Goal: Task Accomplishment & Management: Manage account settings

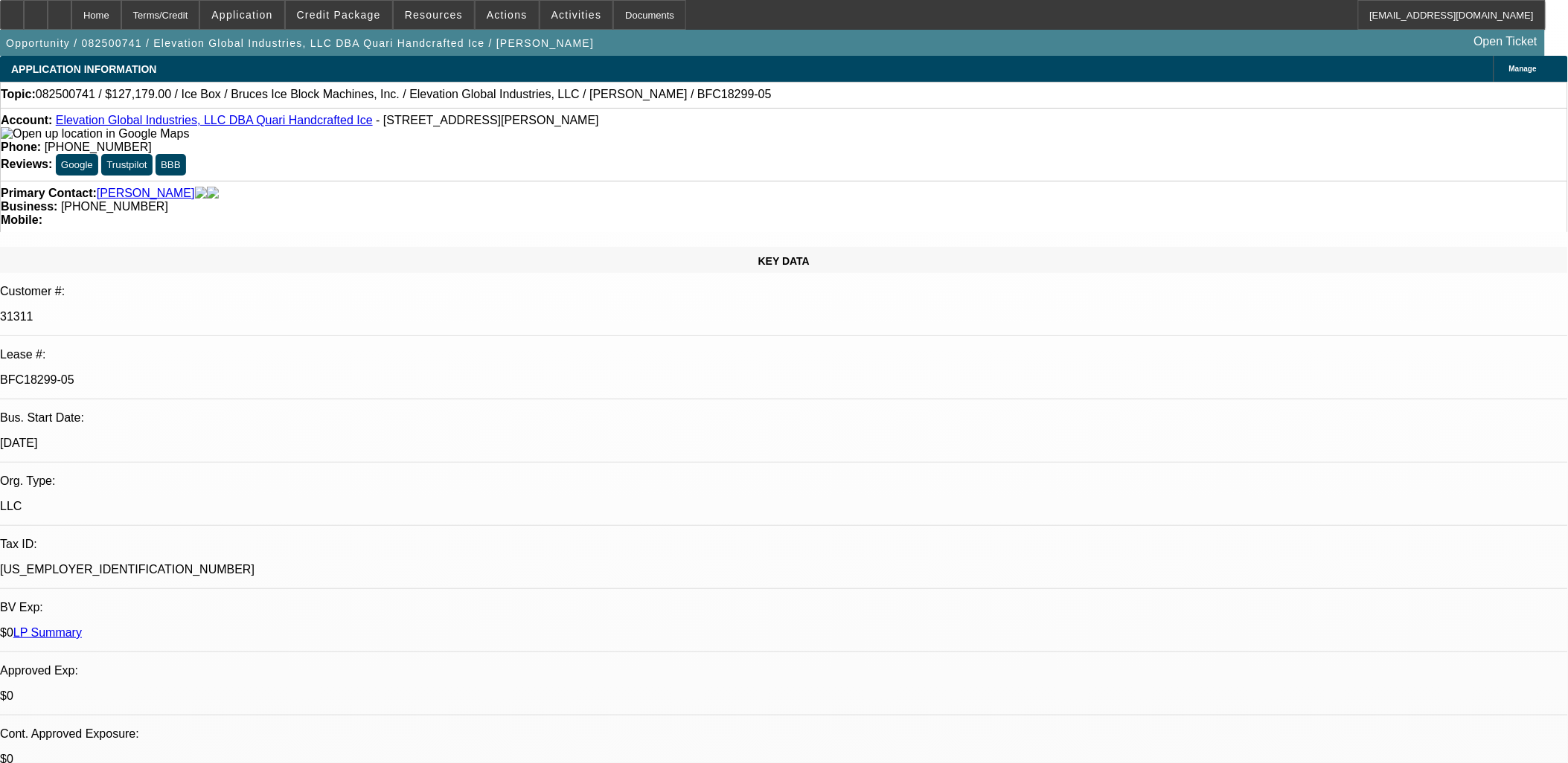
select select "0"
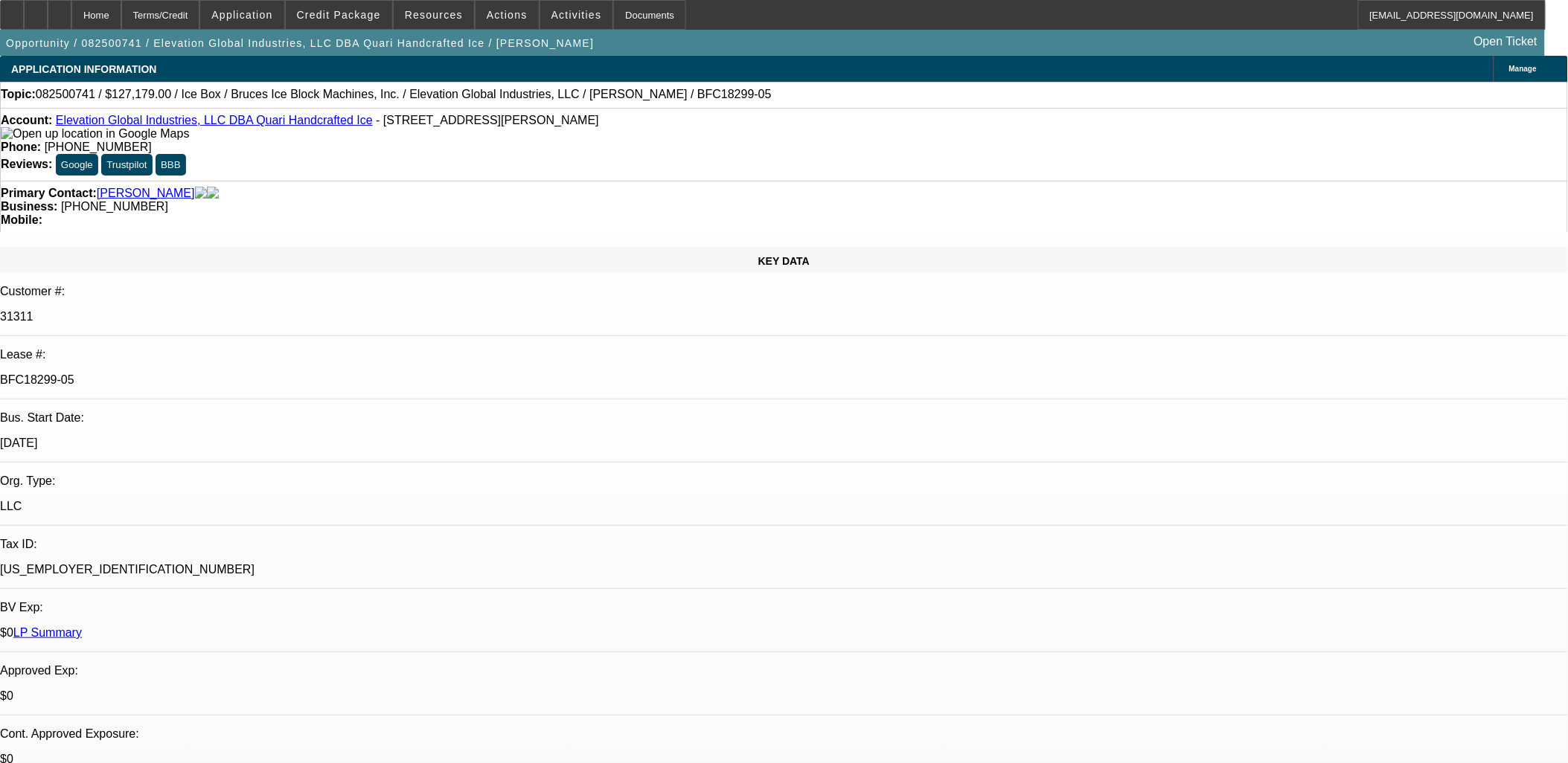
select select "0"
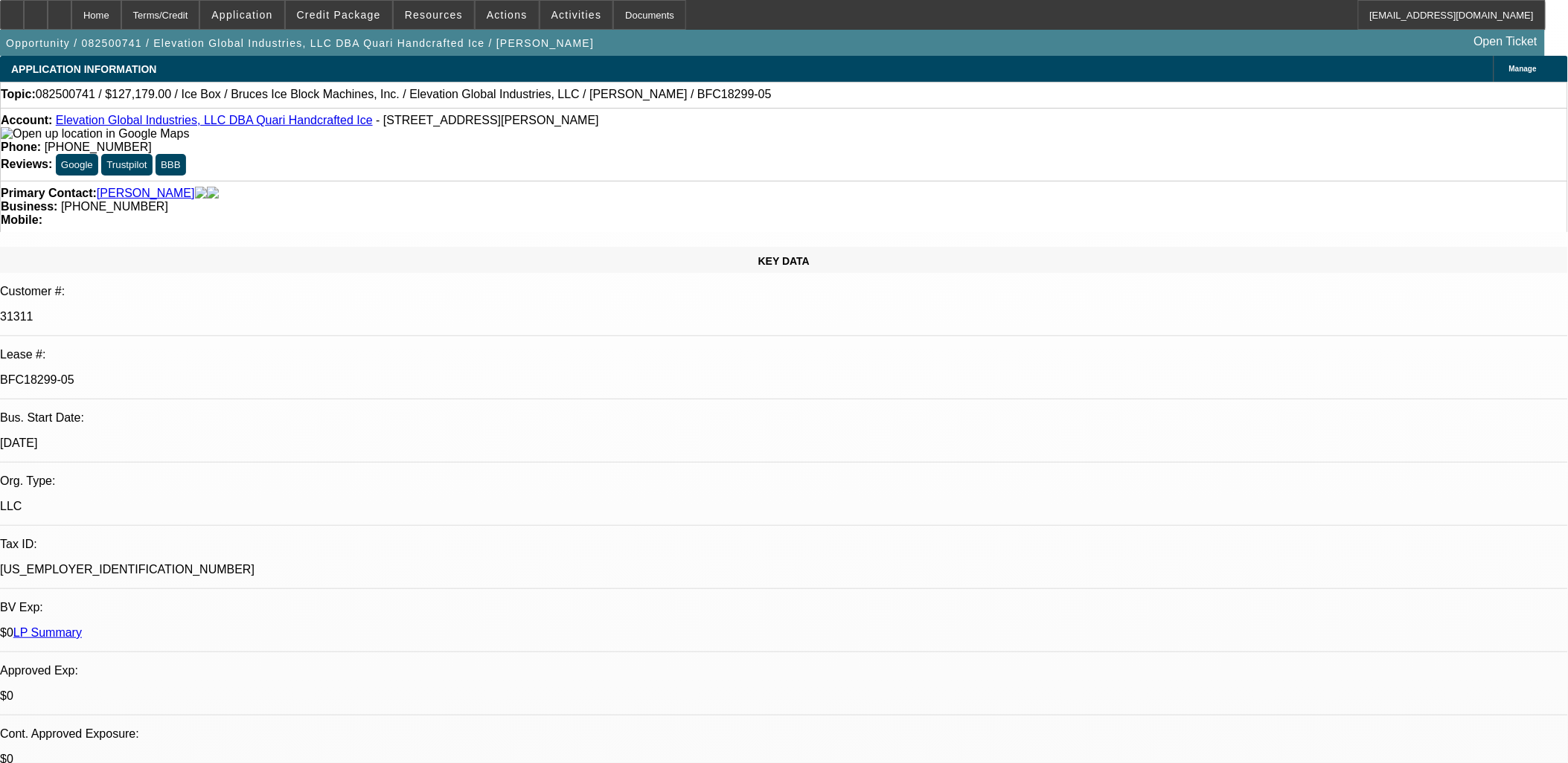
select select "0"
select select "1"
select select "6"
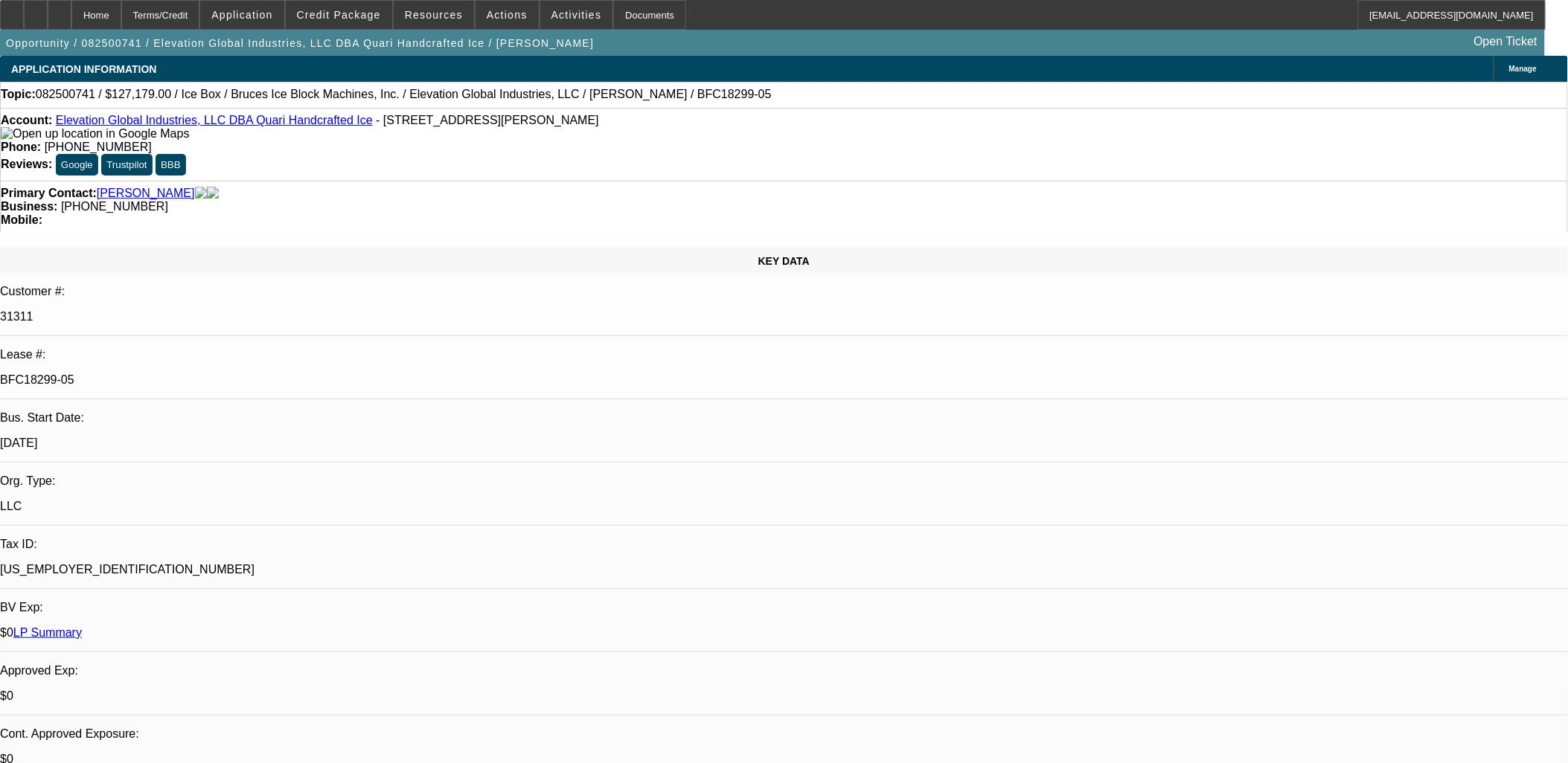
select select "1"
select select "6"
select select "1"
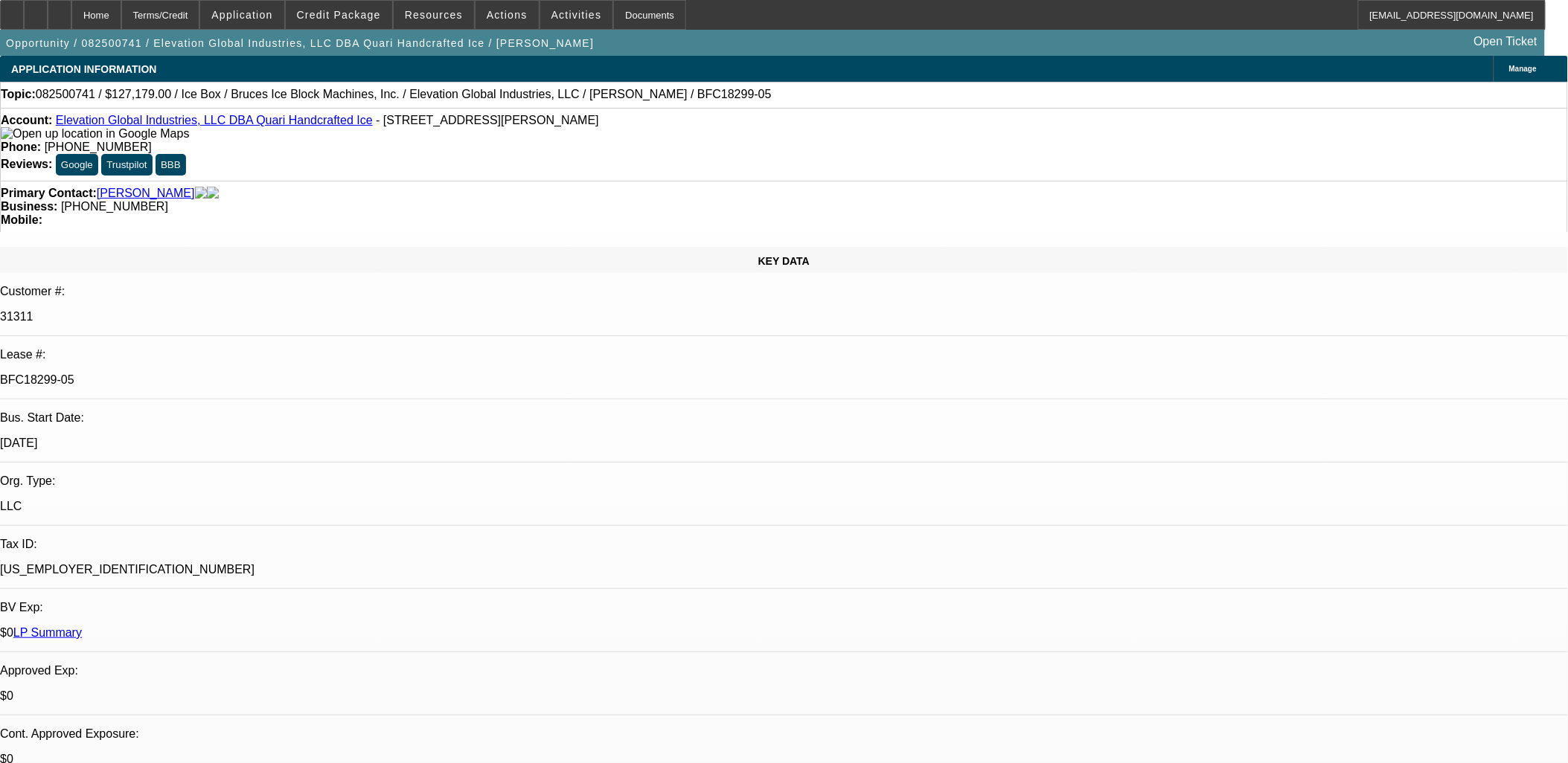
select select "6"
select select "1"
select select "6"
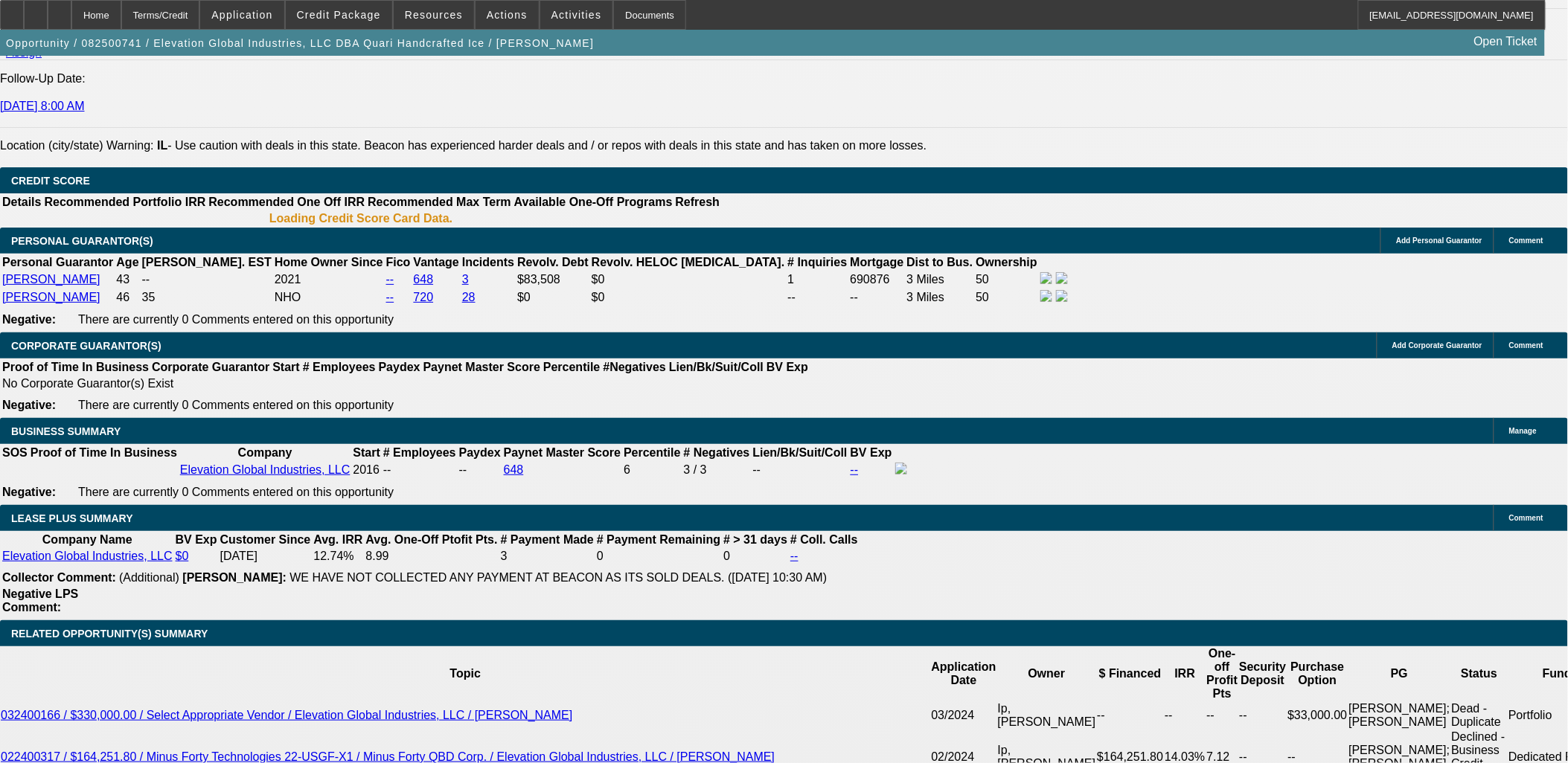
scroll to position [2235, 0]
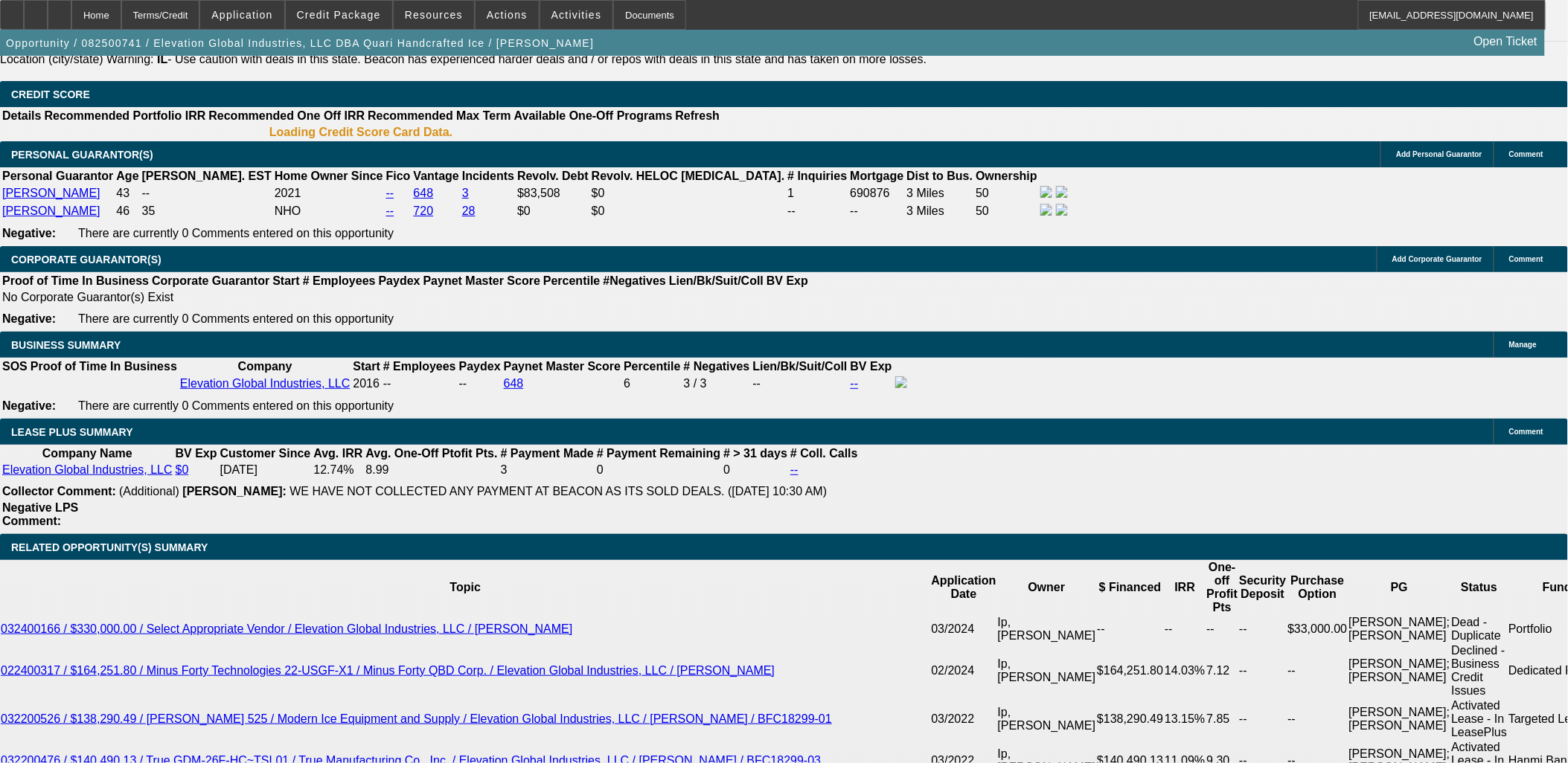
drag, startPoint x: 292, startPoint y: 301, endPoint x: 308, endPoint y: 301, distance: 16.0
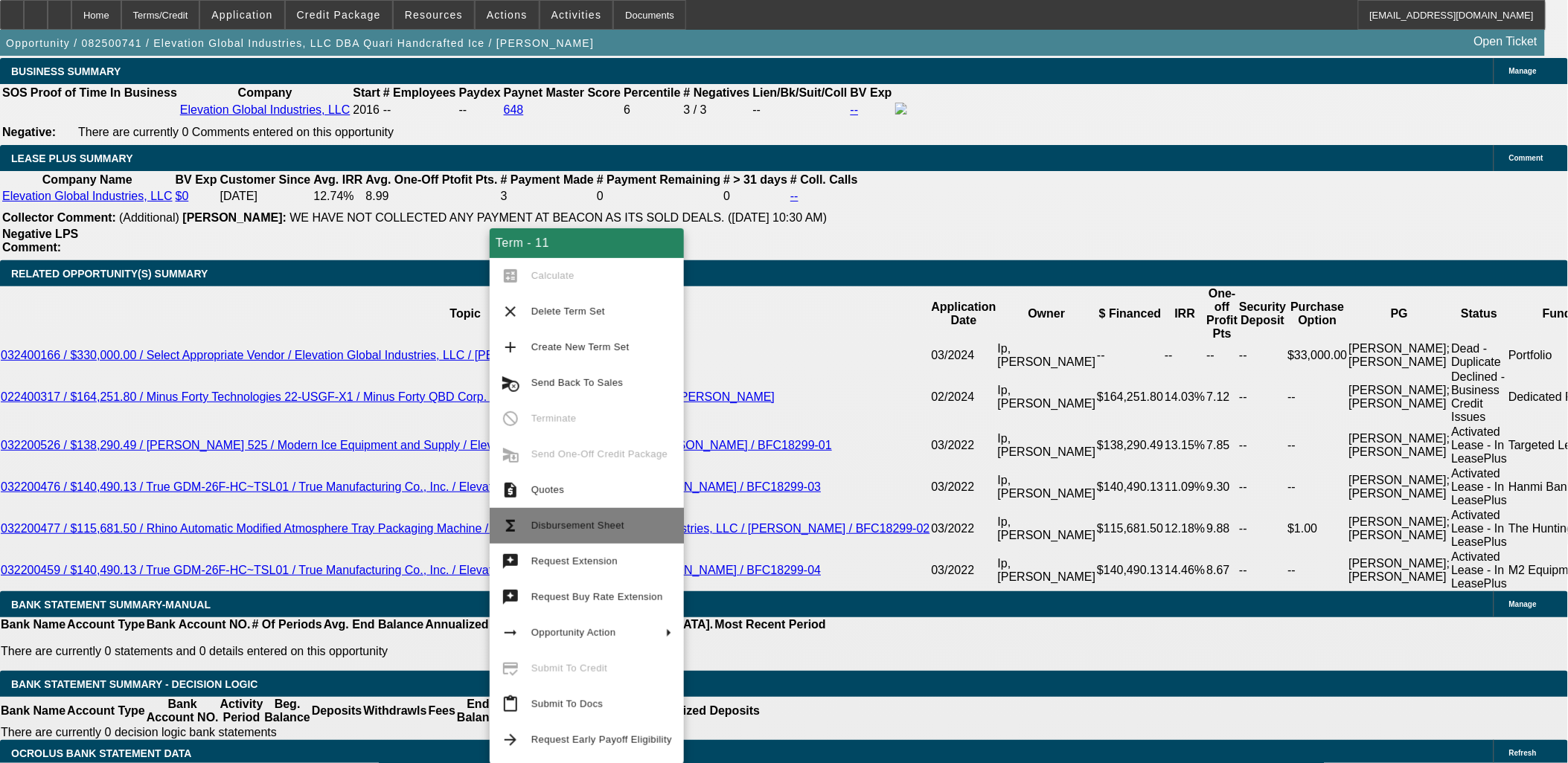
scroll to position [2510, 0]
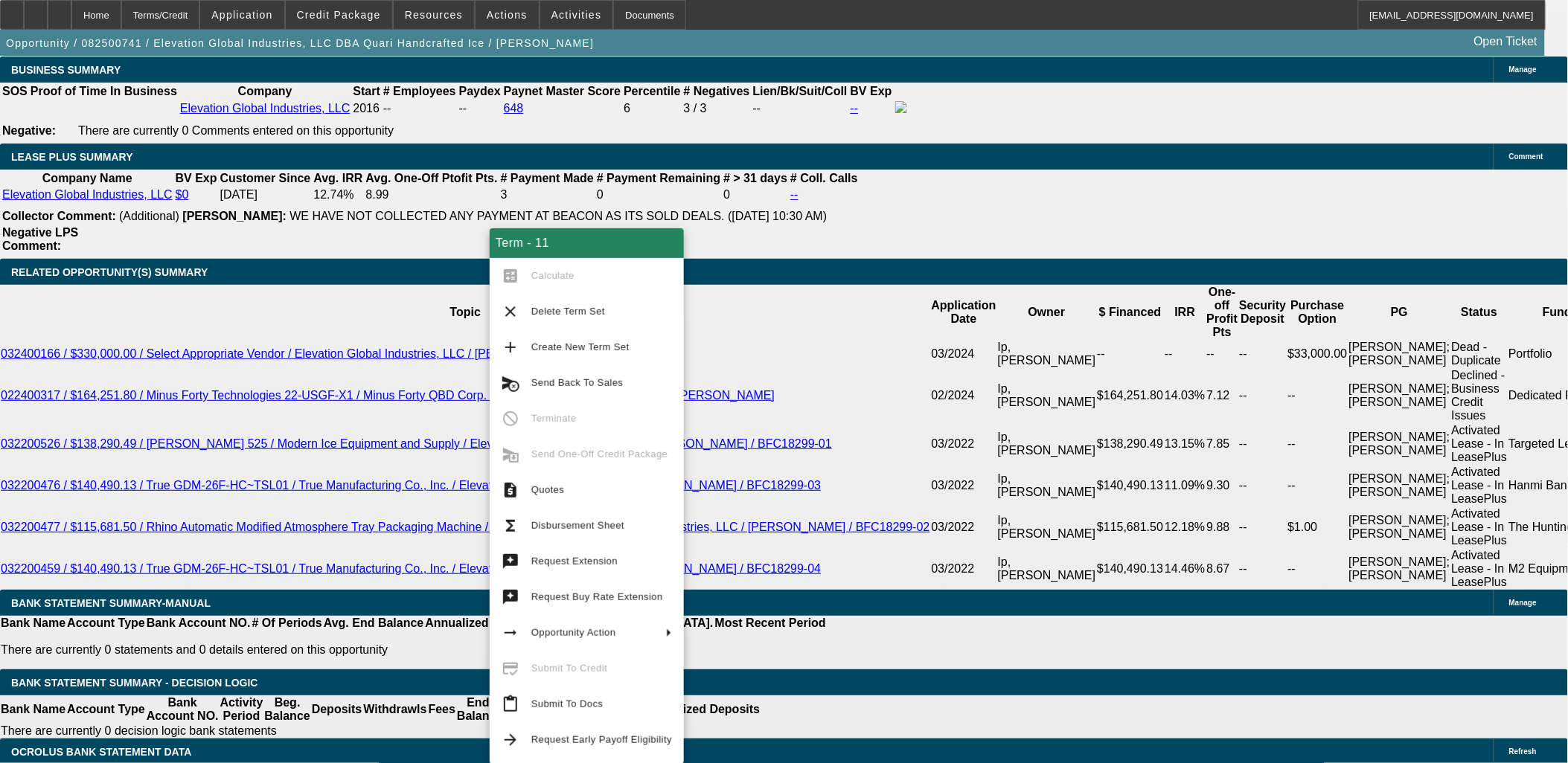
drag, startPoint x: 325, startPoint y: 247, endPoint x: 480, endPoint y: 248, distance: 155.0
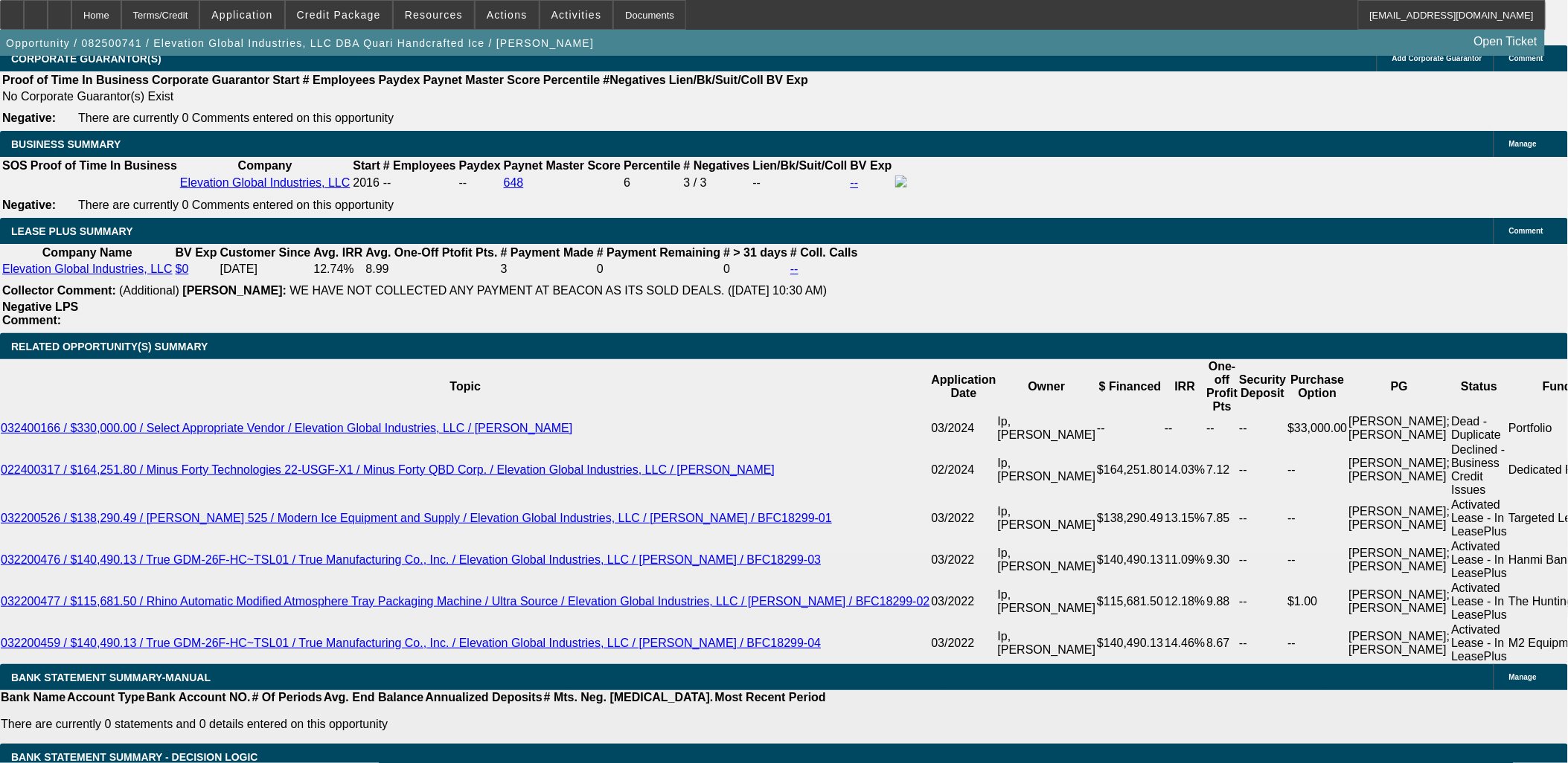
scroll to position [2428, 0]
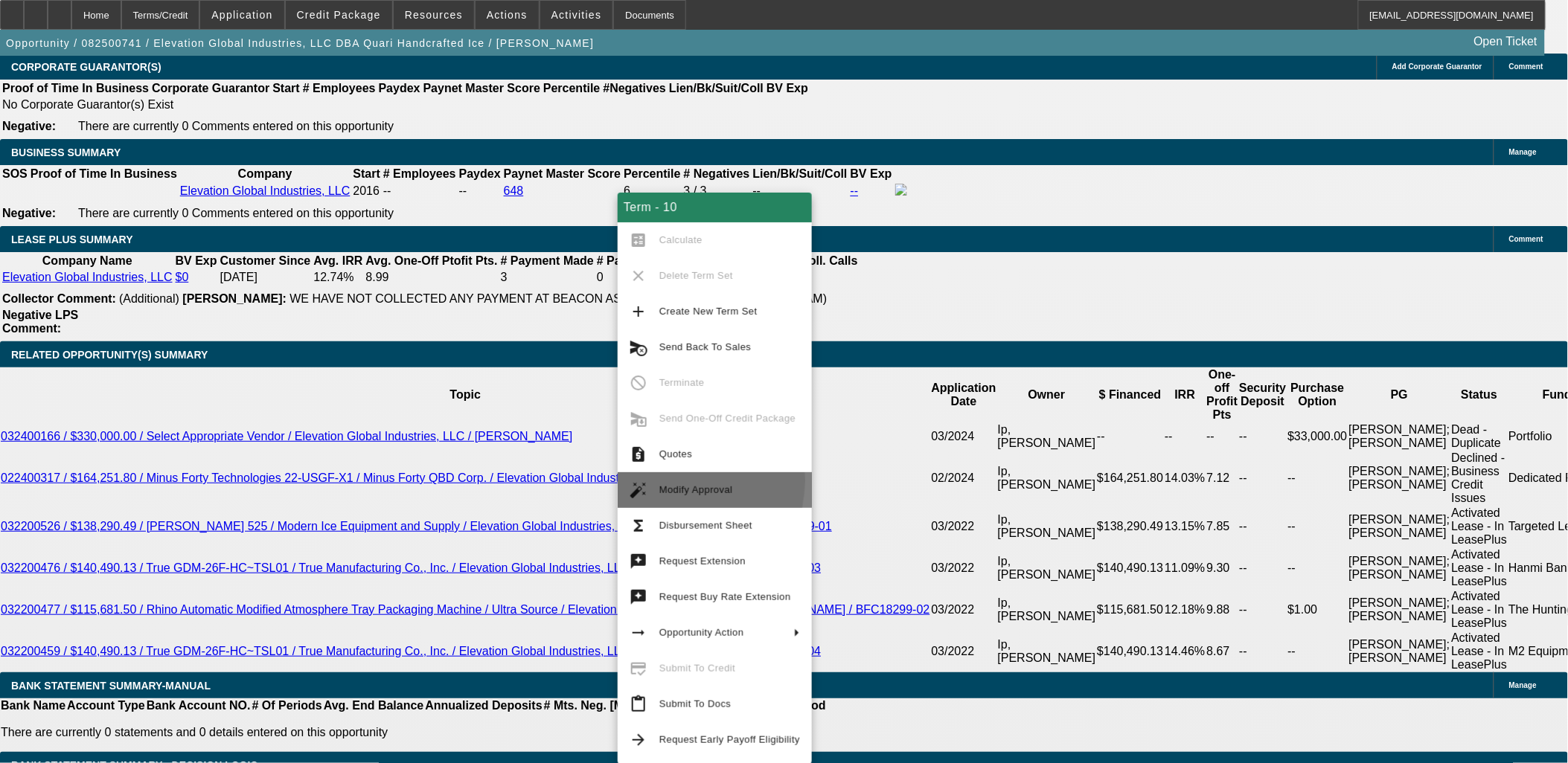
click at [667, 481] on span "Modify Approval" at bounding box center [730, 490] width 140 height 18
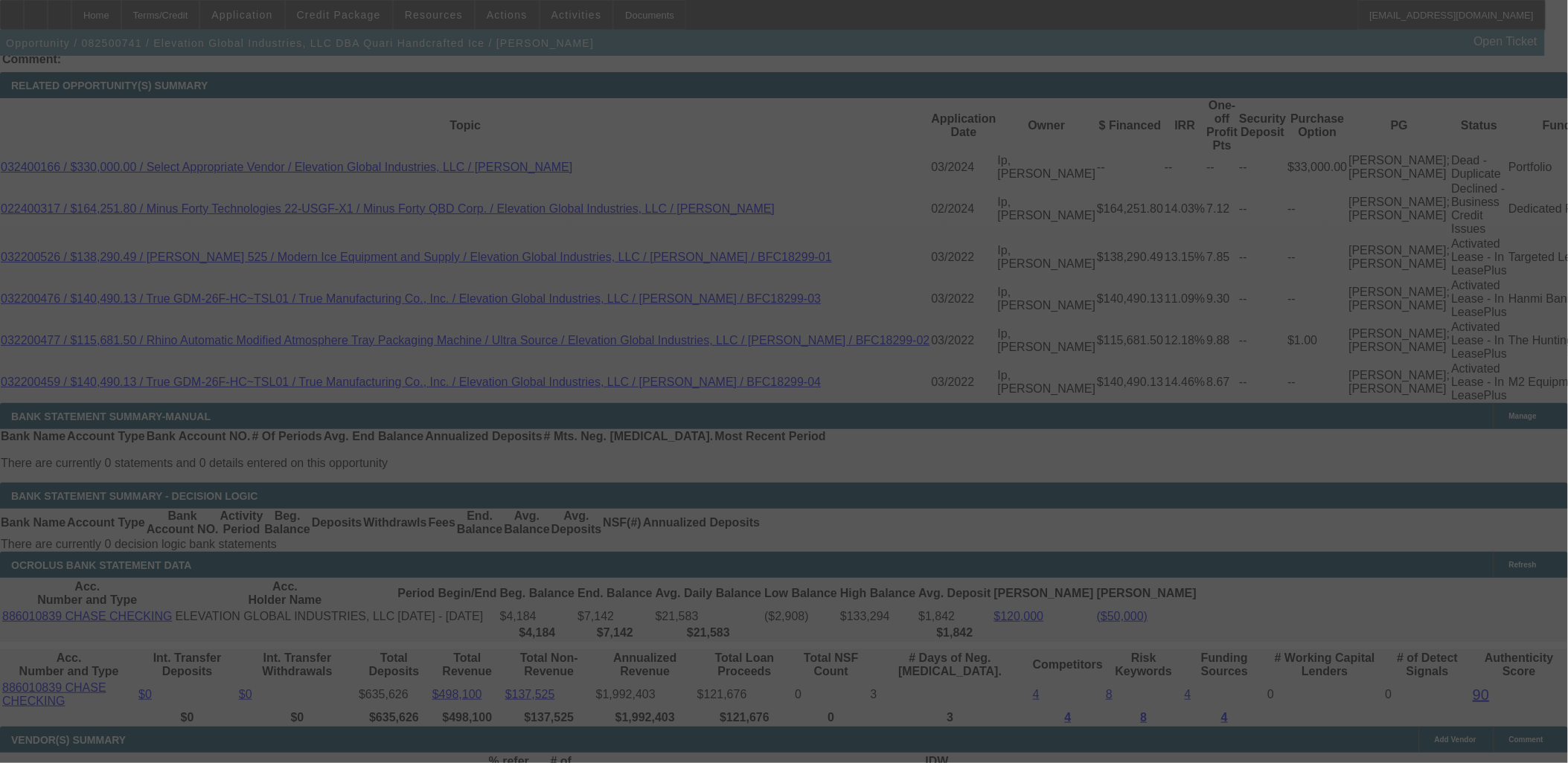
scroll to position [2669, 0]
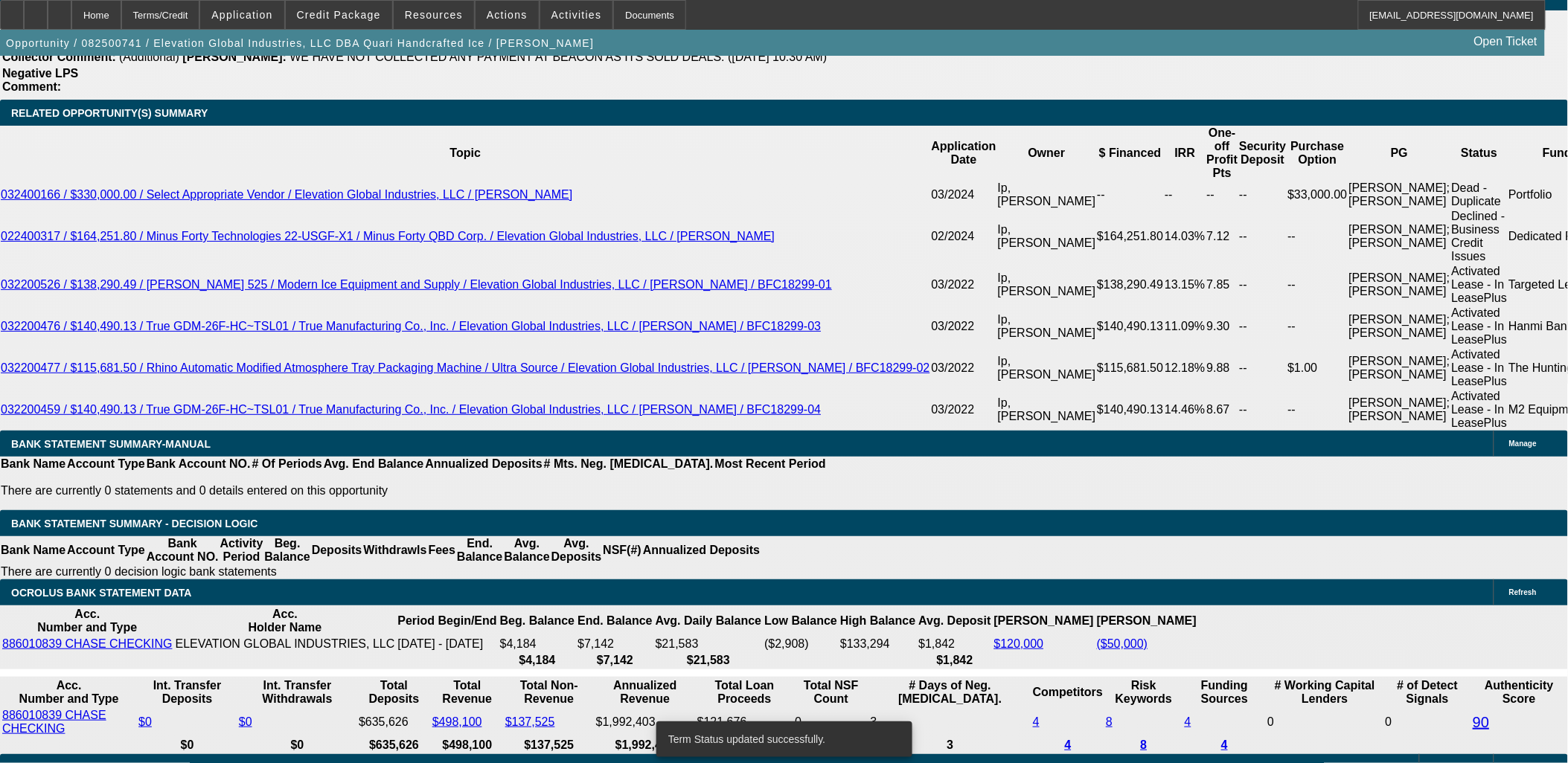
select select "0"
select select "6"
select select "0"
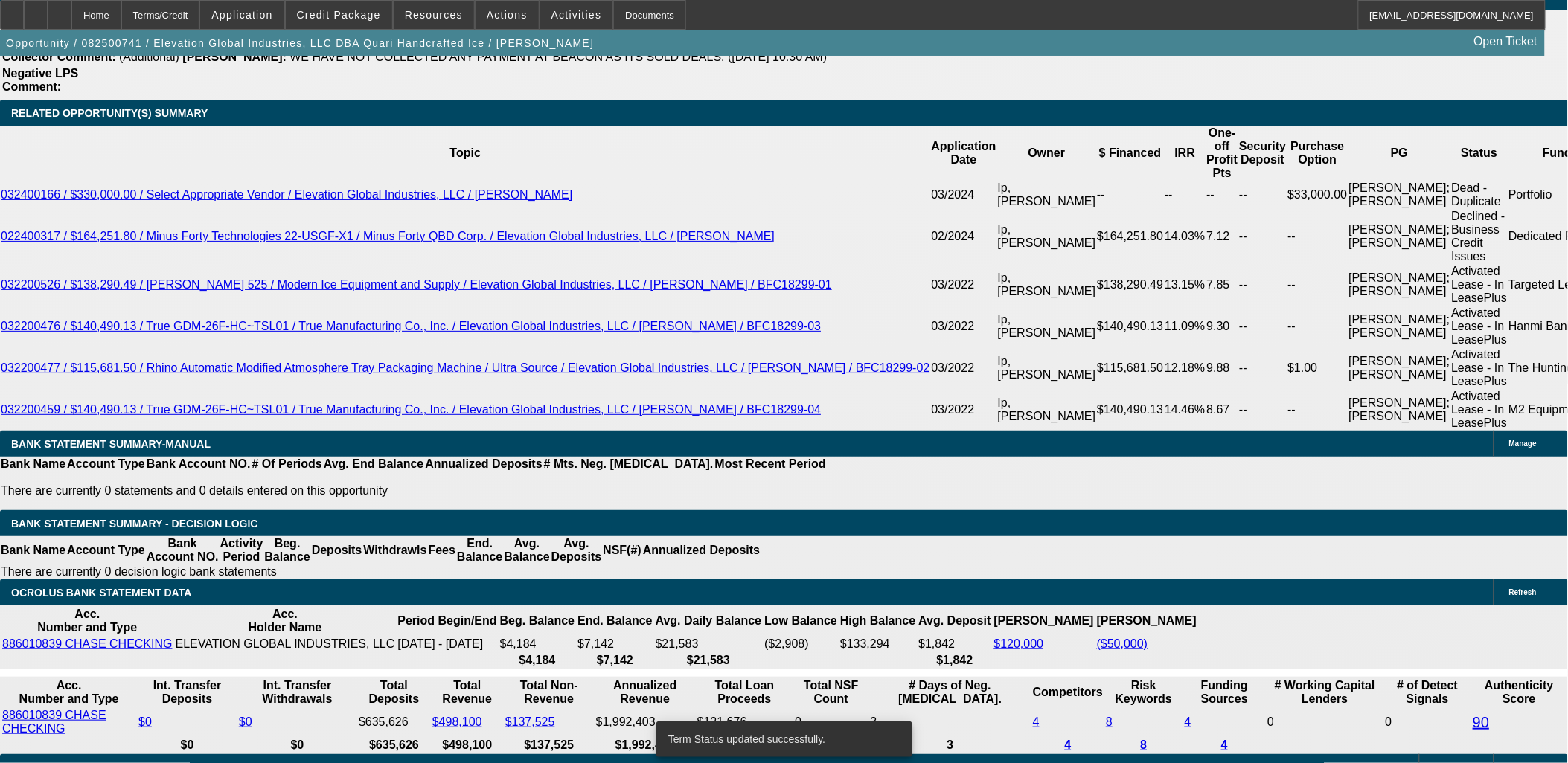
select select "0"
select select "6"
select select "0"
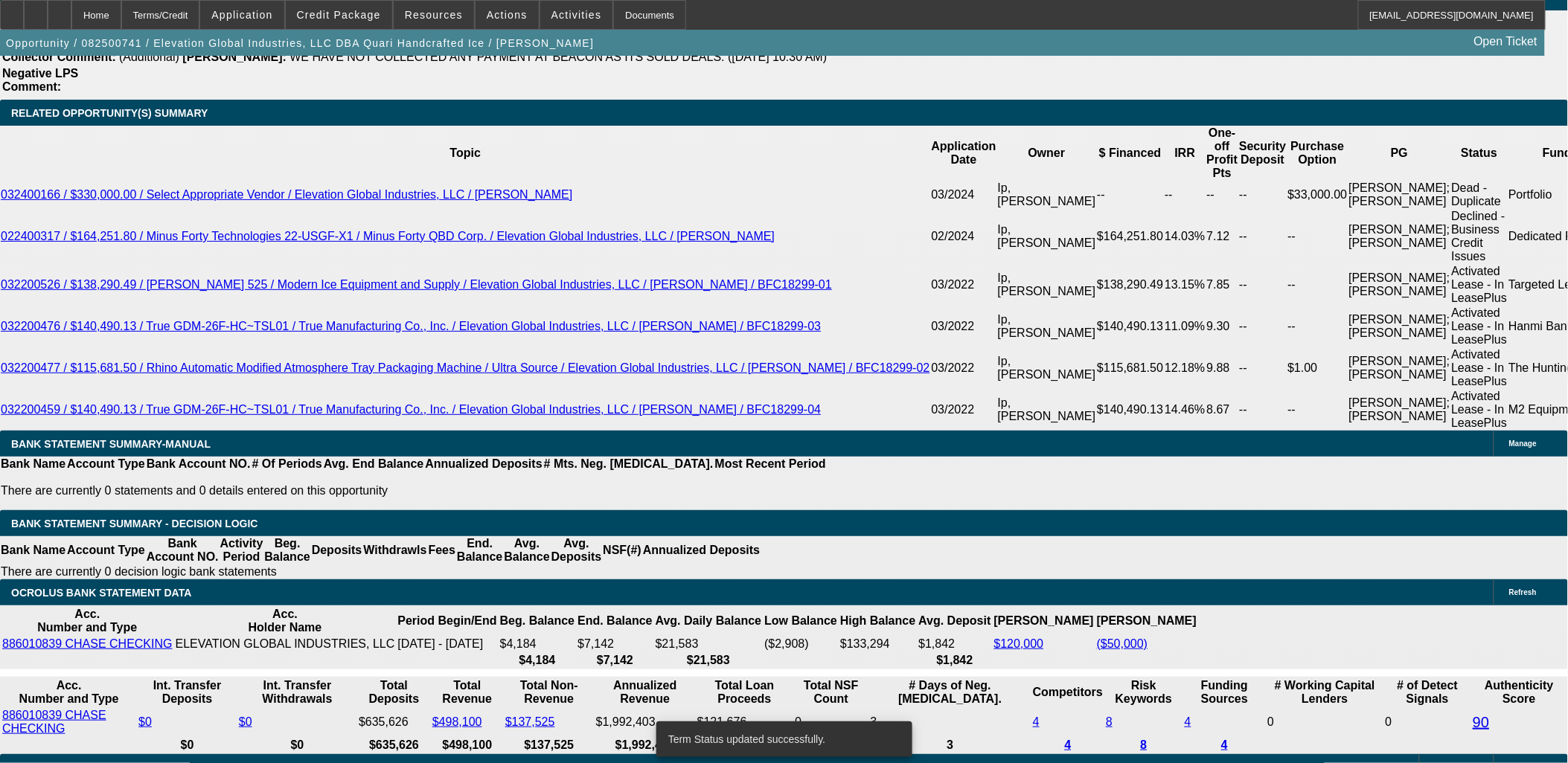
select select "0"
select select "6"
select select "0"
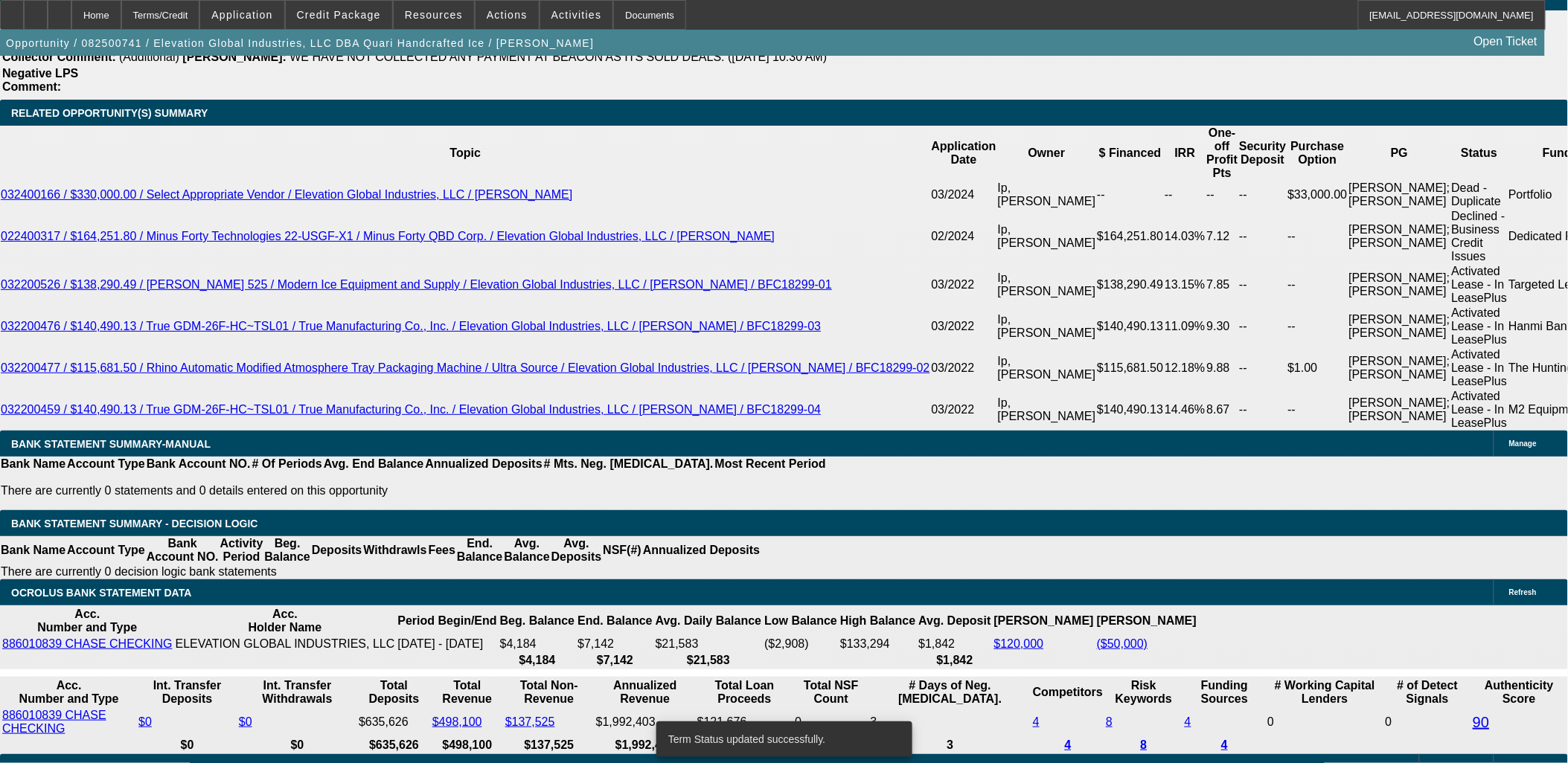
select select "6"
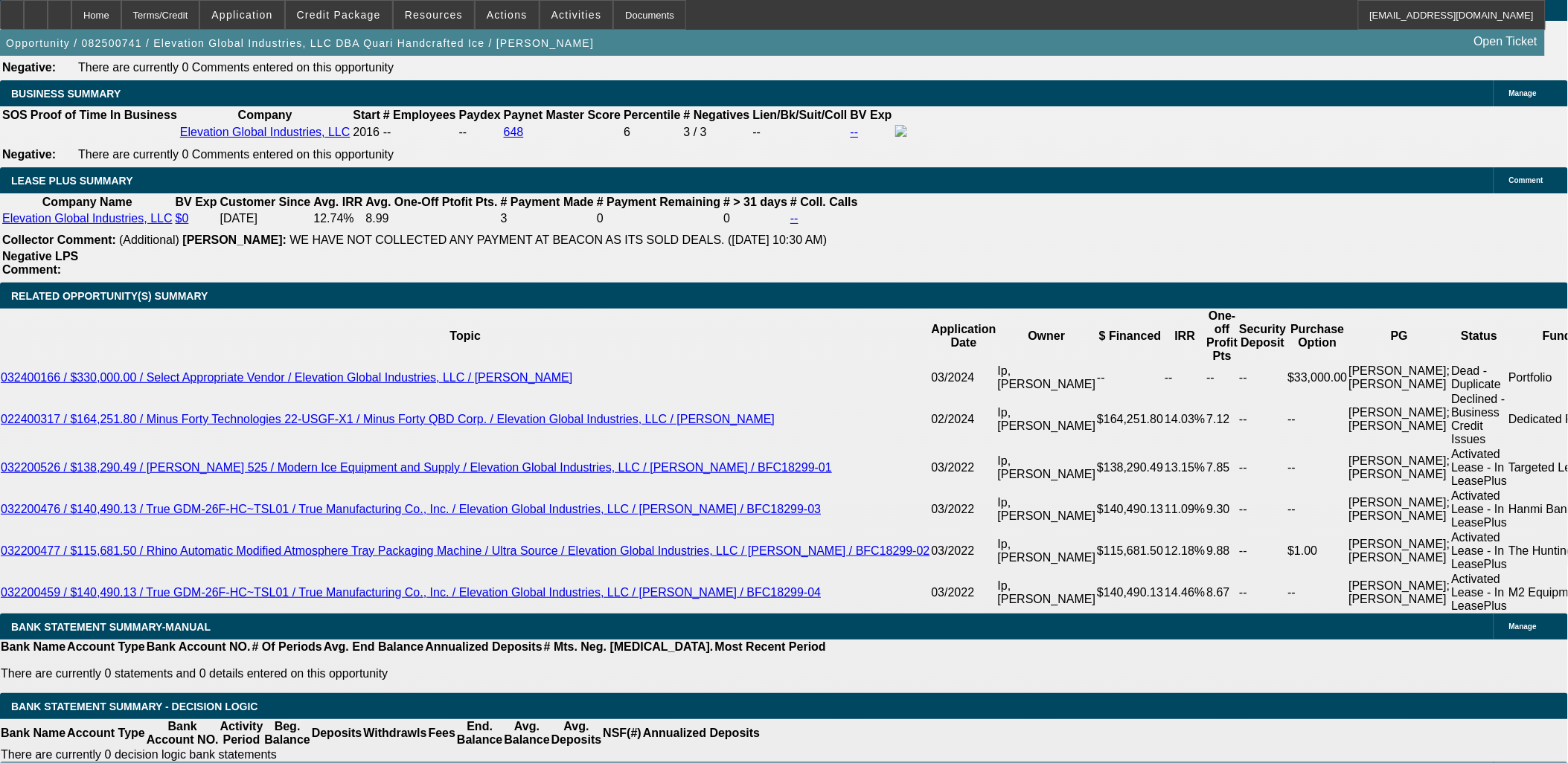
scroll to position [2448, 0]
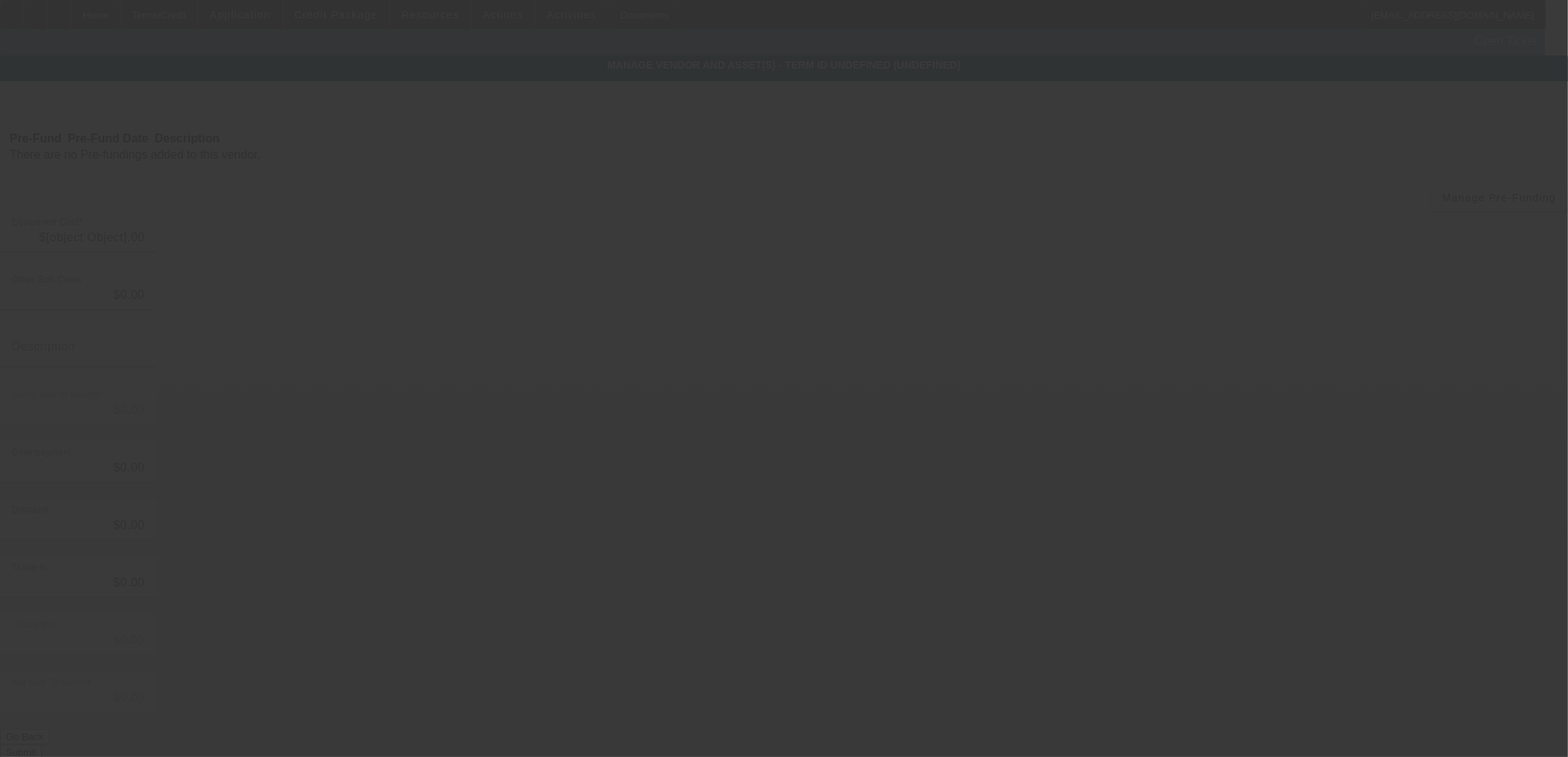
type input "$127,179.00"
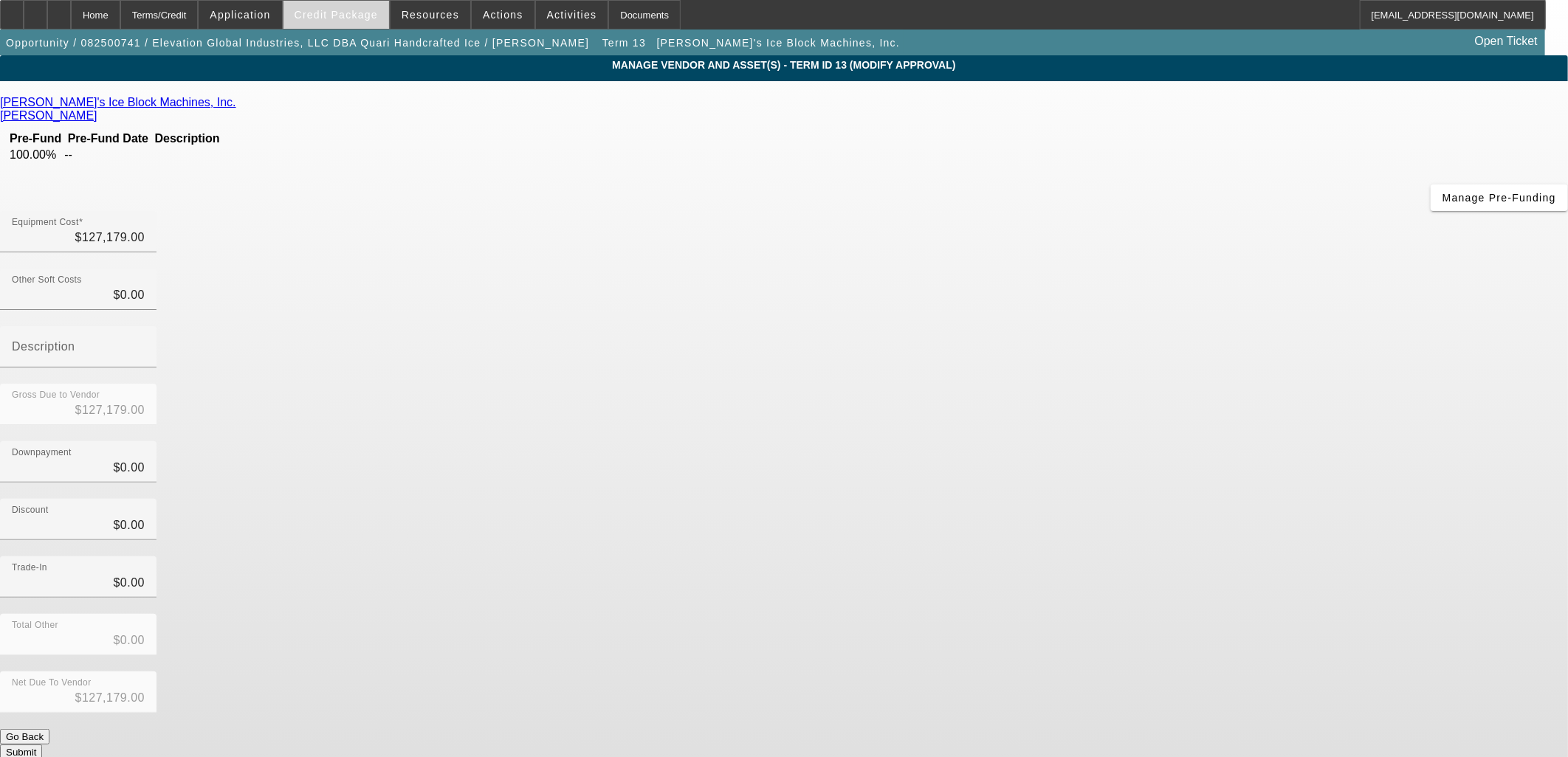
click at [364, 8] on span at bounding box center [336, 15] width 105 height 36
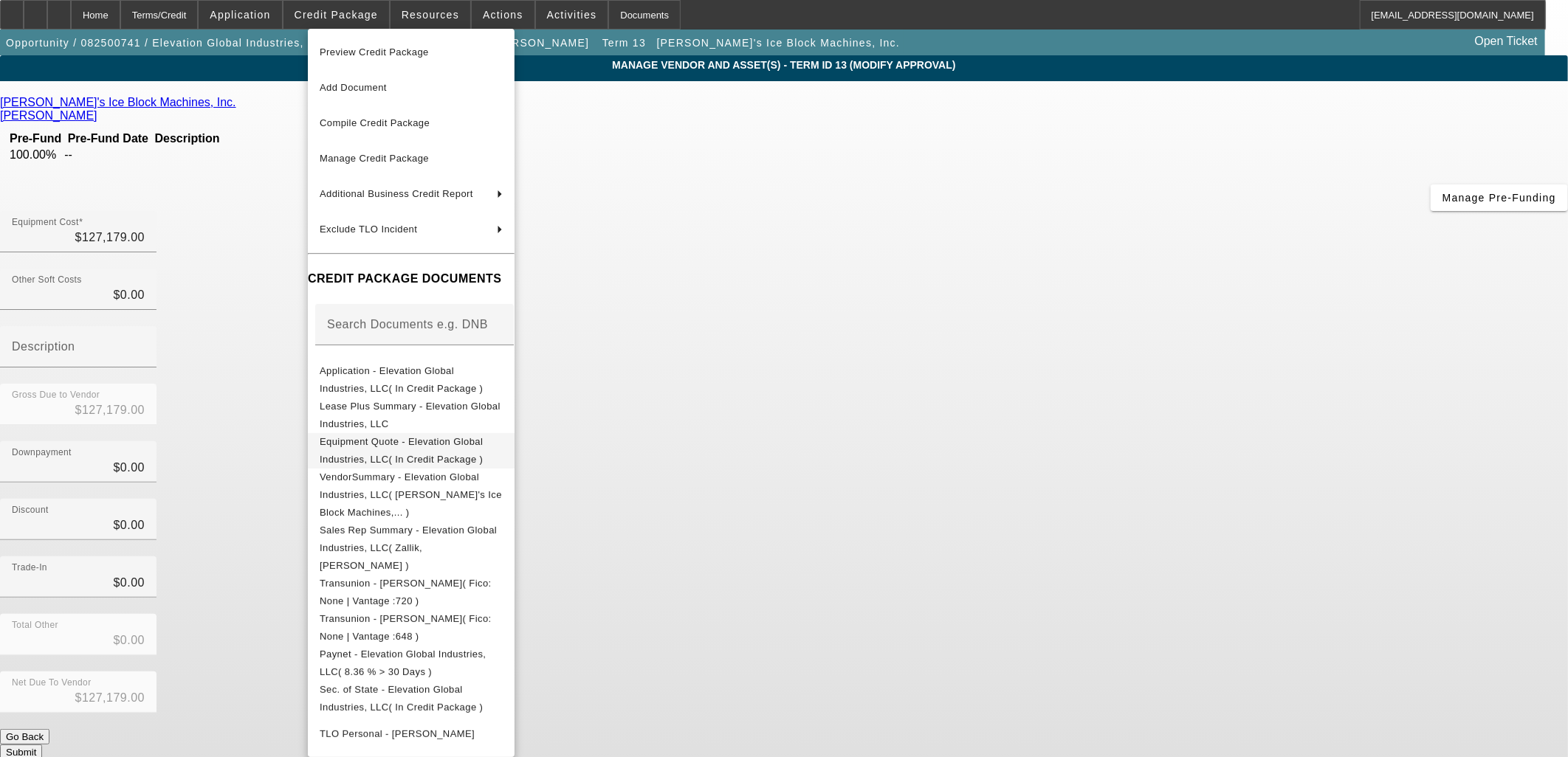
click at [454, 433] on button "Equipment Quote - Elevation Global Industries, LLC( In Credit Package )" at bounding box center [411, 450] width 207 height 36
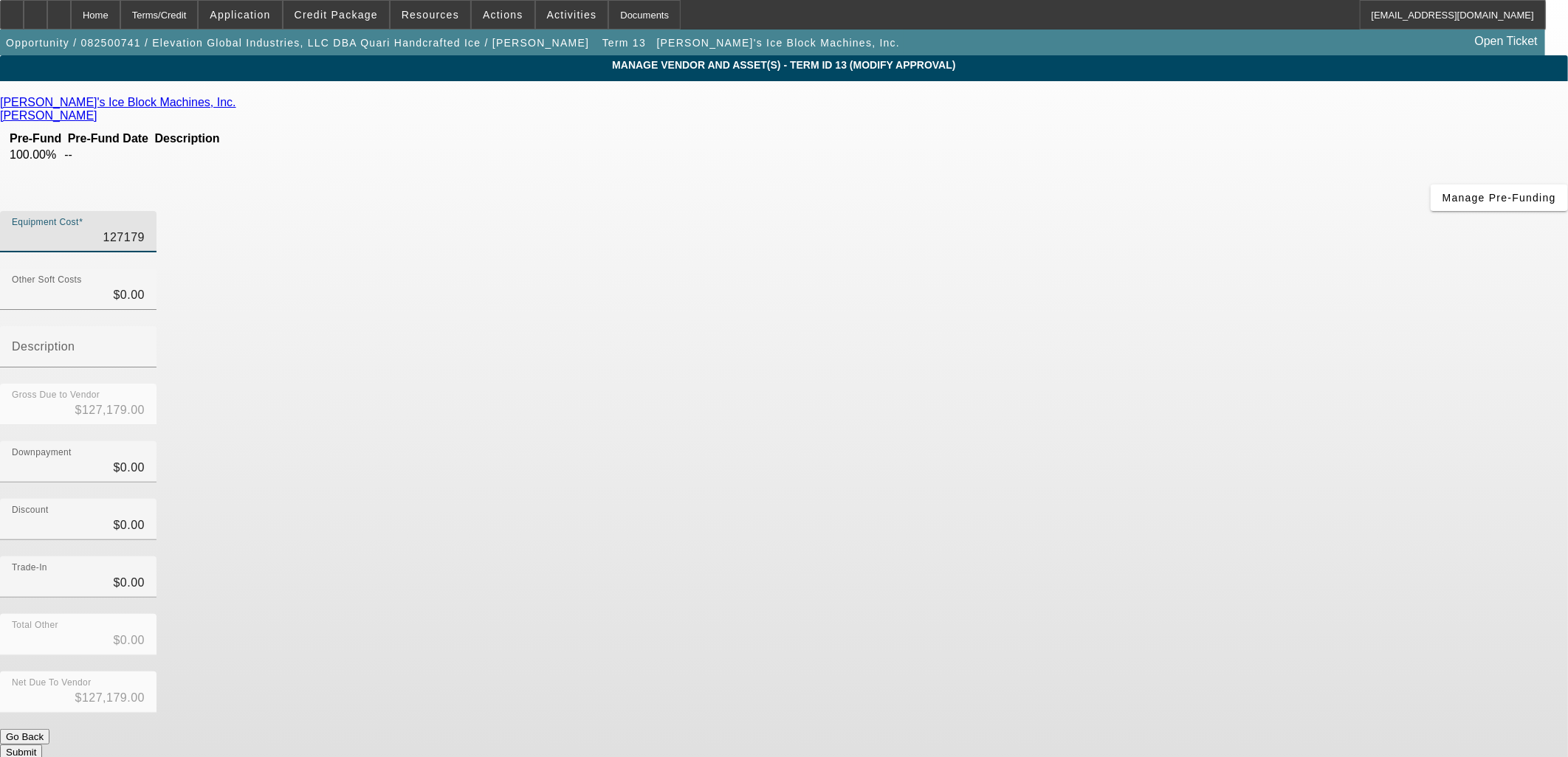
click at [145, 229] on input "127179" at bounding box center [78, 238] width 133 height 18
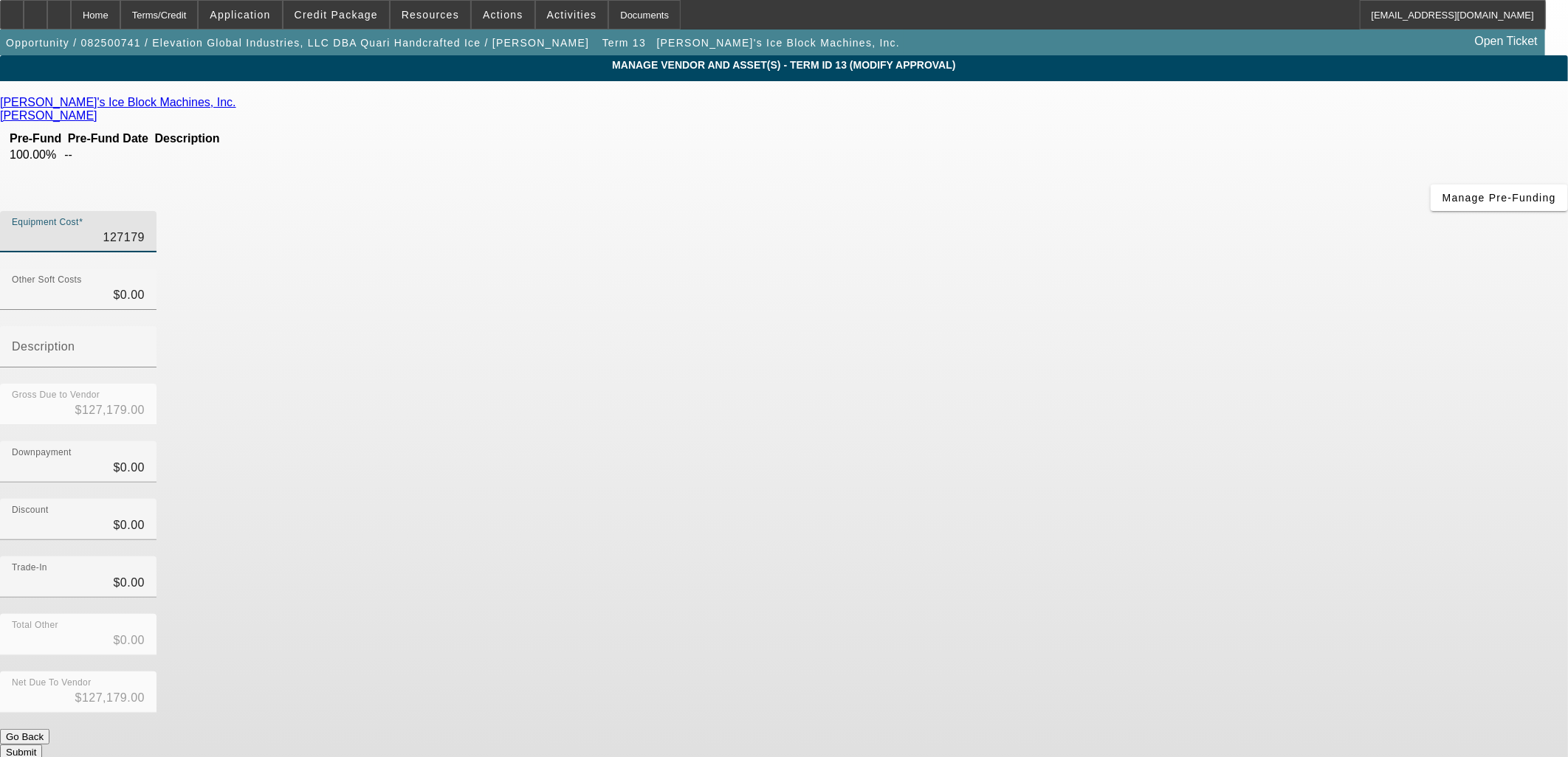
drag, startPoint x: 962, startPoint y: 124, endPoint x: 979, endPoint y: 133, distance: 19.2
click at [156, 211] on div "Equipment Cost 127179" at bounding box center [78, 231] width 156 height 41
type input "1273"
type input "$1,273.00"
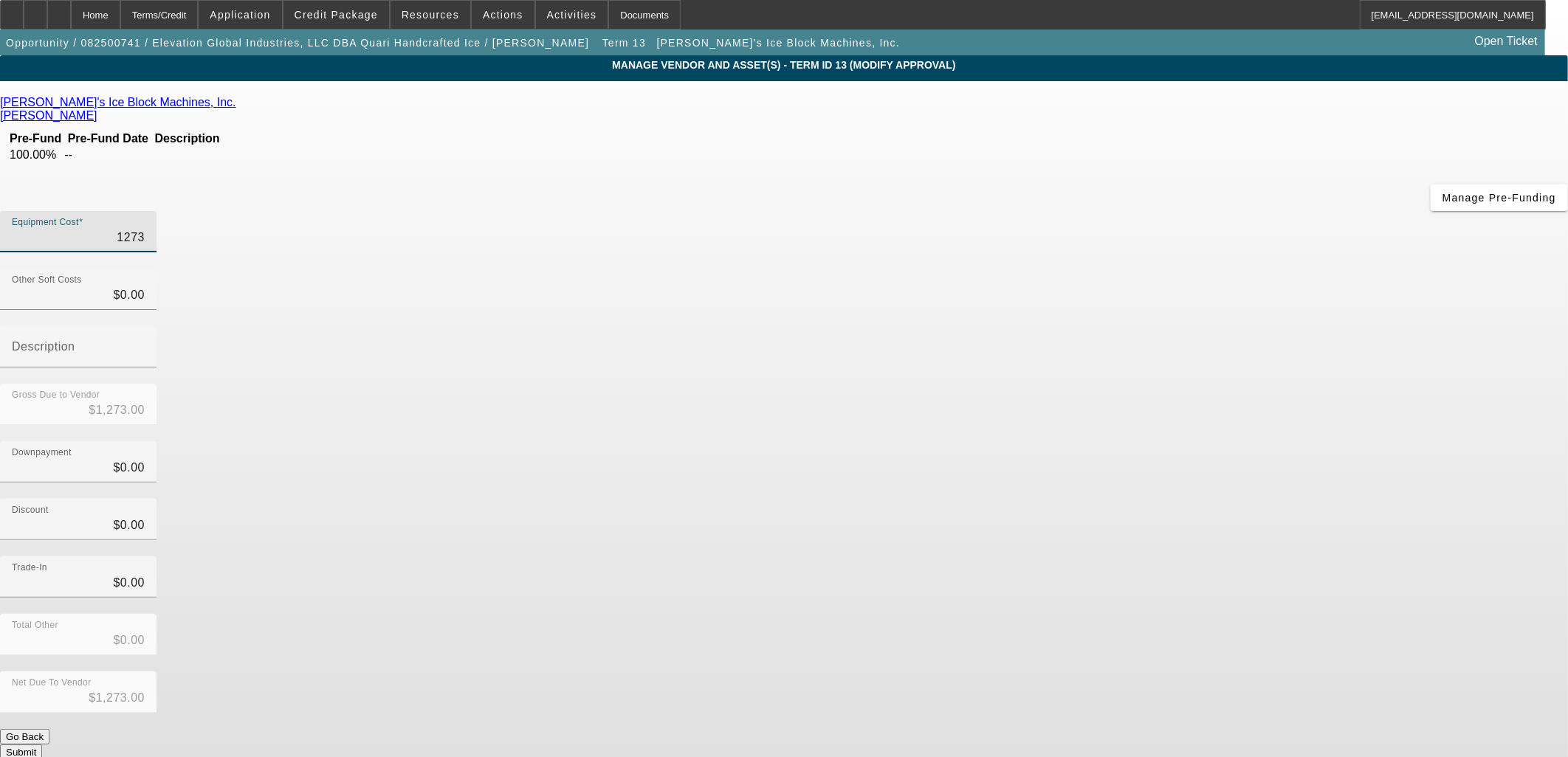
type input "12738"
type input "$12,738.00"
type input "1273"
type input "$1,273.00"
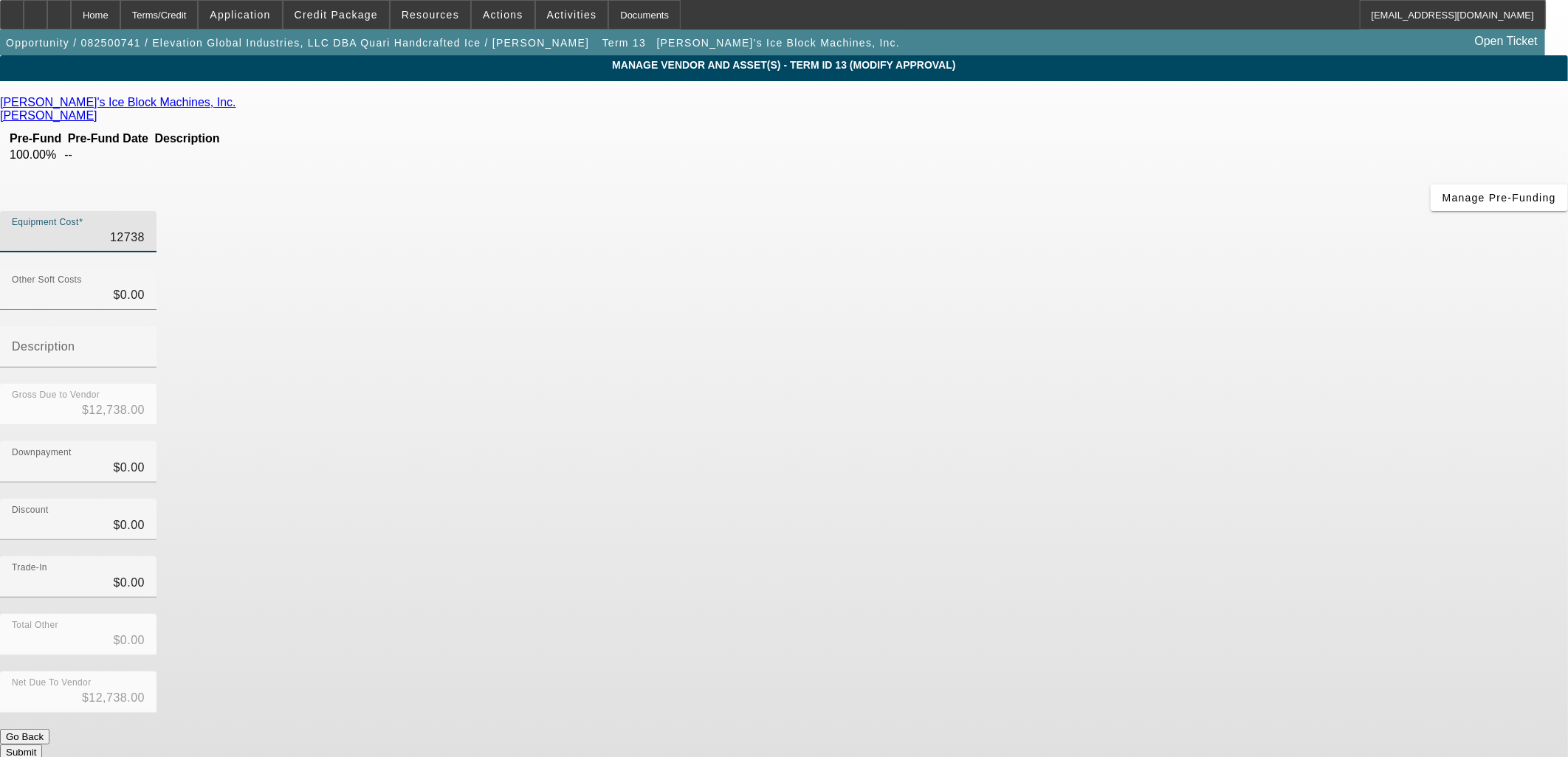
type input "$1,273.00"
type input "12737"
type input "$12,737.00"
type input "1273"
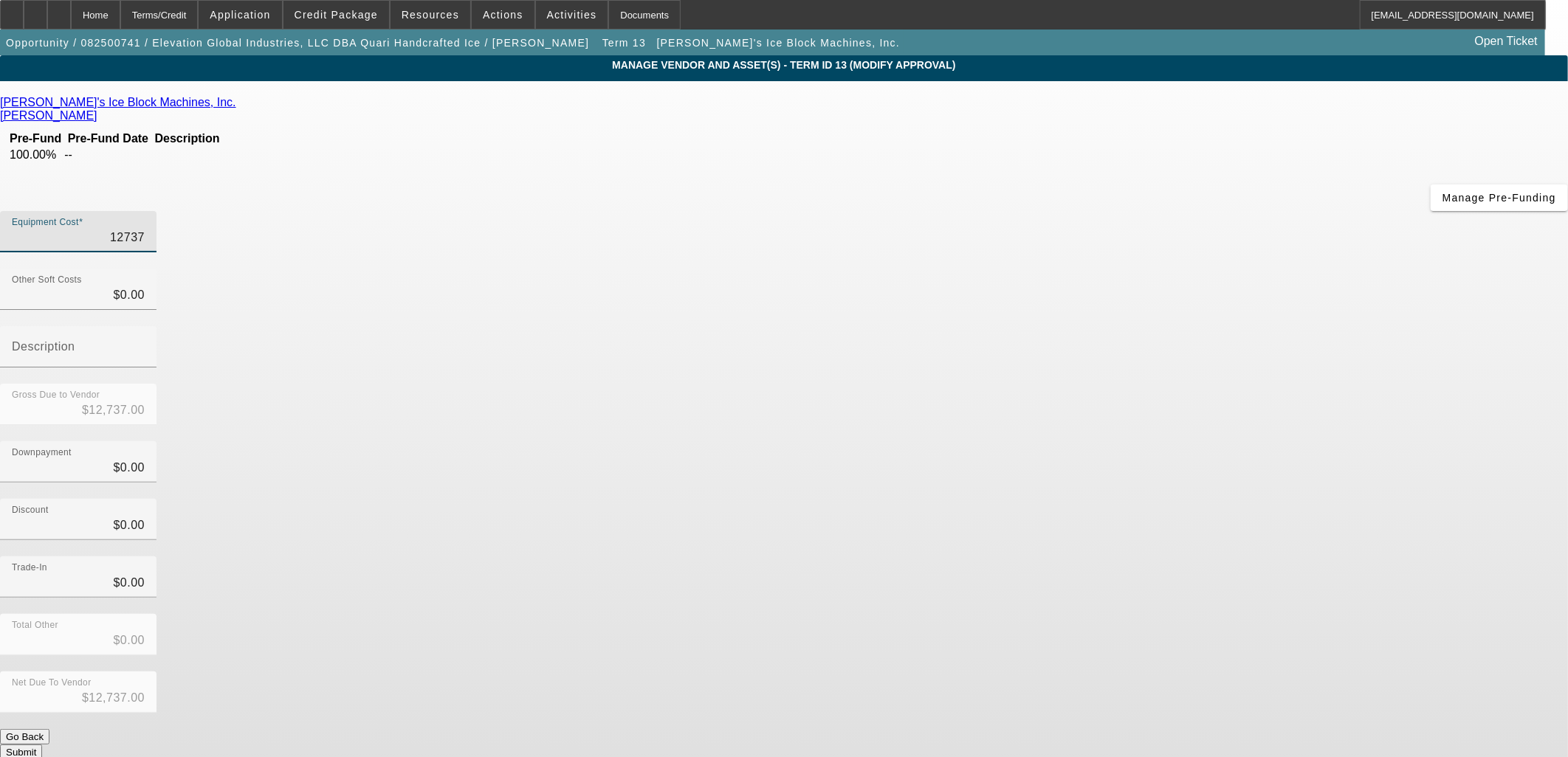
type input "$1,273.00"
type input "12738"
type input "$12,738.00"
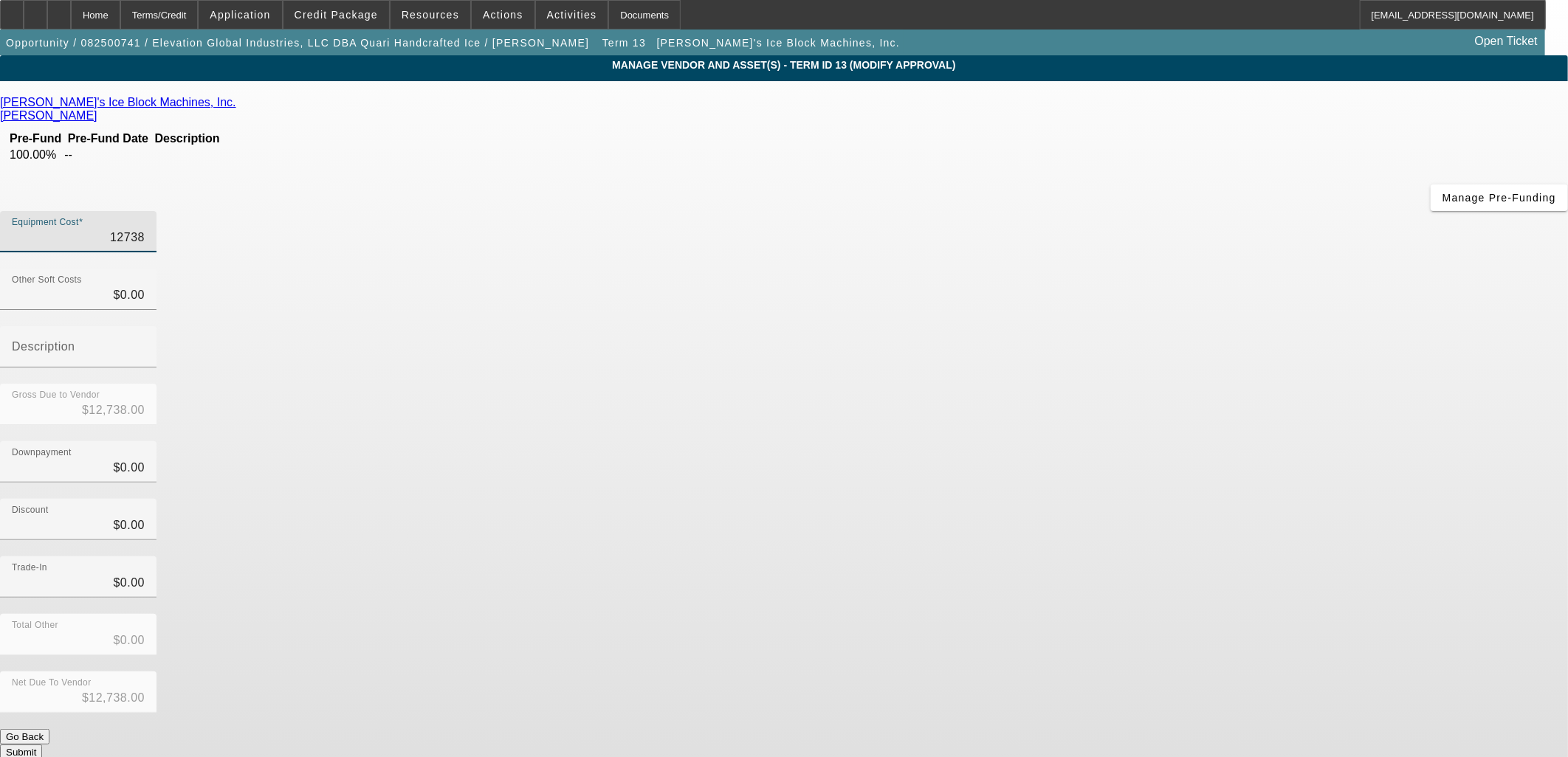
type input "127387"
type input "$127,387.00"
type input "127387.8"
type input "$127,387.80"
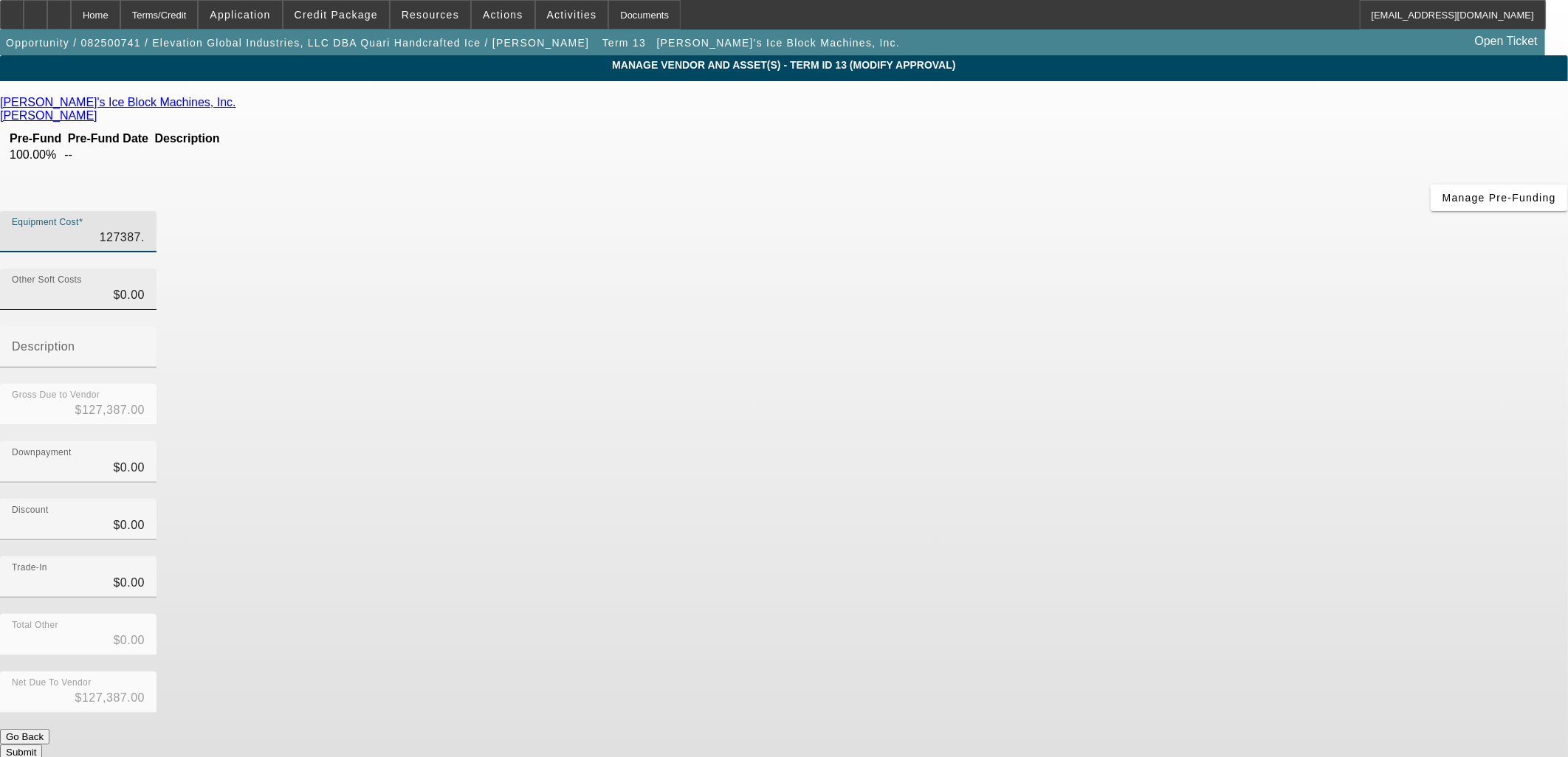
type input "$127,387.80"
type input "127387.85"
type input "$127,387.85"
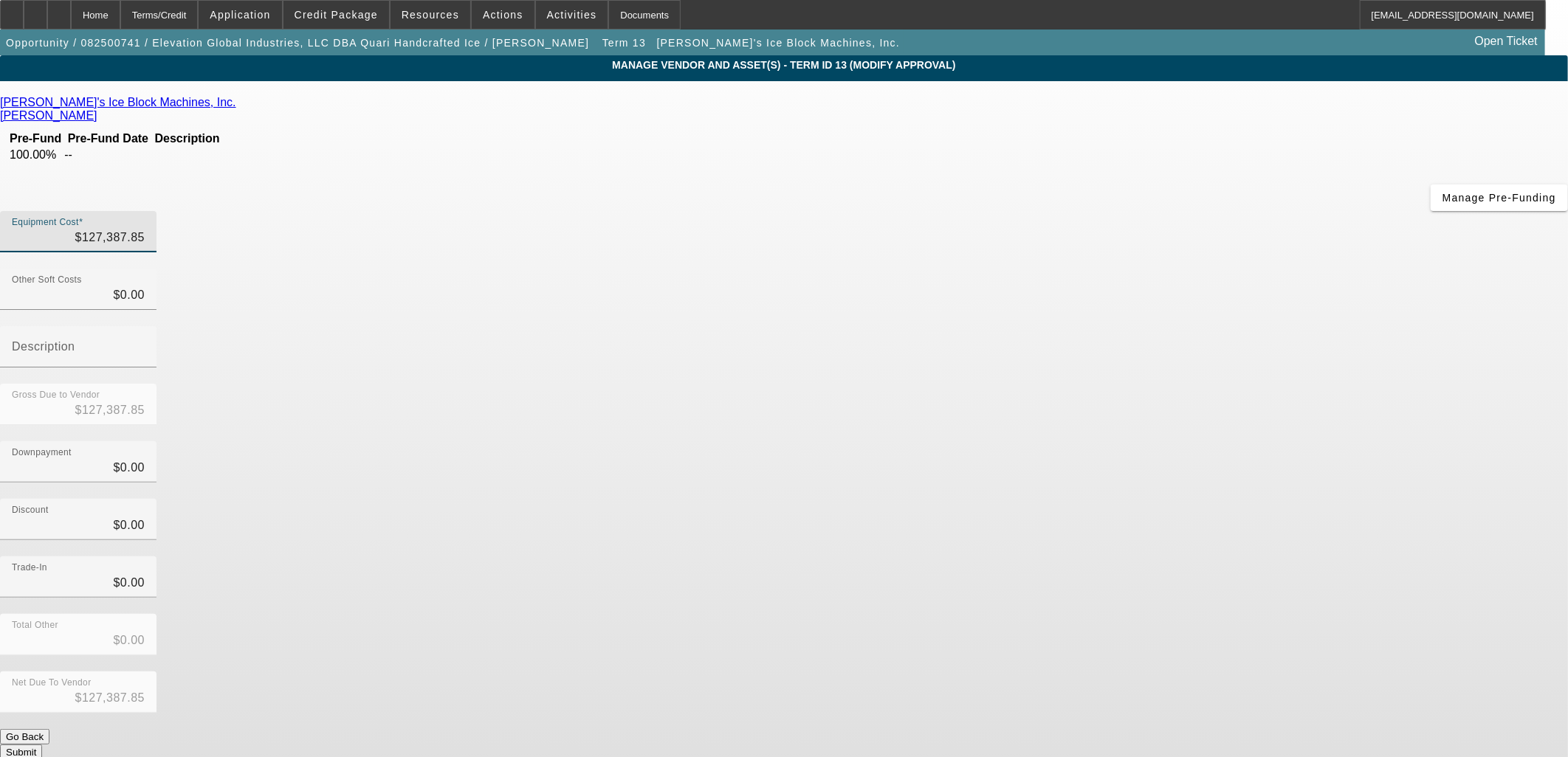
drag, startPoint x: 1117, startPoint y: 246, endPoint x: 1108, endPoint y: 263, distance: 19.2
click at [1110, 384] on div "Gross Due to Vendor $127,387.85" at bounding box center [784, 413] width 1568 height 57
click at [42, 745] on button "Submit" at bounding box center [21, 752] width 42 height 15
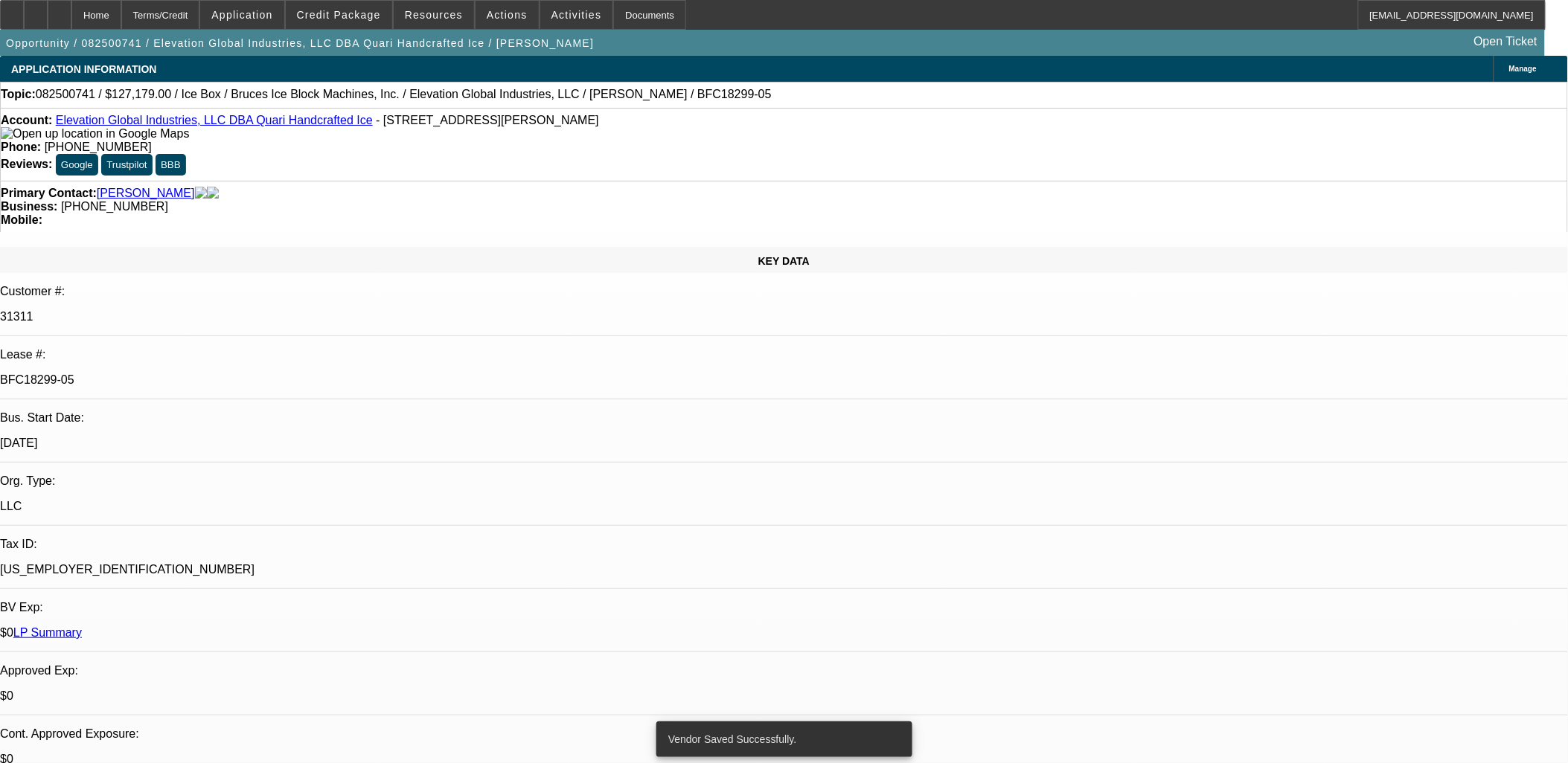
select select "0"
select select "6"
select select "0"
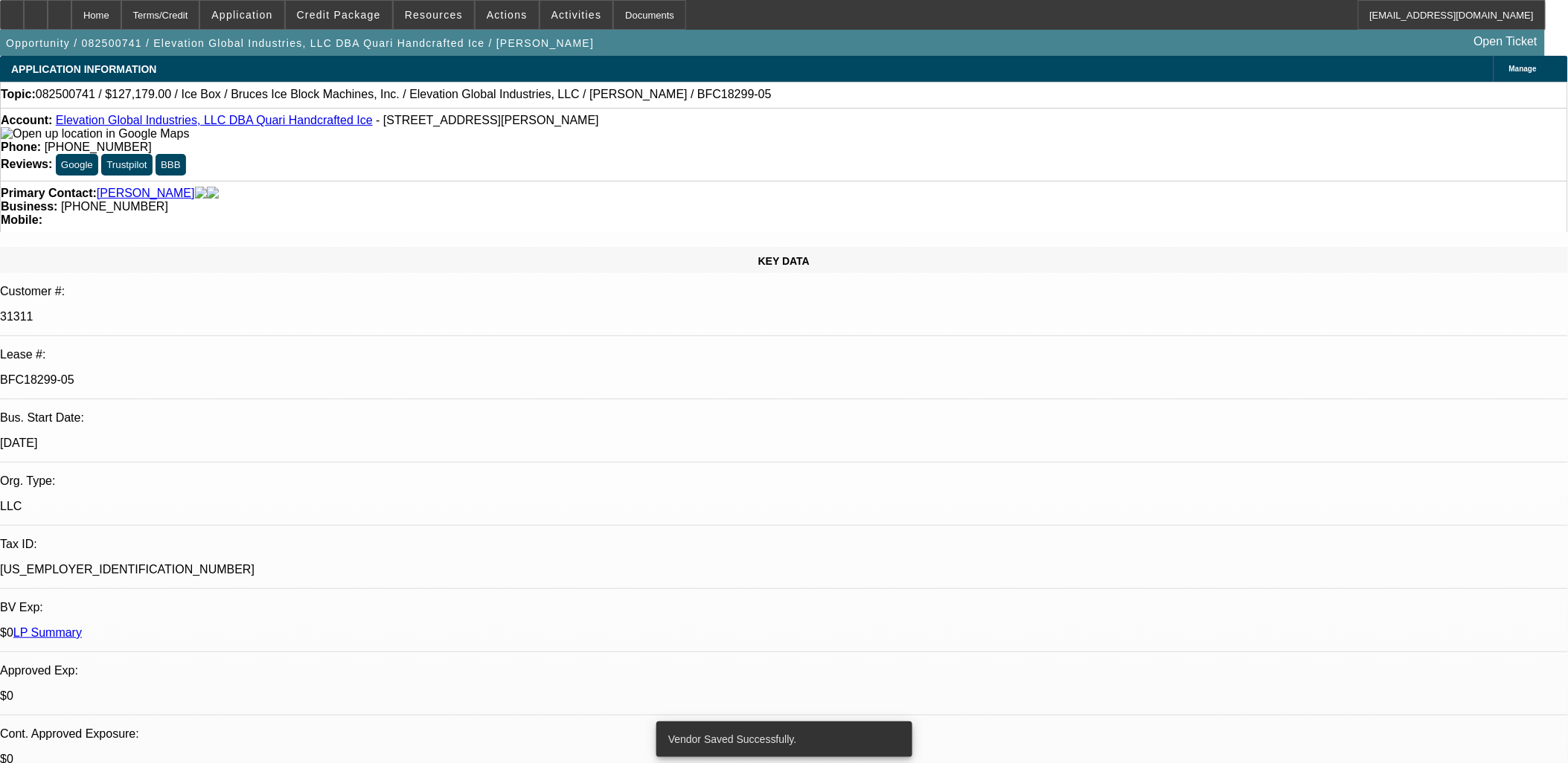
select select "0"
select select "6"
select select "0"
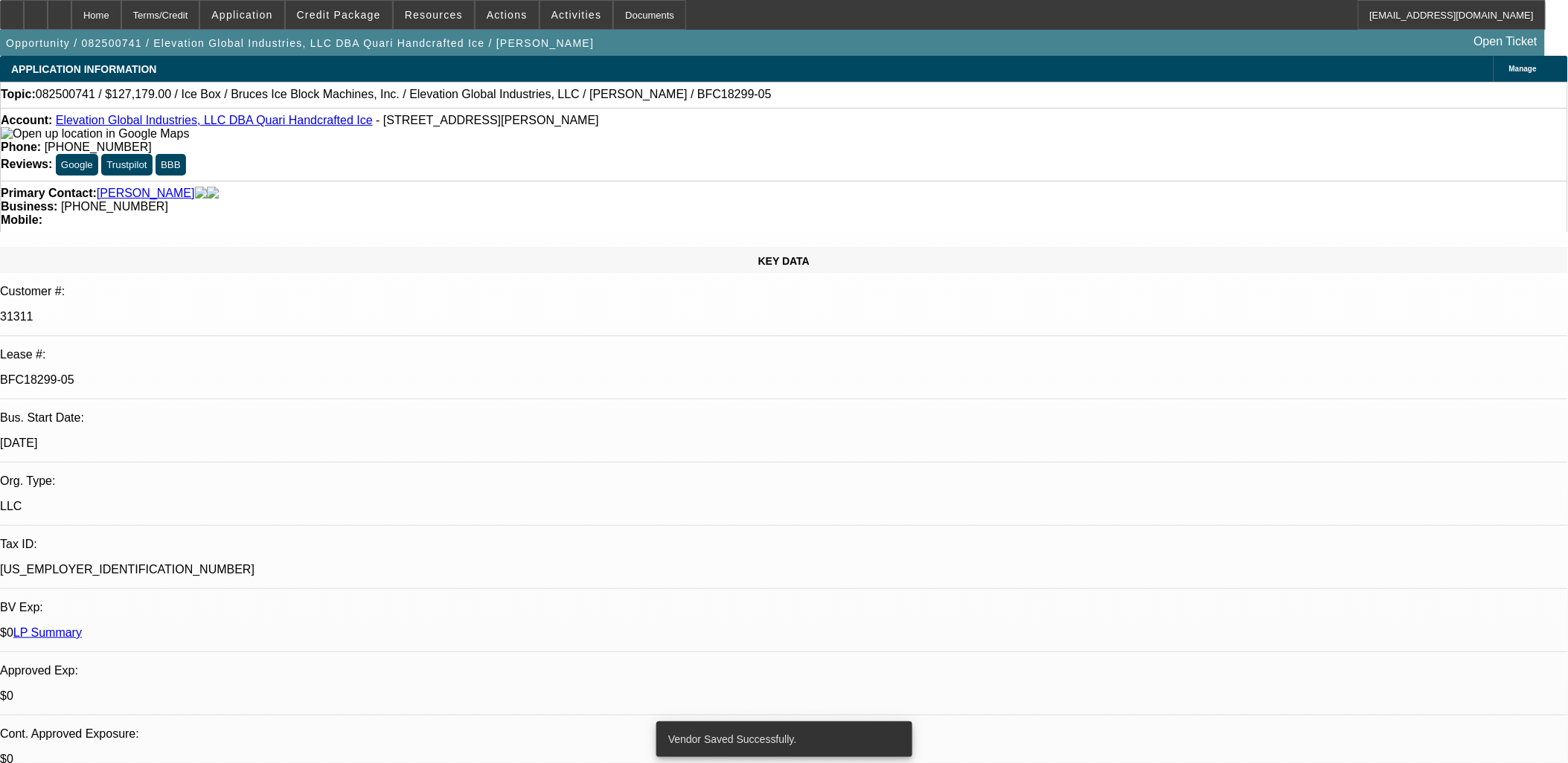
select select "0"
select select "6"
select select "0"
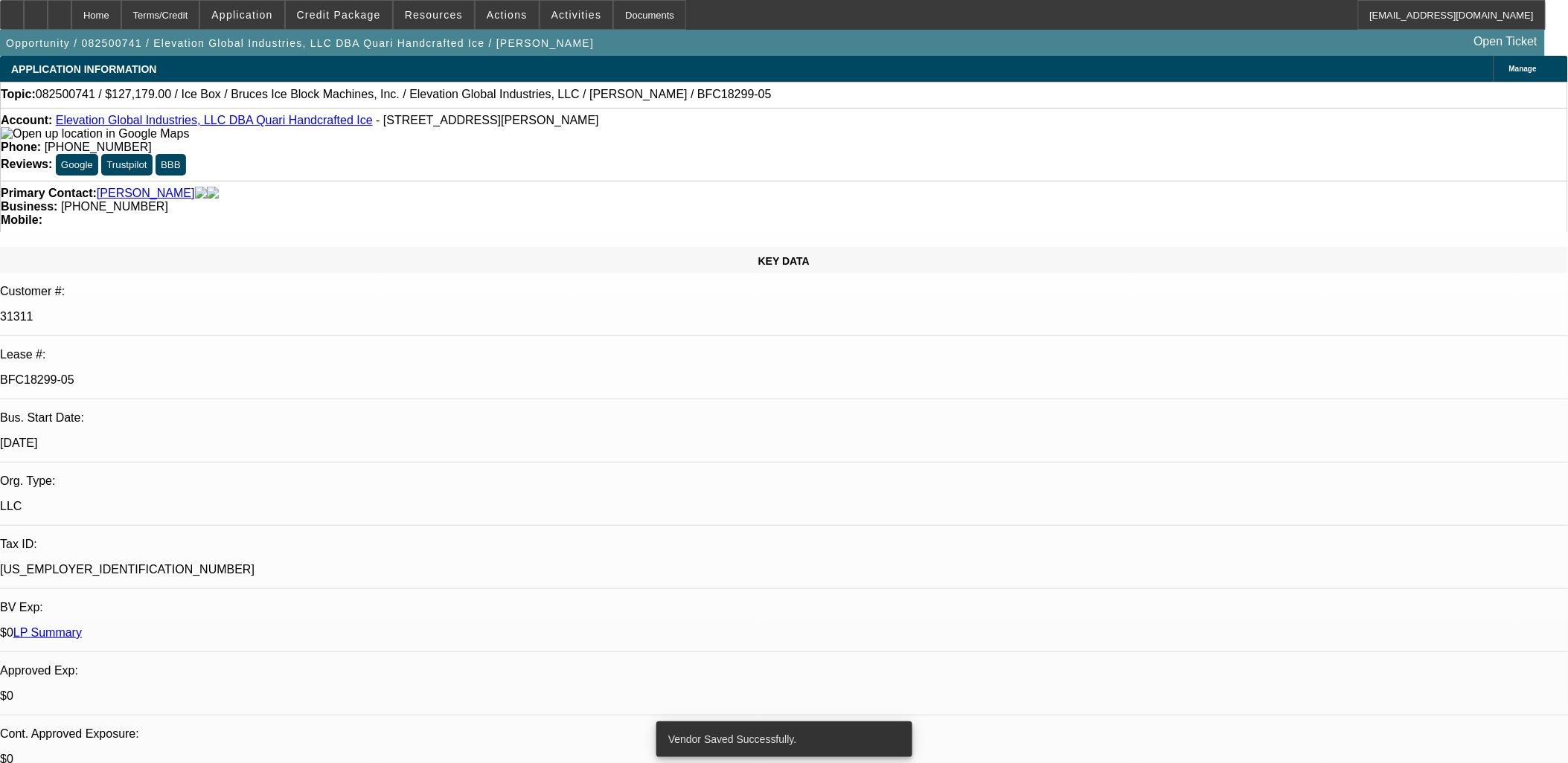
select select "6"
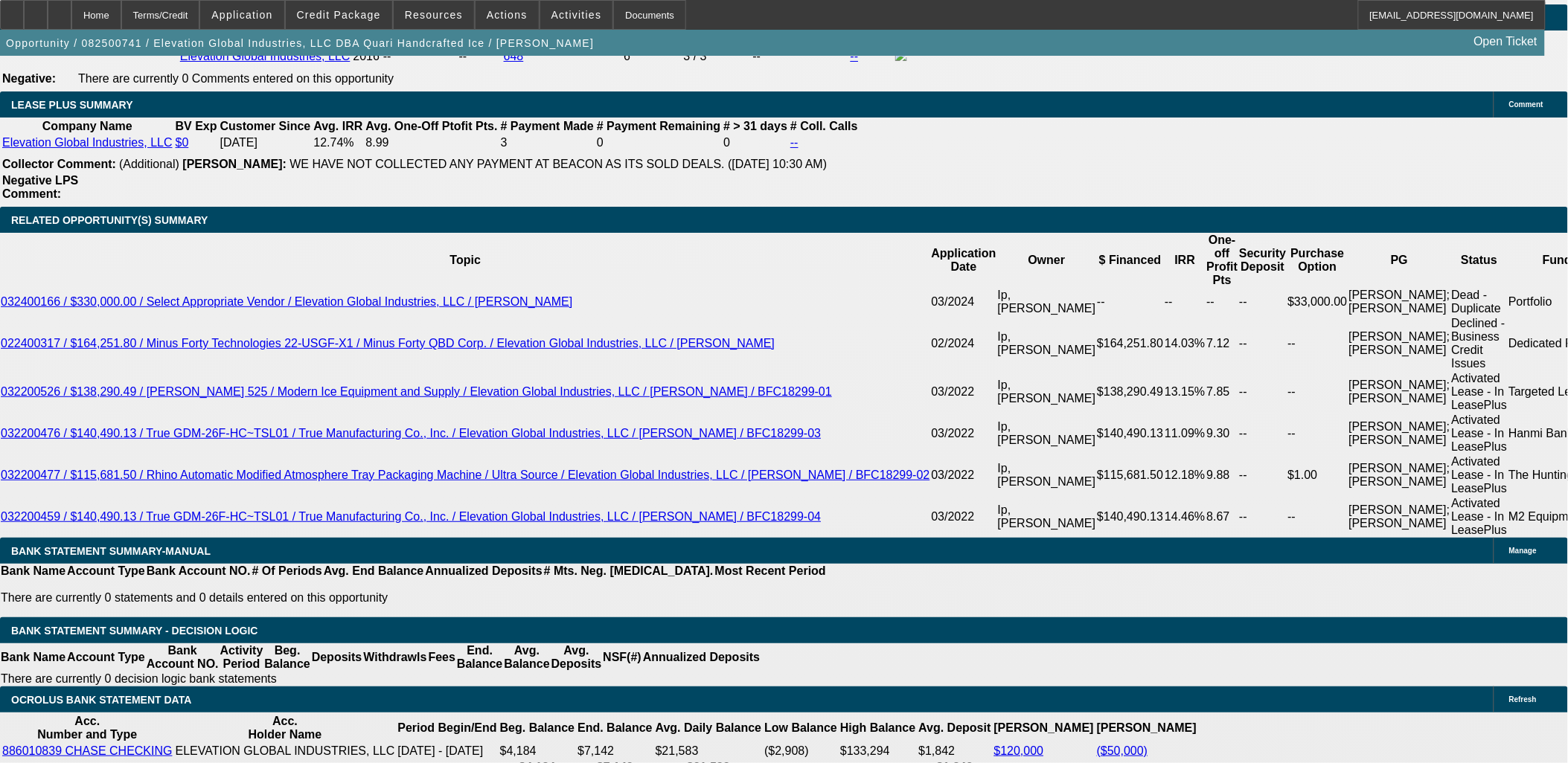
scroll to position [2479, 0]
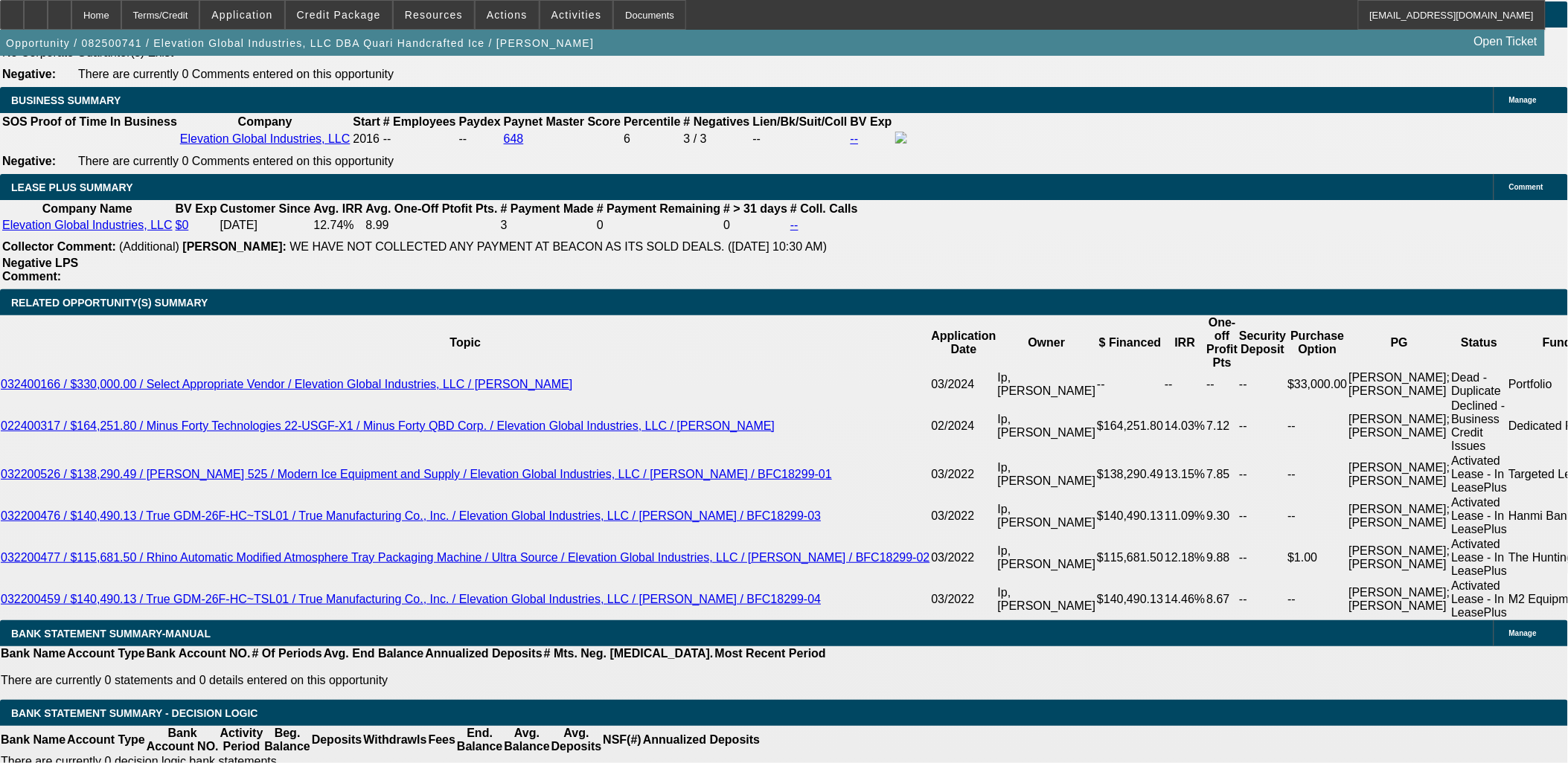
drag, startPoint x: 280, startPoint y: 467, endPoint x: 313, endPoint y: 470, distance: 33.1
type input "2829.9"
type input "UNKNOWN"
type input "$2,829.99"
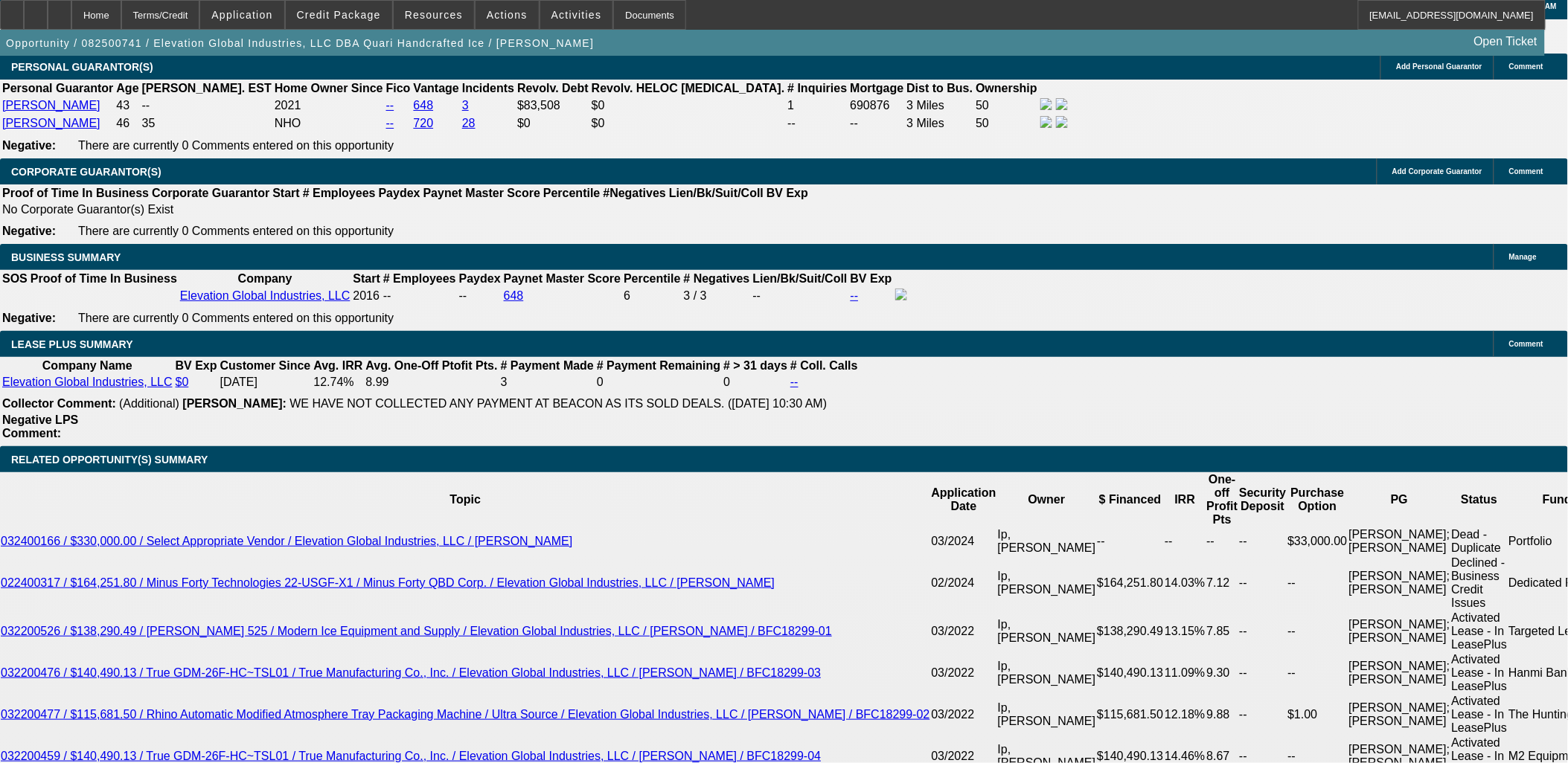
scroll to position [2315, 0]
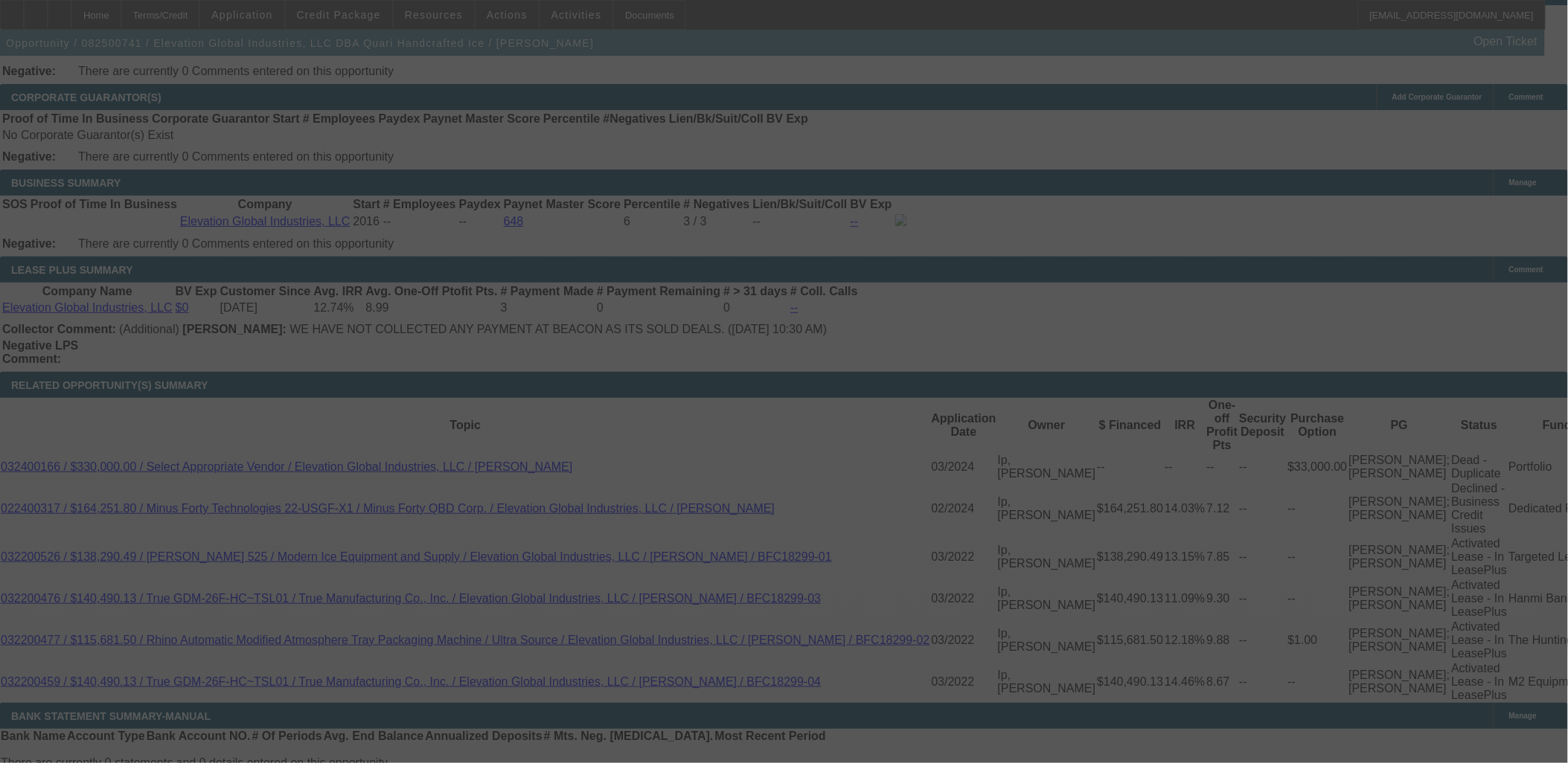
scroll to position [2479, 0]
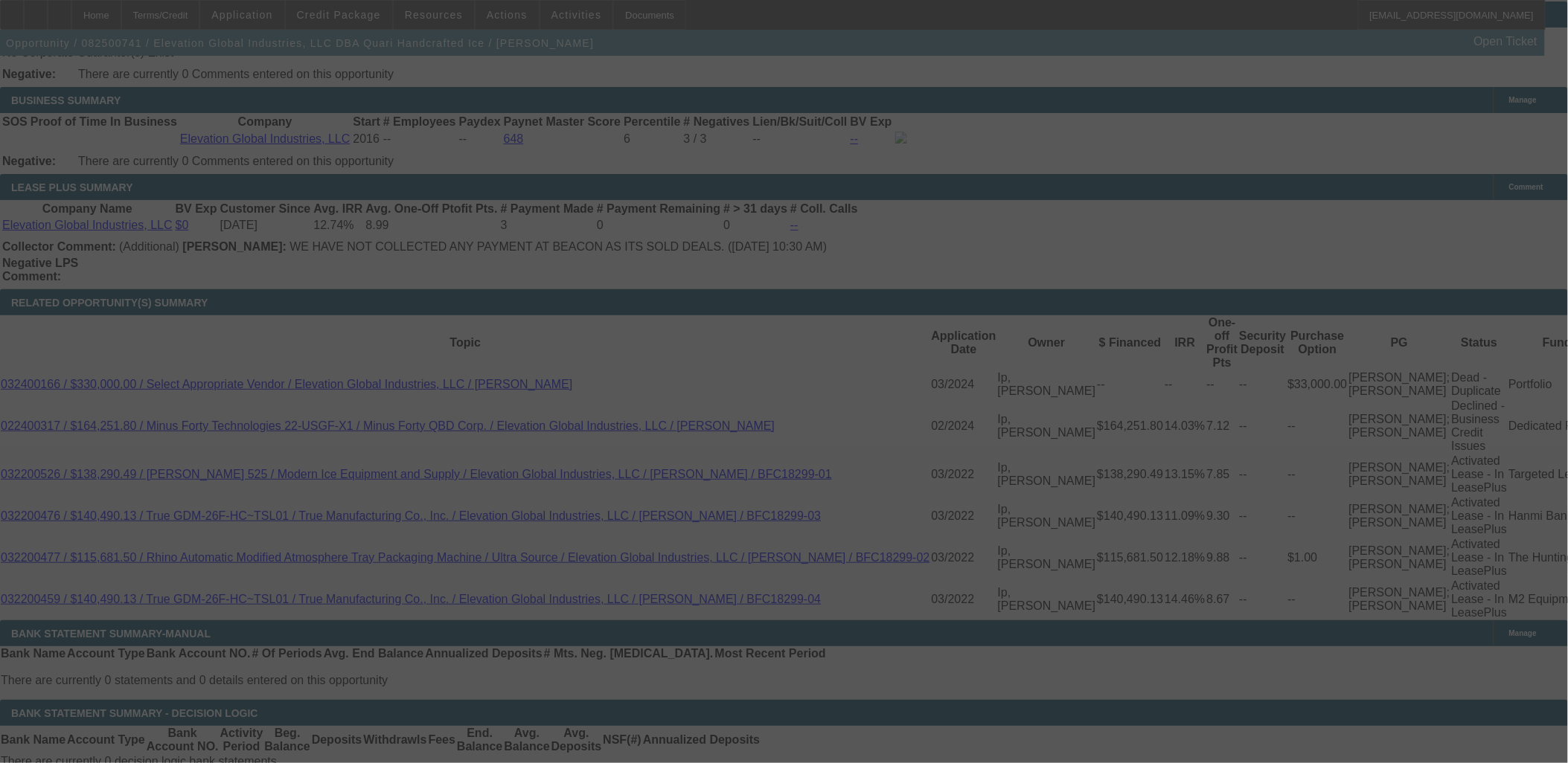
select select "0"
select select "6"
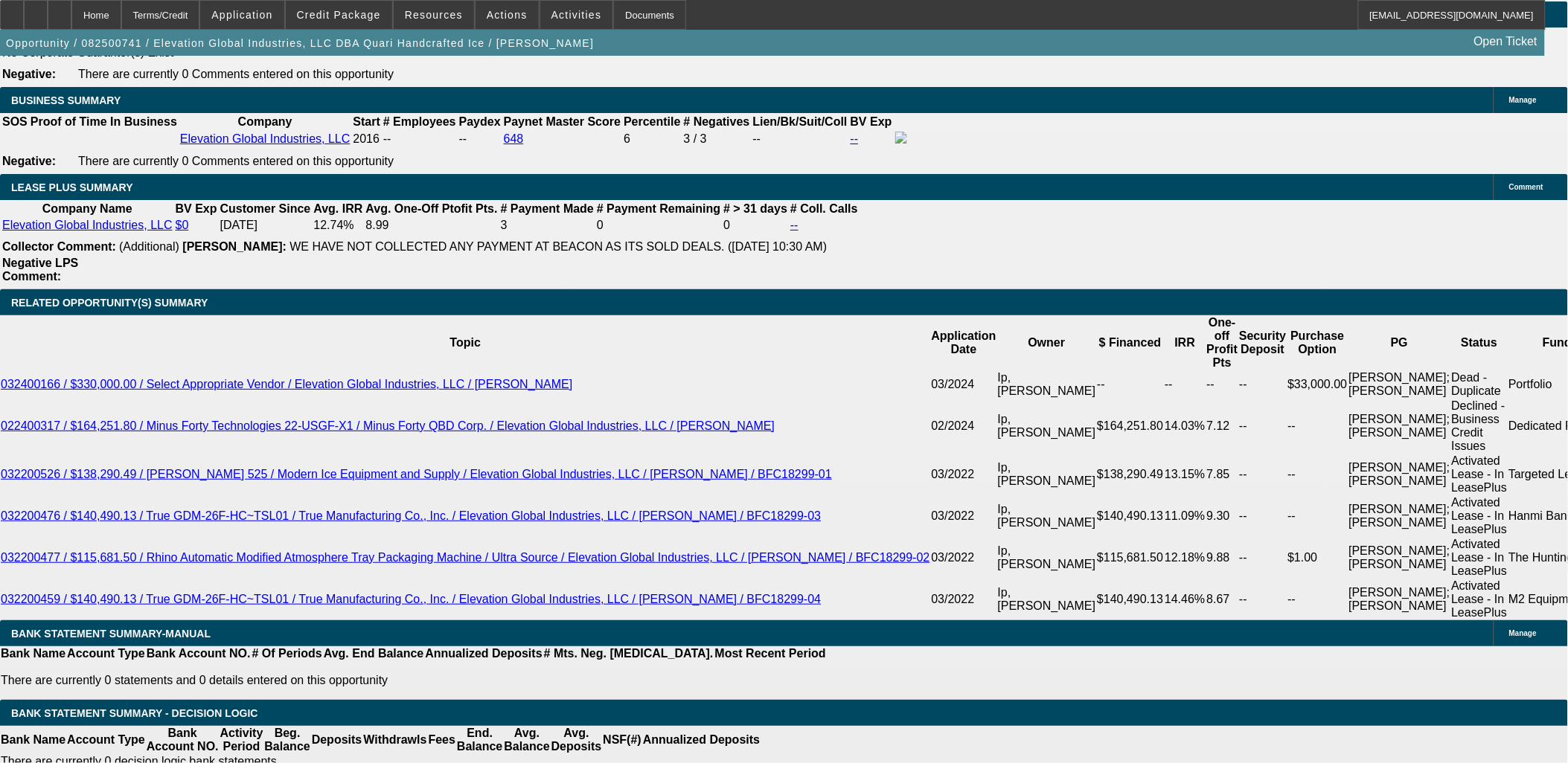
type input "2824.99"
type input "UNKNOWN"
type input "$2,824.99"
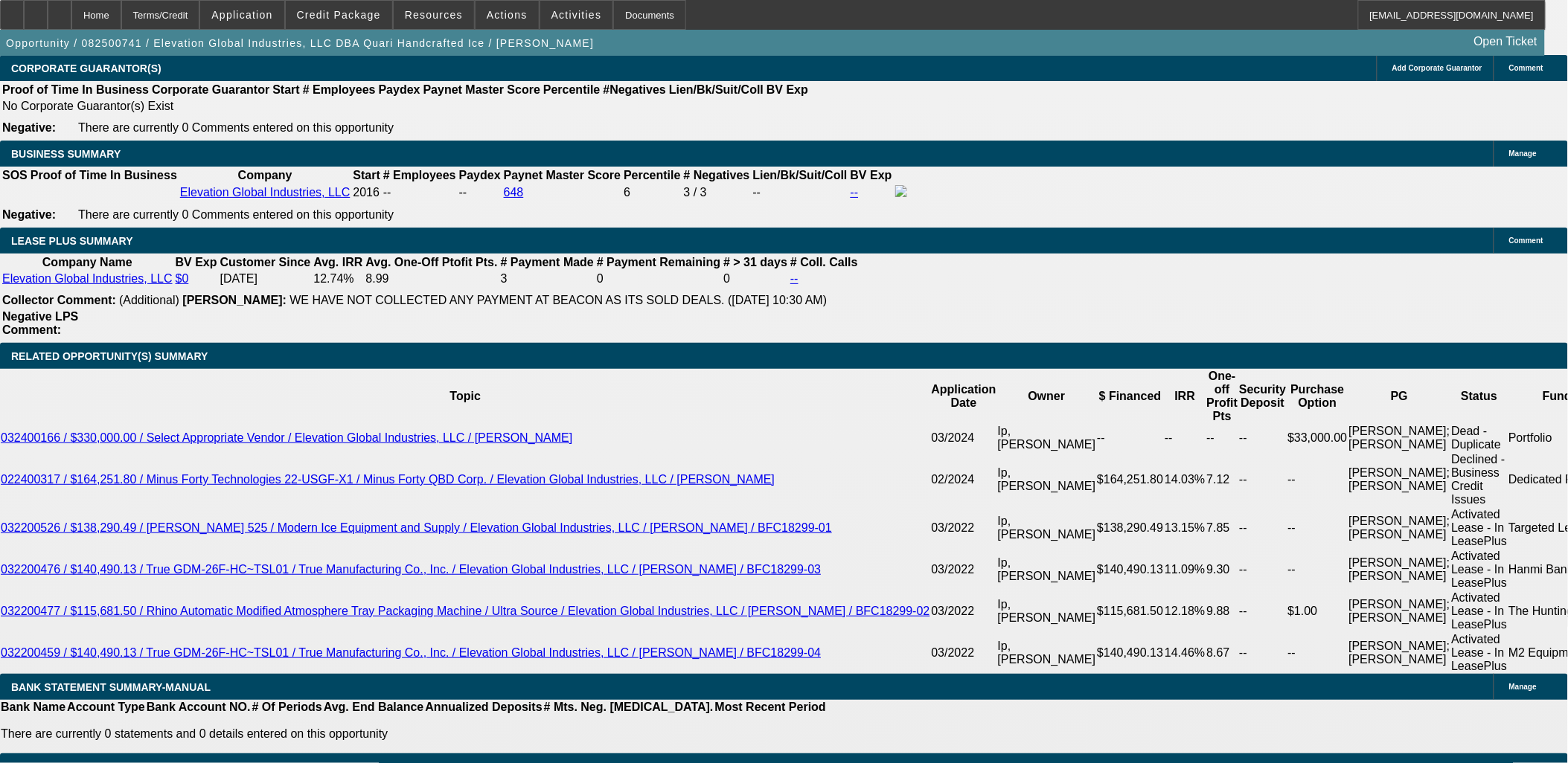
scroll to position [2397, 0]
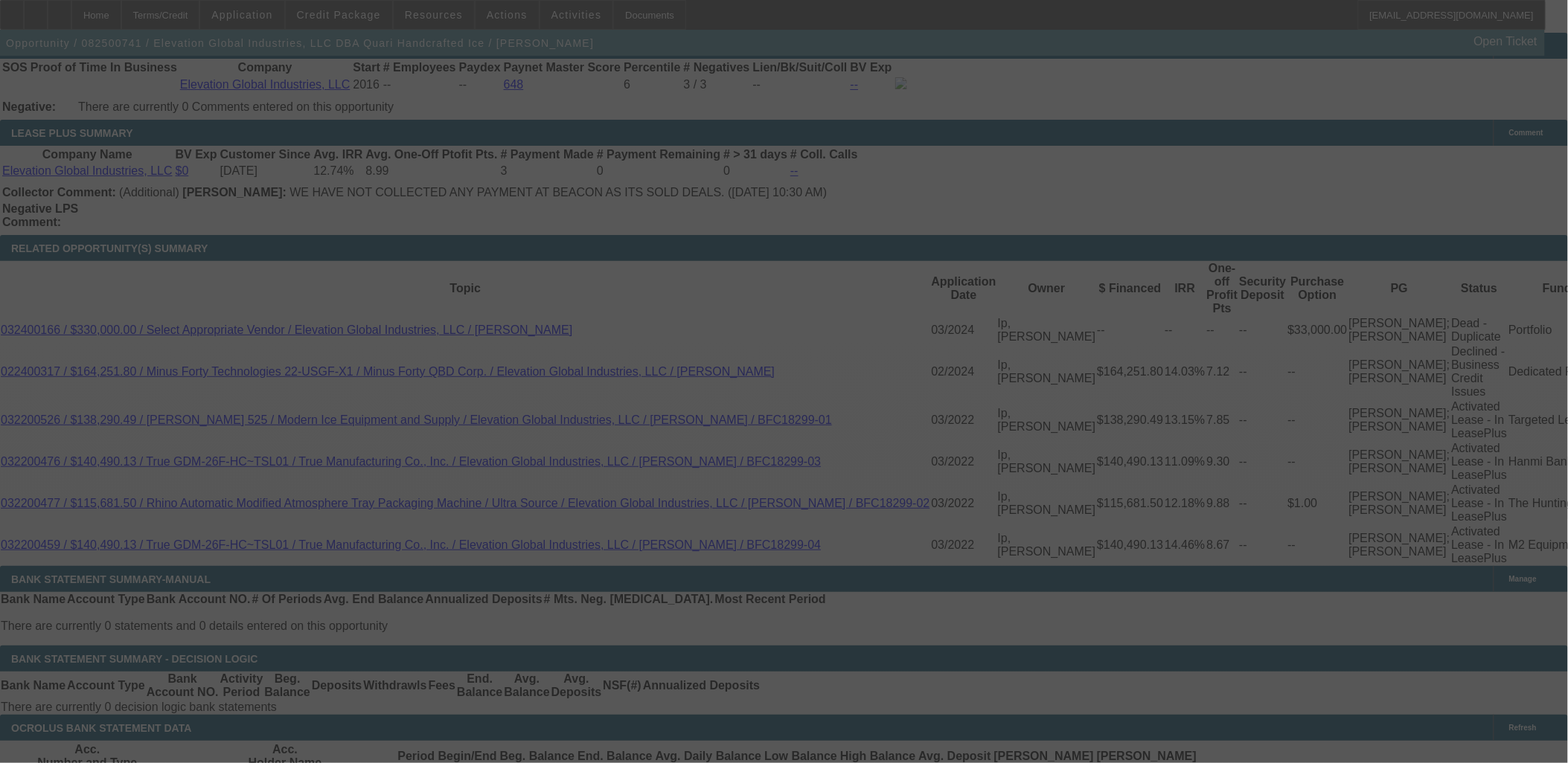
scroll to position [2562, 0]
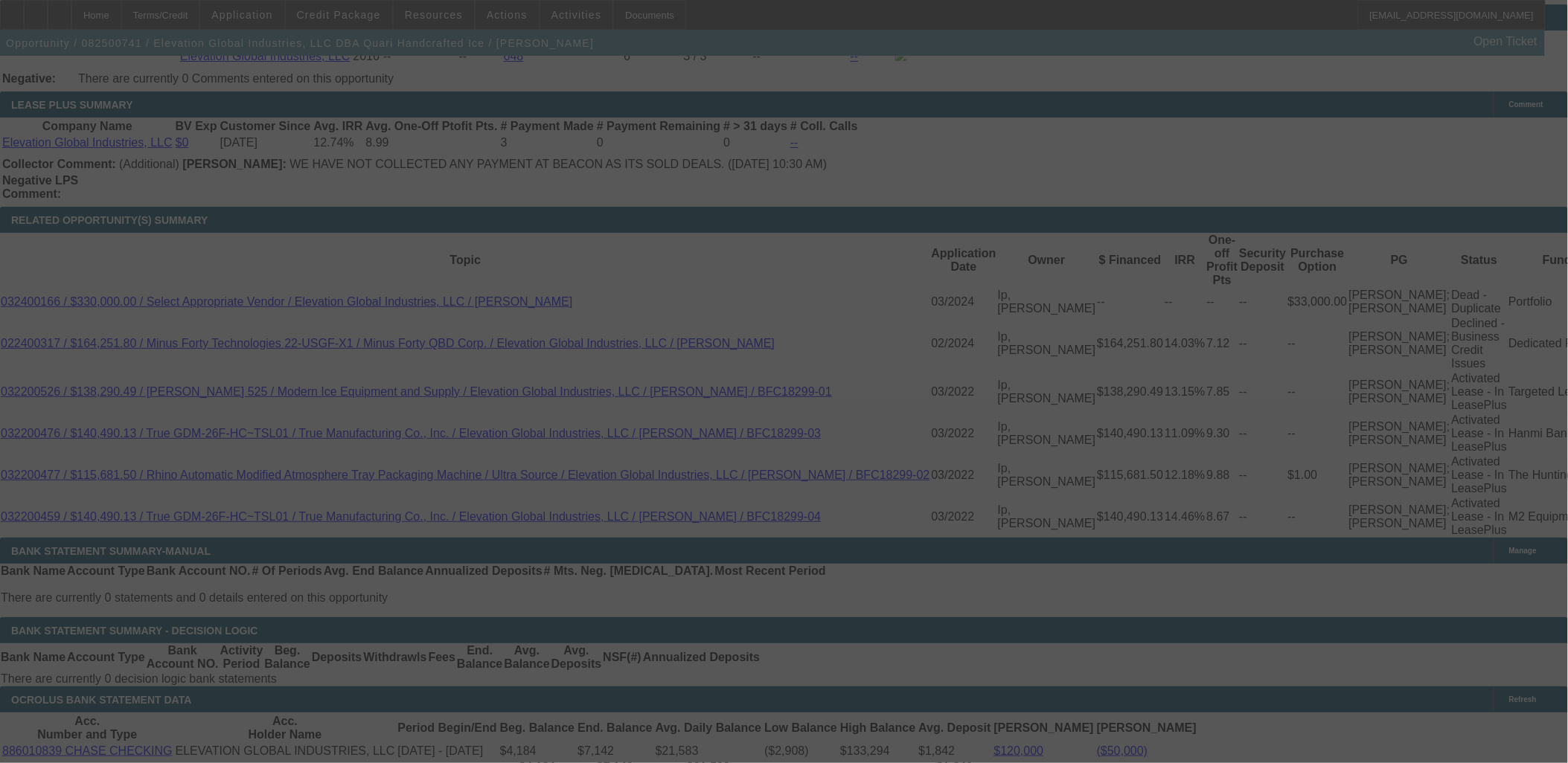
select select "0"
select select "6"
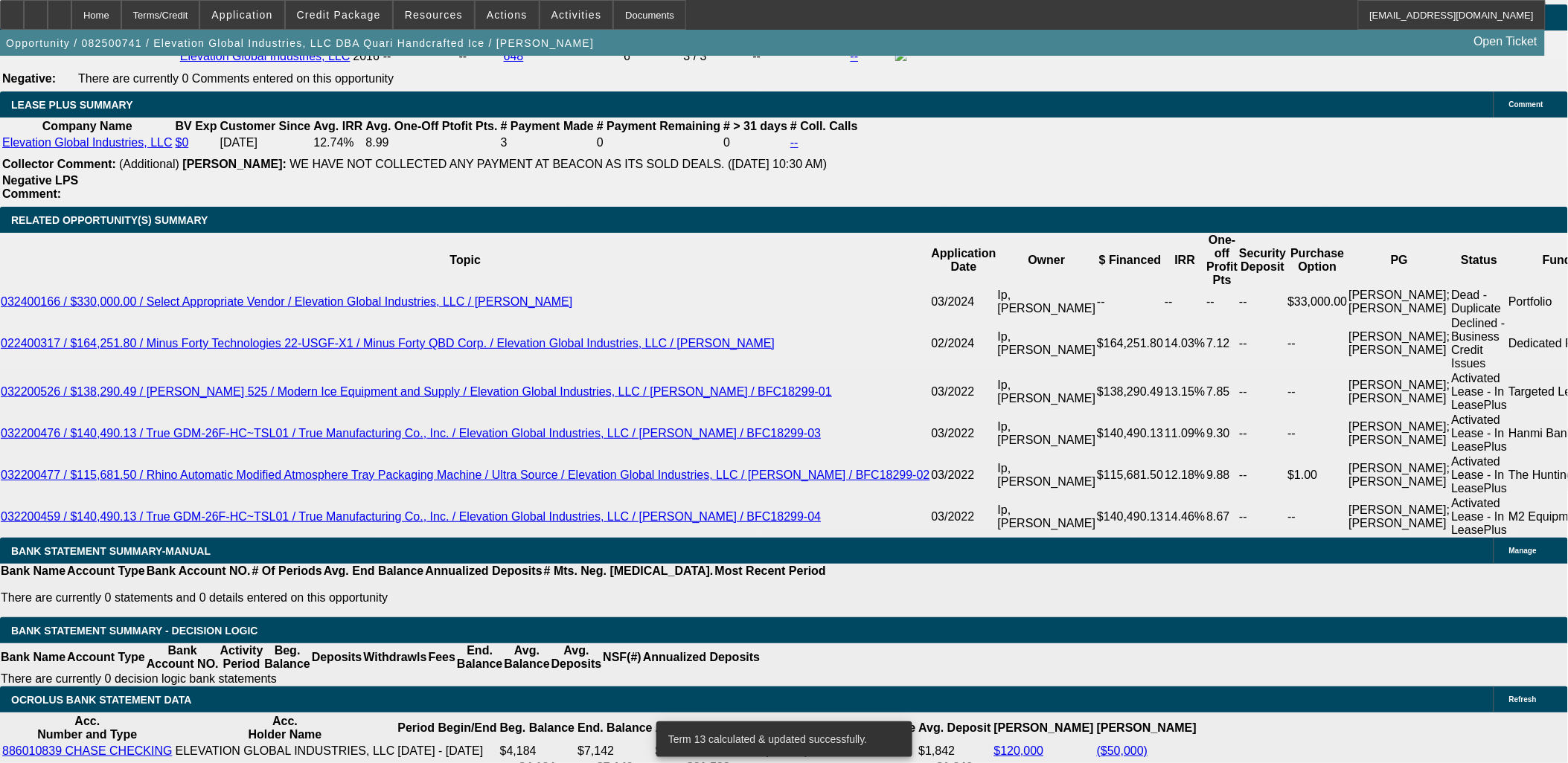
scroll to position [2545, 0]
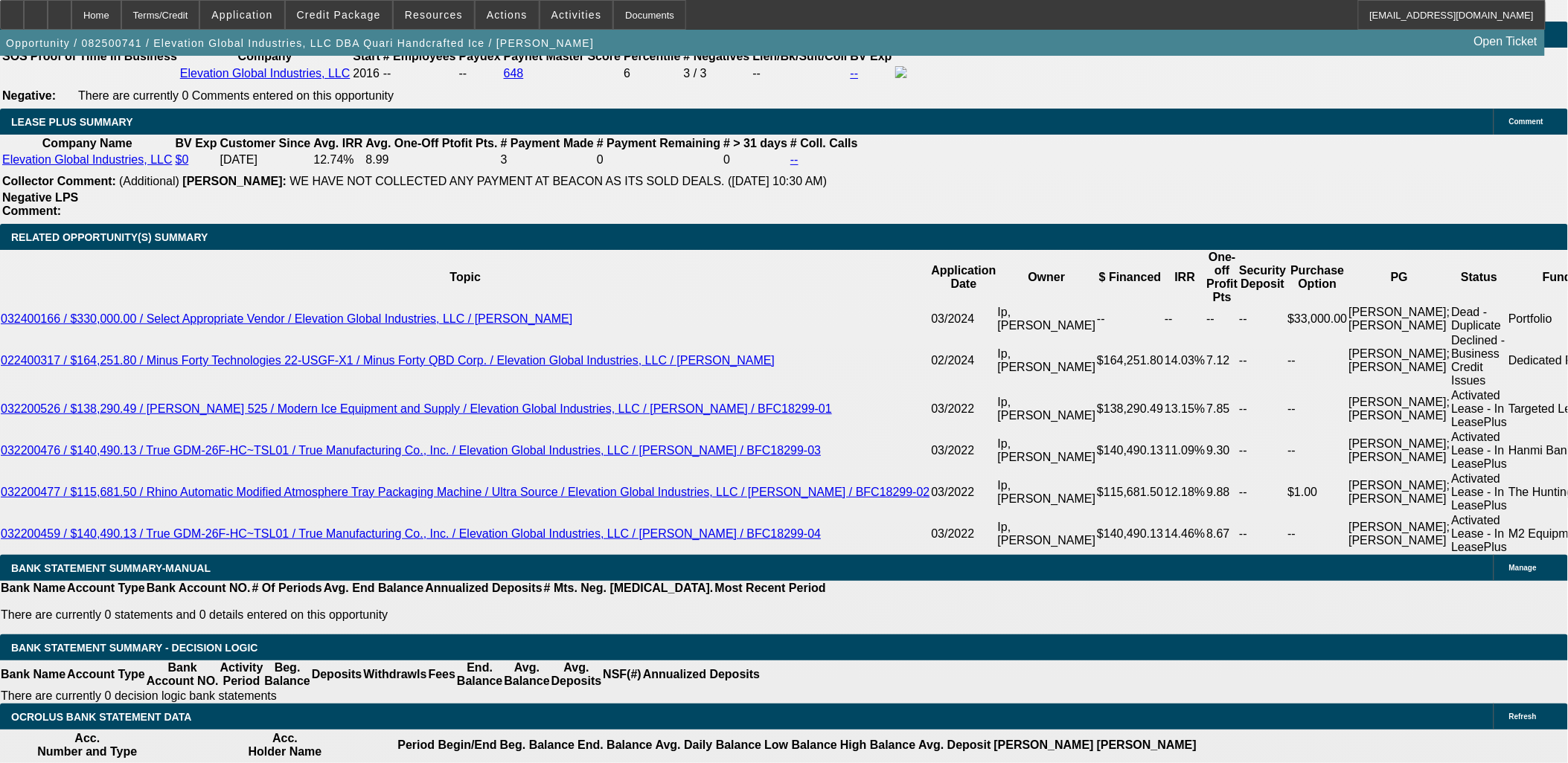
type input "2829.99"
type input "UNKNOWN"
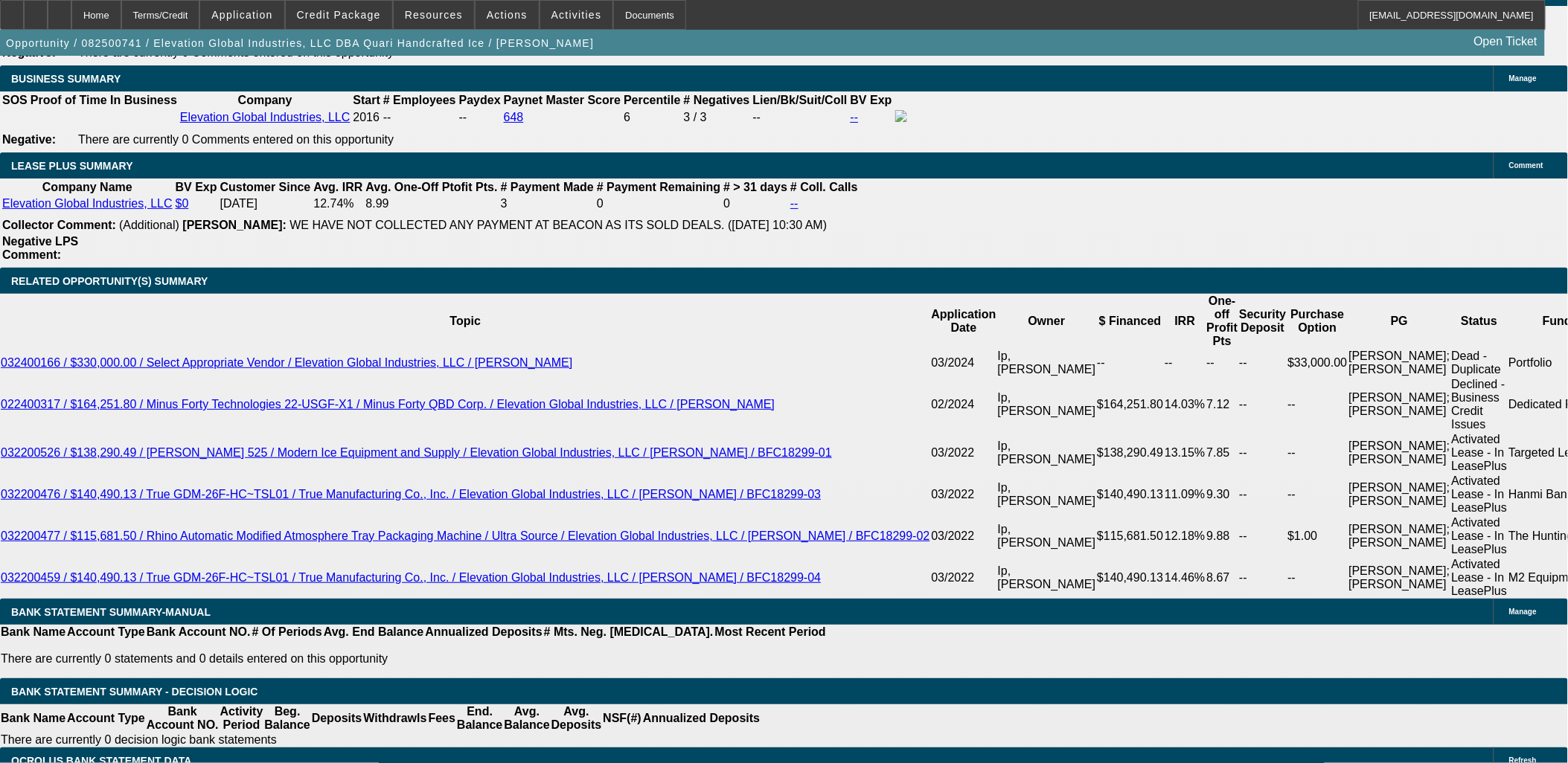
scroll to position [2462, 0]
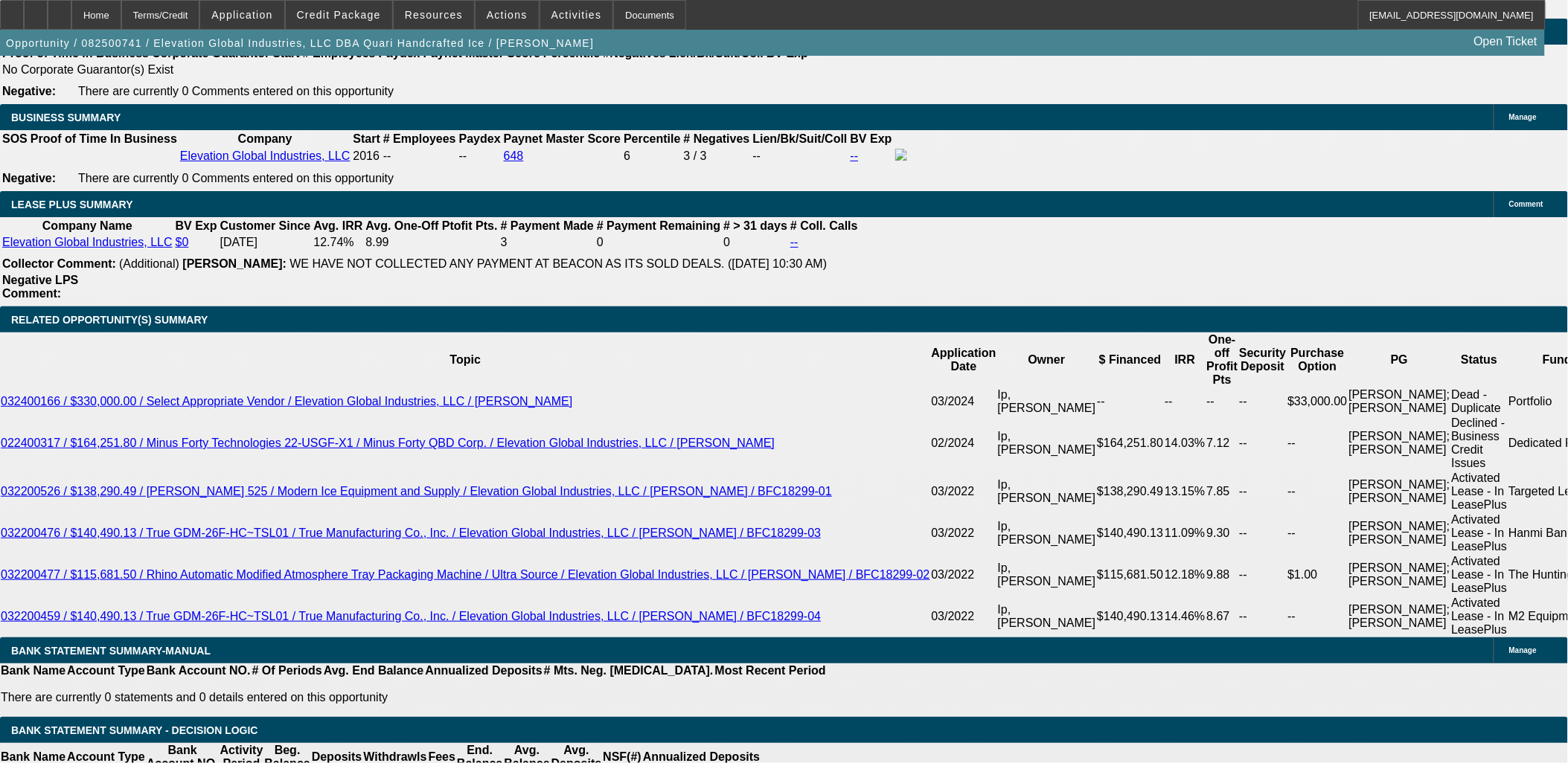
type input "$2,829.99"
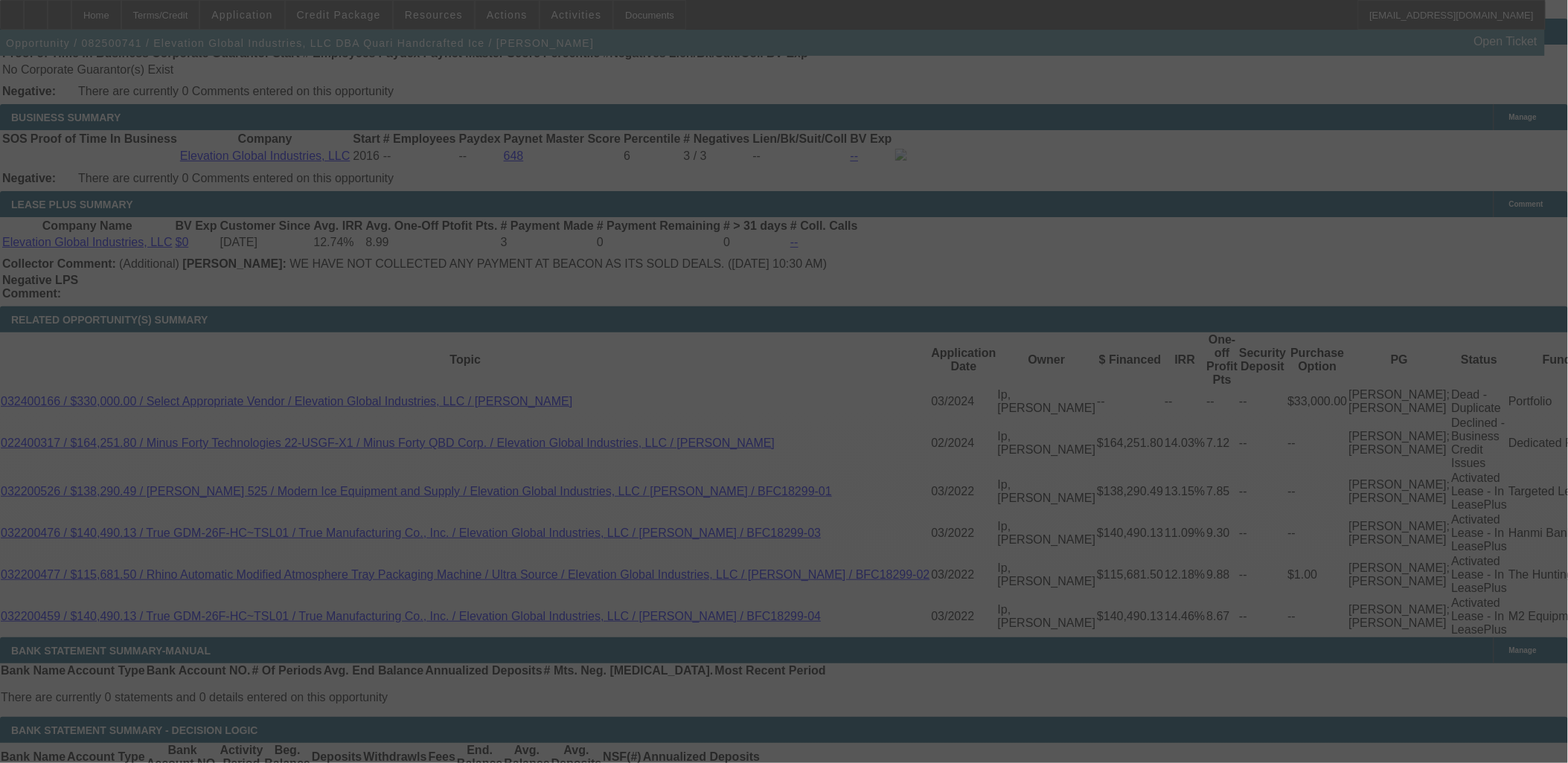
select select "0"
select select "6"
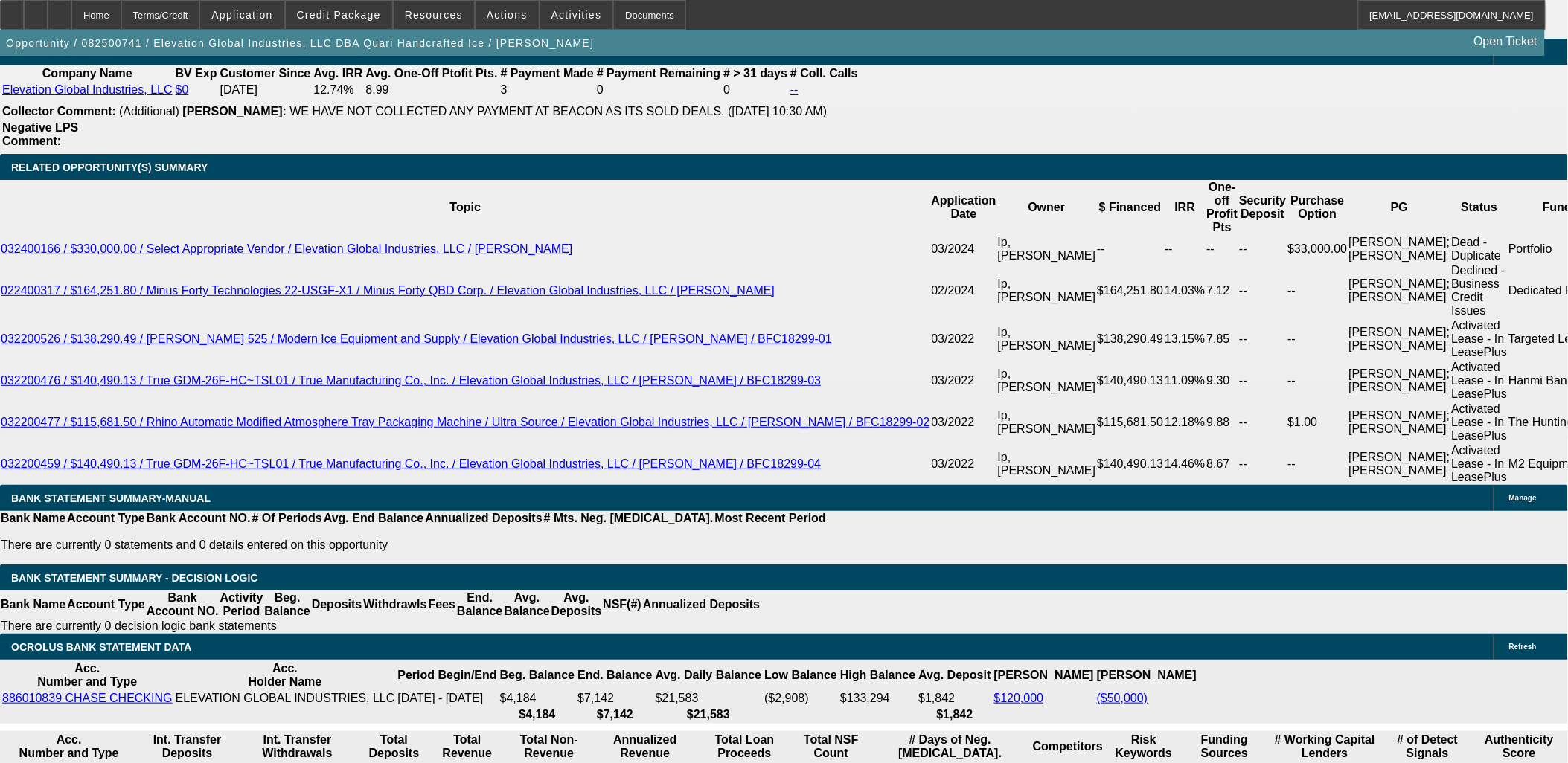
scroll to position [2628, 0]
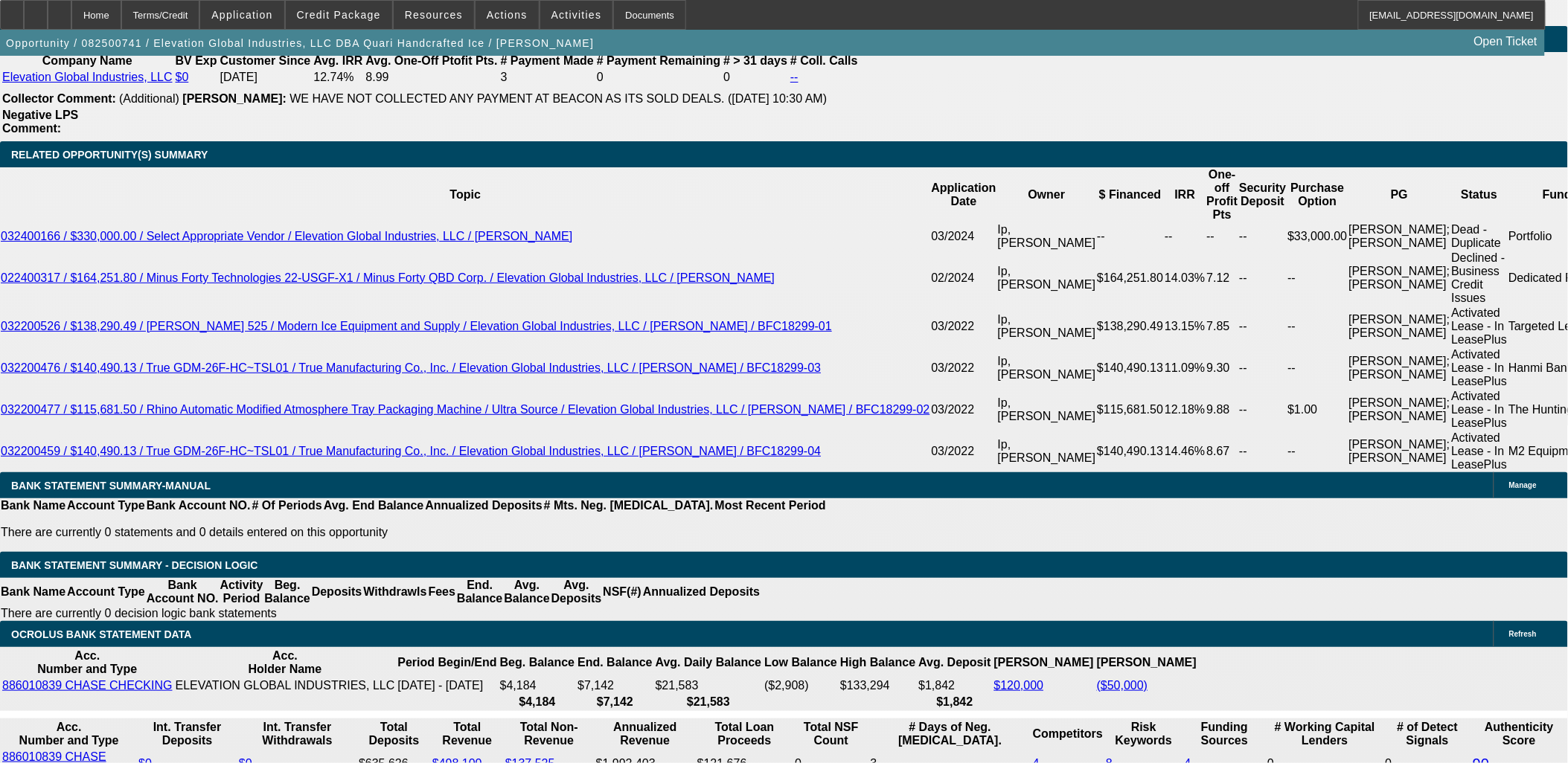
drag, startPoint x: 1239, startPoint y: 247, endPoint x: 1233, endPoint y: 257, distance: 11.7
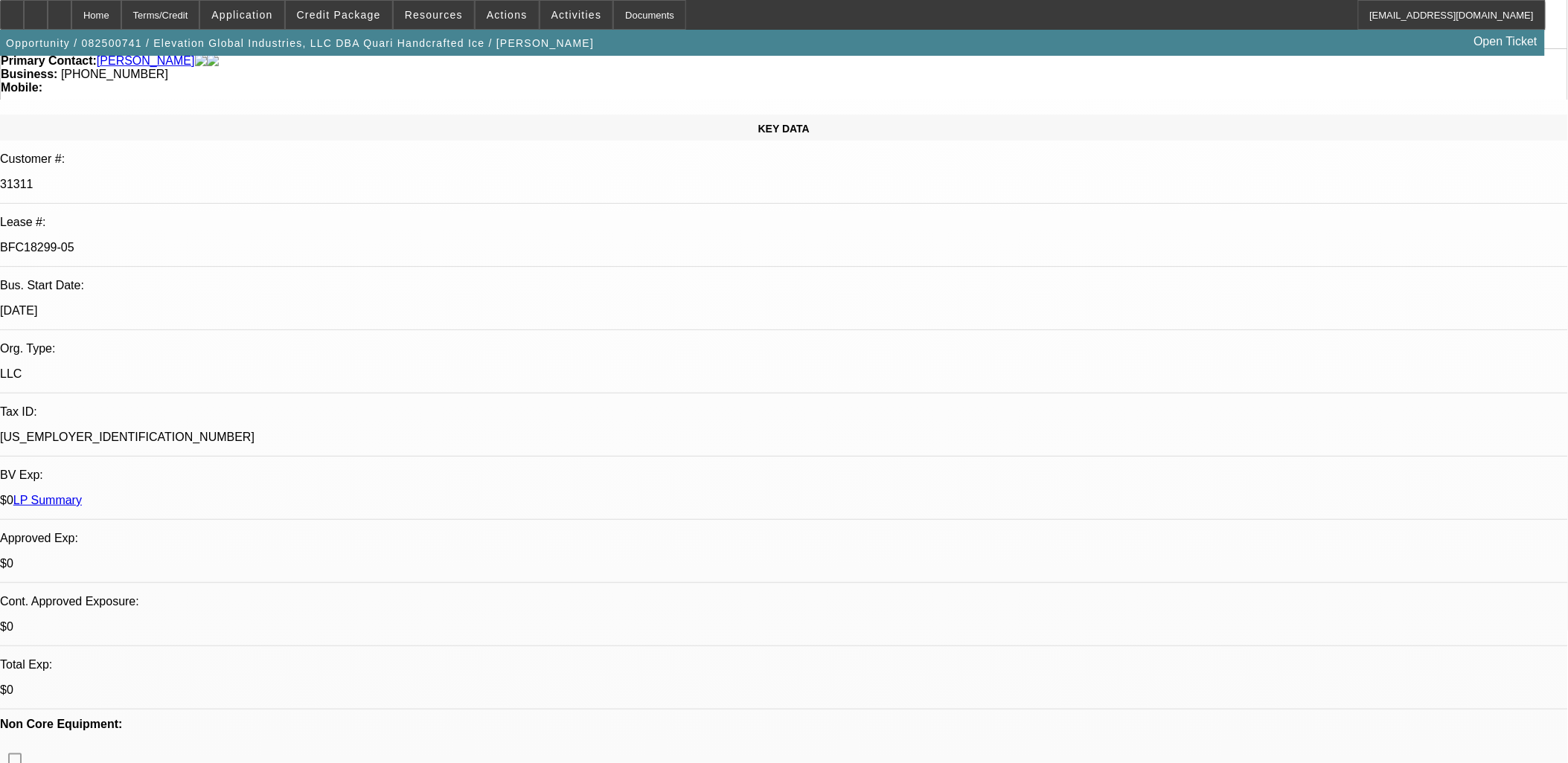
scroll to position [0, 0]
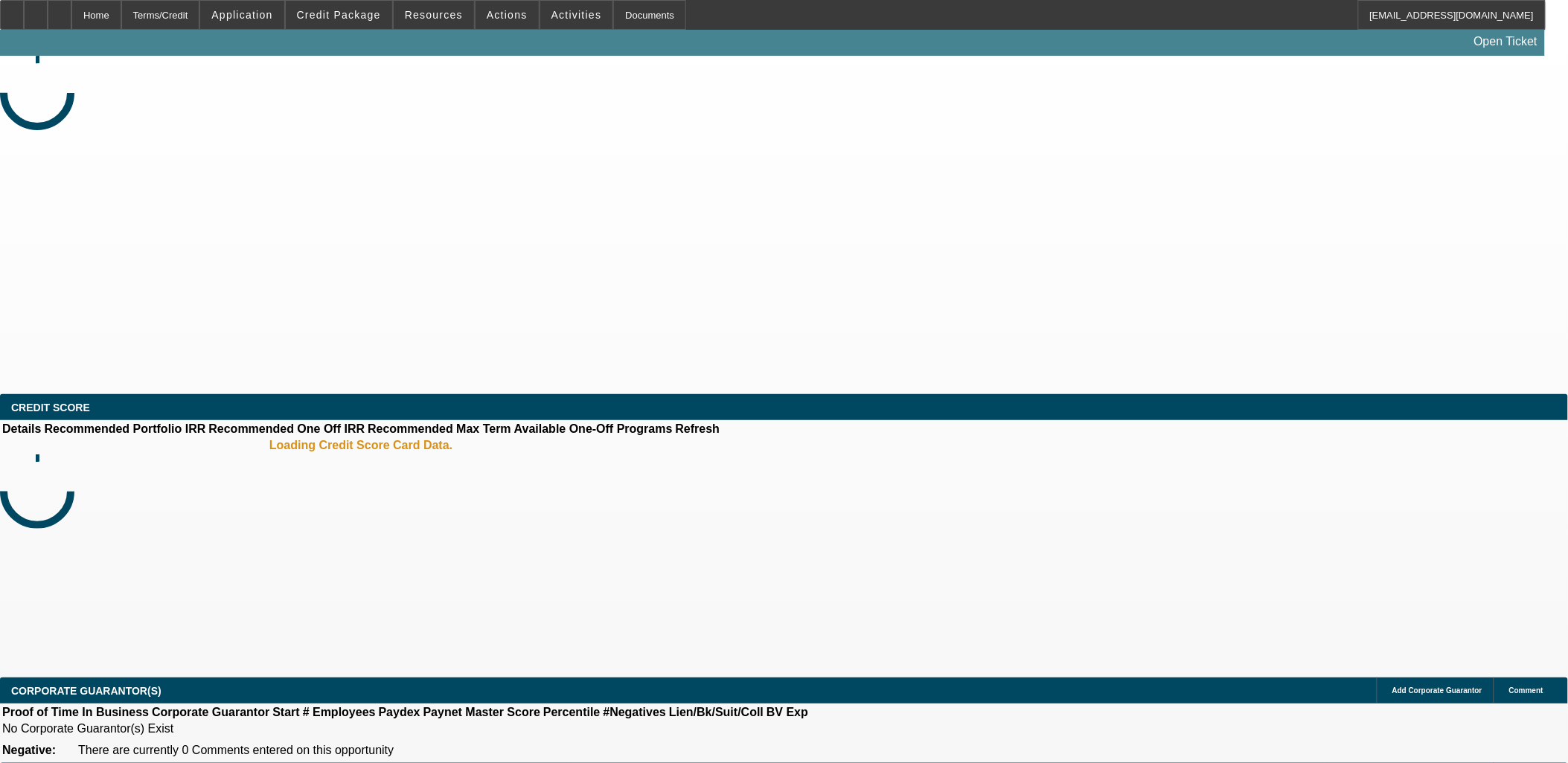
select select "0"
select select "2"
select select "0.1"
select select "4"
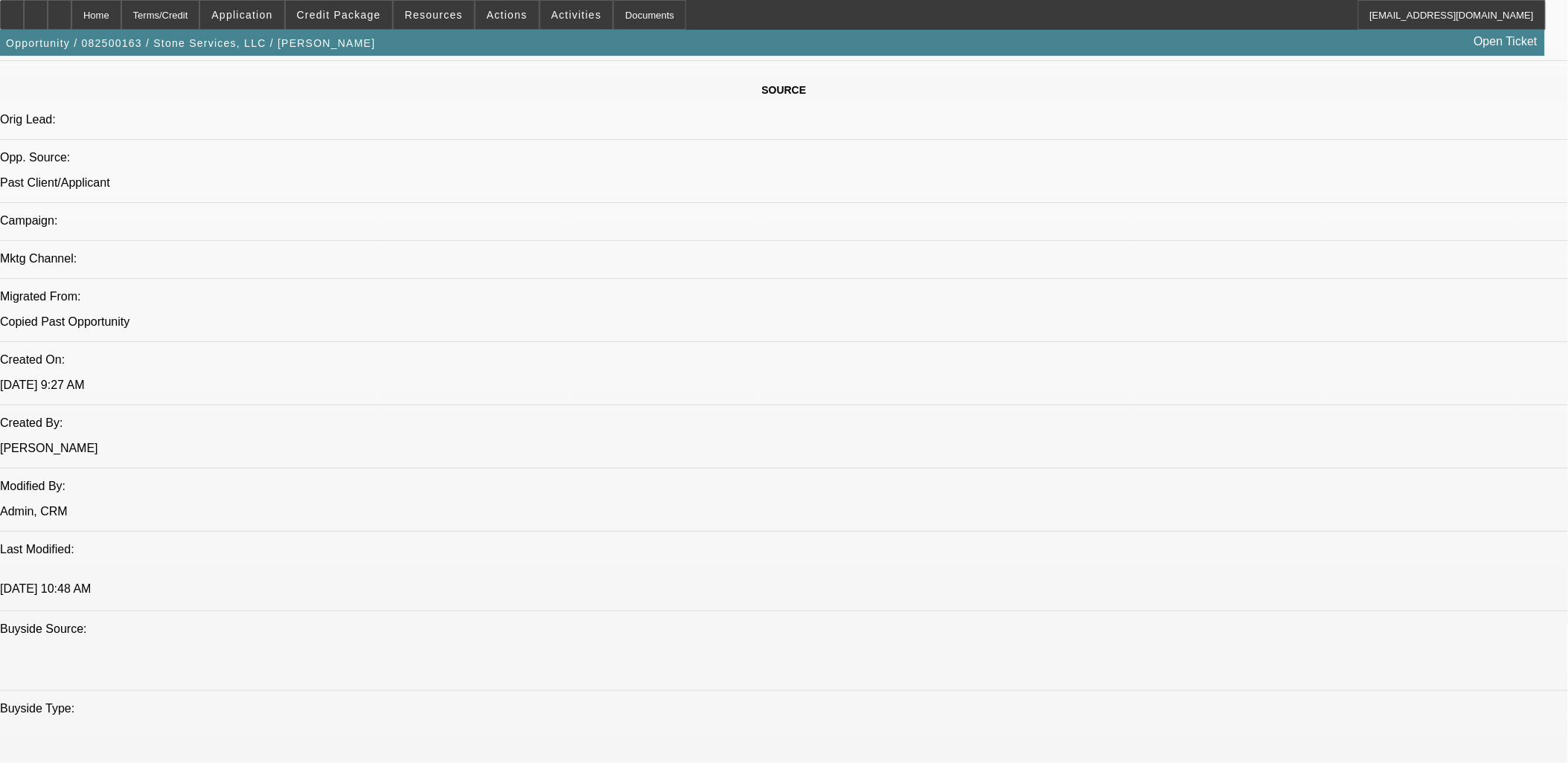
scroll to position [909, 0]
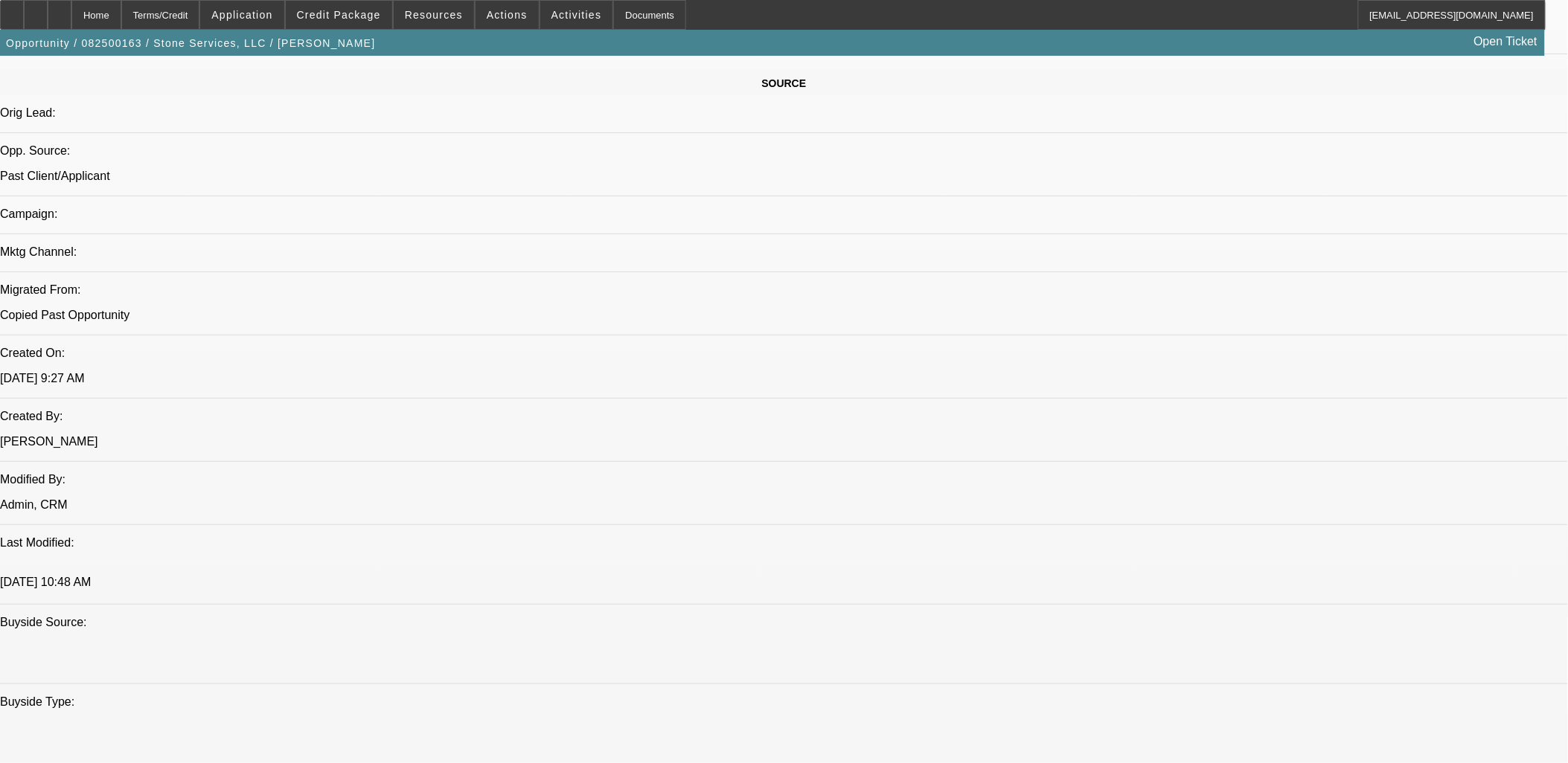
drag, startPoint x: 1013, startPoint y: 476, endPoint x: 13, endPoint y: 195, distance: 1038.7
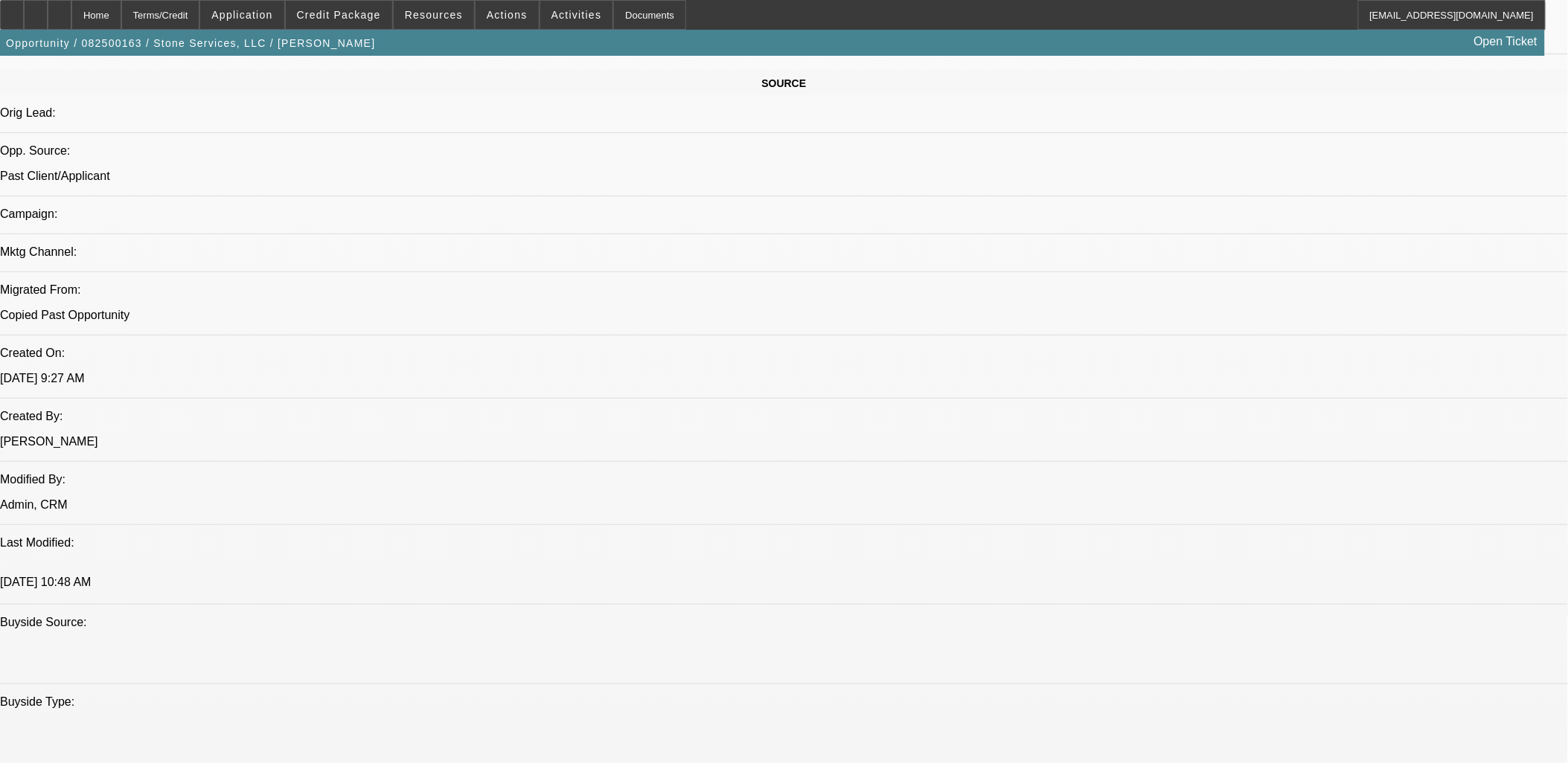
drag, startPoint x: 1028, startPoint y: 410, endPoint x: 11, endPoint y: 407, distance: 1017.0
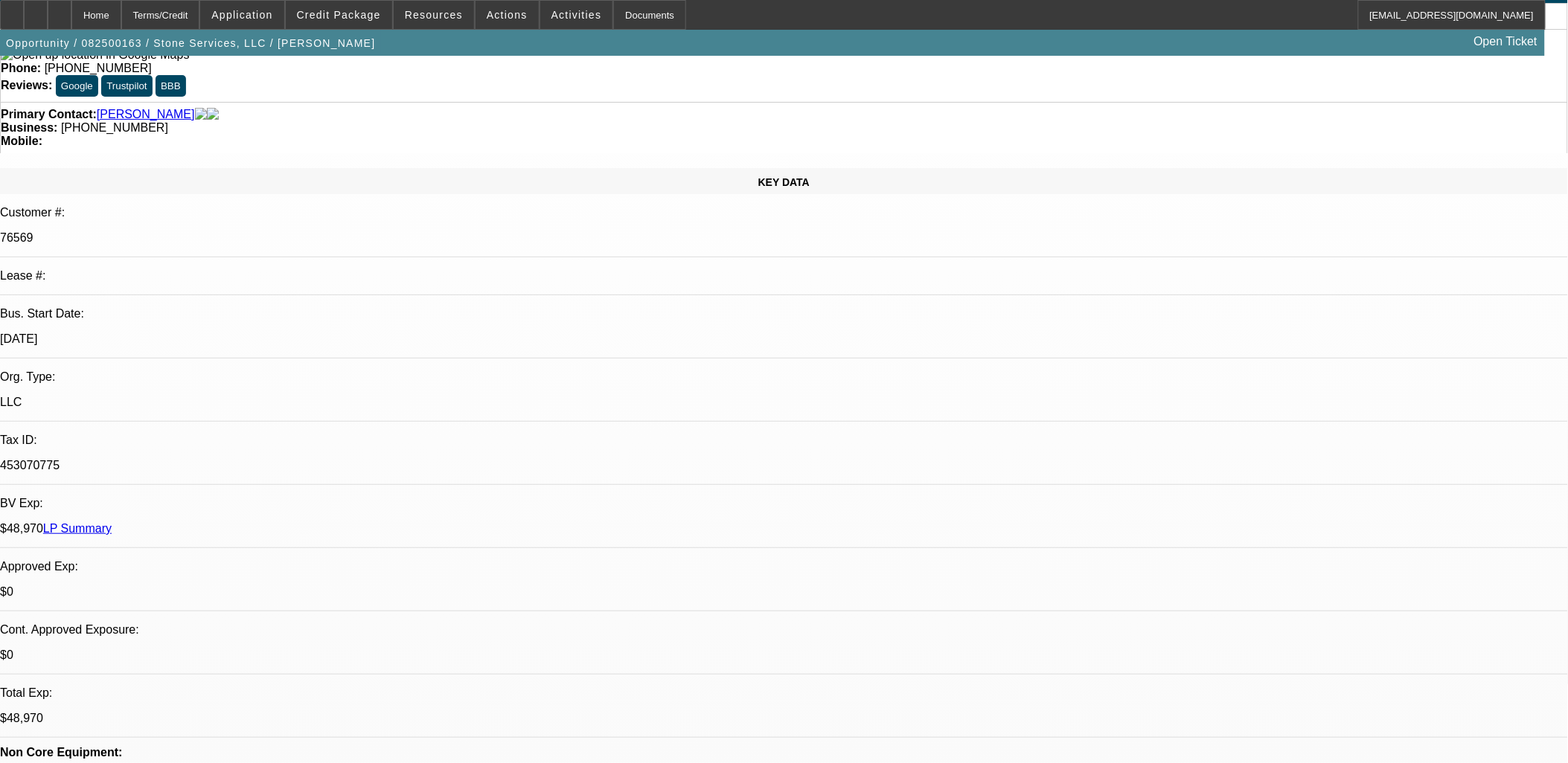
scroll to position [0, 0]
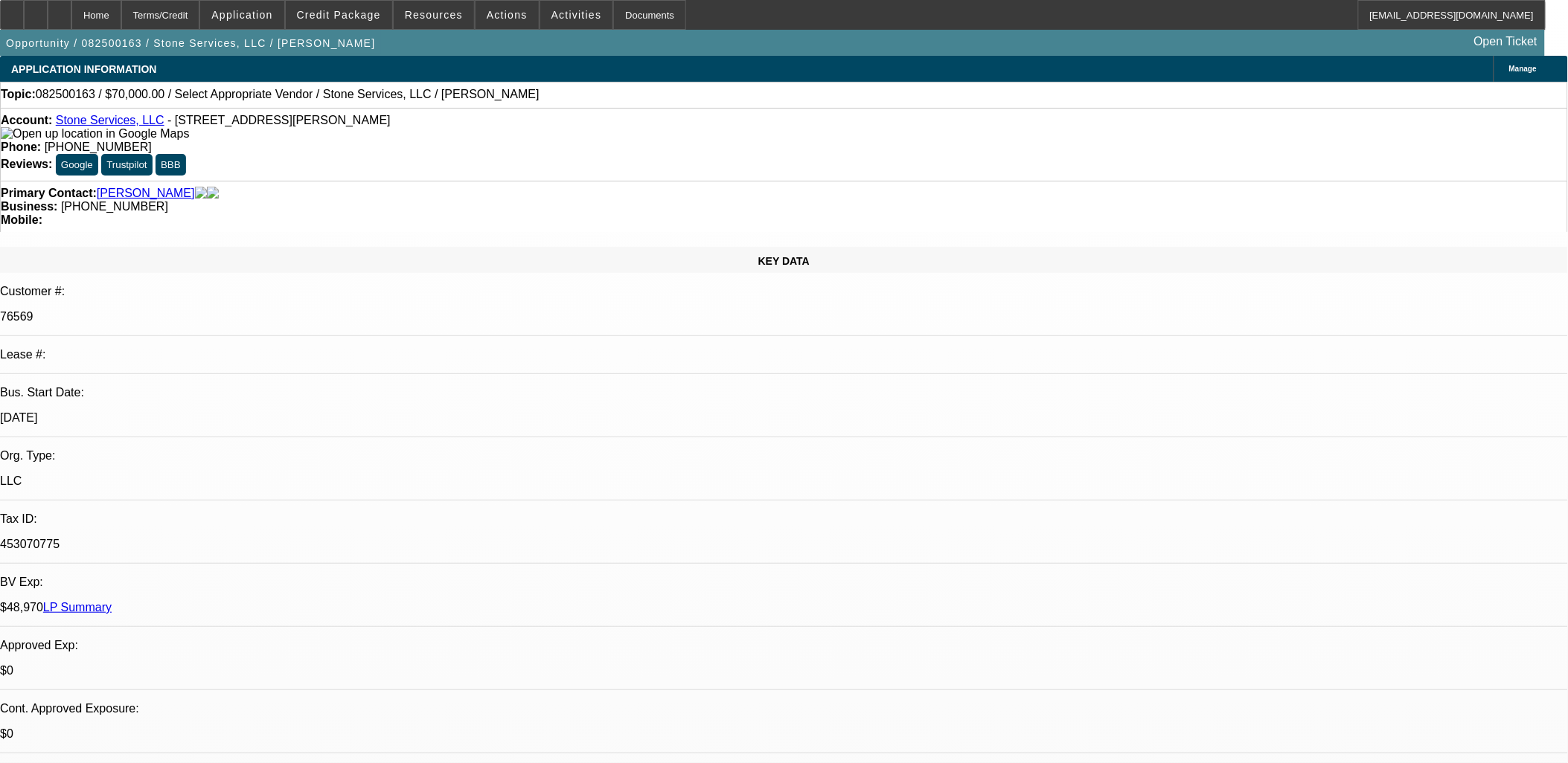
drag, startPoint x: 990, startPoint y: 382, endPoint x: 84, endPoint y: 186, distance: 927.0
click at [84, 247] on div "KEY DATA Customer #: 76569 Lease #: Bus. Start Date: 8/1/11 Org. Type: LLC Tax …" at bounding box center [784, 605] width 1568 height 716
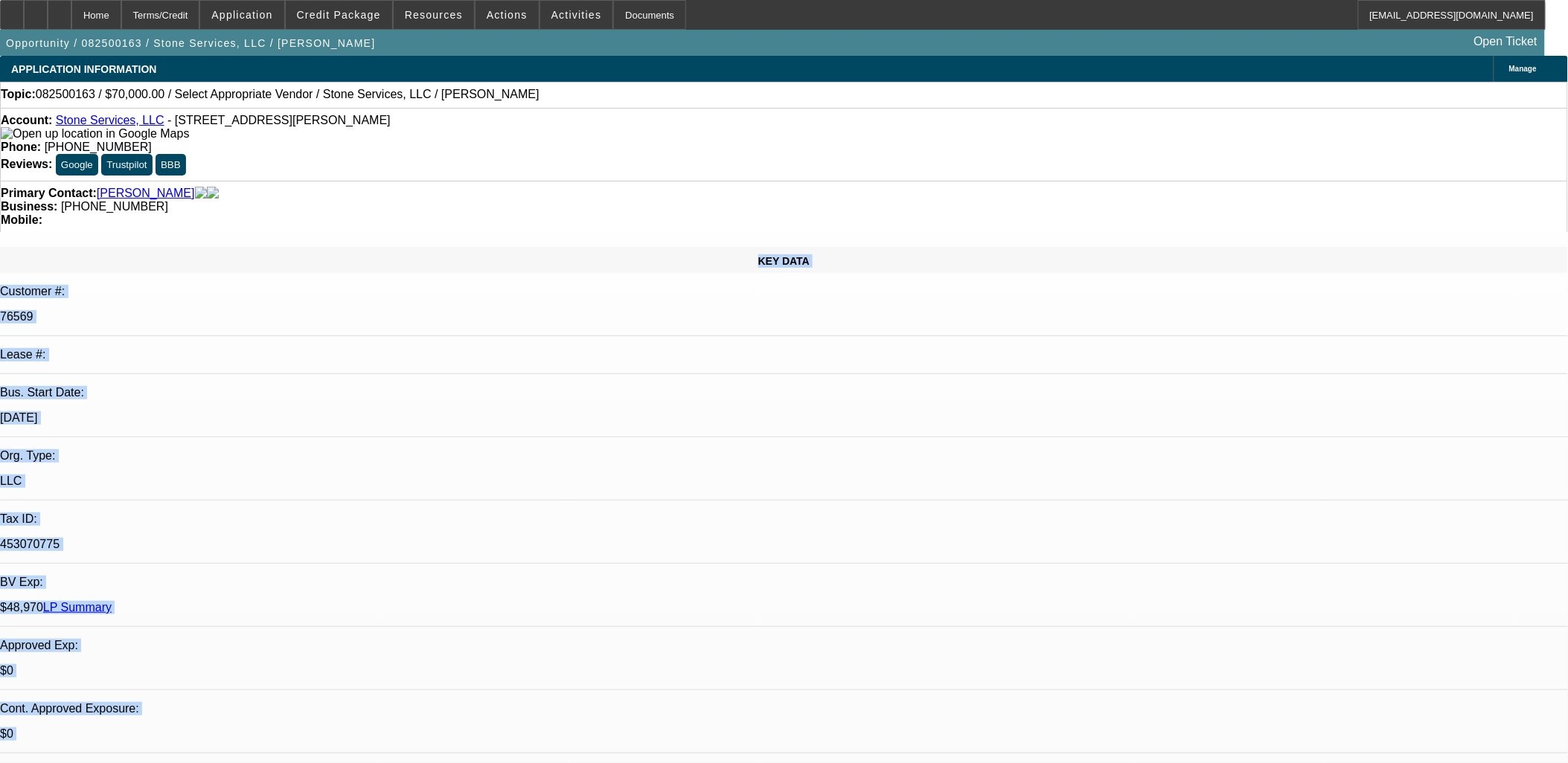
drag, startPoint x: 84, startPoint y: 187, endPoint x: 994, endPoint y: 444, distance: 945.6
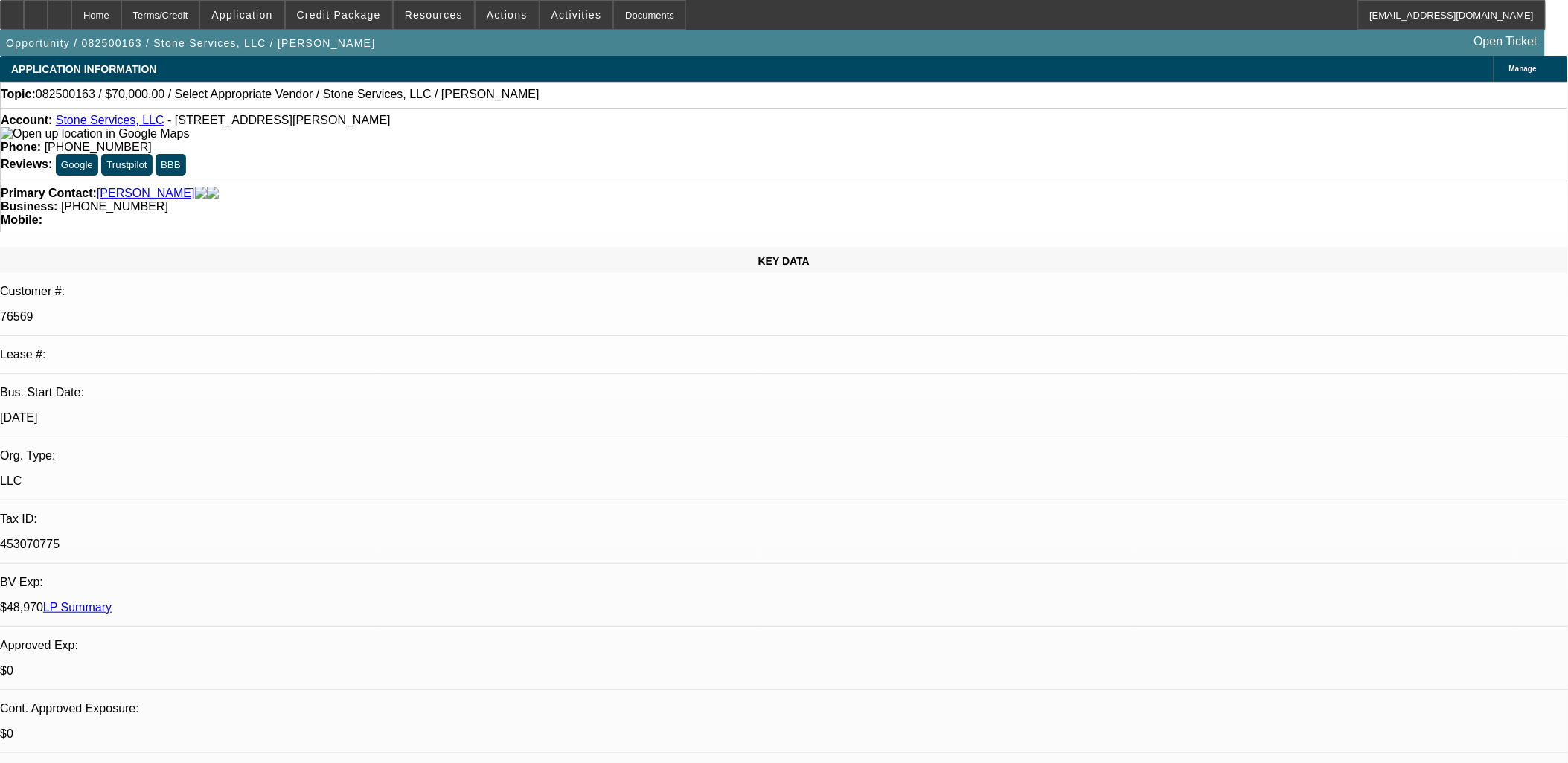
click at [129, 118] on div "Account: Stone Services, LLC - 117 McAbee Dr, Central, SC 29630" at bounding box center [784, 127] width 1566 height 27
click at [130, 120] on link "Stone Services, LLC" at bounding box center [110, 120] width 108 height 12
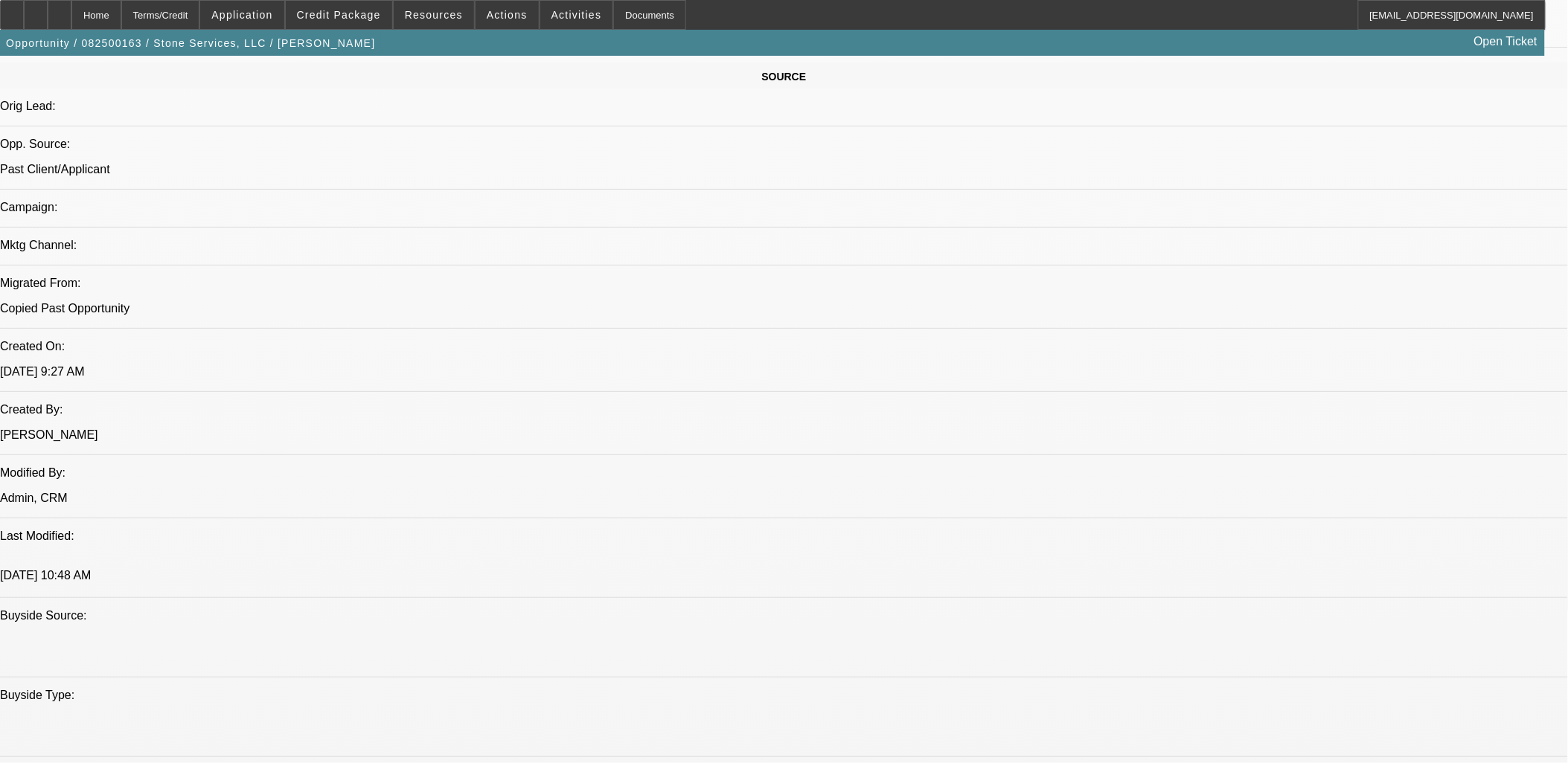
scroll to position [744, 0]
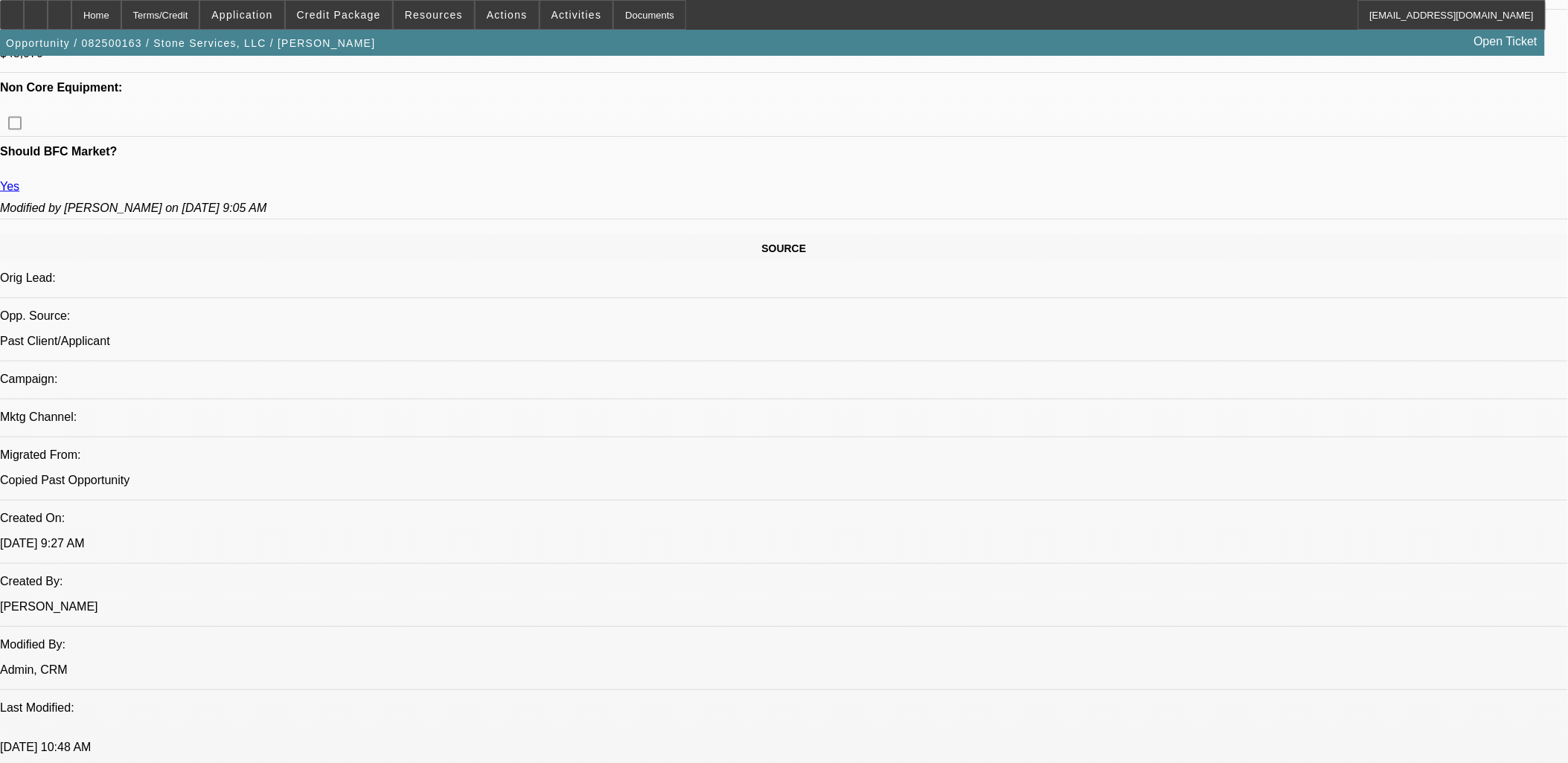
drag, startPoint x: 1024, startPoint y: 581, endPoint x: 9, endPoint y: 438, distance: 1025.0
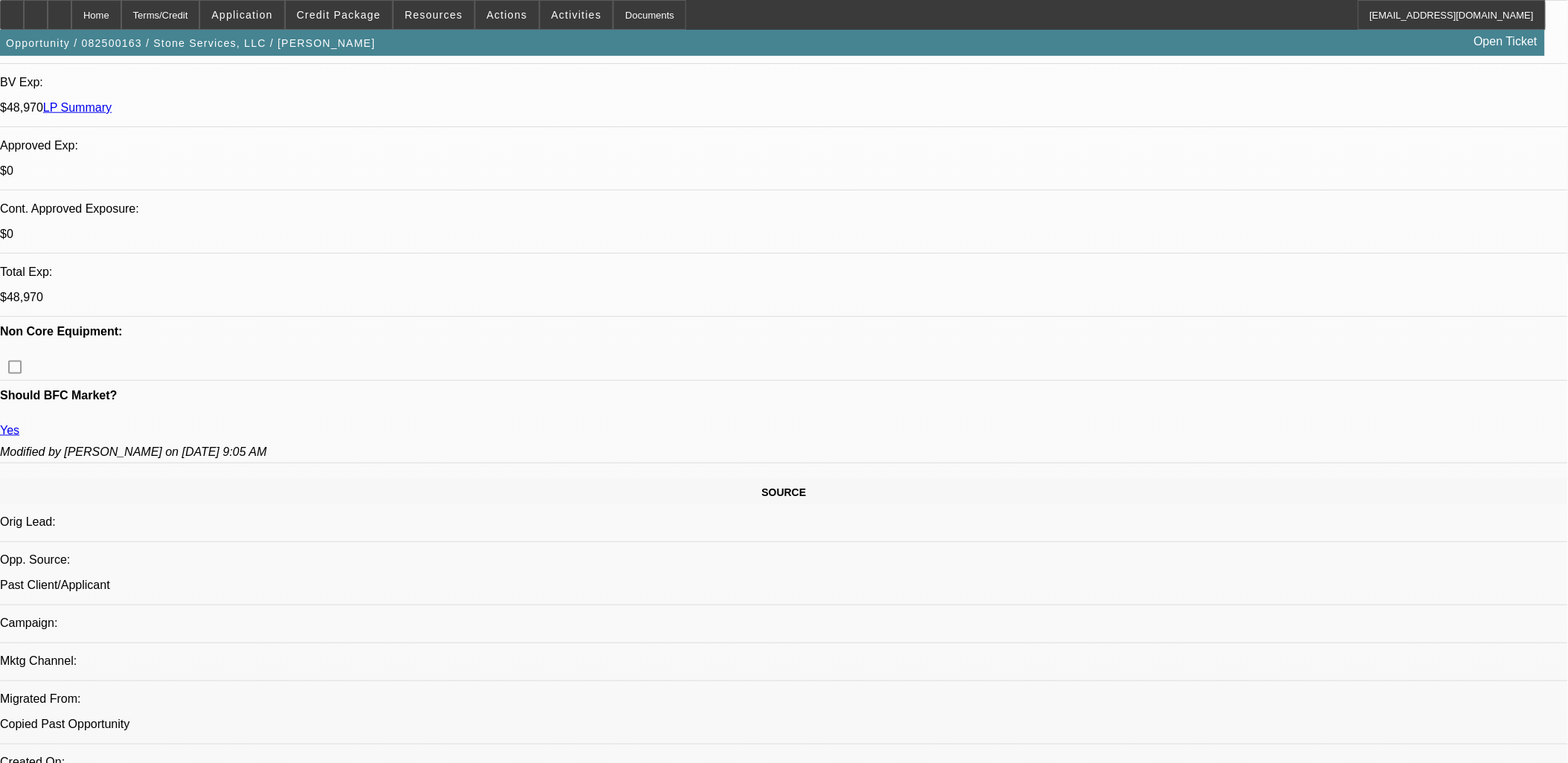
scroll to position [495, 0]
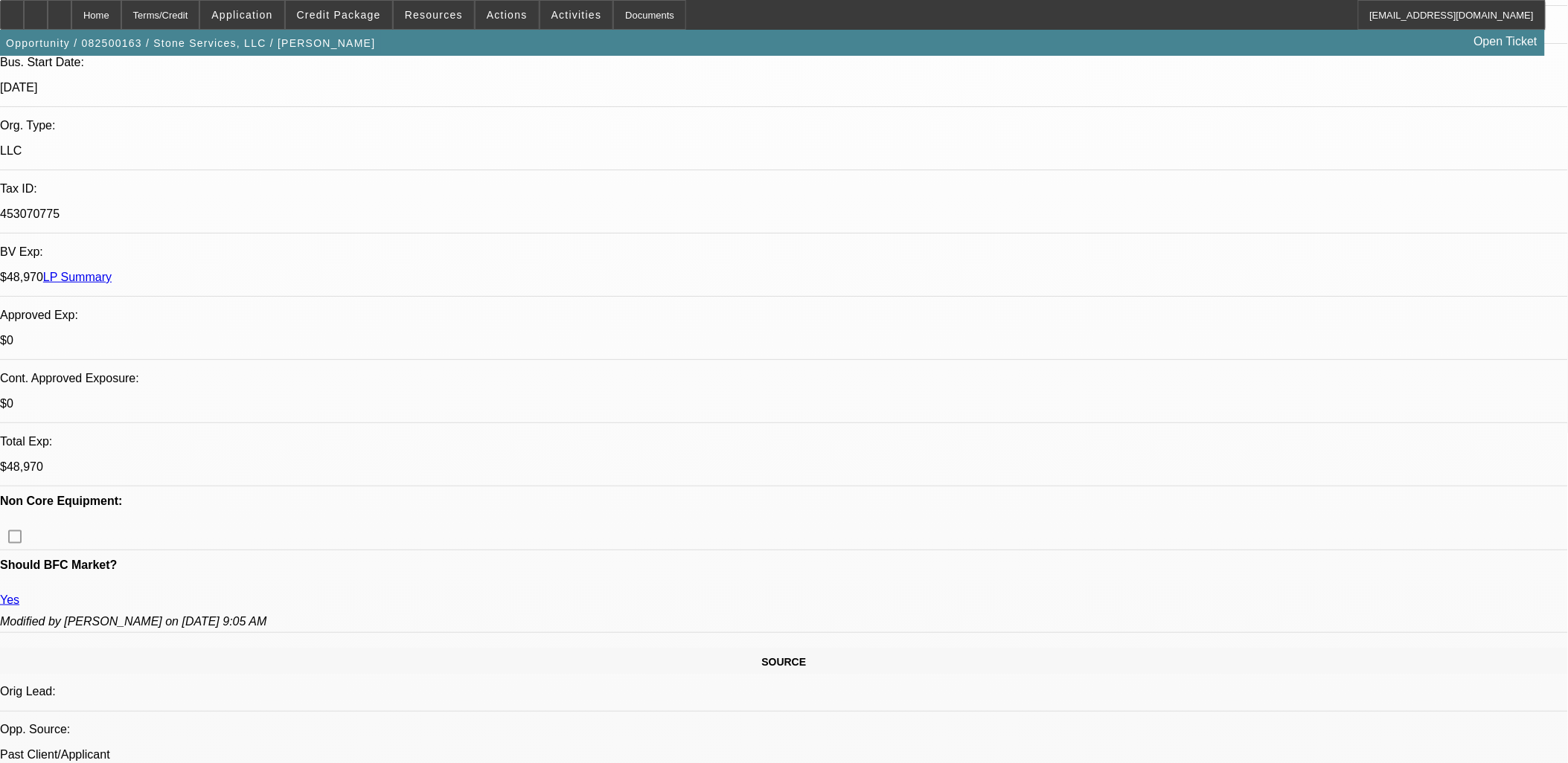
scroll to position [0, 0]
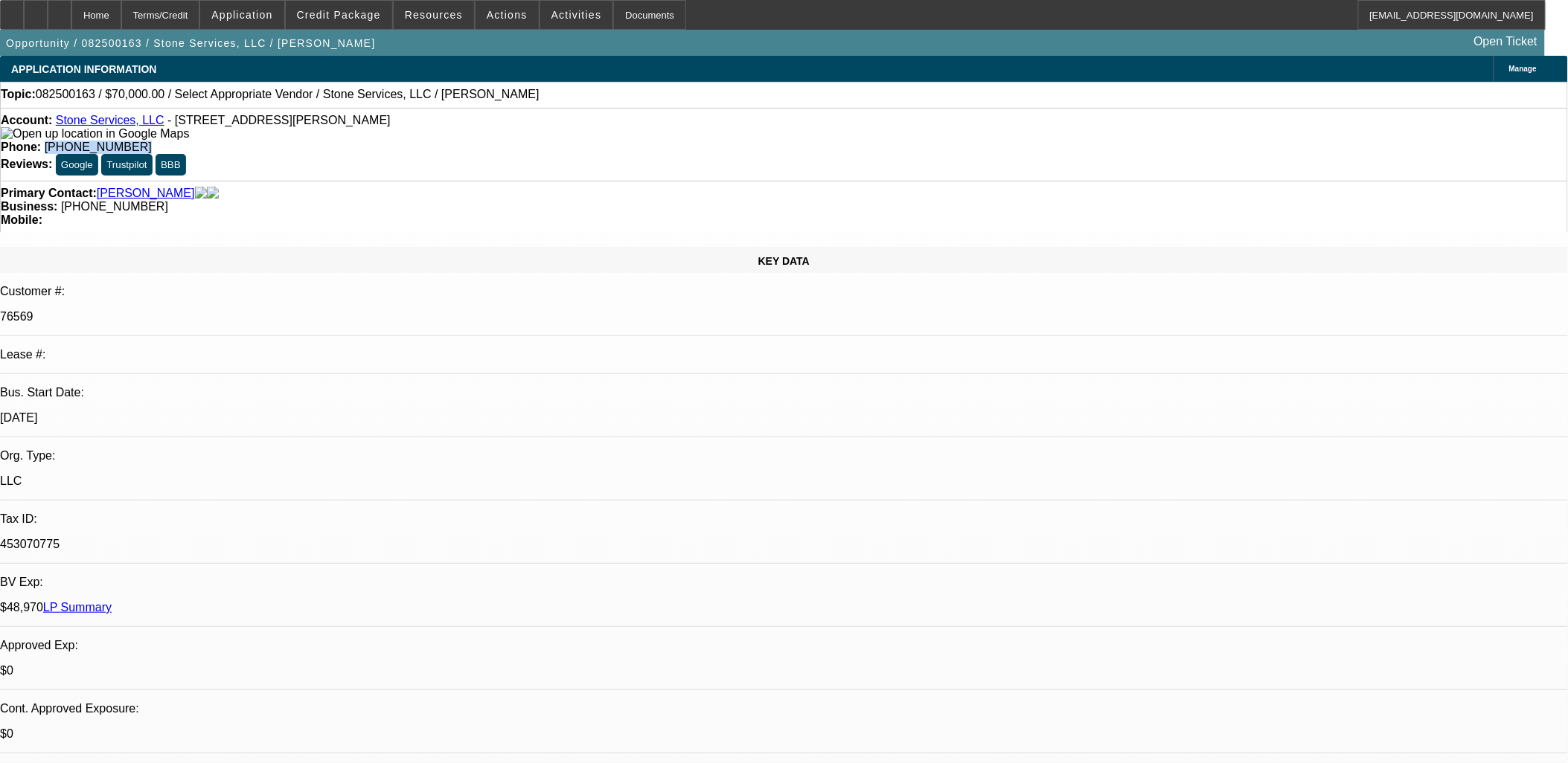
drag, startPoint x: 660, startPoint y: 120, endPoint x: 539, endPoint y: 132, distance: 121.6
click at [569, 140] on div "Phone: (864) 329-7548" at bounding box center [784, 147] width 1566 height 13
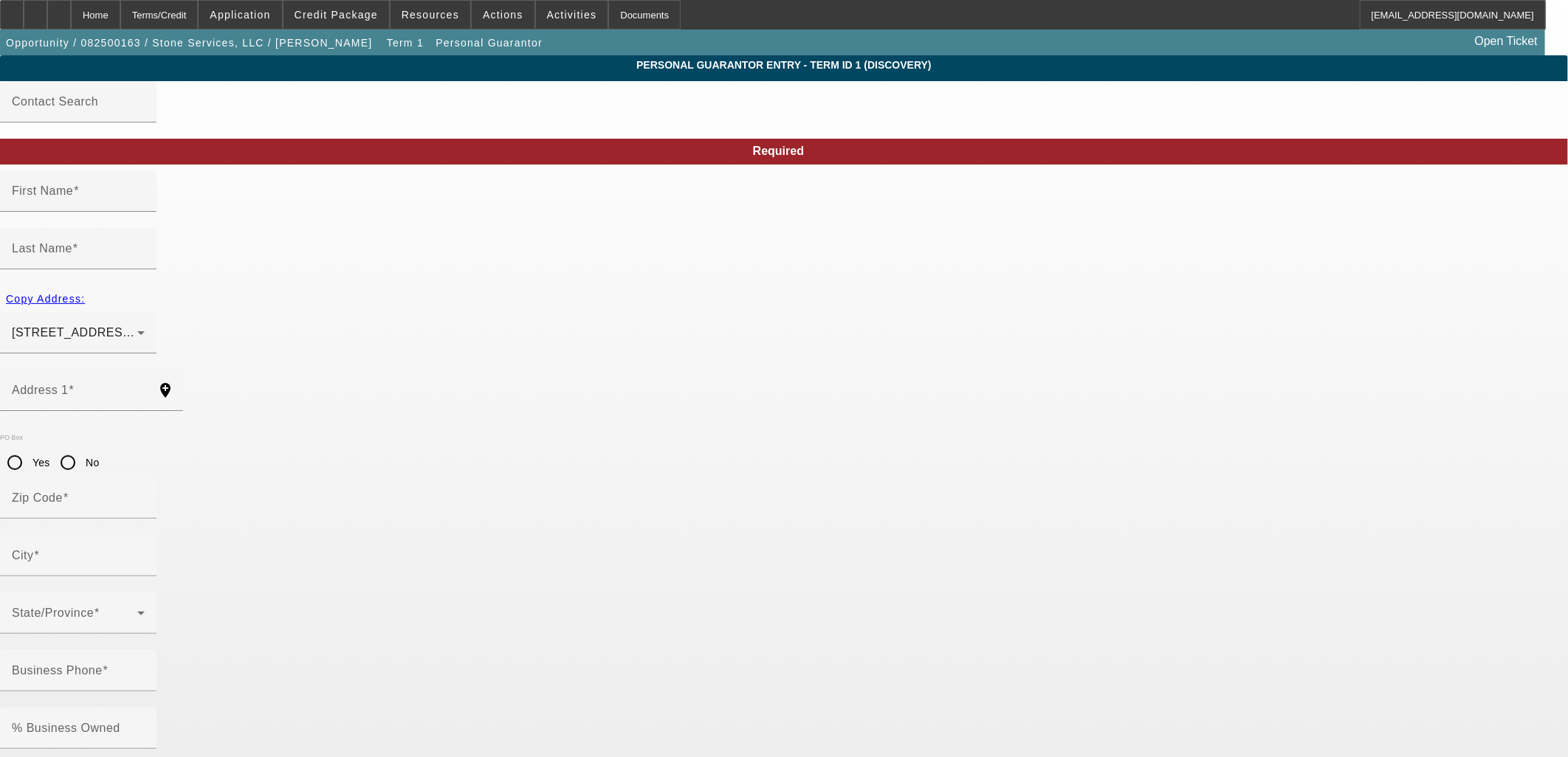
type input "Johnathan"
type input "Stone"
type input "6407 Liberty Hwy"
radio input "true"
type input "29670"
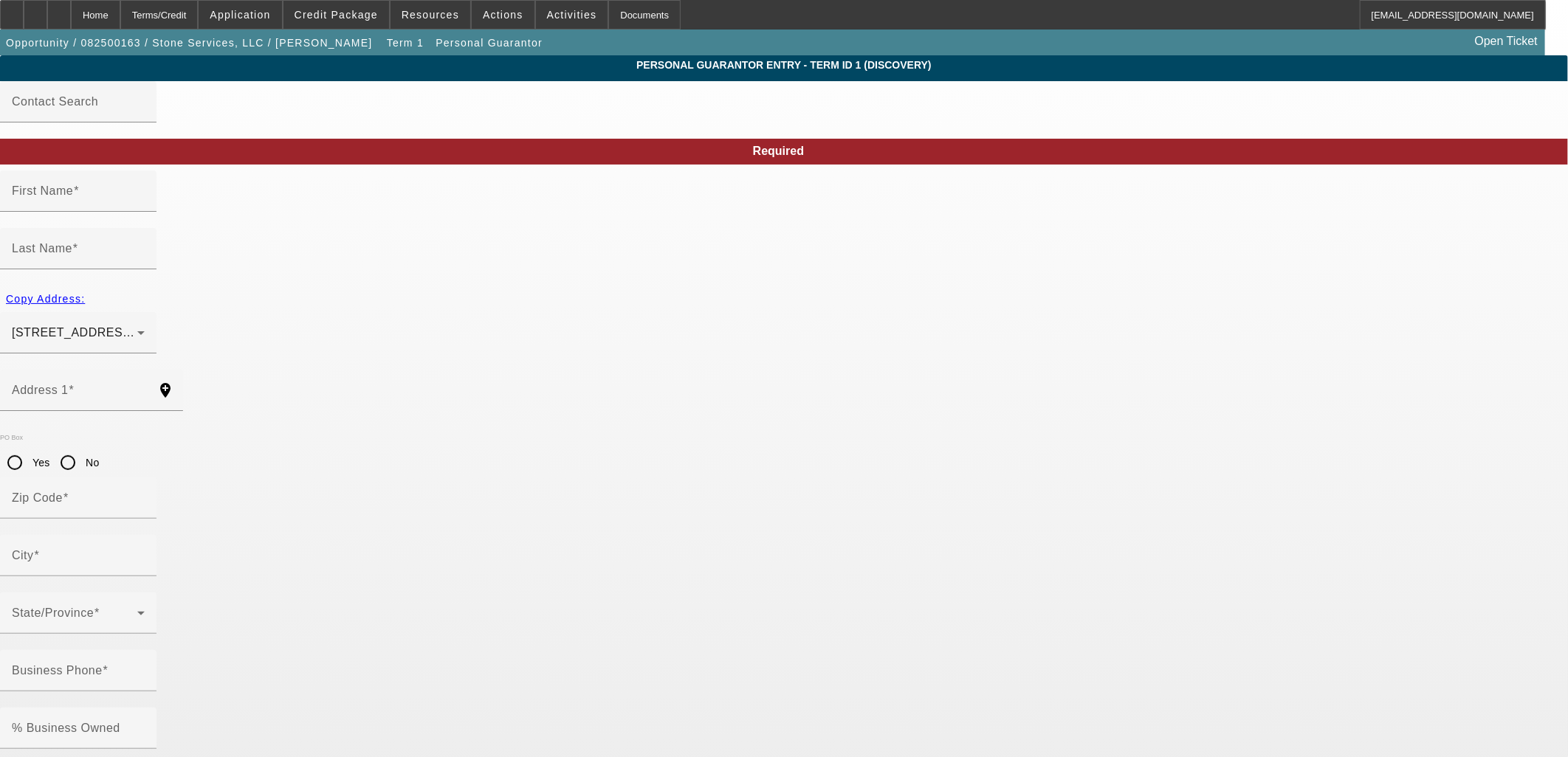
type input "Pendleton"
type input "[PHONE_NUMBER]"
type input "49"
type input "248-37-8123"
type input "stone4tow@gmail.com"
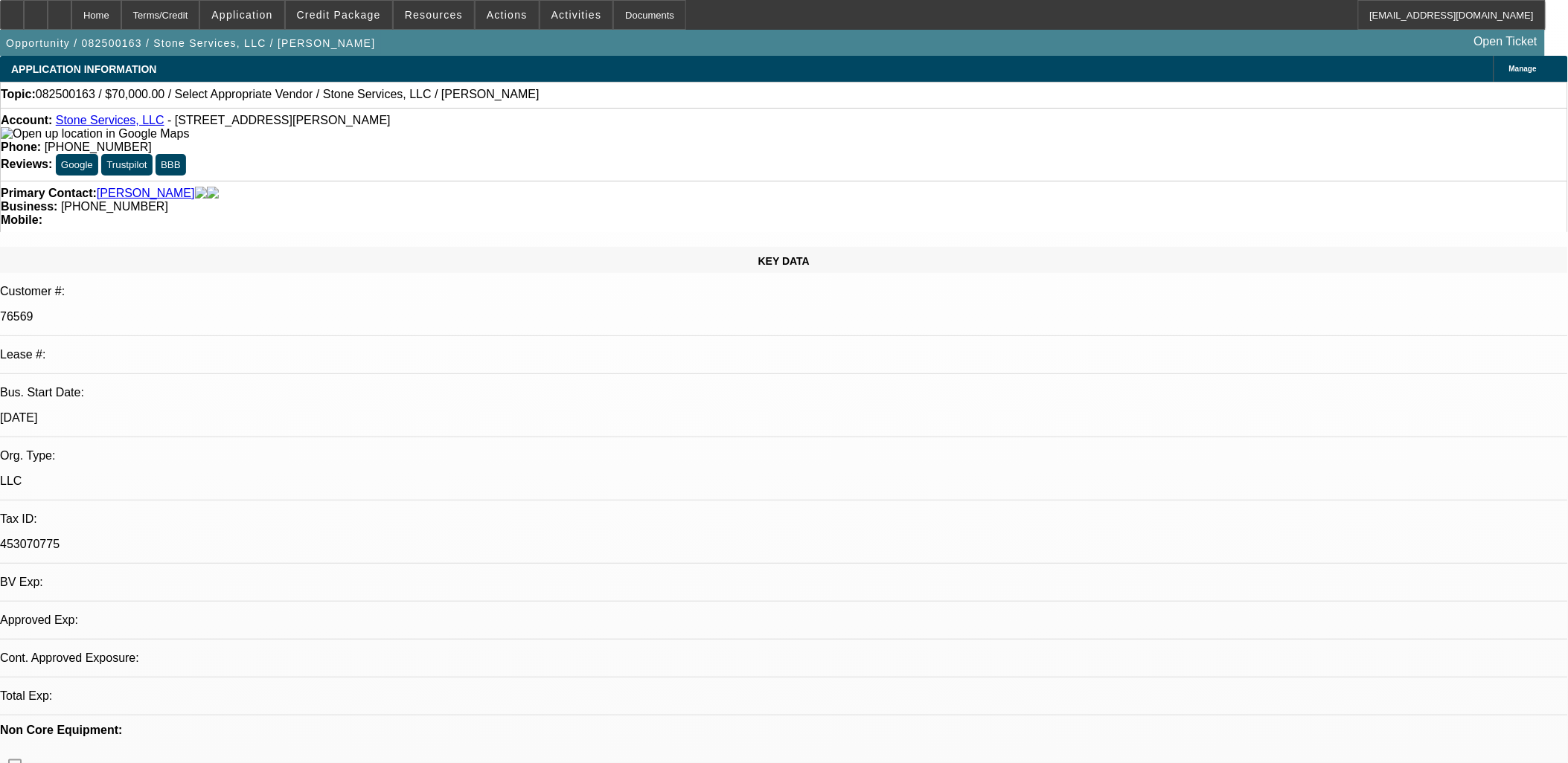
select select "0"
select select "2"
select select "0.1"
select select "4"
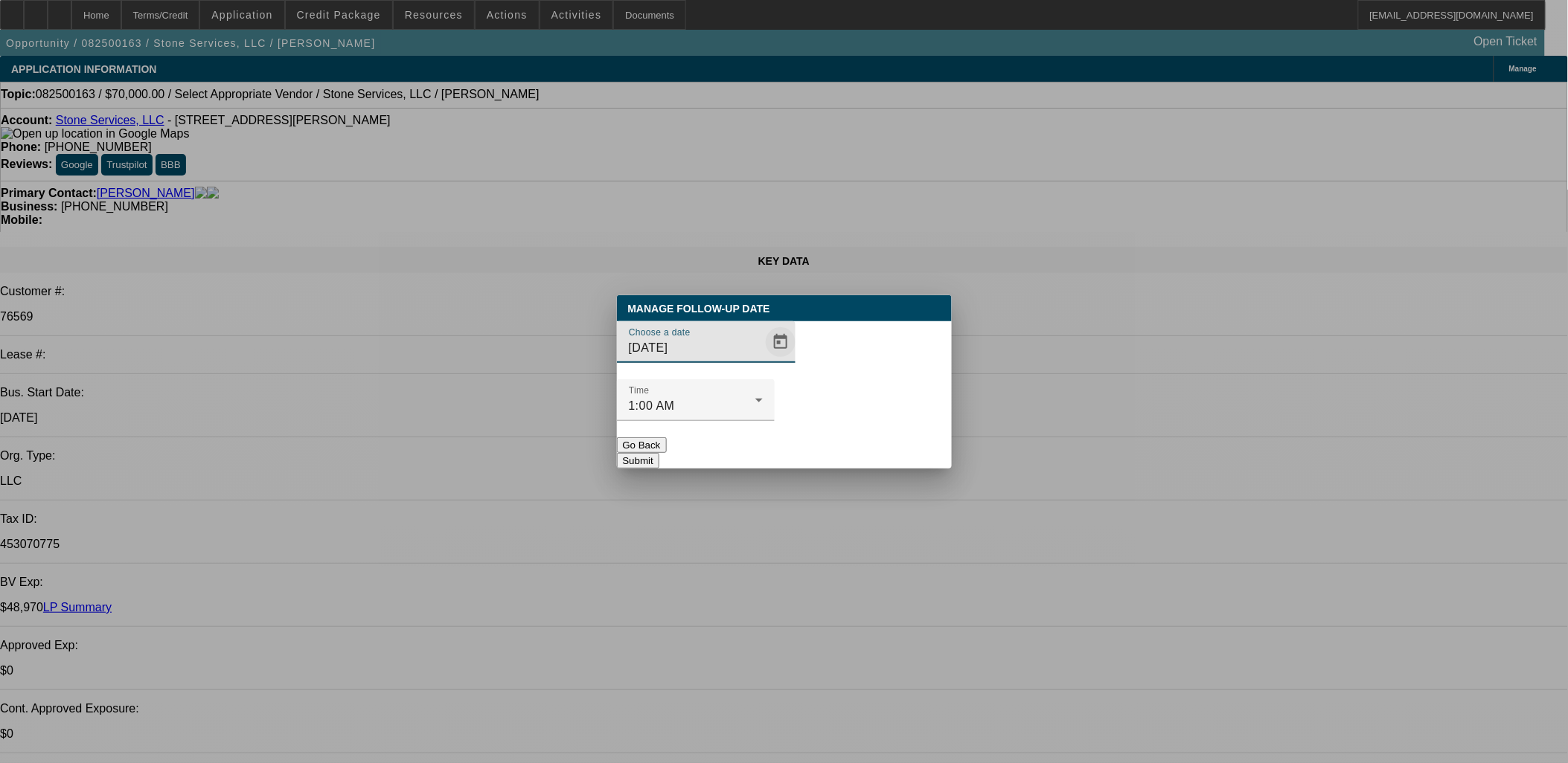
click at [763, 360] on span "Open calendar" at bounding box center [780, 342] width 36 height 36
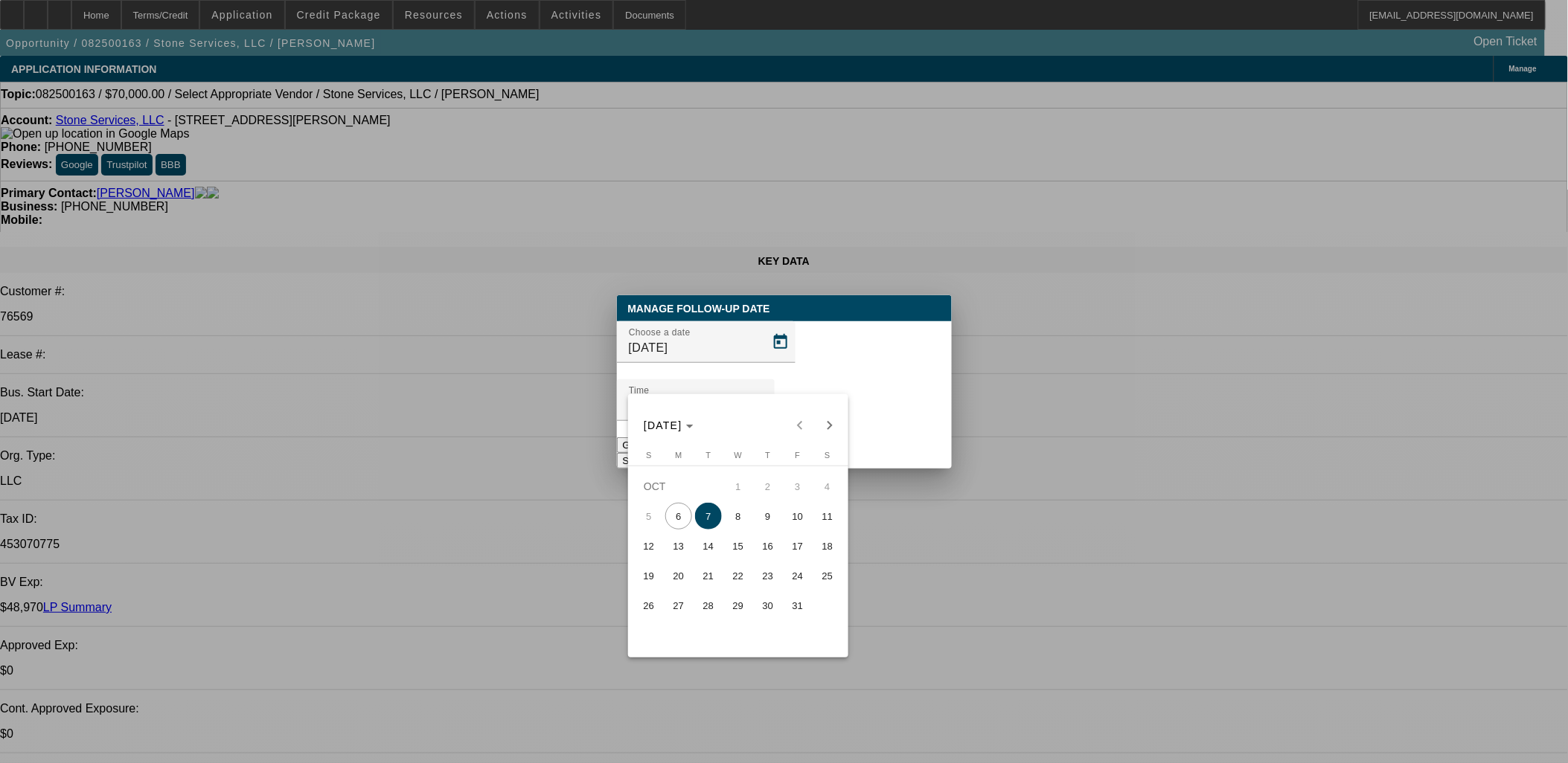
click at [763, 522] on span "9" at bounding box center [768, 516] width 27 height 27
type input "10/9/2025"
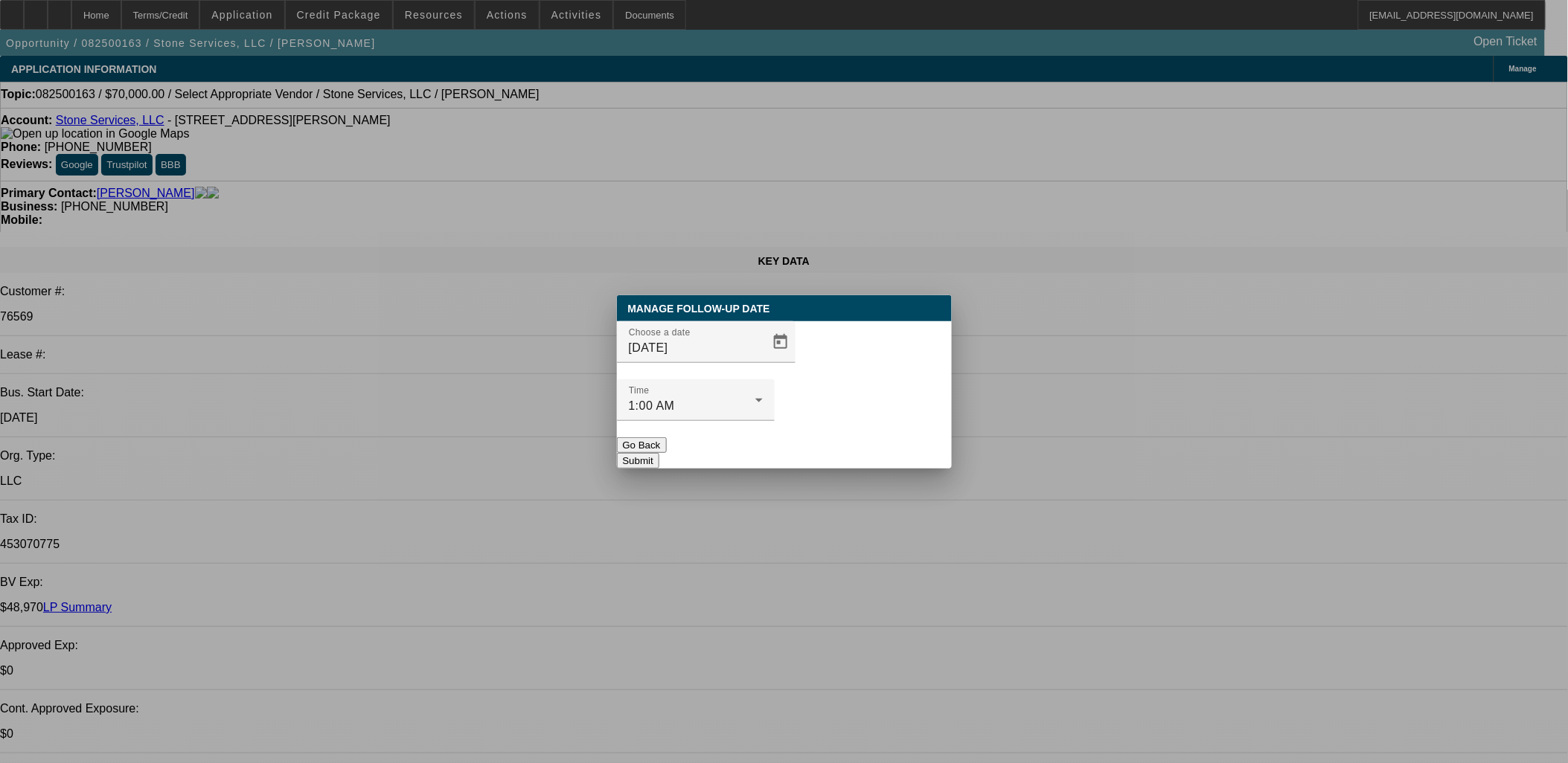
click at [660, 453] on button "Submit" at bounding box center [638, 461] width 42 height 16
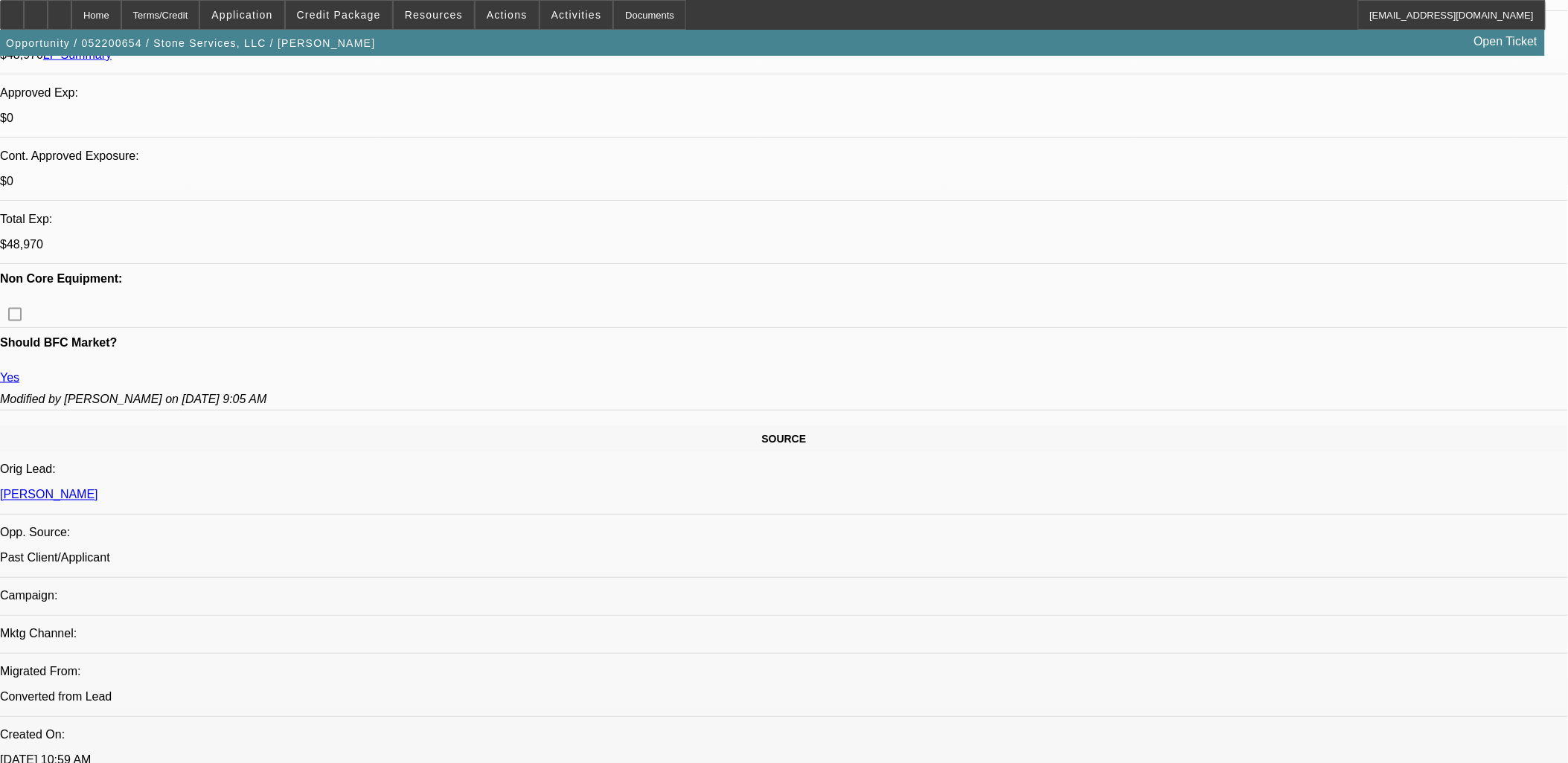
select select "0"
select select "0.1"
select select "4"
select select "0"
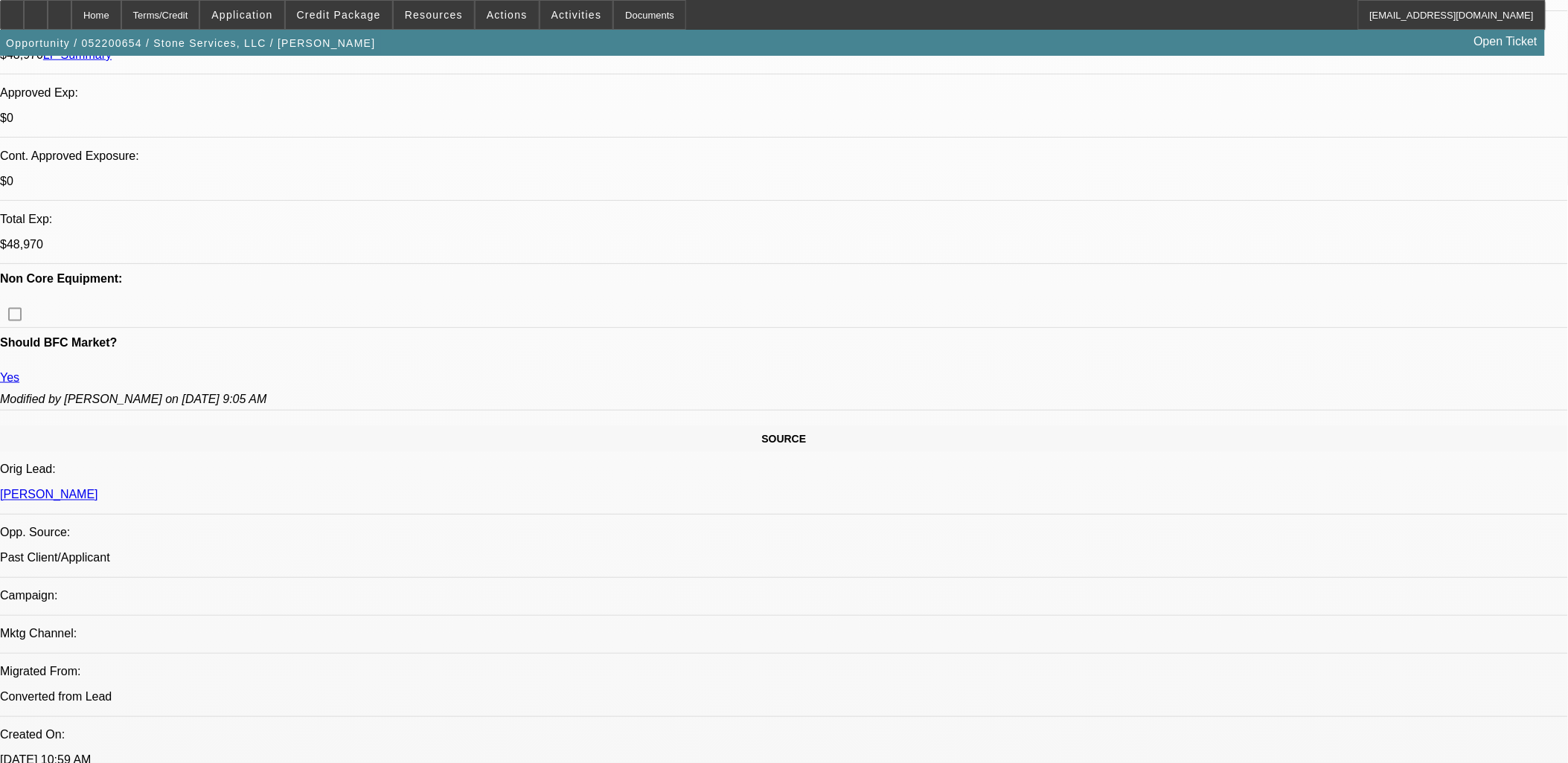
select select "0"
select select "0.1"
select select "4"
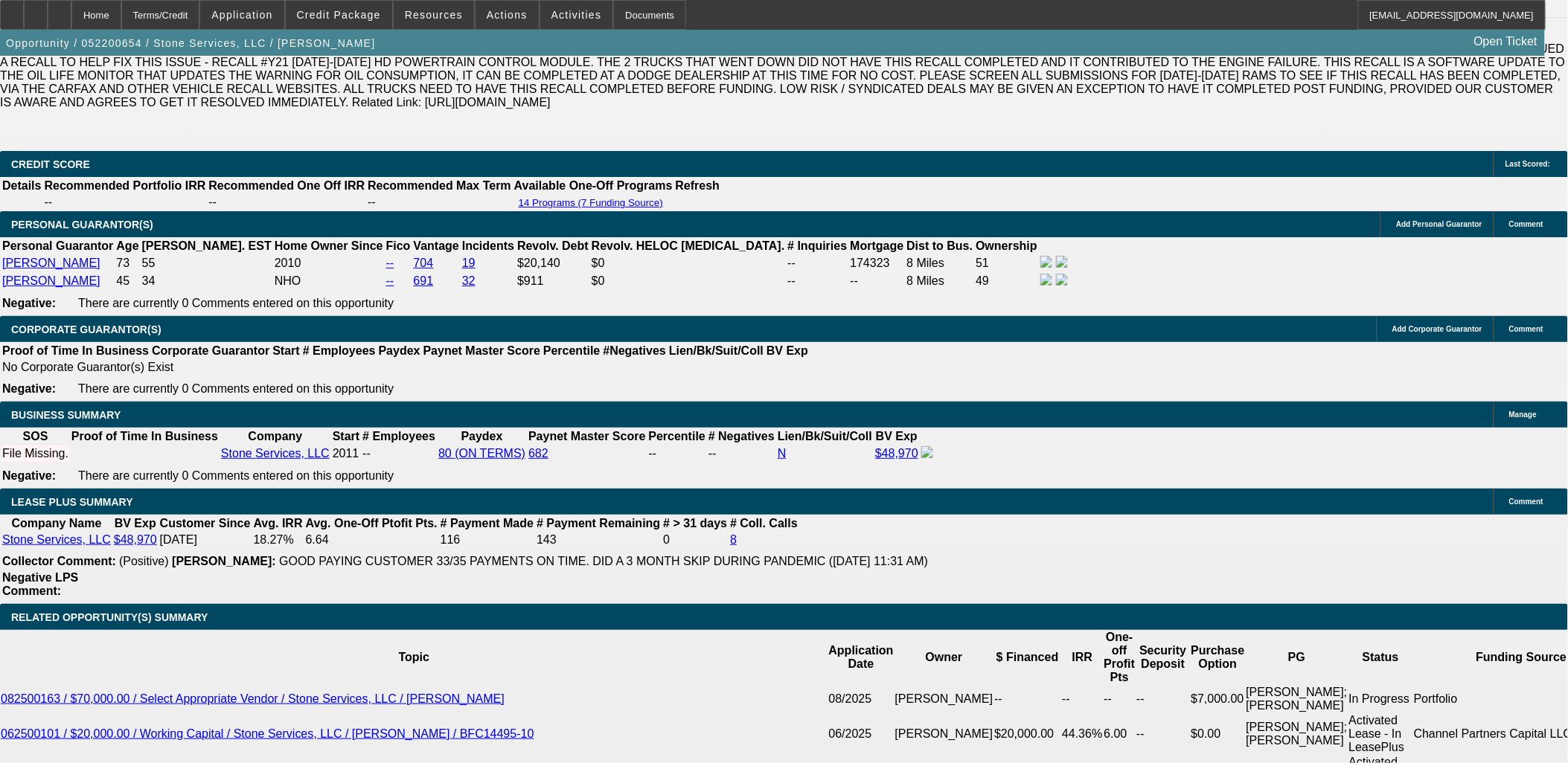
scroll to position [2303, 0]
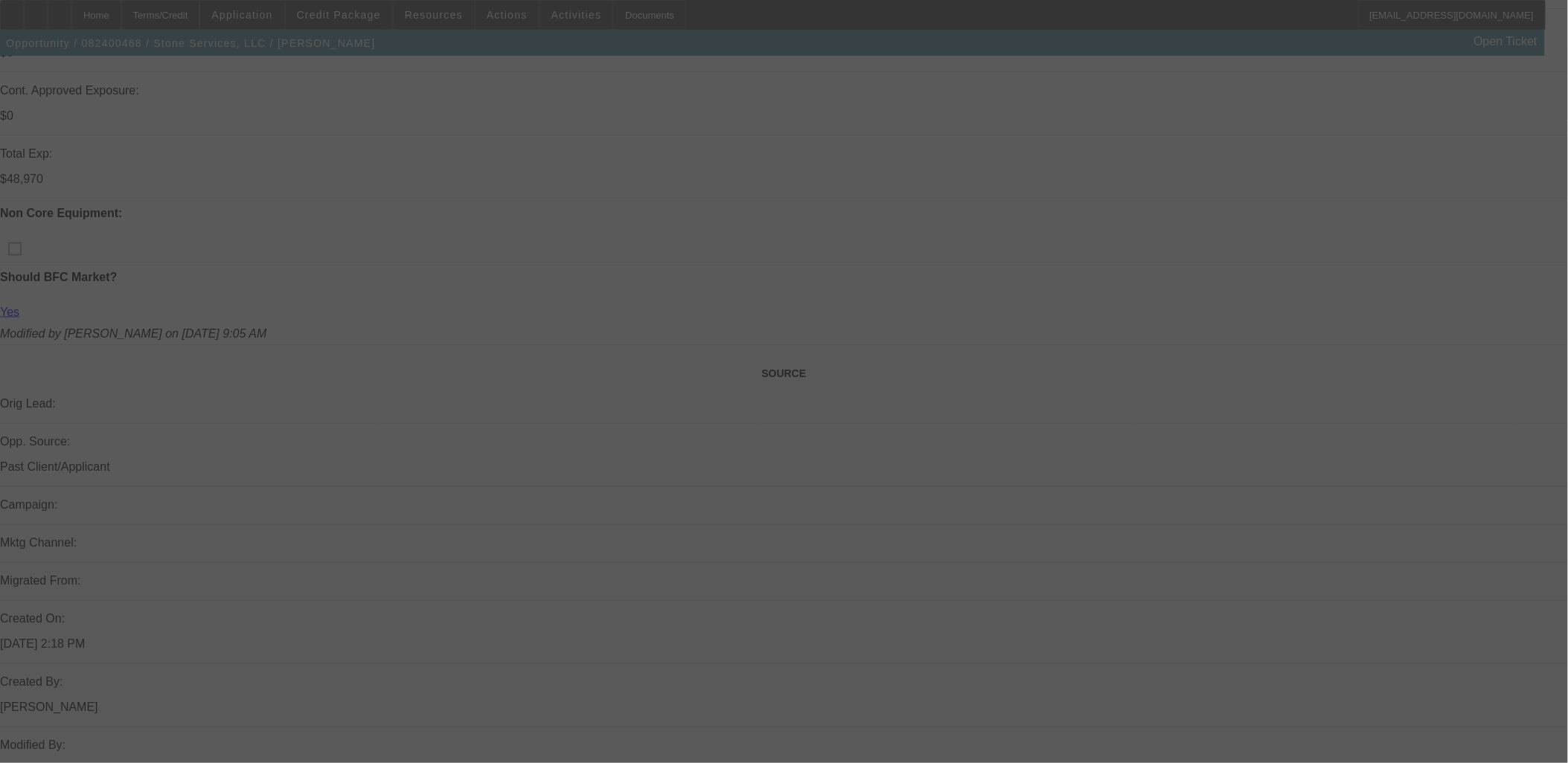
scroll to position [1151, 0]
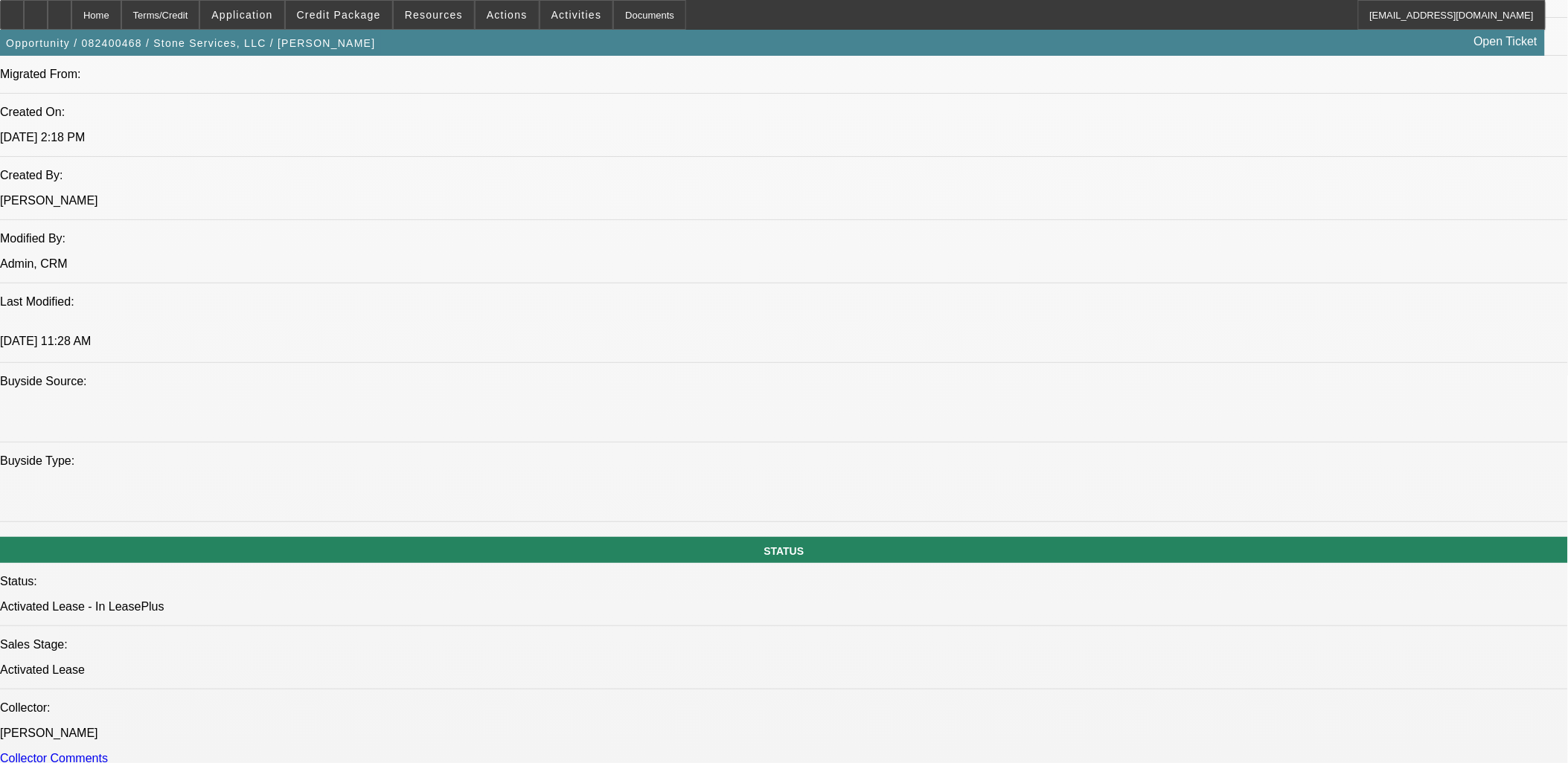
select select "0"
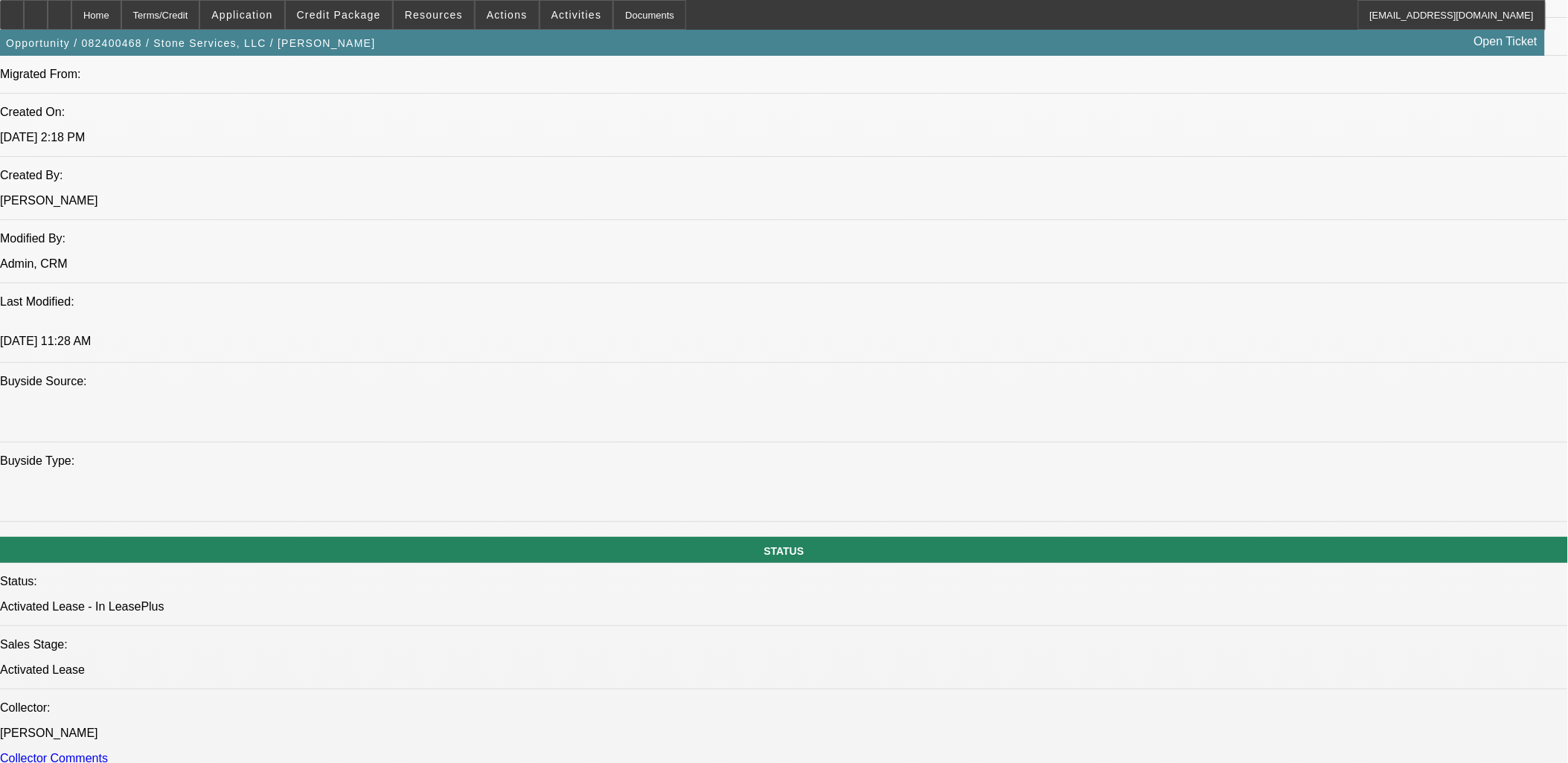
select select "0.1"
select select "0"
select select "0.1"
select select "0"
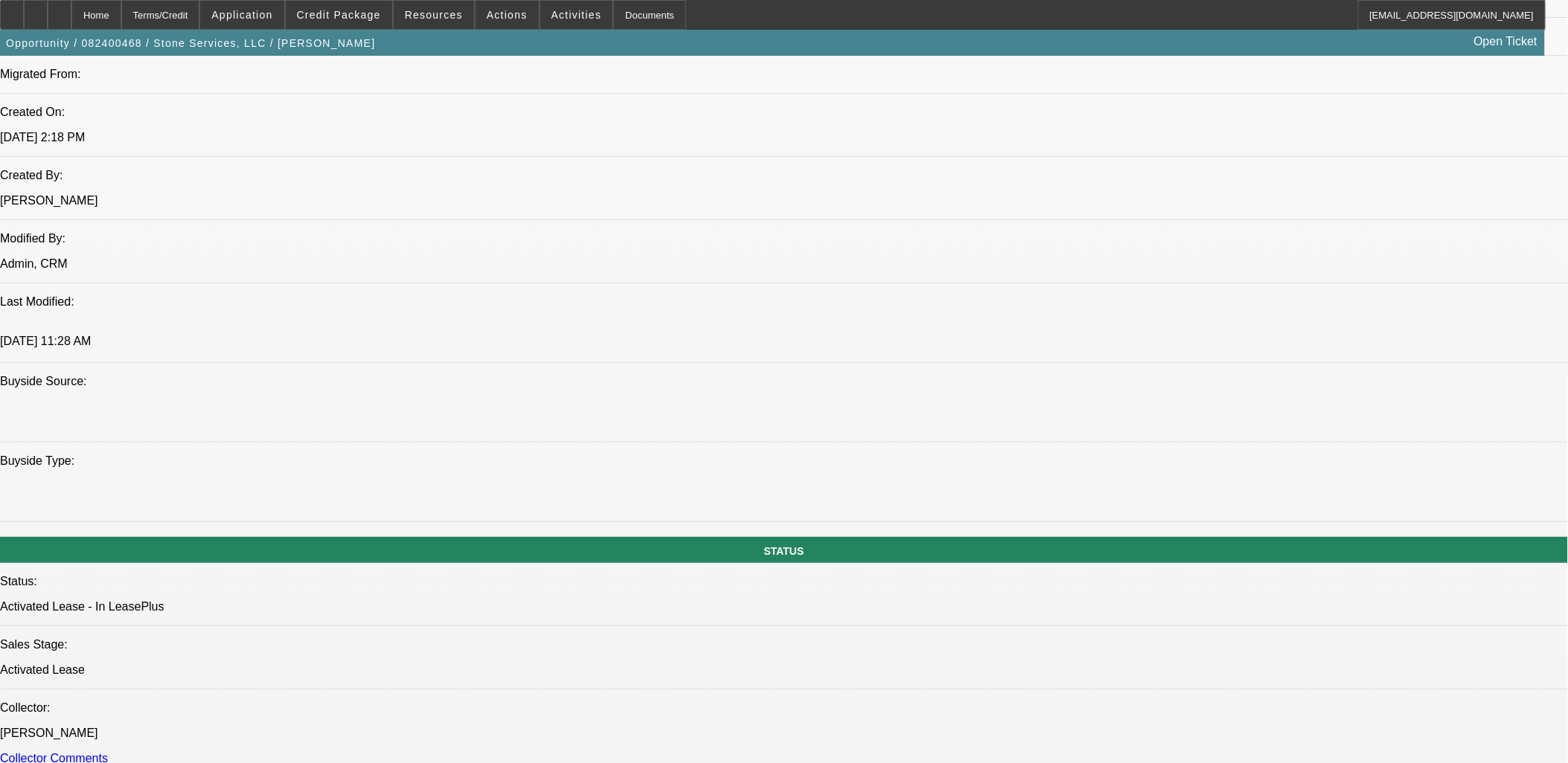
select select "0"
select select "0.1"
select select "1"
select select "6"
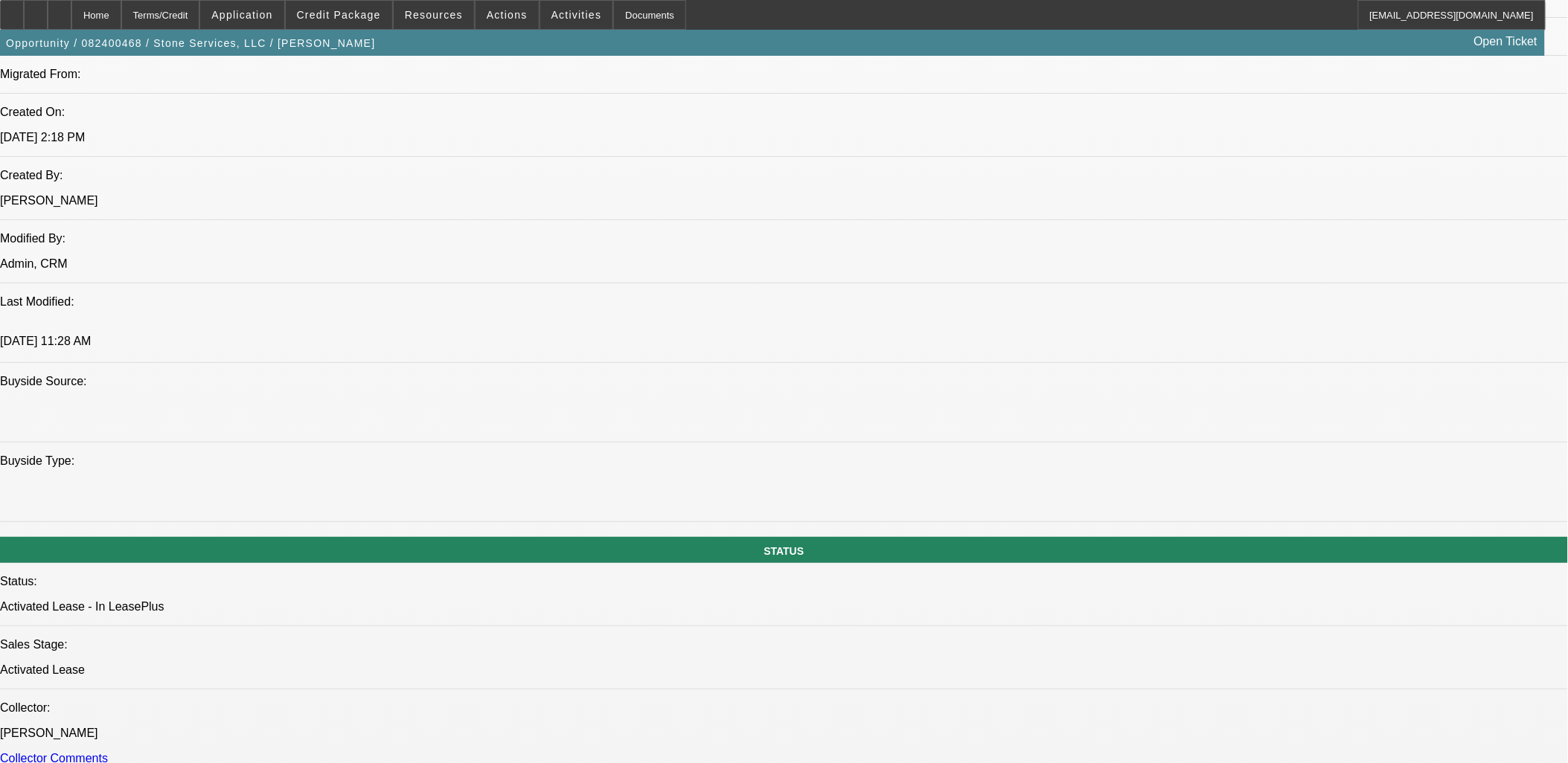
select select "1"
select select "4"
select select "1"
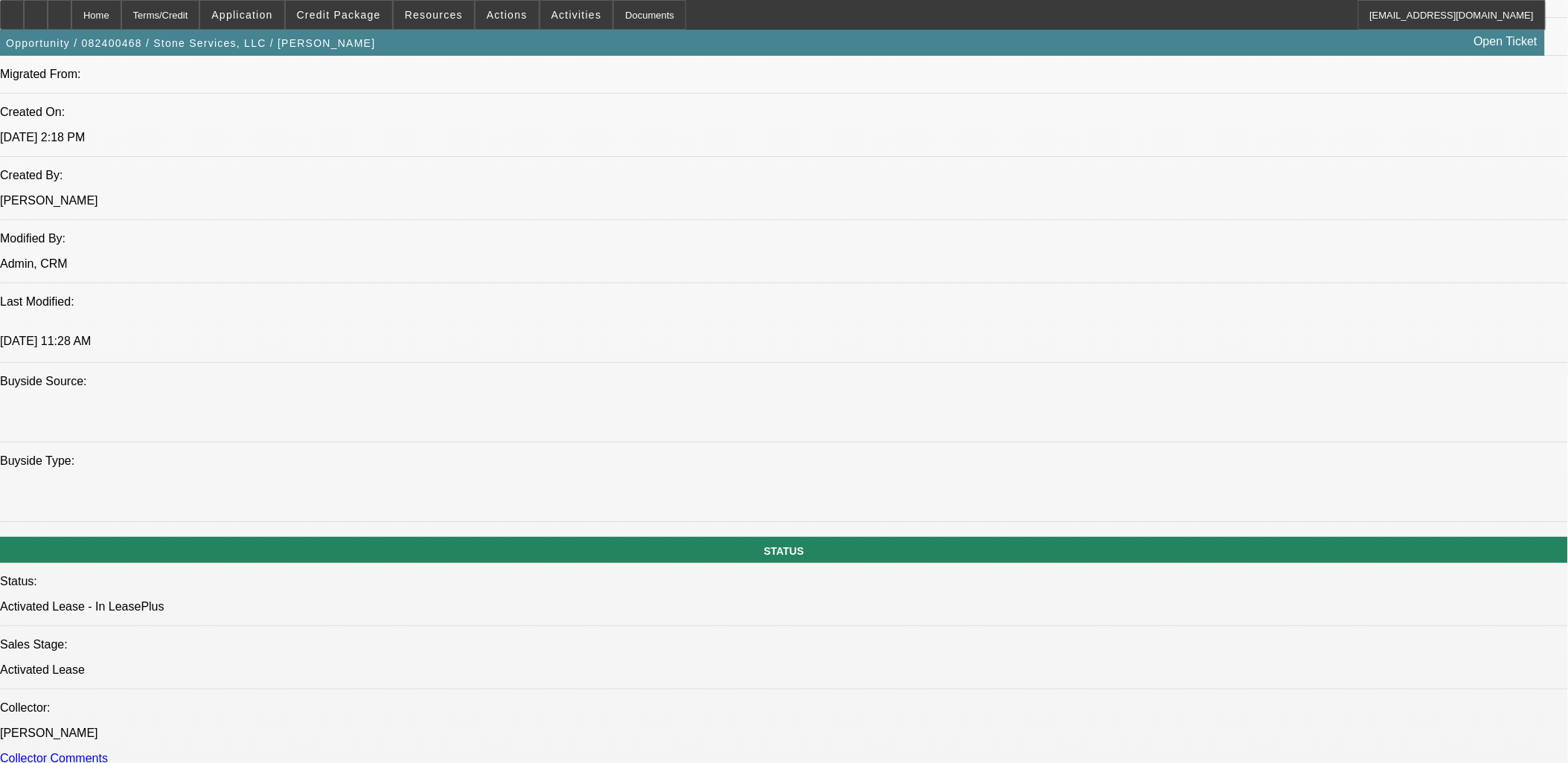
select select "4"
select select "1"
select select "4"
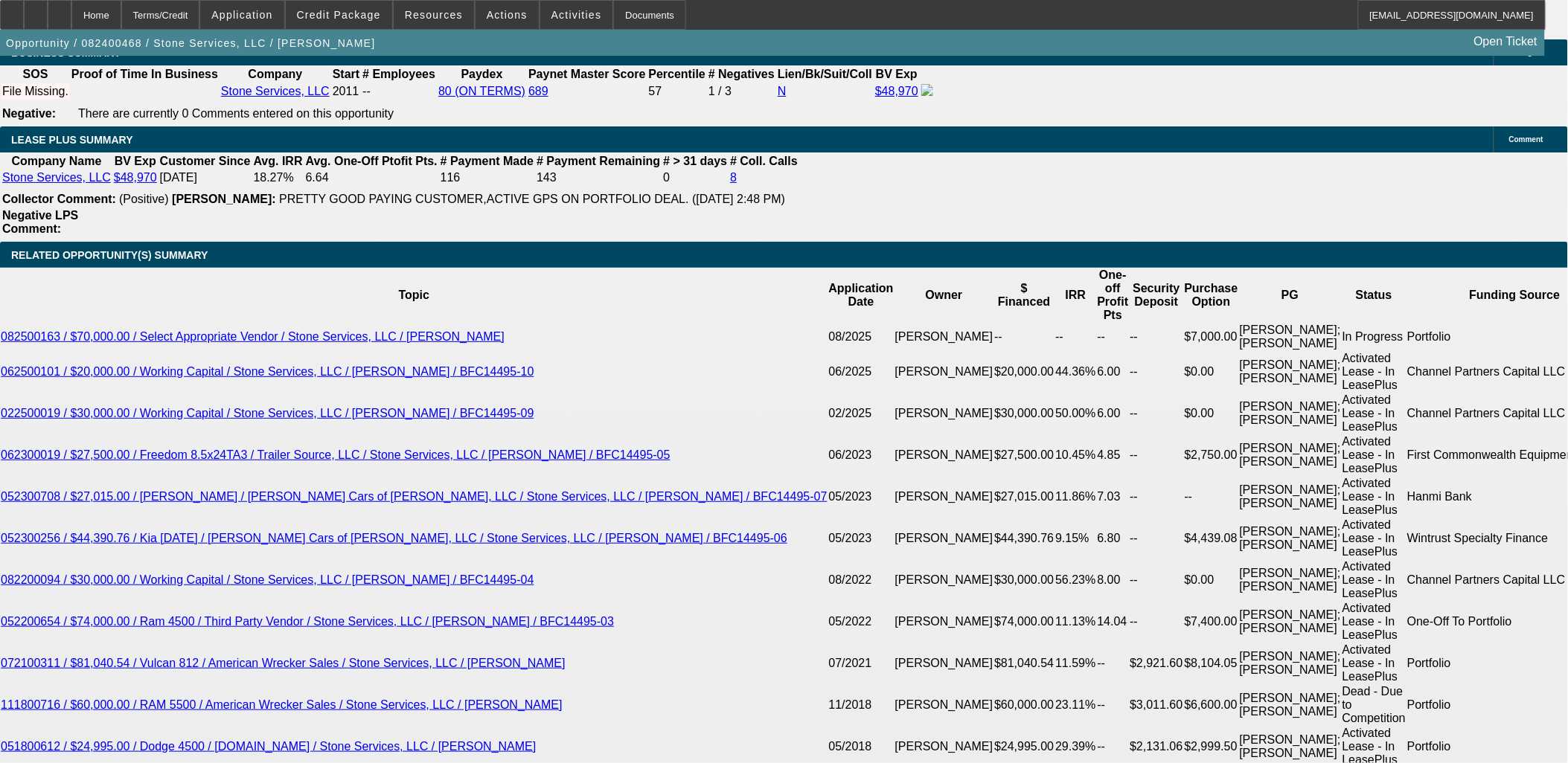
scroll to position [2518, 0]
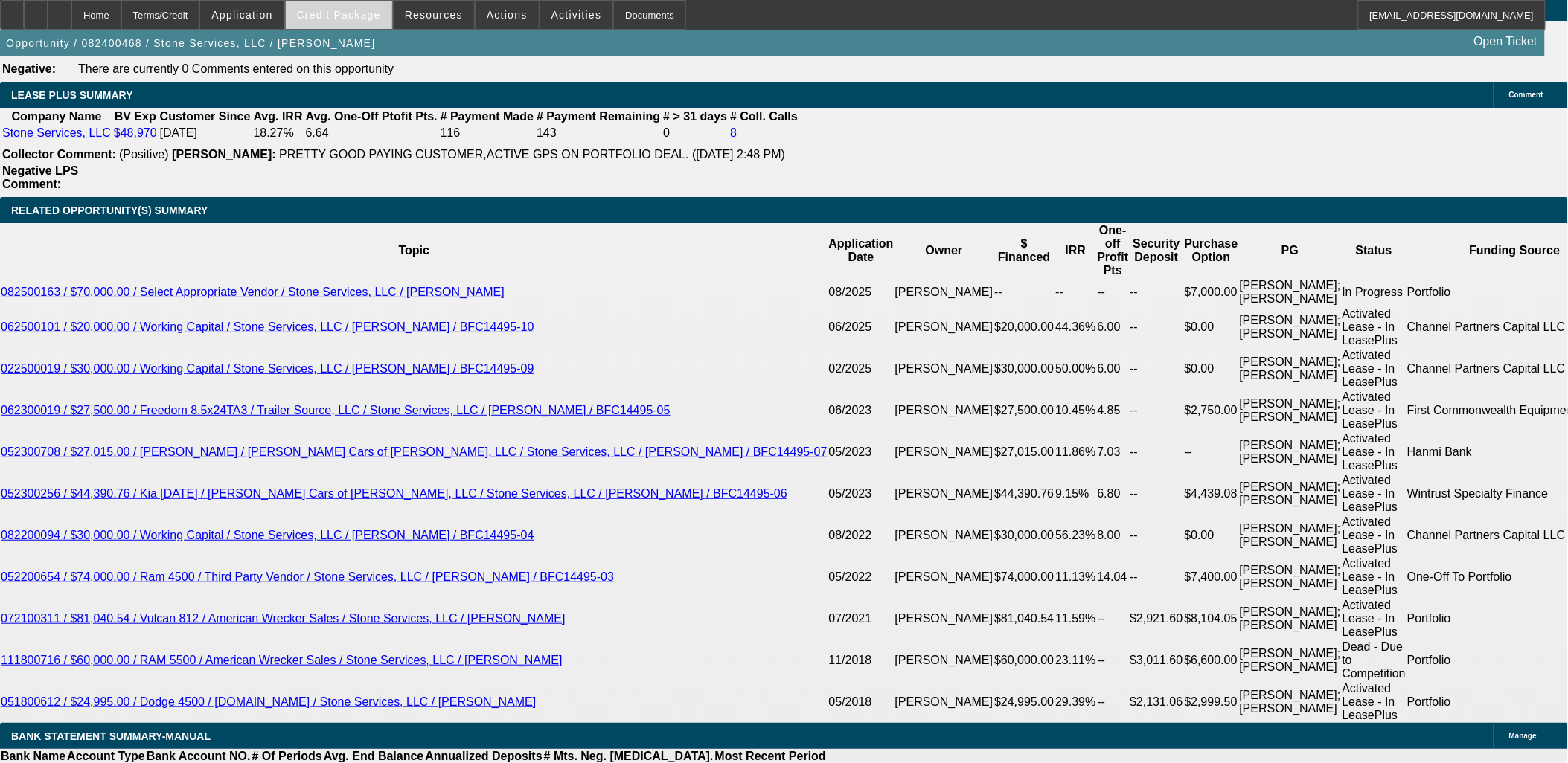
click at [389, 12] on span at bounding box center [339, 15] width 106 height 36
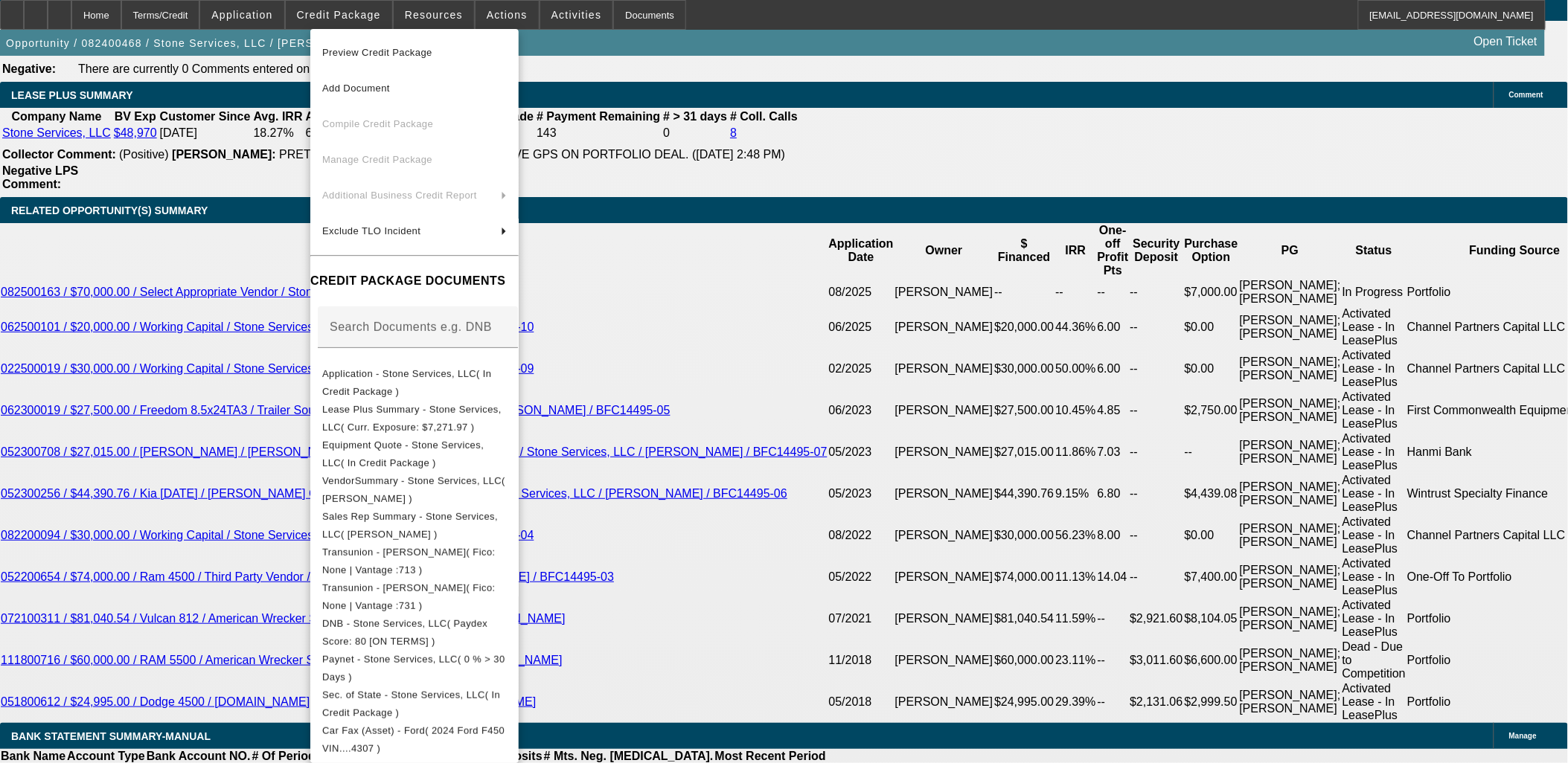
click at [389, 13] on div at bounding box center [784, 382] width 1568 height 763
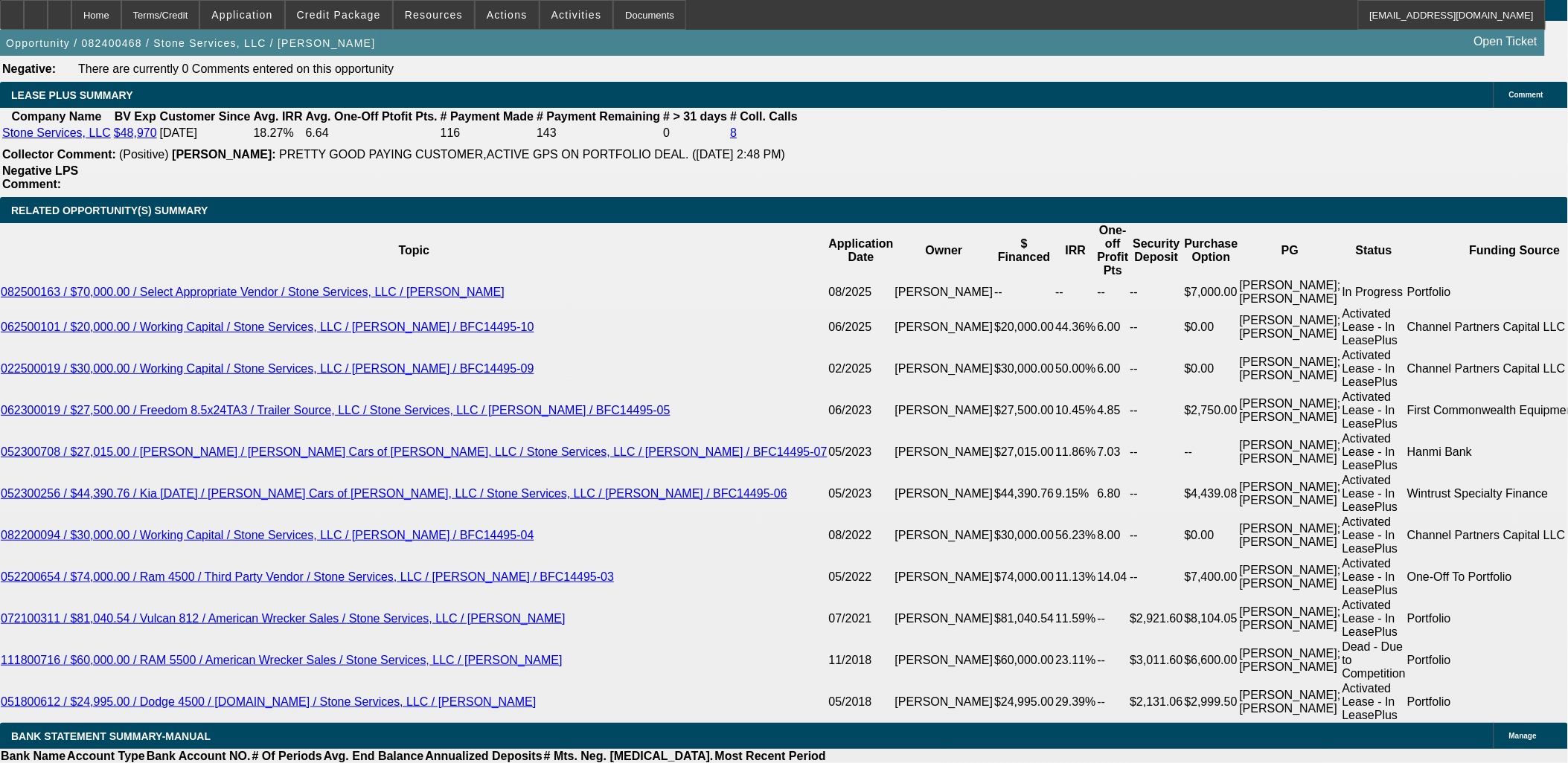
drag, startPoint x: 141, startPoint y: 149, endPoint x: 142, endPoint y: 157, distance: 8.1
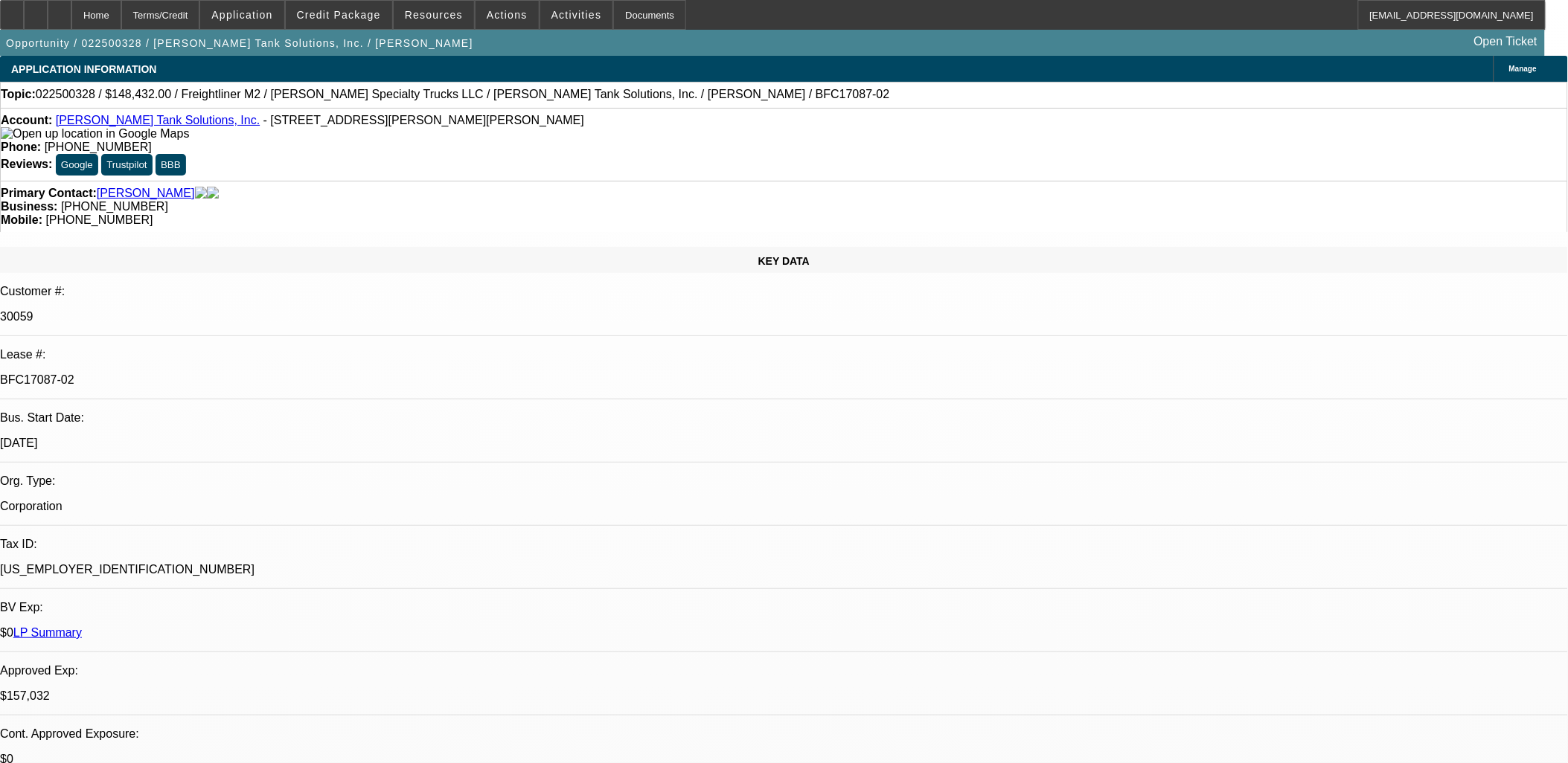
select select "0"
select select "2"
select select "0"
select select "2"
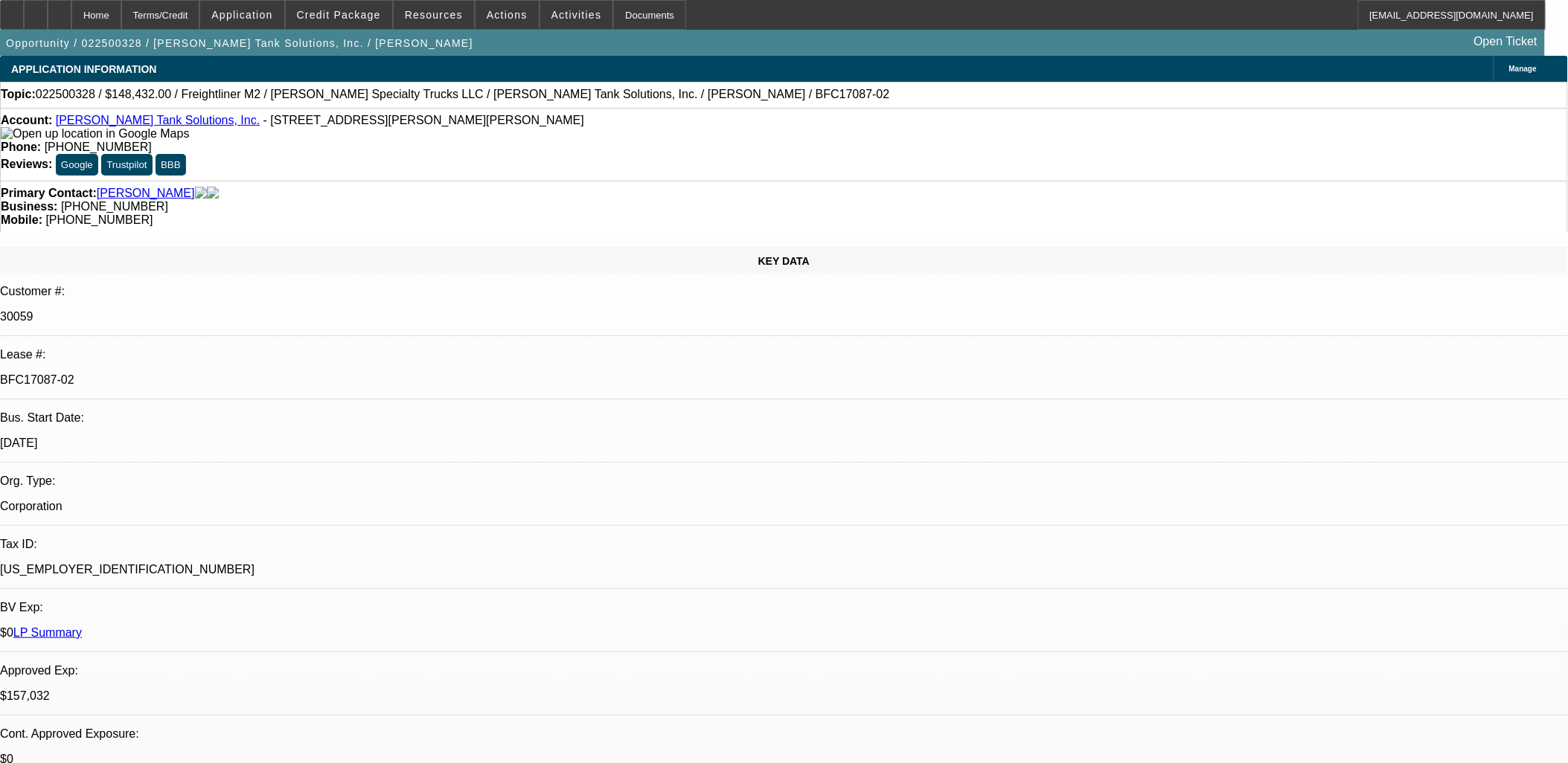
select select "0"
select select "2"
select select "0"
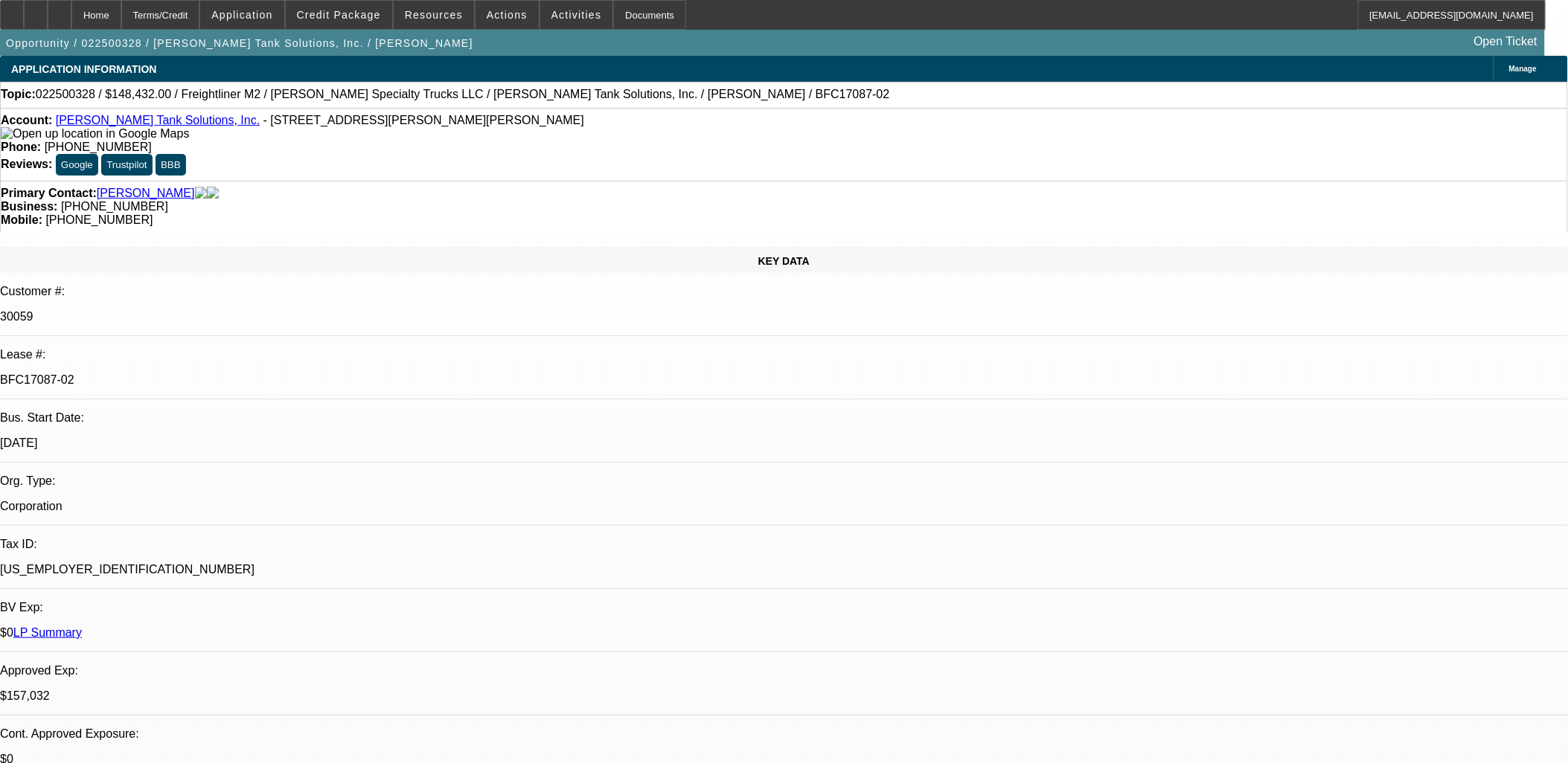
select select "2"
select select "0"
select select "1"
select select "2"
select select "6"
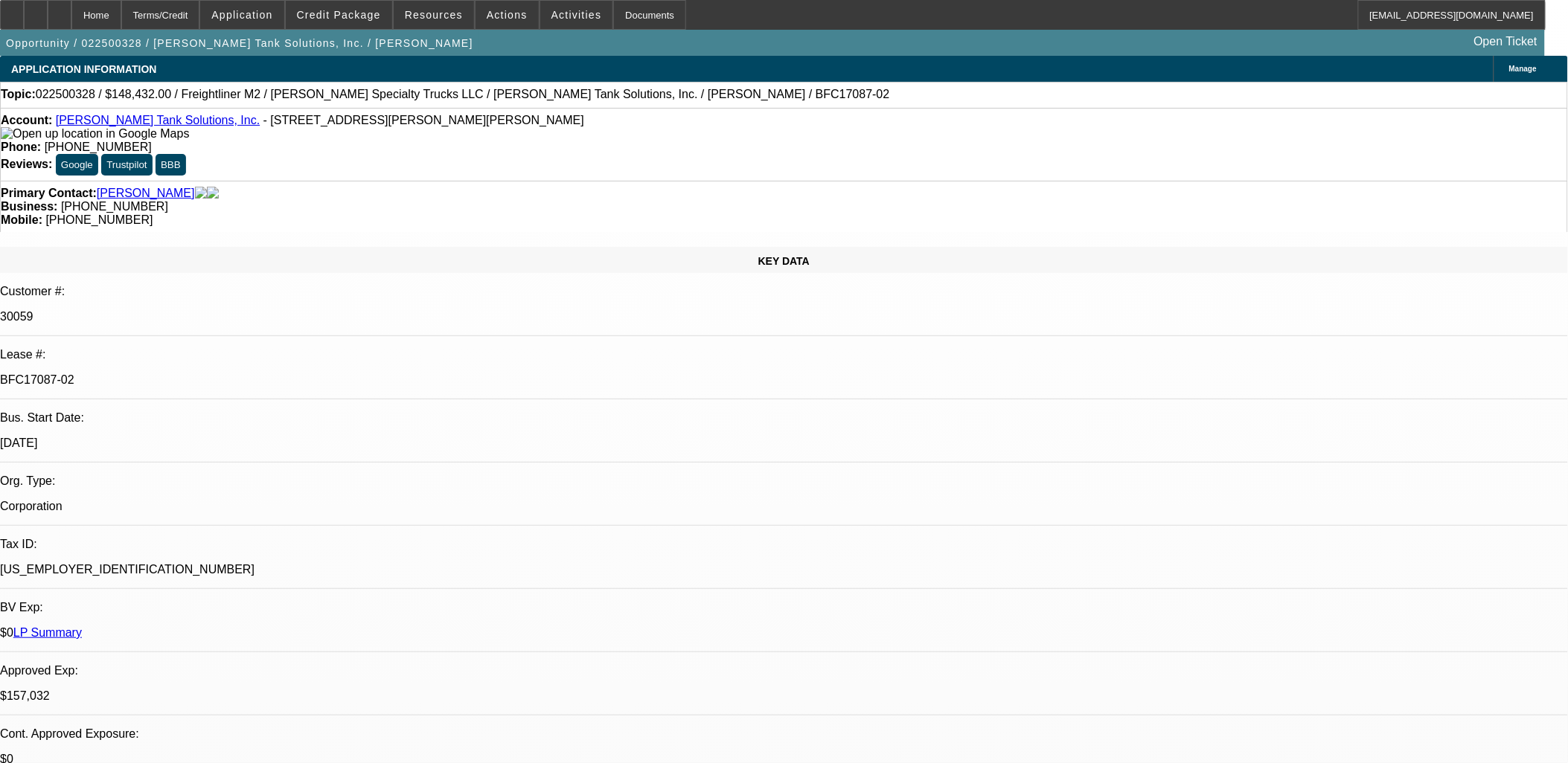
select select "1"
select select "2"
select select "6"
select select "1"
select select "2"
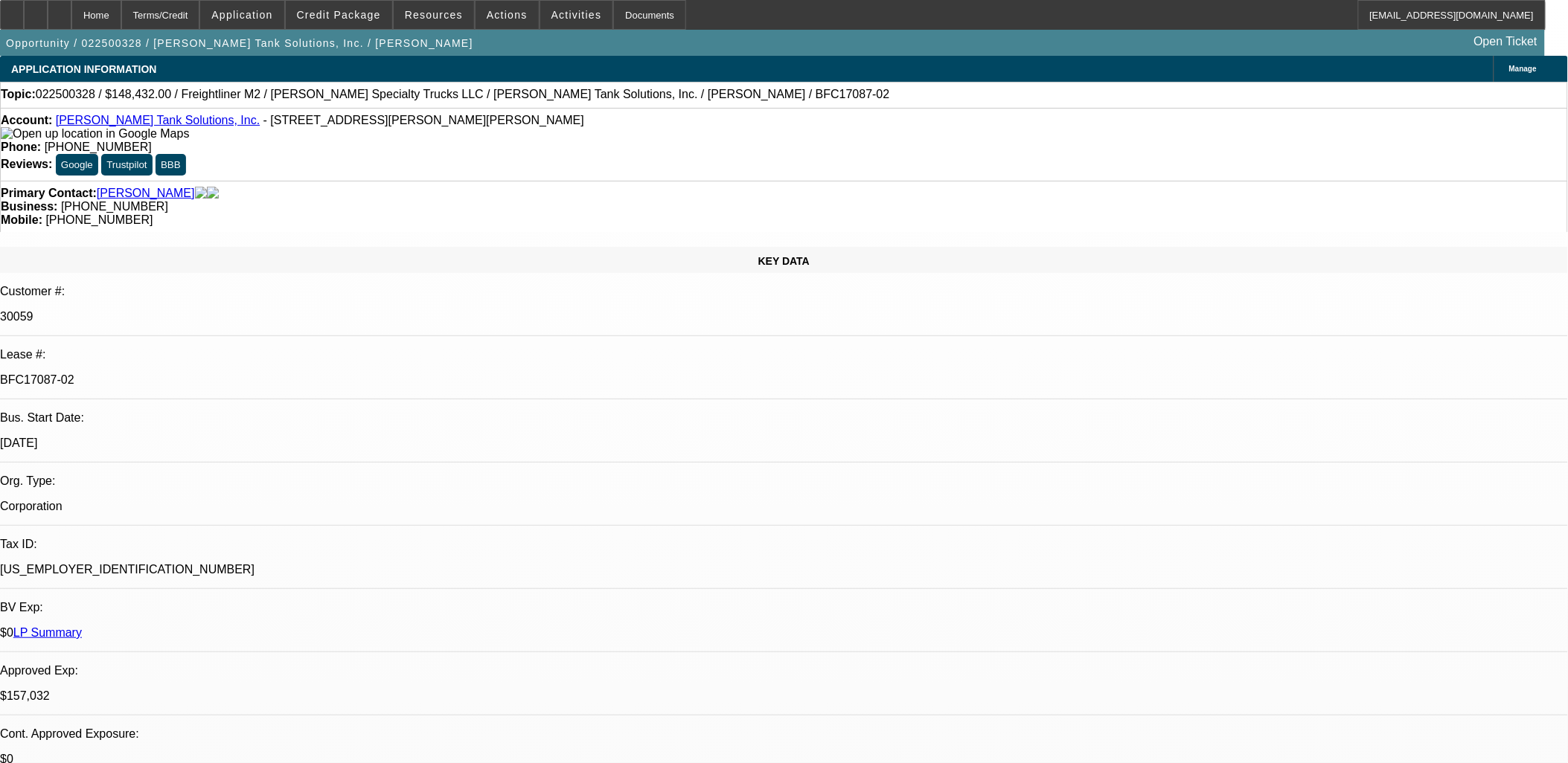
select select "6"
select select "1"
select select "2"
select select "6"
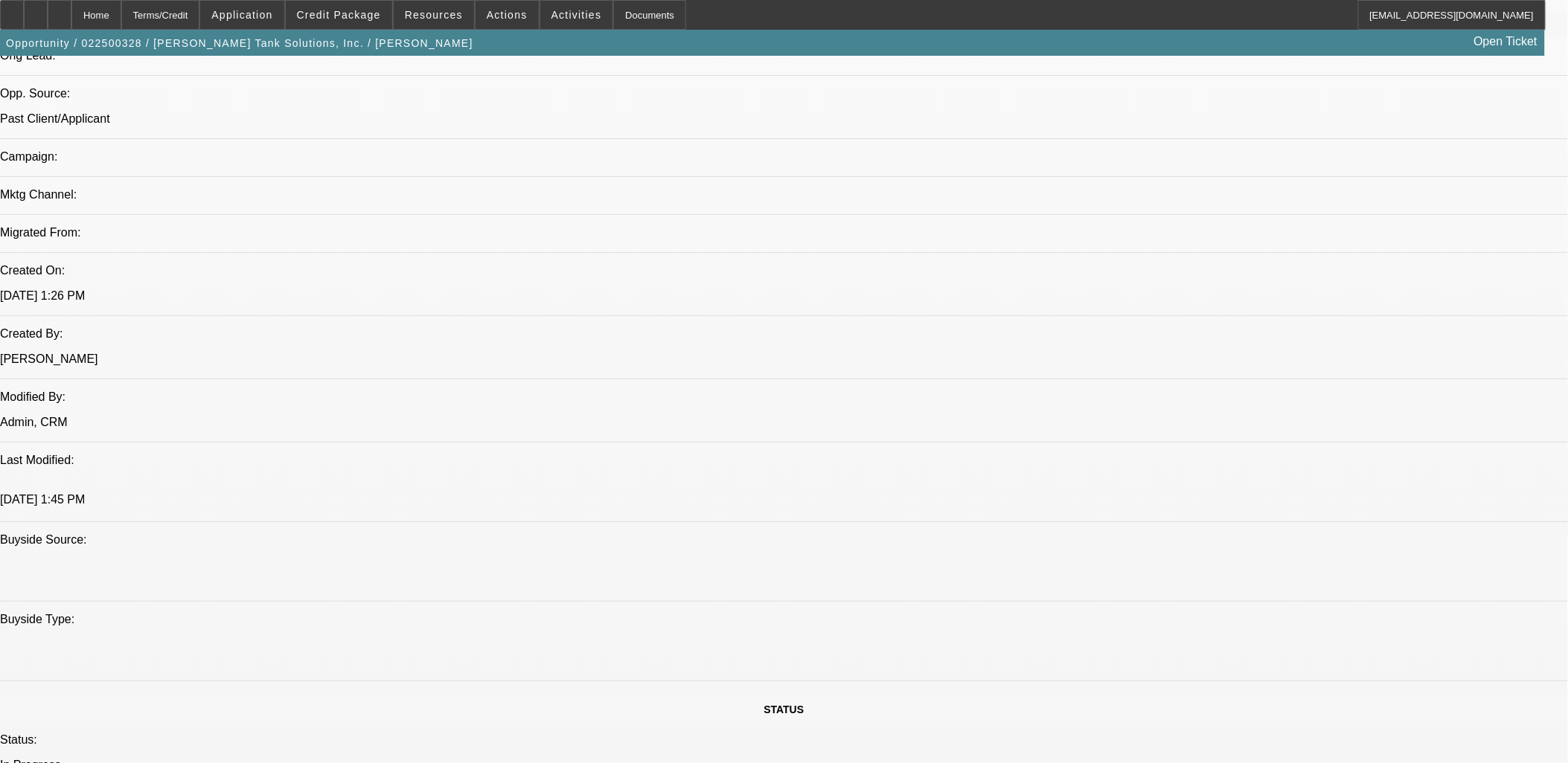
scroll to position [3471, 0]
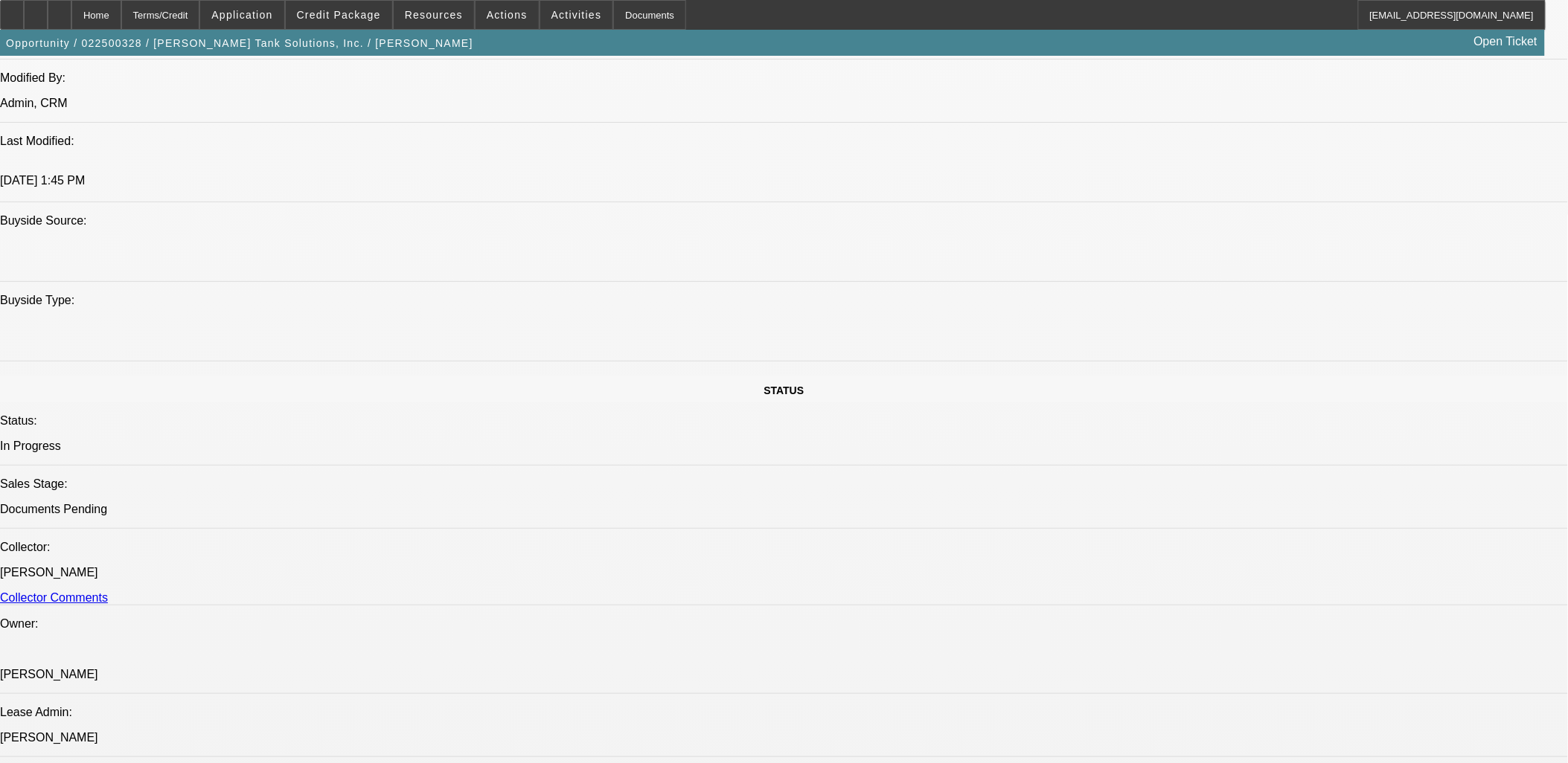
scroll to position [1322, 0]
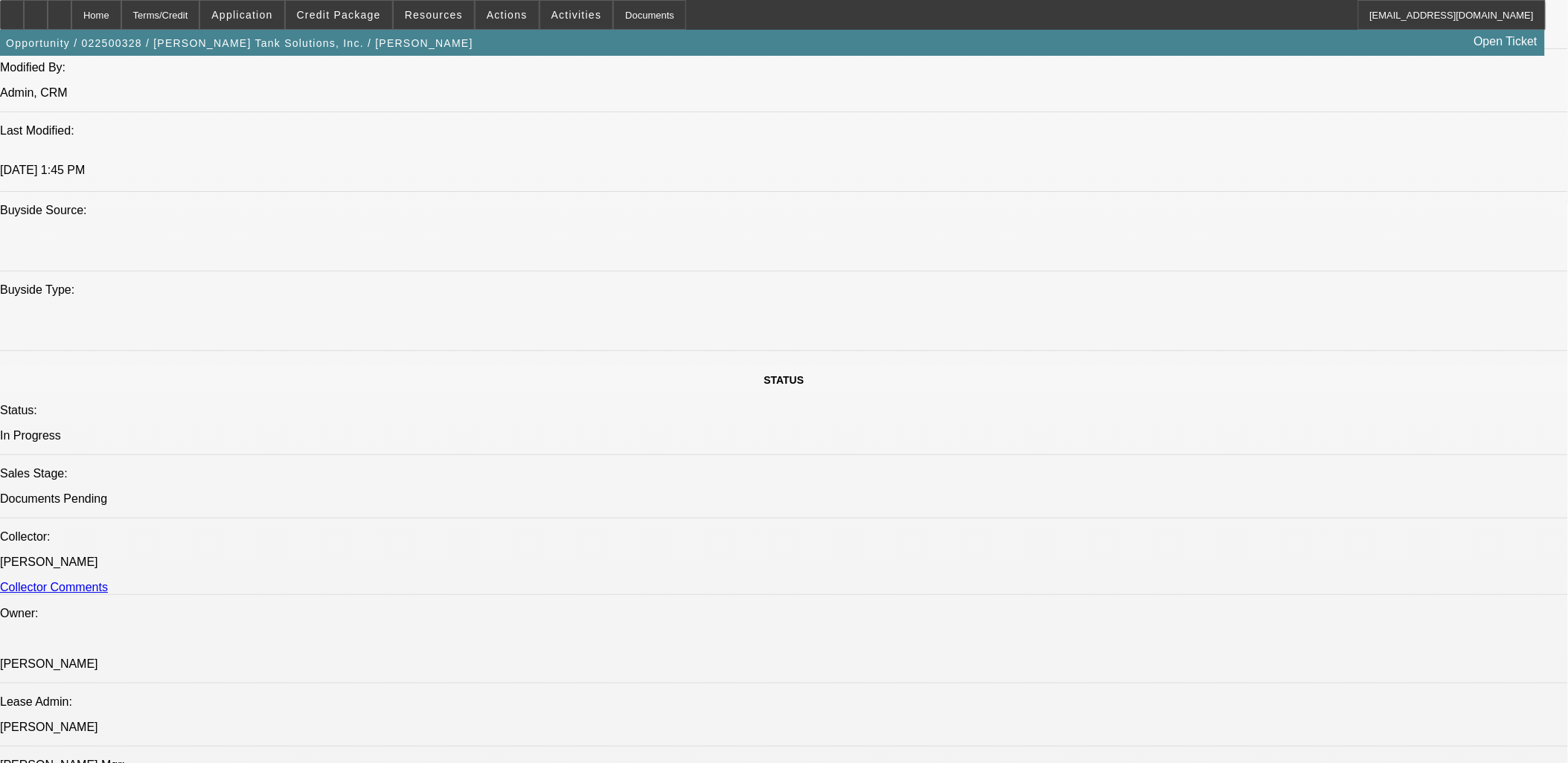
drag, startPoint x: 1467, startPoint y: 688, endPoint x: 1058, endPoint y: 687, distance: 409.0
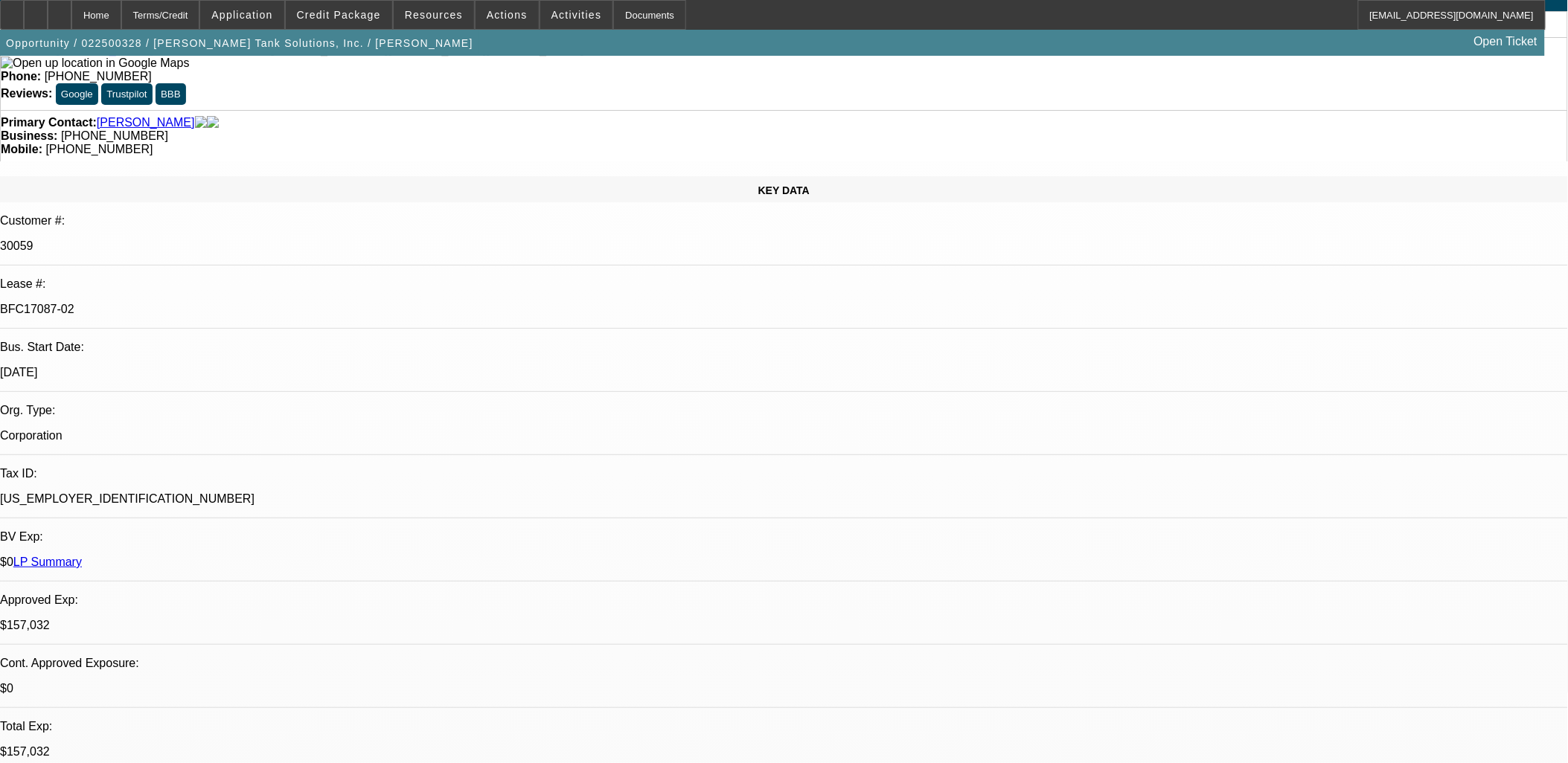
scroll to position [0, 0]
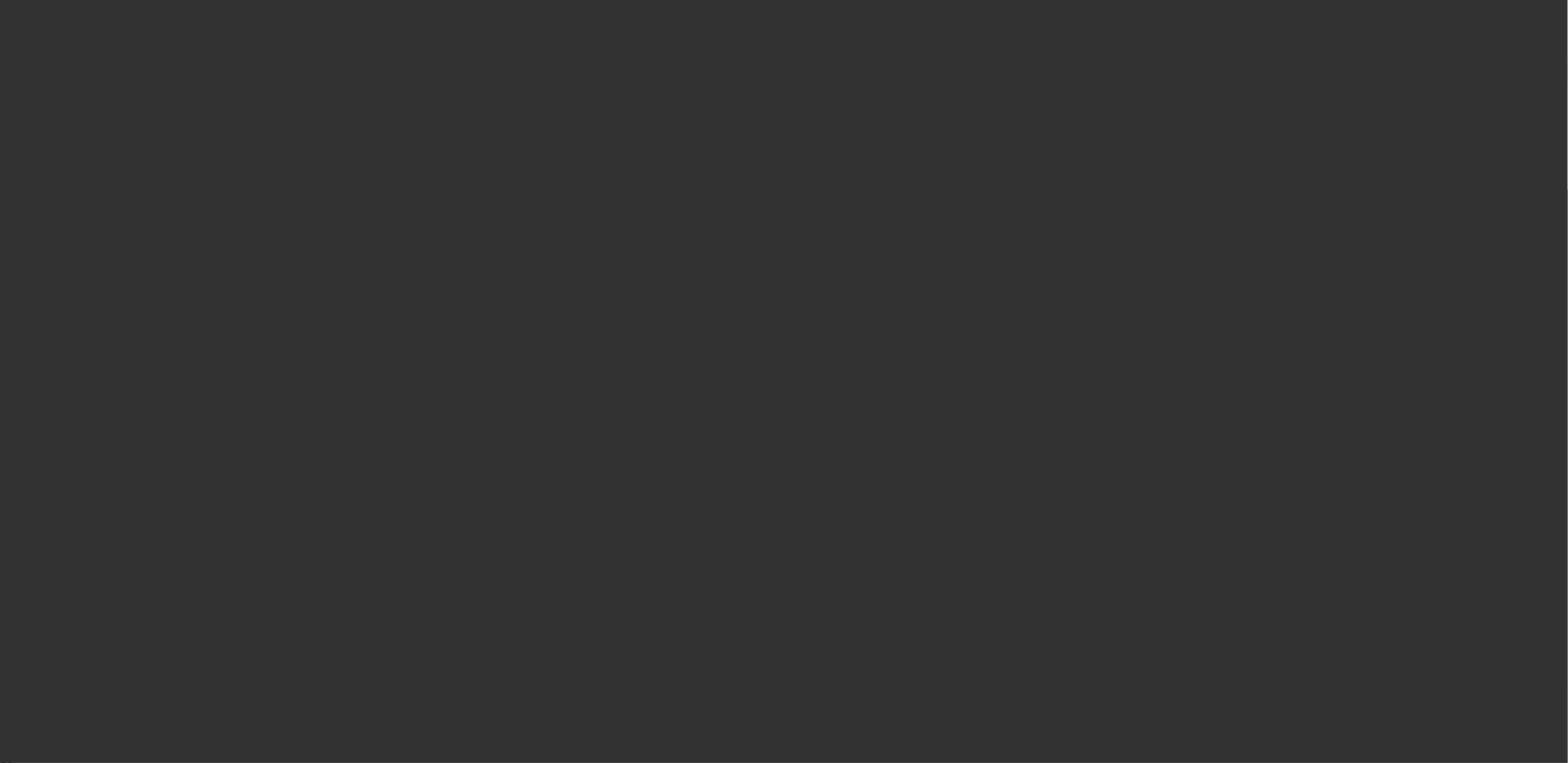
click at [784, 382] on div at bounding box center [784, 382] width 0 height 0
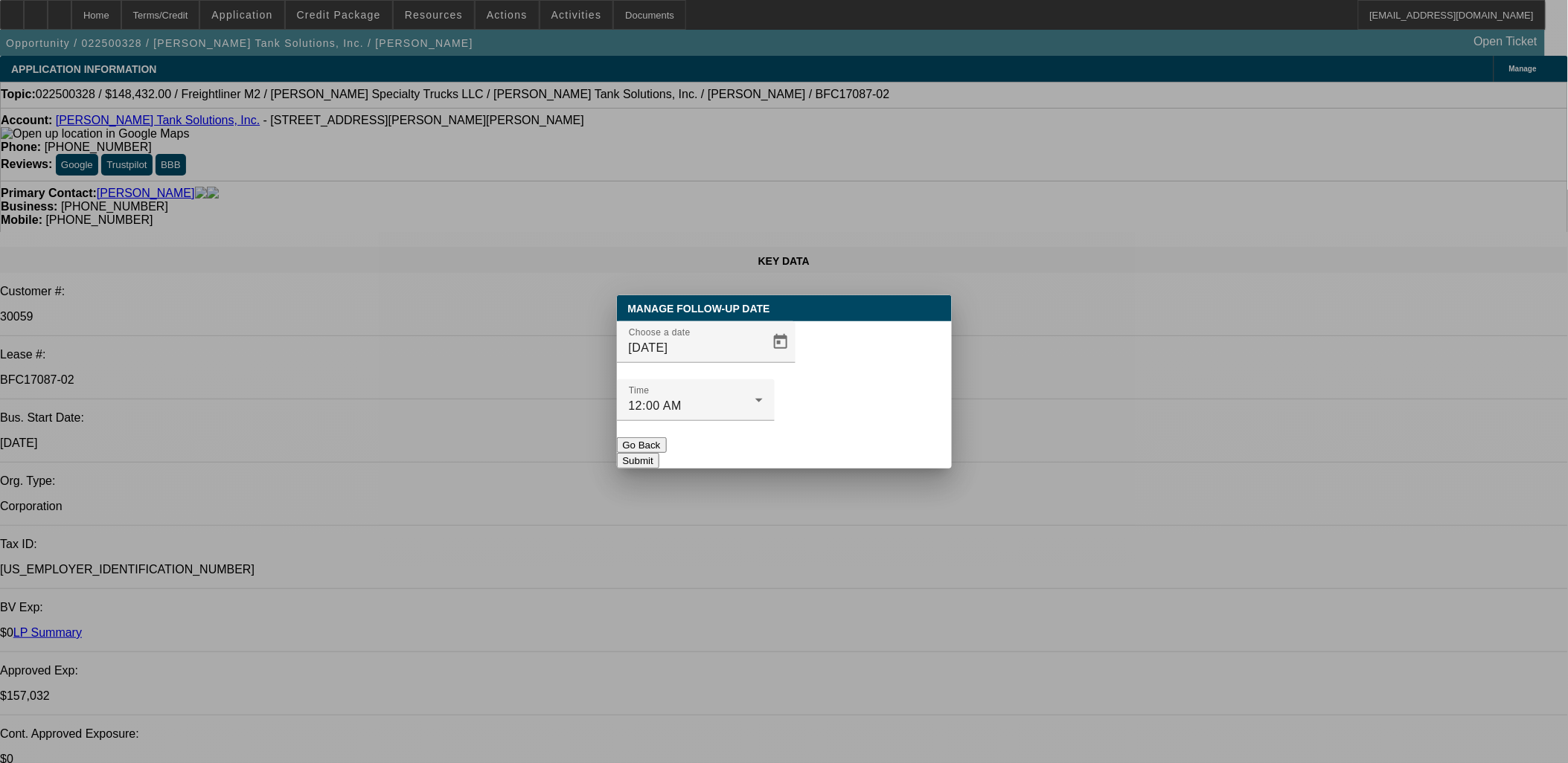
click at [757, 375] on div at bounding box center [784, 382] width 1568 height 763
click at [763, 360] on span "Open calendar" at bounding box center [780, 342] width 36 height 36
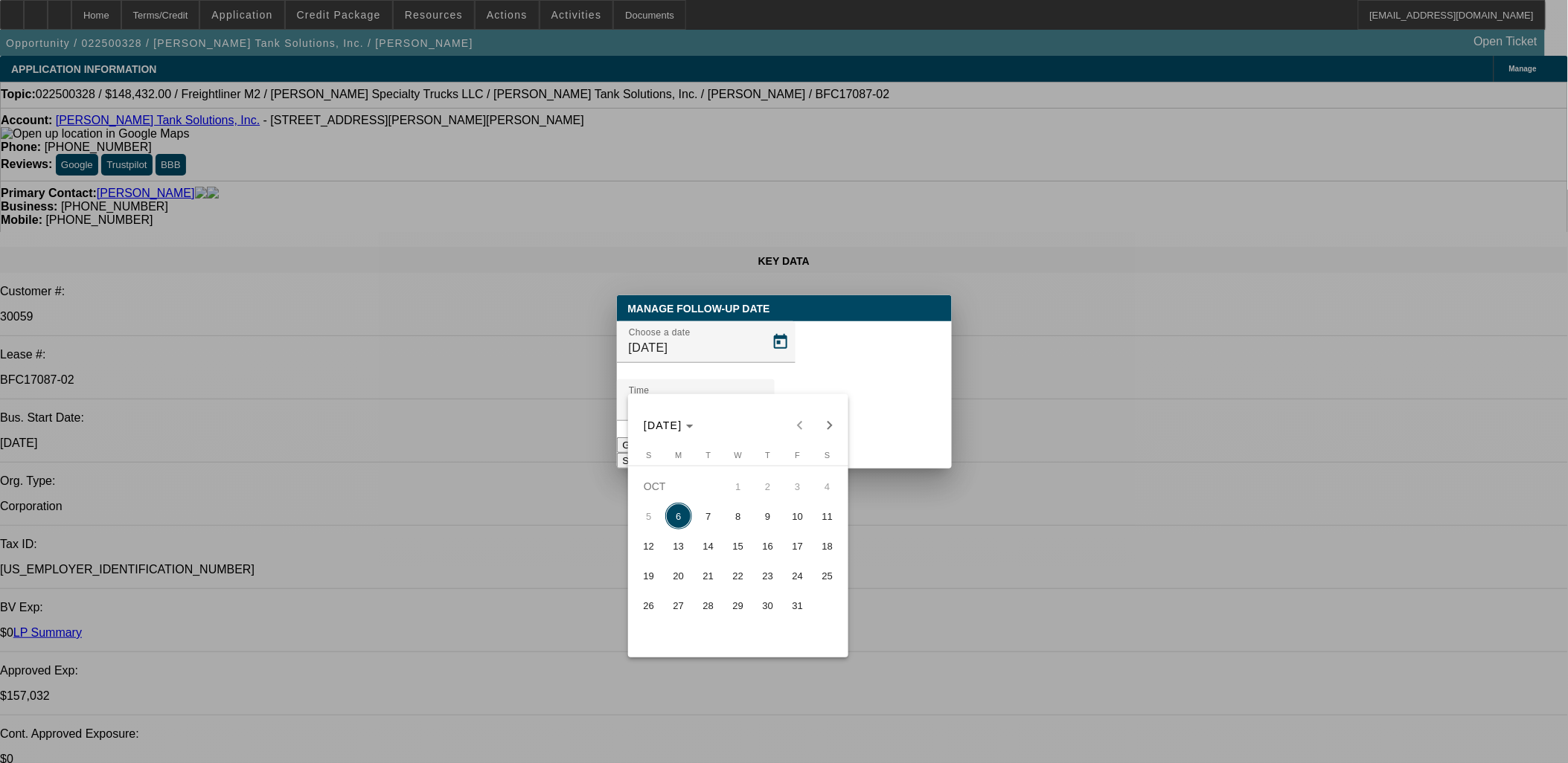
click at [718, 517] on span "7" at bounding box center [709, 516] width 27 height 27
type input "10/7/2025"
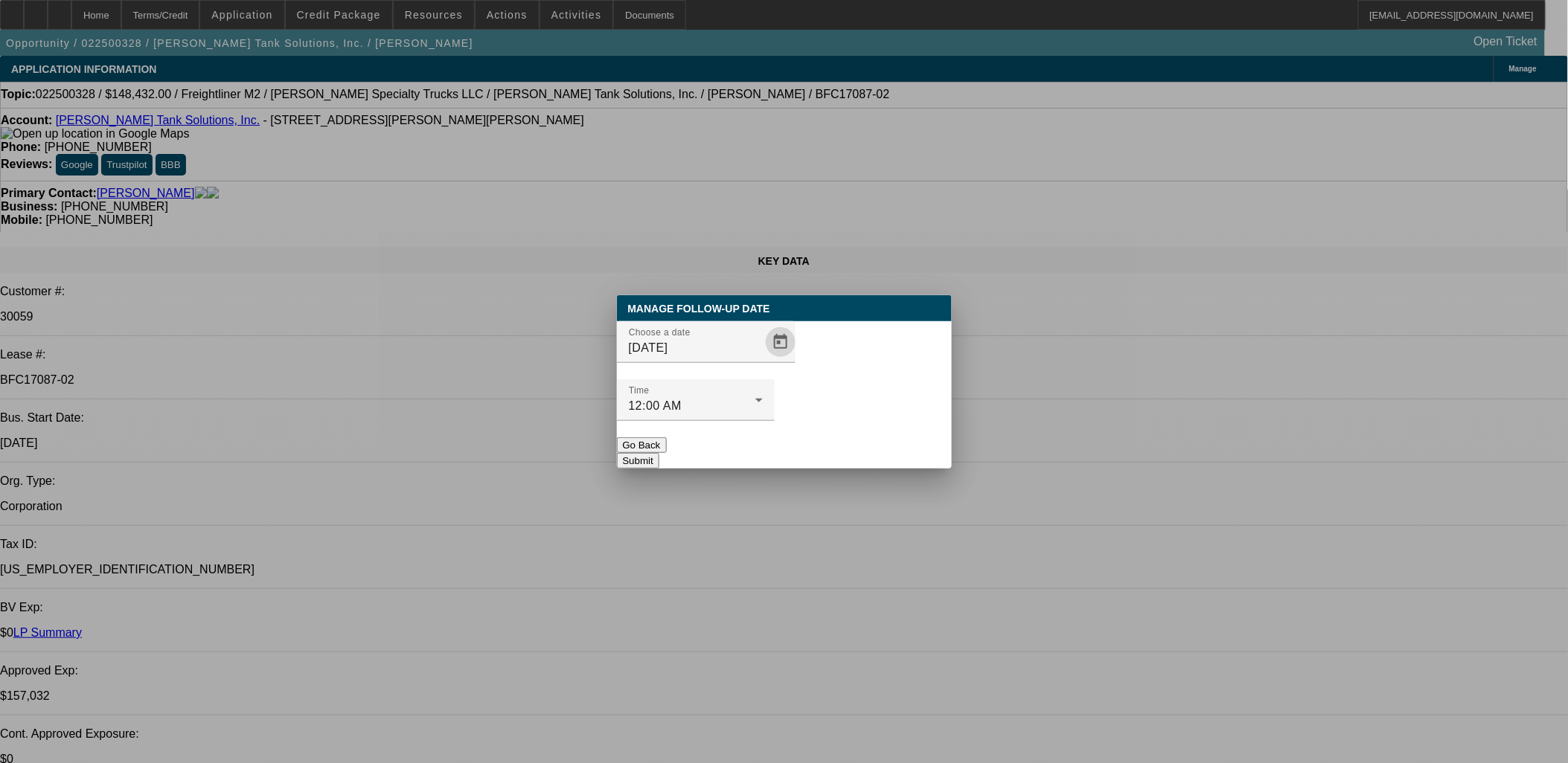
click at [660, 453] on button "Submit" at bounding box center [638, 461] width 42 height 16
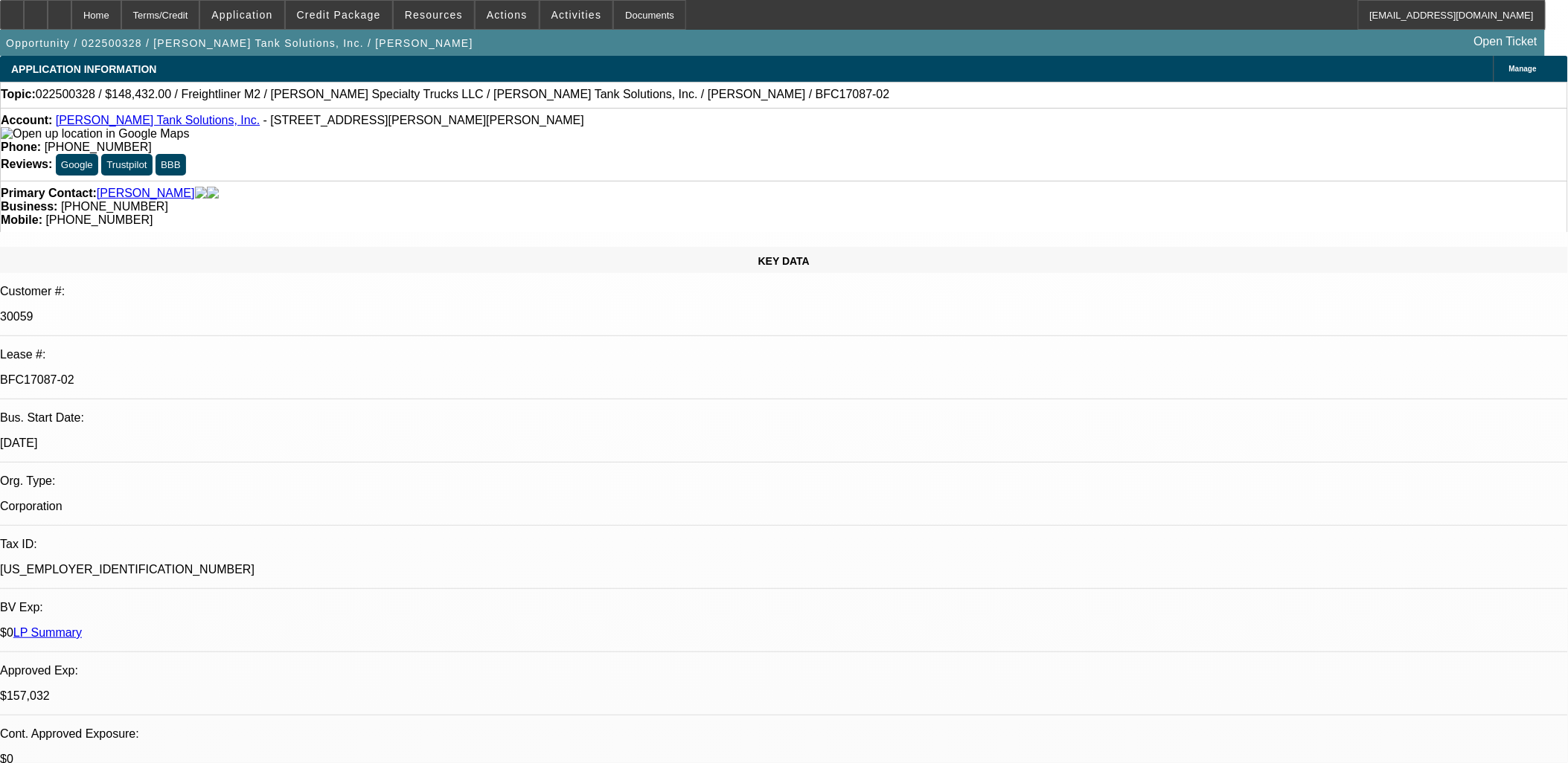
scroll to position [5158, 0]
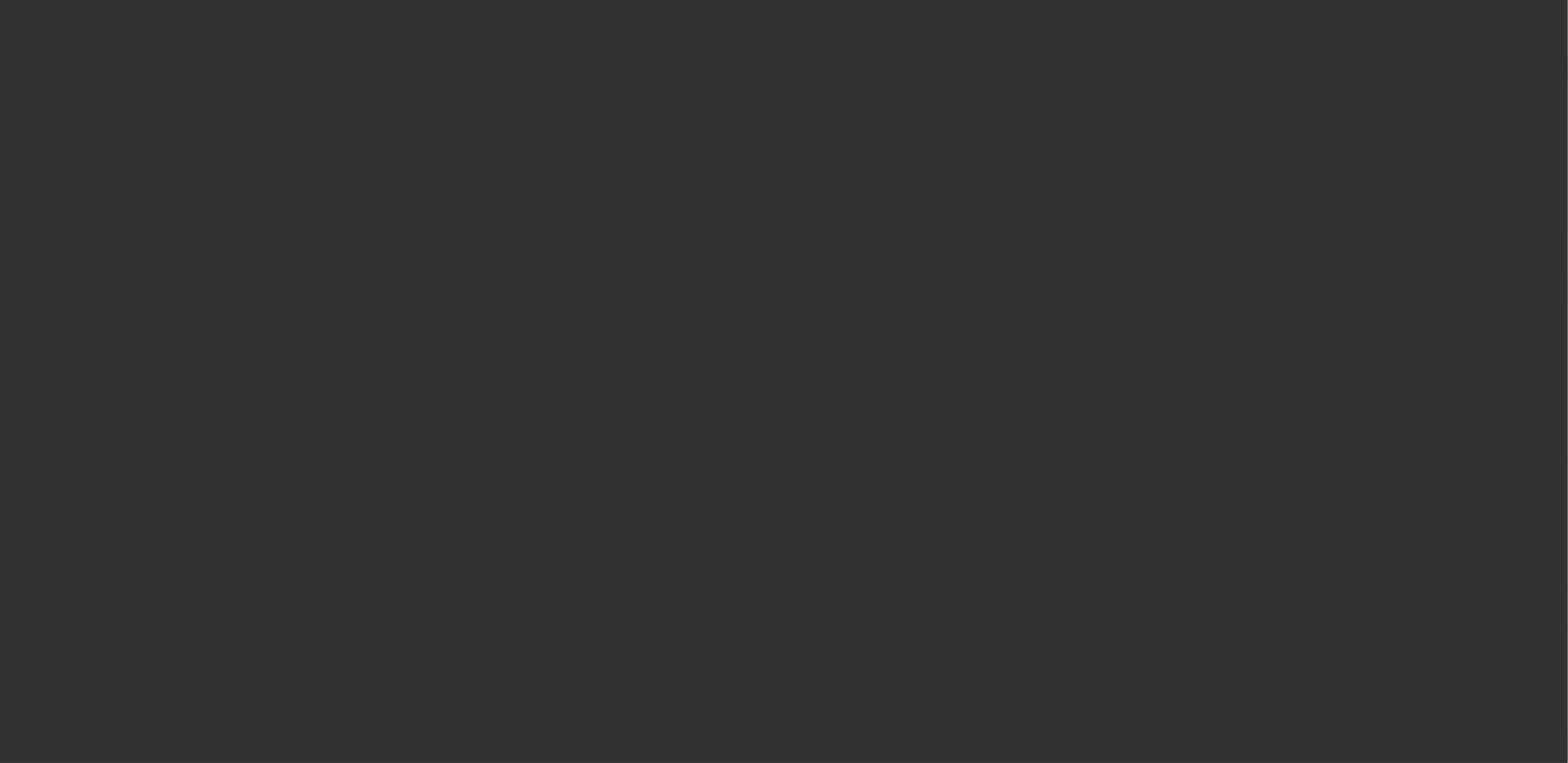
select select "0"
select select "2"
select select "0"
select select "2"
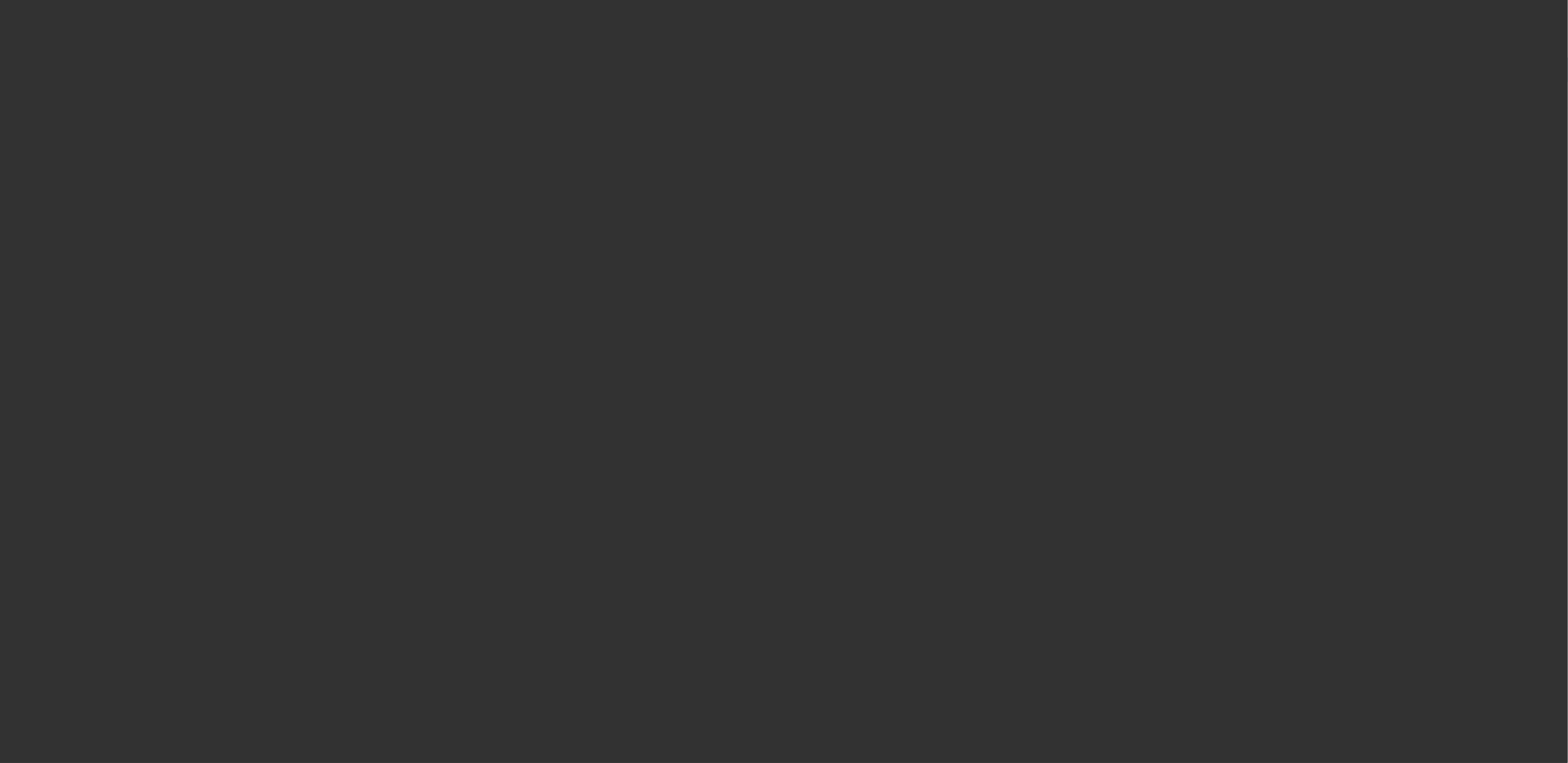
select select "0"
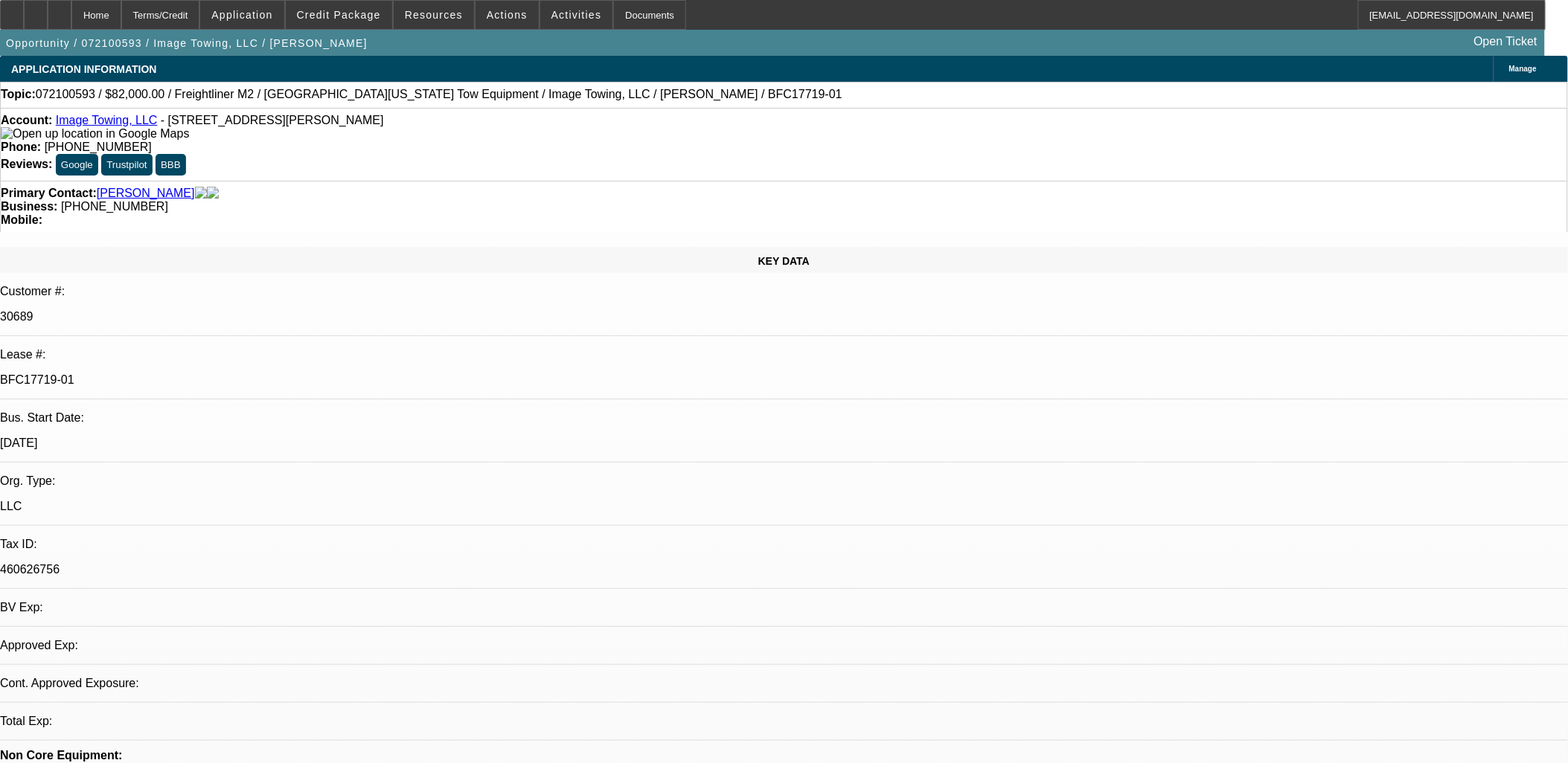
select select "1"
select select "2"
select select "6"
select select "1"
select select "2"
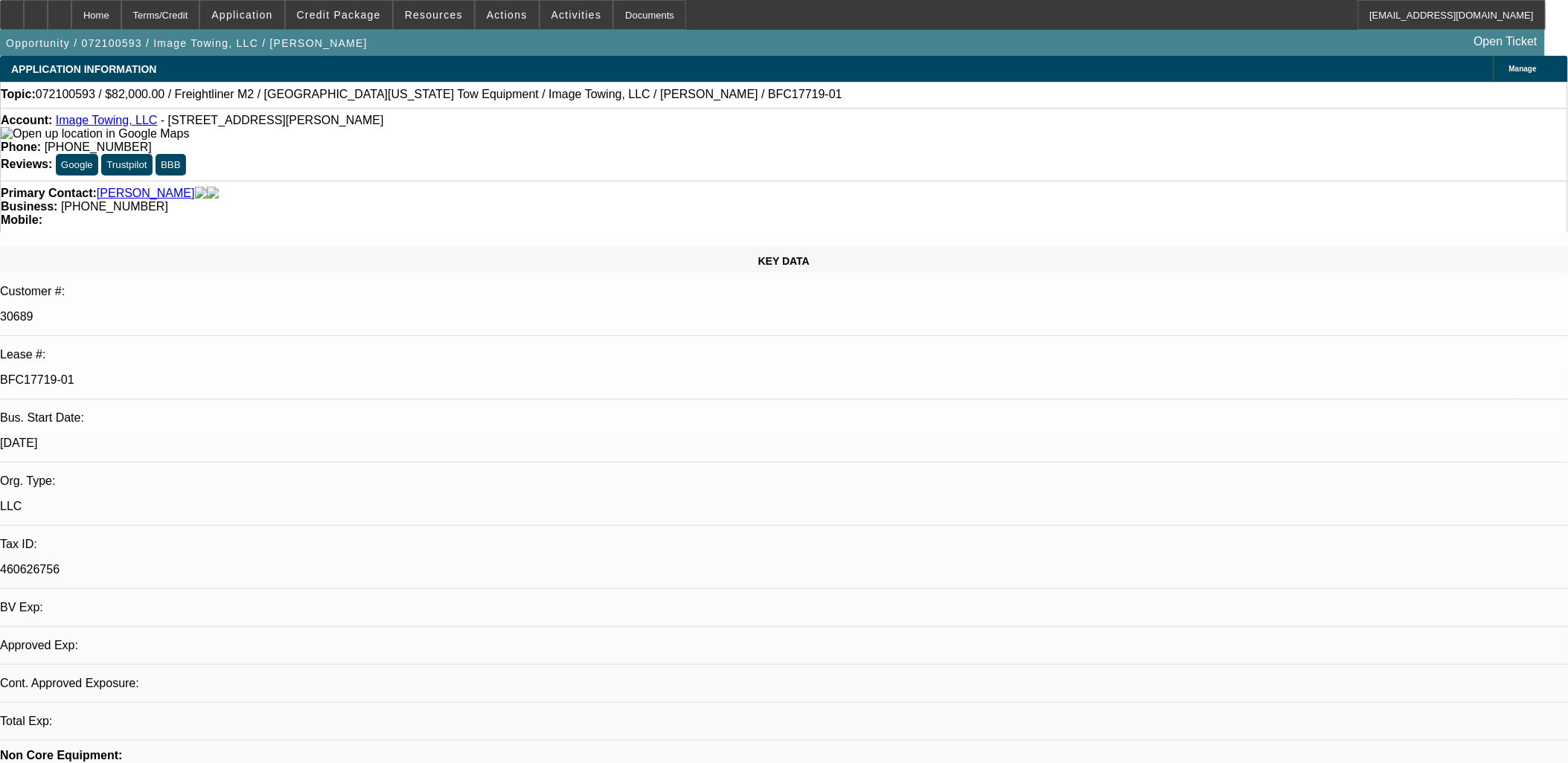
select select "6"
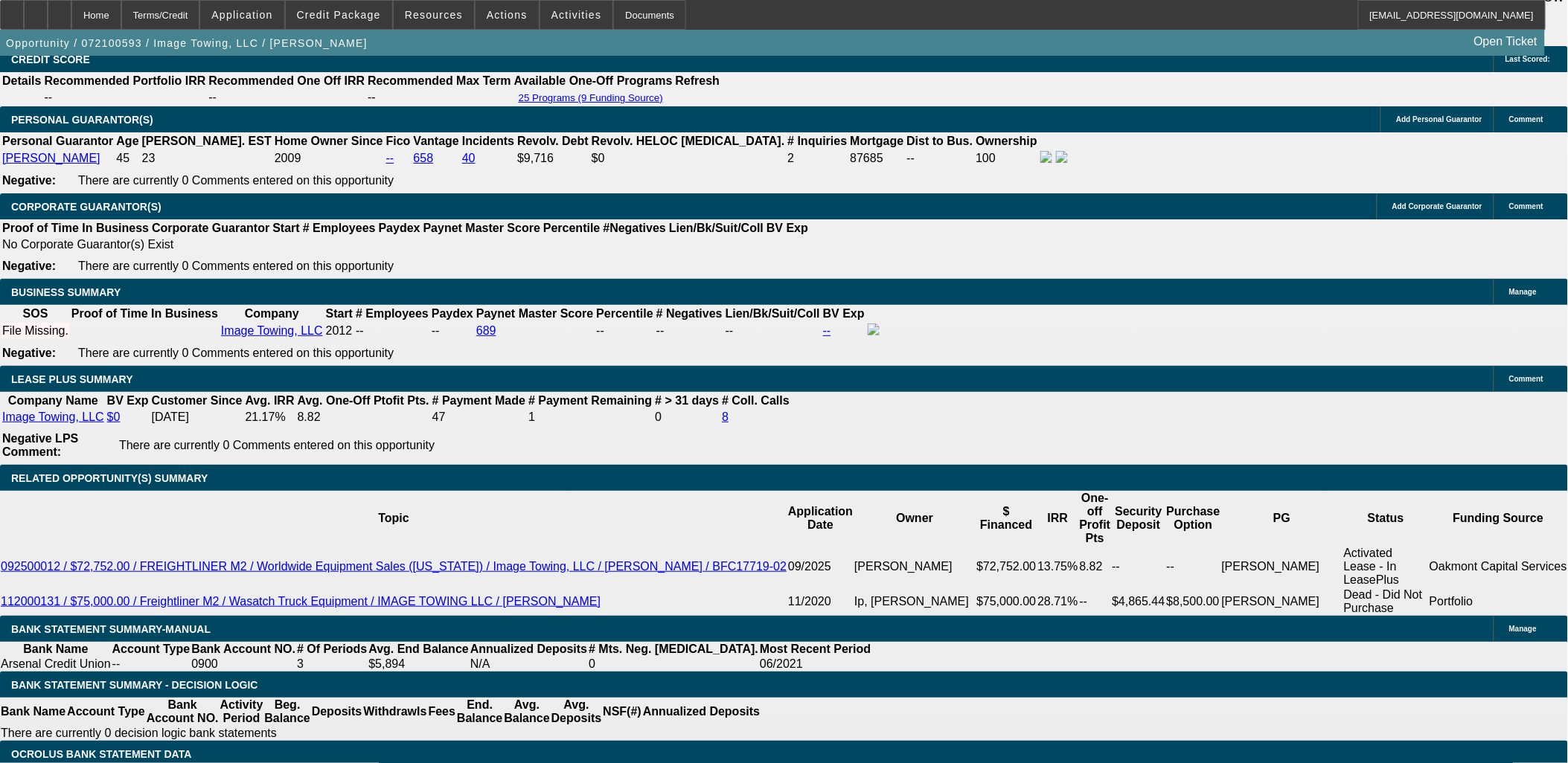
scroll to position [2152, 0]
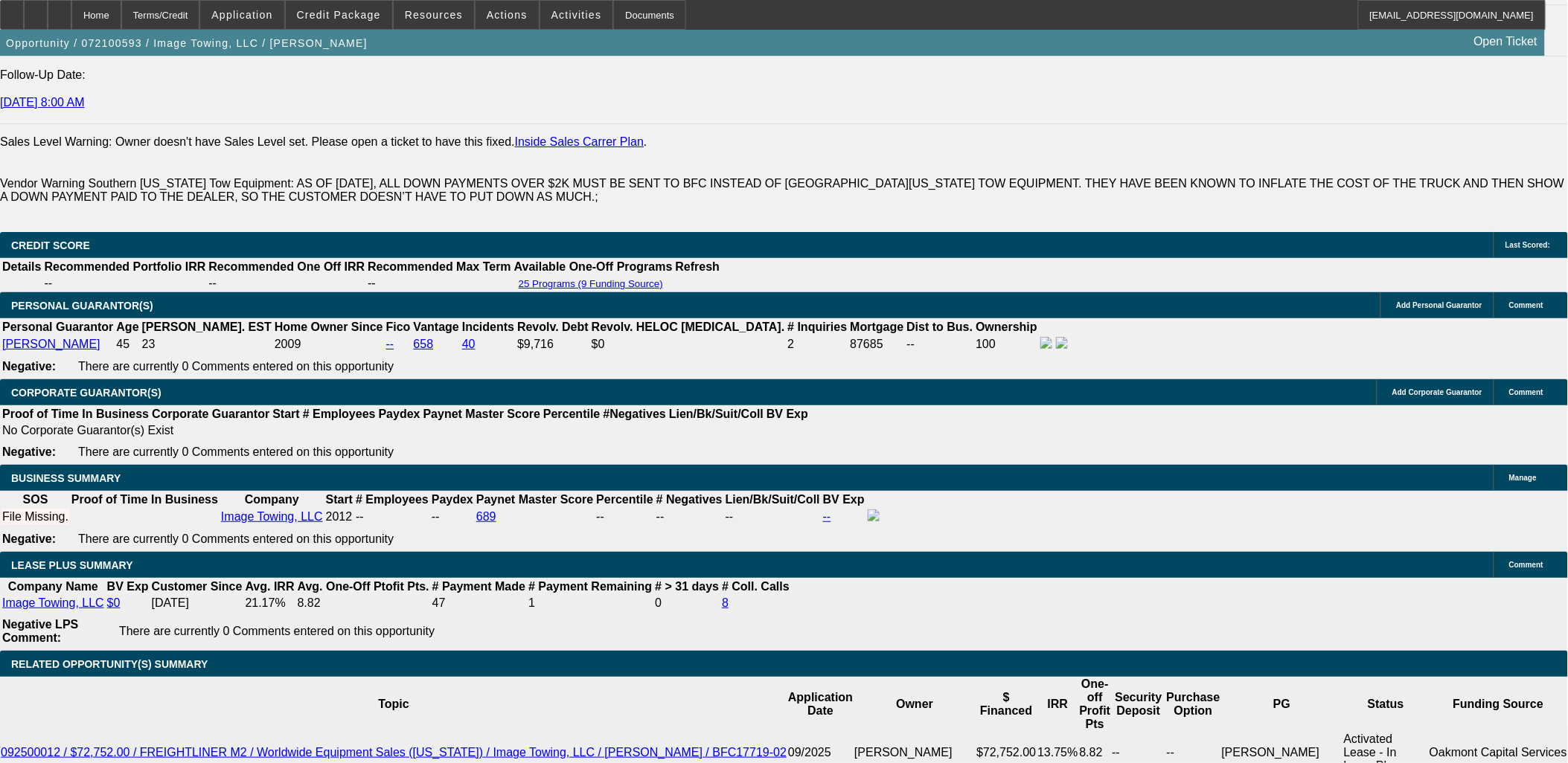
drag, startPoint x: 231, startPoint y: 236, endPoint x: 331, endPoint y: 240, distance: 100.1
drag, startPoint x: 324, startPoint y: 243, endPoint x: 63, endPoint y: 269, distance: 262.3
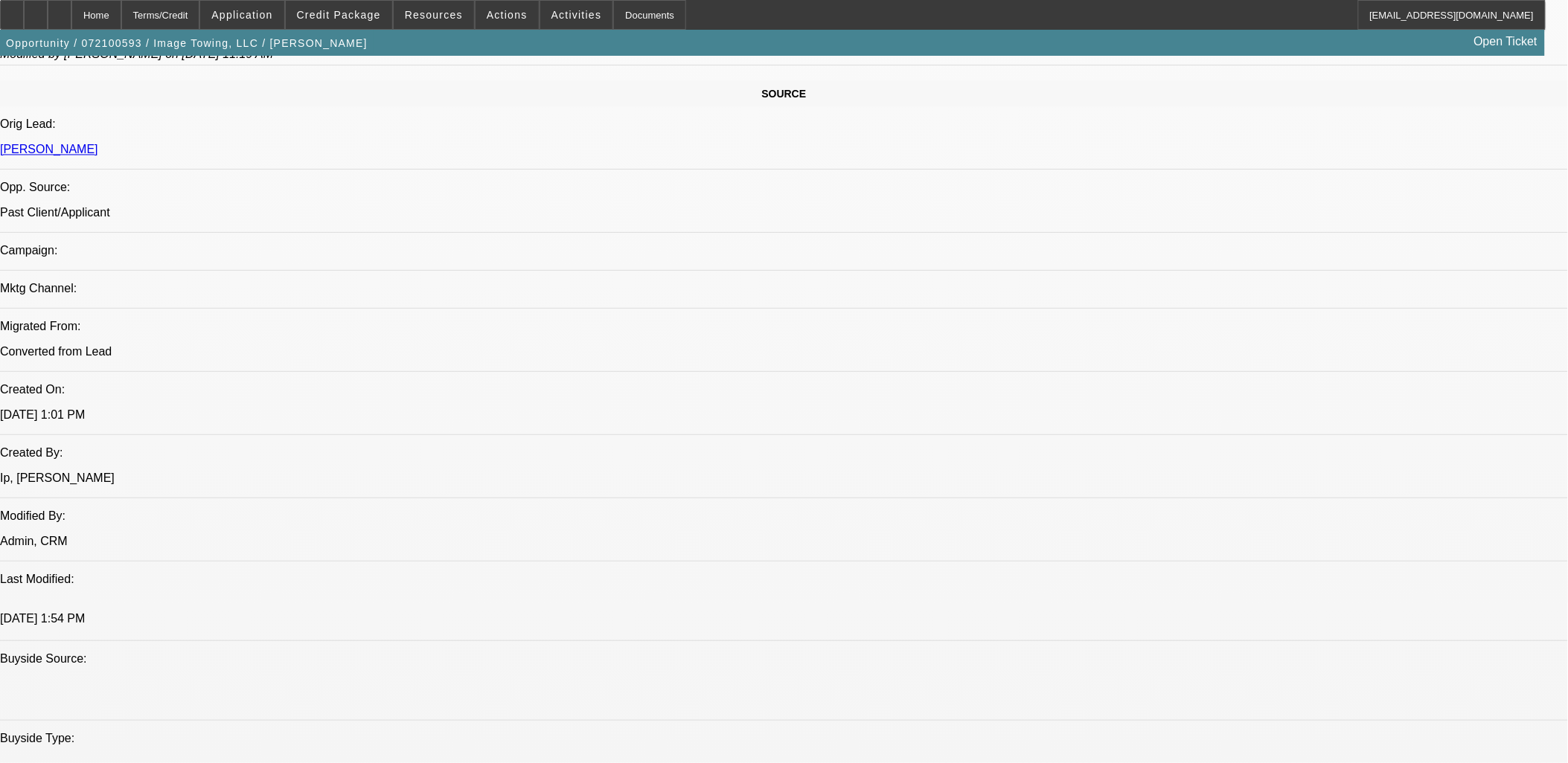
scroll to position [747, 0]
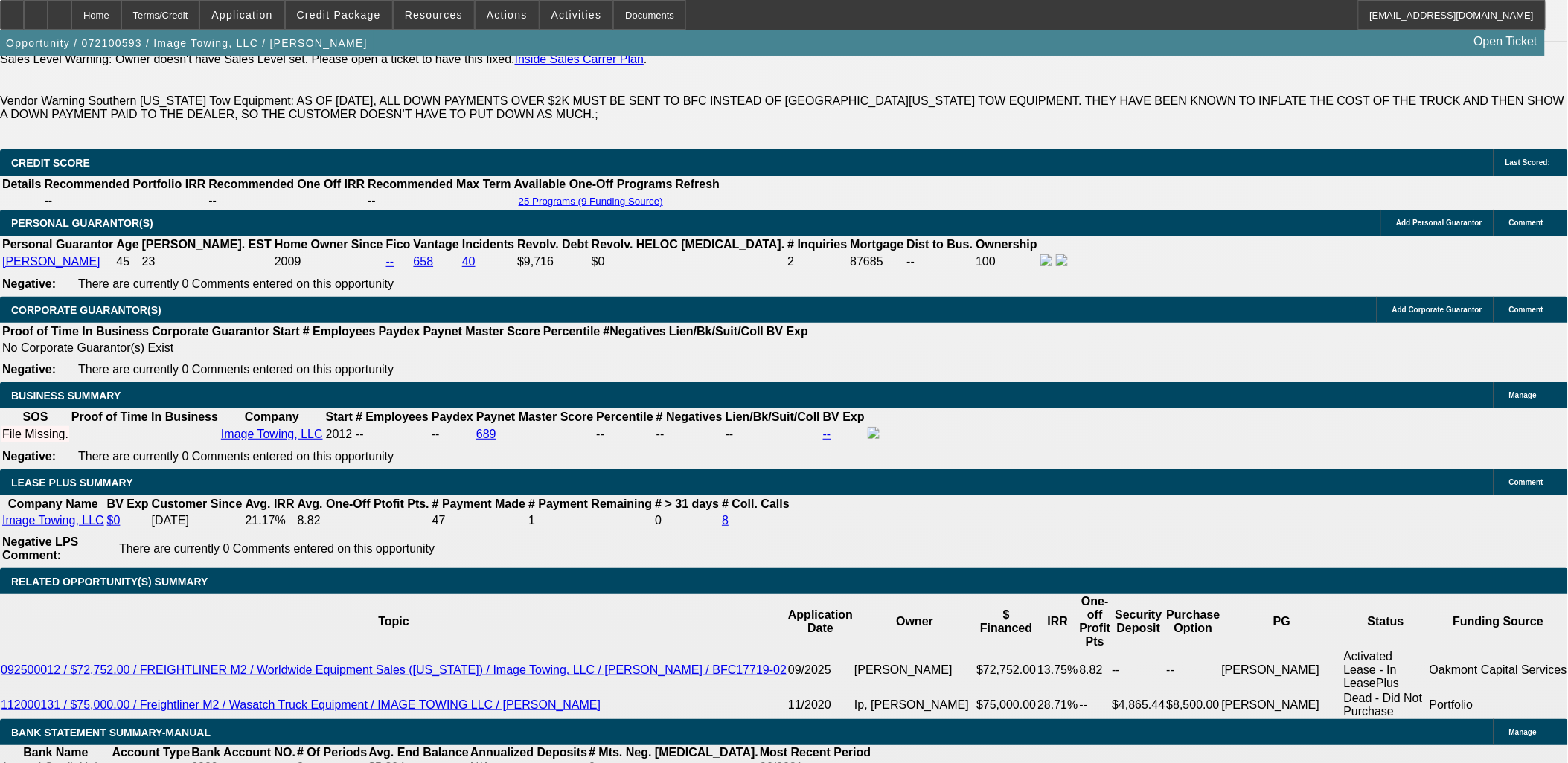
scroll to position [2230, 0]
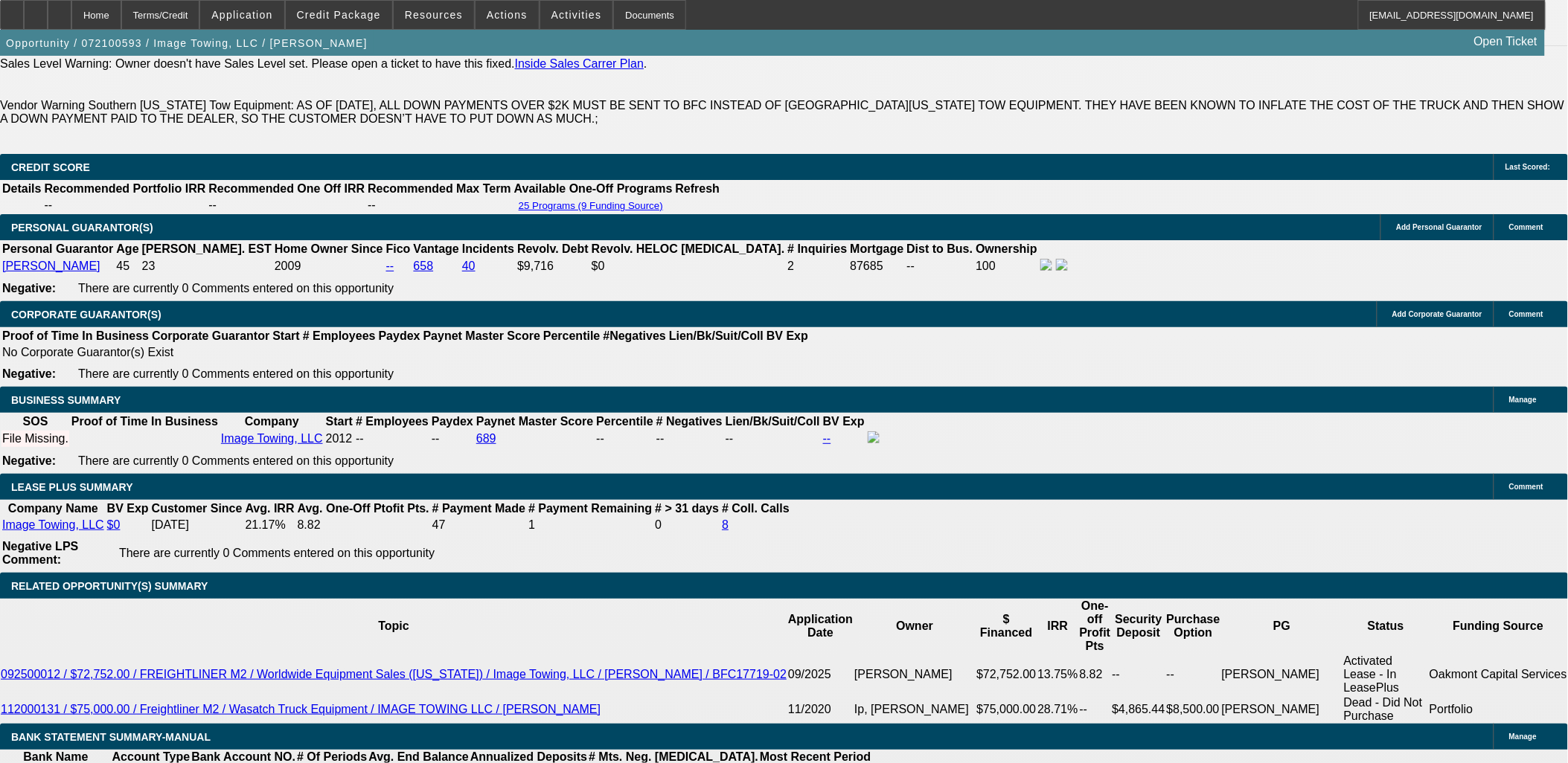
drag, startPoint x: 1528, startPoint y: 580, endPoint x: 158, endPoint y: 296, distance: 1399.1
click at [212, 341] on div "APPLICATION INFORMATION Manage Topic: 072100593 / $82,000.00 / Freightliner M2 …" at bounding box center [784, 775] width 1568 height 5900
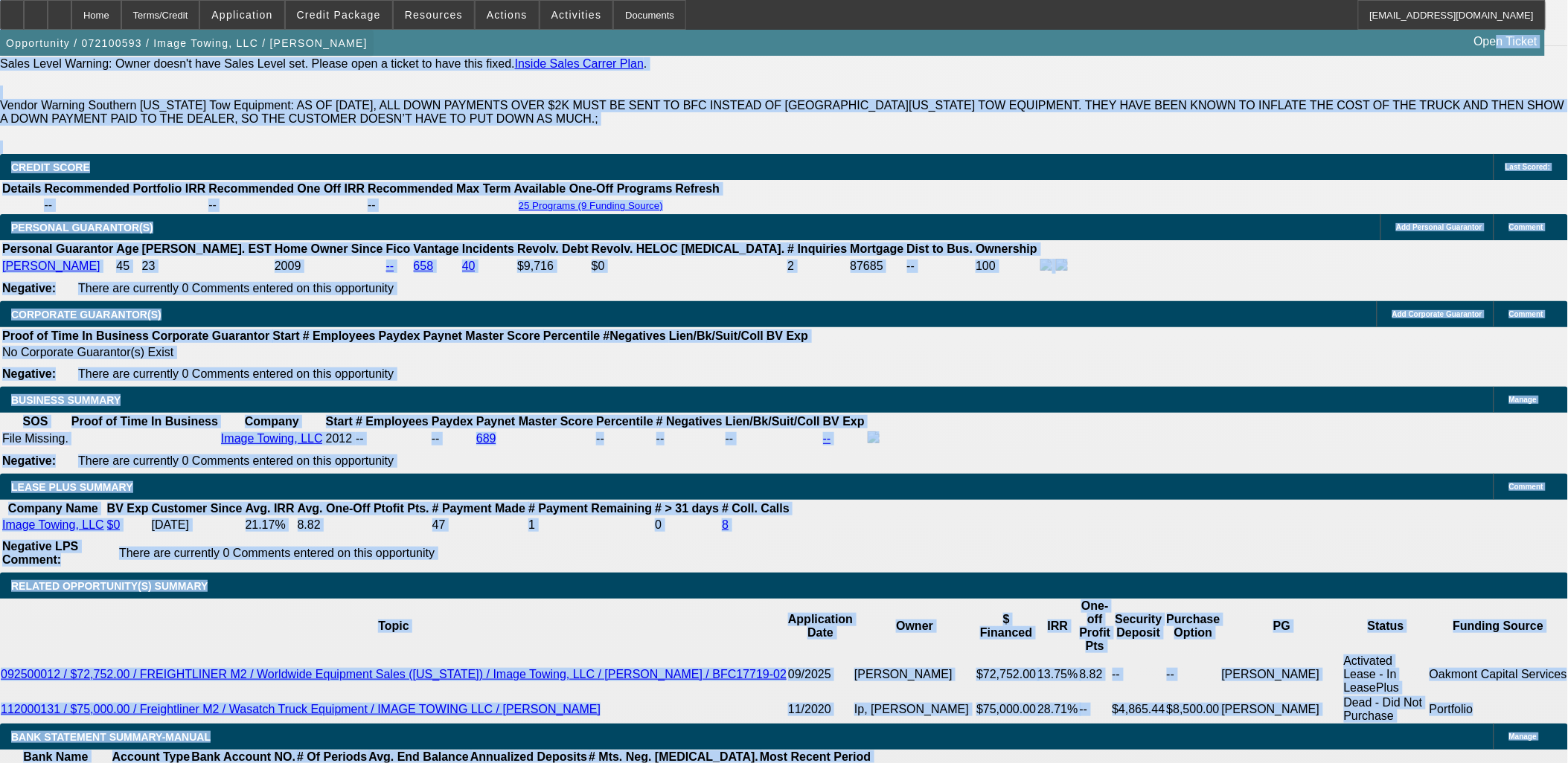
drag, startPoint x: 1480, startPoint y: 534, endPoint x: 20, endPoint y: 63, distance: 1534.1
click at [20, 63] on app-root "Home Terms/Credit Application Credit Package Resources Actions Activities Docum…" at bounding box center [784, 747] width 1568 height 5955
drag, startPoint x: 20, startPoint y: 63, endPoint x: 2, endPoint y: 71, distance: 19.7
click at [0, 72] on div "APPLICATION INFORMATION Manage Topic: 072100593 / $82,000.00 / Freightliner M2 …" at bounding box center [784, 474] width 1568 height 5296
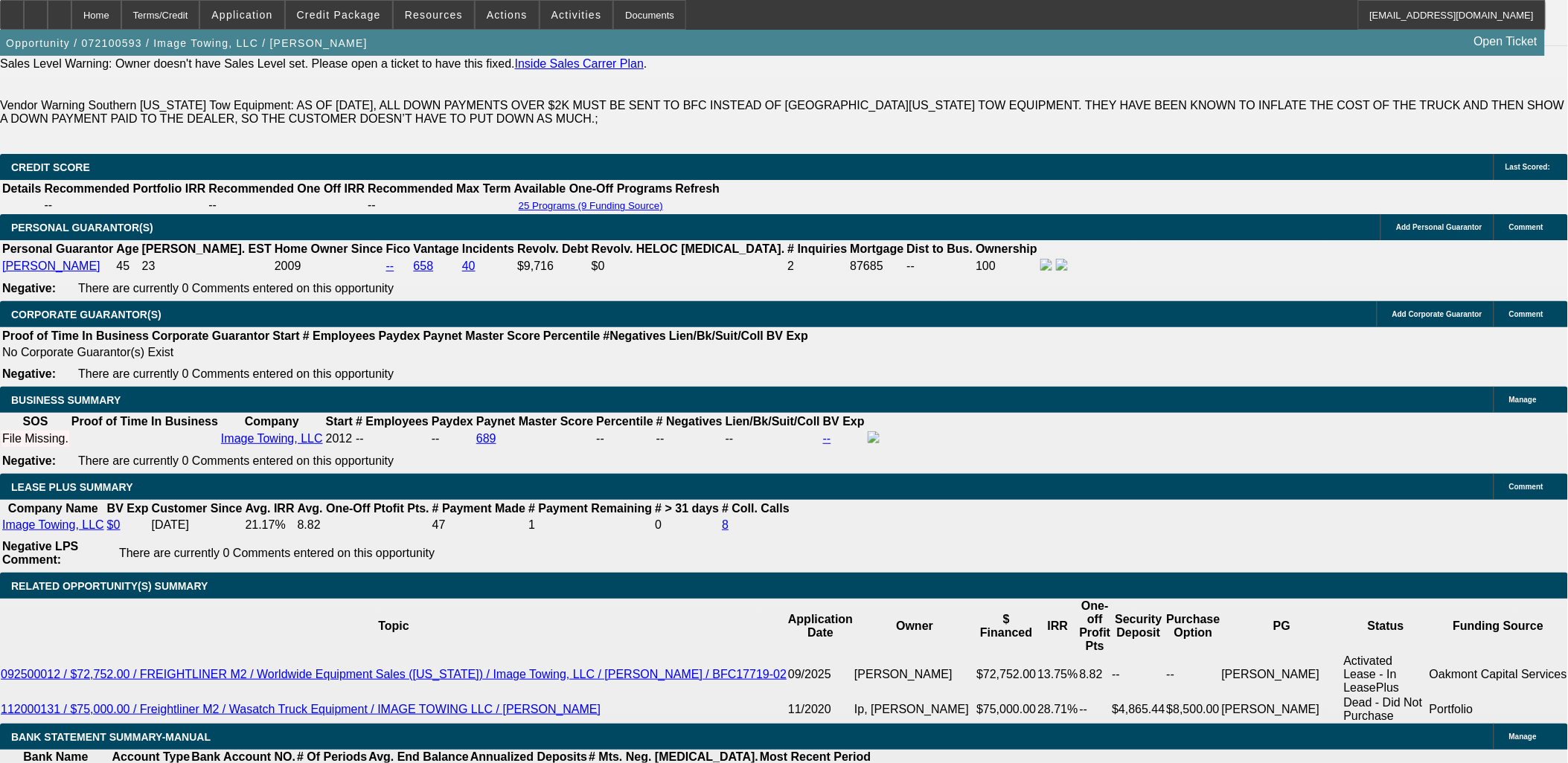
drag, startPoint x: 1495, startPoint y: 563, endPoint x: 16, endPoint y: 69, distance: 1559.3
click at [16, 69] on div "APPLICATION INFORMATION Manage Topic: 072100593 / $82,000.00 / Freightliner M2 …" at bounding box center [784, 775] width 1568 height 5900
drag, startPoint x: 18, startPoint y: 72, endPoint x: 811, endPoint y: 291, distance: 822.7
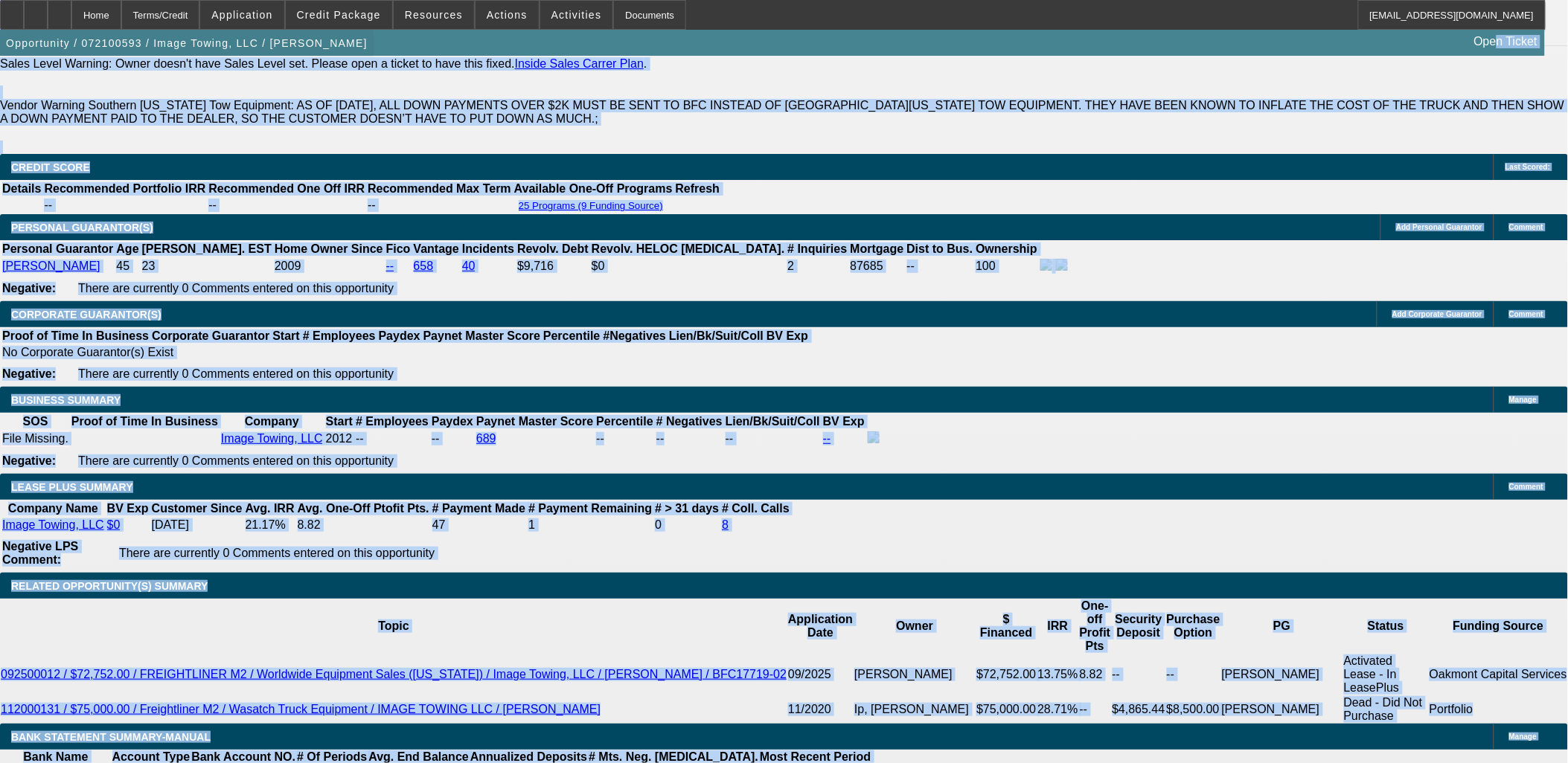
drag, startPoint x: 1504, startPoint y: 539, endPoint x: 20, endPoint y: 64, distance: 1558.2
click at [20, 64] on app-root "Home Terms/Credit Application Credit Package Resources Actions Activities Docum…" at bounding box center [784, 747] width 1568 height 5955
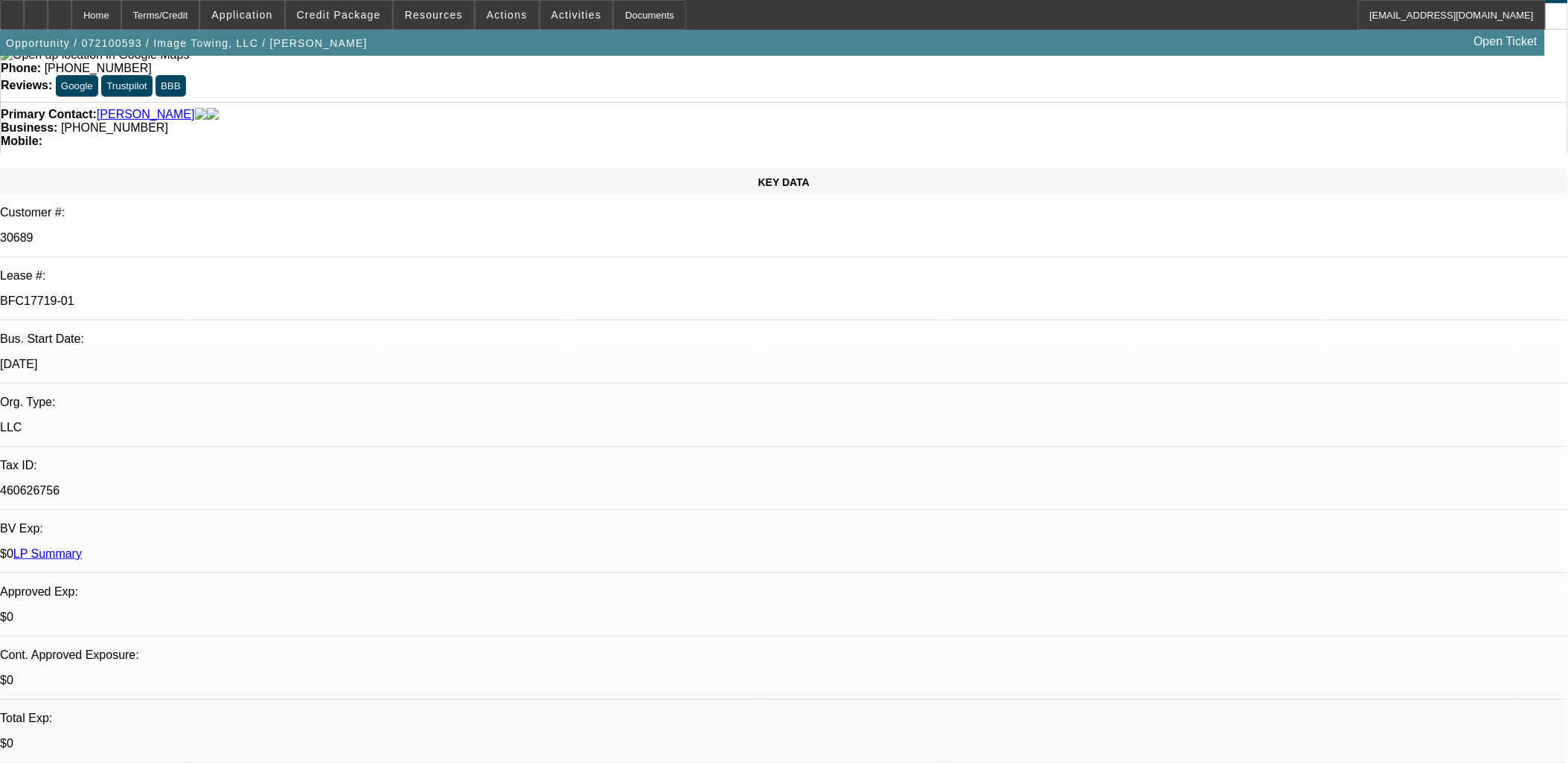
scroll to position [0, 0]
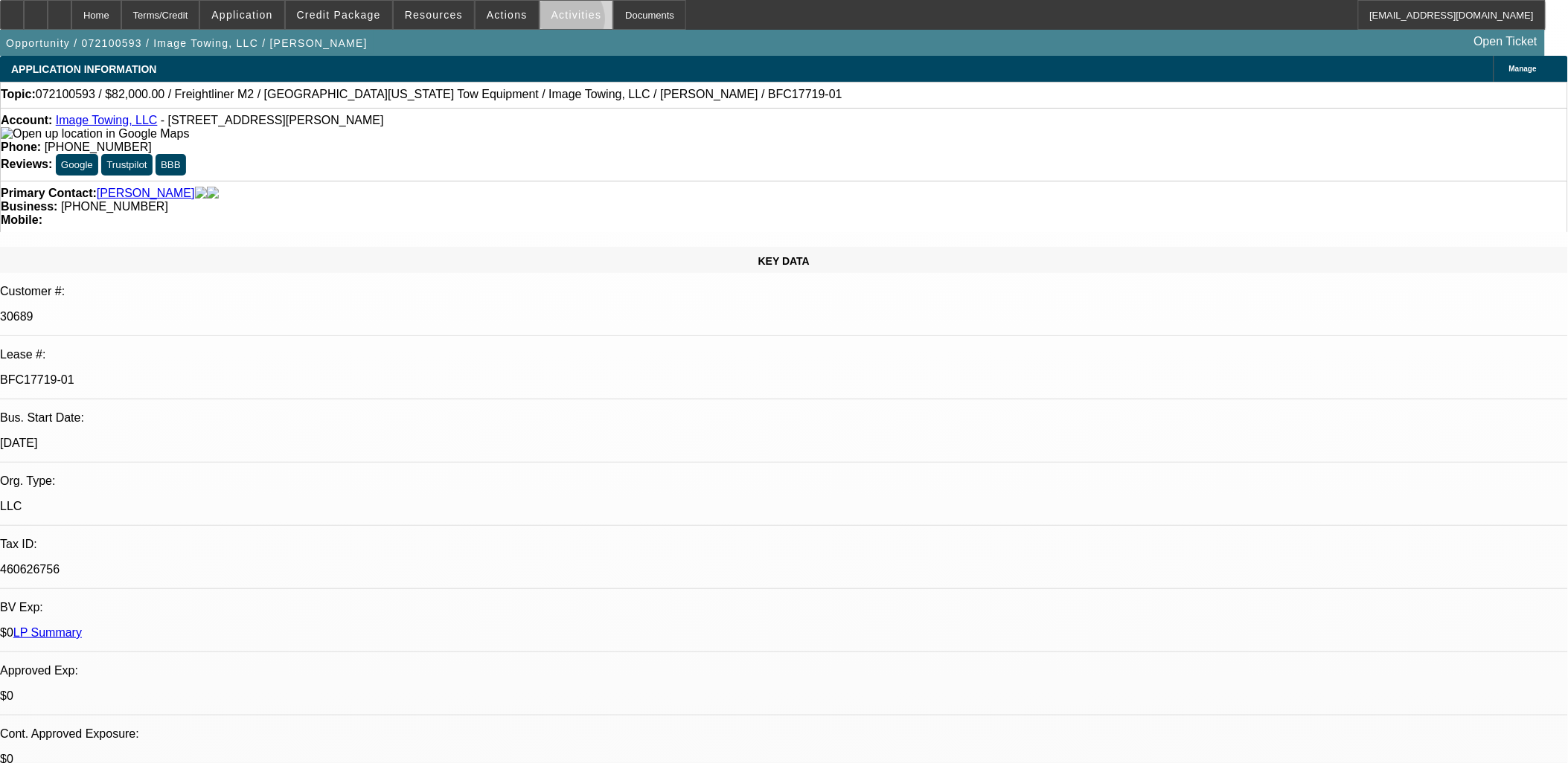
click at [551, 23] on span at bounding box center [576, 15] width 73 height 36
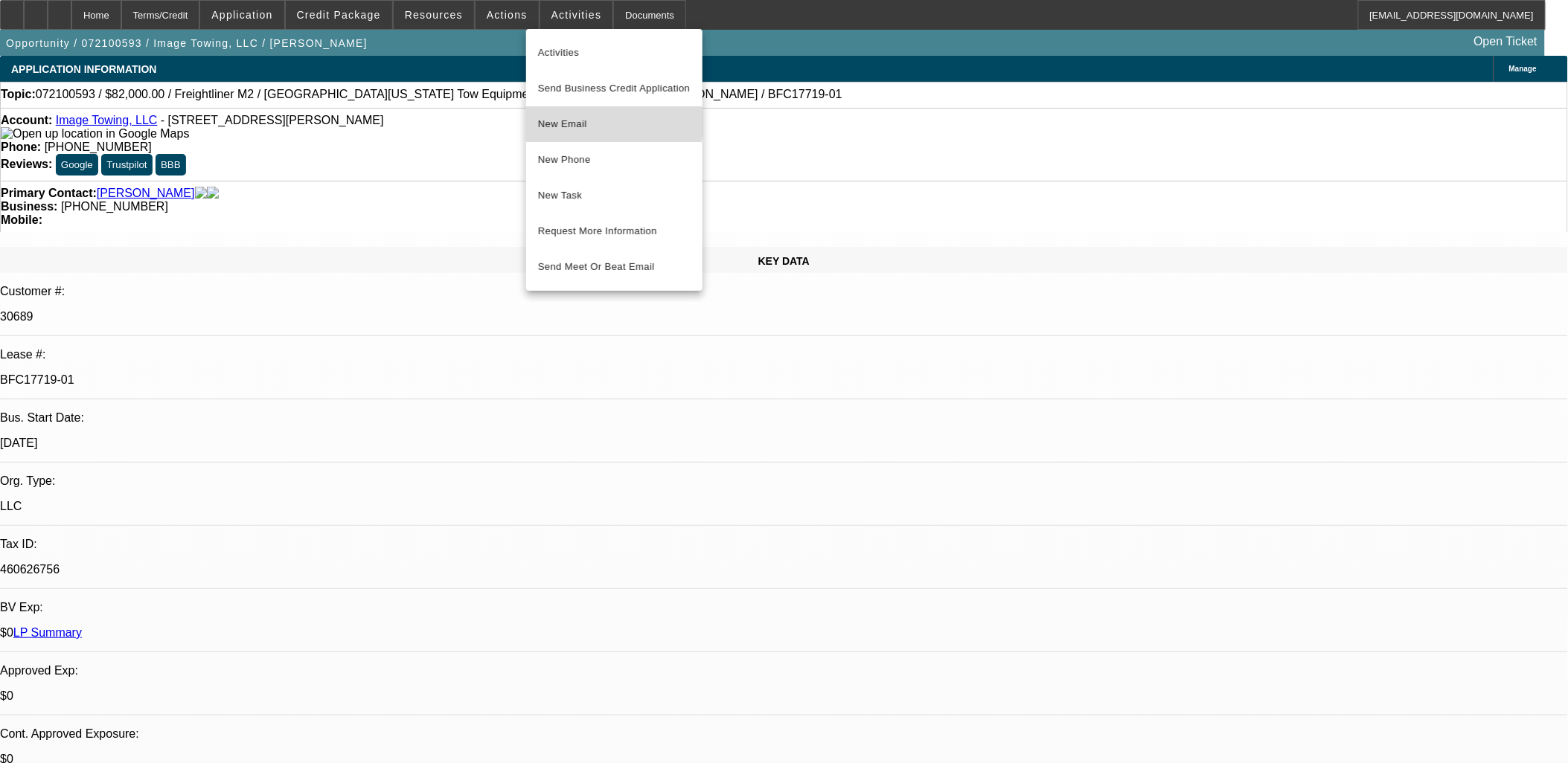
click at [585, 123] on span "New Email" at bounding box center [613, 124] width 152 height 18
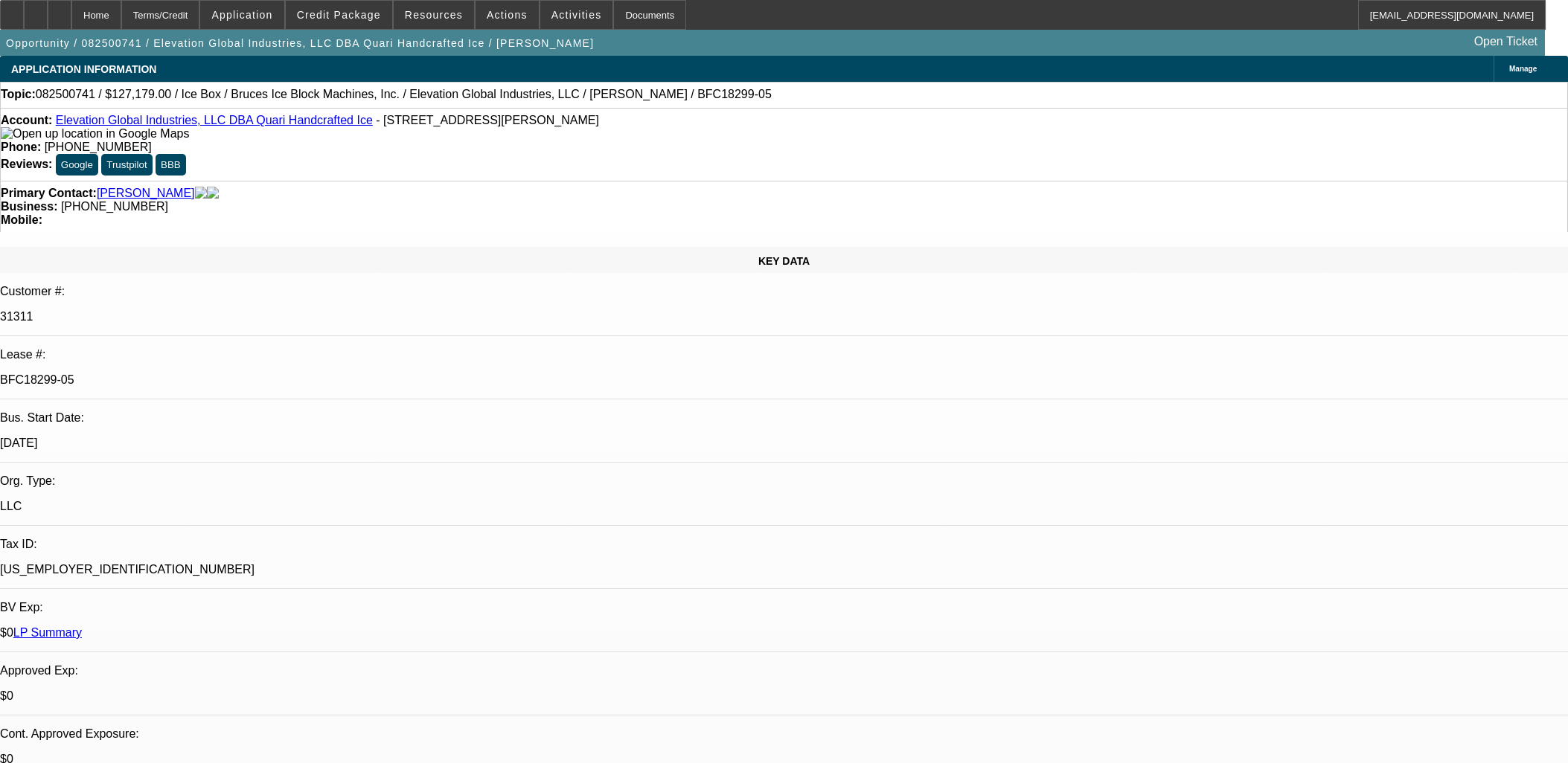
select select "0"
select select "6"
select select "0"
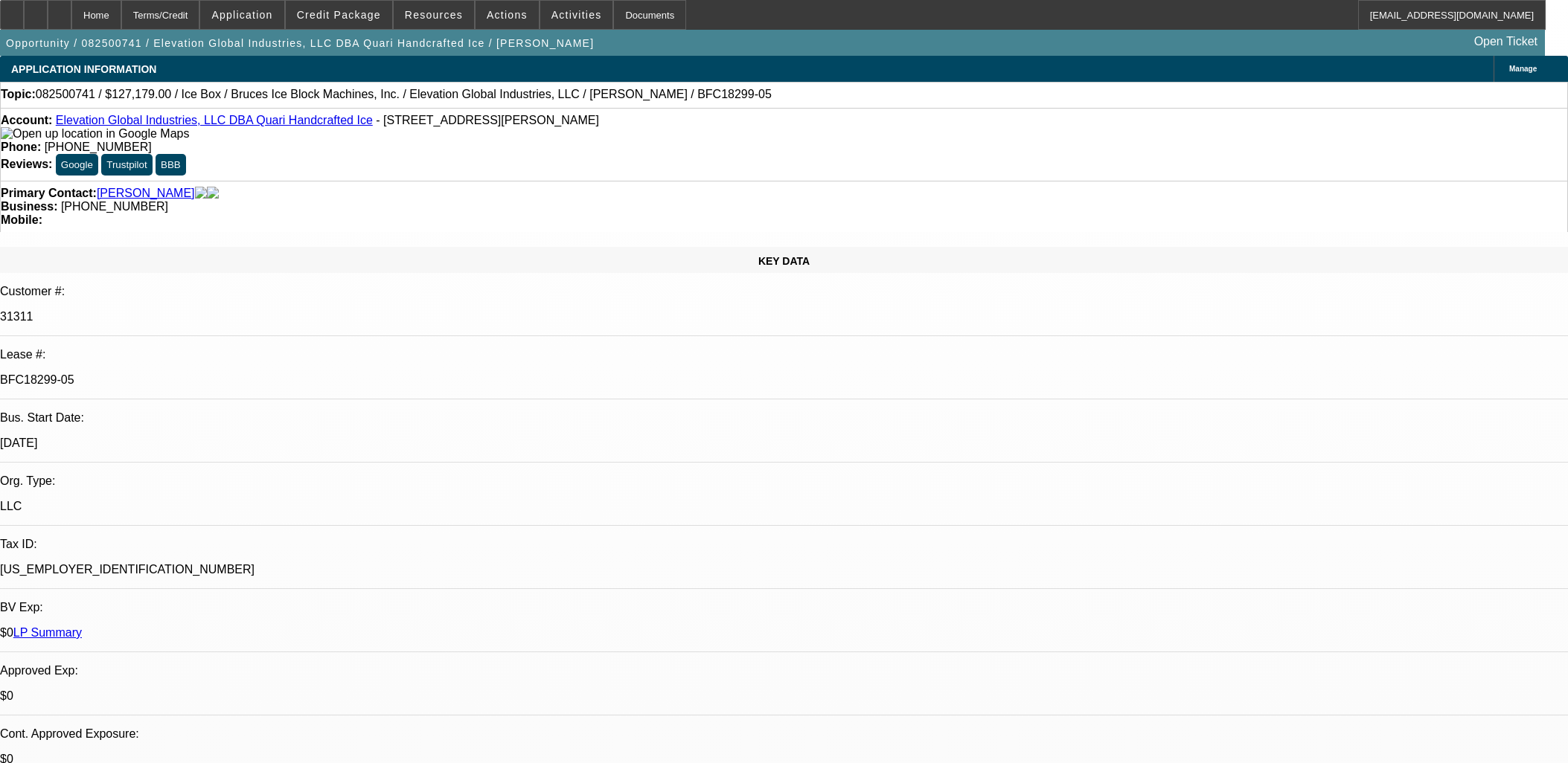
select select "0"
select select "6"
select select "0"
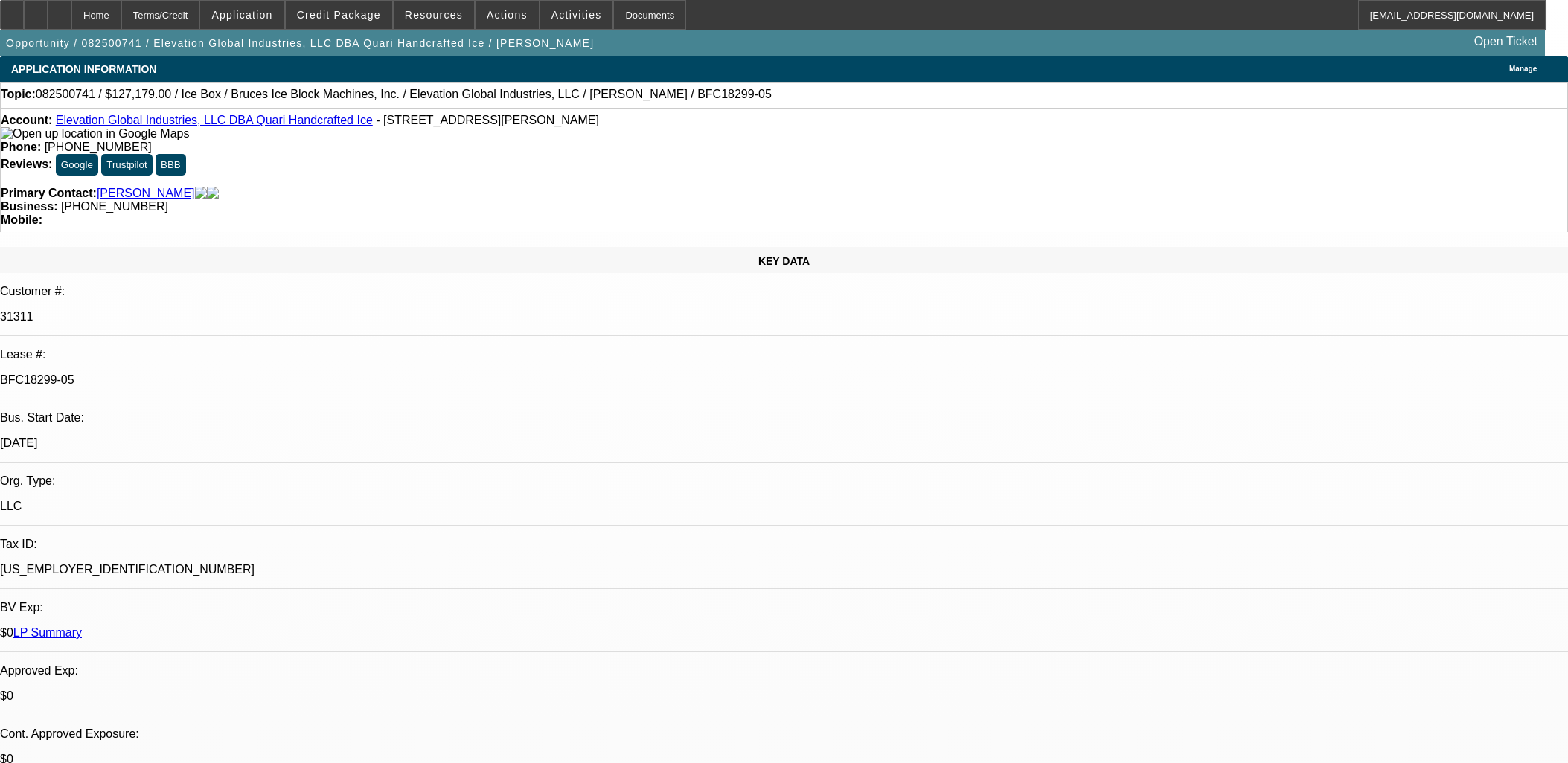
select select "0"
select select "6"
select select "0"
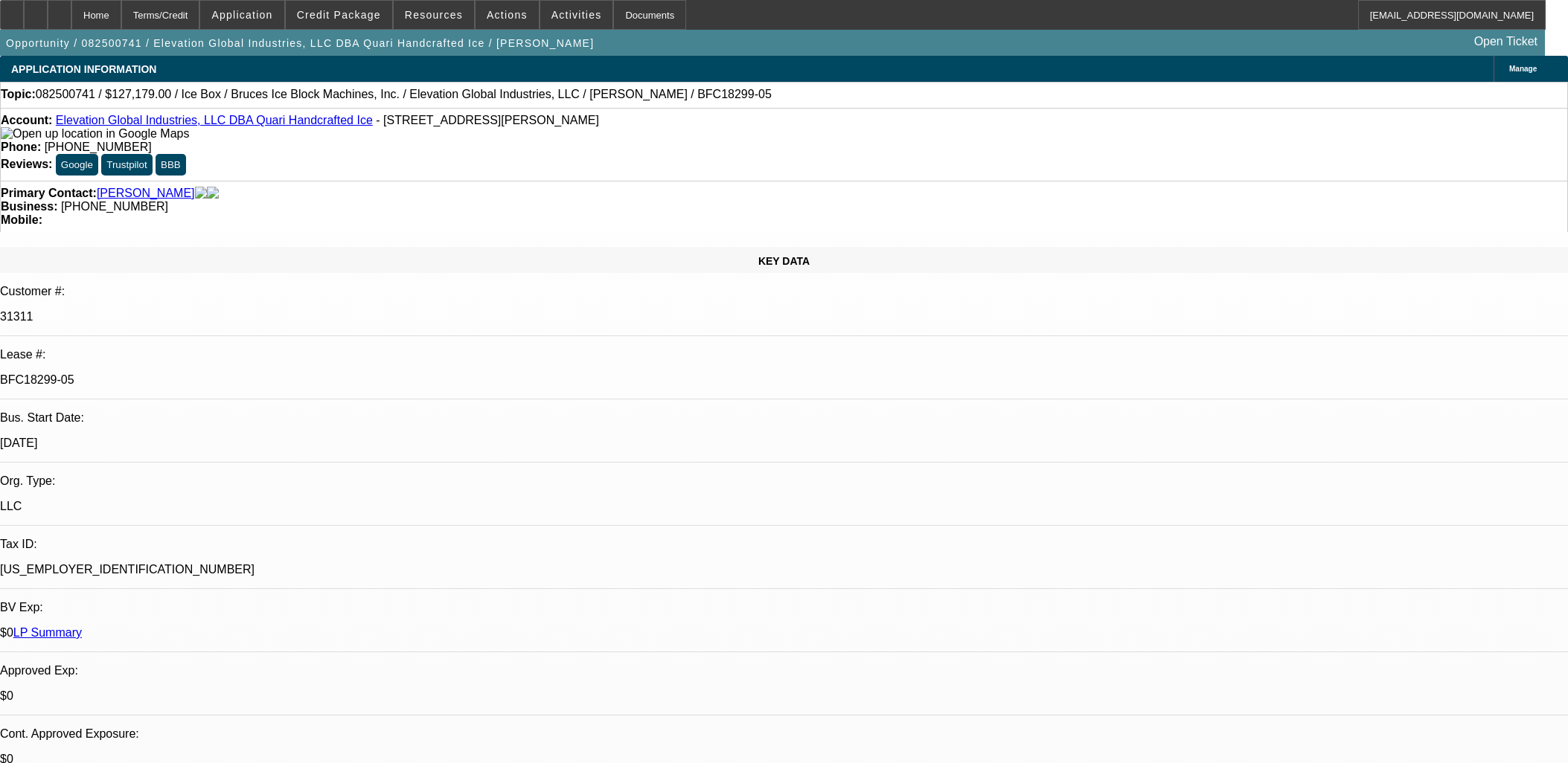
select select "6"
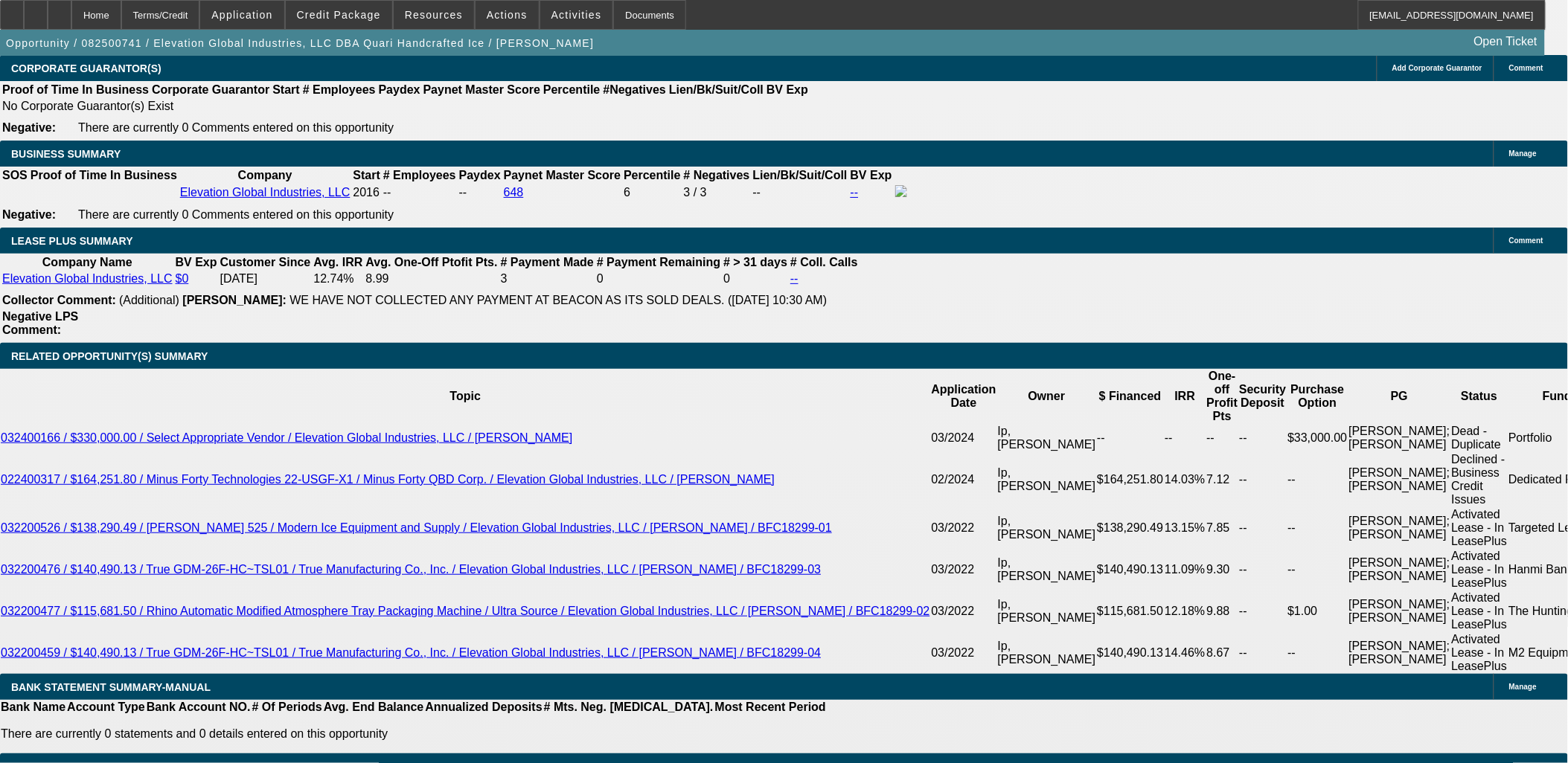
scroll to position [2479, 0]
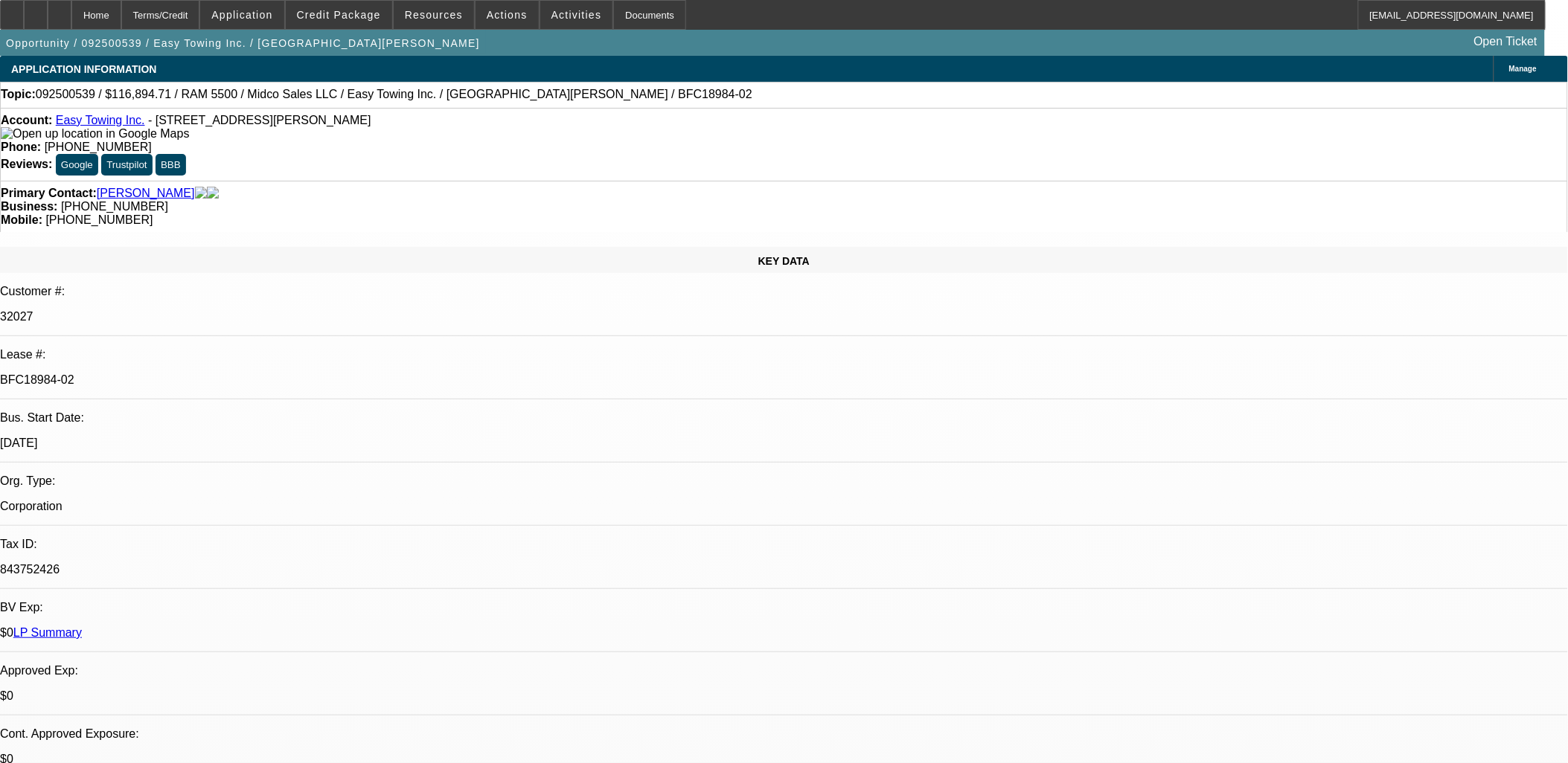
select select "0"
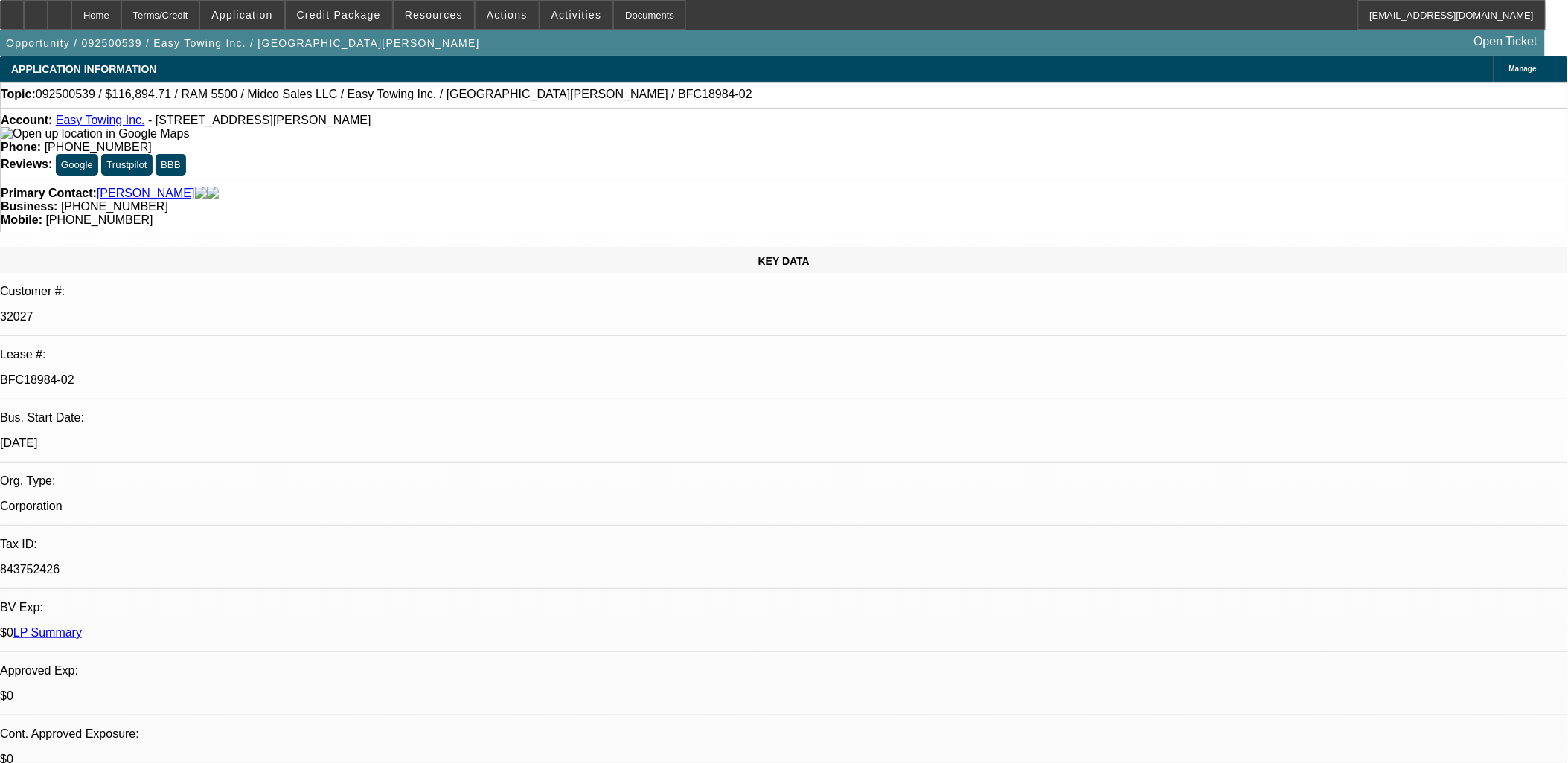
select select "0"
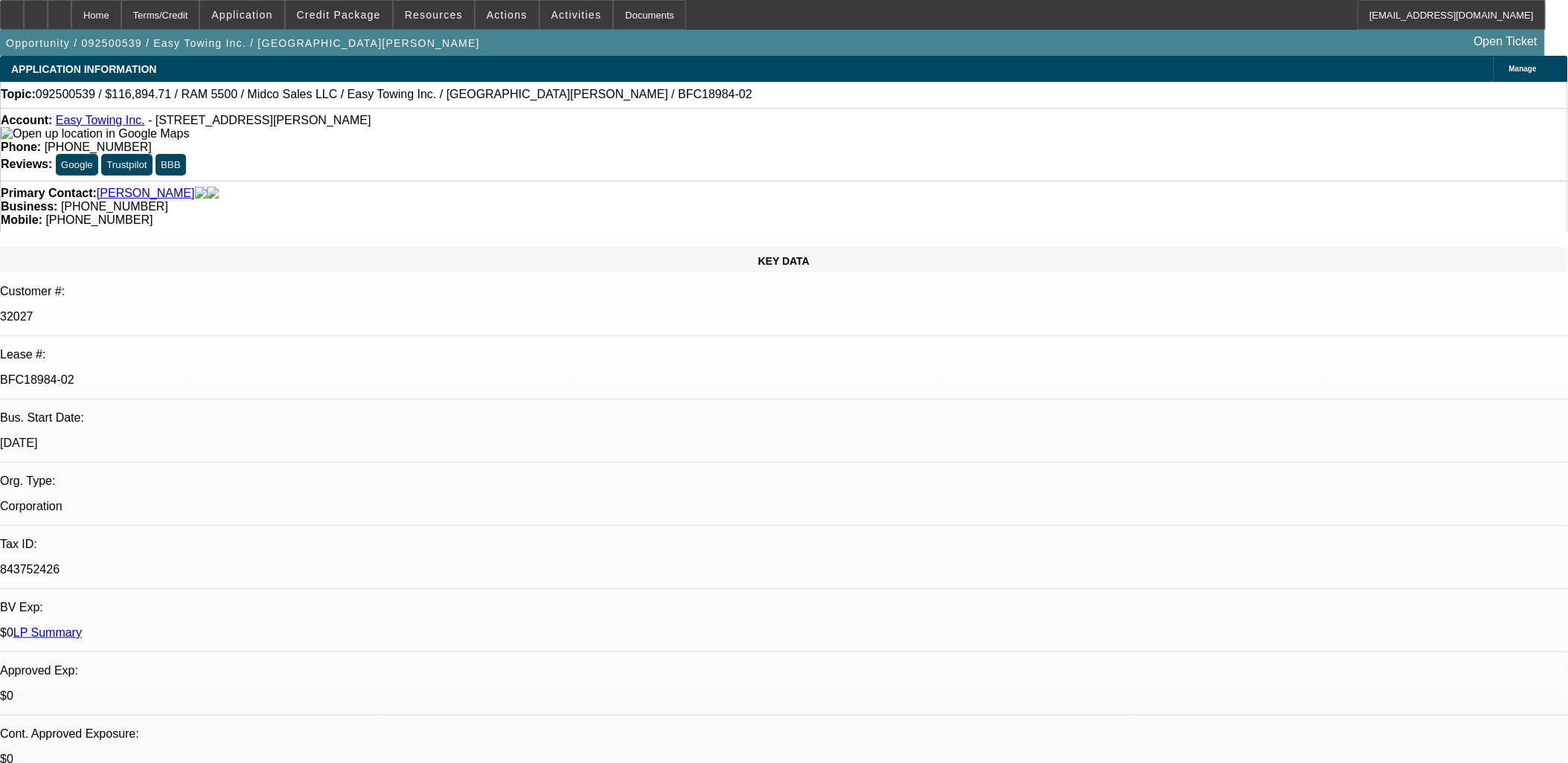
select select "0"
select select "1"
select select "2"
select select "6"
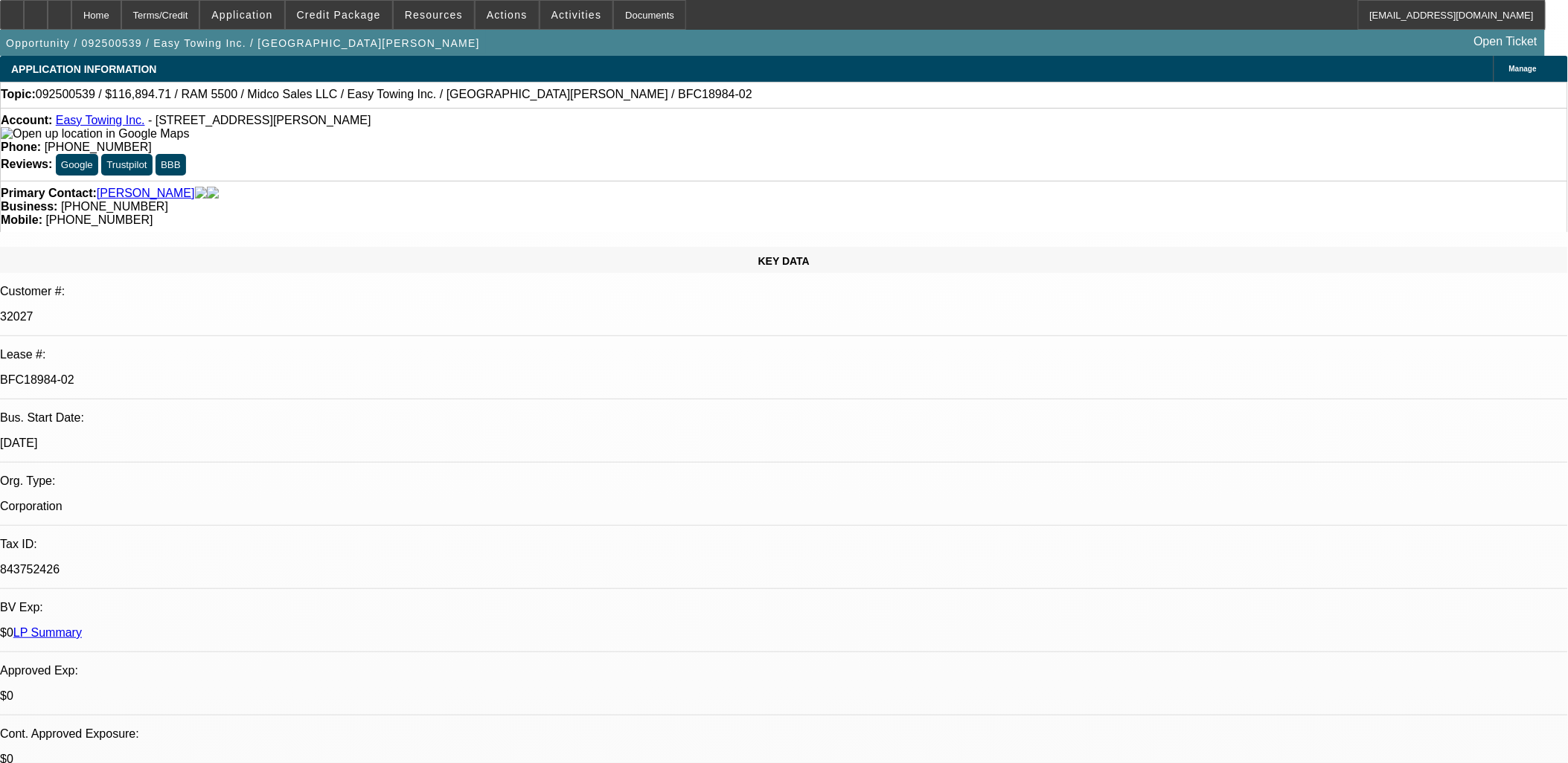
select select "1"
select select "2"
select select "6"
select select "1"
select select "2"
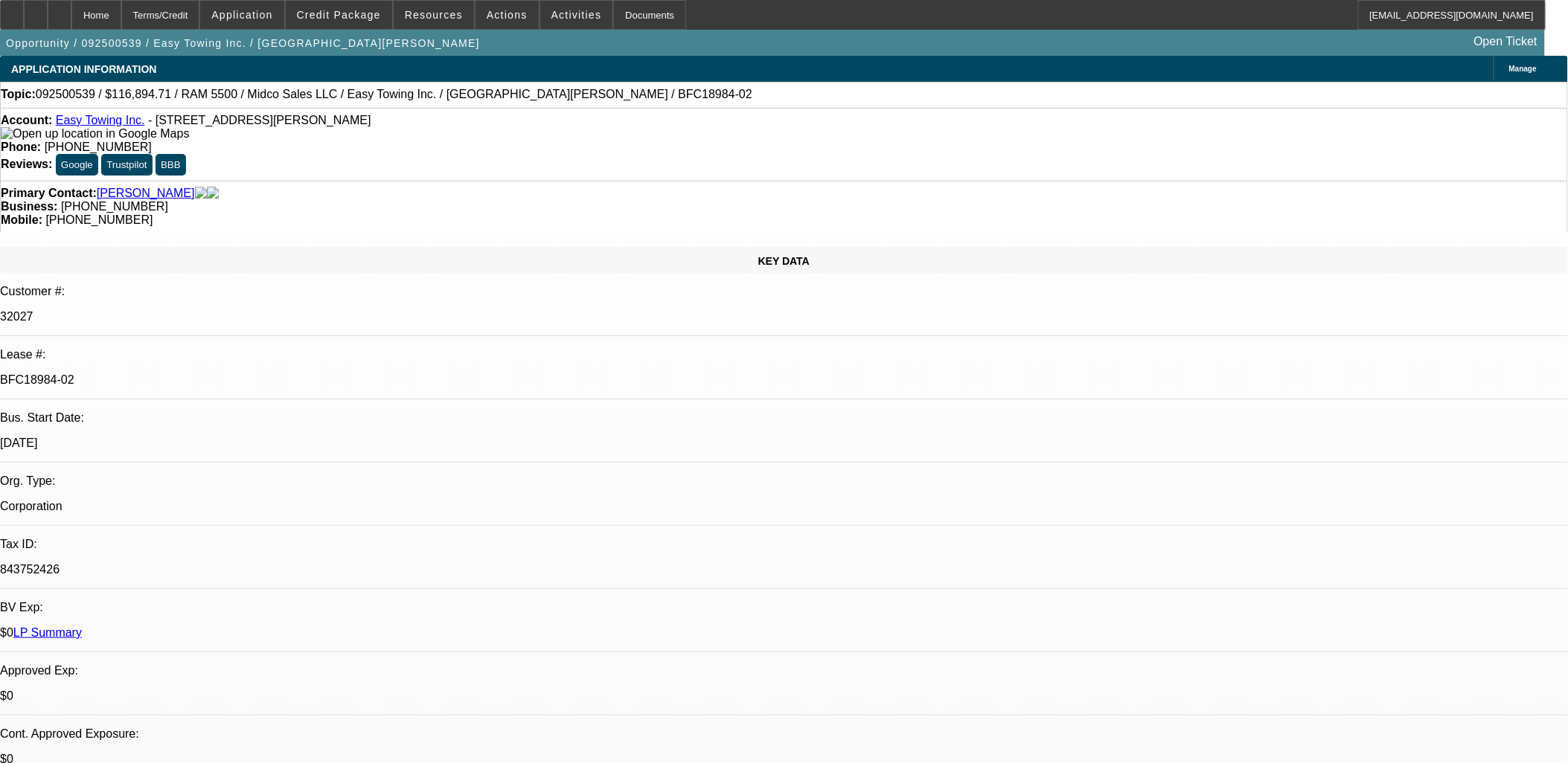
select select "6"
select select "1"
select select "2"
select select "6"
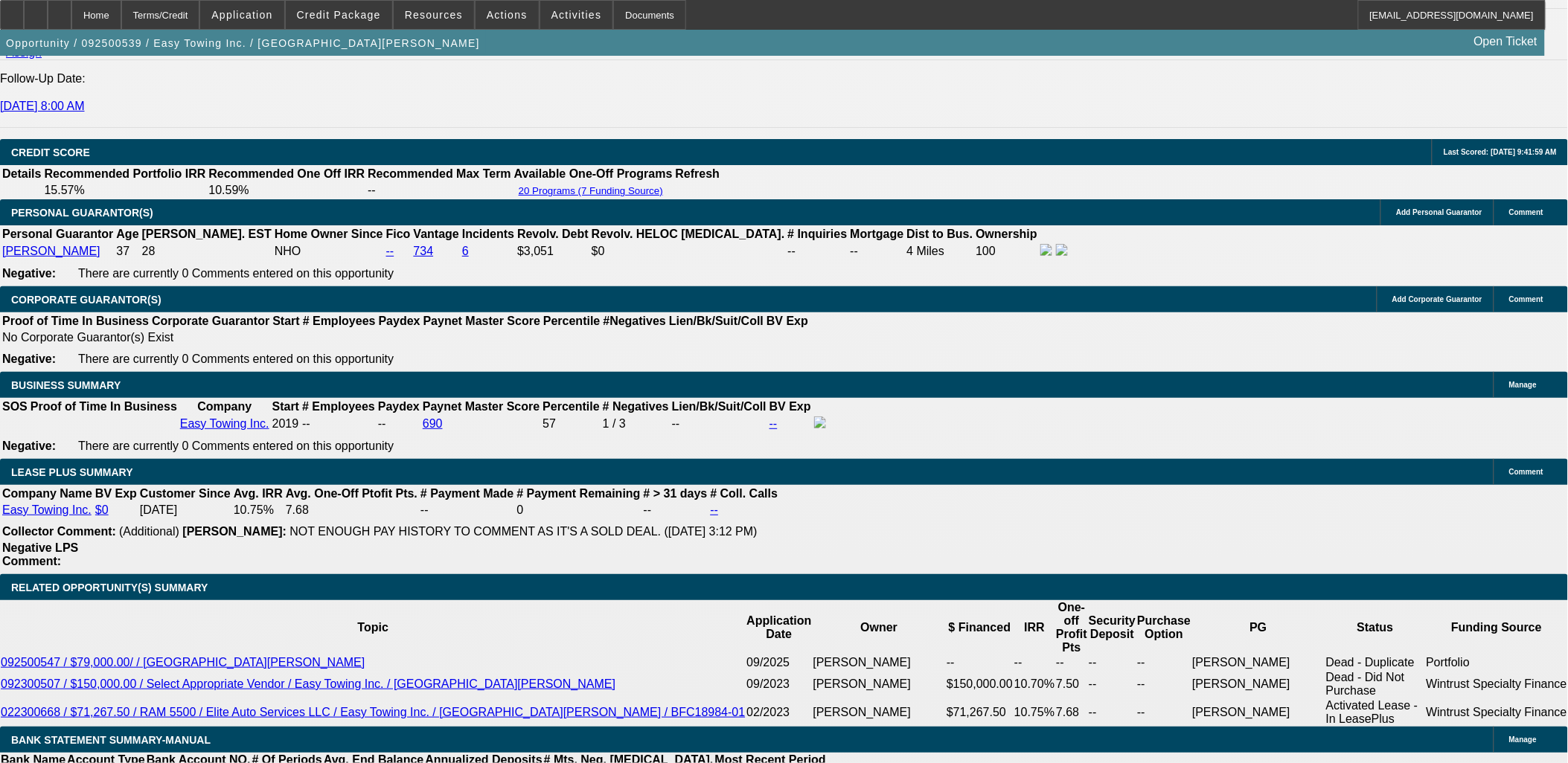
scroll to position [2232, 0]
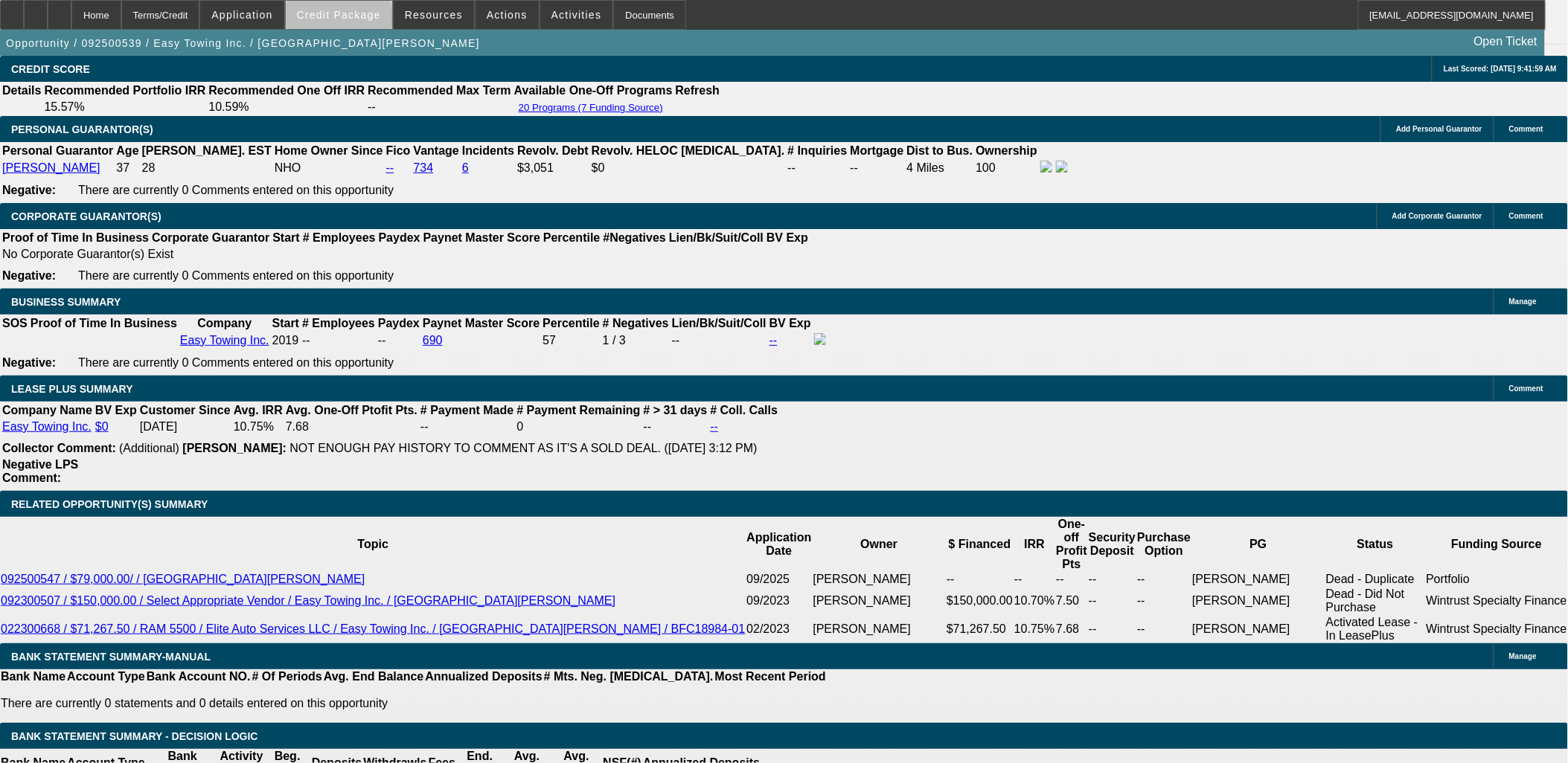
click at [362, 23] on span at bounding box center [339, 15] width 106 height 36
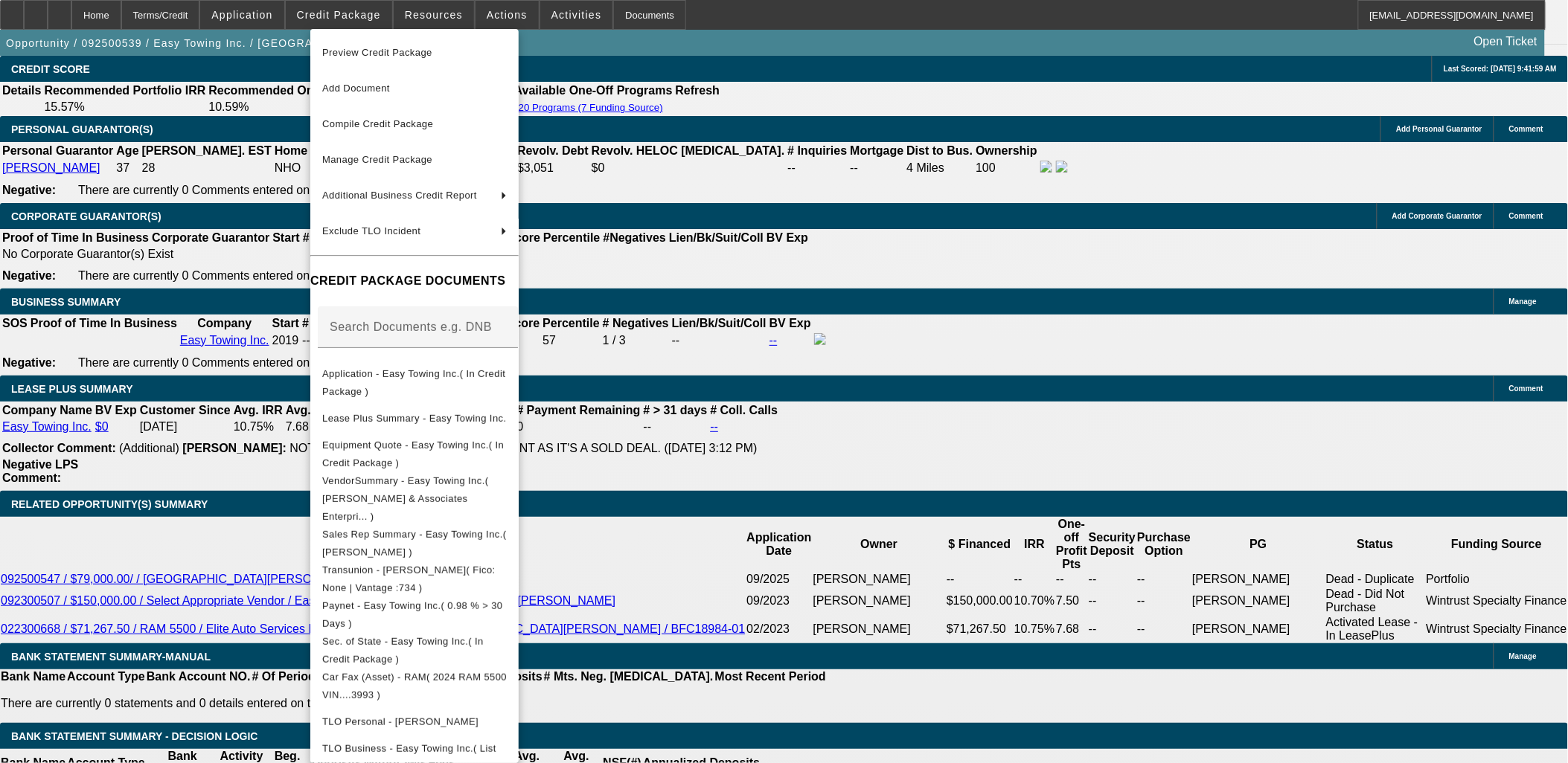
scroll to position [2275, 0]
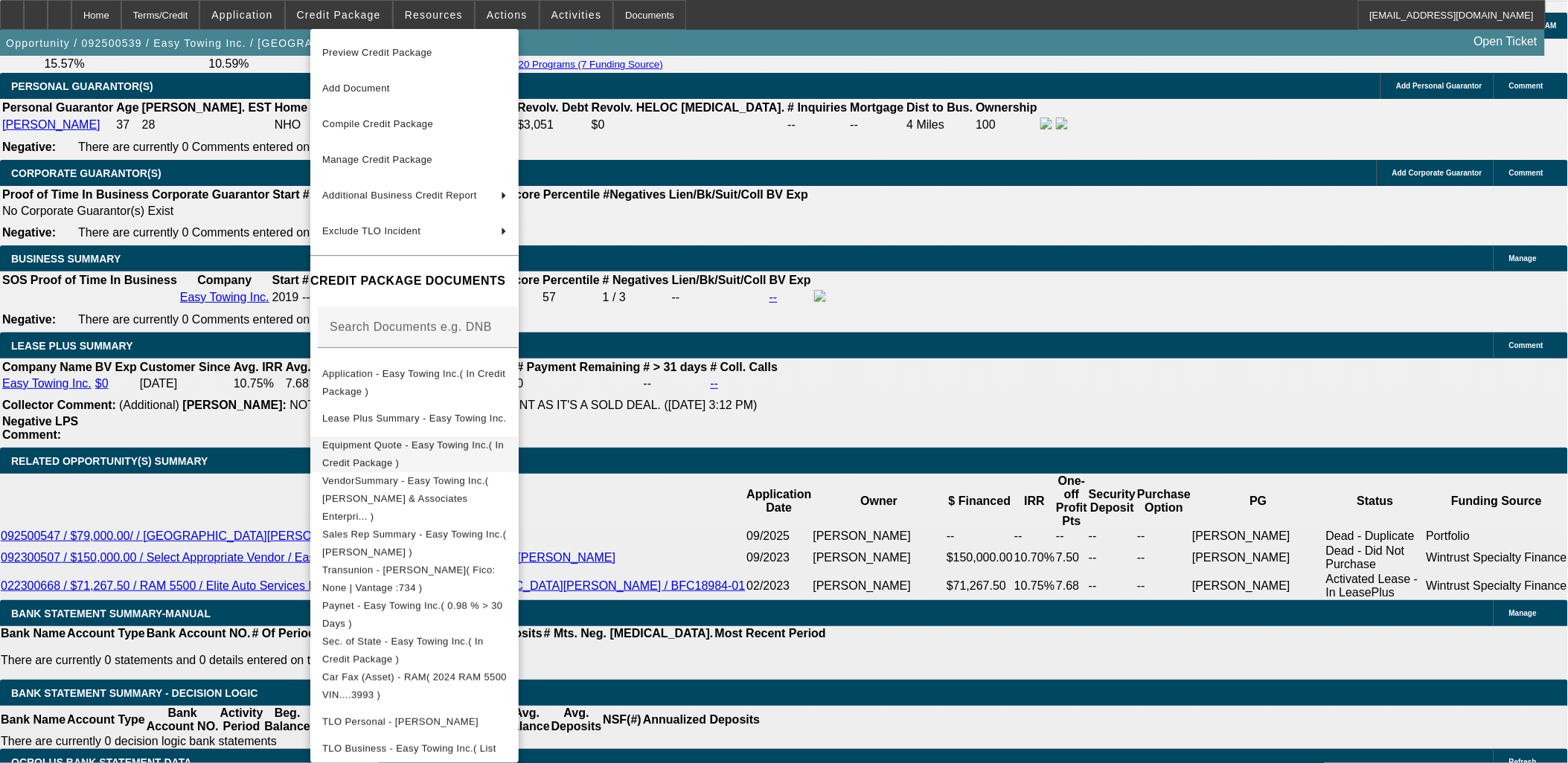
click at [442, 439] on span "Equipment Quote - Easy Towing Inc.( In Credit Package )" at bounding box center [414, 454] width 184 height 36
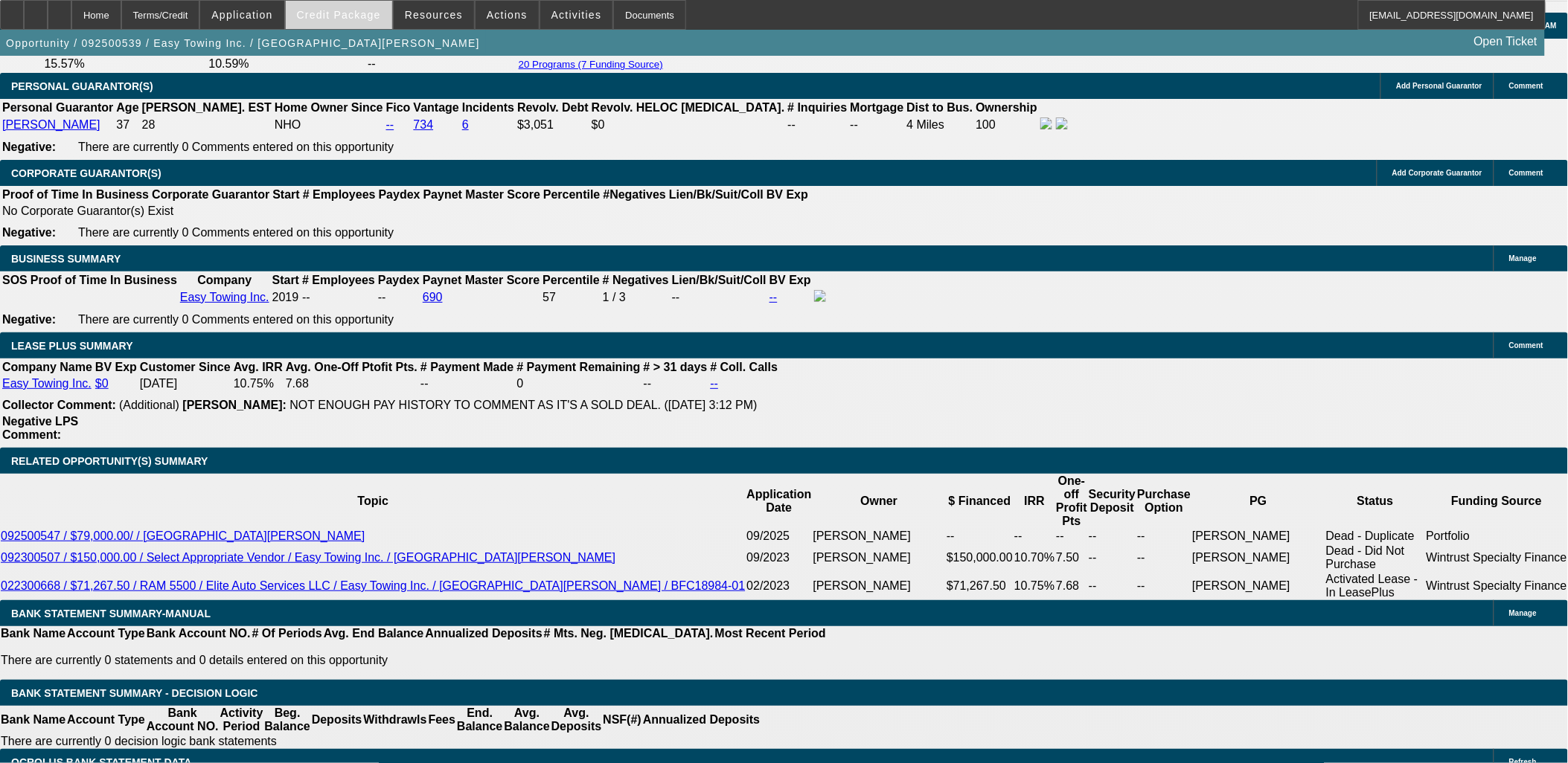
click at [340, 26] on span at bounding box center [339, 15] width 106 height 36
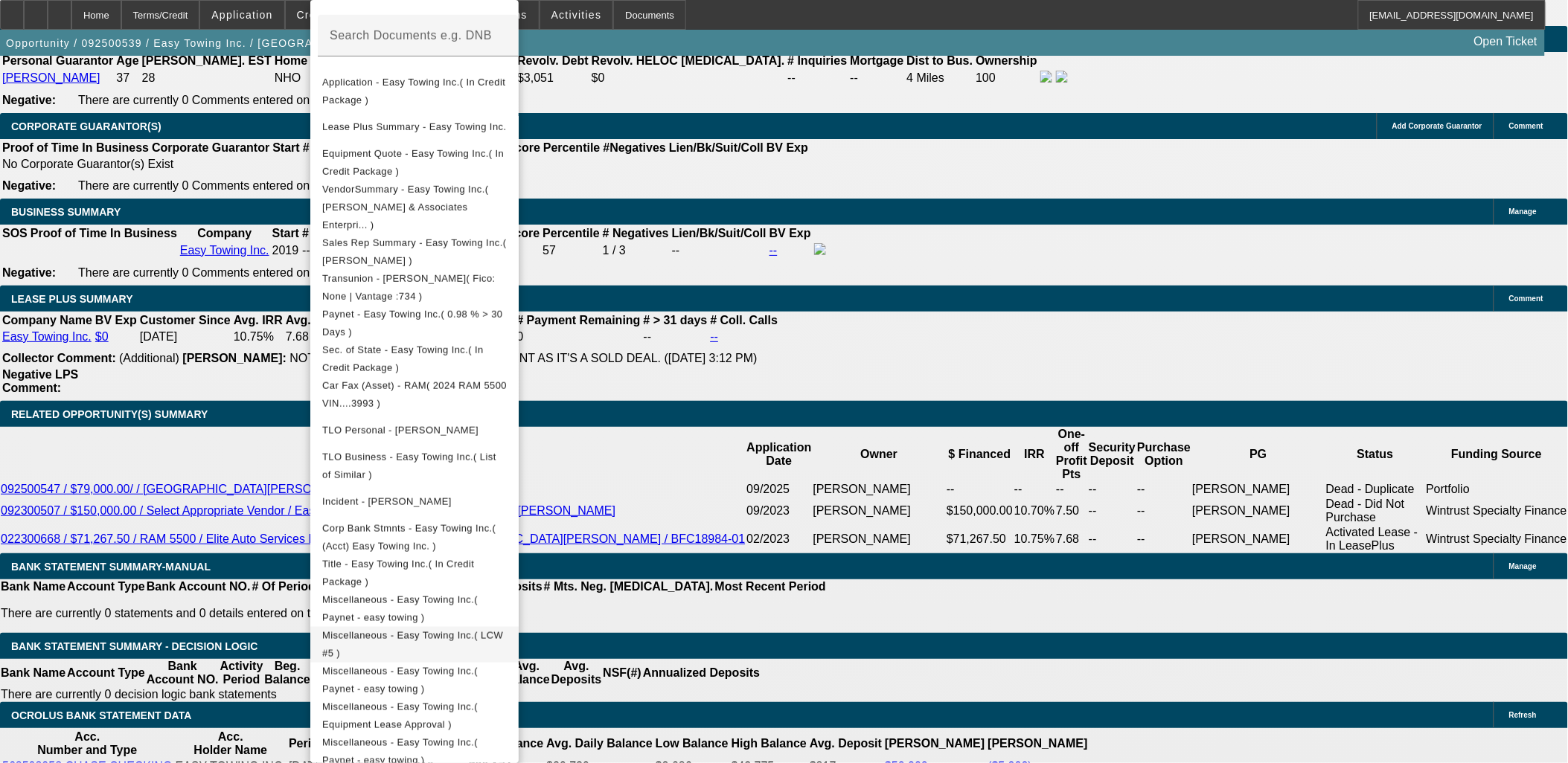
scroll to position [2358, 0]
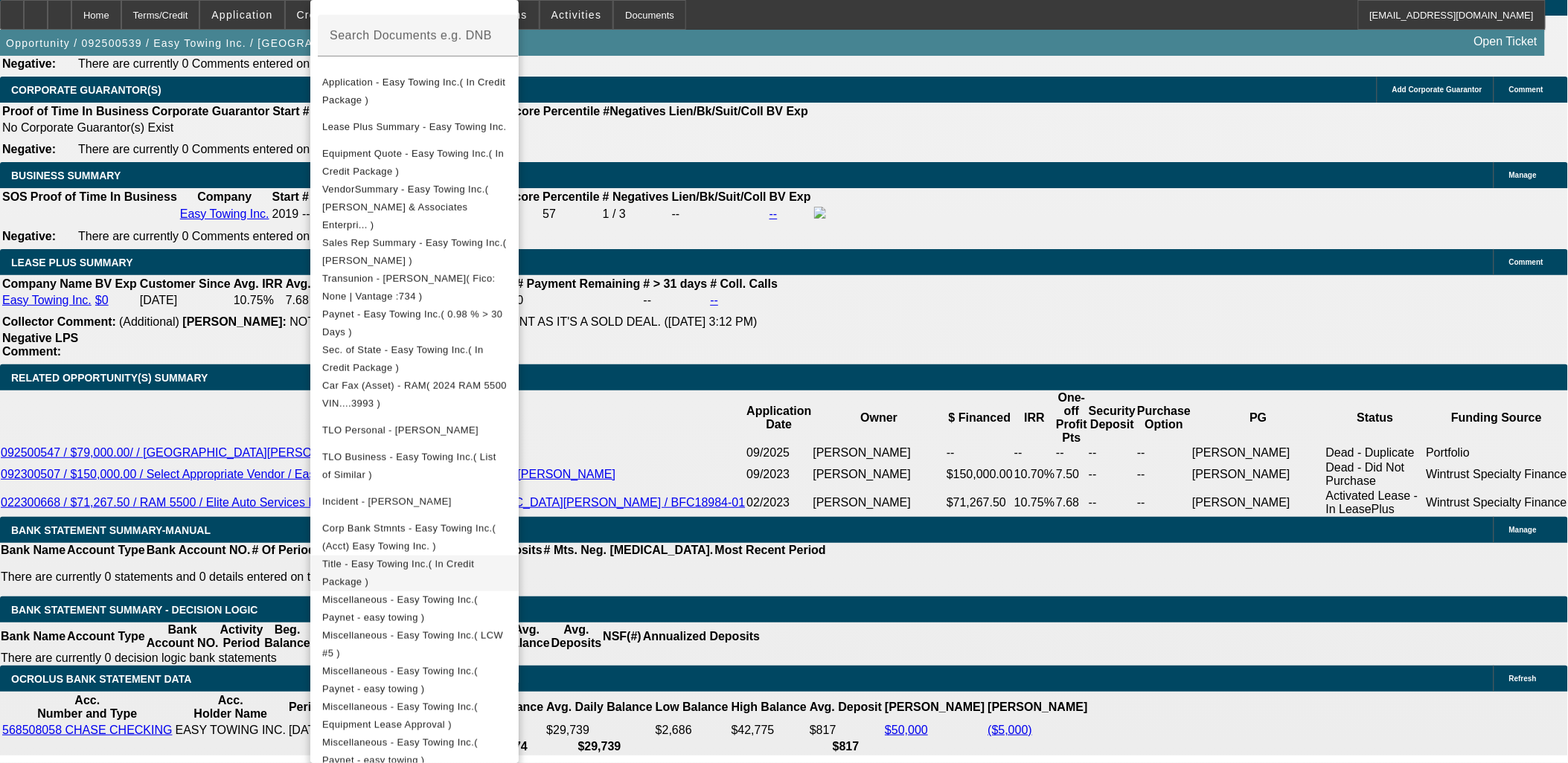
click at [411, 559] on span "Title - Easy Towing Inc.( In Credit Package )" at bounding box center [398, 573] width 152 height 29
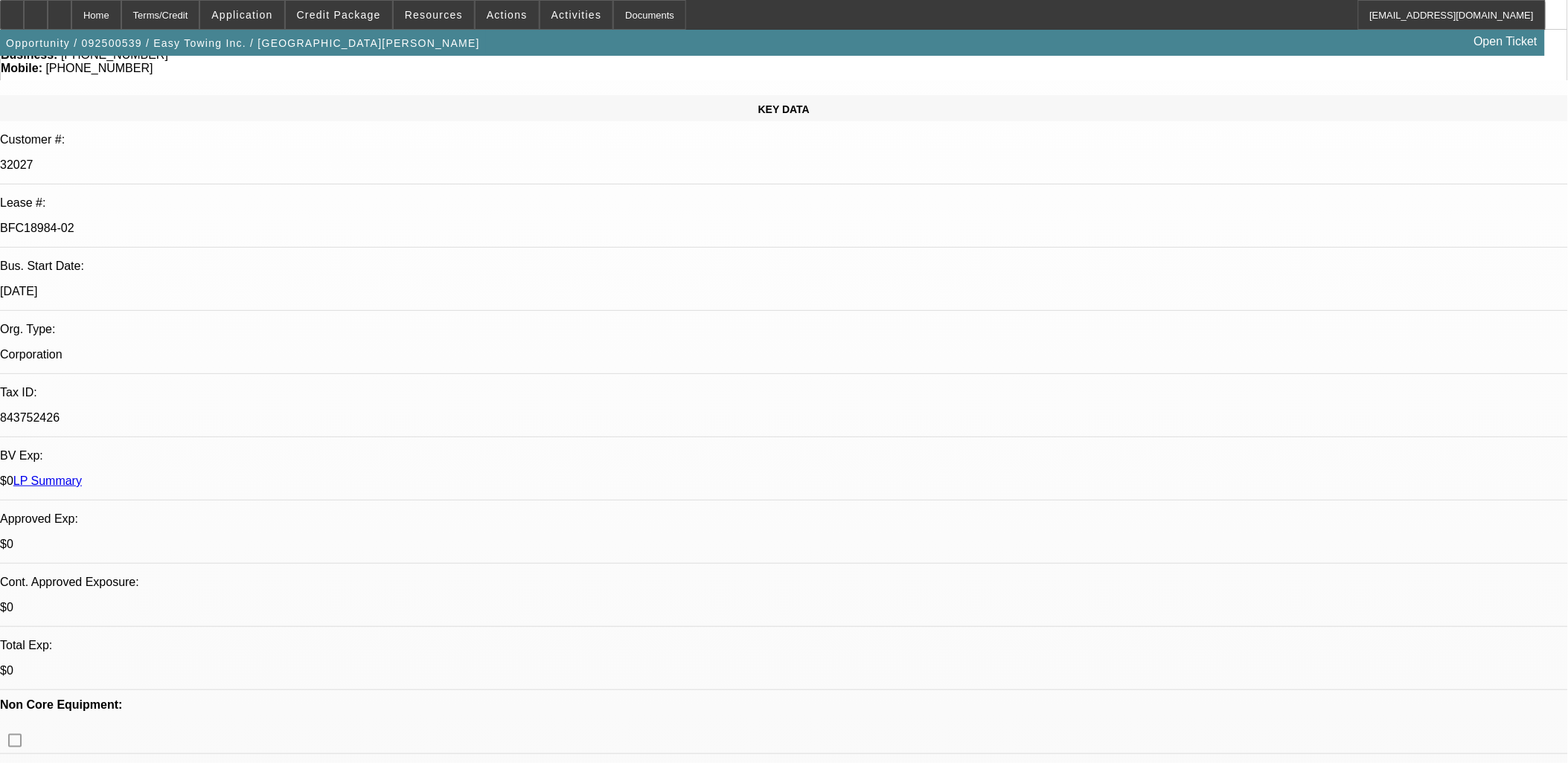
scroll to position [0, 0]
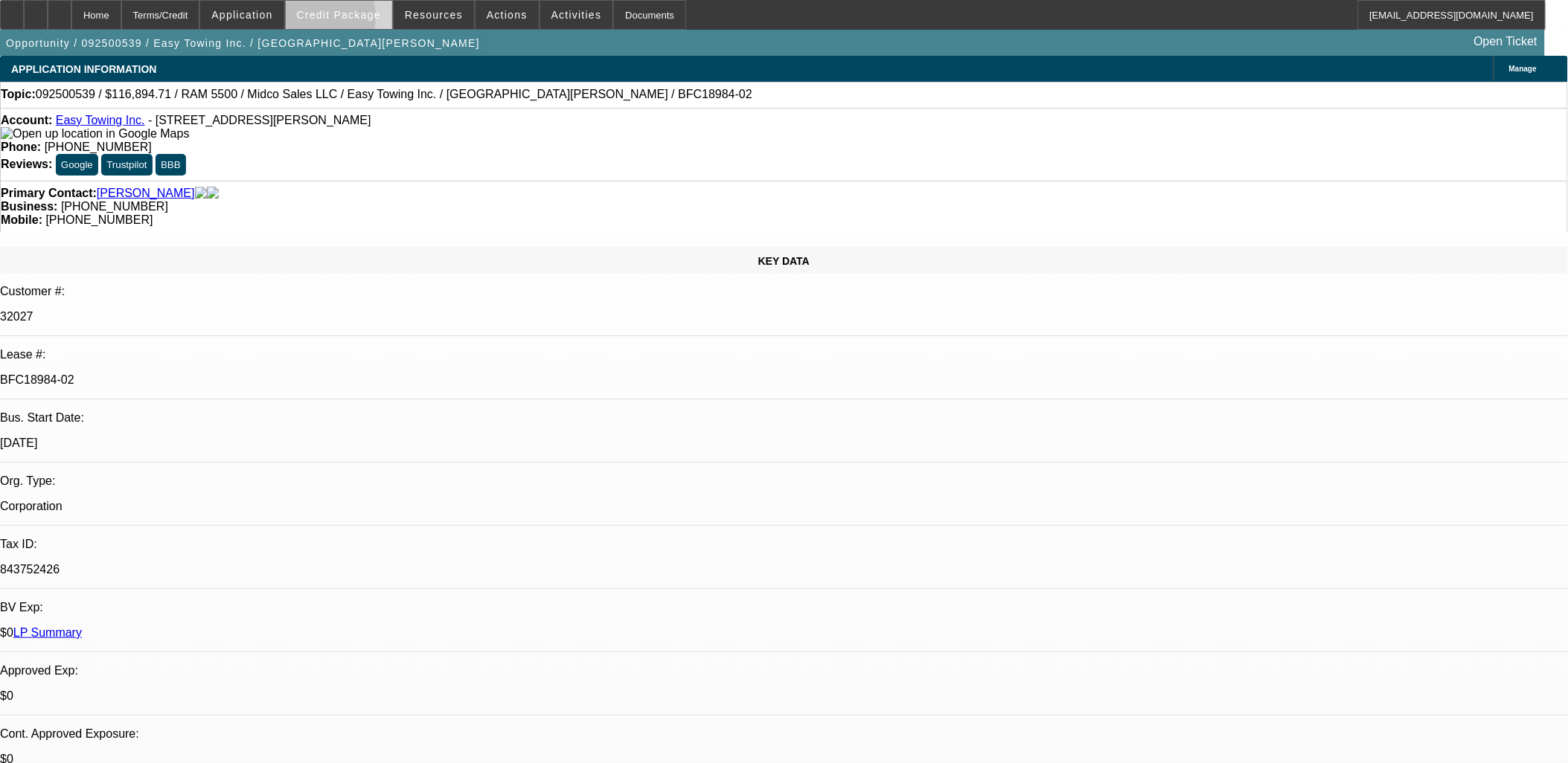
click at [338, 20] on span at bounding box center [339, 15] width 106 height 36
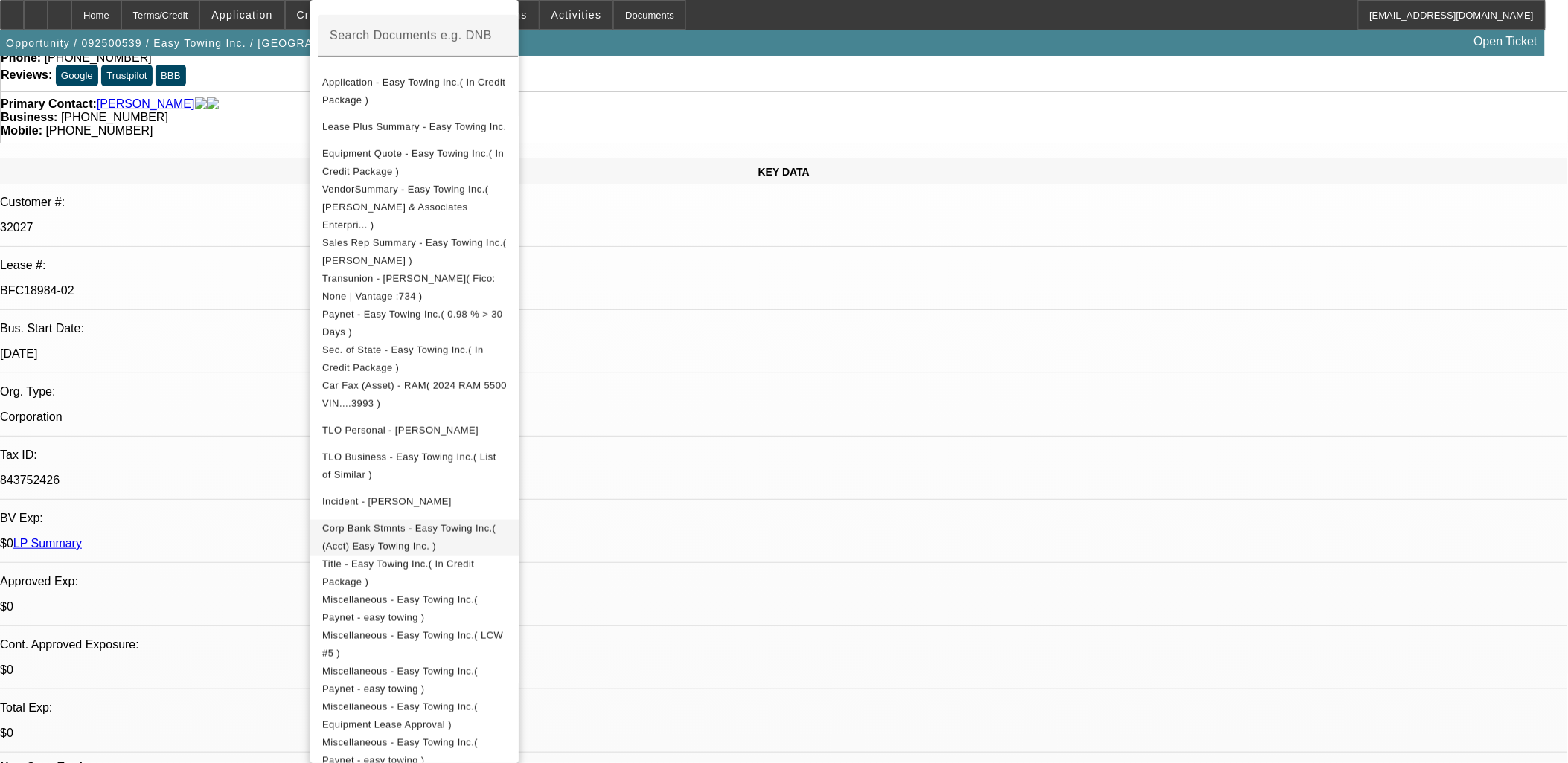
scroll to position [248, 0]
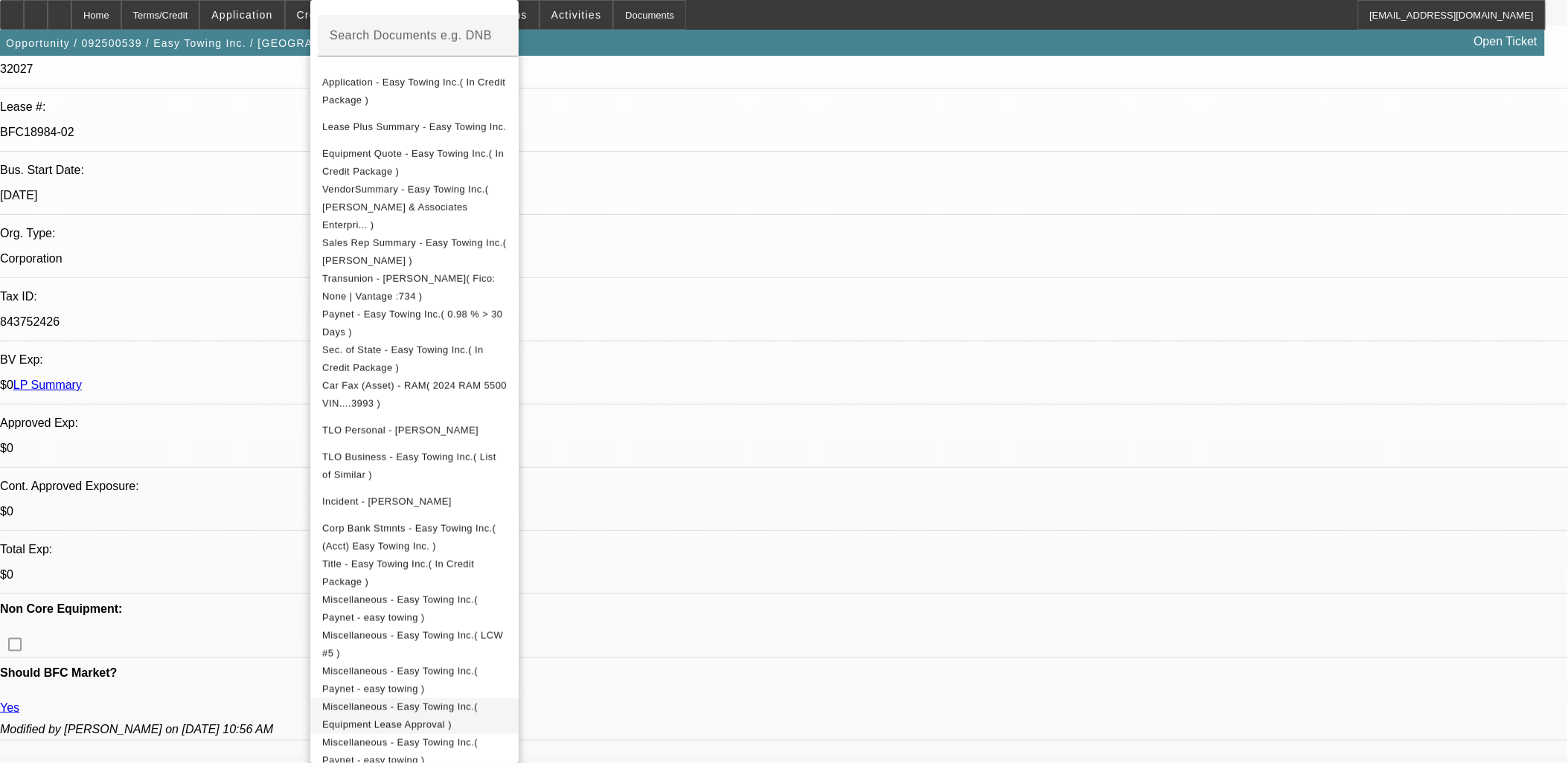
click at [484, 698] on span "Miscellaneous - Easy Towing Inc.( Equipment Lease Approval )" at bounding box center [414, 716] width 184 height 36
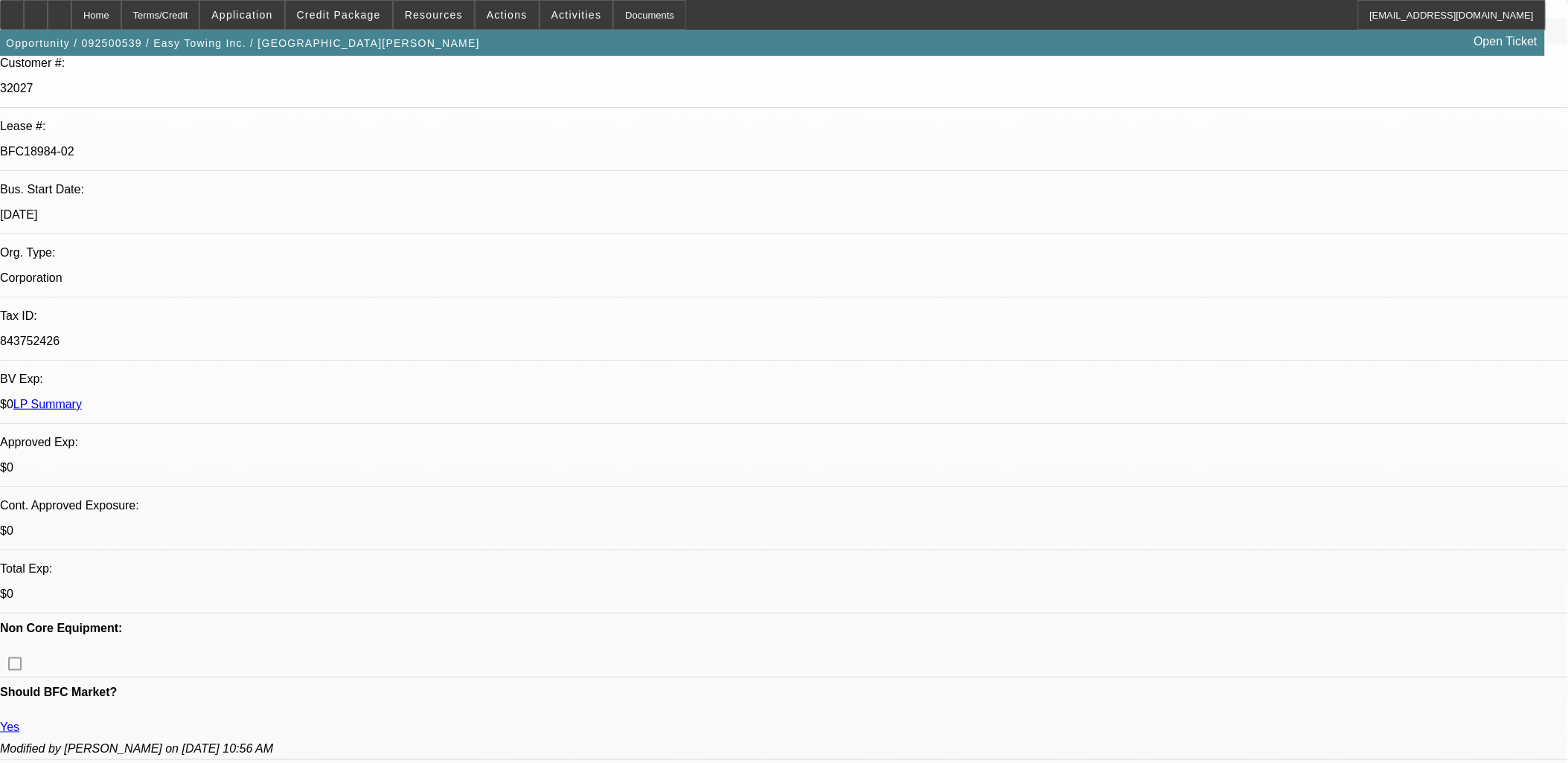
scroll to position [0, 0]
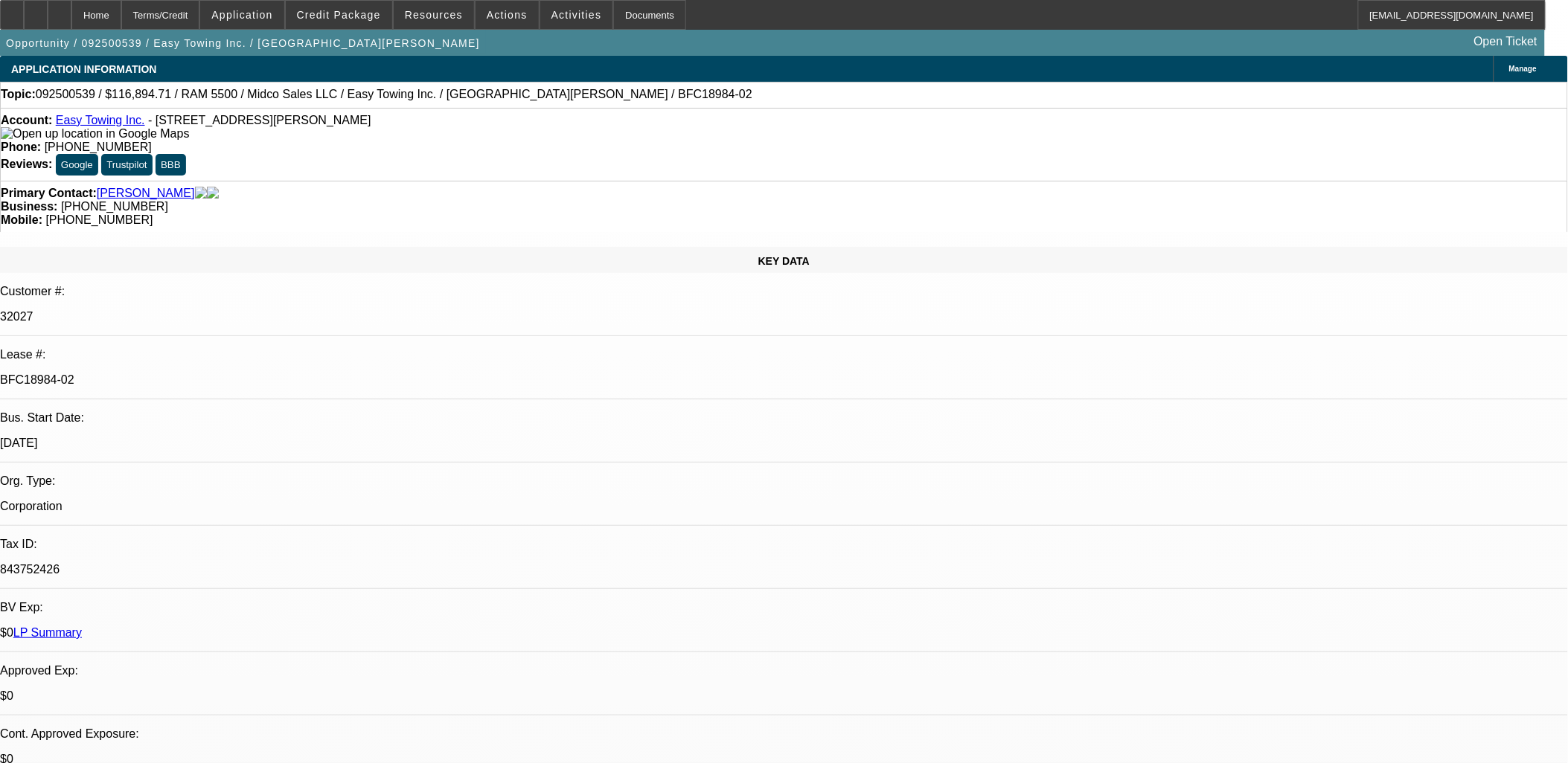
click at [589, 201] on div "Business: (818) 963-3688" at bounding box center [784, 207] width 1566 height 13
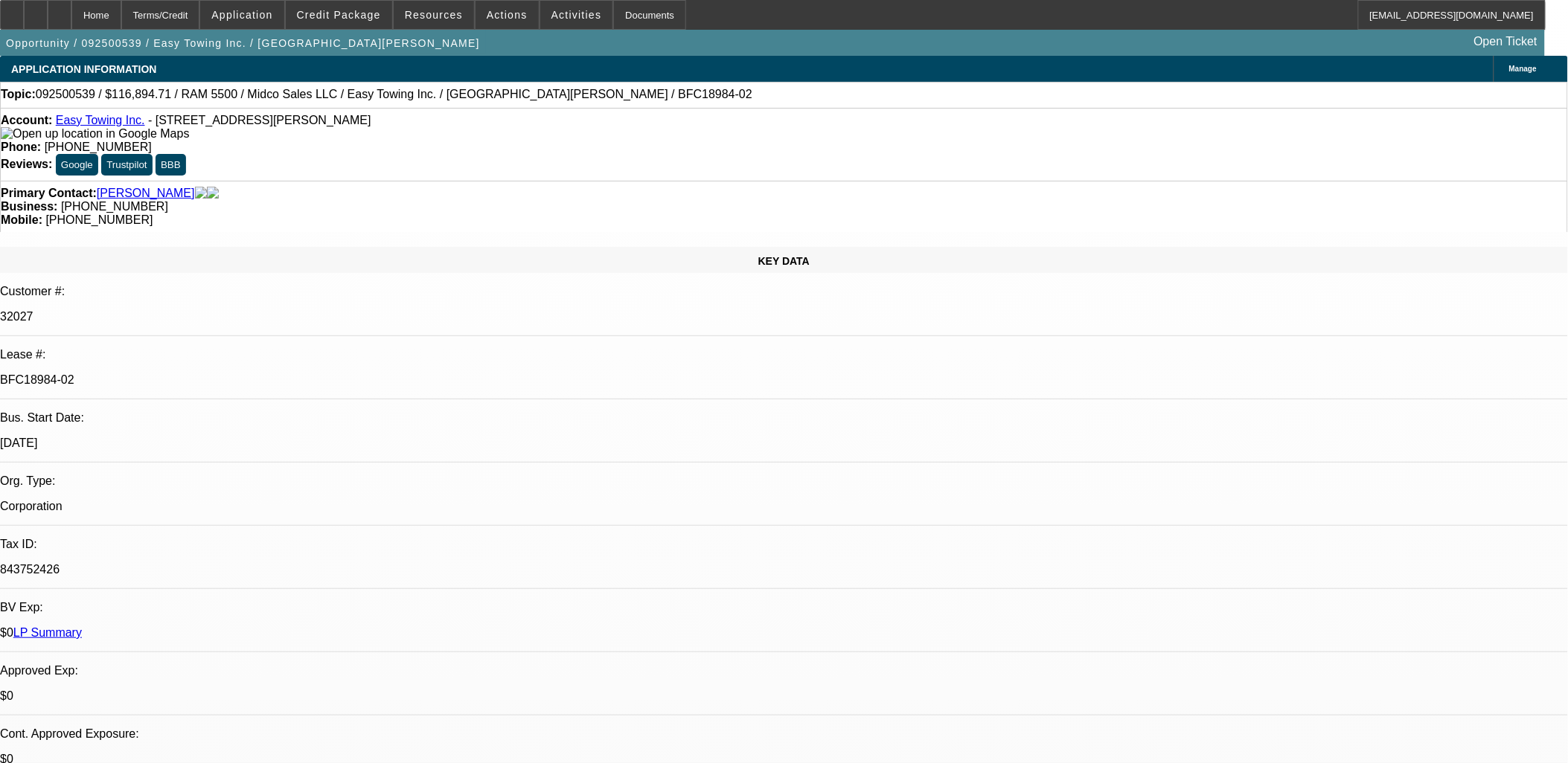
scroll to position [0, 0]
drag, startPoint x: 1456, startPoint y: 573, endPoint x: 872, endPoint y: 467, distance: 593.5
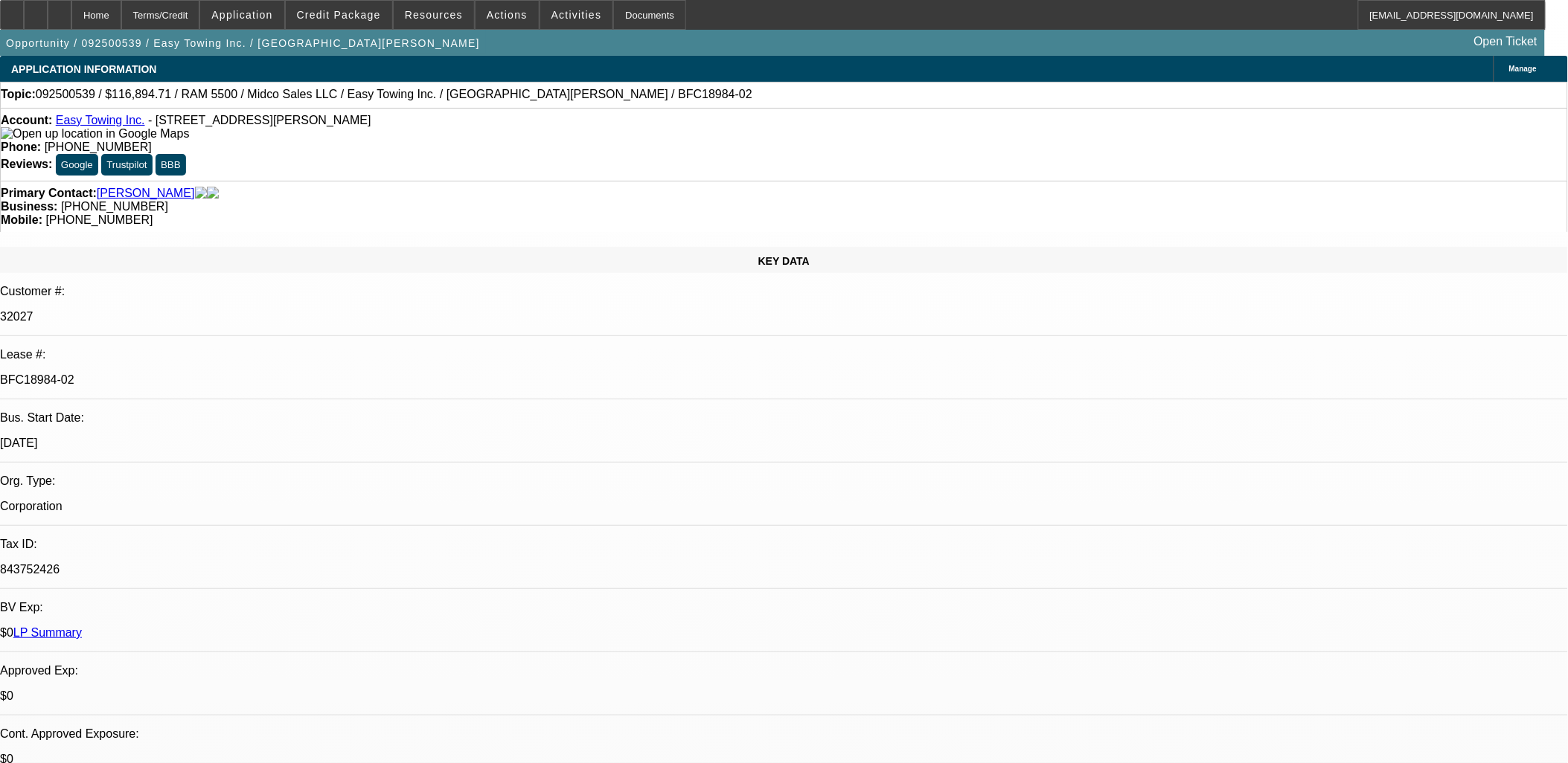
drag, startPoint x: 872, startPoint y: 467, endPoint x: 1314, endPoint y: 583, distance: 457.0
drag, startPoint x: 1314, startPoint y: 583, endPoint x: 874, endPoint y: 469, distance: 454.5
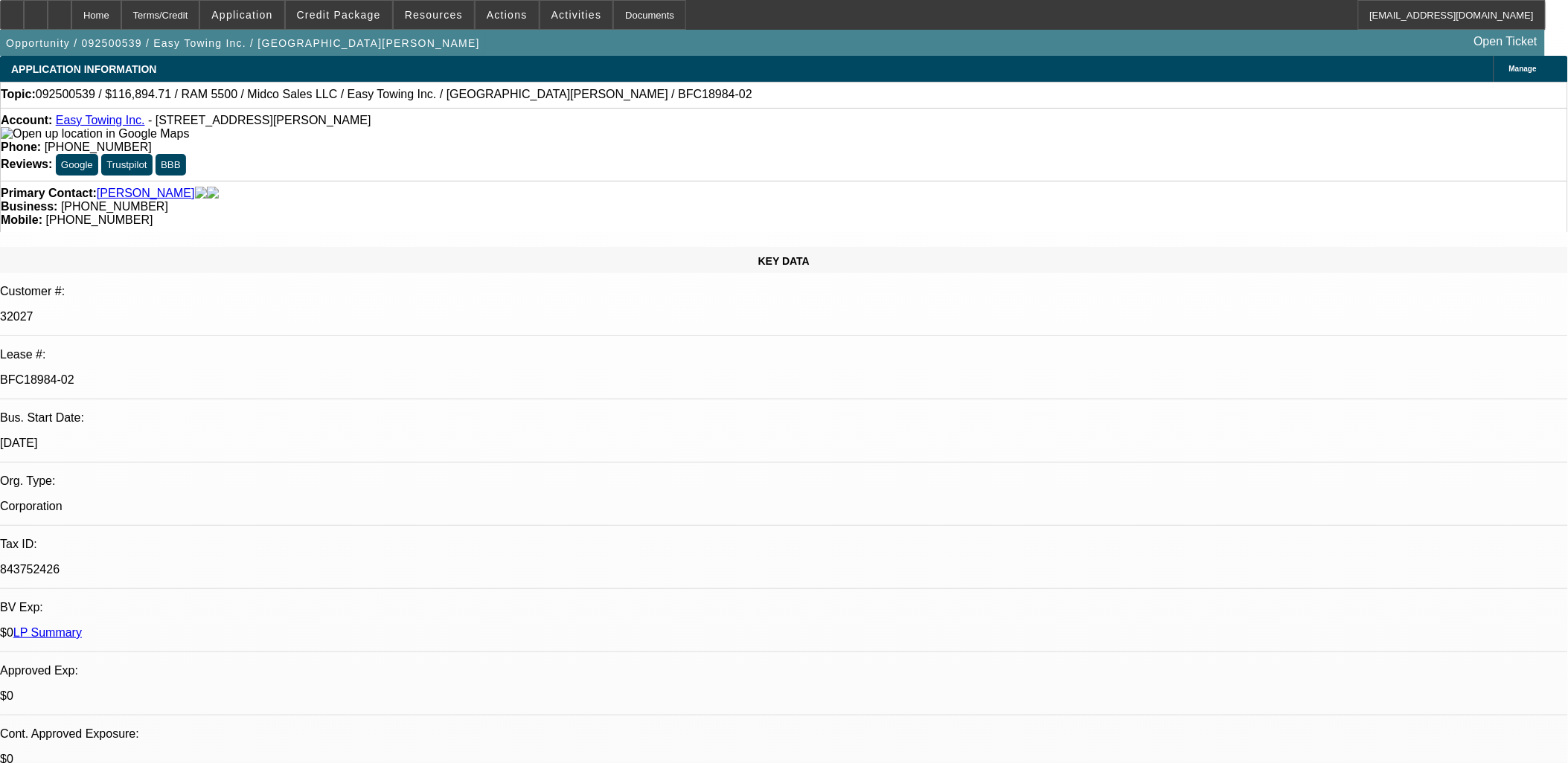
drag, startPoint x: 876, startPoint y: 466, endPoint x: 1300, endPoint y: 552, distance: 432.6
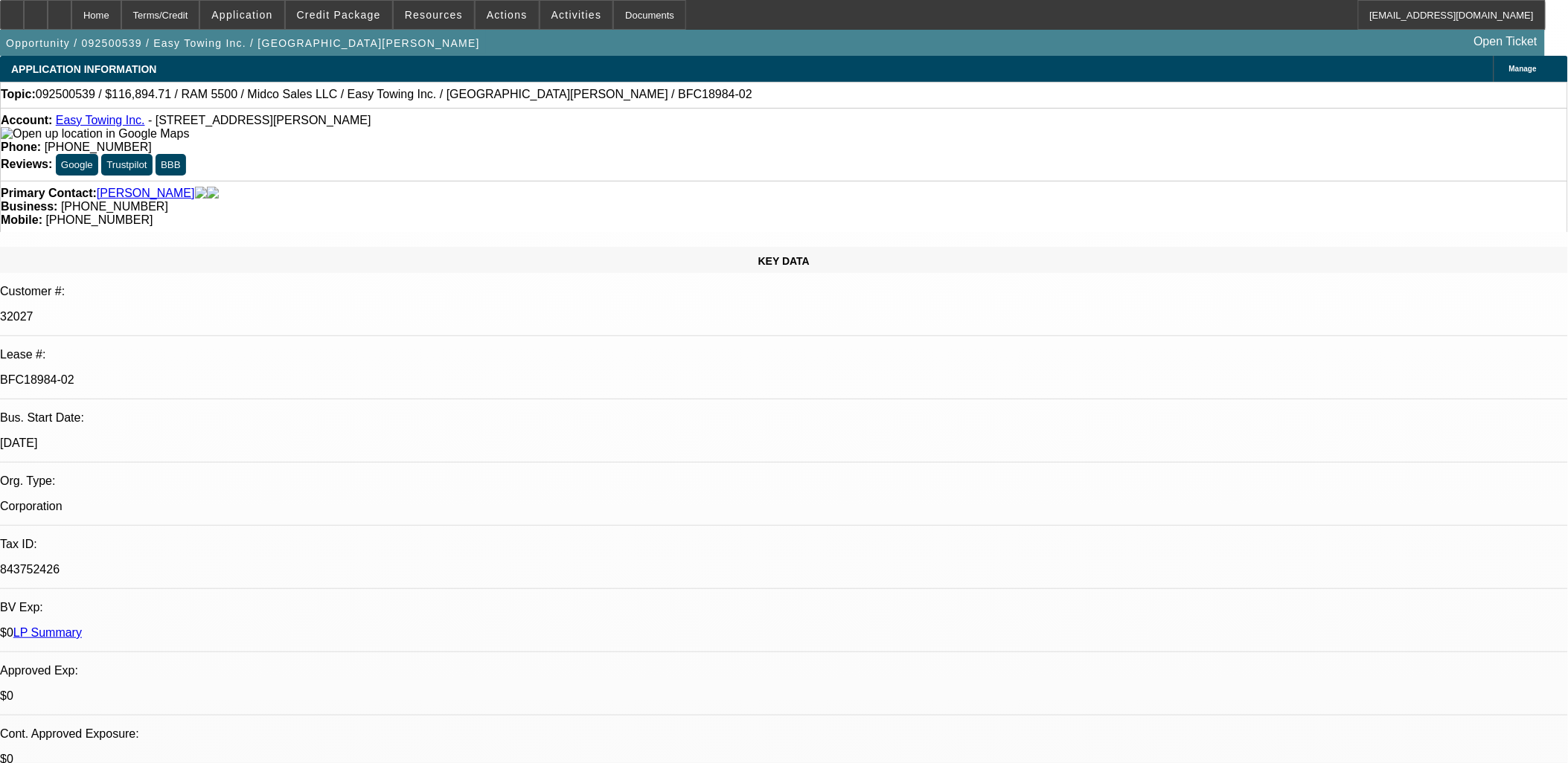
drag, startPoint x: 1307, startPoint y: 551, endPoint x: 841, endPoint y: 447, distance: 477.5
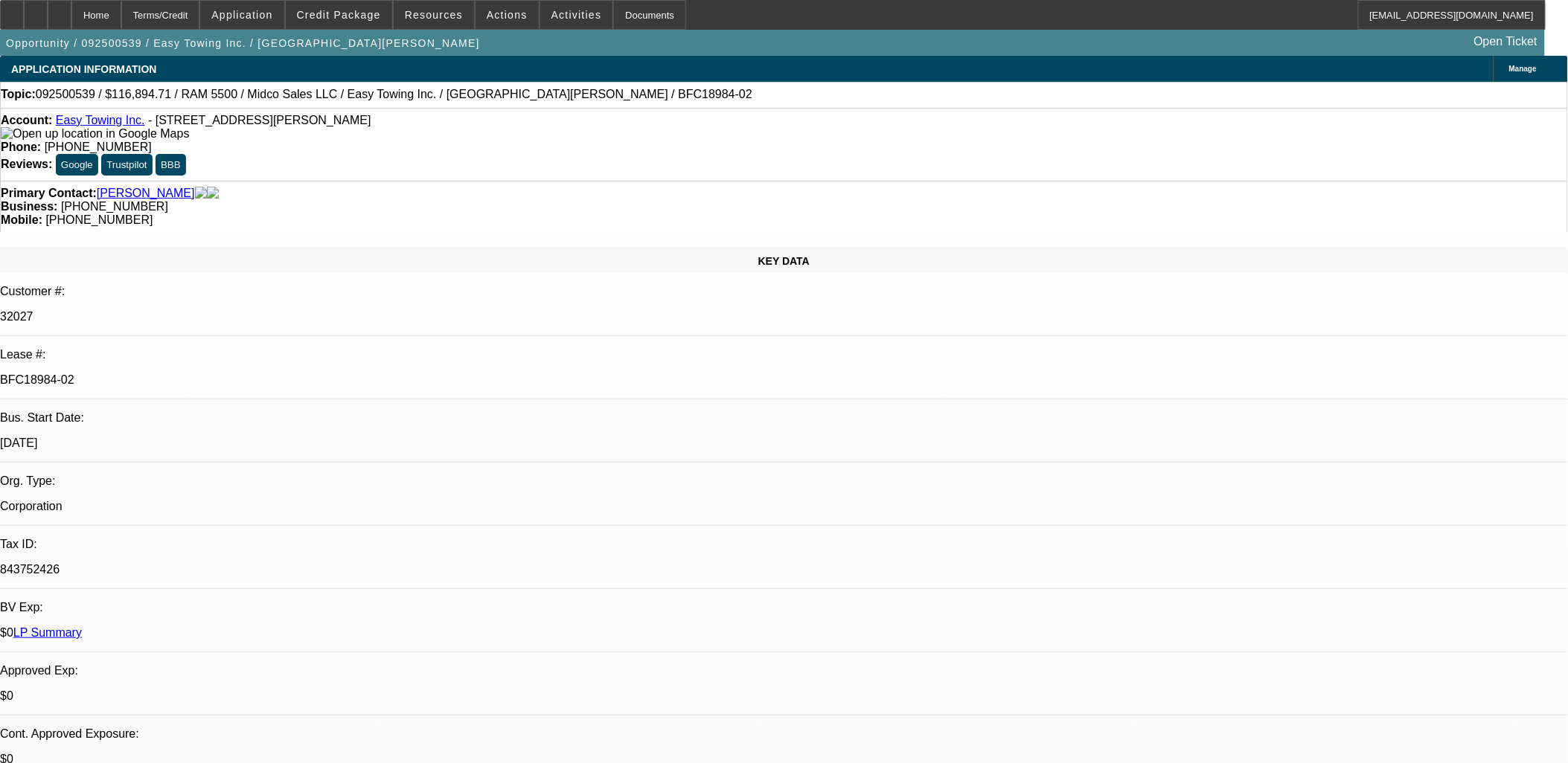
scroll to position [578, 0]
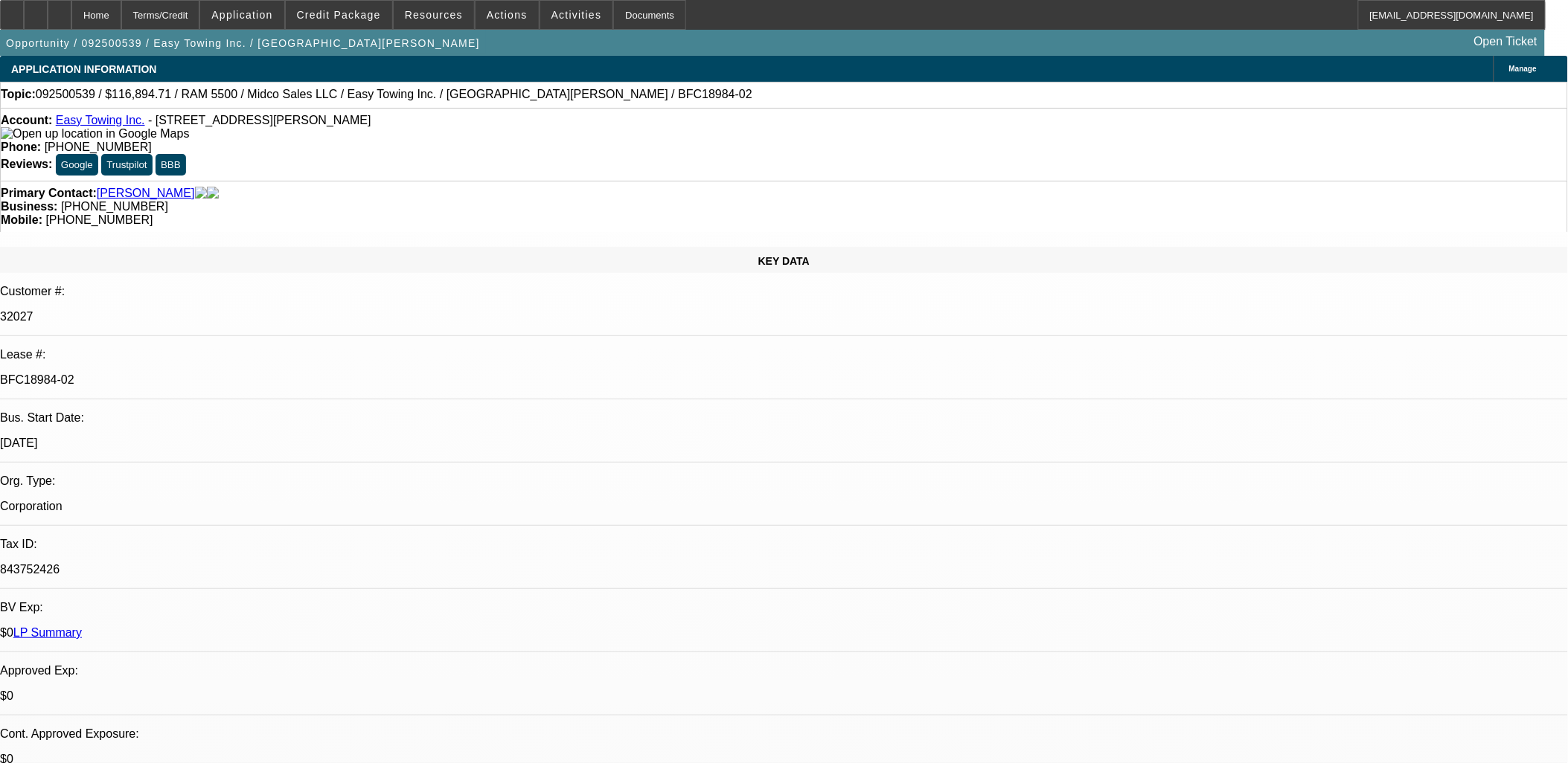
scroll to position [661, 0]
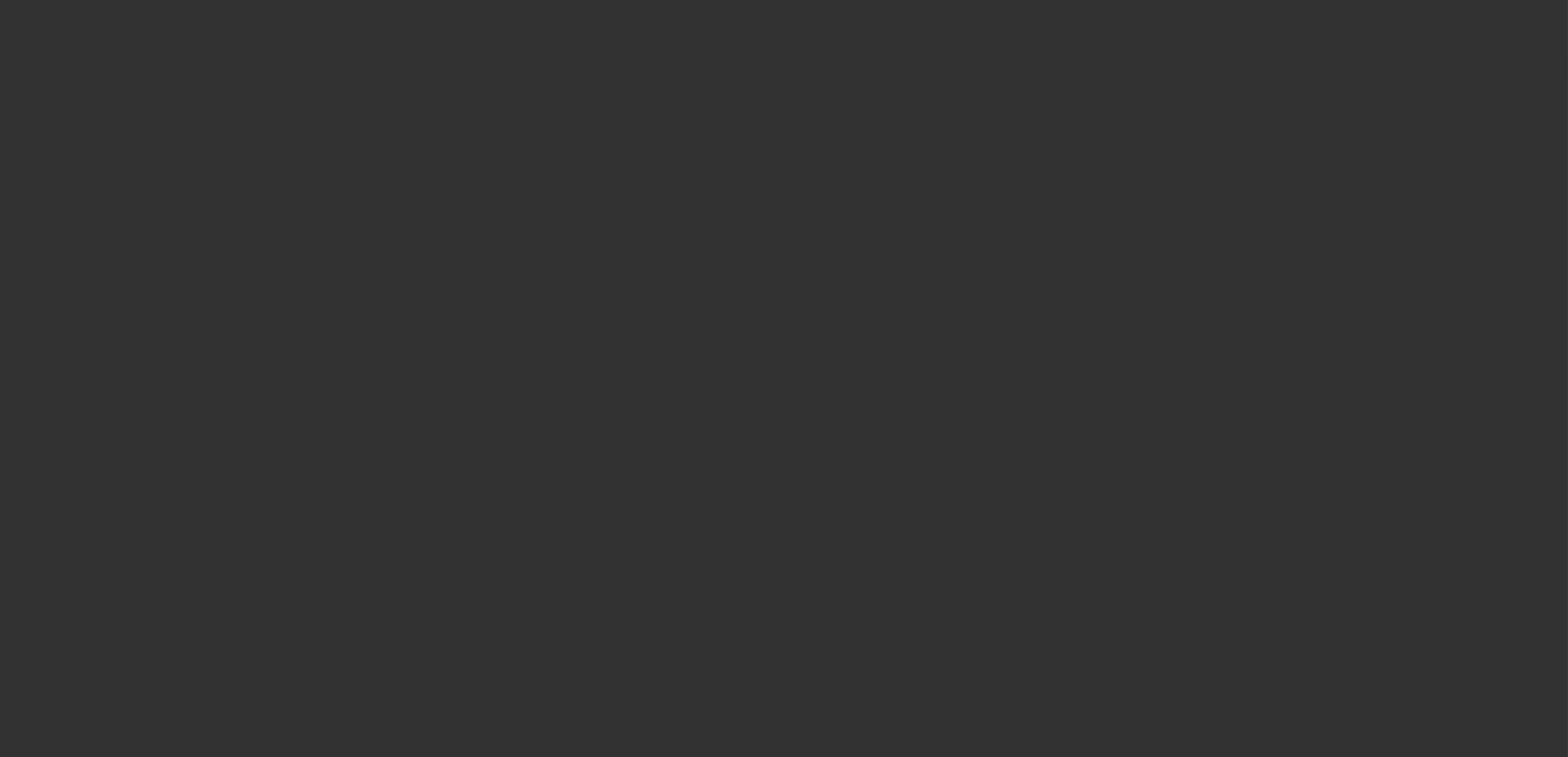
select select "0"
select select "3"
select select "0"
select select "6"
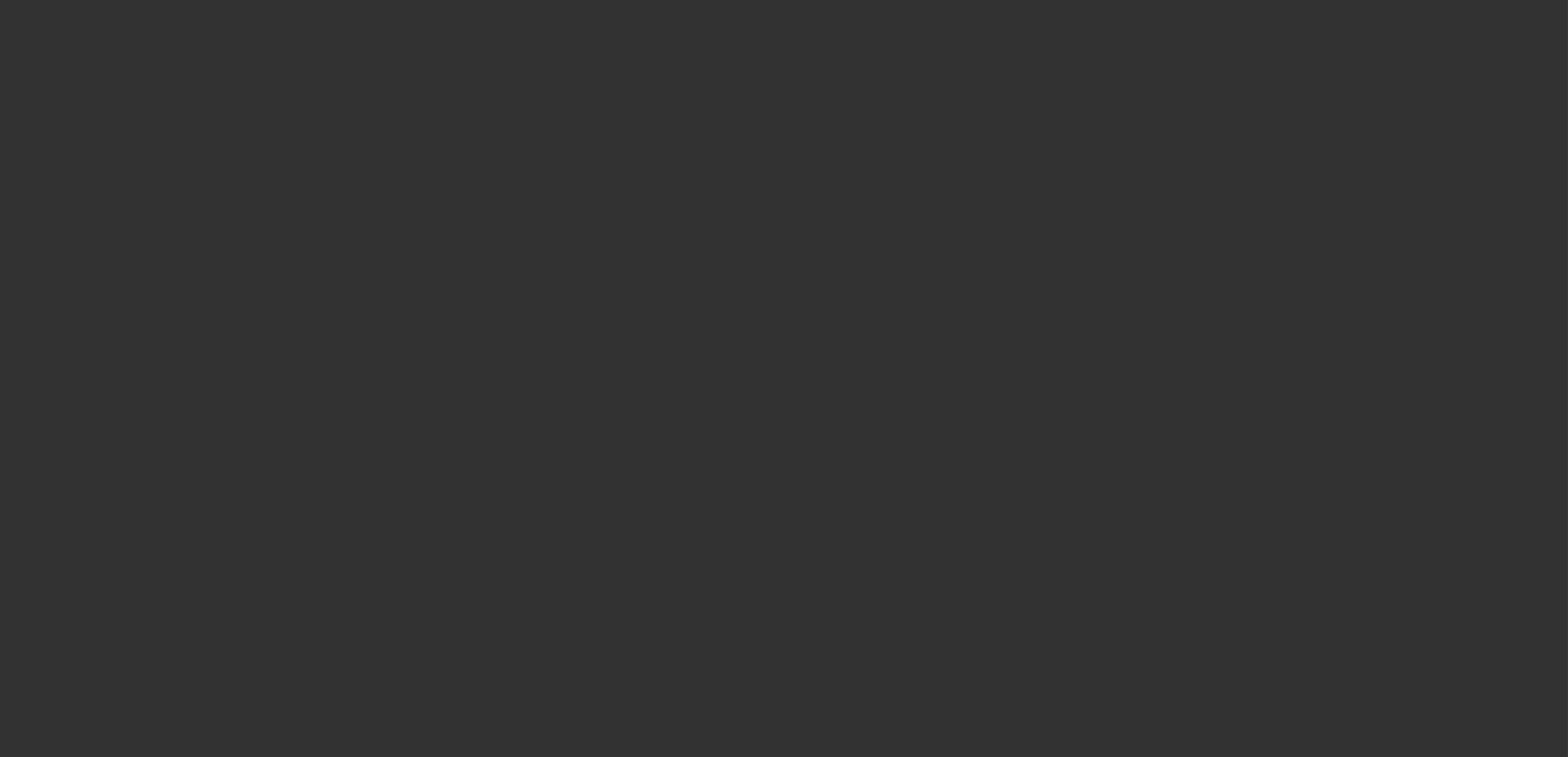
select select "0"
select select "3"
select select "0.2"
select select "17"
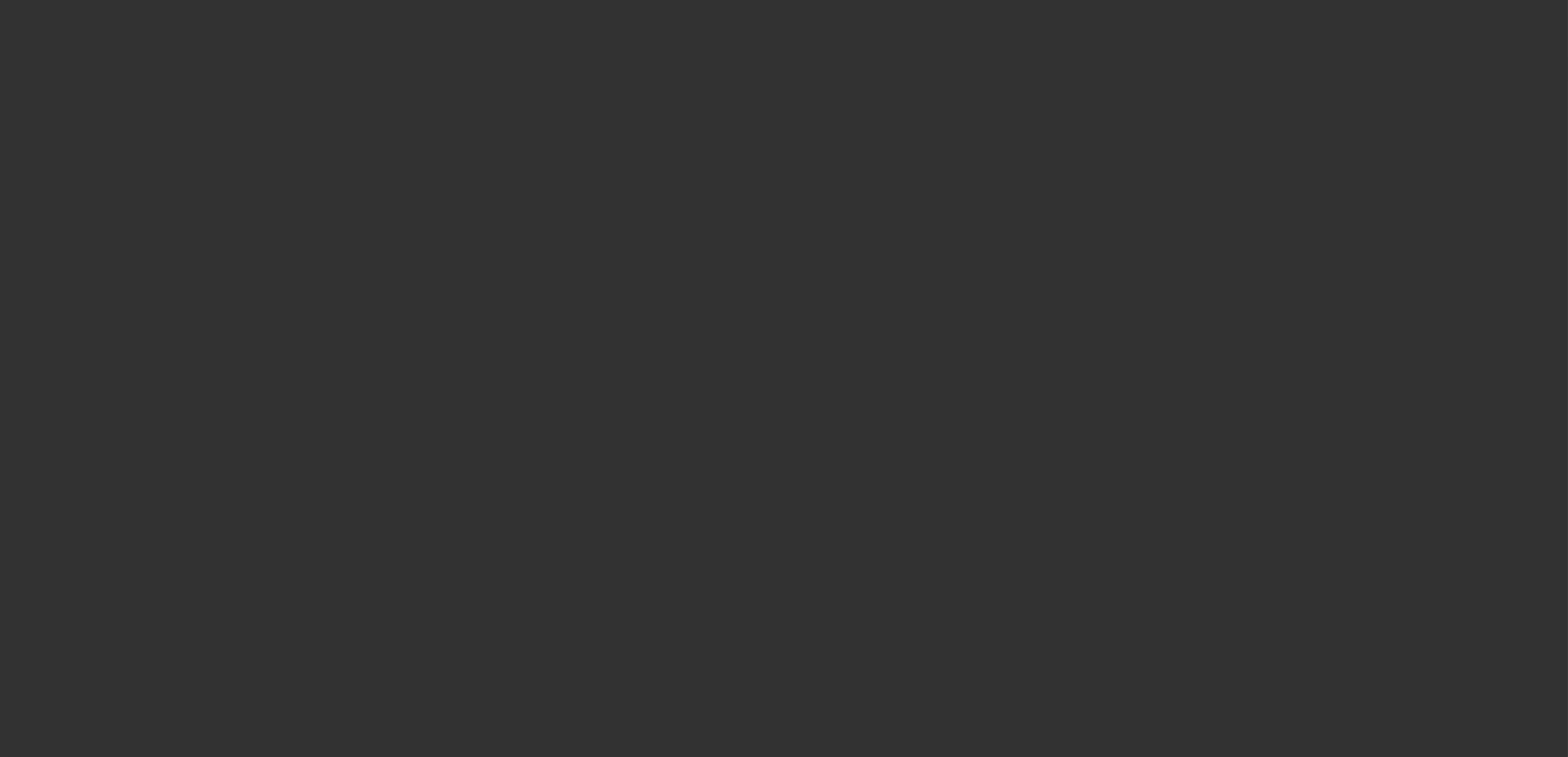
select select "0"
select select "3"
select select "0.15"
select select "4"
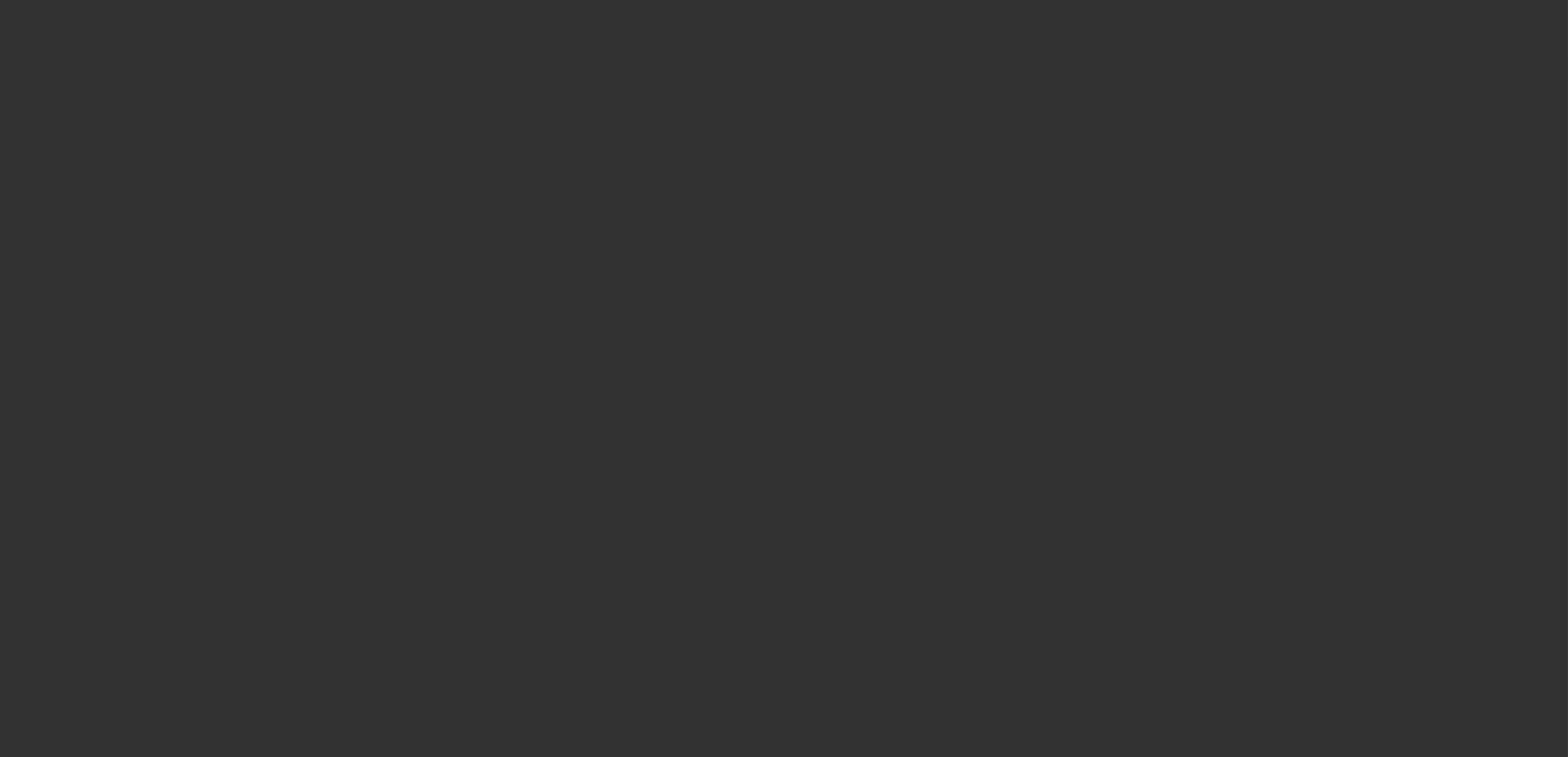
select select "0"
select select "3"
select select "0.1"
select select "4"
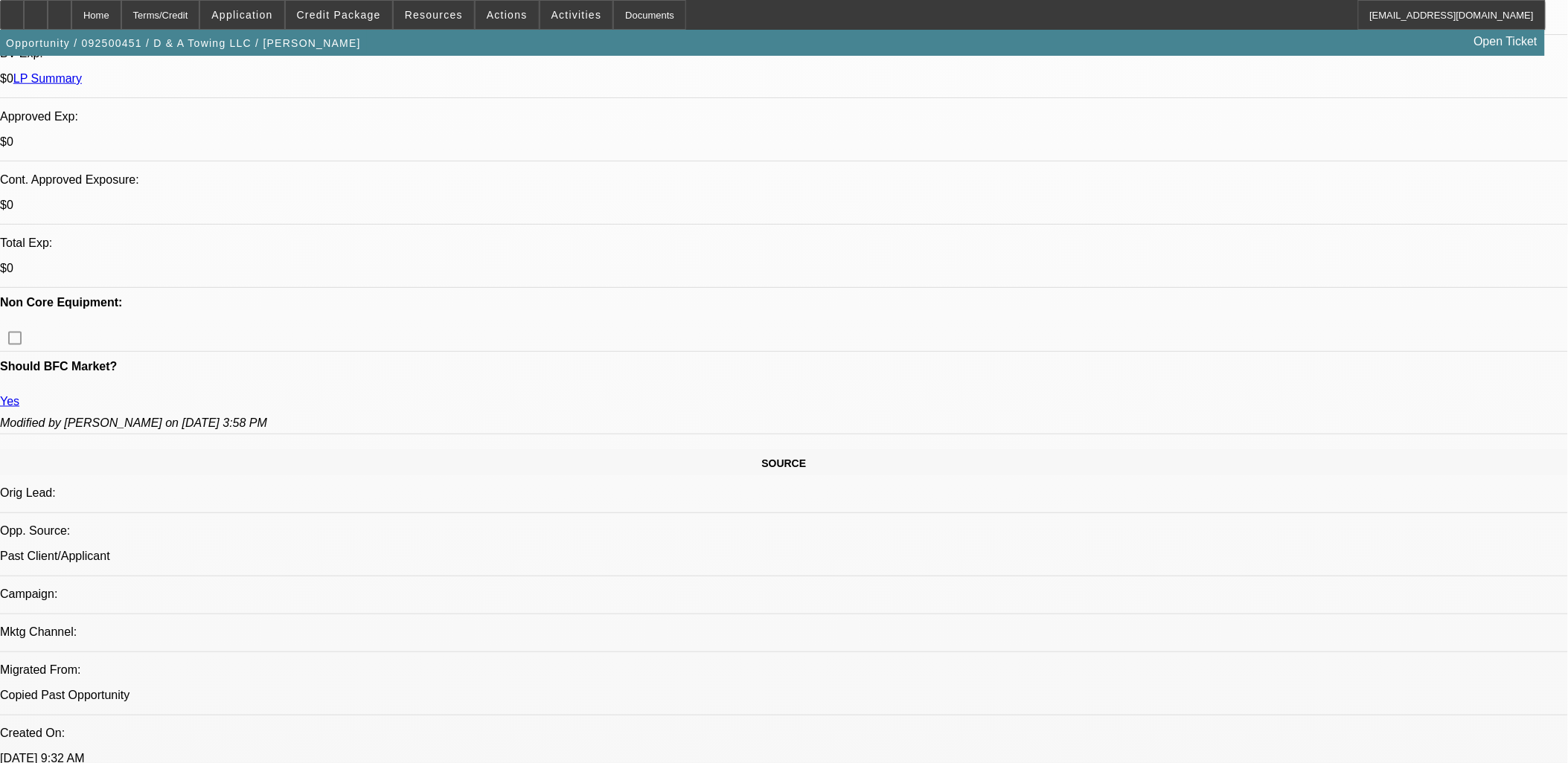
scroll to position [413, 0]
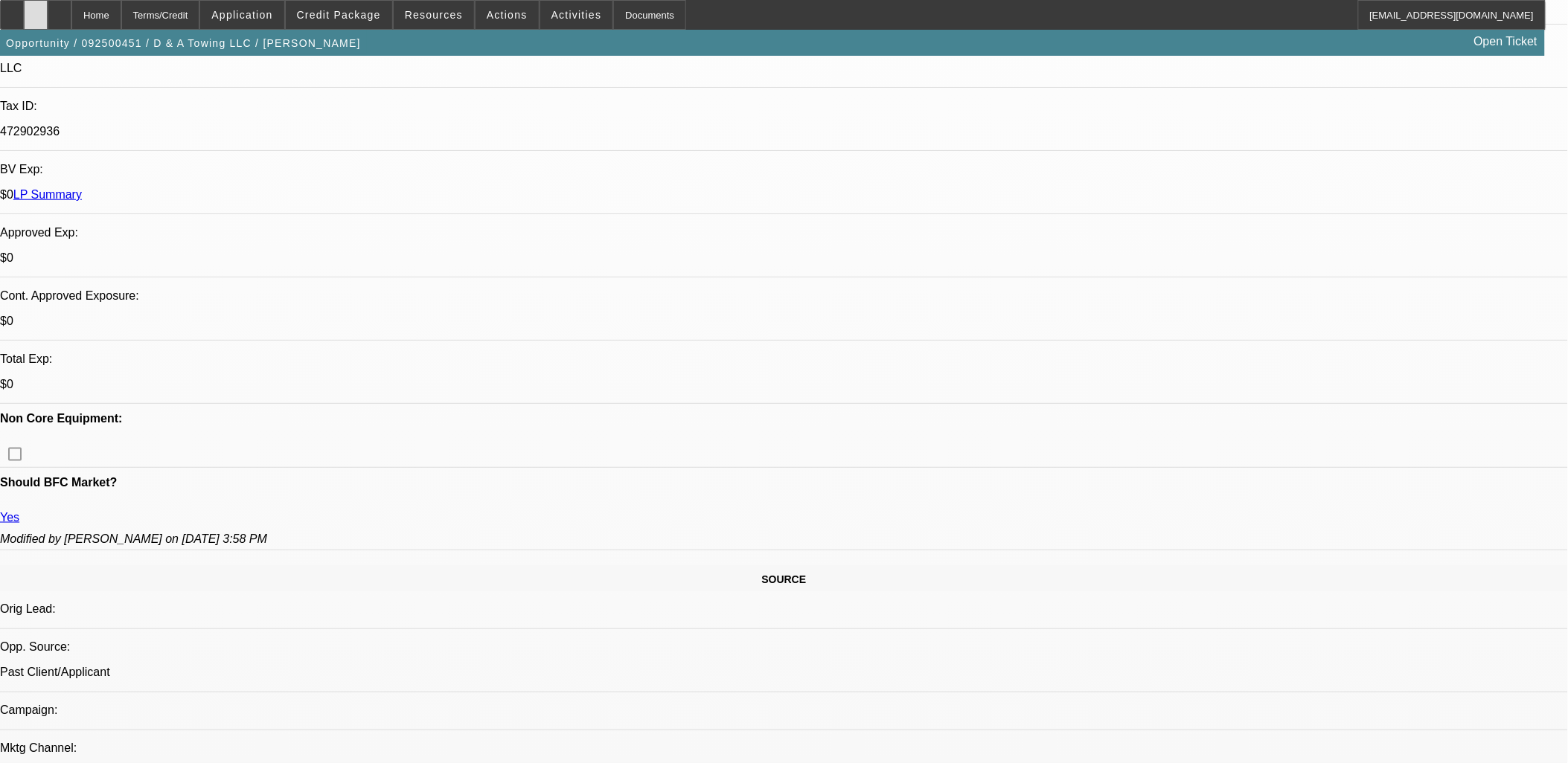
click at [48, 16] on div at bounding box center [36, 15] width 24 height 30
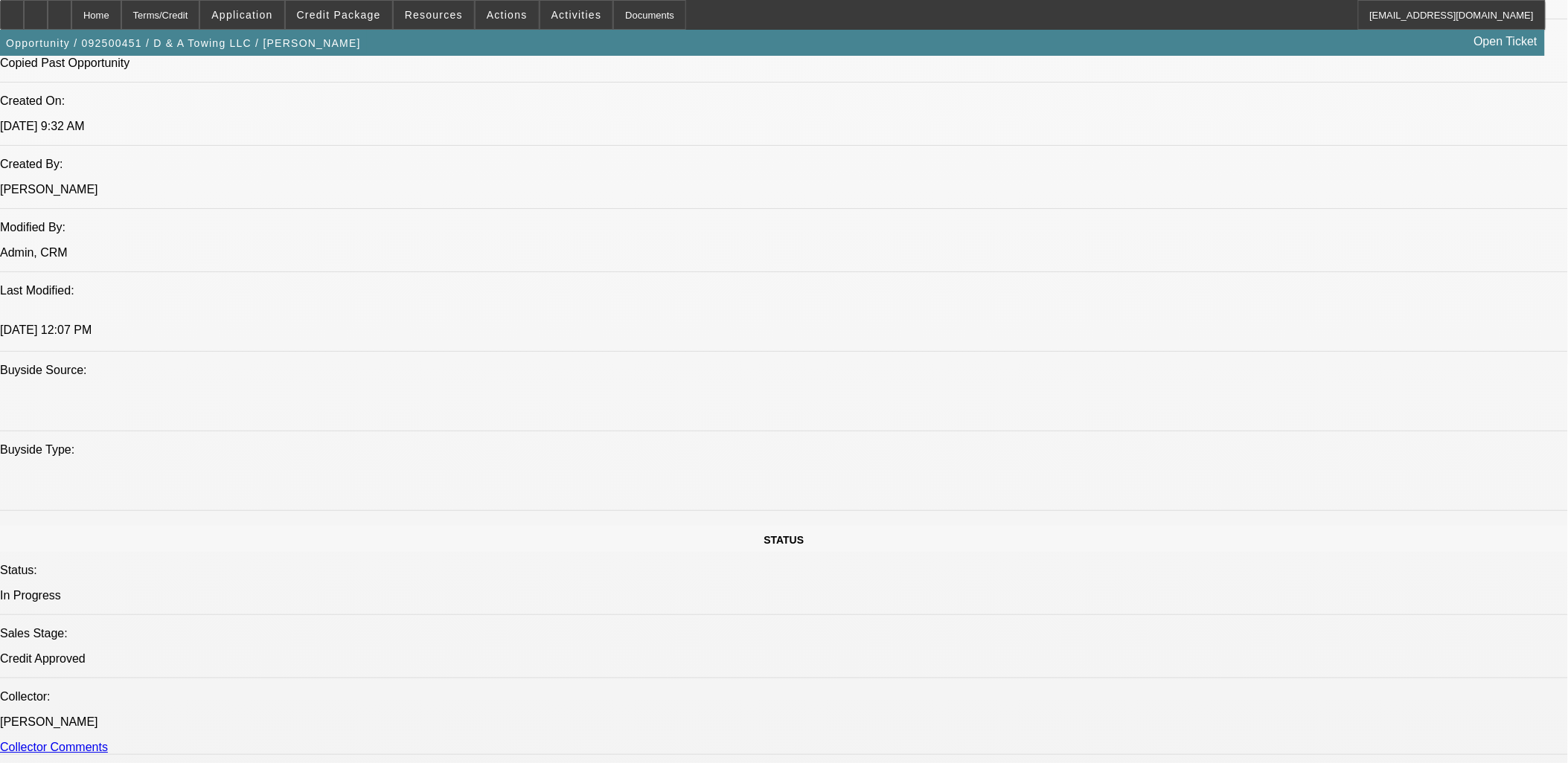
scroll to position [1240, 0]
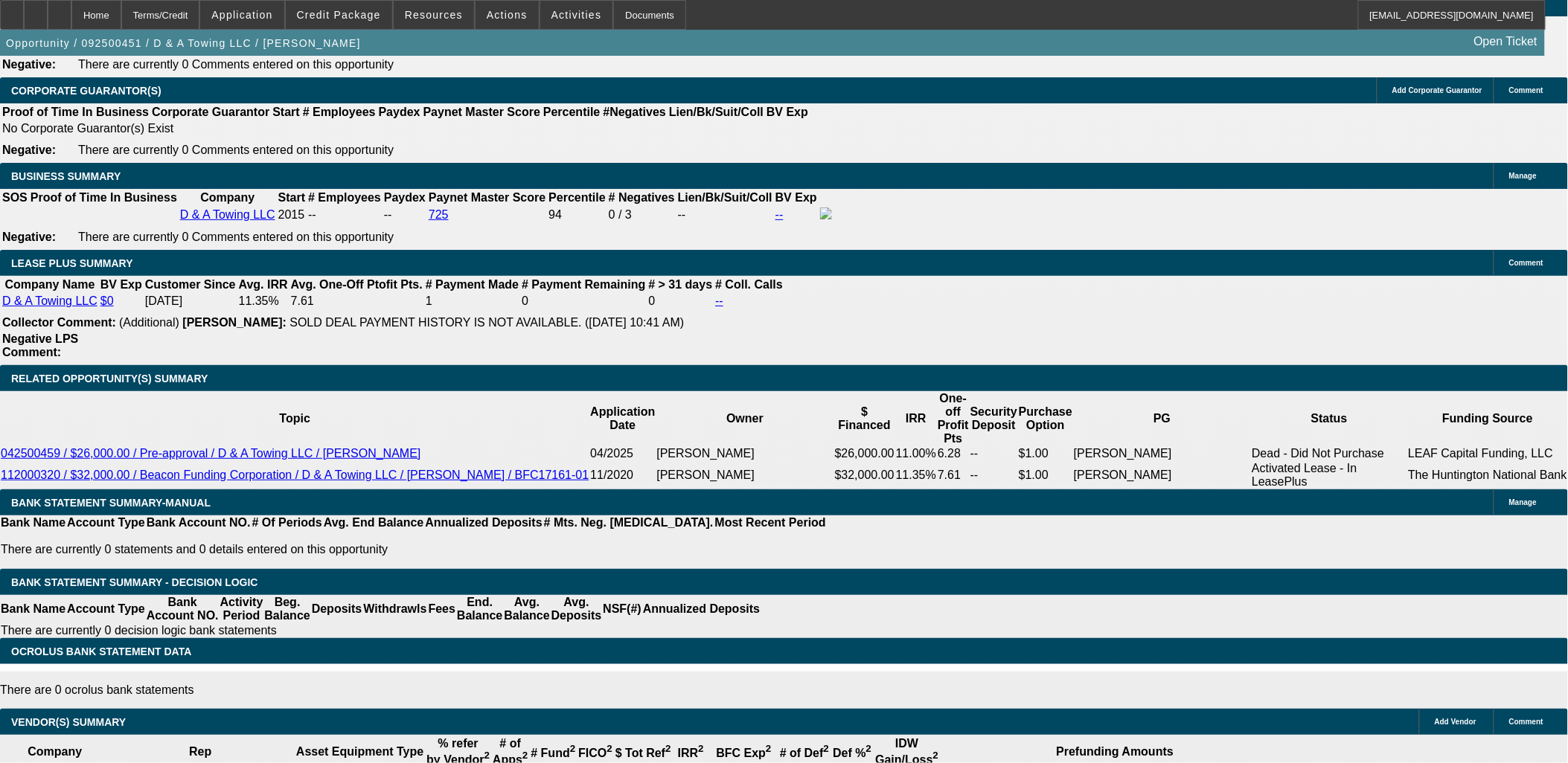
scroll to position [2315, 0]
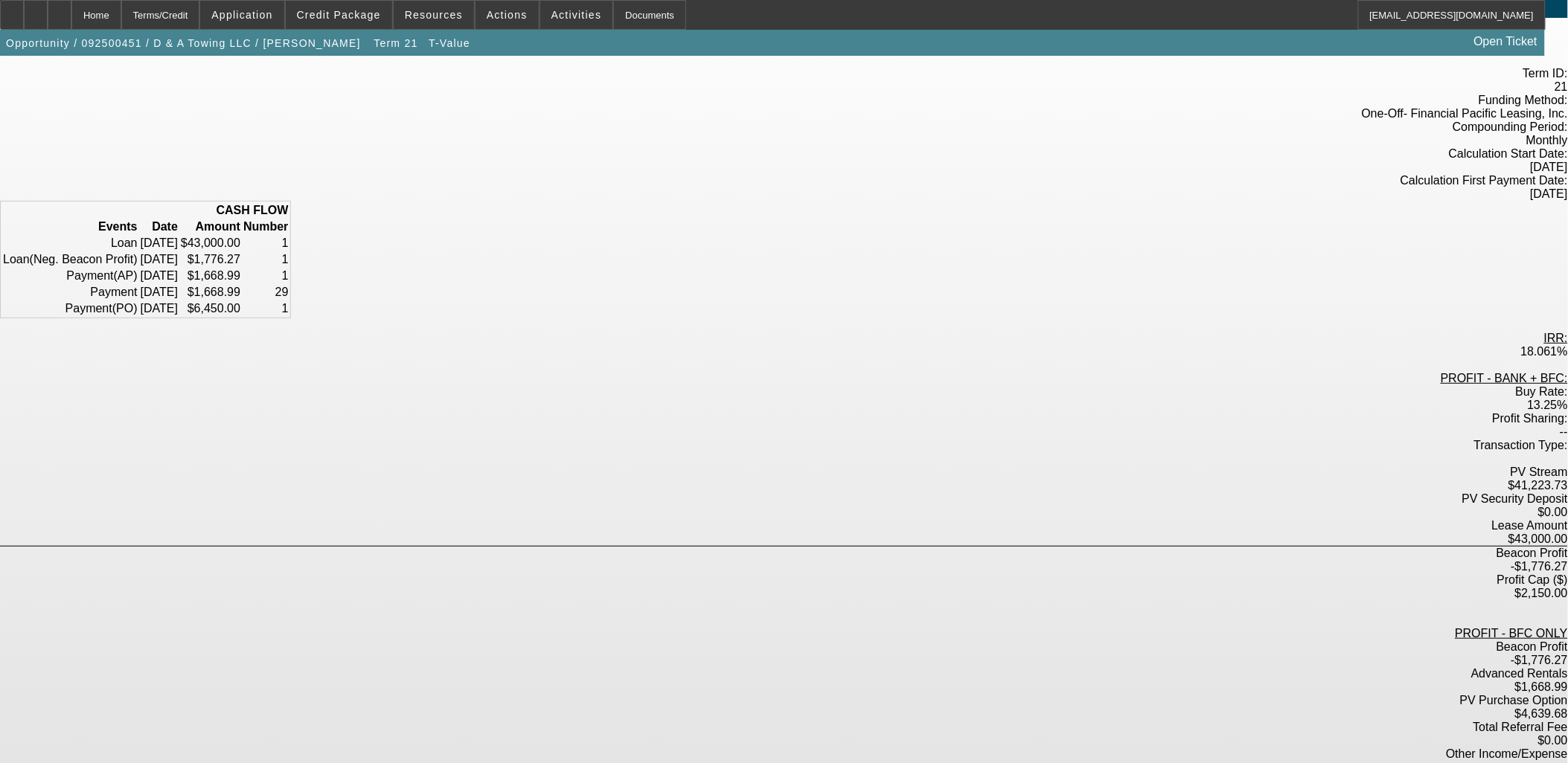
scroll to position [65, 0]
click at [287, 40] on span "Opportunity / 092500451 / D & A Towing LLC / [PERSON_NAME]" at bounding box center [185, 42] width 370 height 12
click at [374, 43] on span "Term 21" at bounding box center [396, 43] width 44 height 12
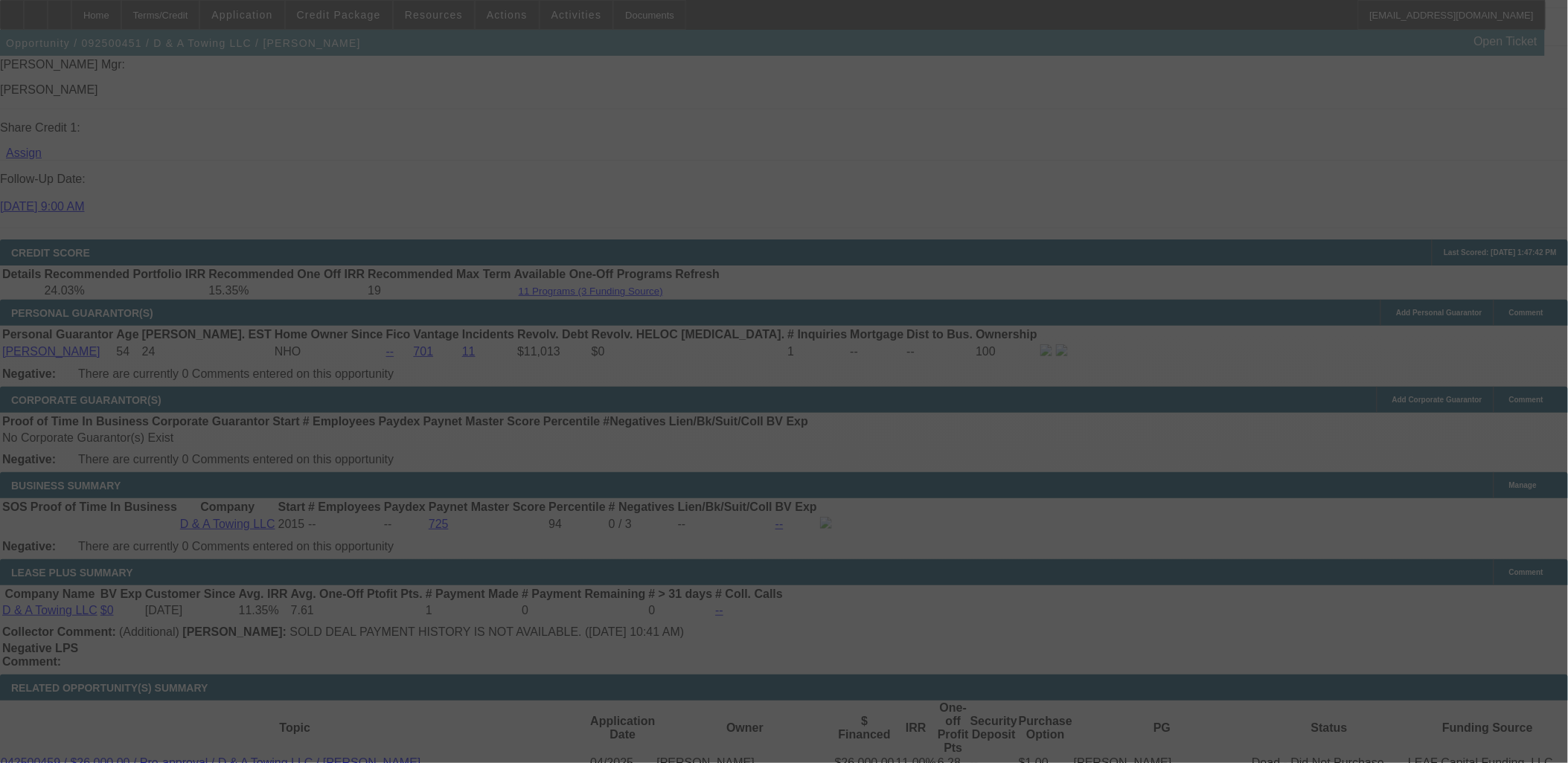
scroll to position [1992, 0]
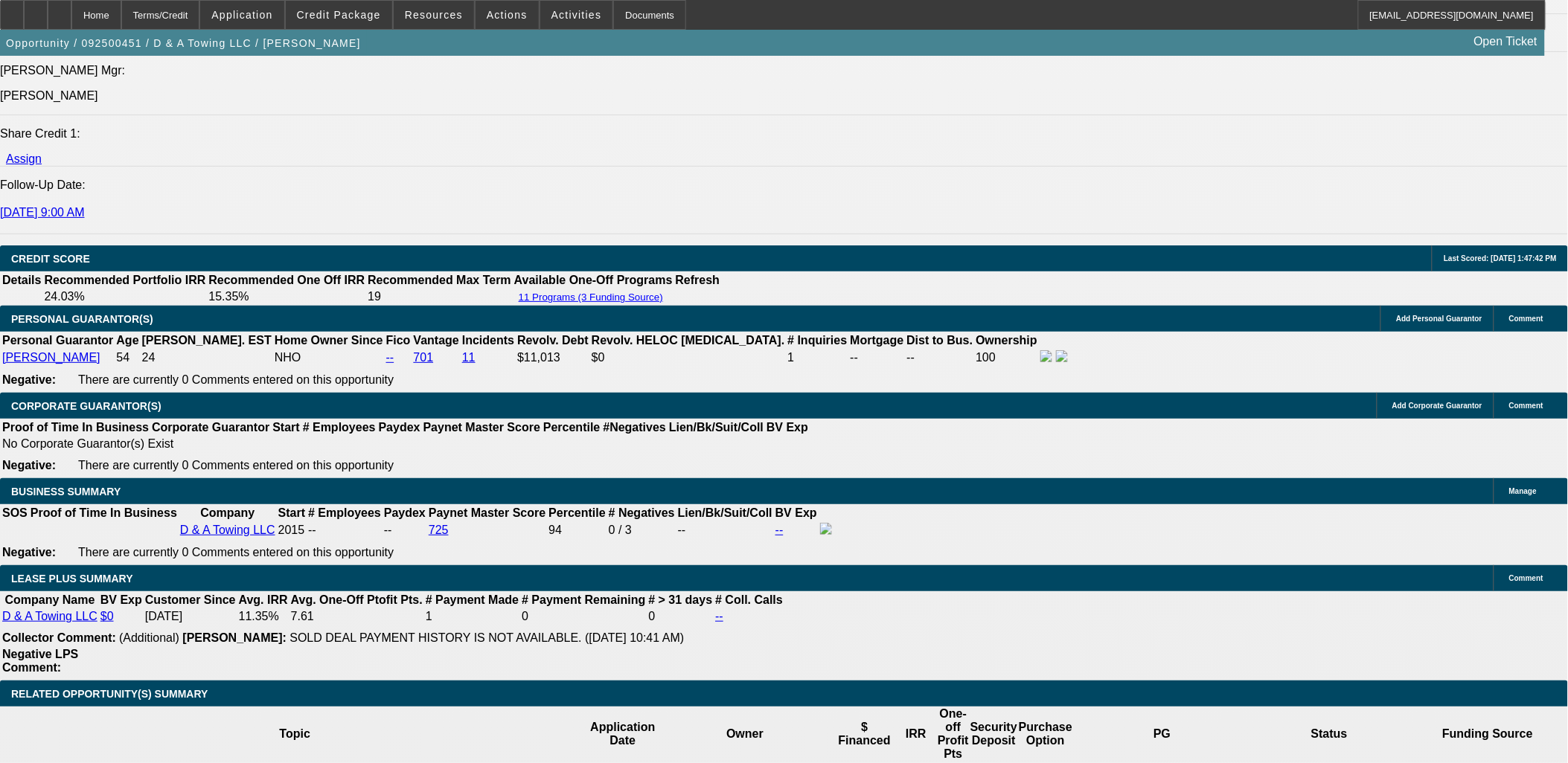
select select "0"
select select "3"
select select "0"
select select "6"
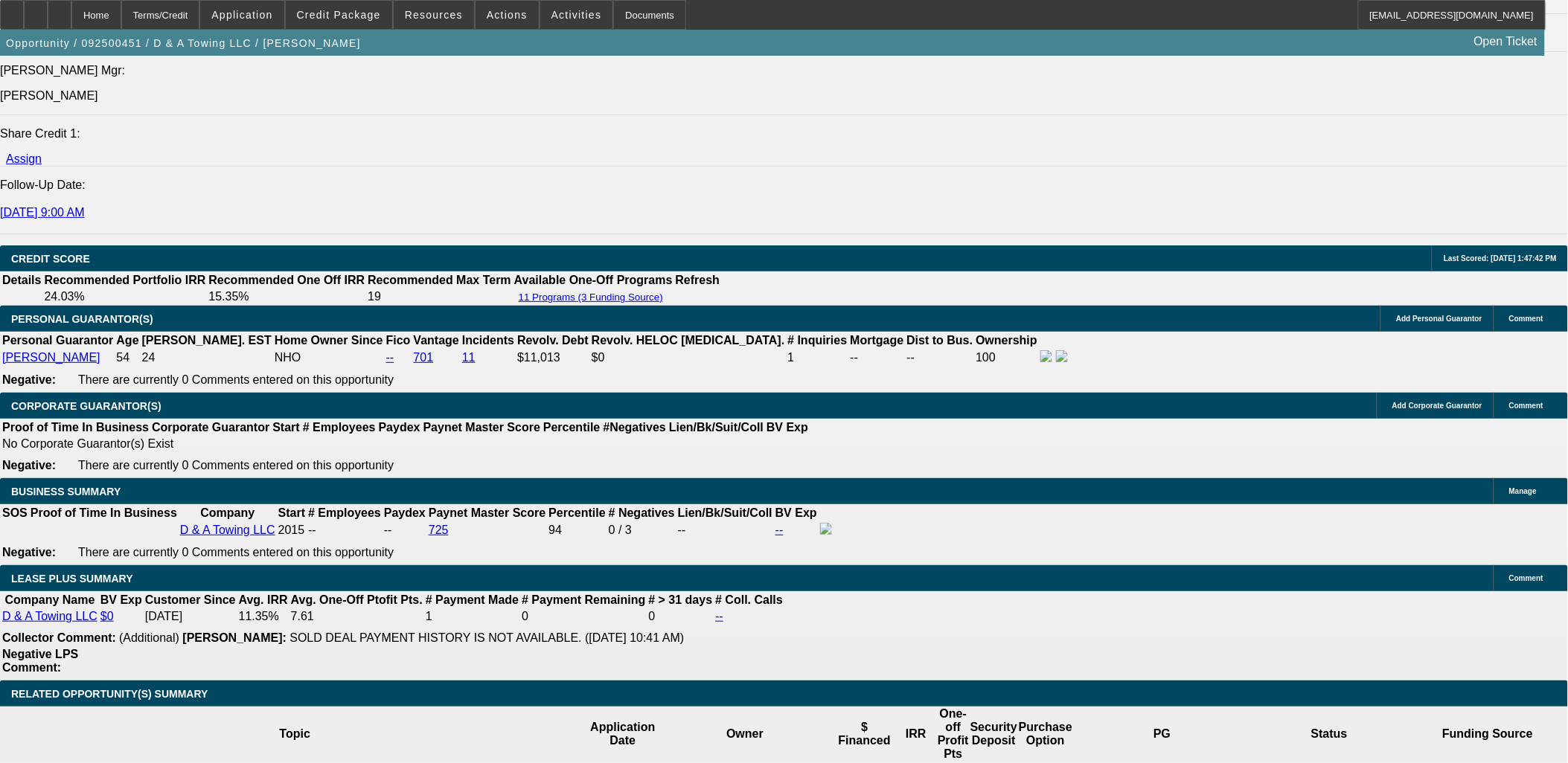
select select "0"
select select "3"
select select "0.2"
select select "17"
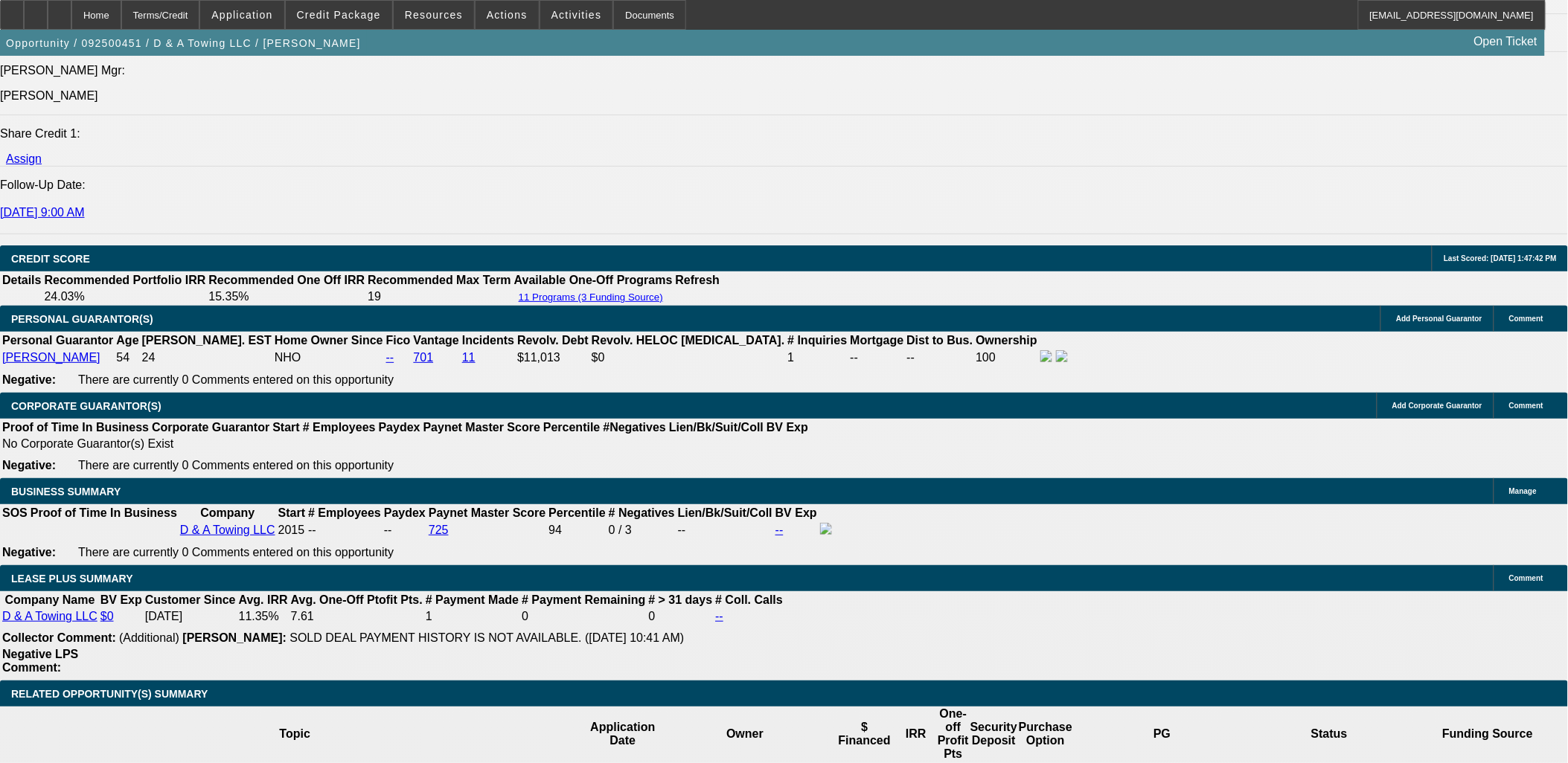
select select "0"
select select "3"
select select "0.15"
select select "4"
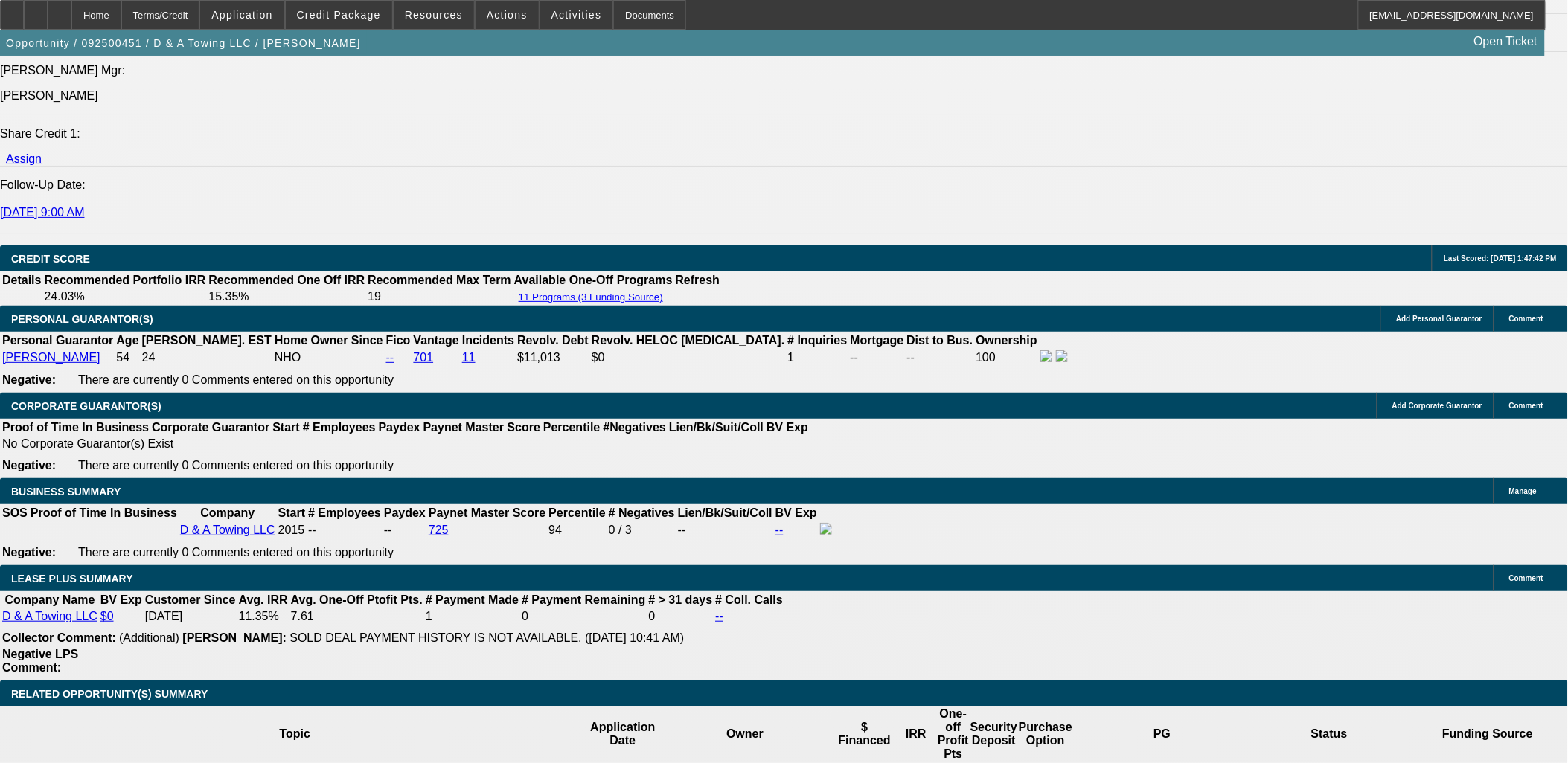
select select "0"
select select "3"
select select "0.1"
select select "4"
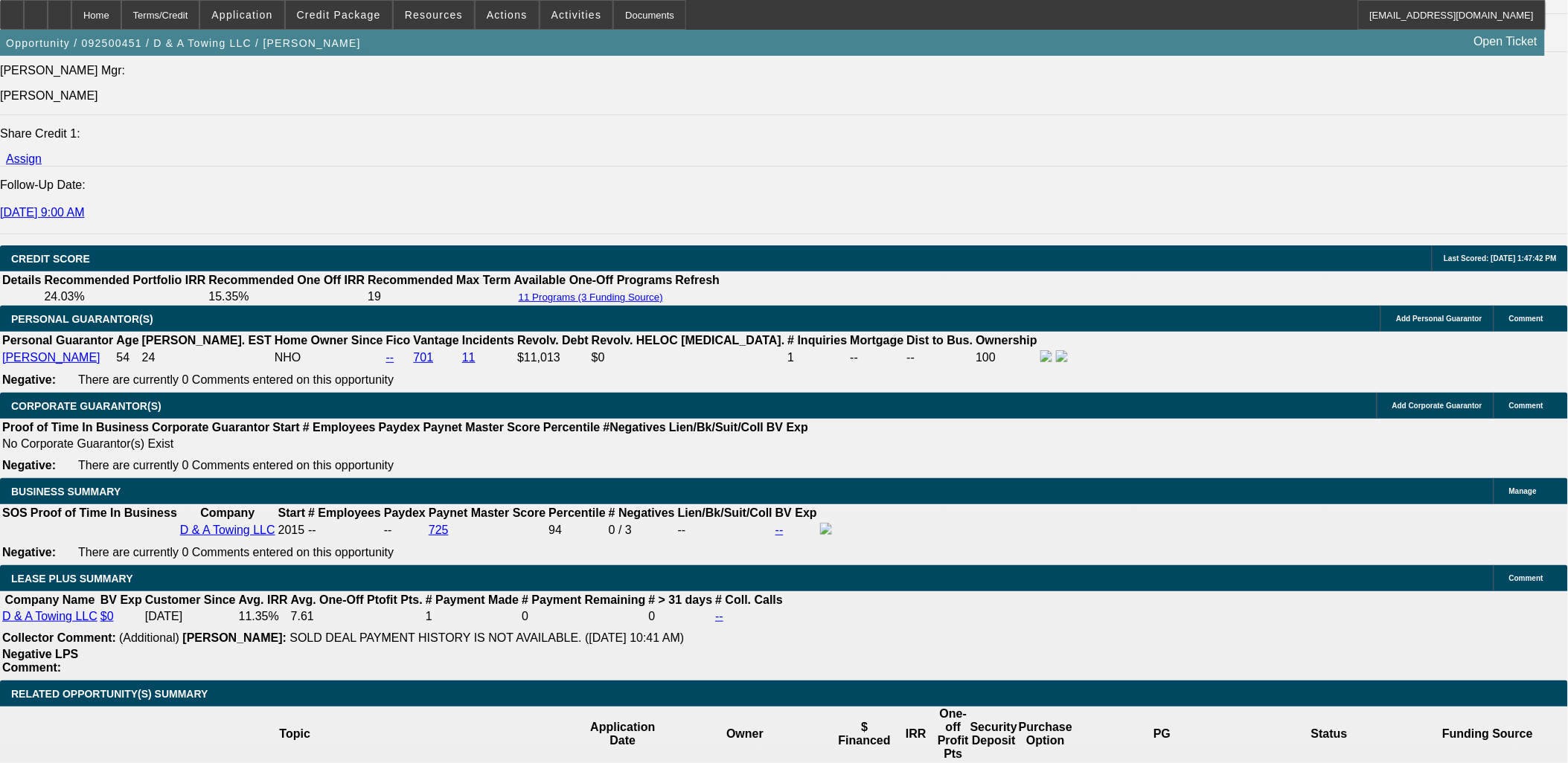
scroll to position [2077, 0]
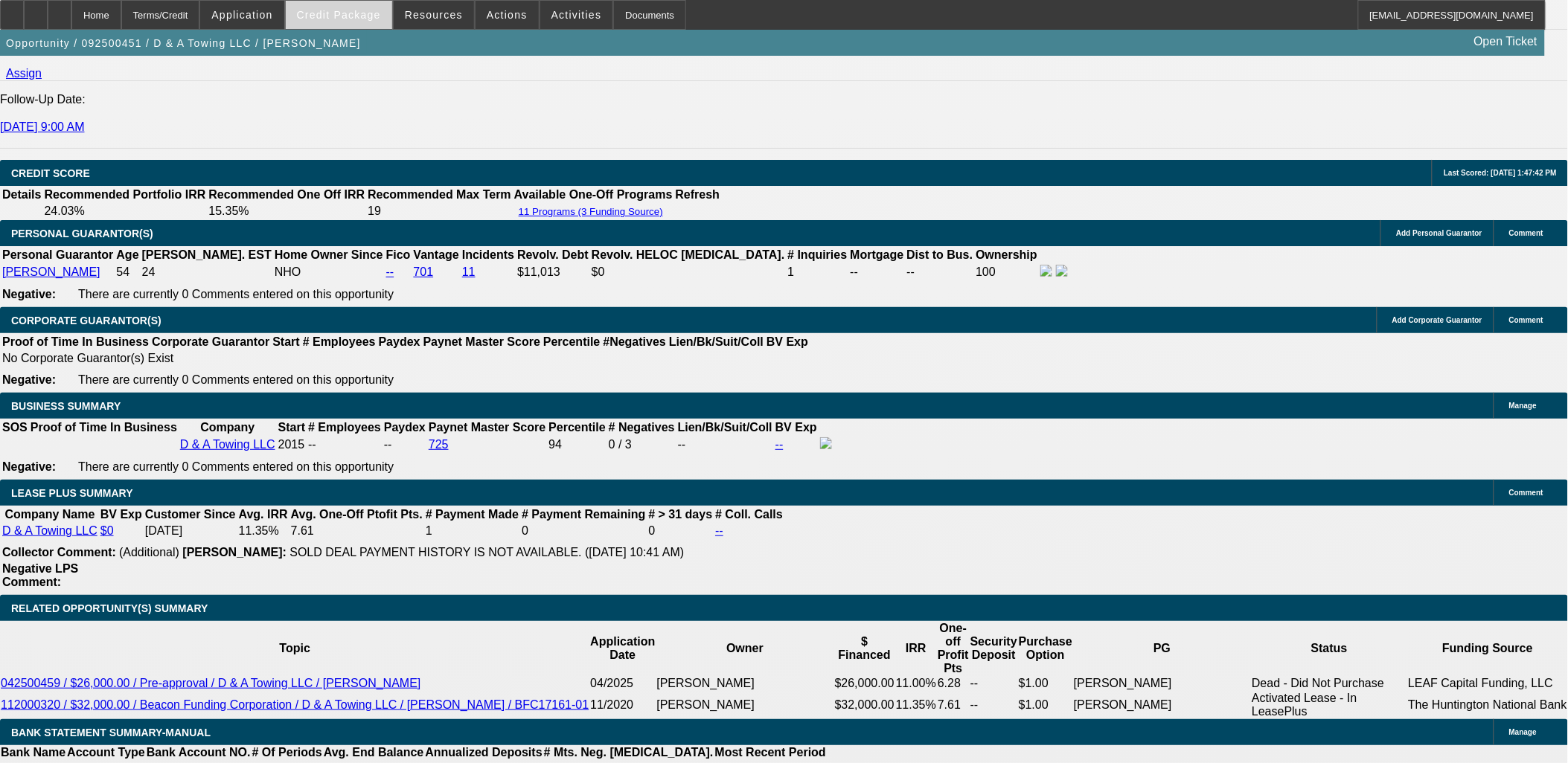
drag, startPoint x: 361, startPoint y: 16, endPoint x: 366, endPoint y: 25, distance: 10.3
click at [361, 16] on span "Credit Package" at bounding box center [339, 14] width 84 height 12
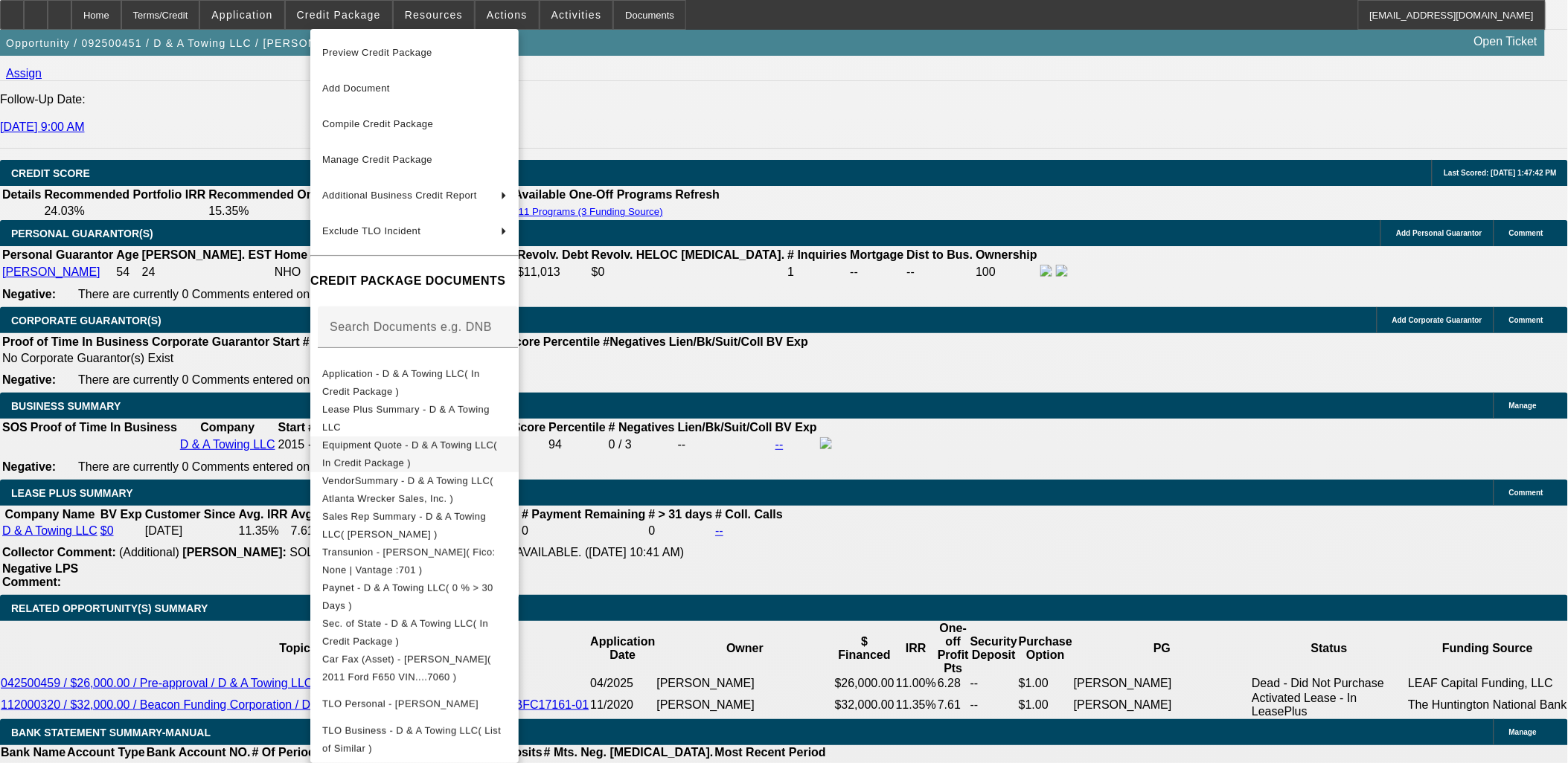
scroll to position [151, 0]
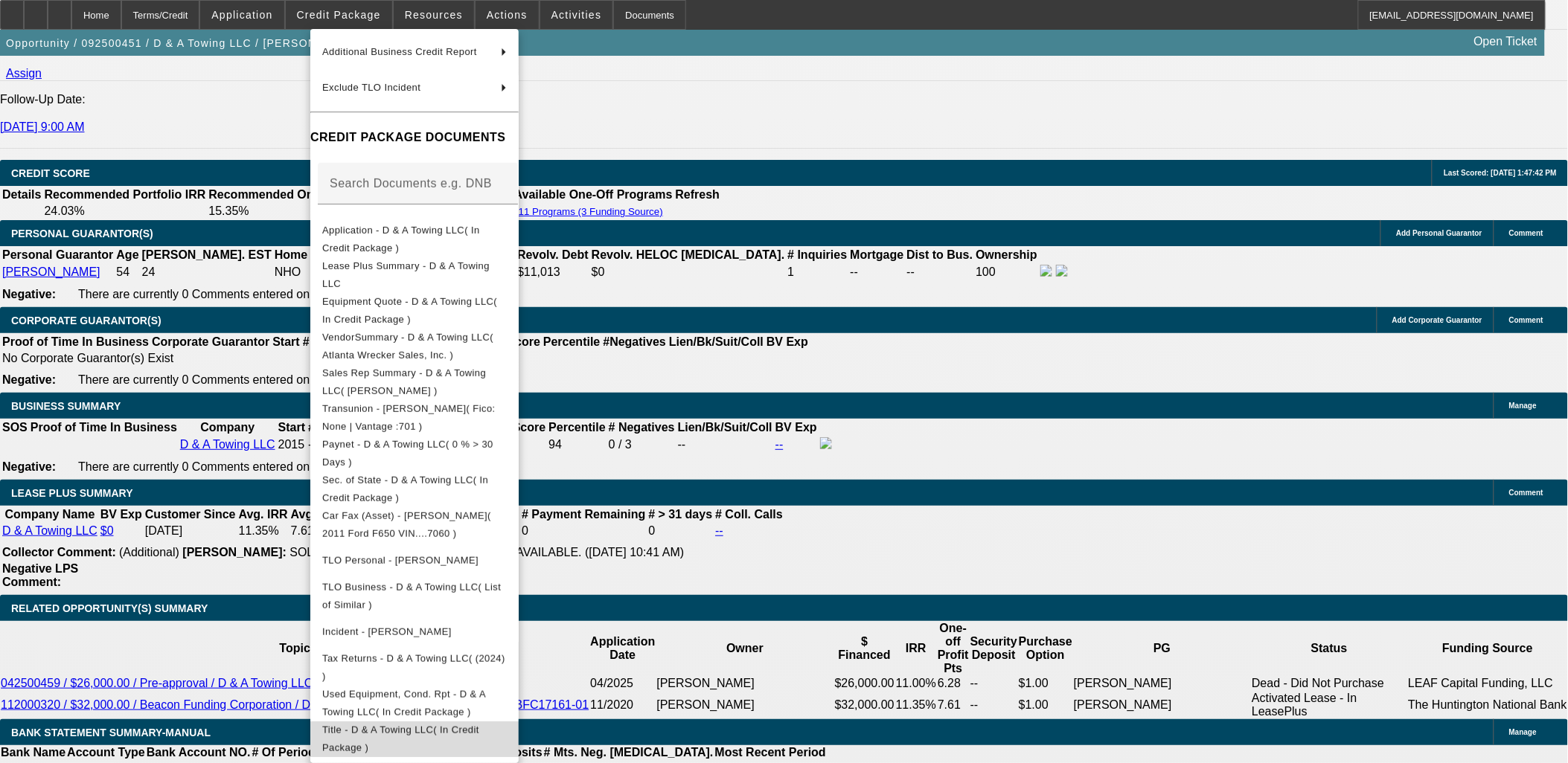
click at [479, 724] on span "Title - D & A Towing LLC( In Credit Package )" at bounding box center [400, 738] width 157 height 29
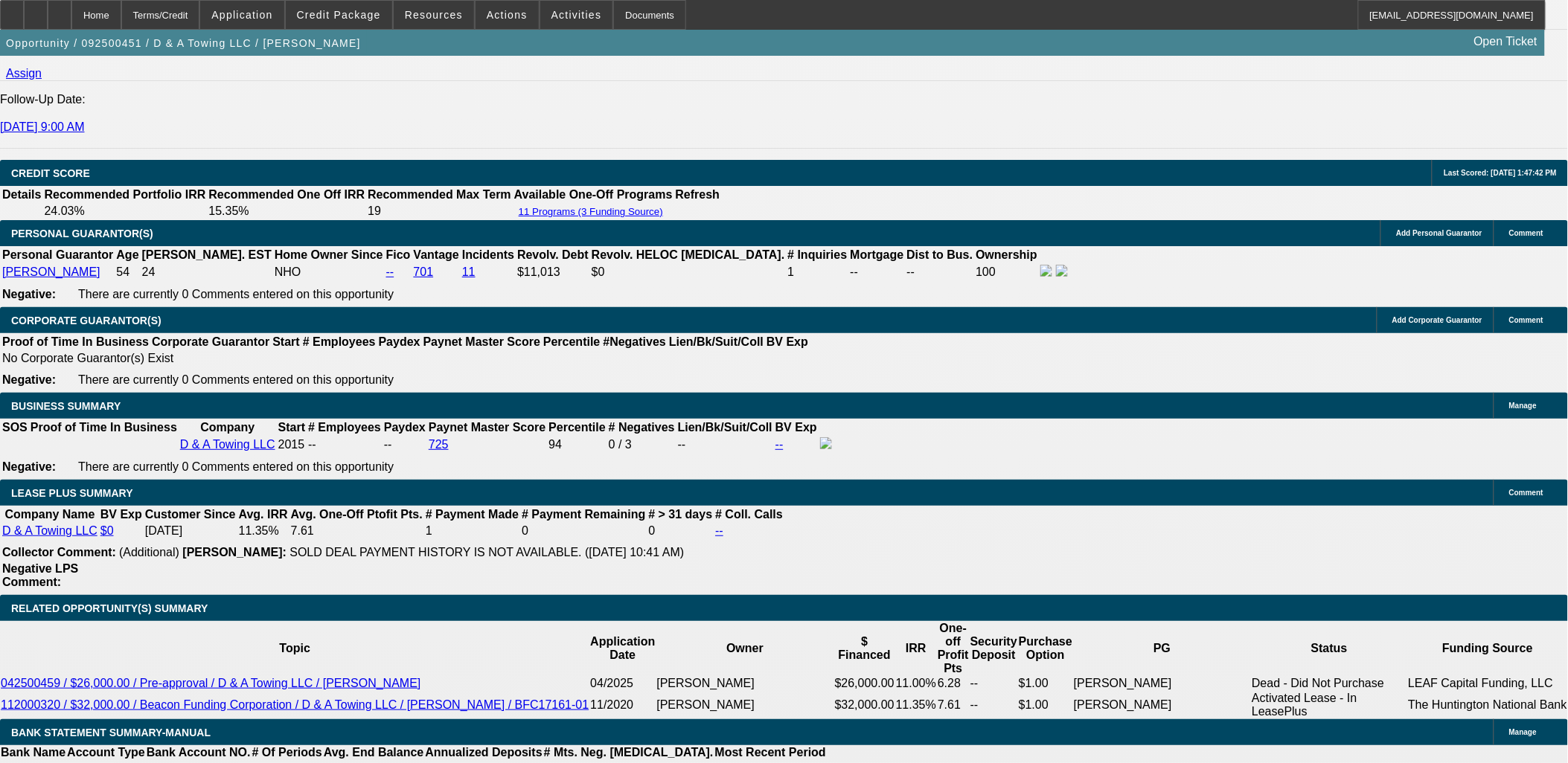
scroll to position [4075, 0]
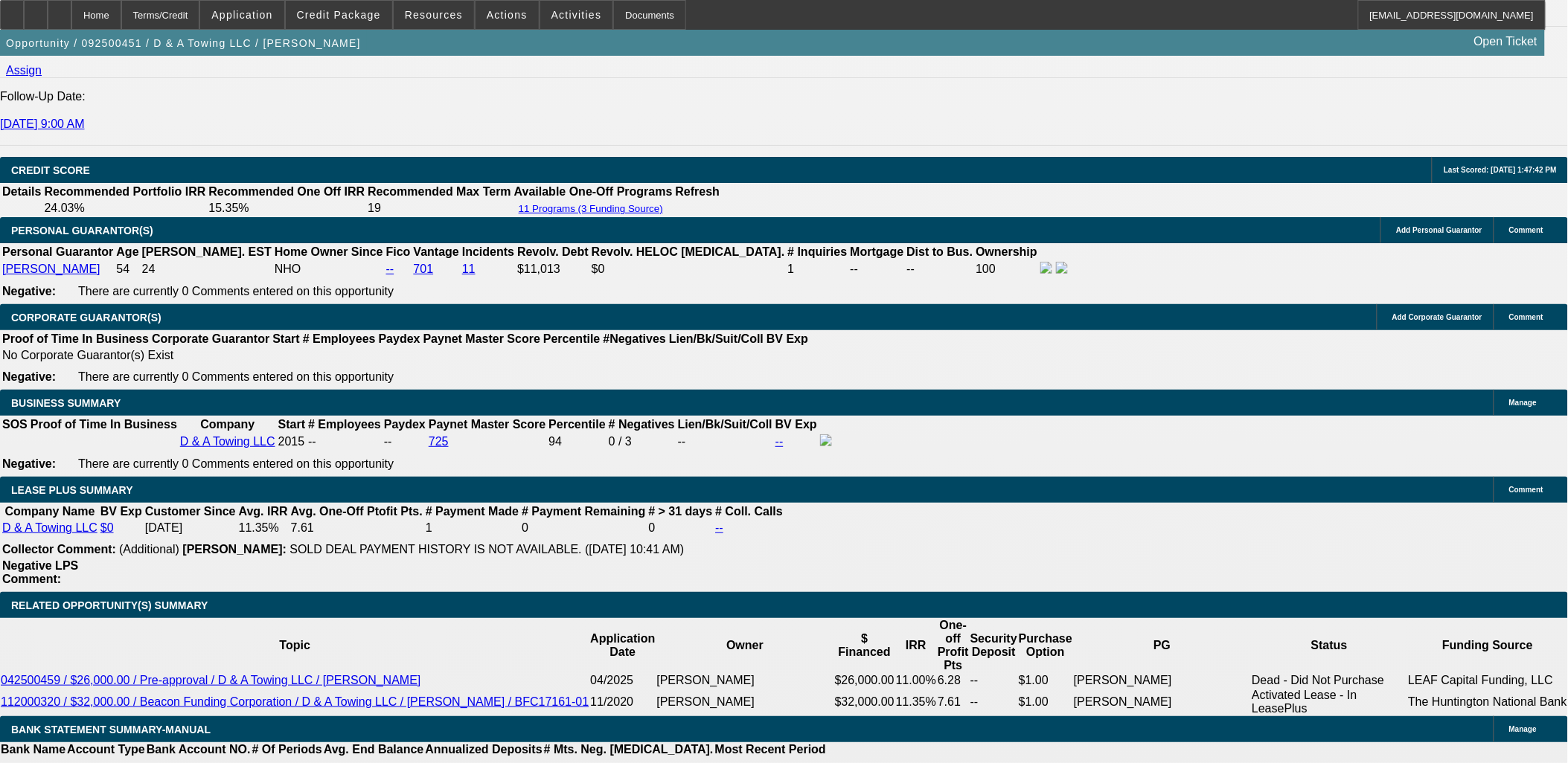
scroll to position [1995, 0]
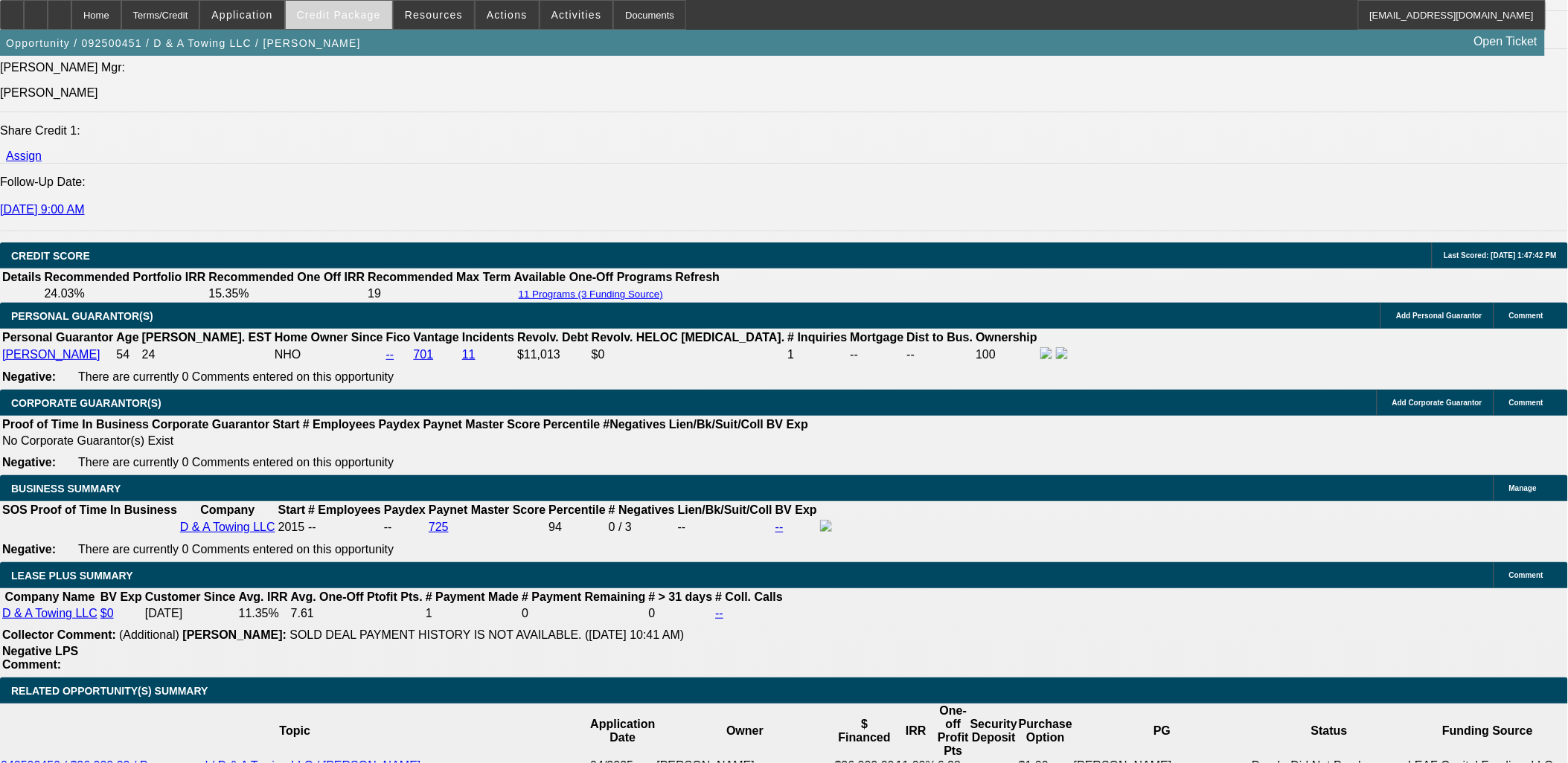
click at [357, 15] on span "Credit Package" at bounding box center [339, 14] width 84 height 12
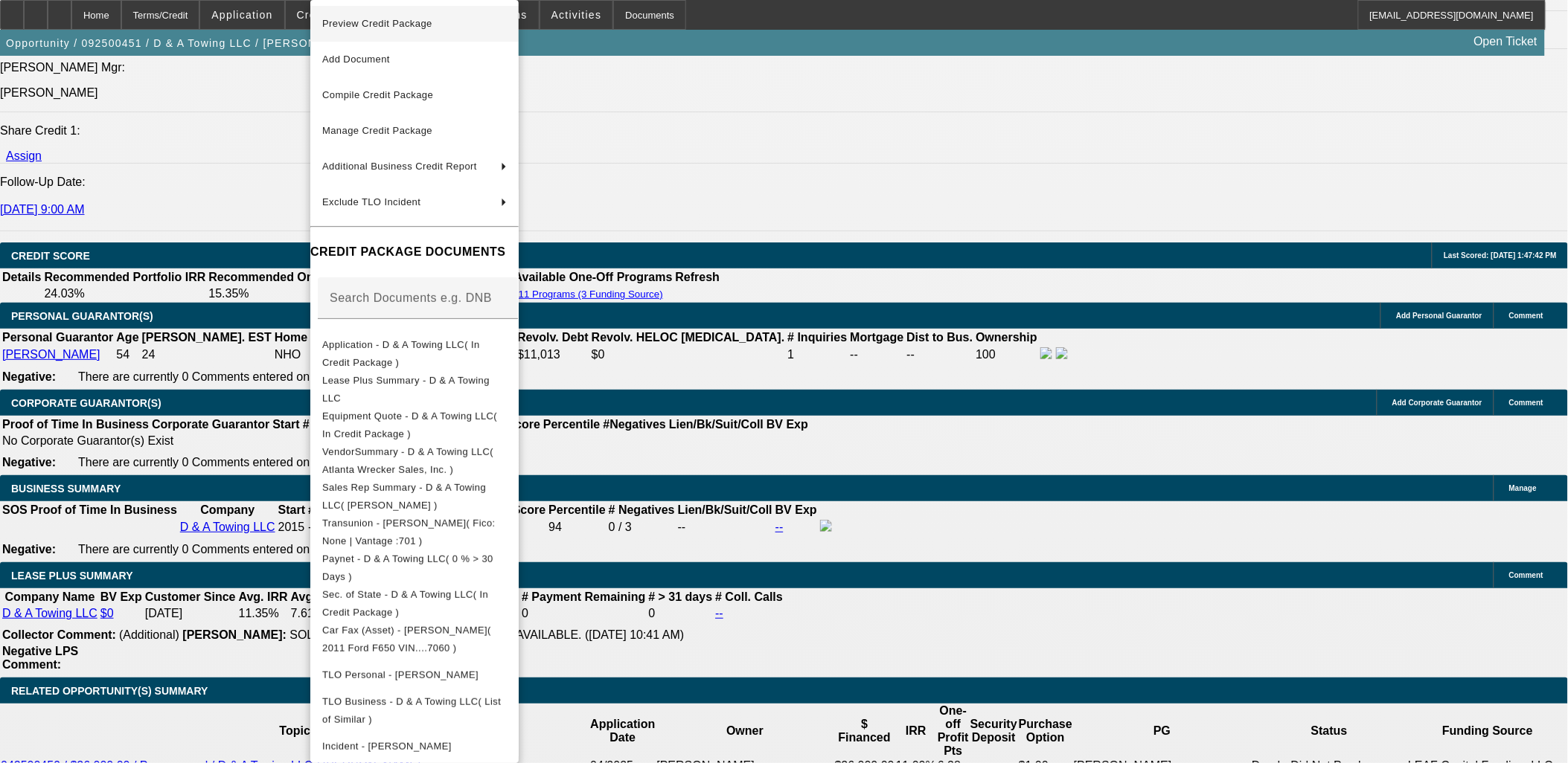
click at [459, 24] on span "Preview Credit Package" at bounding box center [414, 23] width 184 height 18
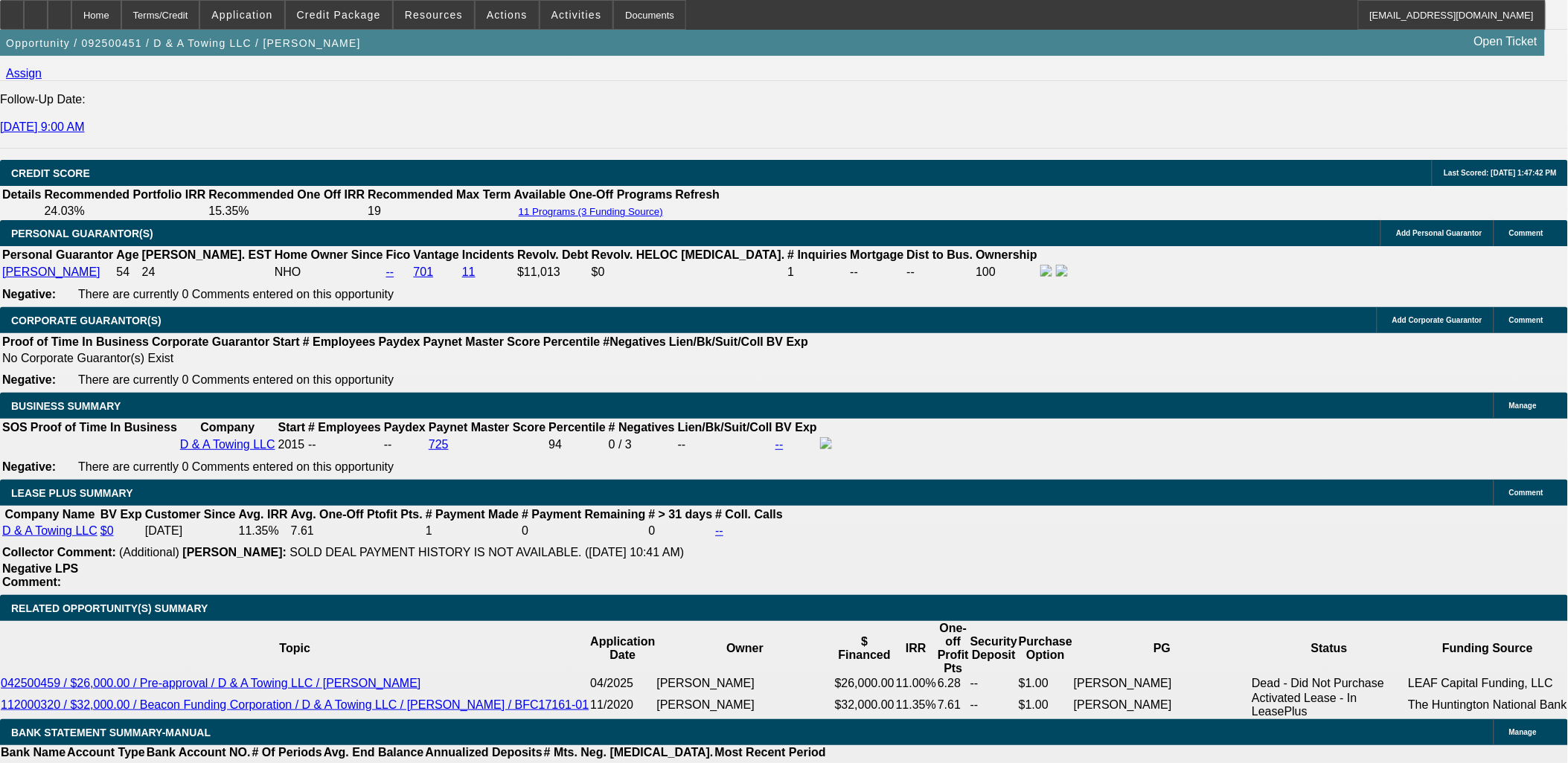
scroll to position [3827, 0]
drag, startPoint x: 1198, startPoint y: 323, endPoint x: 1207, endPoint y: 329, distance: 10.8
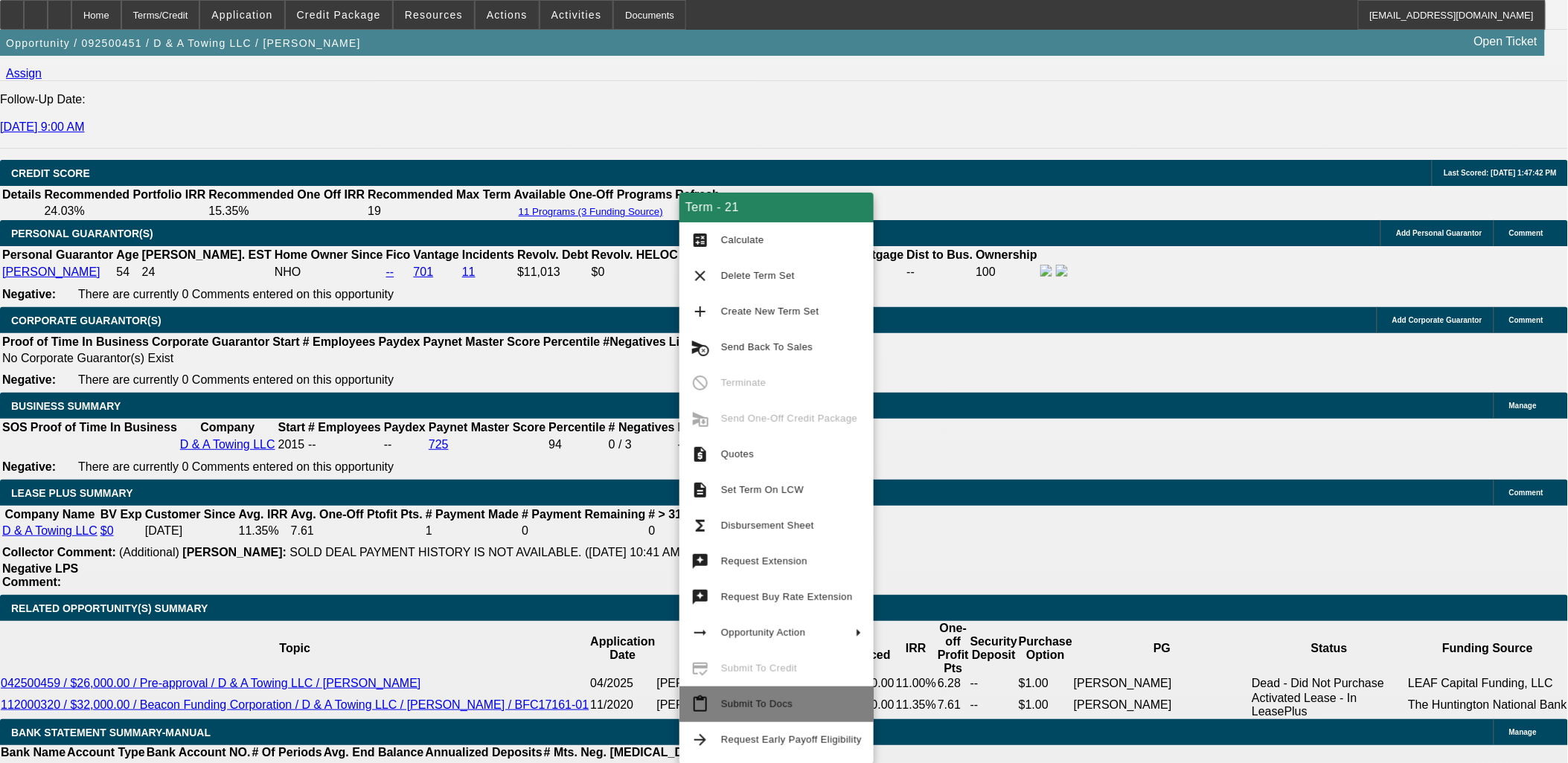
click at [767, 715] on button "content_paste Submit To Docs" at bounding box center [777, 704] width 194 height 36
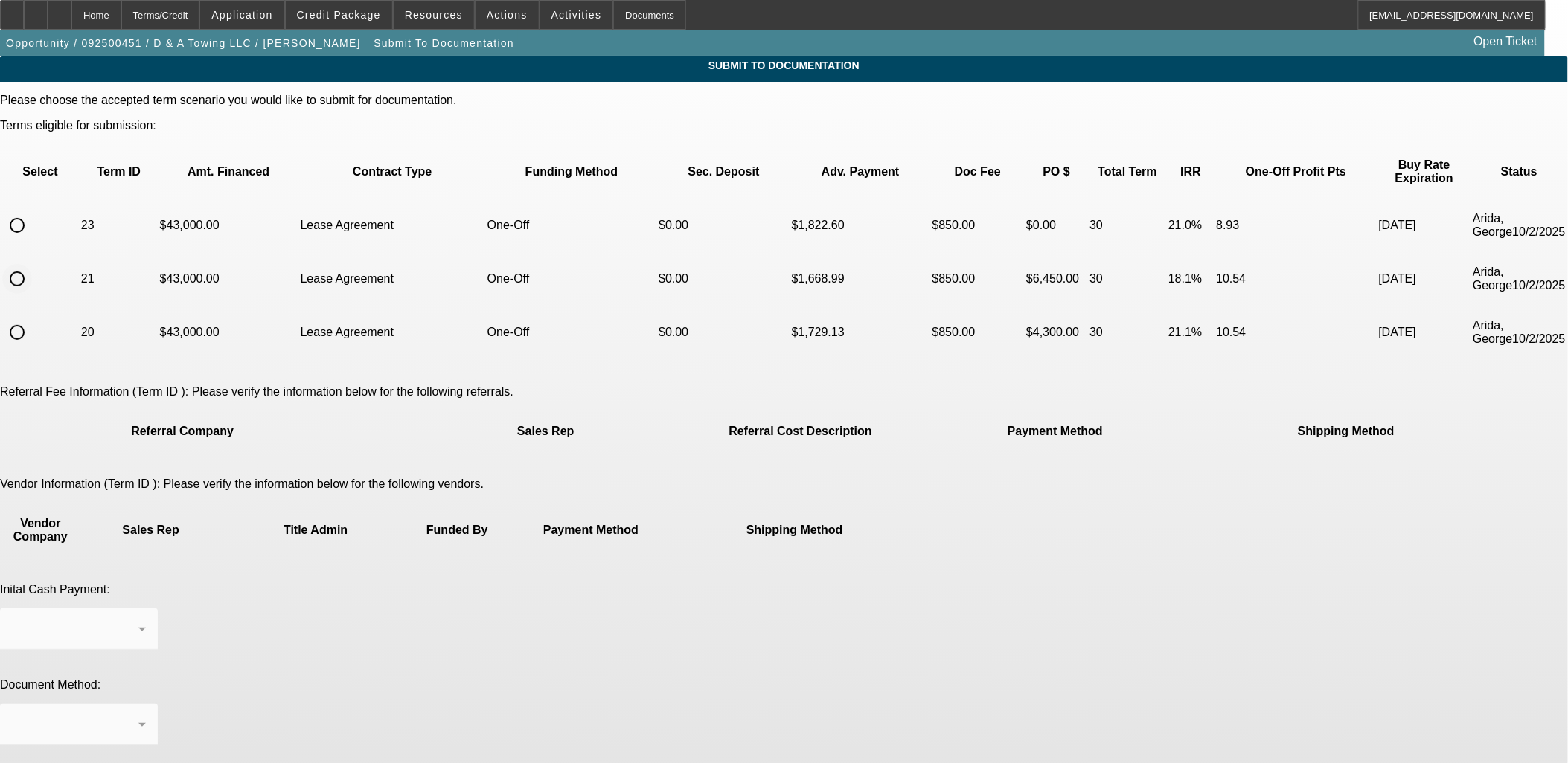
click at [32, 264] on input "radio" at bounding box center [17, 279] width 30 height 30
radio input "true"
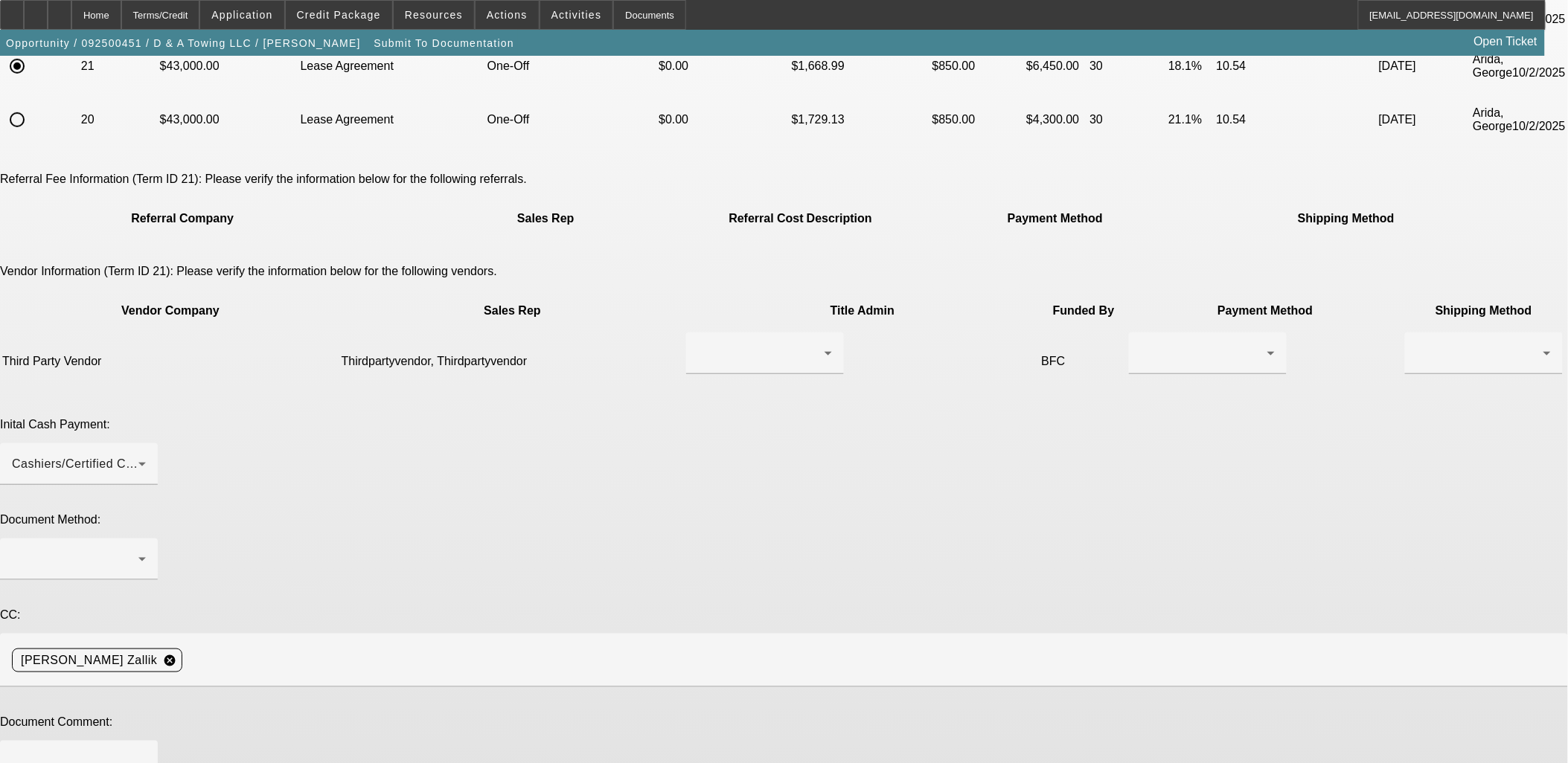
scroll to position [215, 0]
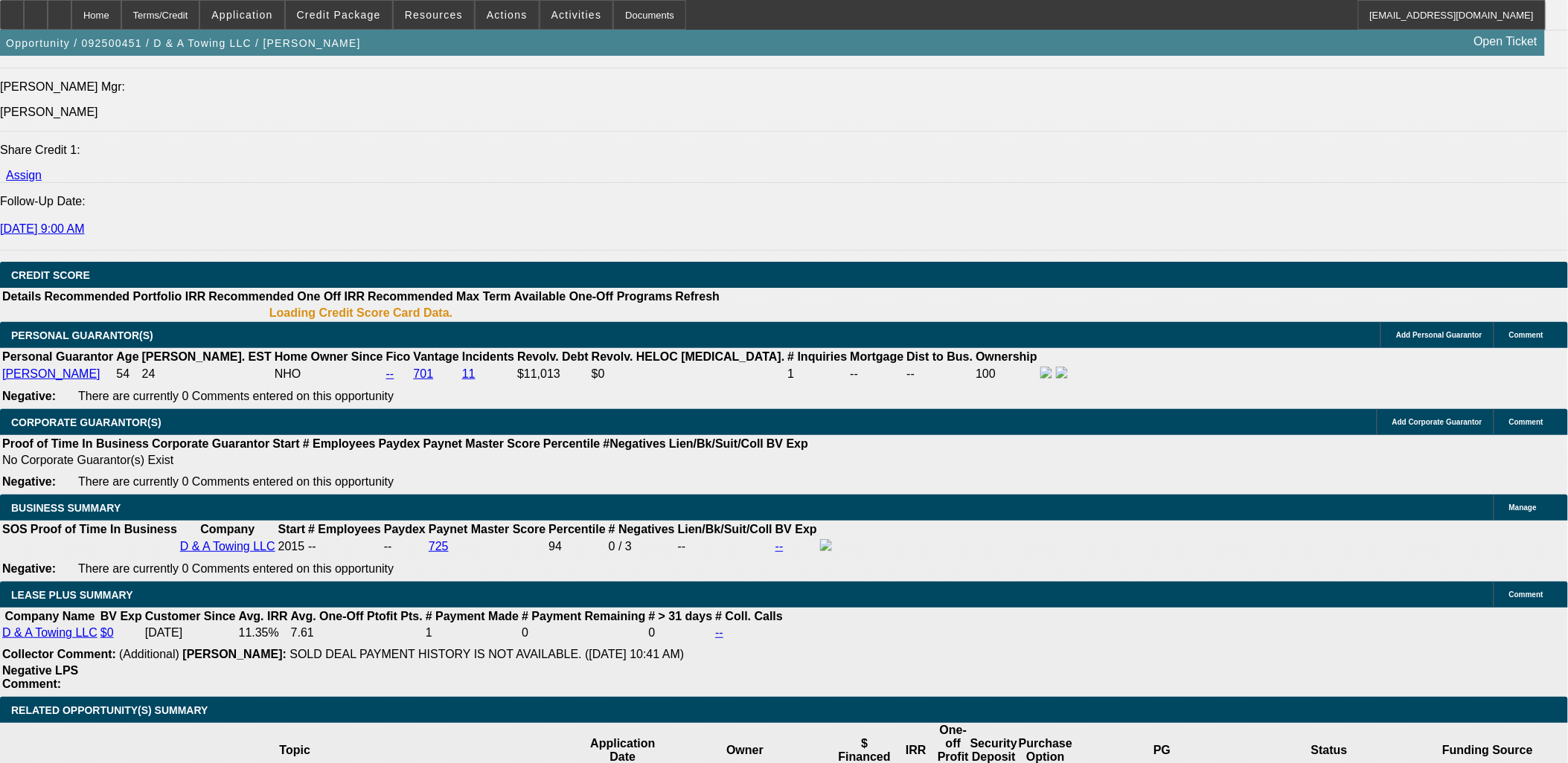
scroll to position [1992, 0]
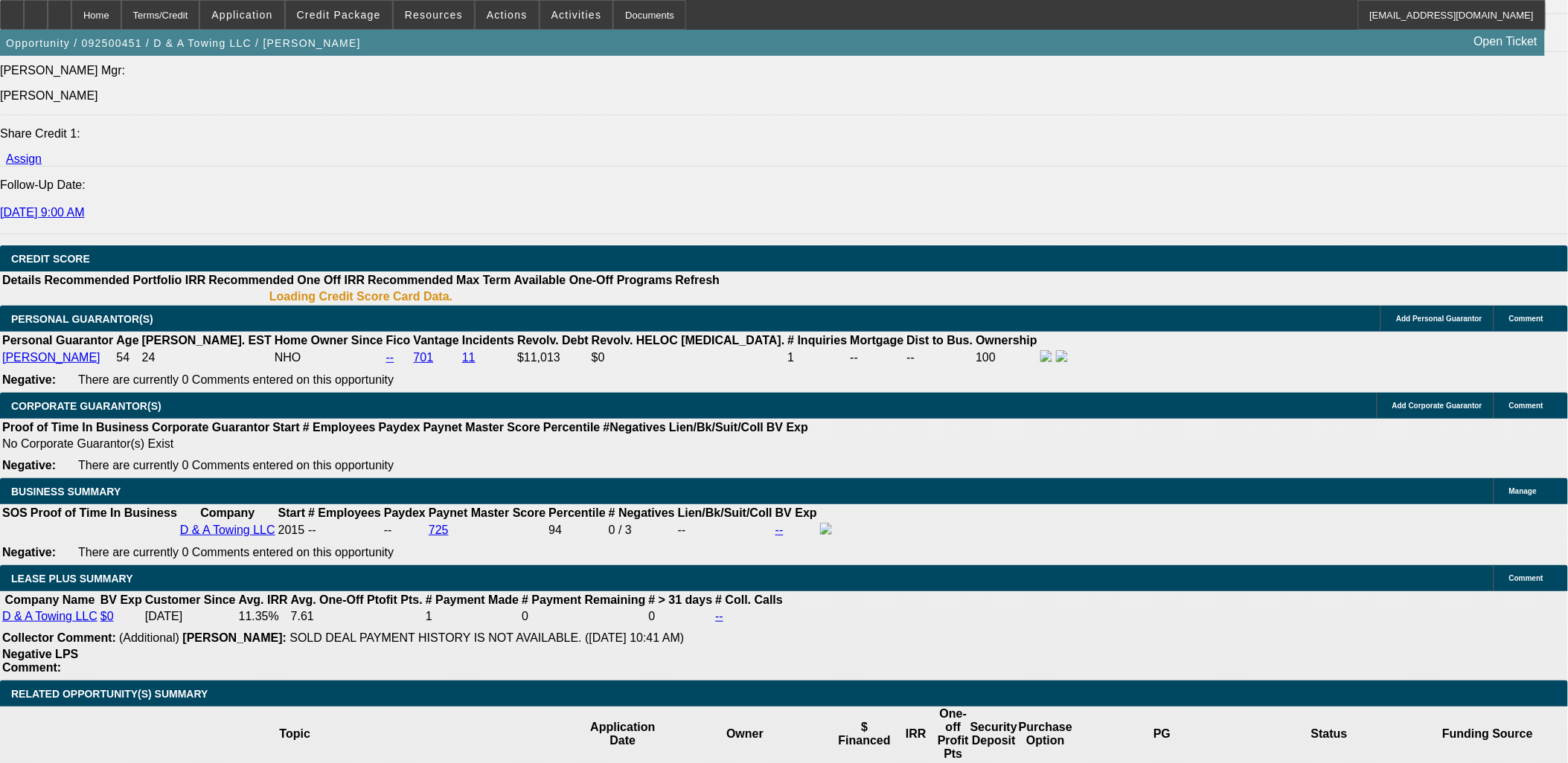
select select "0"
select select "3"
select select "0"
select select "6"
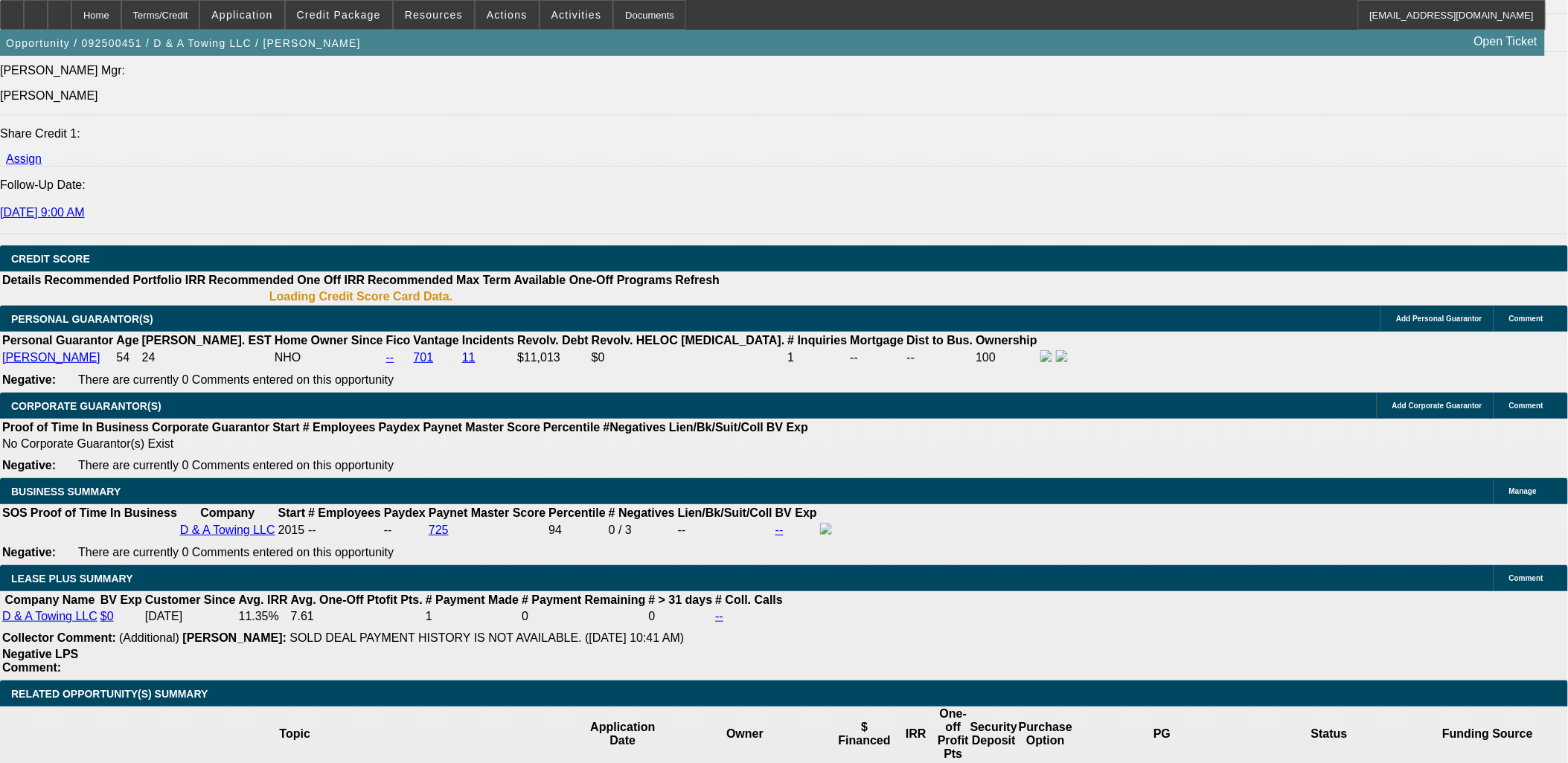
select select "0"
select select "3"
select select "0.2"
select select "17"
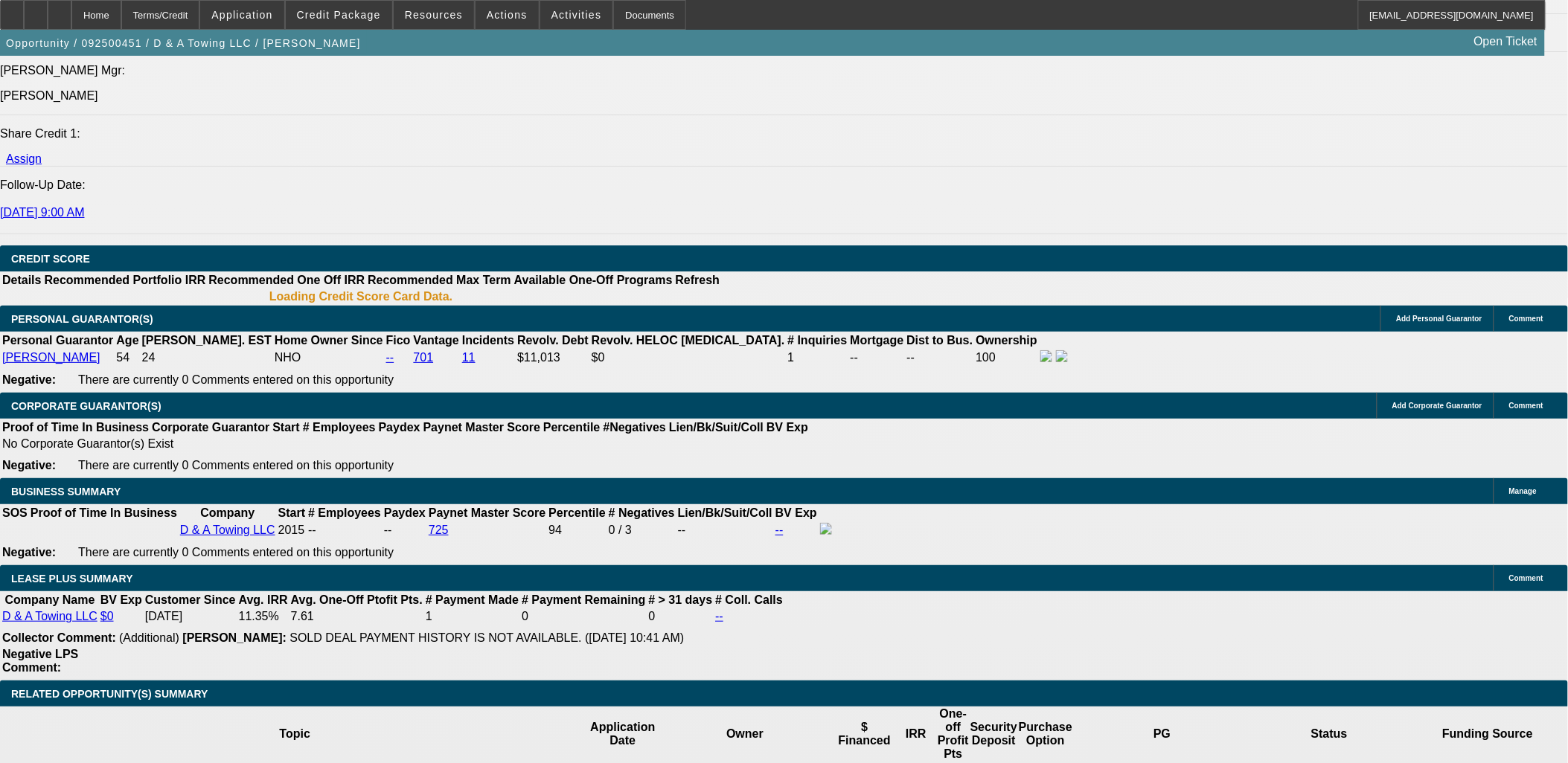
select select "0"
select select "3"
select select "0.15"
select select "4"
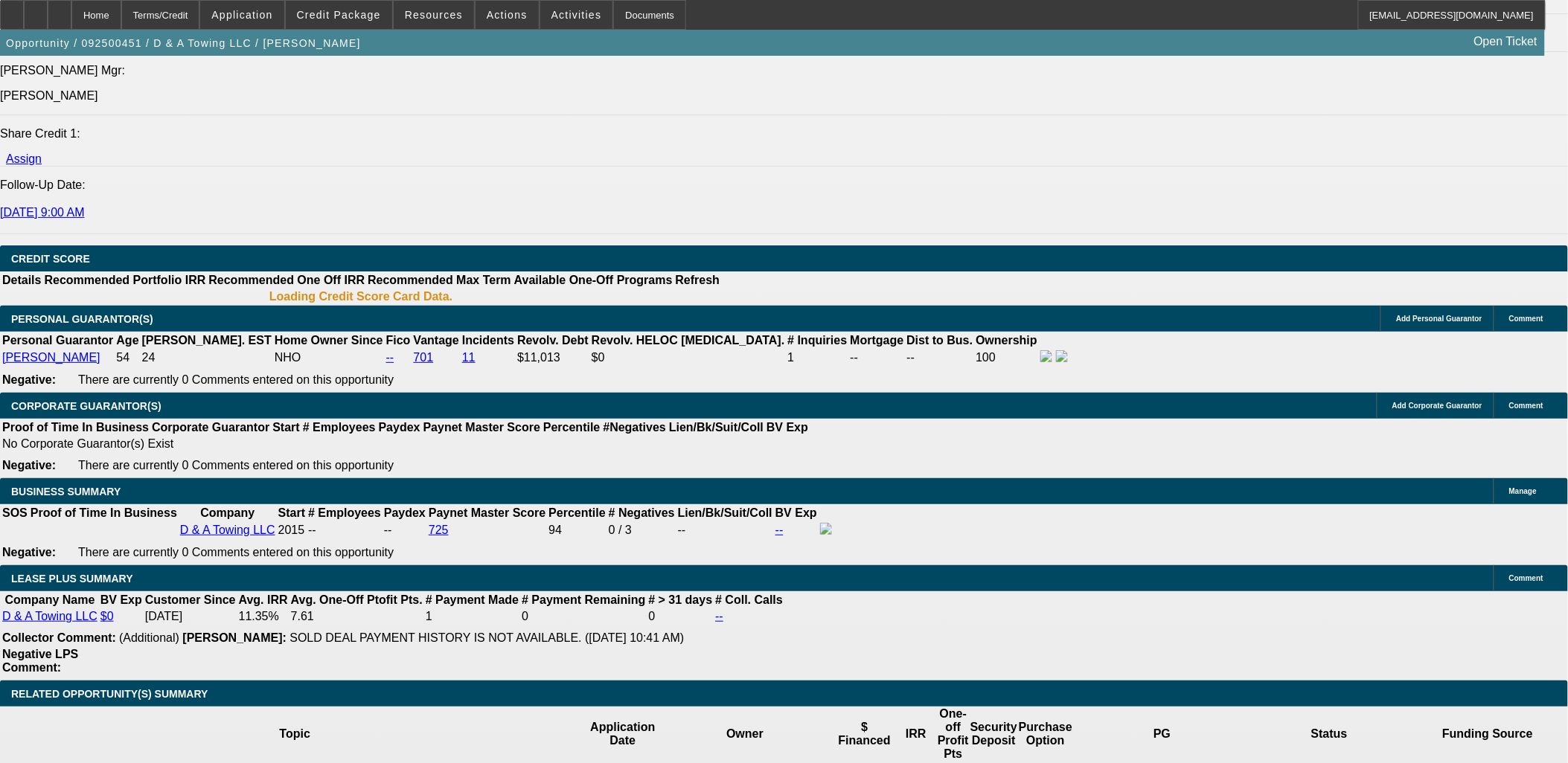
select select "0"
select select "3"
select select "0.1"
select select "4"
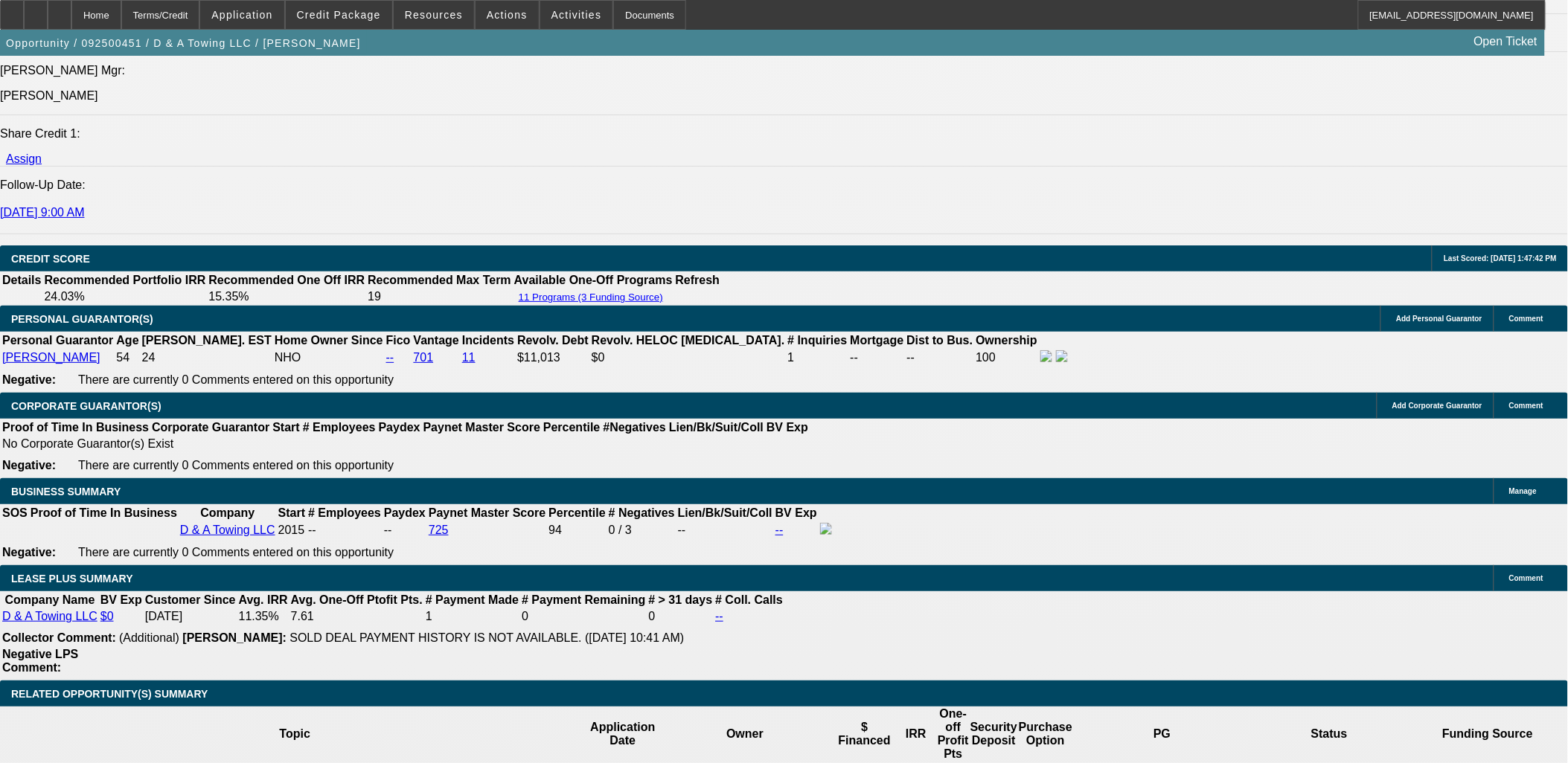
select select "16"
type input "UNKNOWN"
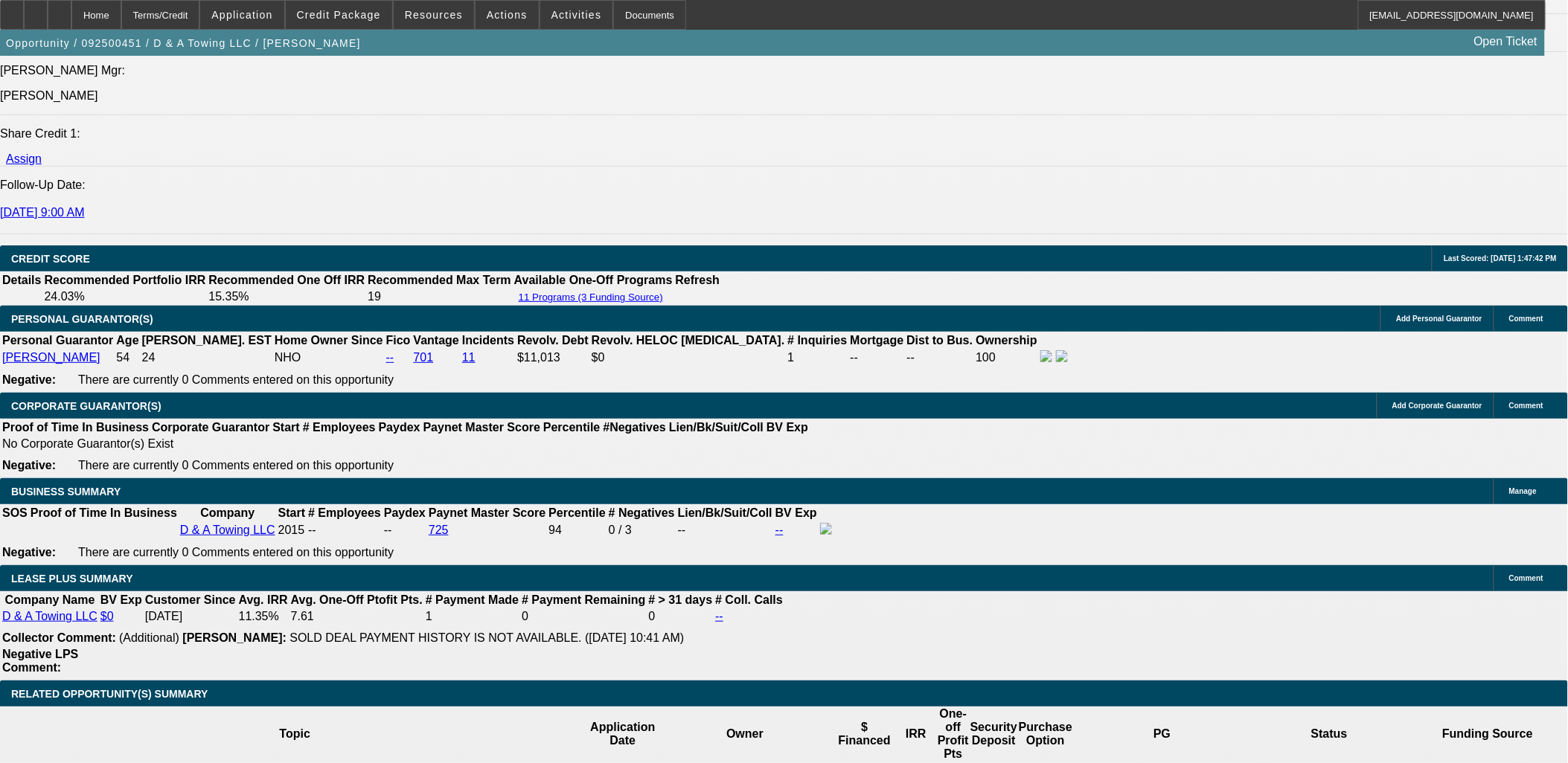
scroll to position [2077, 0]
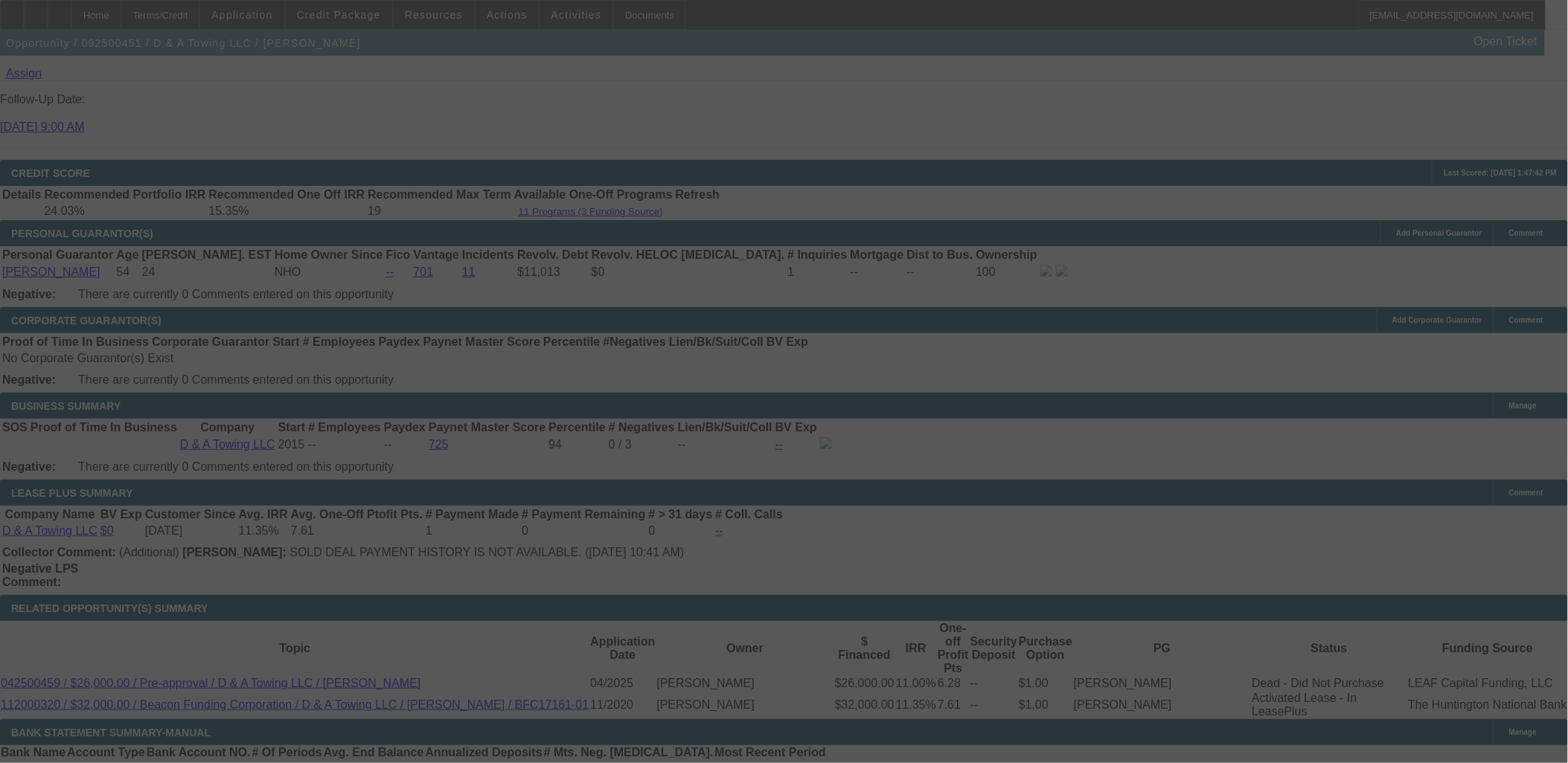
select select "0"
select select "3"
select select "0.15"
select select "16"
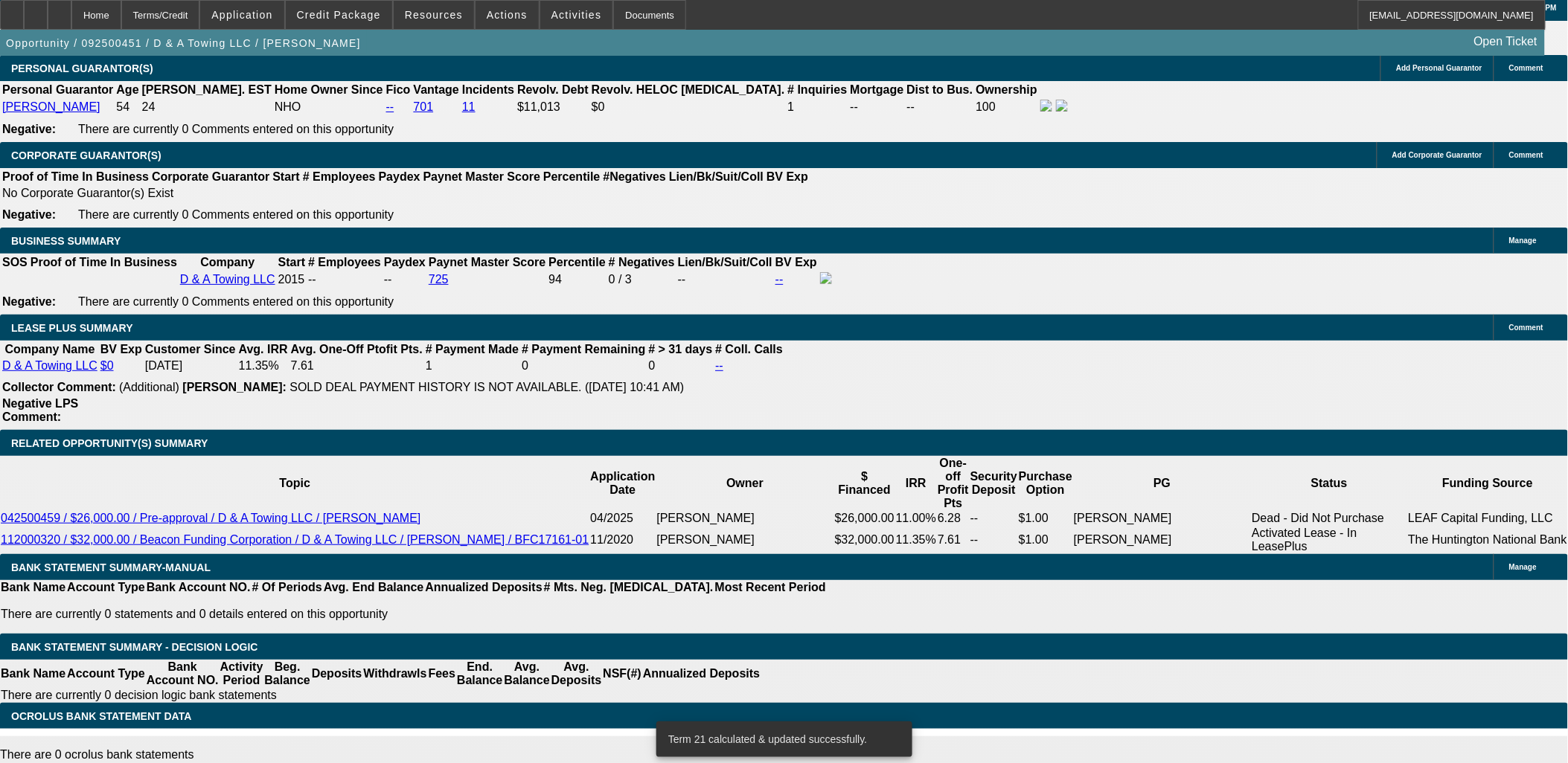
scroll to position [2159, 0]
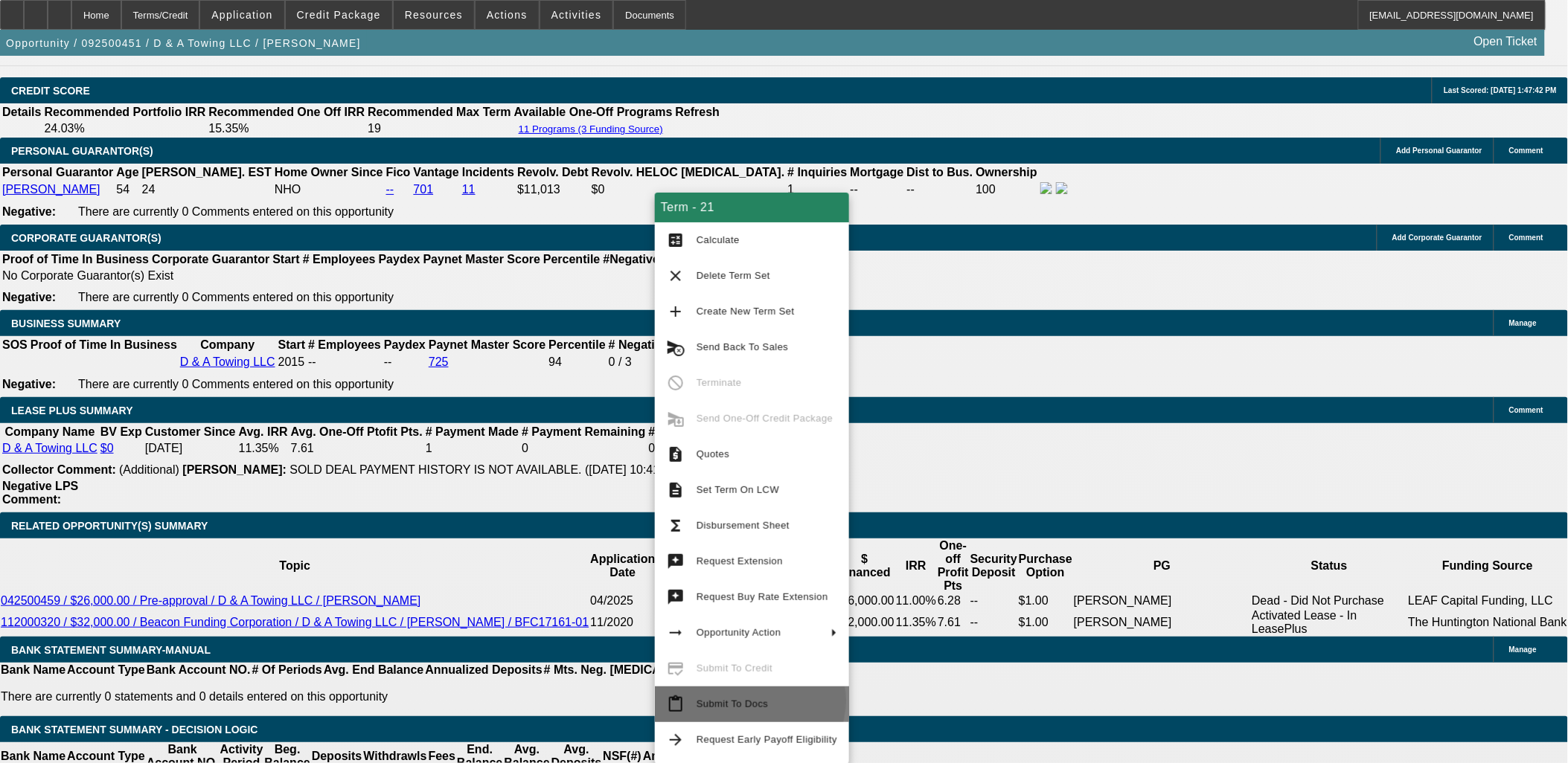
drag, startPoint x: 749, startPoint y: 701, endPoint x: 745, endPoint y: 708, distance: 8.1
click at [749, 701] on span "Submit To Docs" at bounding box center [733, 704] width 72 height 11
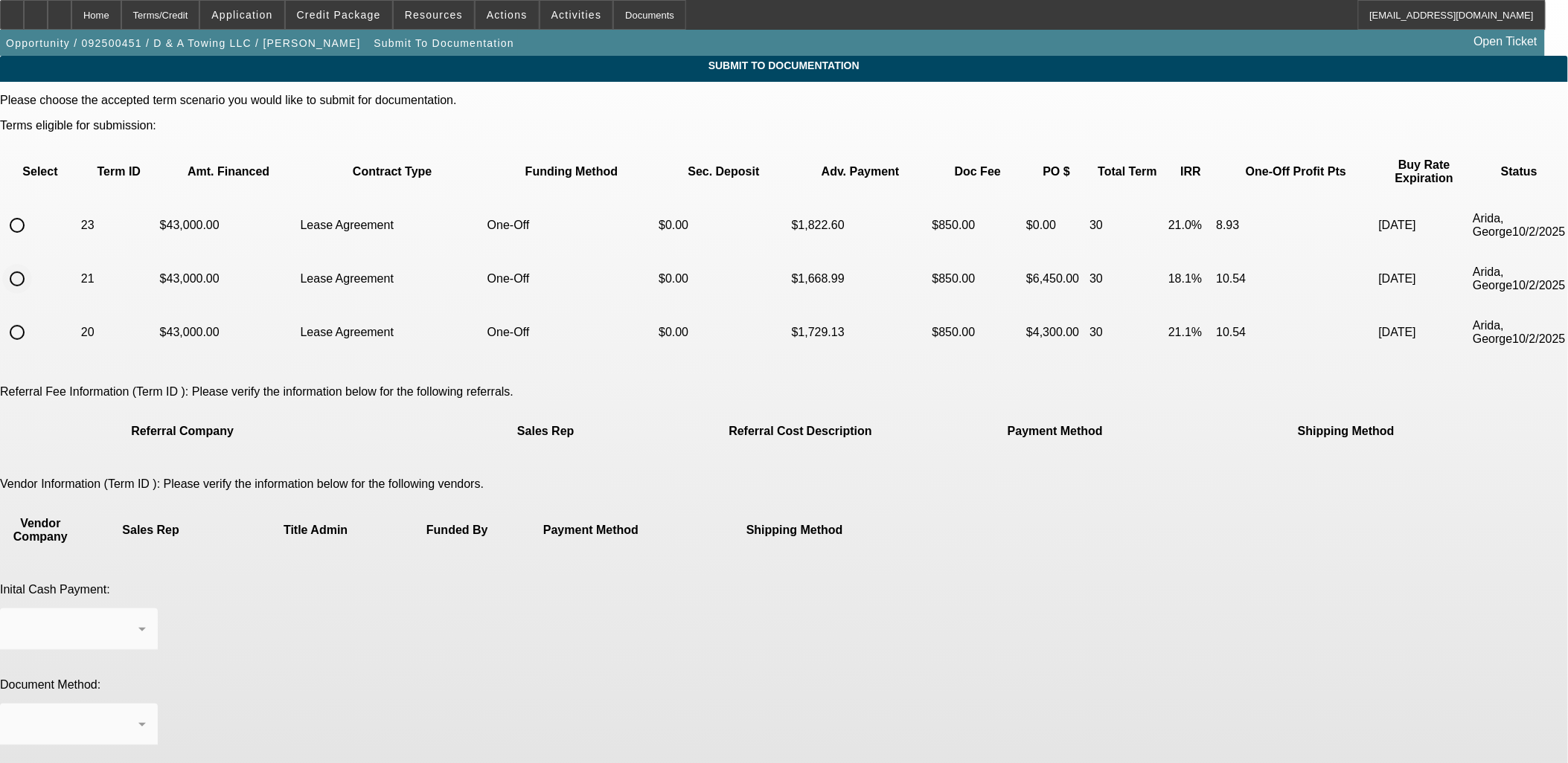
click at [32, 264] on input "radio" at bounding box center [17, 279] width 30 height 30
radio input "true"
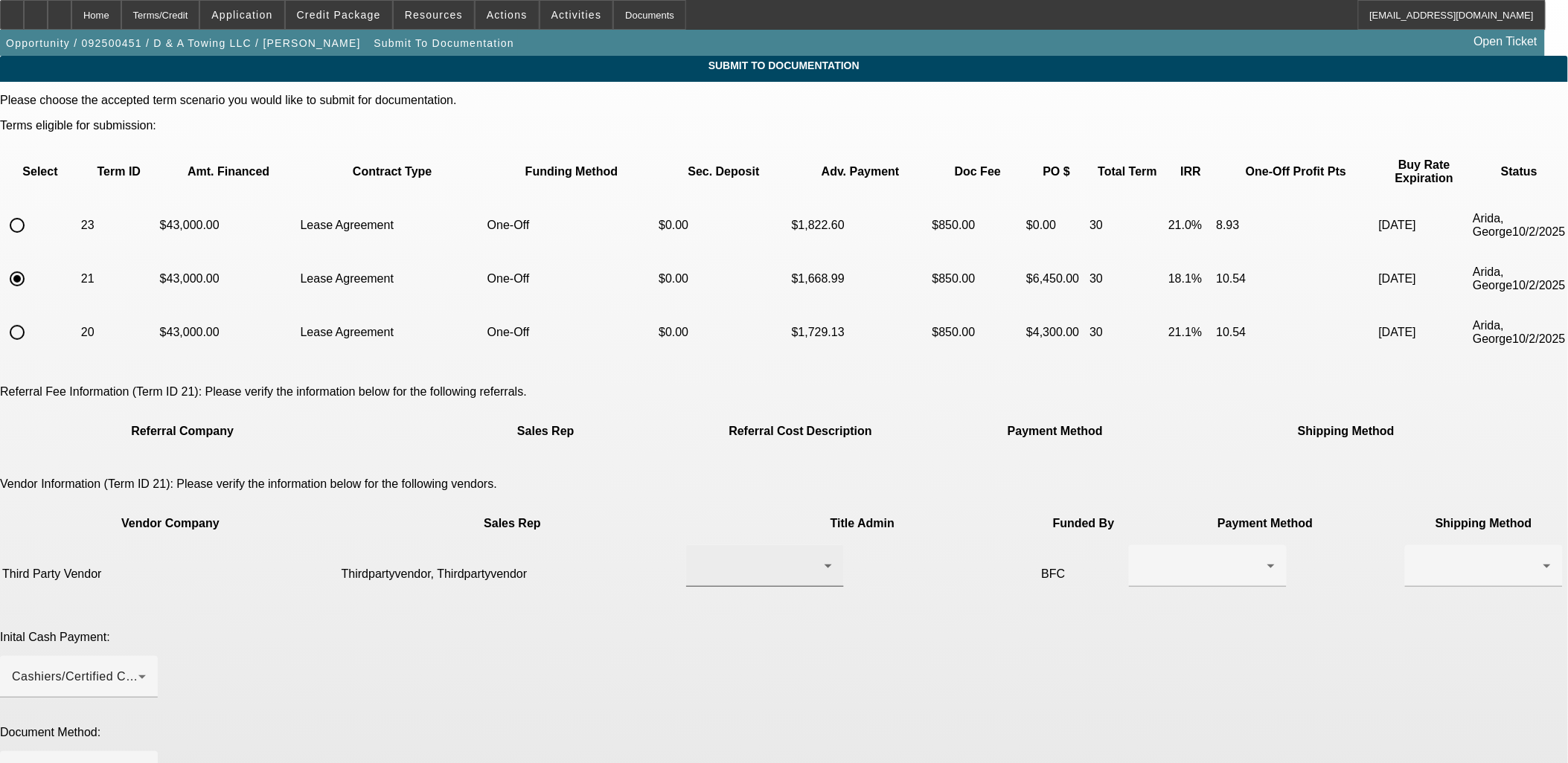
click at [766, 545] on div at bounding box center [765, 566] width 134 height 41
click at [770, 546] on span "Thirdpartyvendor, Thirdpartyvendor" at bounding box center [719, 538] width 151 height 36
click at [1141, 557] on div at bounding box center [1204, 566] width 126 height 18
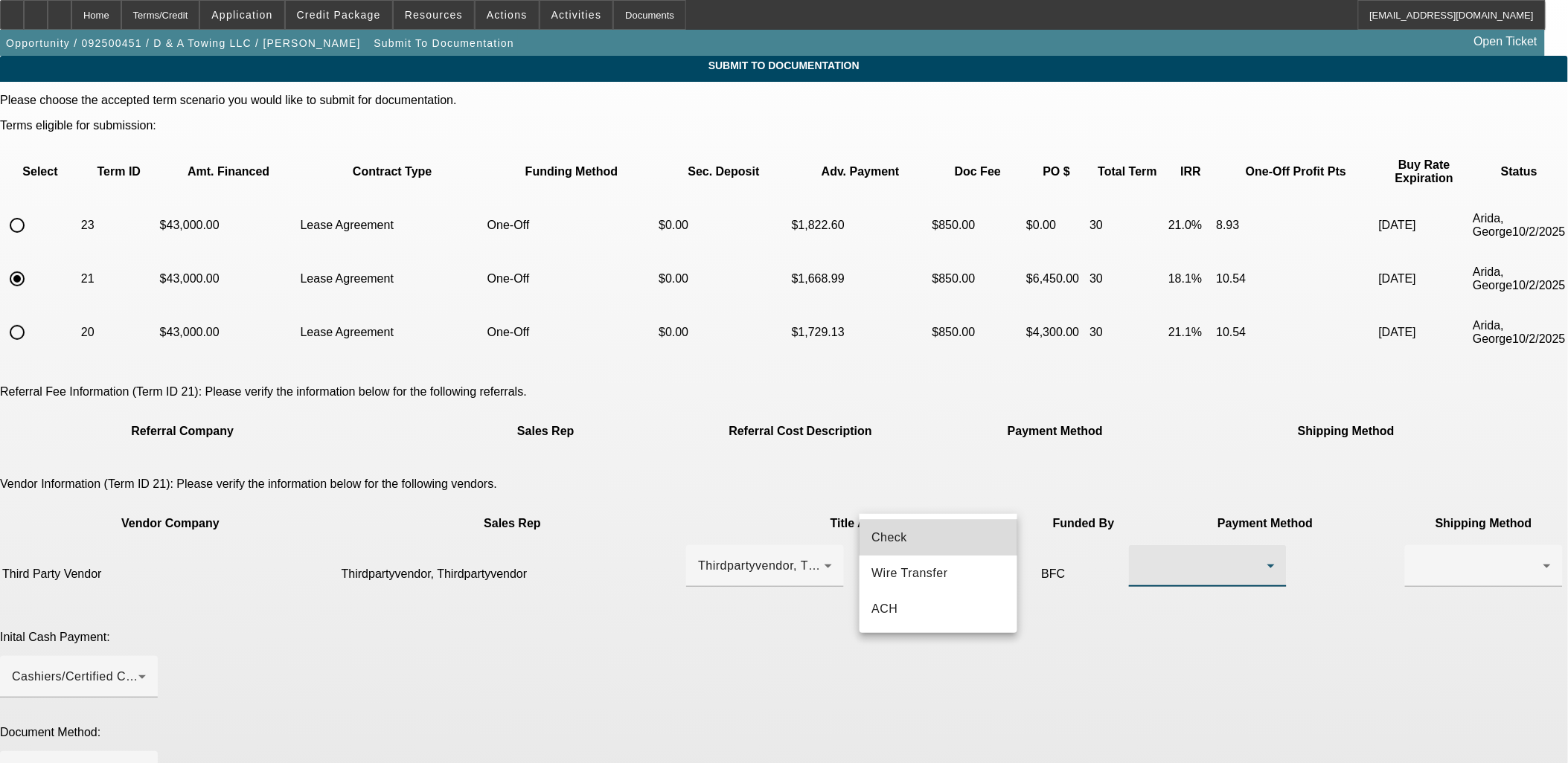
click at [961, 543] on mat-option "Check" at bounding box center [938, 538] width 158 height 36
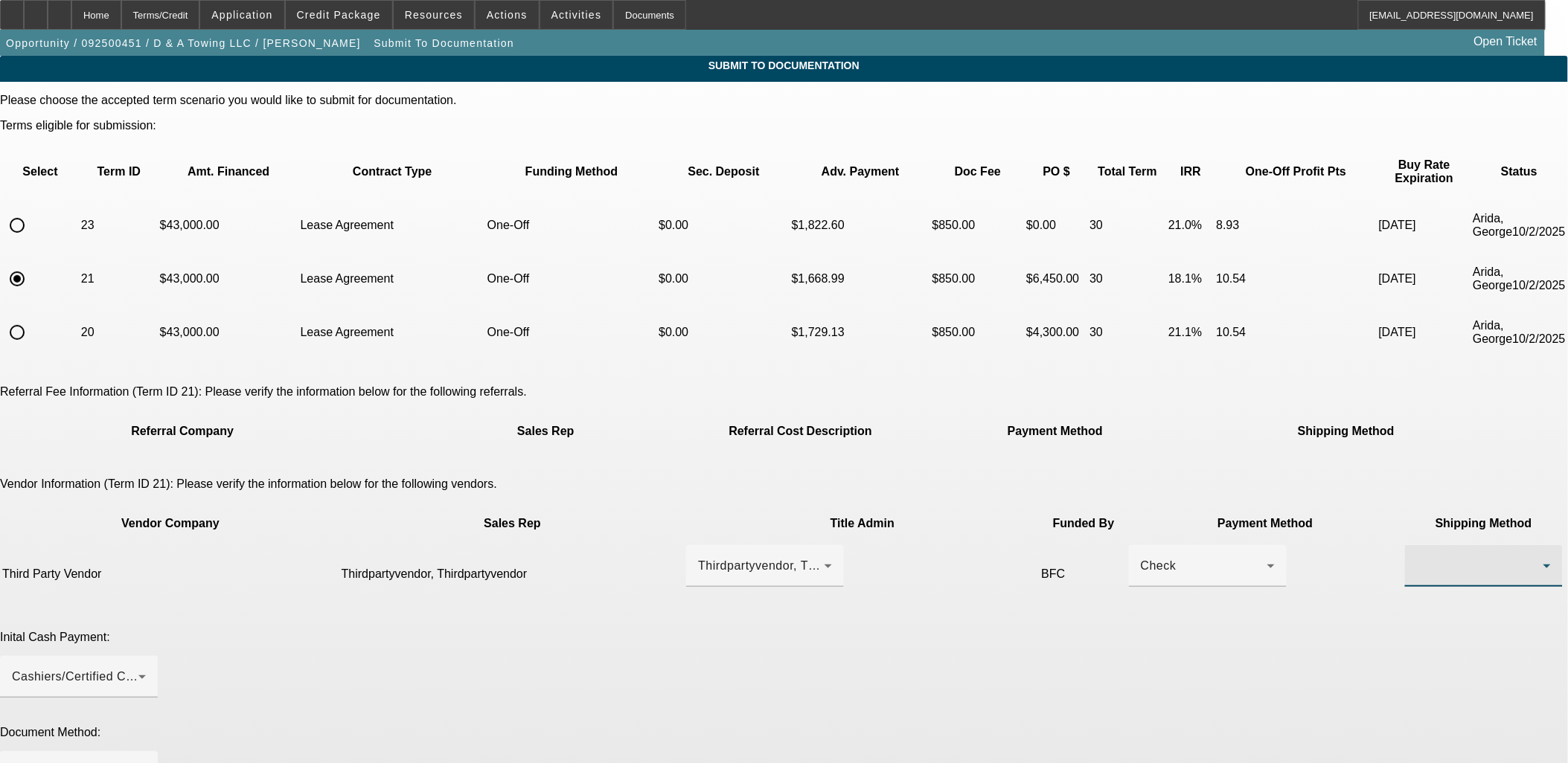
click at [1417, 557] on div at bounding box center [1481, 566] width 126 height 18
click at [1083, 571] on mat-option "Fed Ex" at bounding box center [1105, 573] width 158 height 36
click at [138, 762] on div at bounding box center [75, 772] width 126 height 18
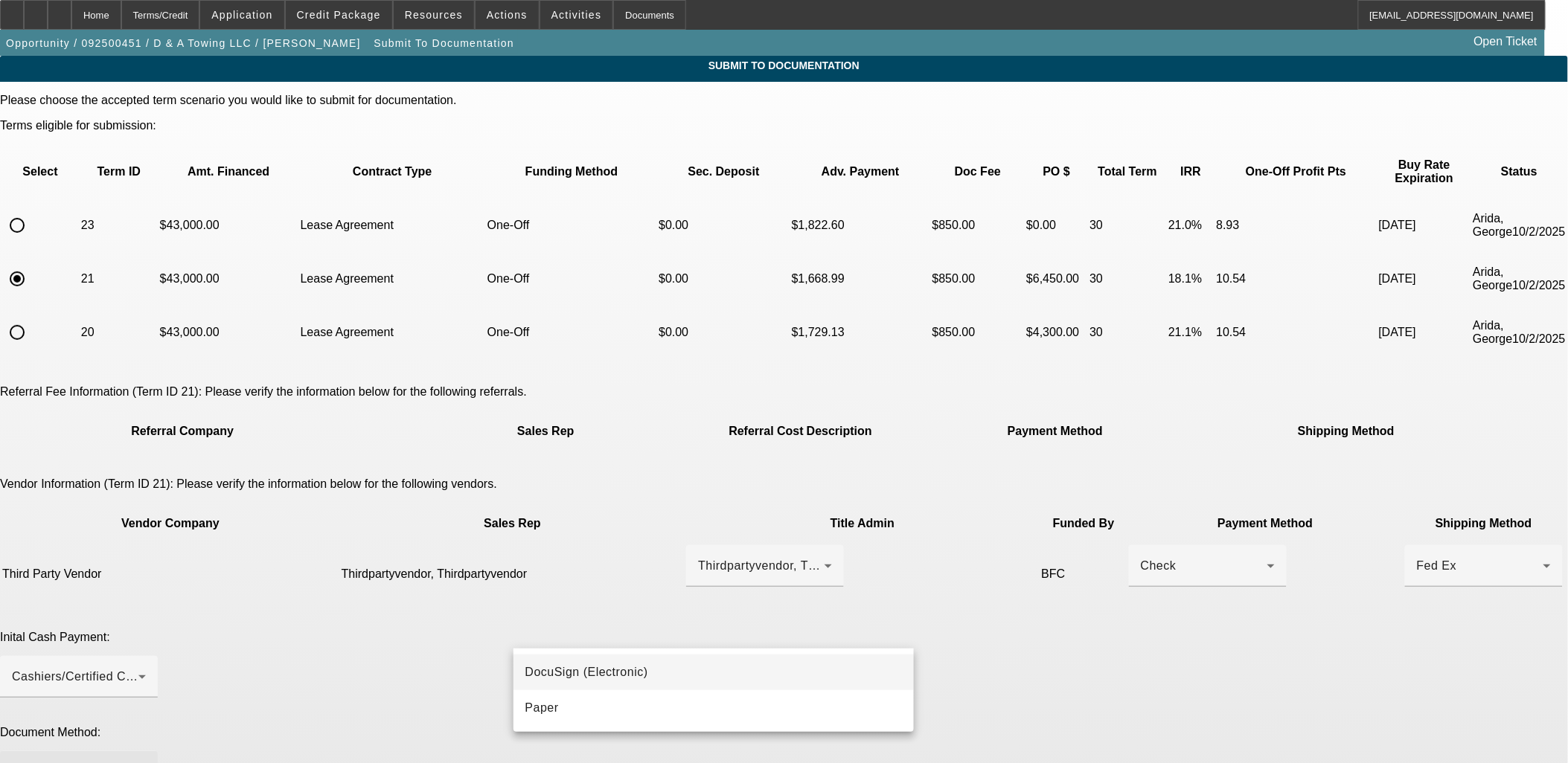
click at [769, 662] on mat-option "DocuSign (Electronic)" at bounding box center [714, 673] width 401 height 36
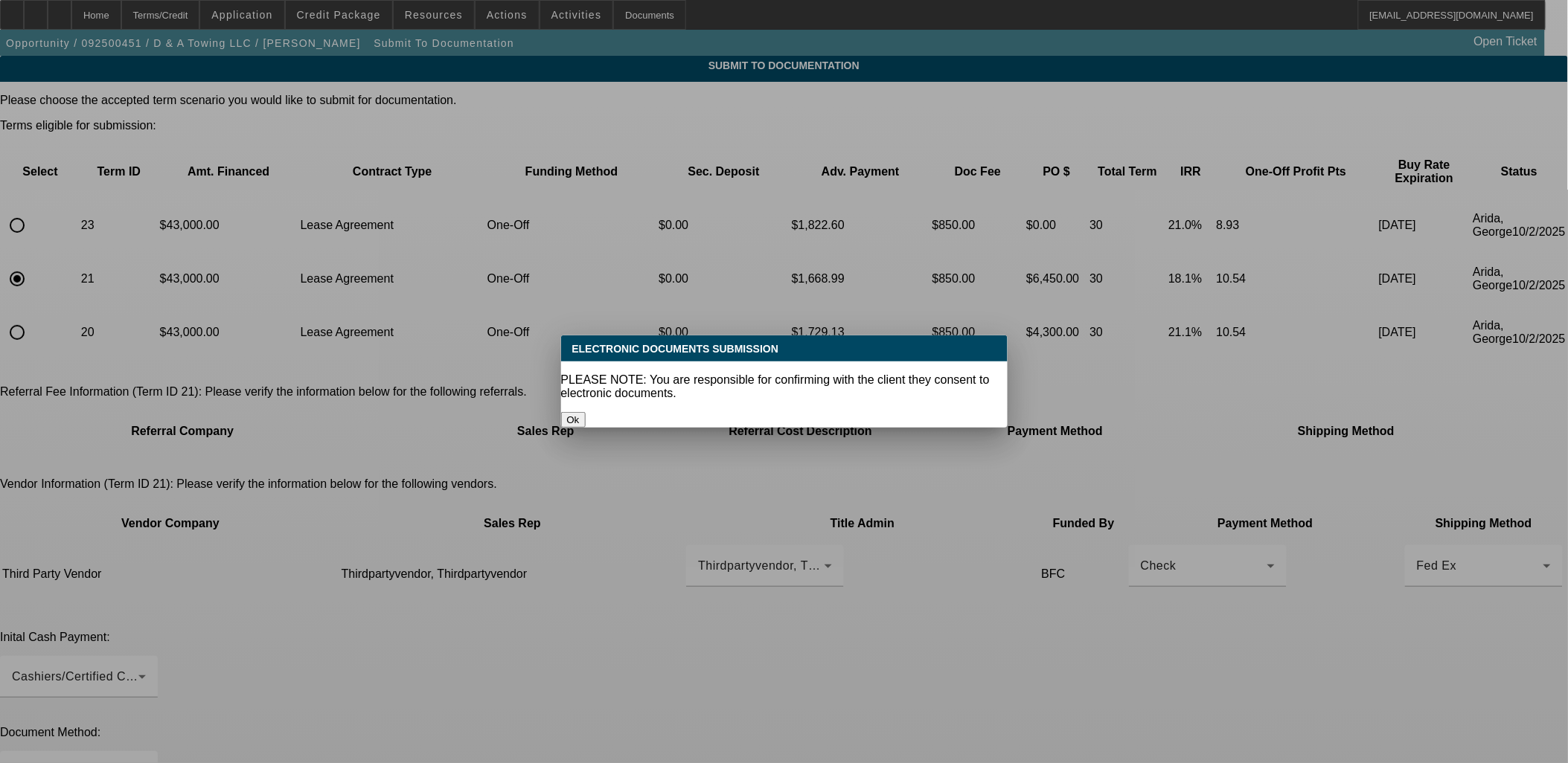
click at [1065, 616] on div at bounding box center [784, 382] width 1568 height 763
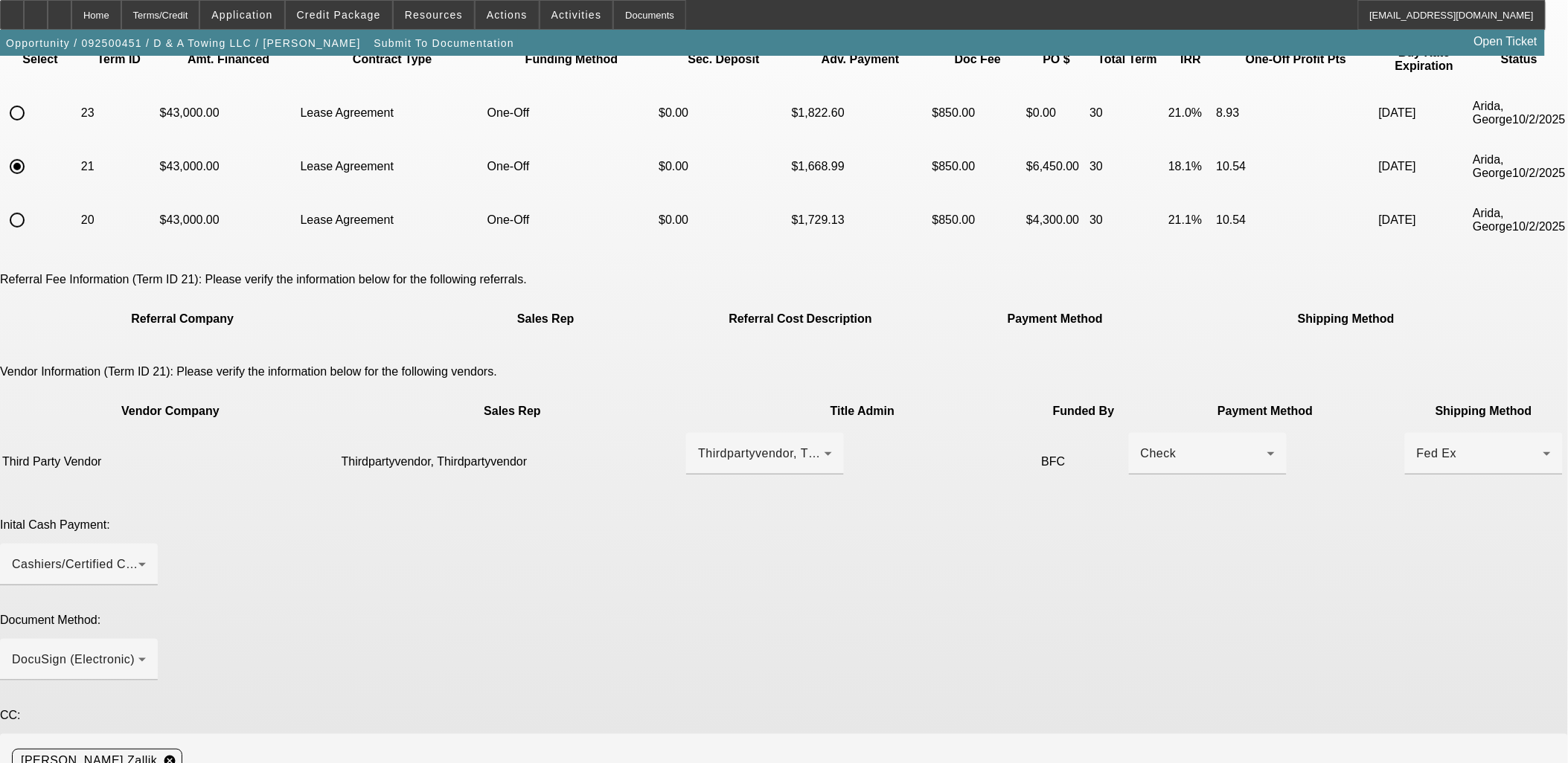
scroll to position [215, 0]
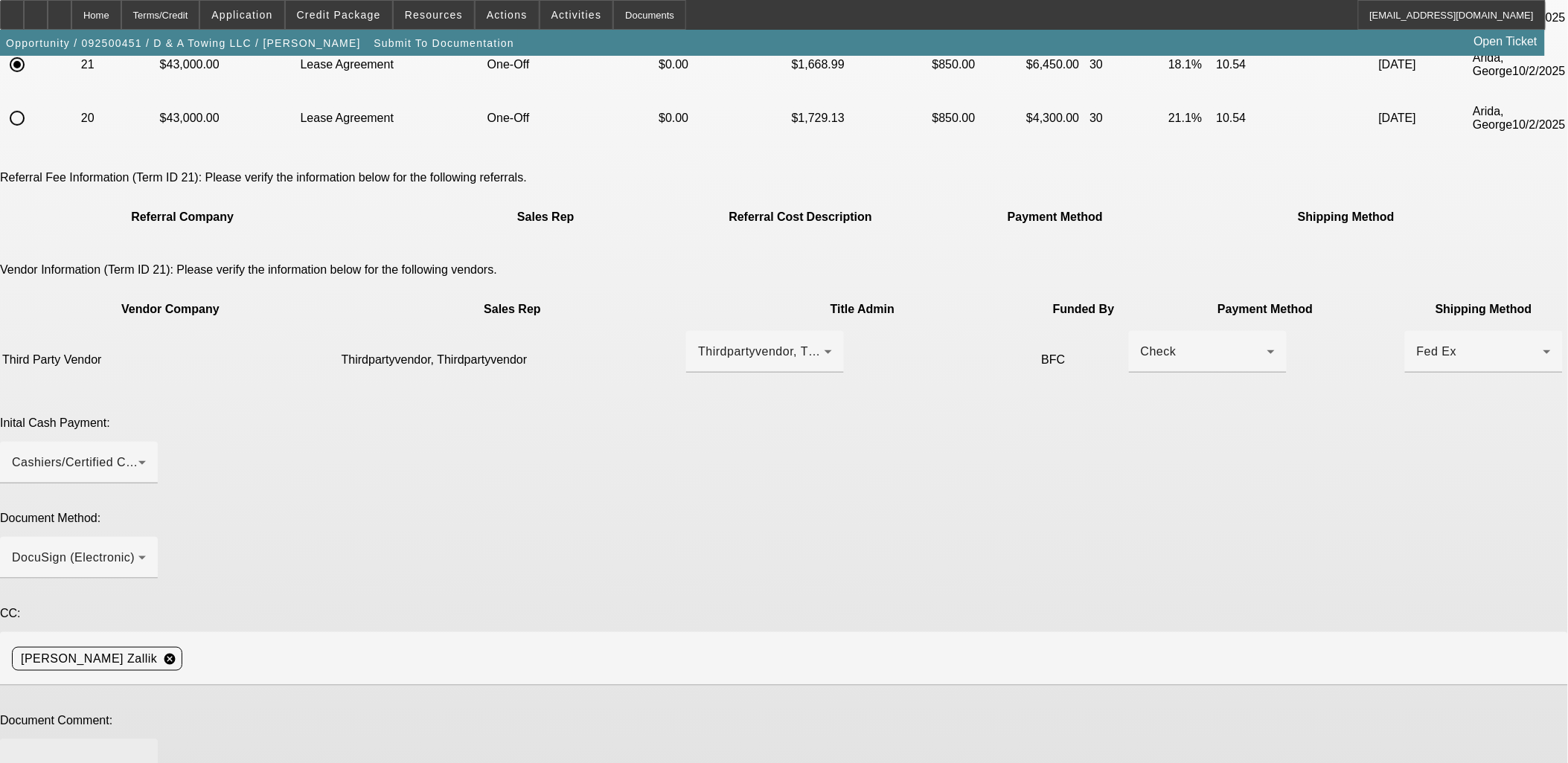
click at [146, 751] on textarea at bounding box center [79, 769] width 134 height 36
paste textarea "Belinda Mason <masonbelinda21@gmail.com>"
drag, startPoint x: 616, startPoint y: 537, endPoint x: 690, endPoint y: 539, distance: 74.0
click at [146, 751] on textarea "Please send Docs to Belinda Mason <masonbelinda21@gmail.com>" at bounding box center [79, 769] width 134 height 36
click at [146, 751] on textarea "Please send Docs to masonbelinda21@gmail.com>" at bounding box center [79, 769] width 134 height 36
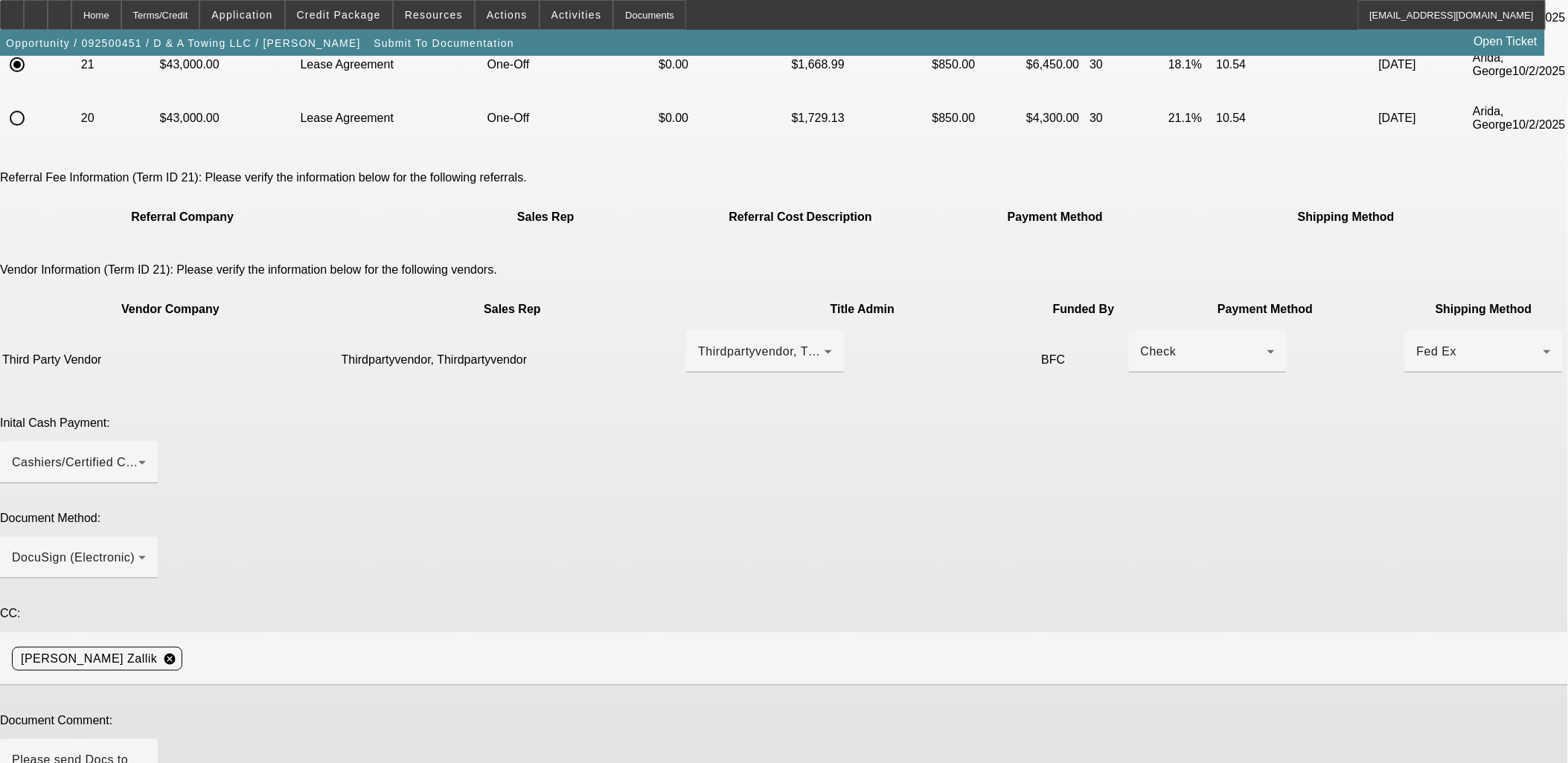
click at [146, 751] on textarea "Please send Docs to masonbelinda21@gmail.com and call PG at" at bounding box center [79, 769] width 134 height 36
paste textarea "12-664-7550"
click at [146, 751] on textarea "Please send Docs to masonbelinda21@gmail.com and call PG at (812) 664-7550 for …" at bounding box center [79, 769] width 134 height 36
paste textarea "(270) 929-1479"
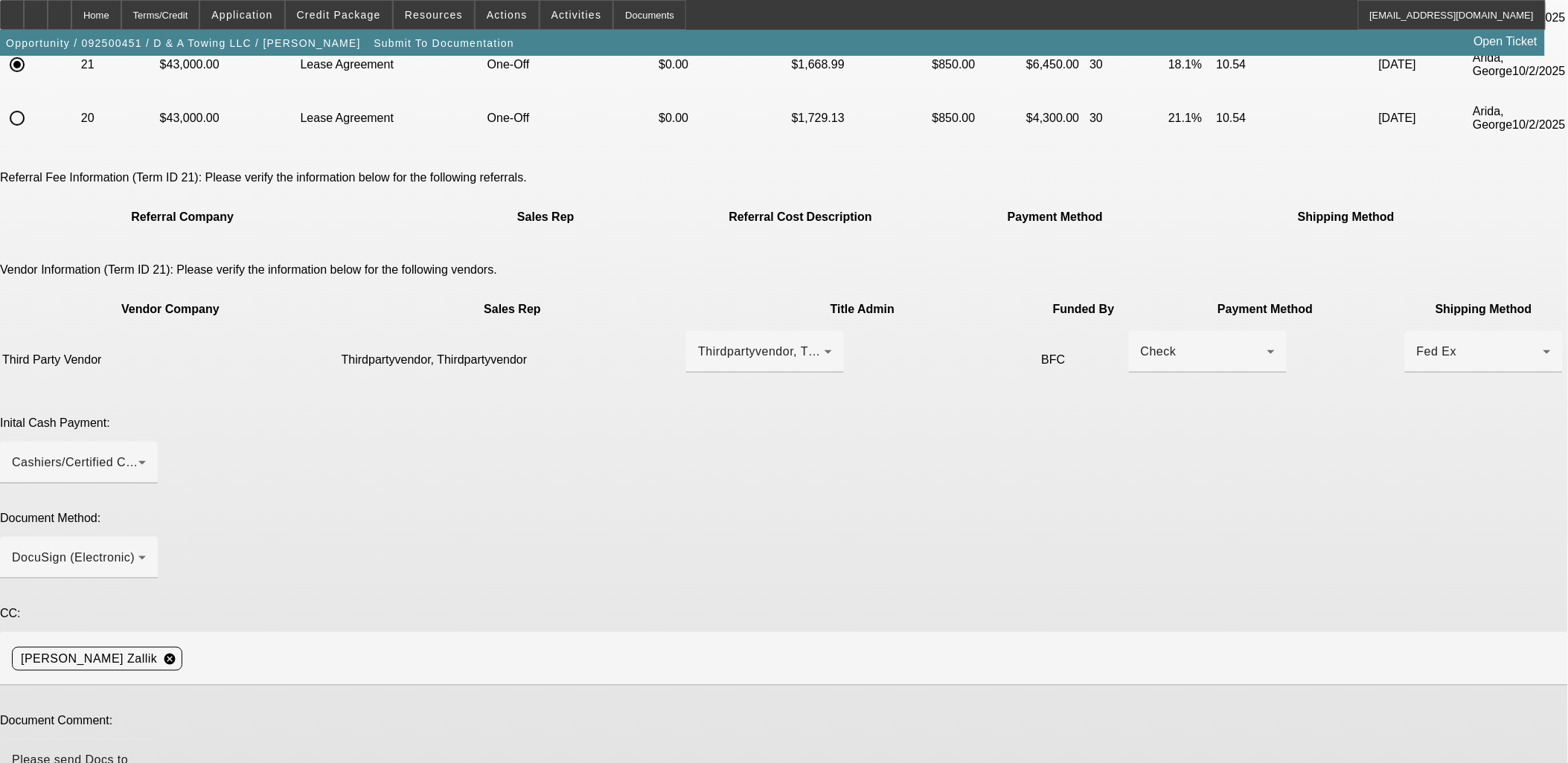
click at [146, 751] on textarea "Please send Docs to masonbelinda21@gmail.com and call PG at (812) 664-7550 for …" at bounding box center [79, 769] width 134 height 36
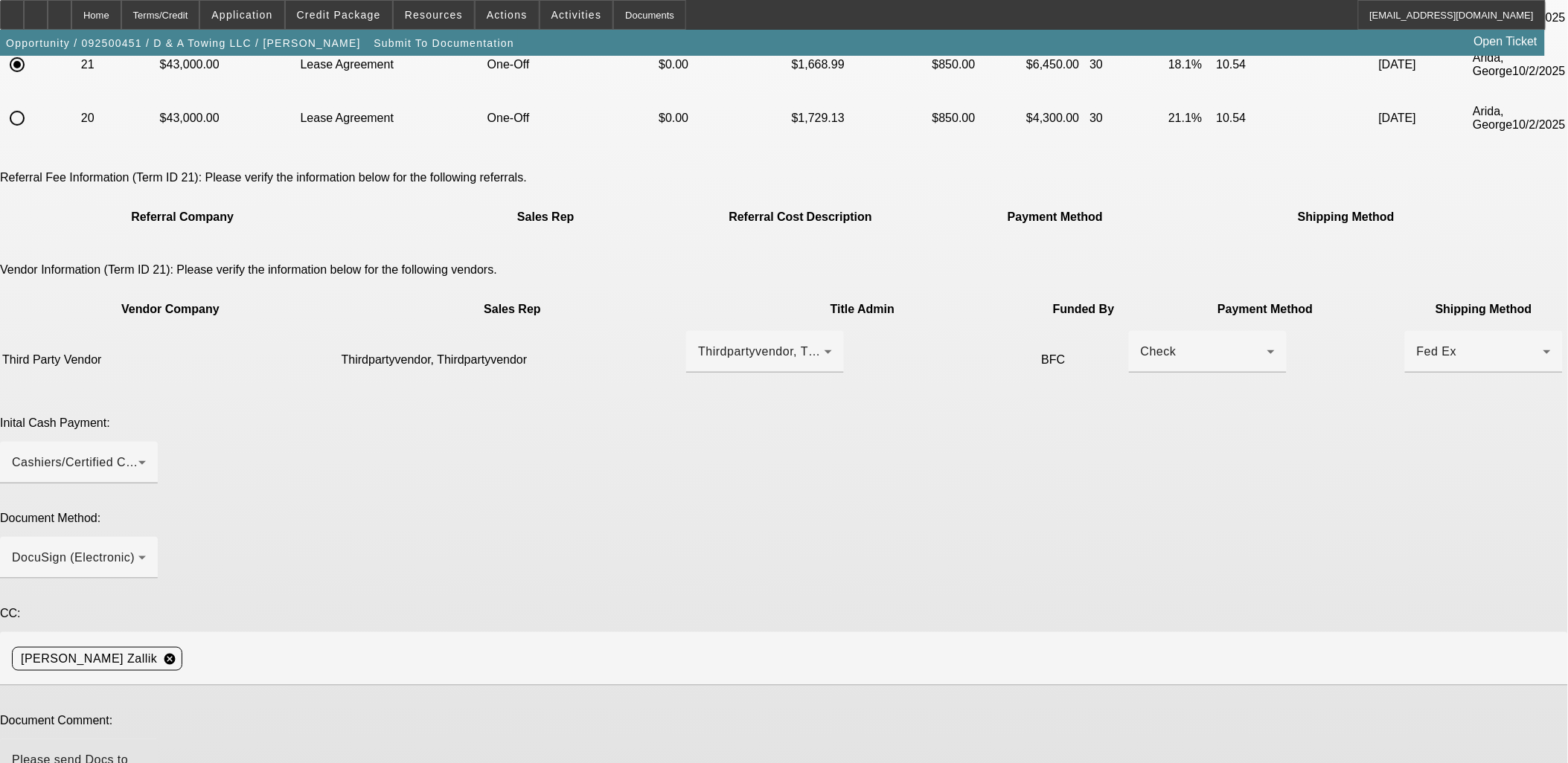
click at [146, 751] on textarea "Please send Docs to masonbelinda21@gmail.com and call PG at (812) 664-7550 for …" at bounding box center [79, 769] width 134 height 36
drag, startPoint x: 1179, startPoint y: 562, endPoint x: 1196, endPoint y: 644, distance: 83.7
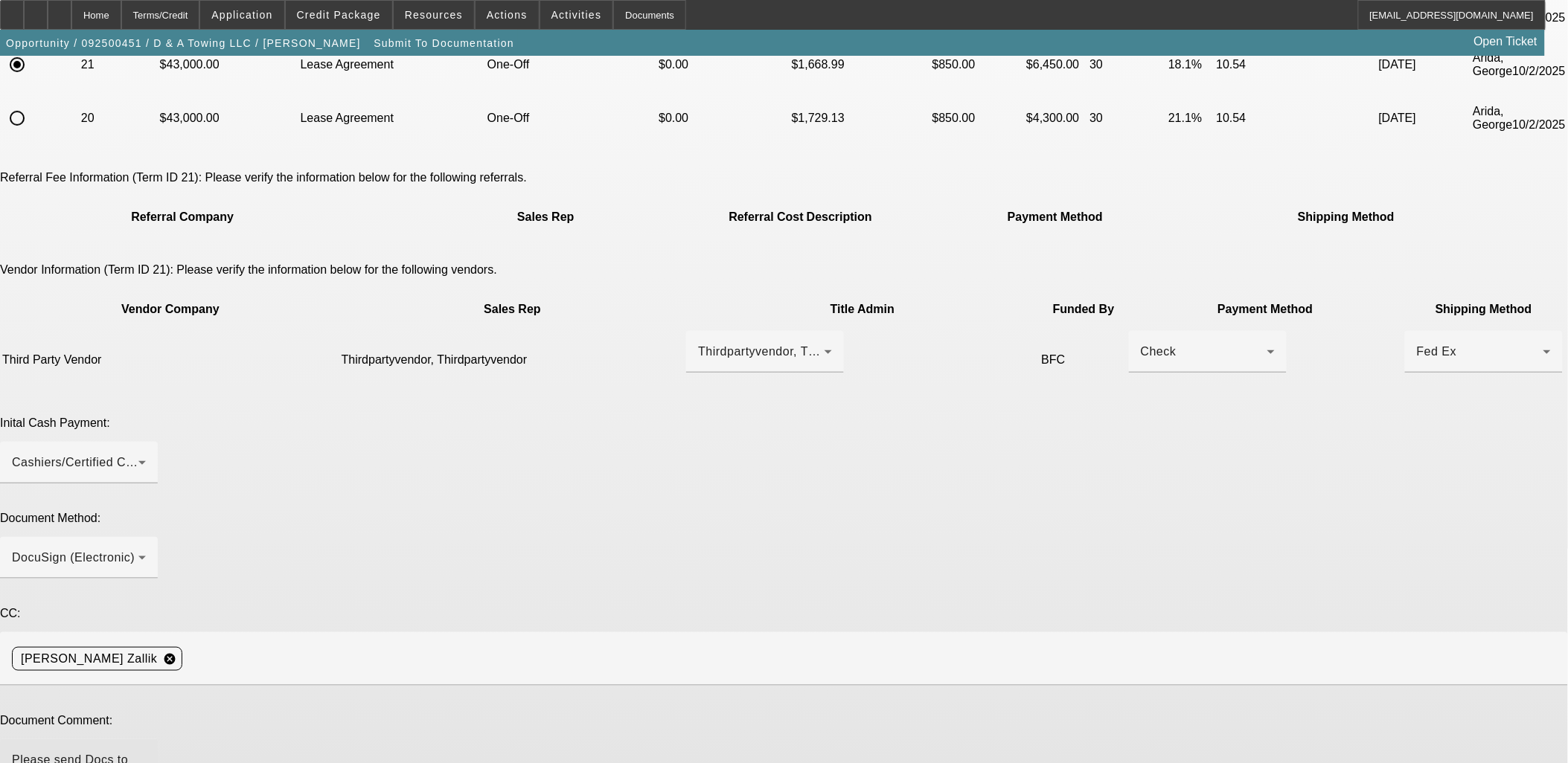
drag, startPoint x: 798, startPoint y: 582, endPoint x: 806, endPoint y: 578, distance: 8.9
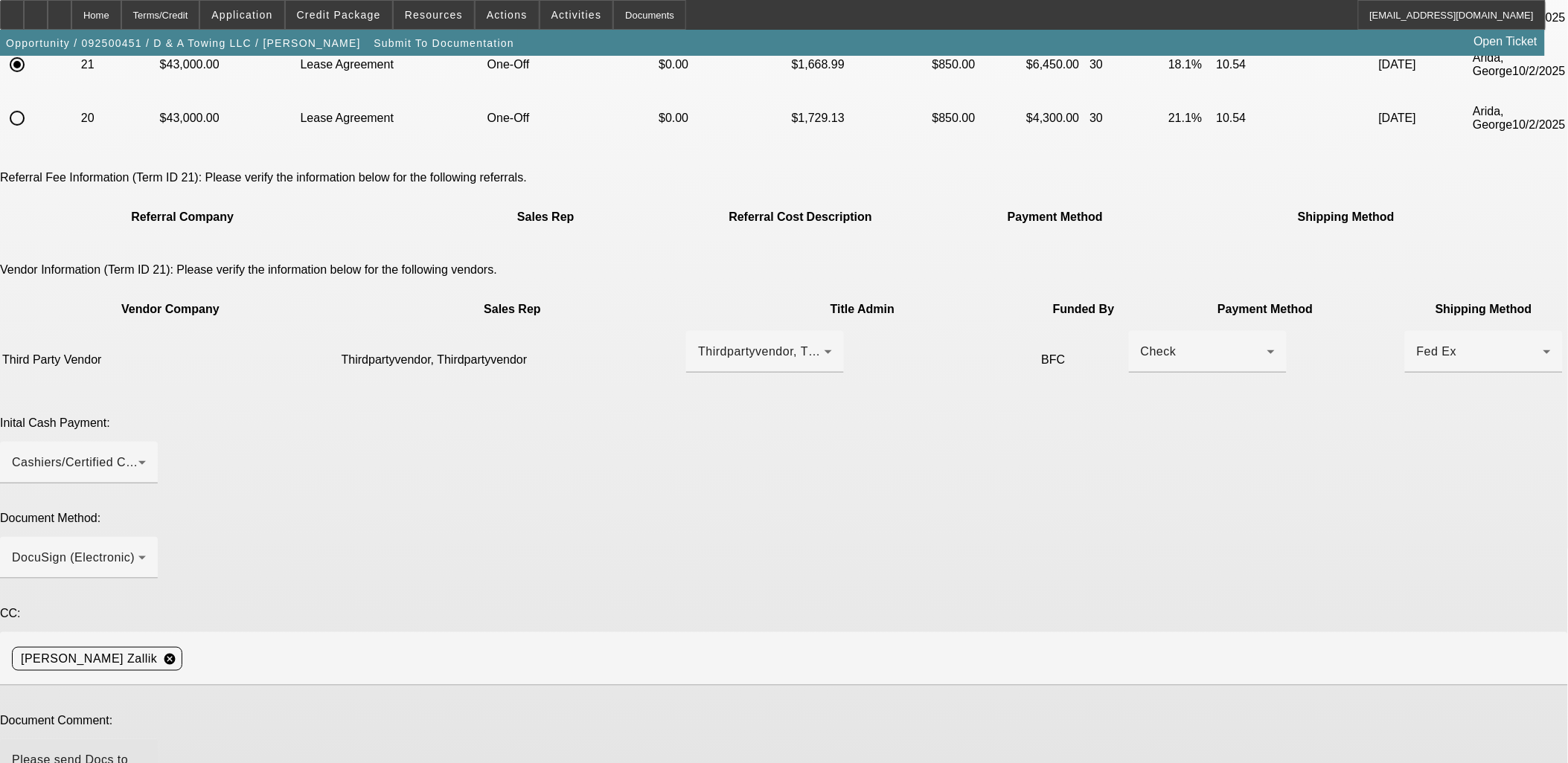
drag, startPoint x: 830, startPoint y: 591, endPoint x: 831, endPoint y: 625, distance: 34.0
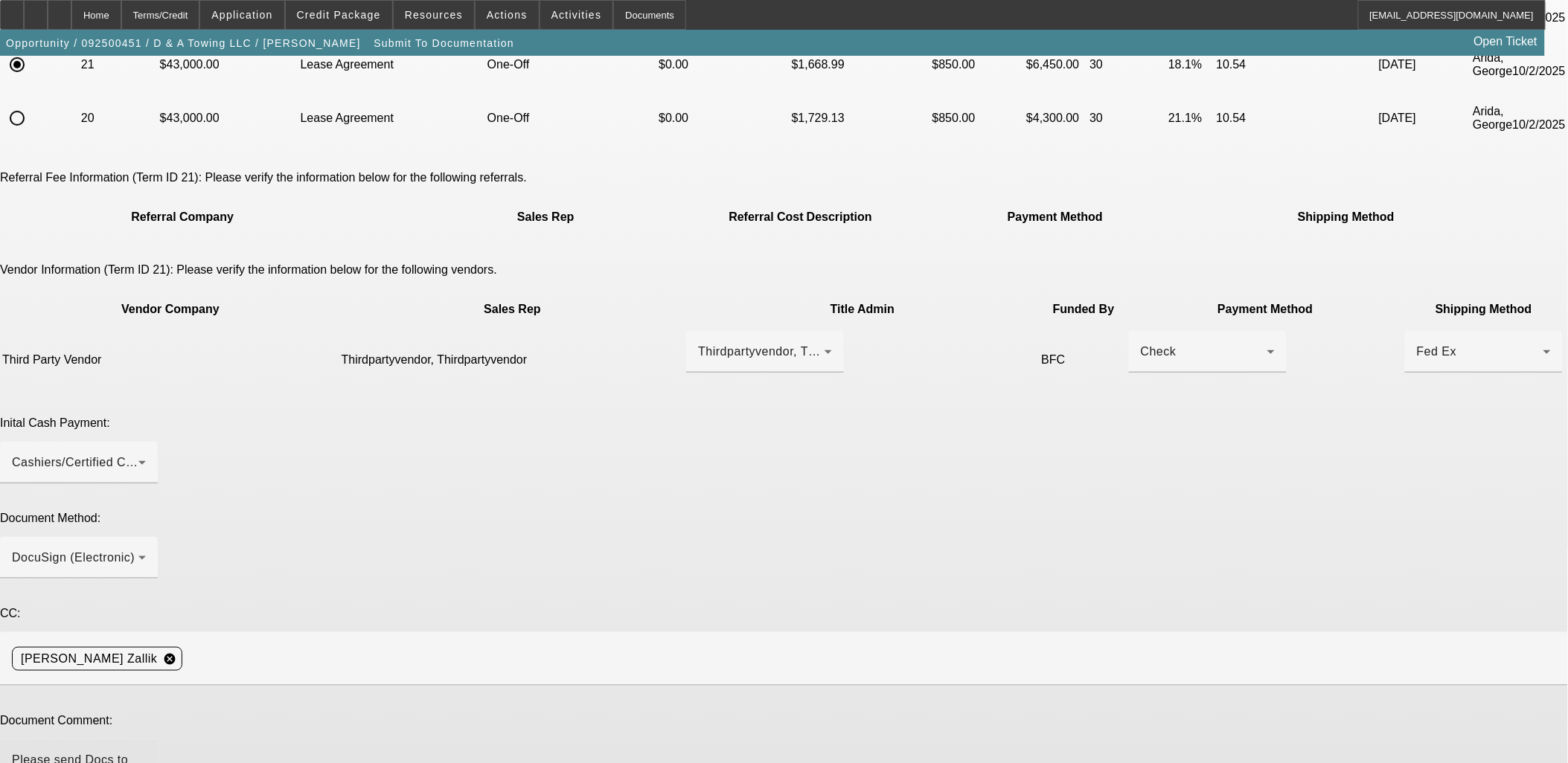
type textarea "Please send Docs to masonbelinda21@gmail.com and call PG at (812) 664-7550 for …"
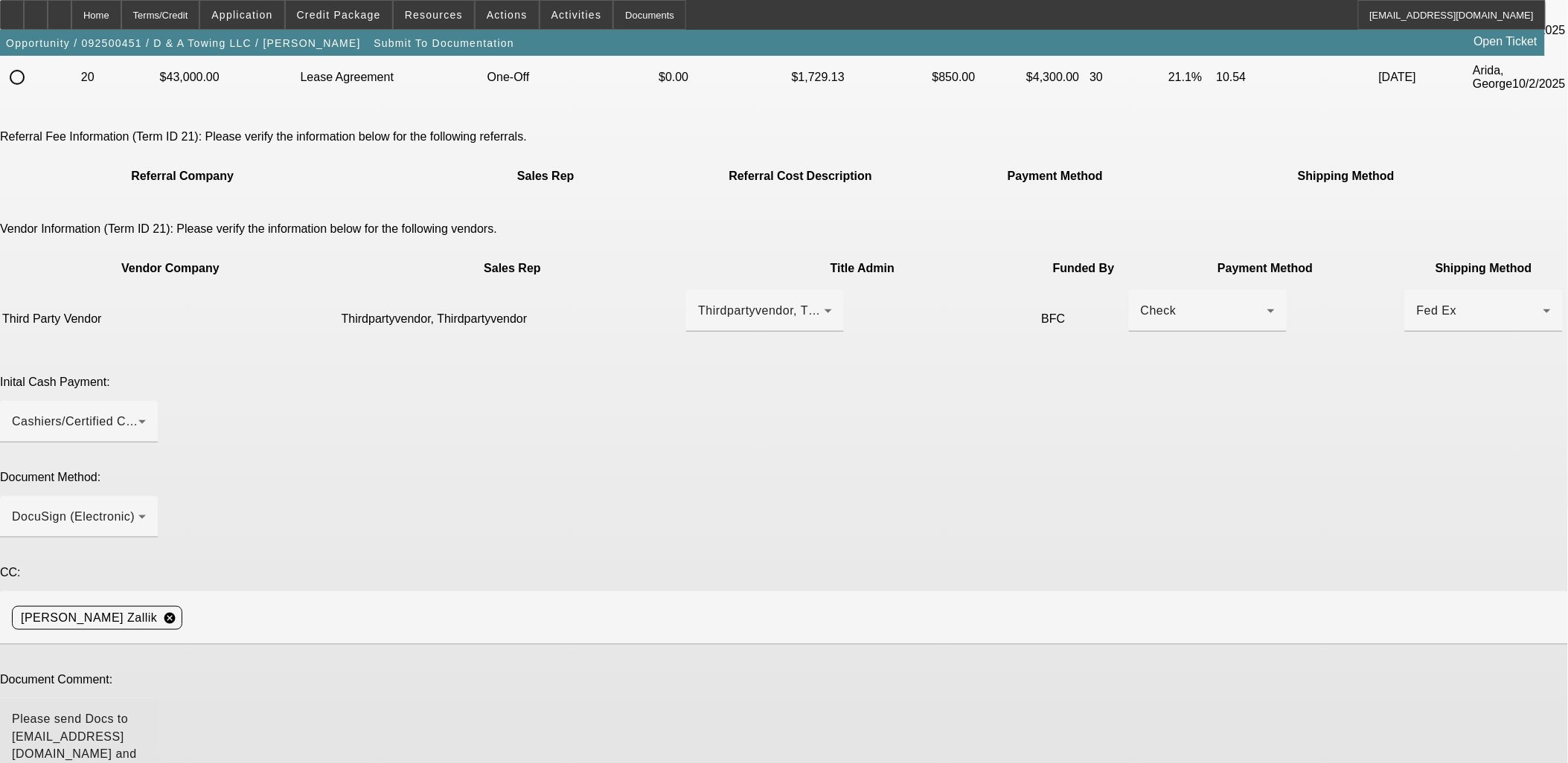
scroll to position [296, 0]
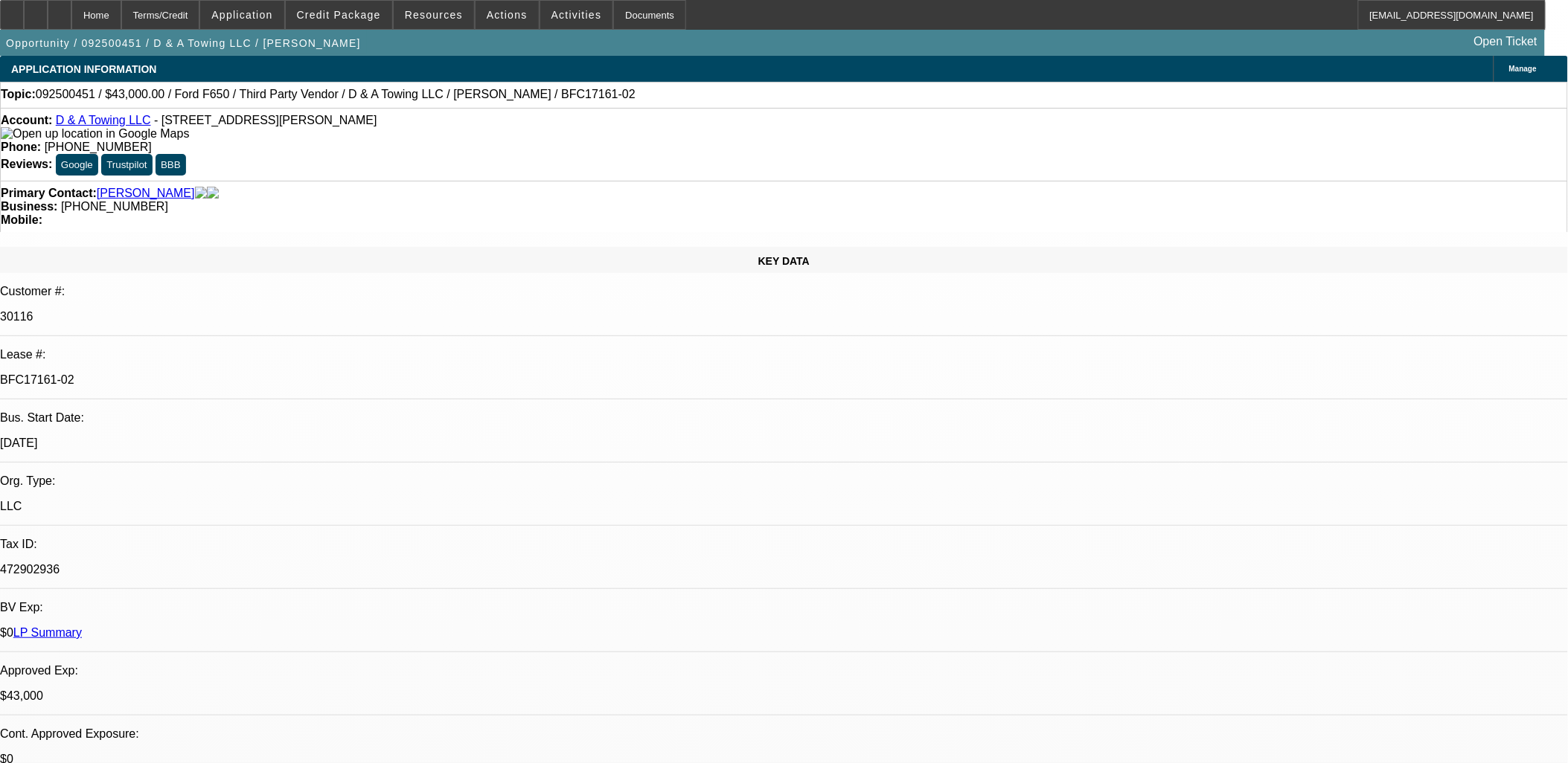
select select "0"
select select "3"
select select "0"
select select "6"
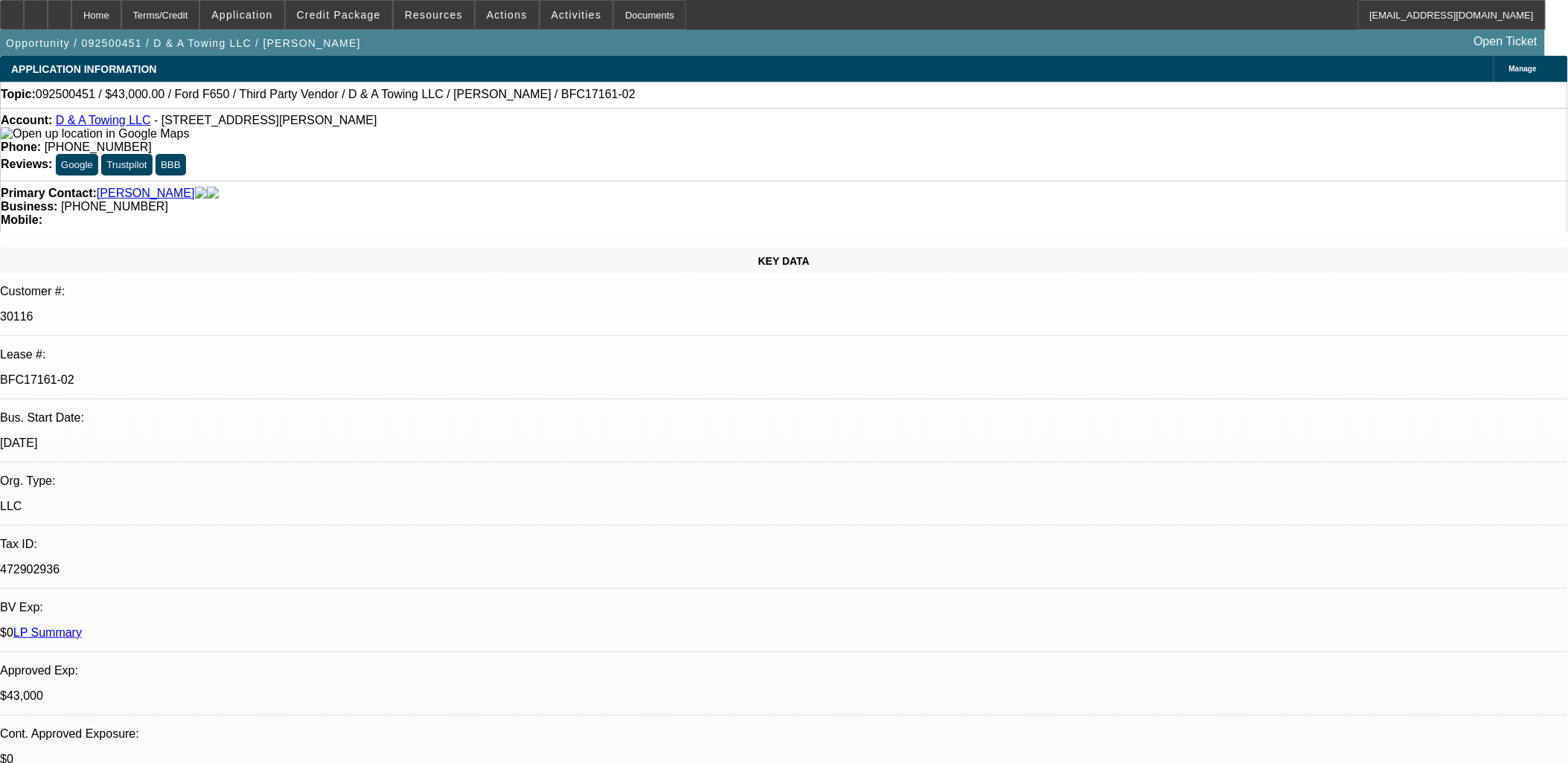
select select "0"
select select "3"
select select "0.2"
select select "17"
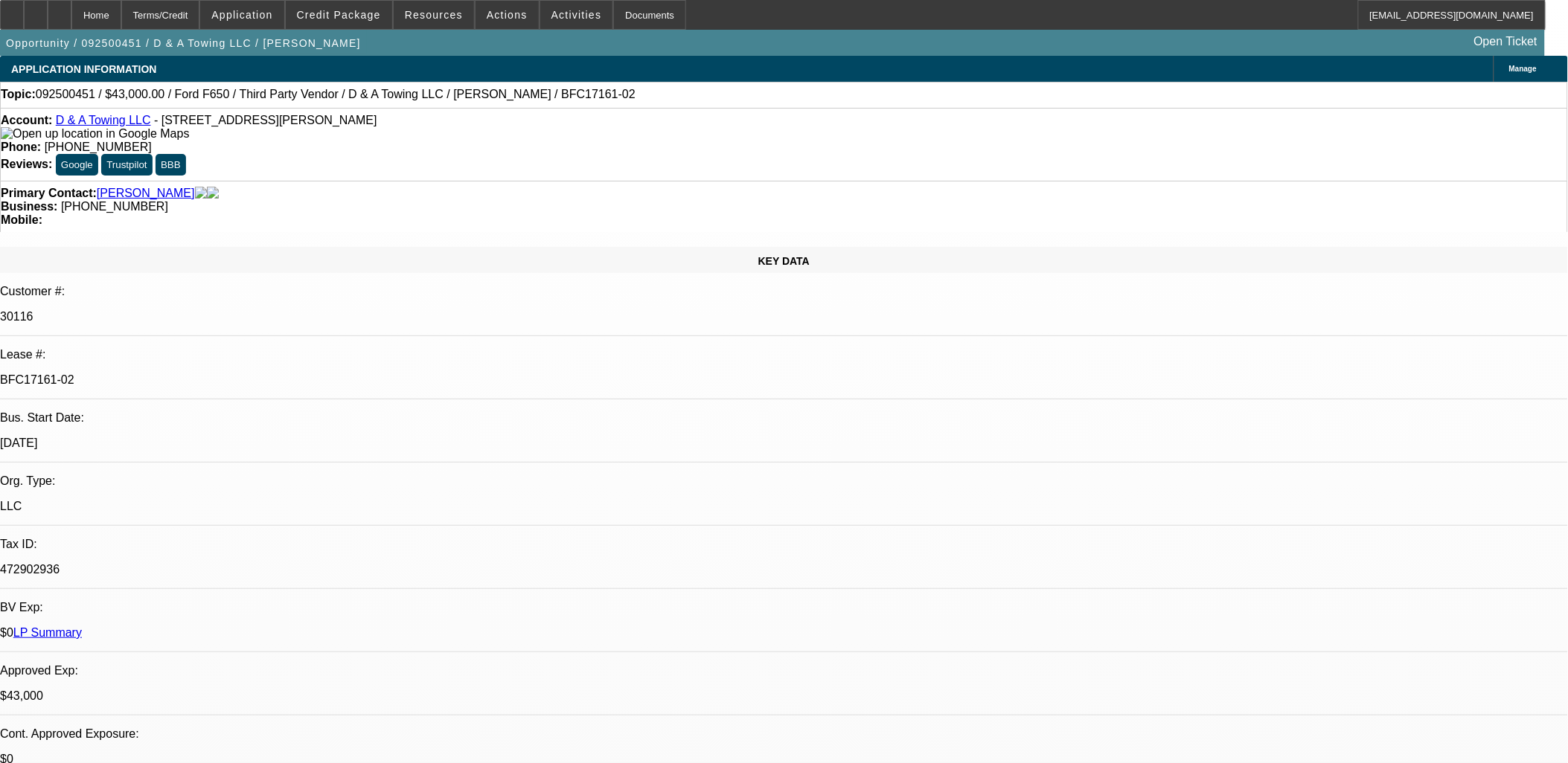
select select "0"
select select "3"
select select "0.15"
select select "16"
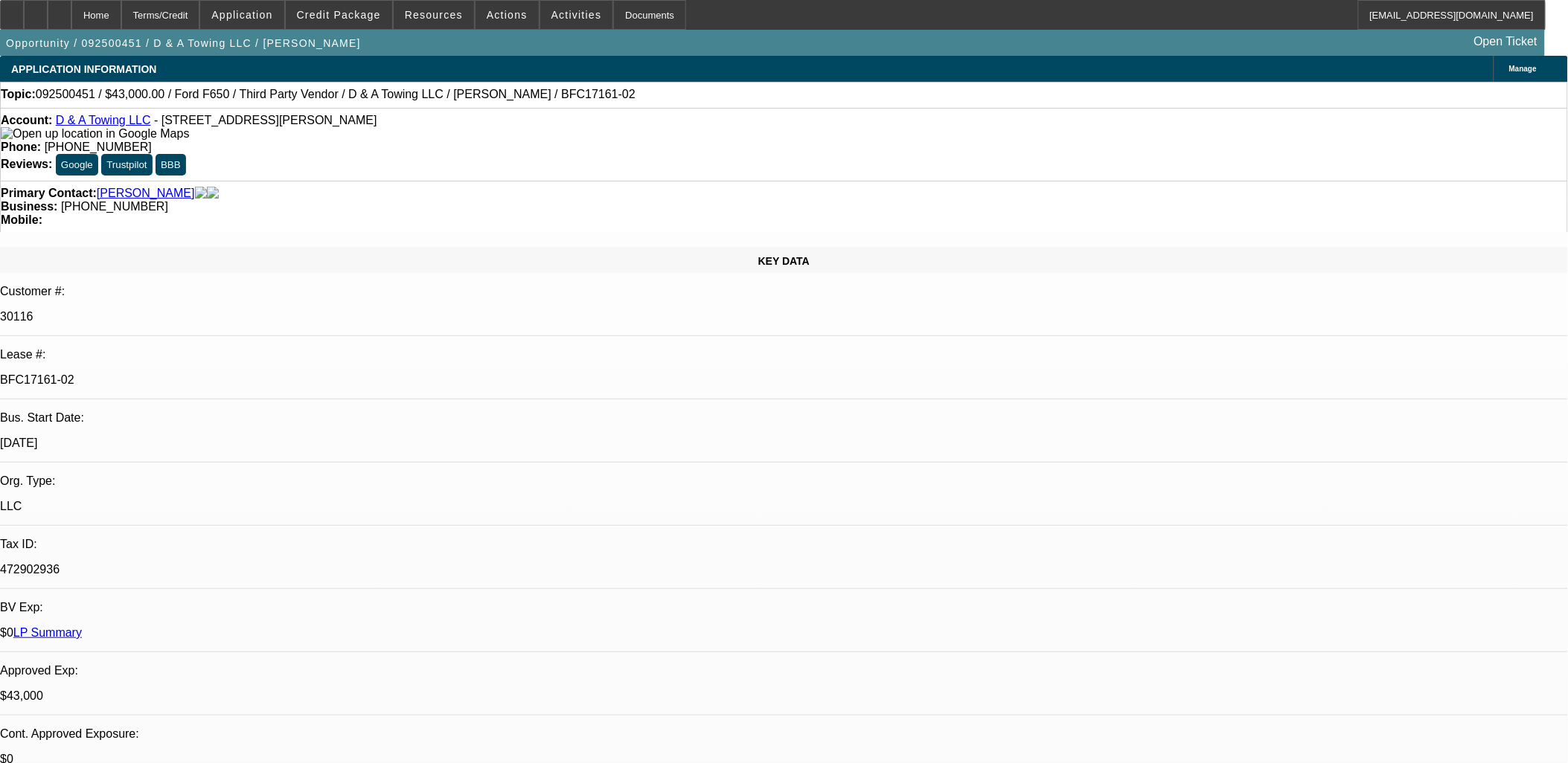
select select "0"
select select "3"
select select "0.1"
select select "4"
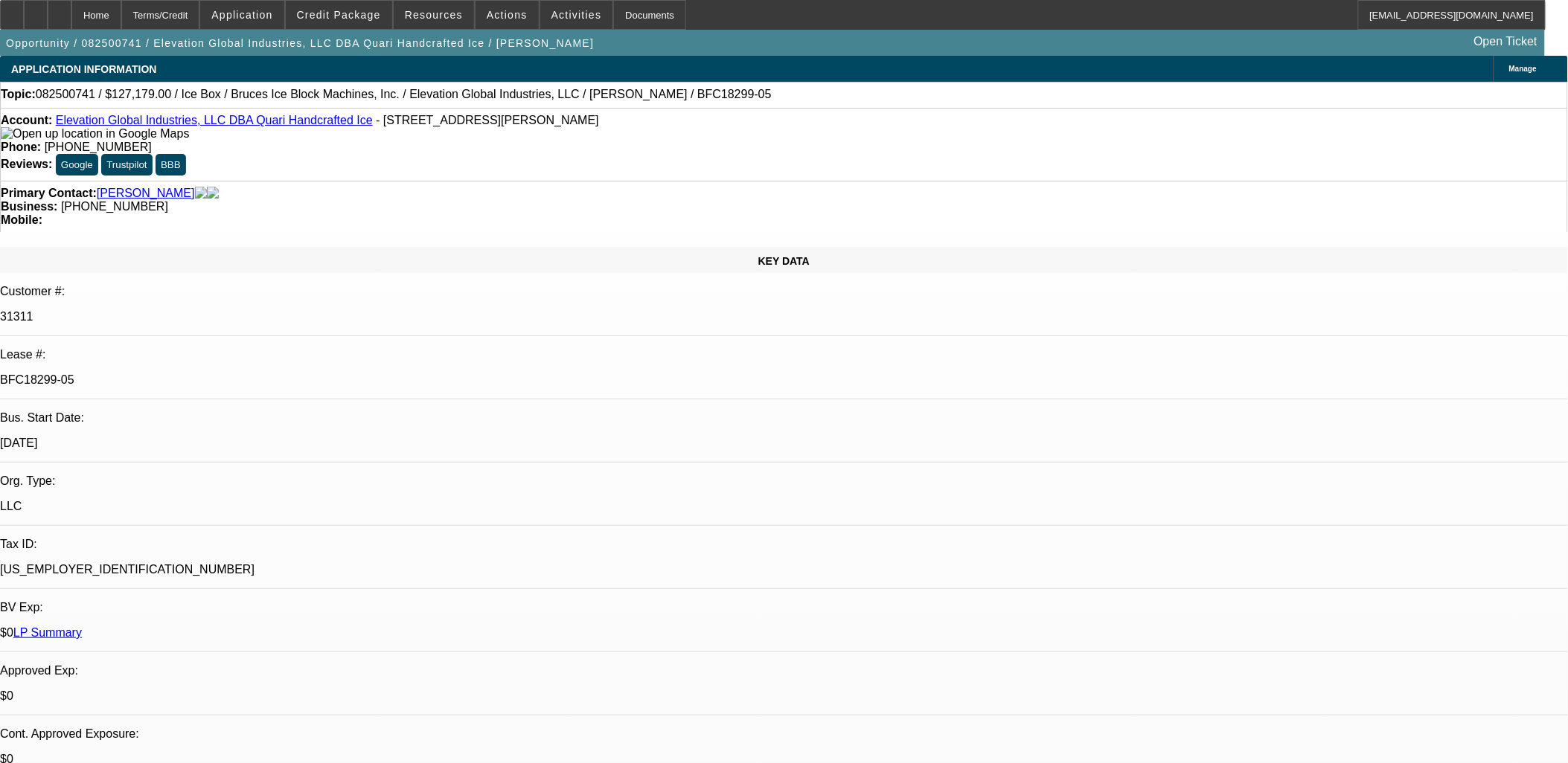
select select "0"
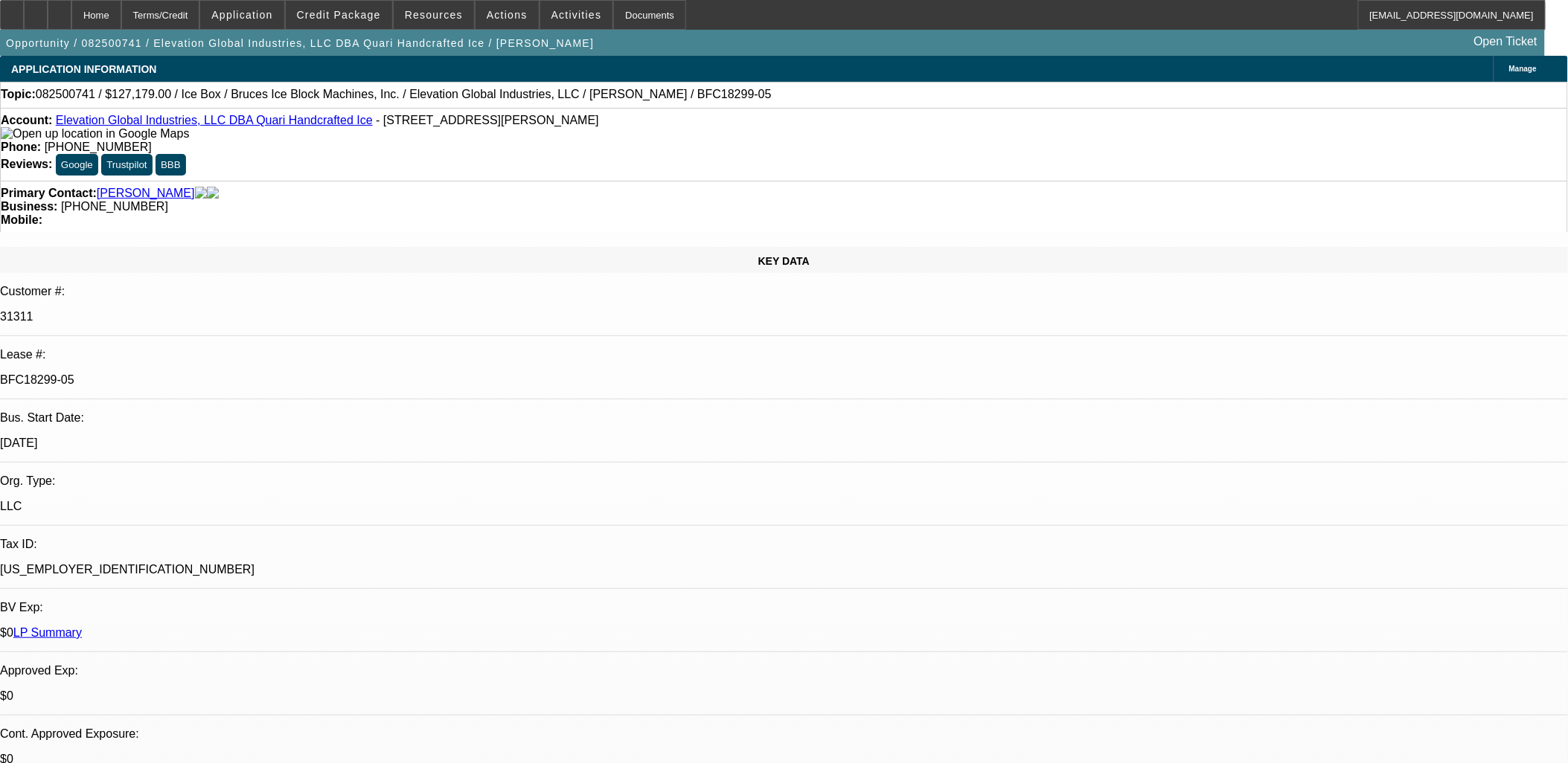
select select "0"
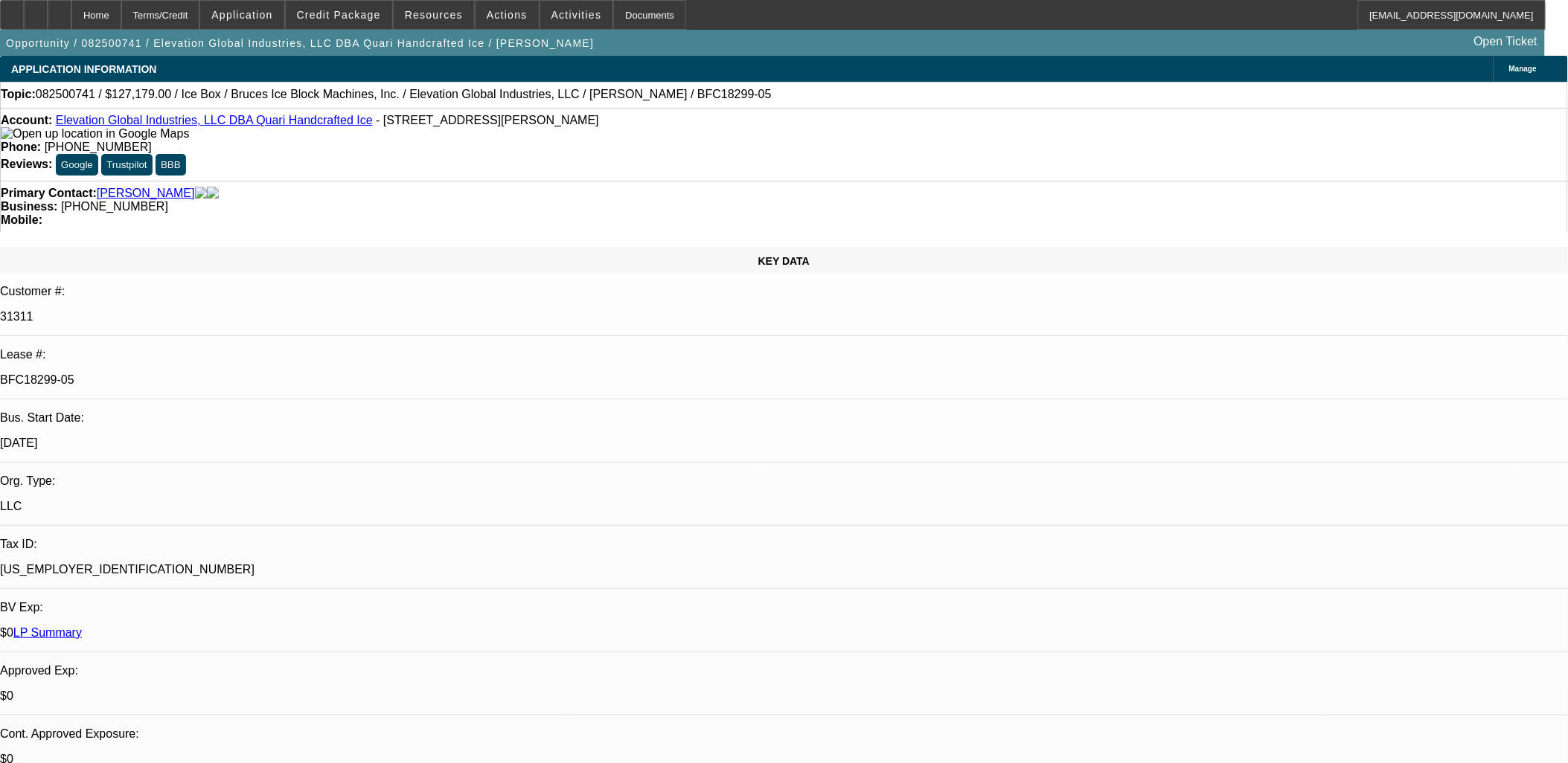
select select "0"
select select "1"
select select "6"
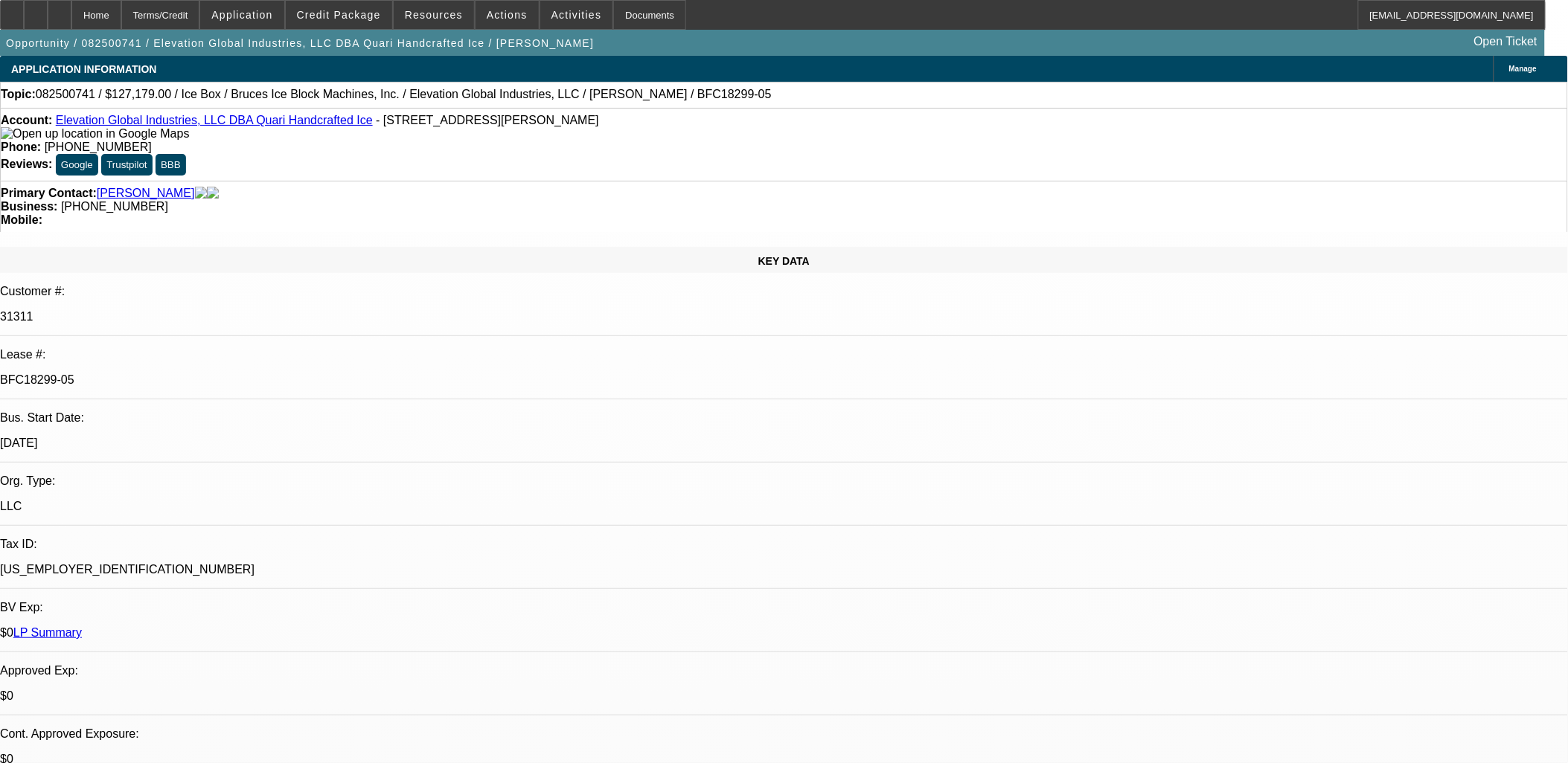
select select "1"
select select "6"
select select "1"
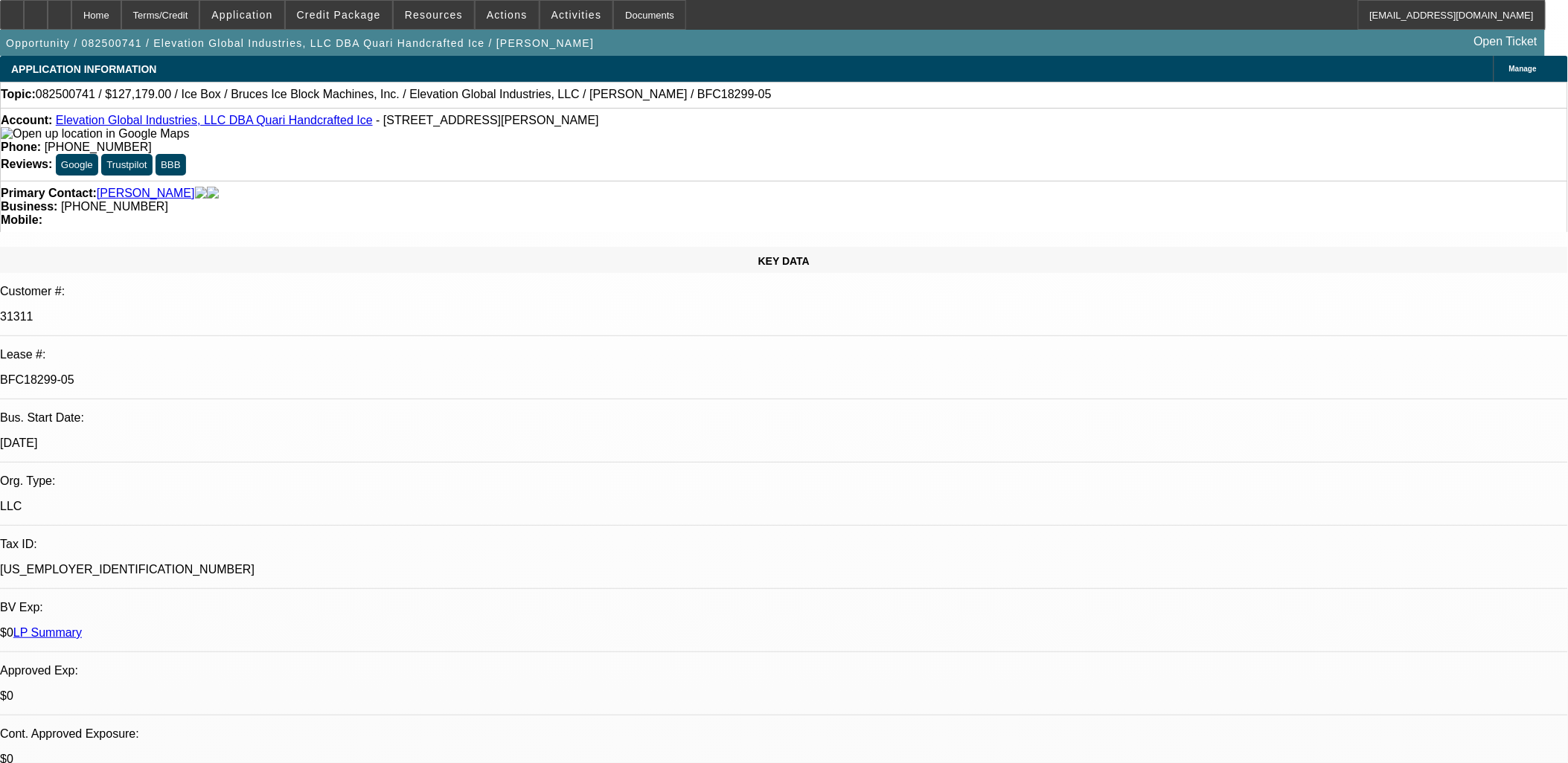
select select "6"
select select "1"
select select "6"
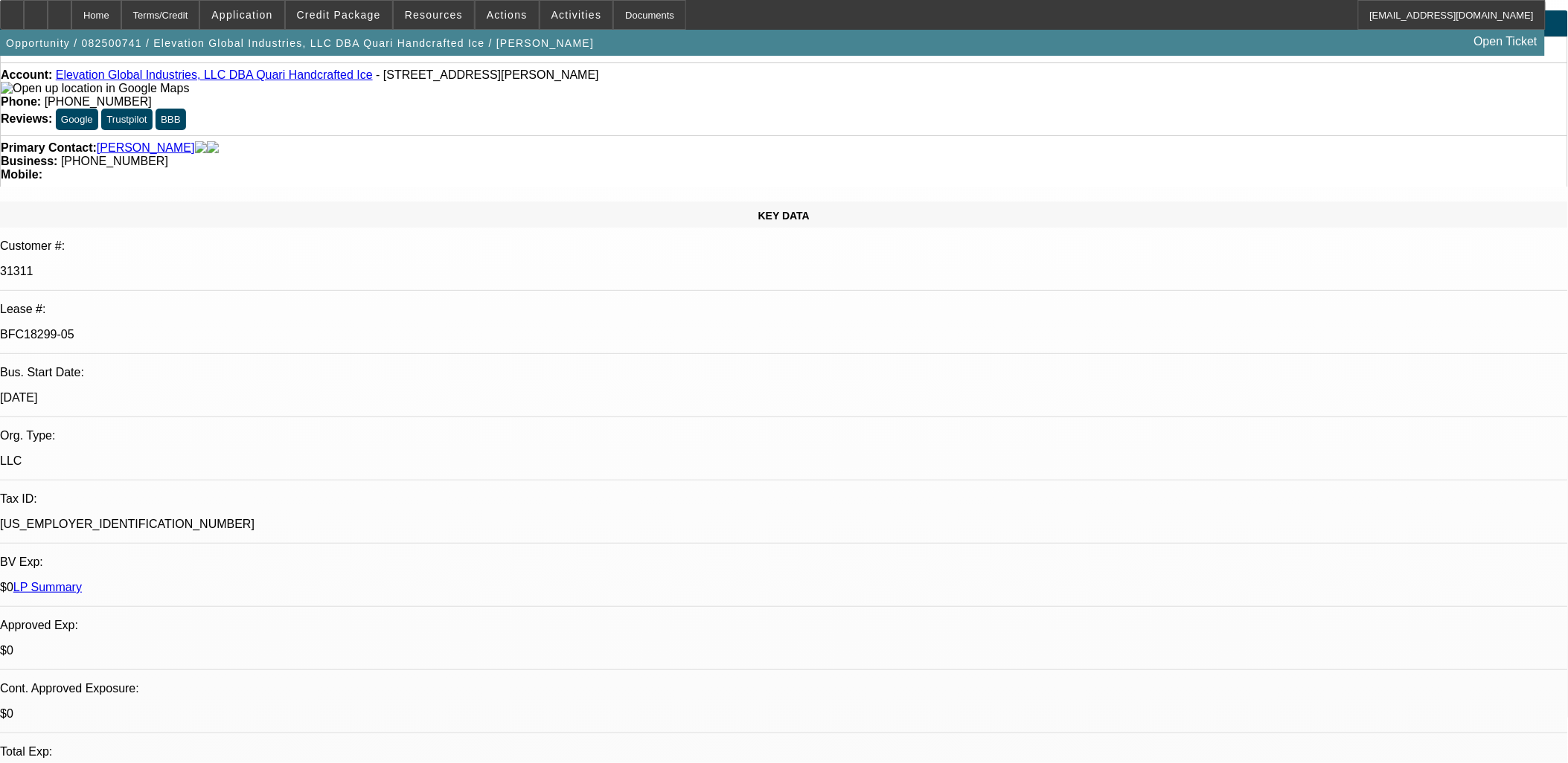
scroll to position [83, 0]
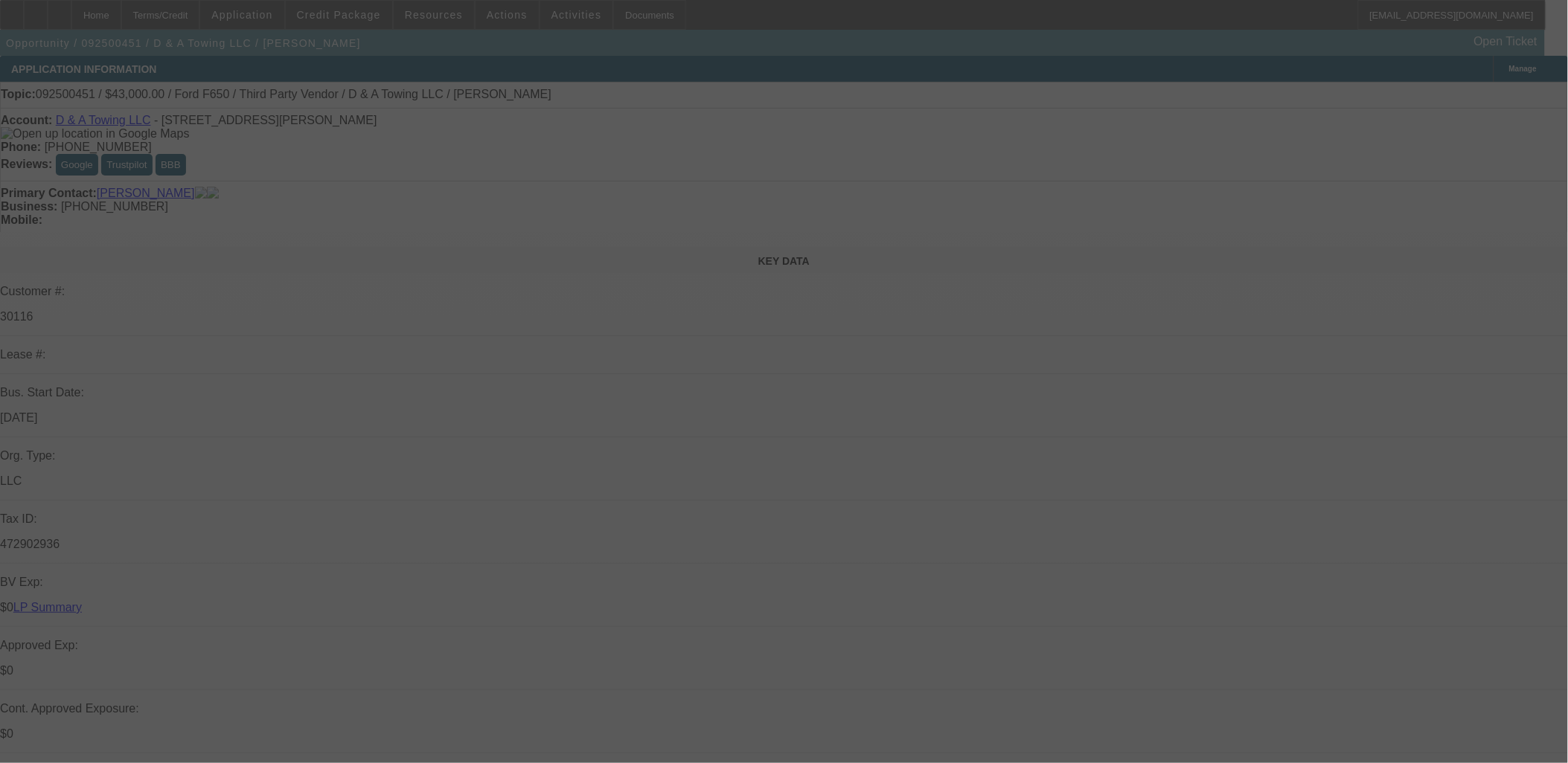
scroll to position [1570, 0]
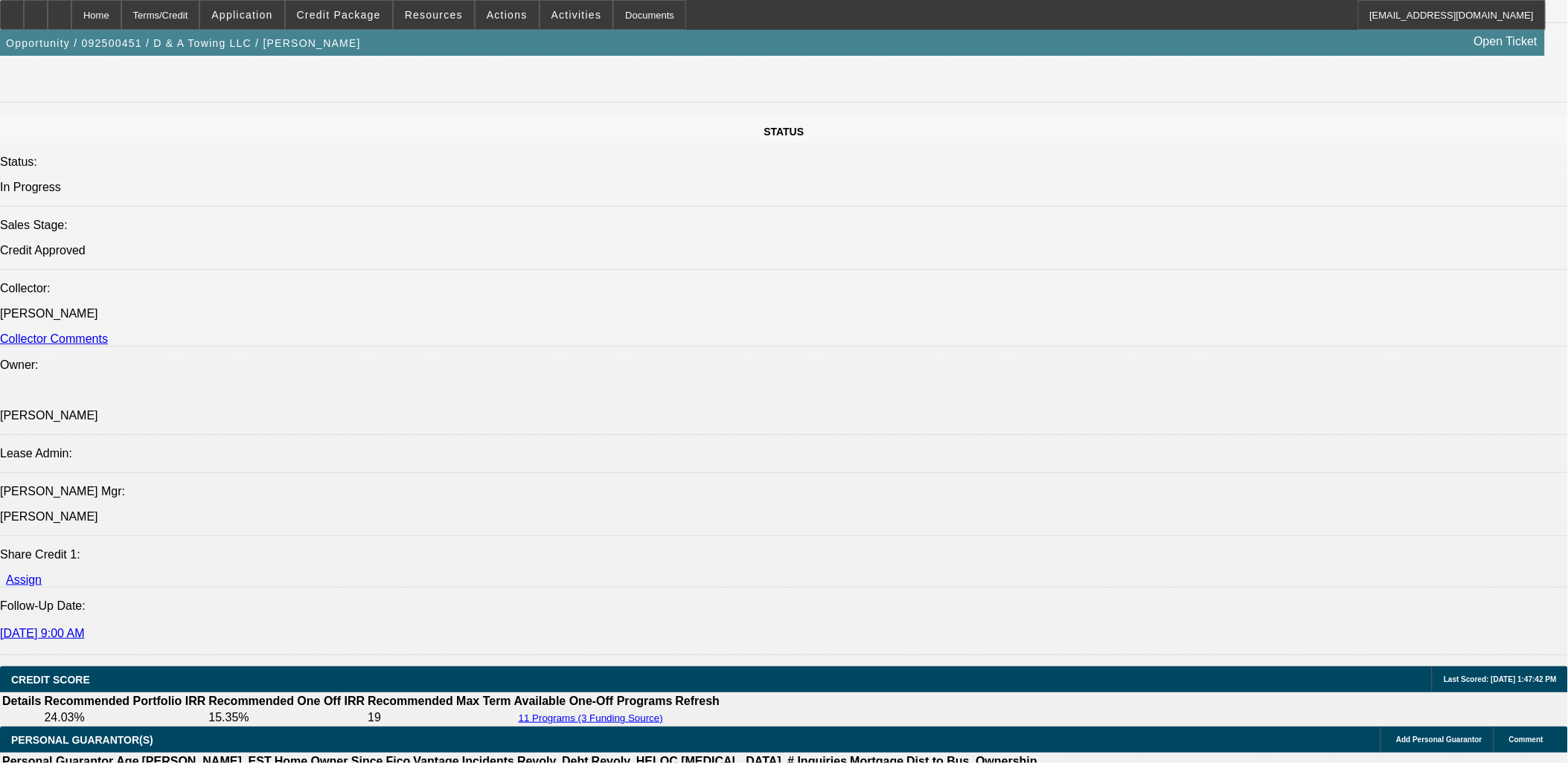
select select "0"
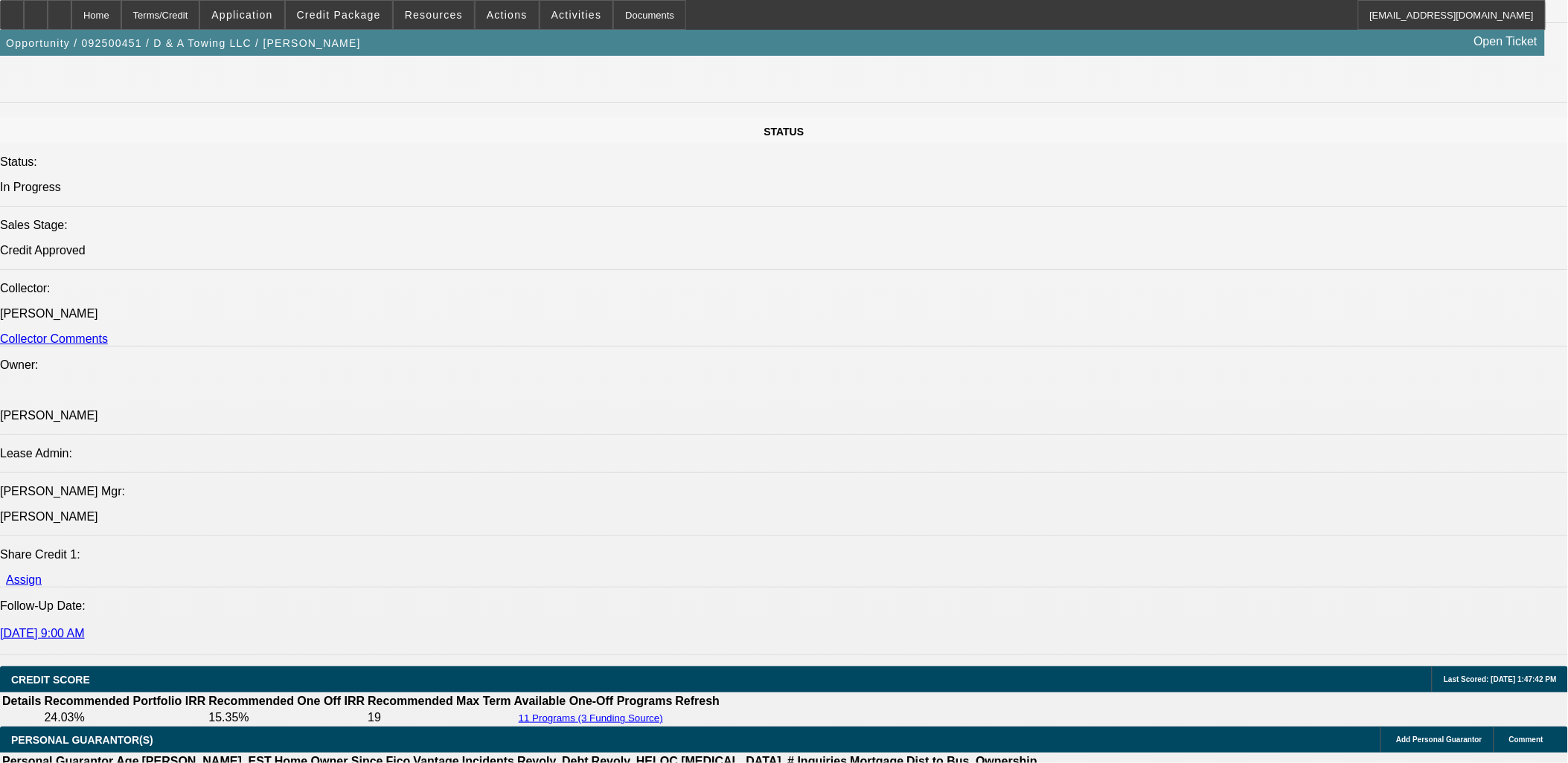
select select "0.2"
select select "0"
select select "0.15"
select select "0"
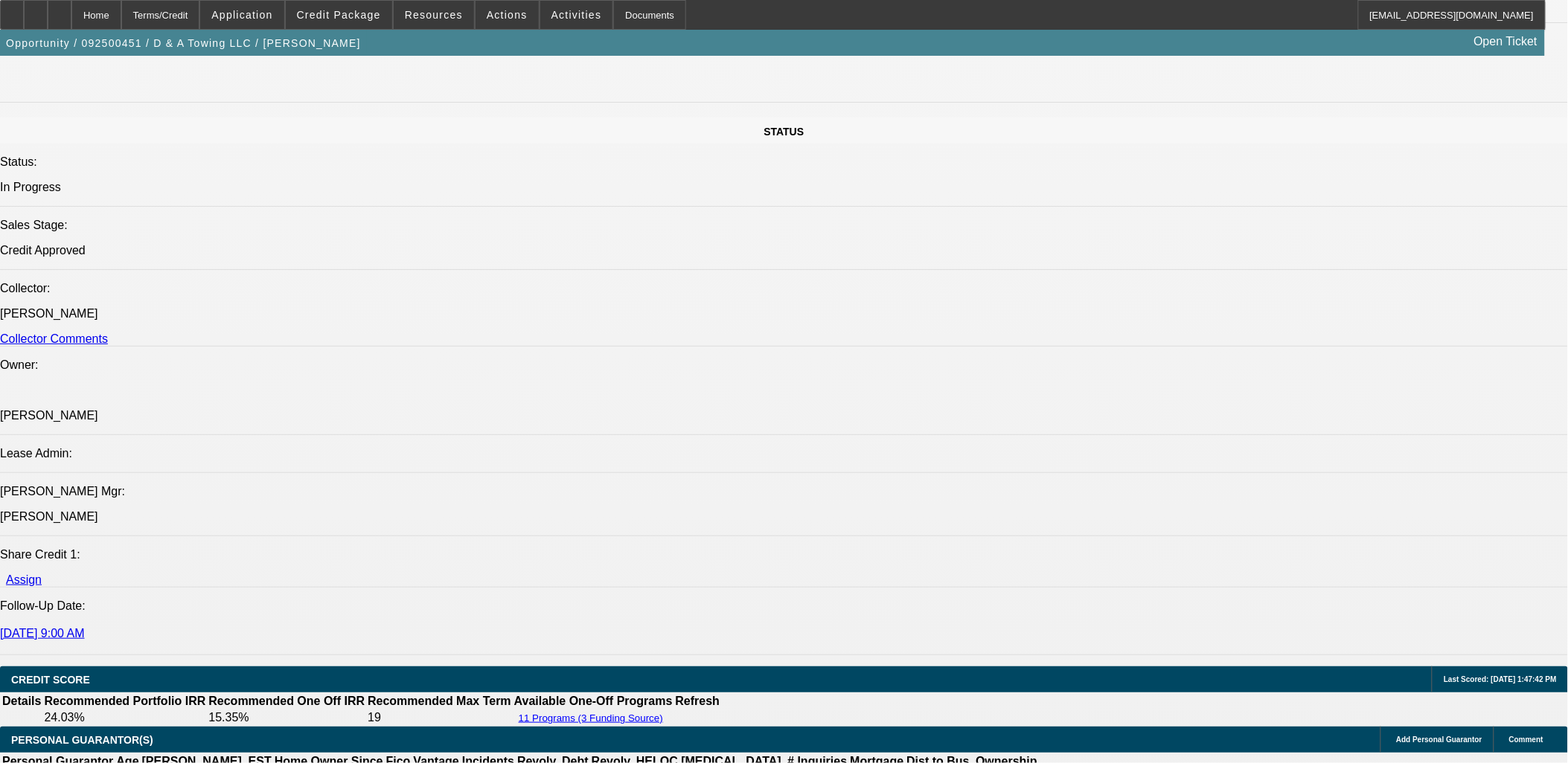
select select "0"
select select "0.1"
select select "1"
select select "3"
select select "6"
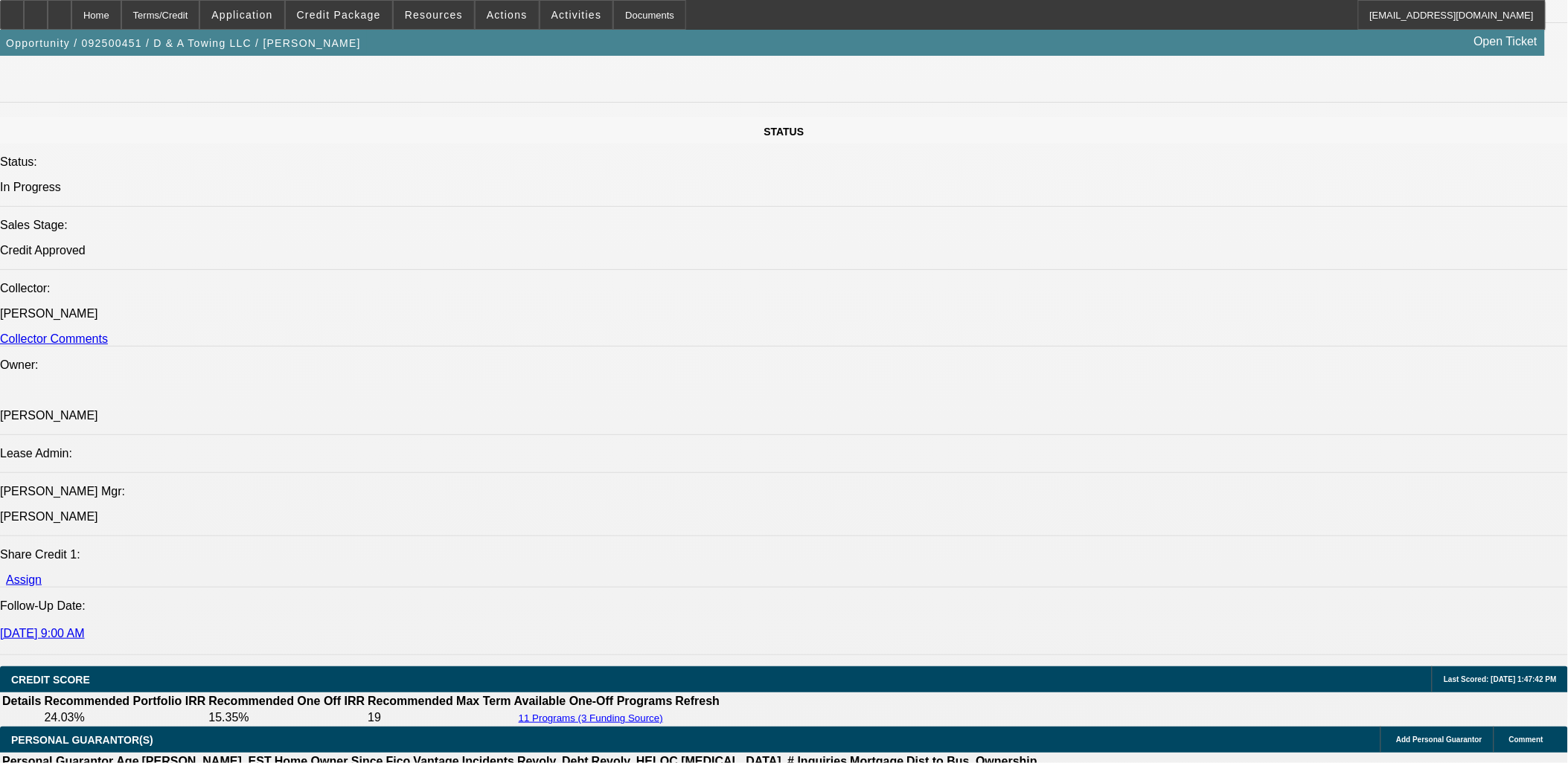
select select "1"
select select "3"
select select "17"
select select "1"
select select "3"
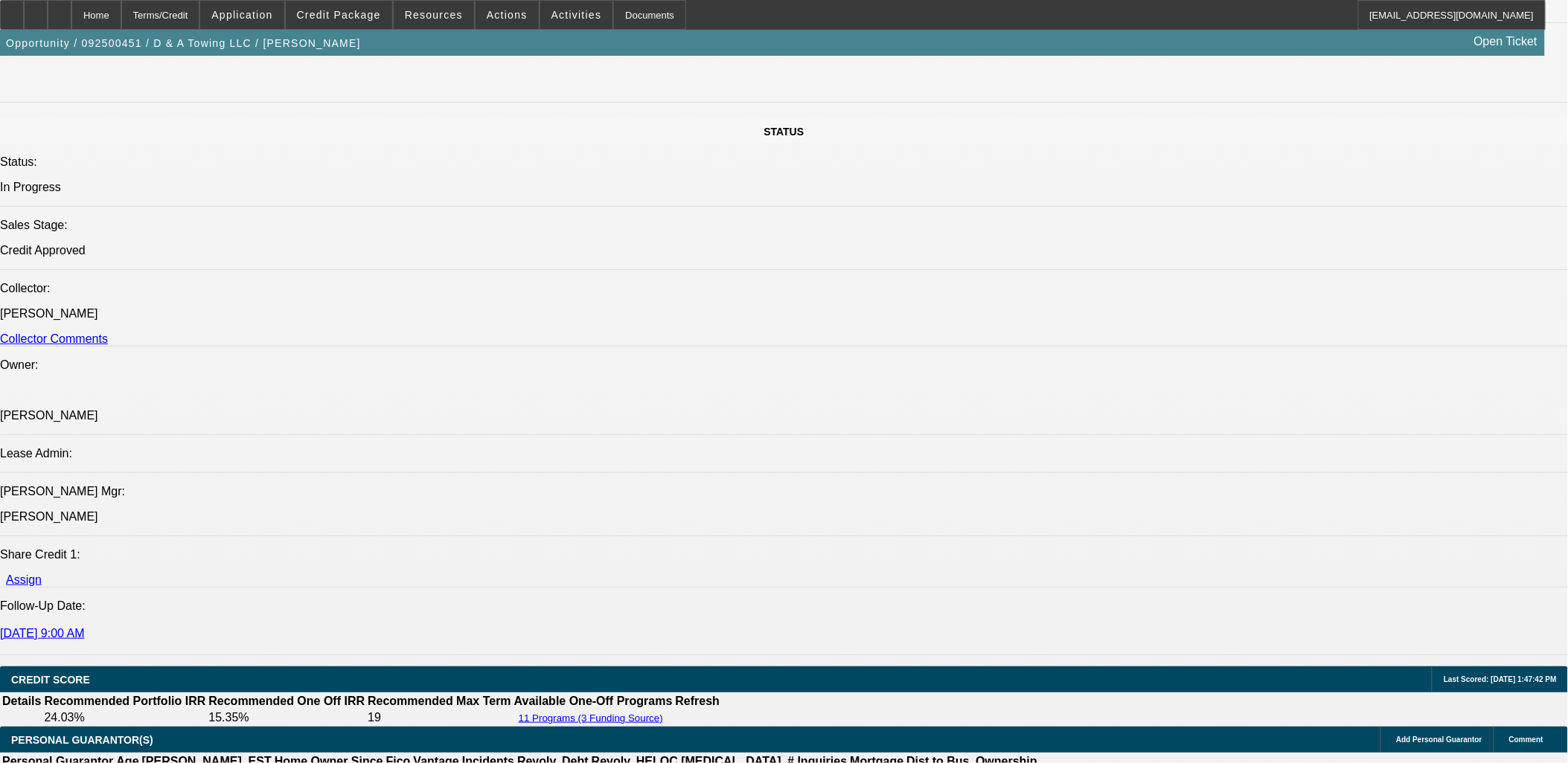
select select "16"
select select "1"
select select "3"
select select "4"
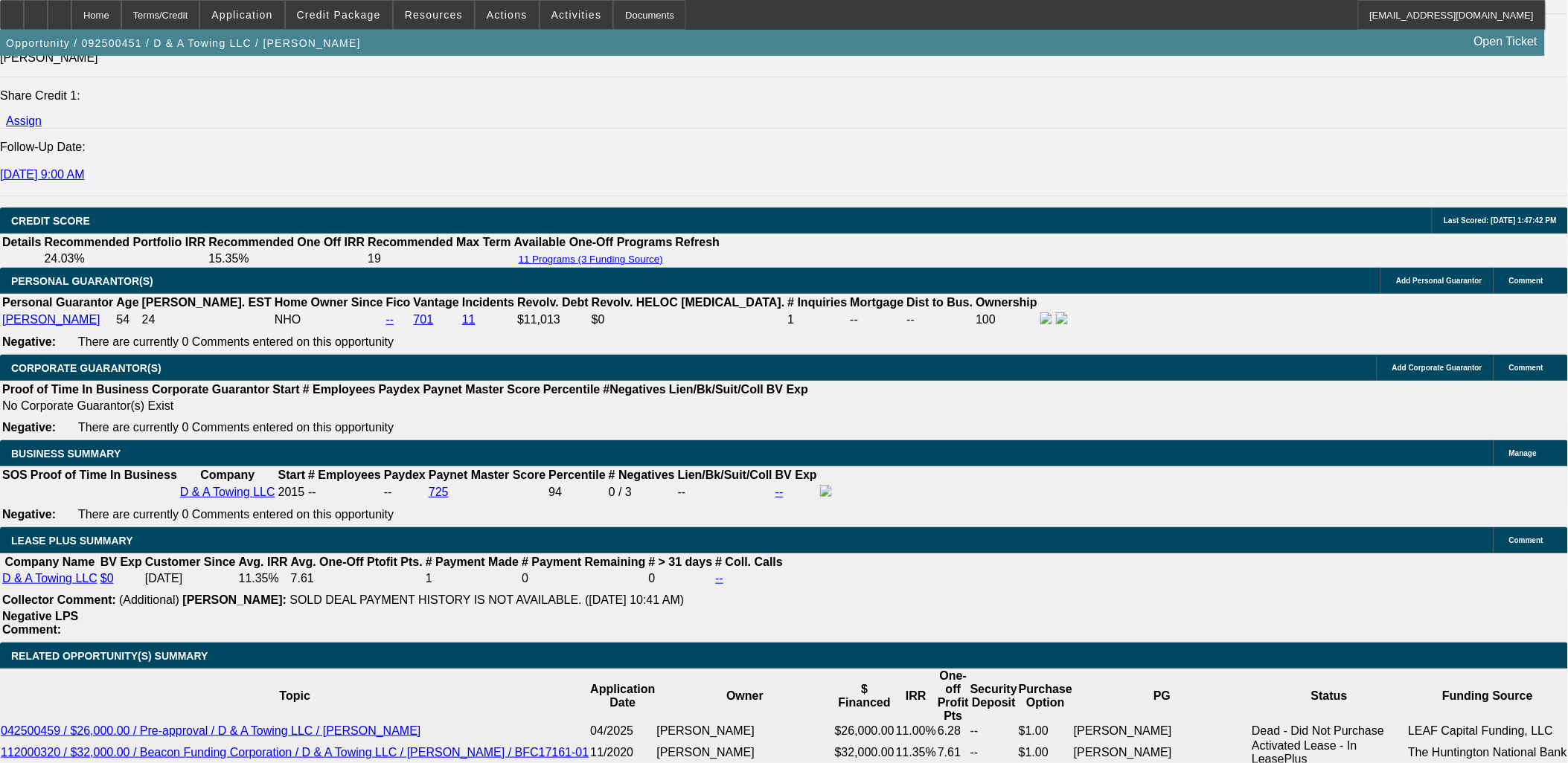
scroll to position [2070, 0]
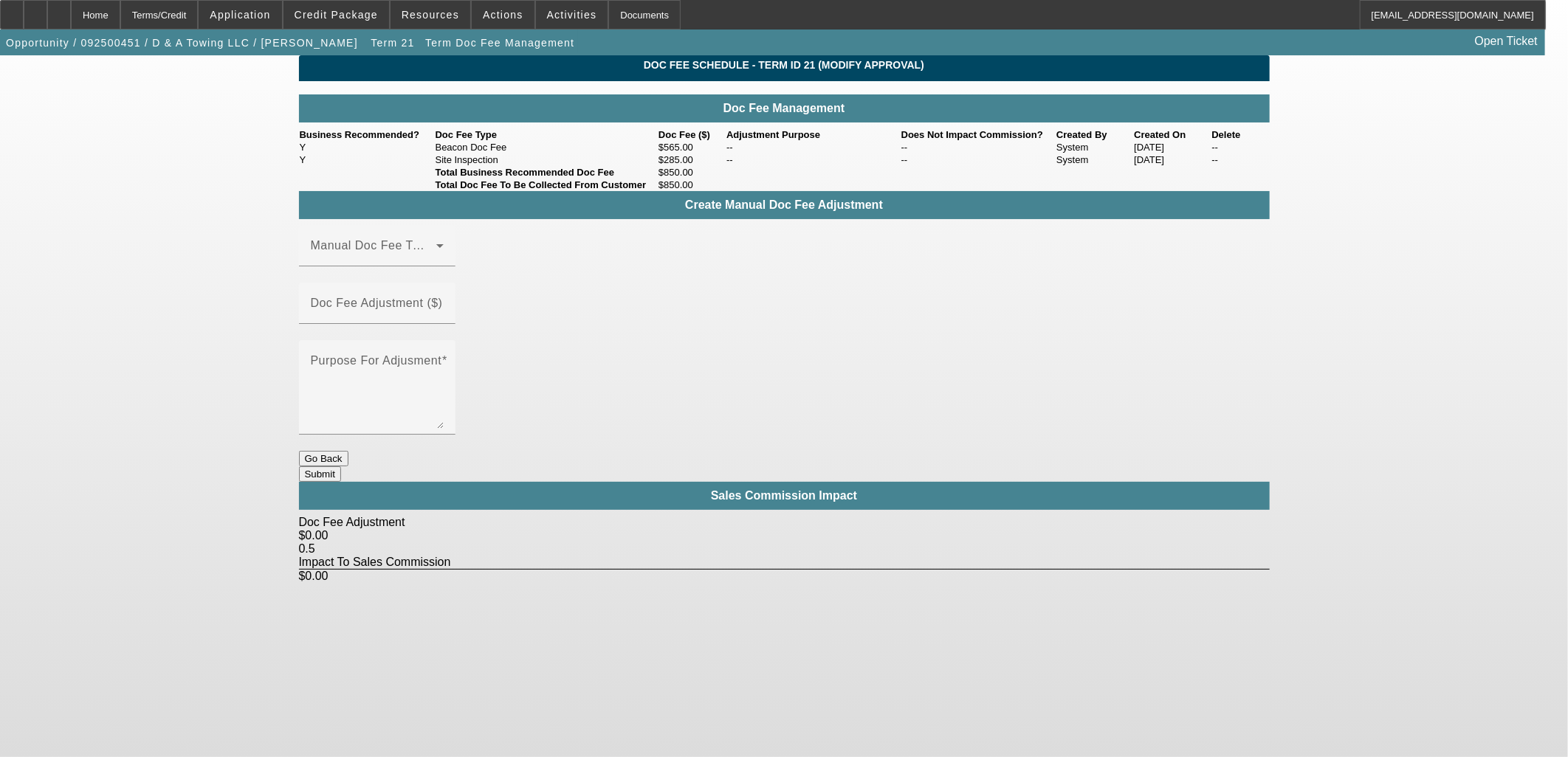
drag, startPoint x: 805, startPoint y: 422, endPoint x: 806, endPoint y: 412, distance: 10.0
click at [805, 420] on div "Doc Fee Schedule - Term ID 21 (Modify Approval) Doc Fee Management Business Rec…" at bounding box center [784, 320] width 971 height 528
click at [348, 451] on button "Go Back" at bounding box center [324, 459] width 50 height 15
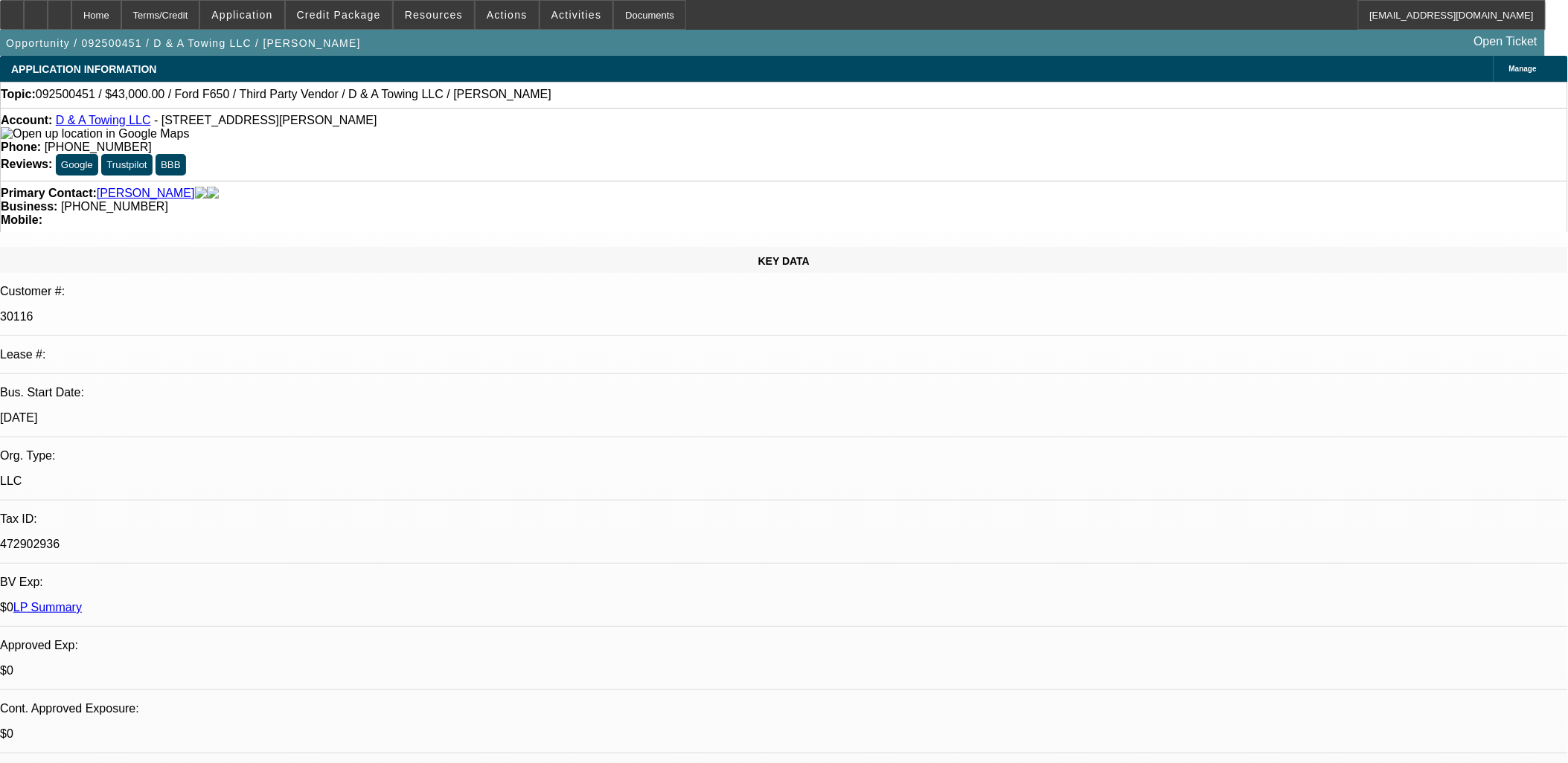
select select "0"
select select "3"
select select "0"
select select "6"
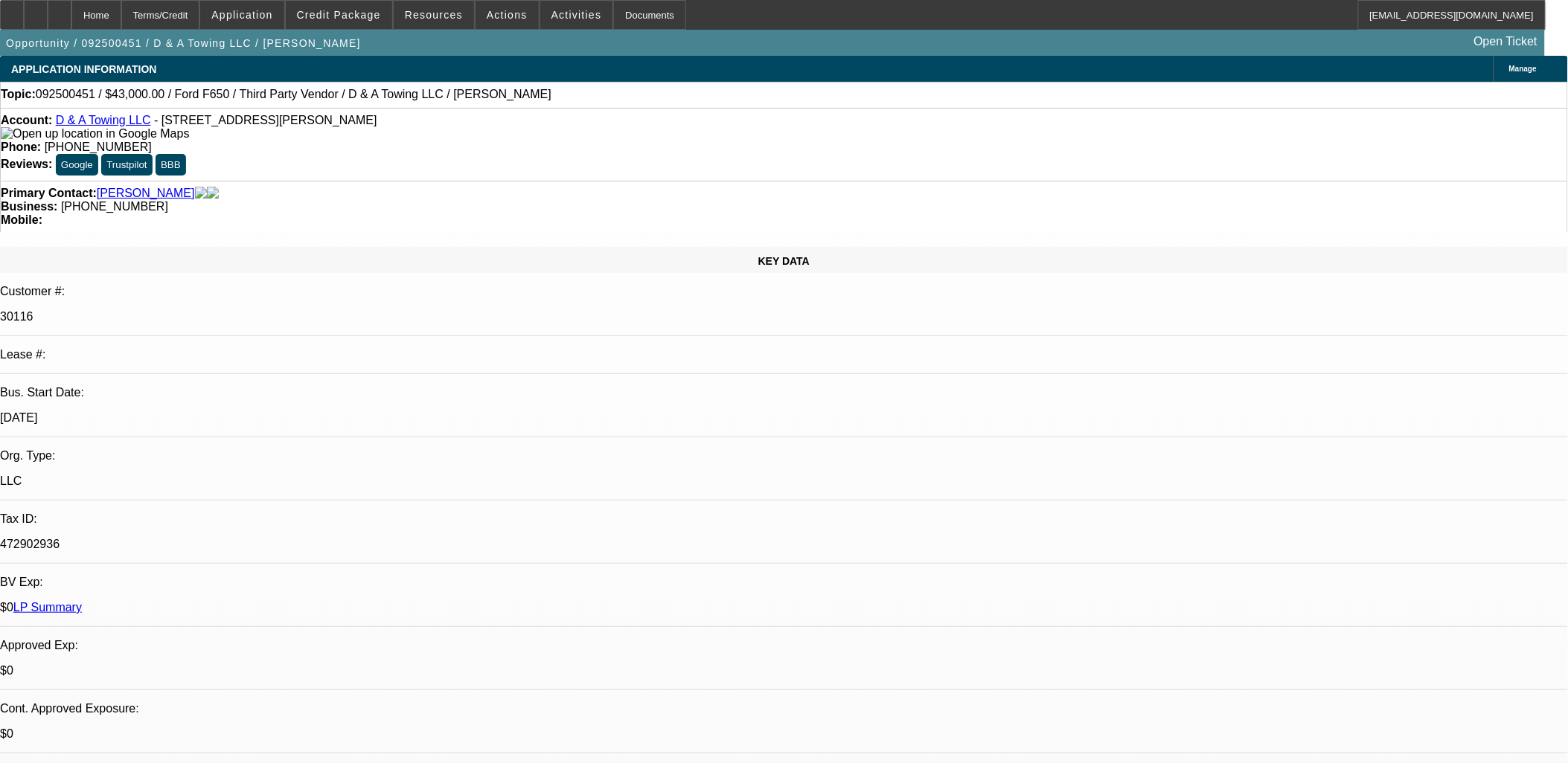
select select "0"
select select "3"
select select "0.2"
select select "17"
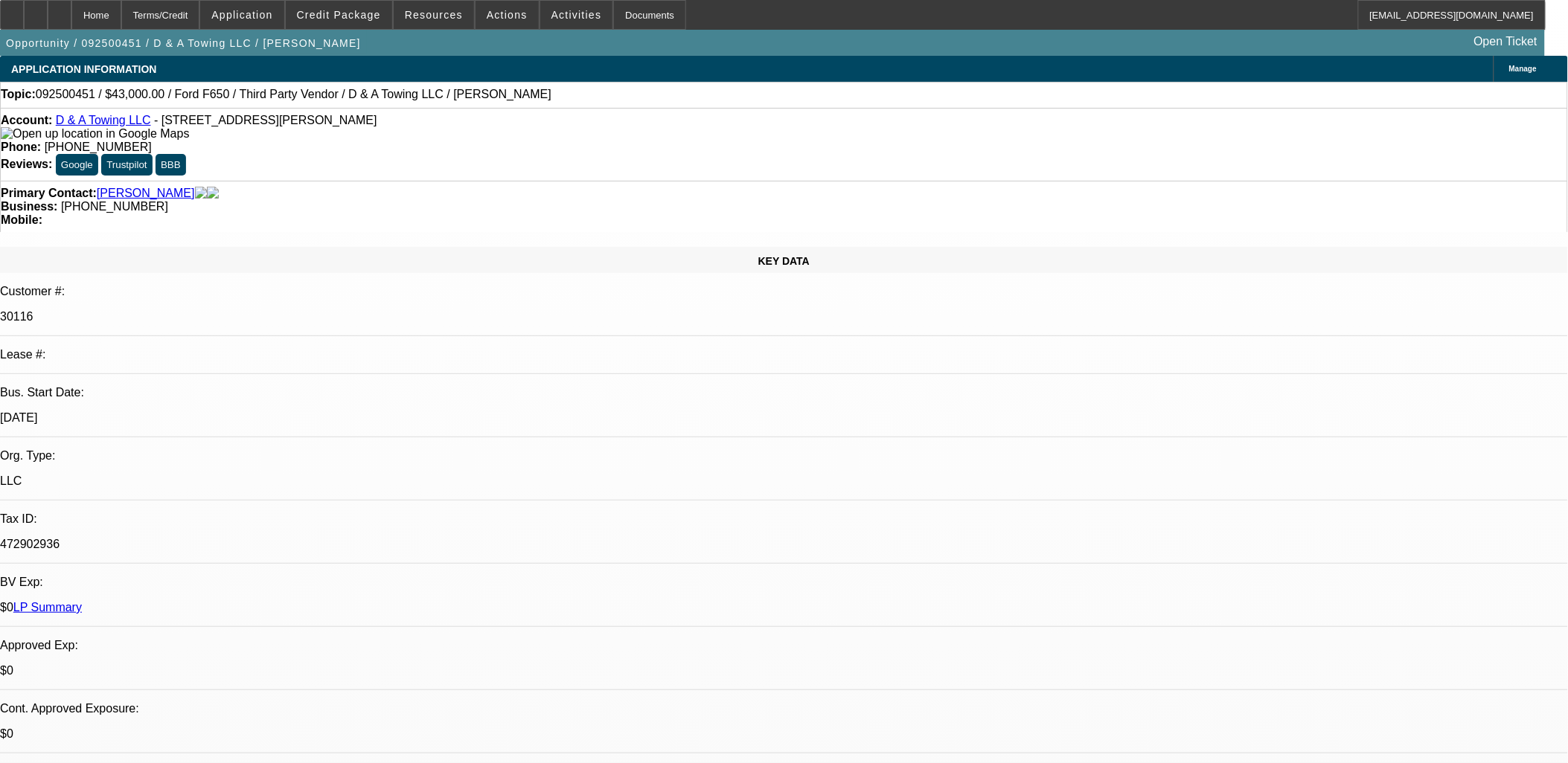
select select "0"
select select "3"
select select "0.15"
select select "16"
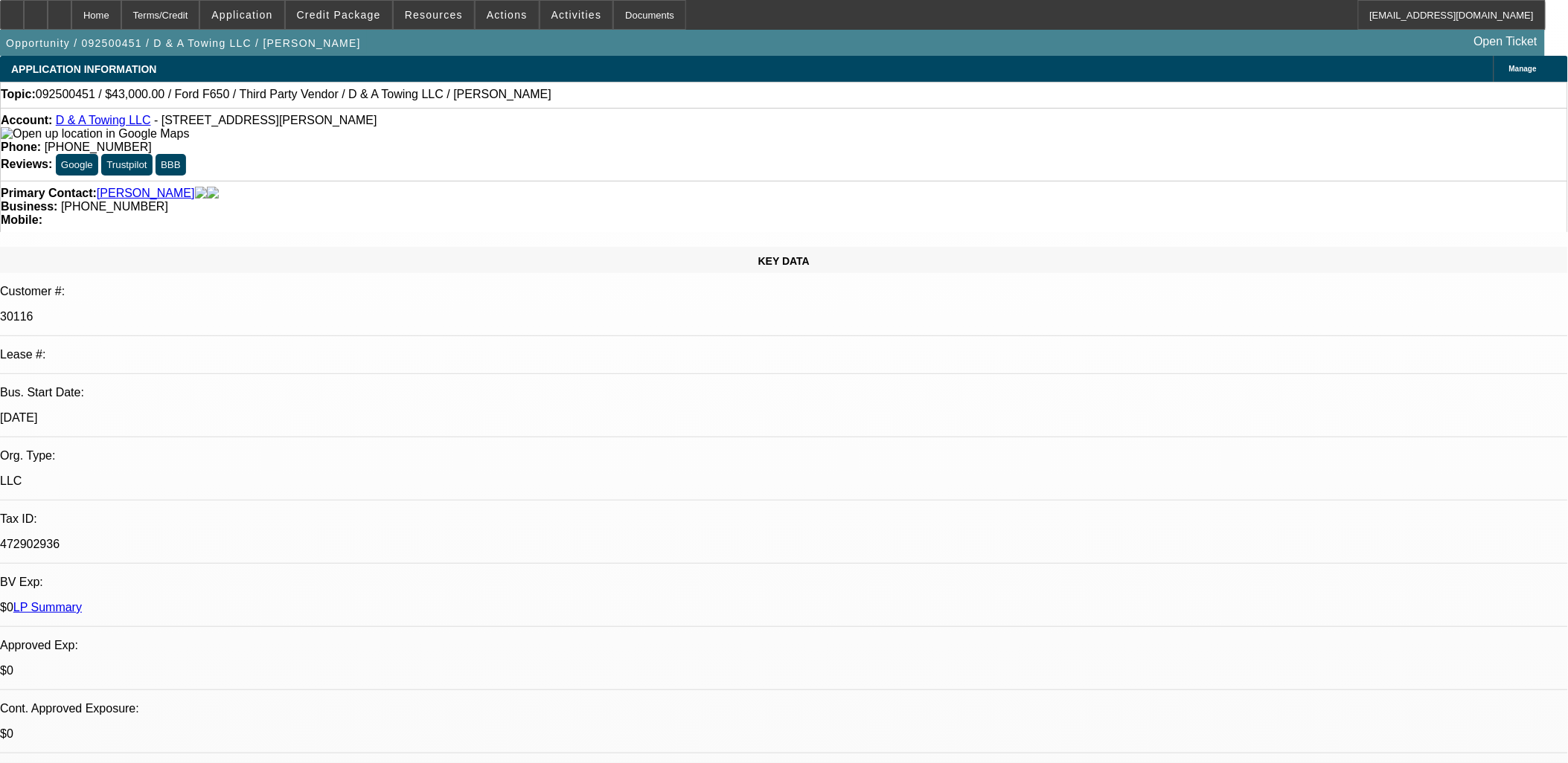
select select "0"
select select "3"
select select "0.1"
select select "4"
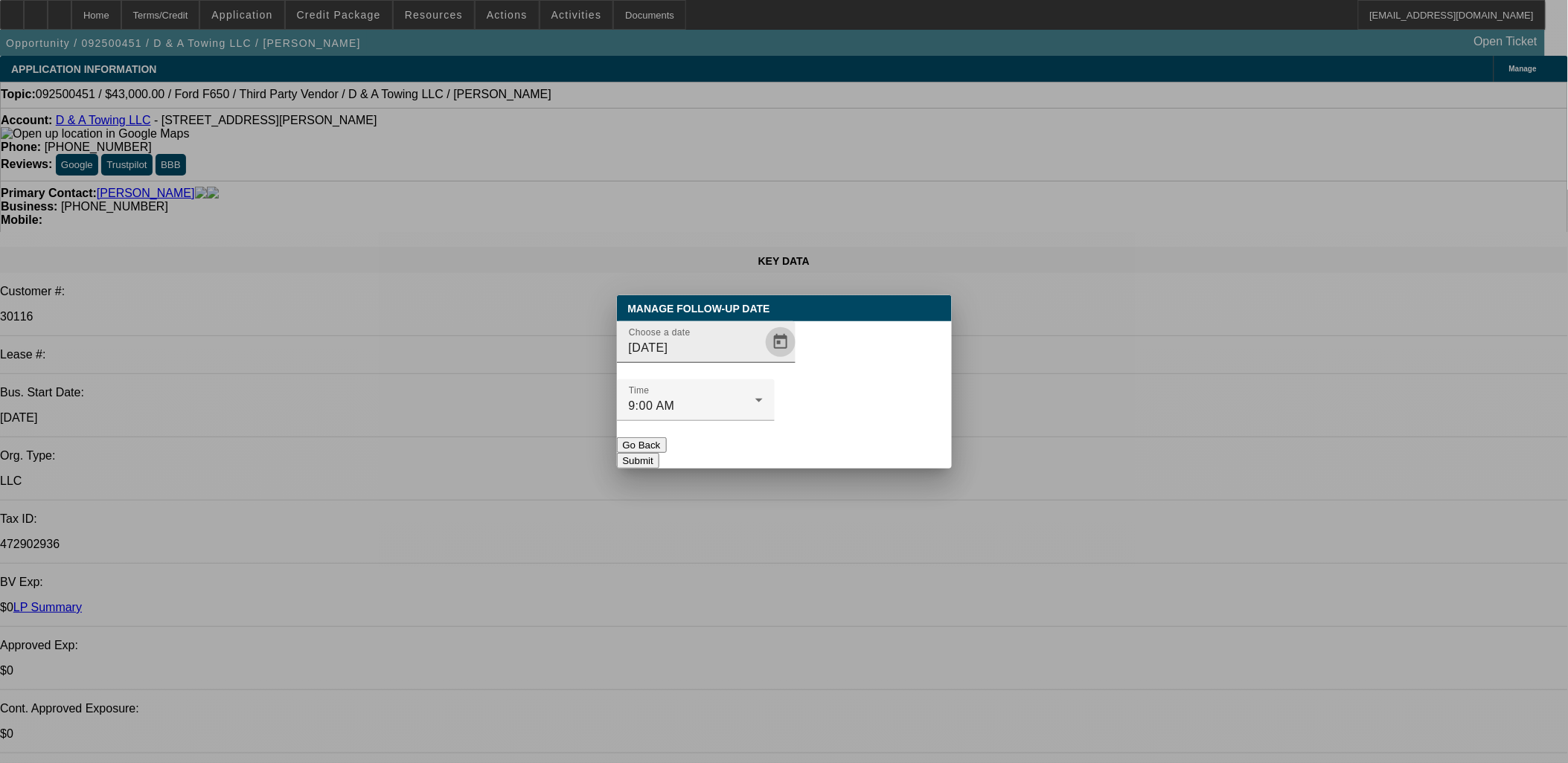
click at [763, 360] on span "Open calendar" at bounding box center [780, 342] width 36 height 36
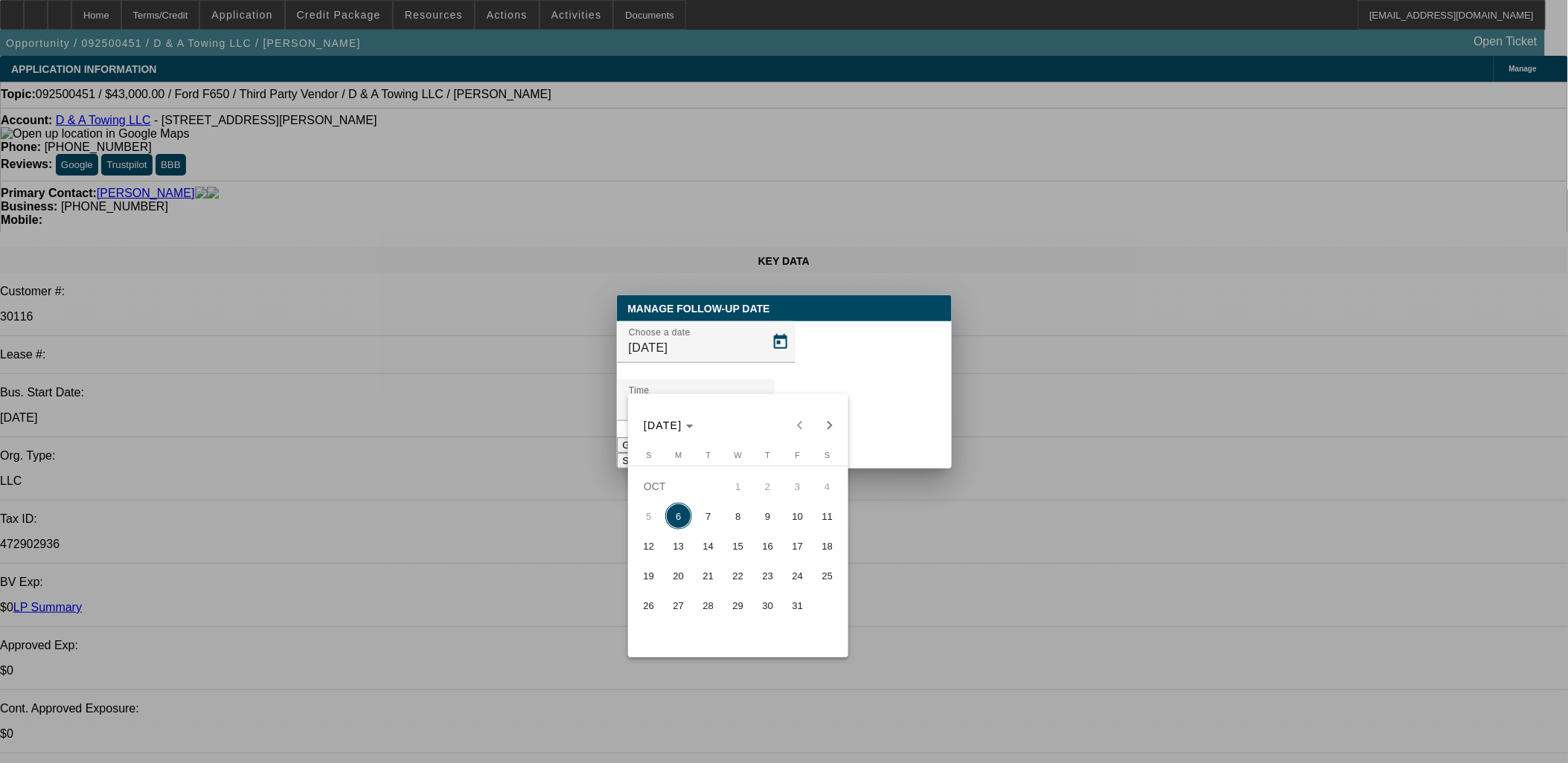
click at [699, 512] on span "7" at bounding box center [709, 516] width 27 height 27
type input "[DATE]"
click at [660, 453] on button "Submit" at bounding box center [638, 461] width 42 height 16
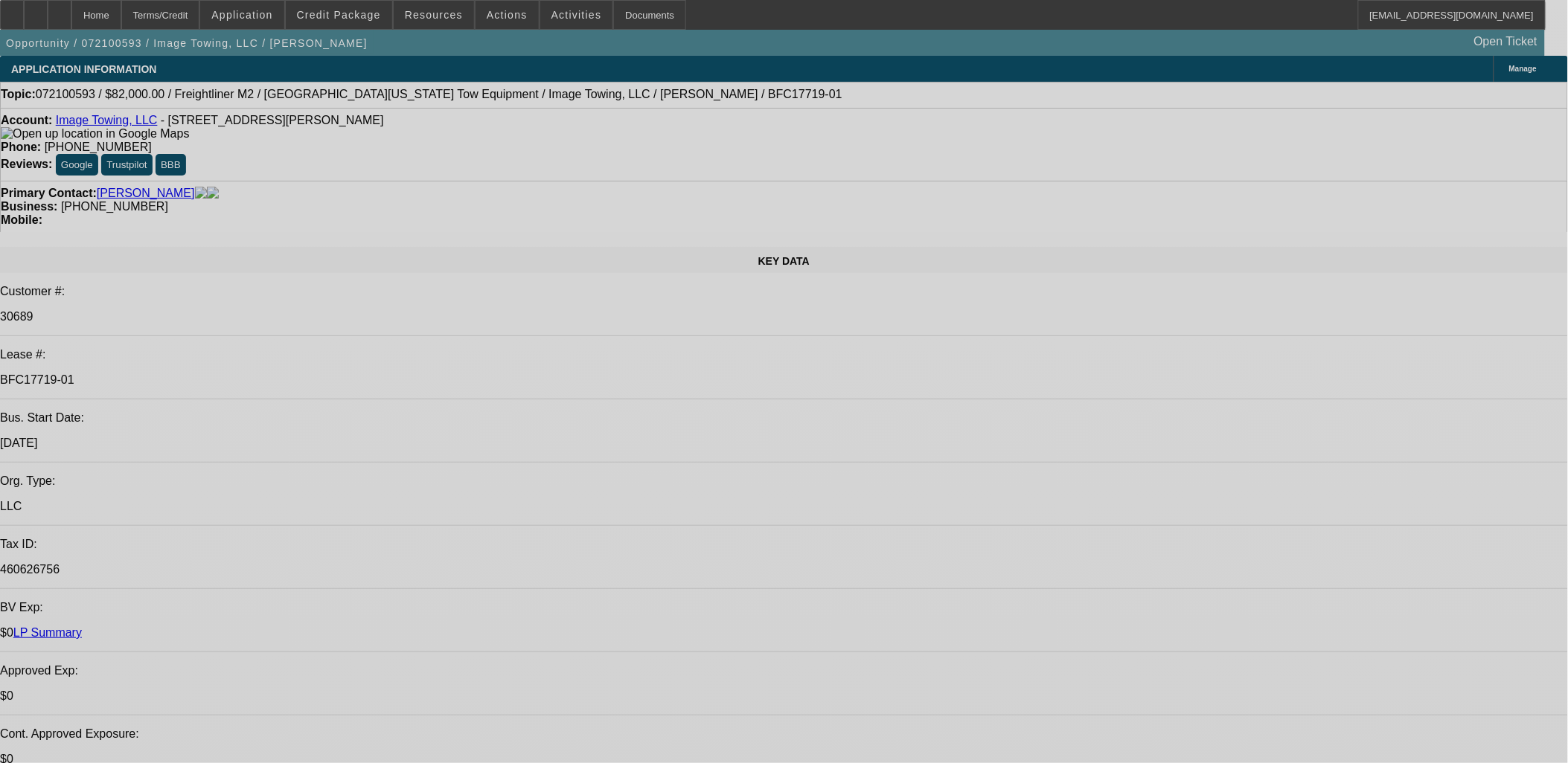
select select "0"
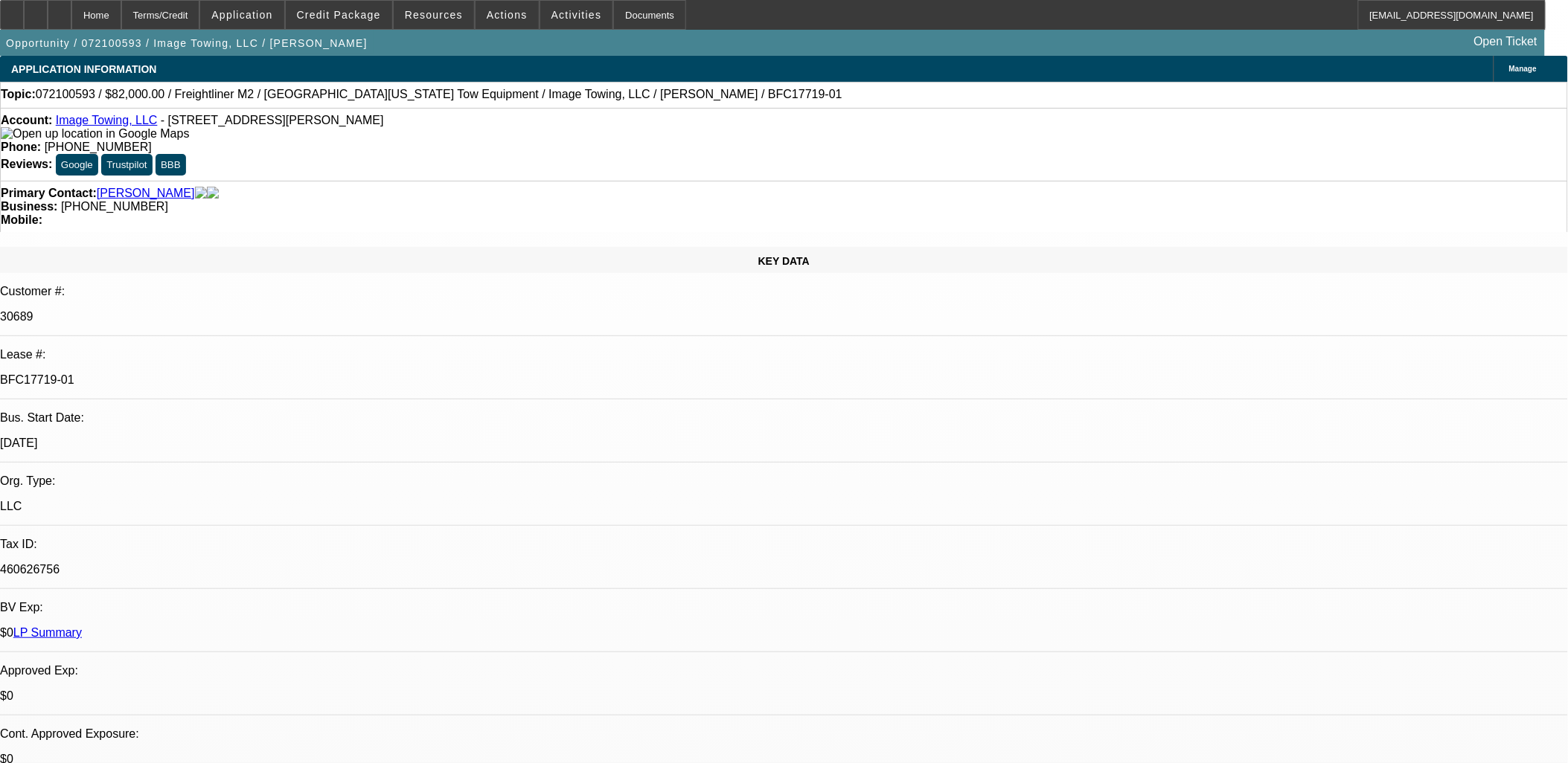
select select "2"
select select "0"
select select "2"
select select "0"
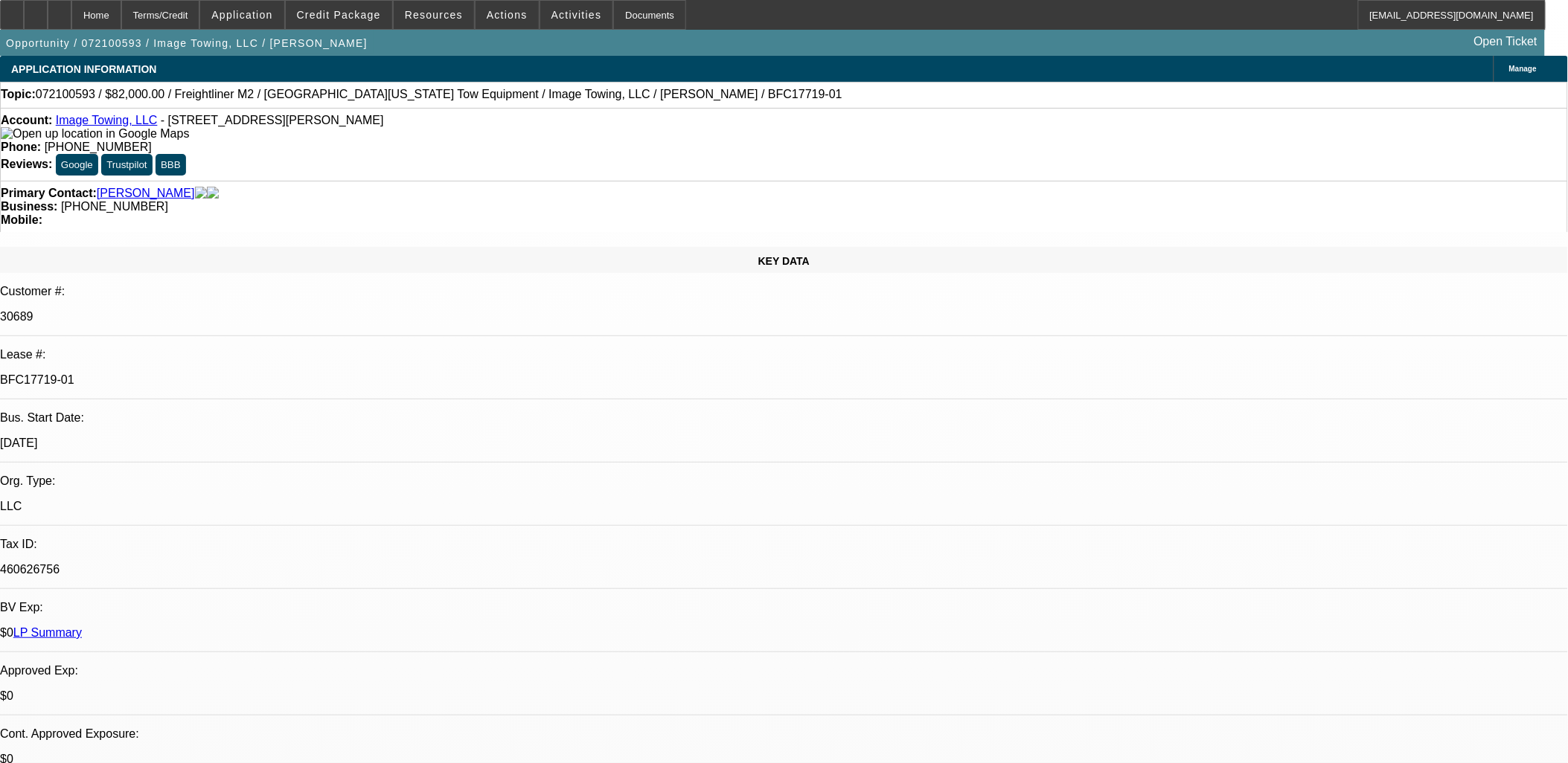
select select "1"
select select "2"
select select "6"
select select "1"
select select "2"
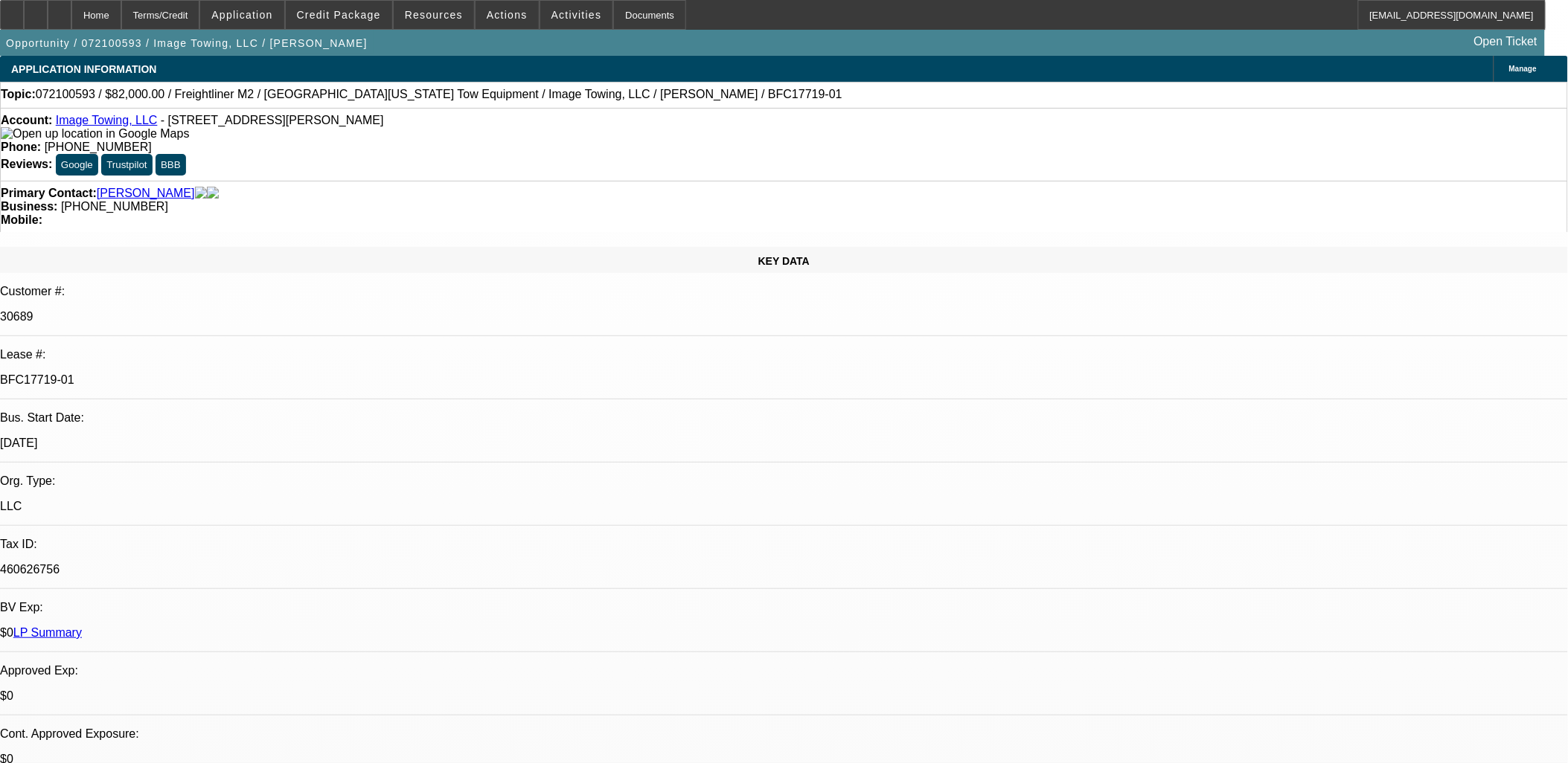
select select "6"
drag, startPoint x: 257, startPoint y: 248, endPoint x: 183, endPoint y: 247, distance: 74.0
click at [183, 374] on div "BFC17719-01" at bounding box center [784, 380] width 1568 height 13
copy p "BFC17719-01"
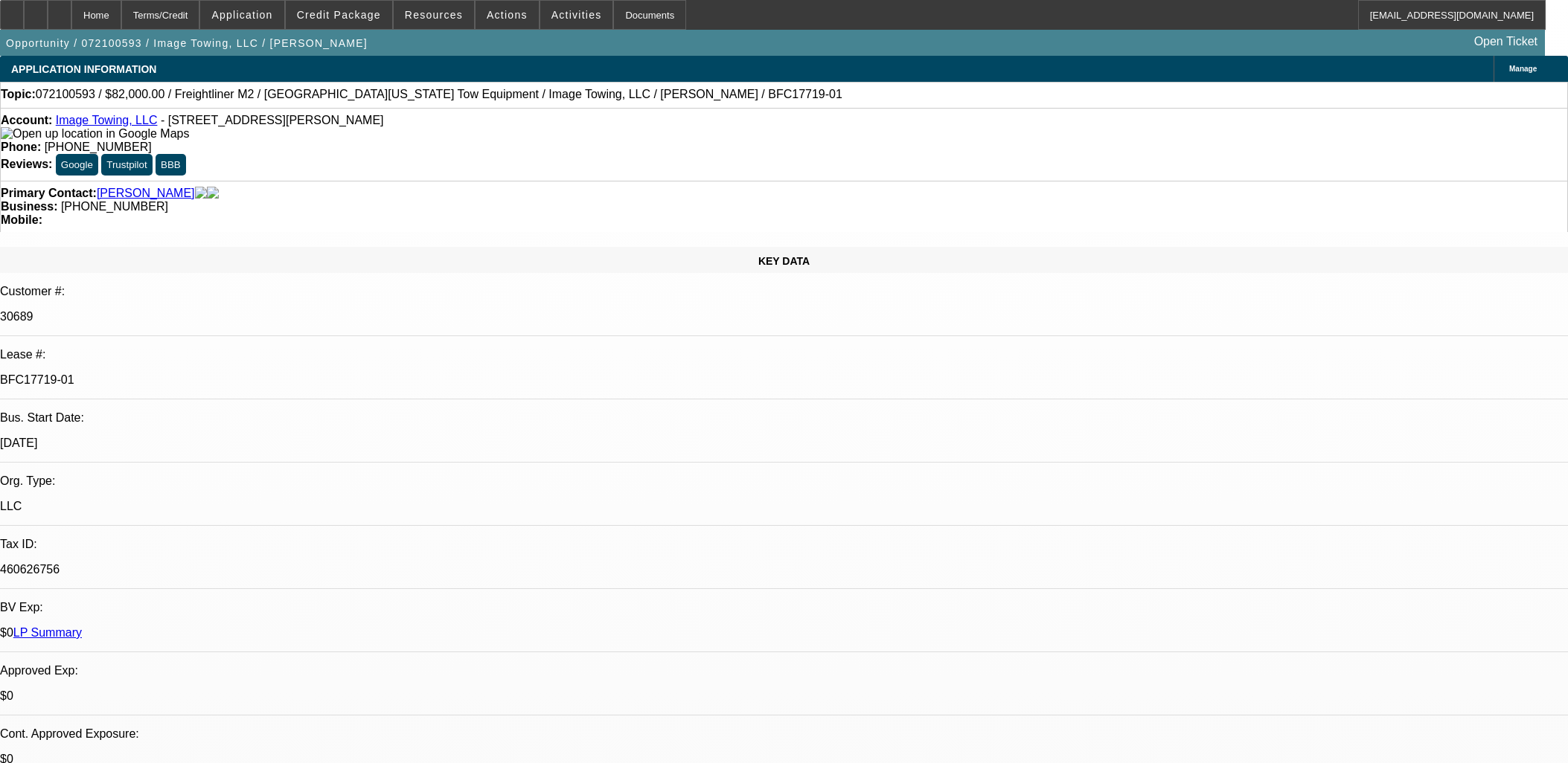
select select "0"
select select "2"
select select "0"
select select "6"
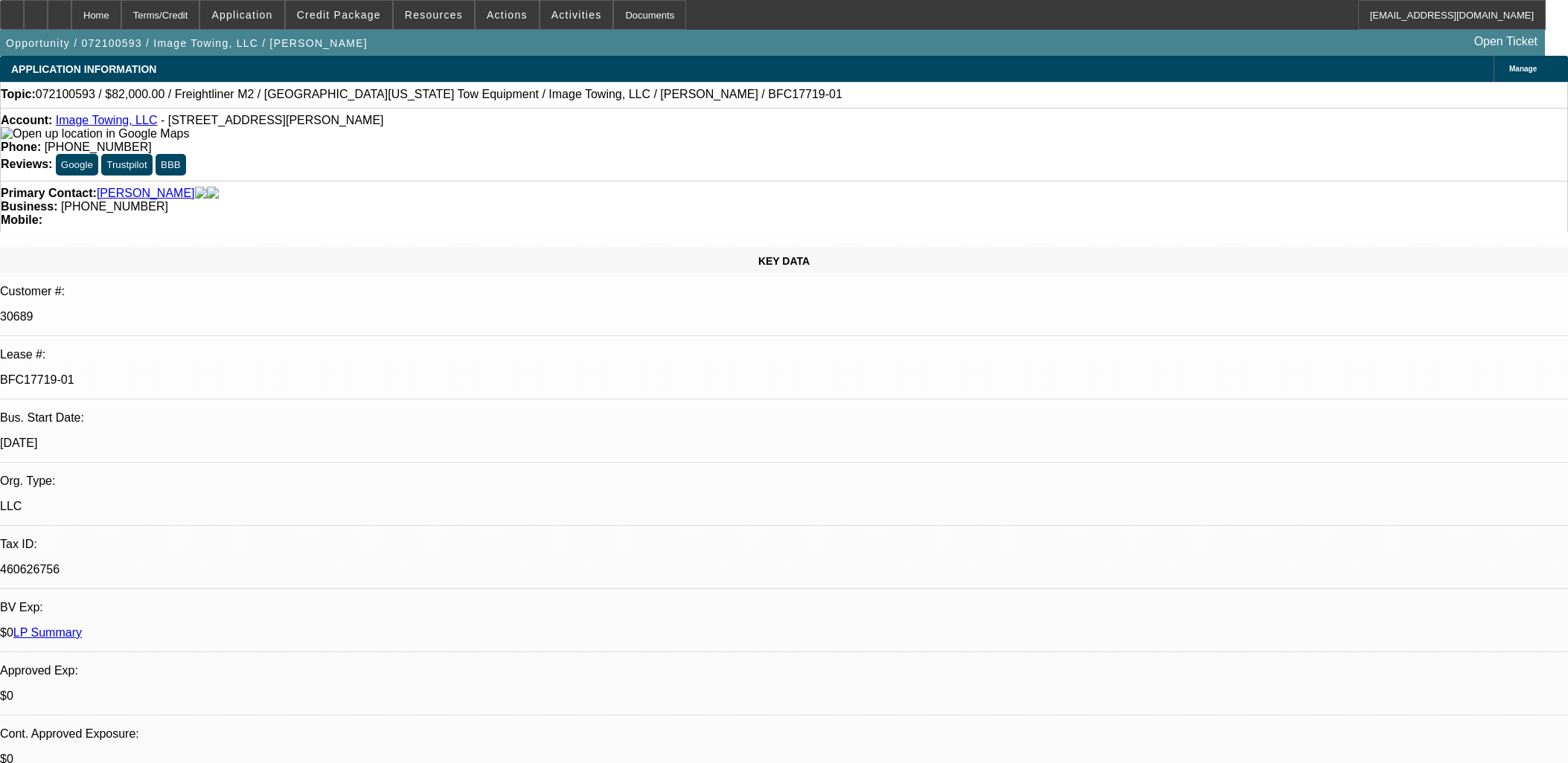
select select "0"
select select "2"
select select "0"
select select "6"
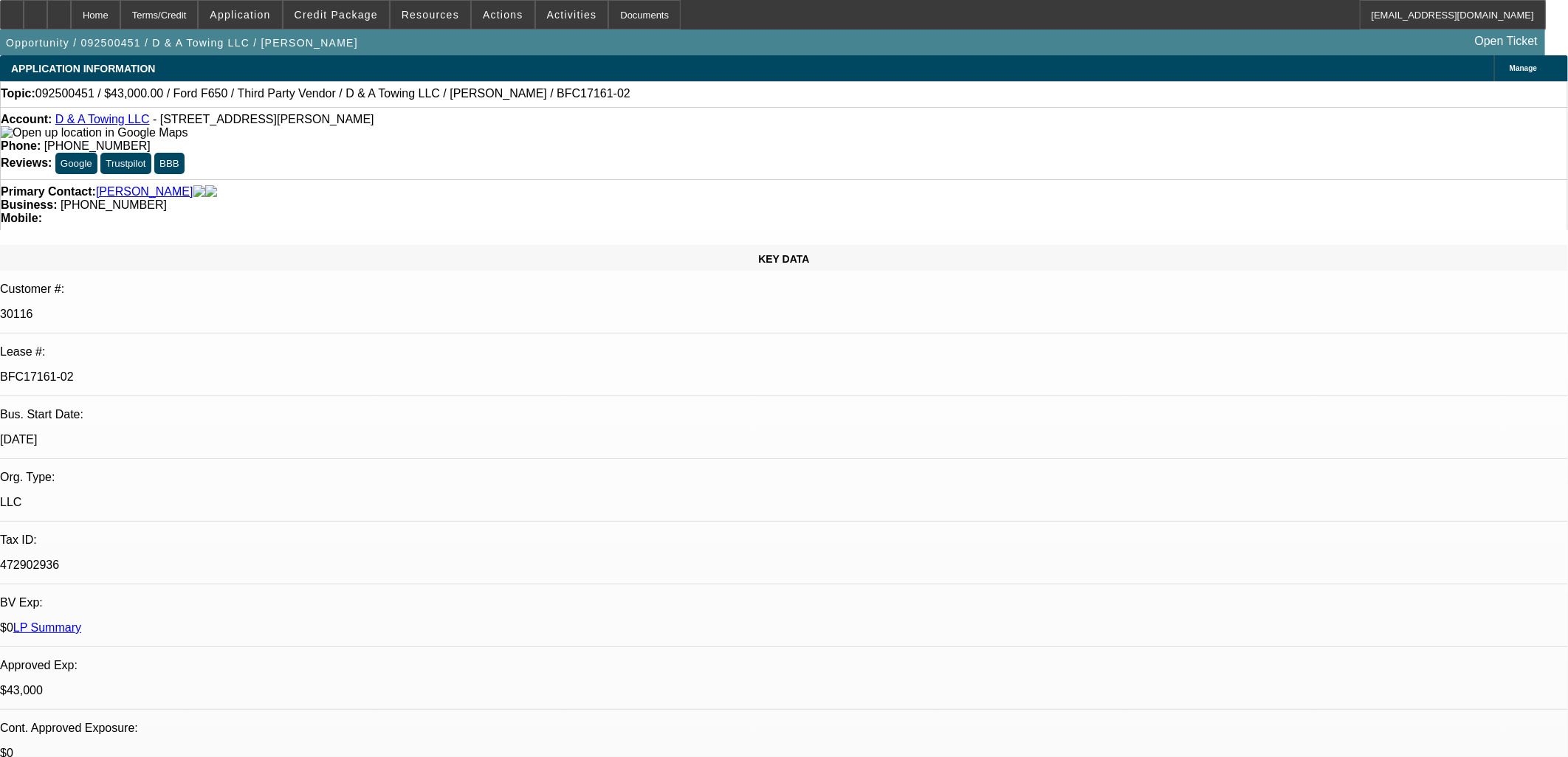
select select "0"
select select "3"
select select "0"
select select "6"
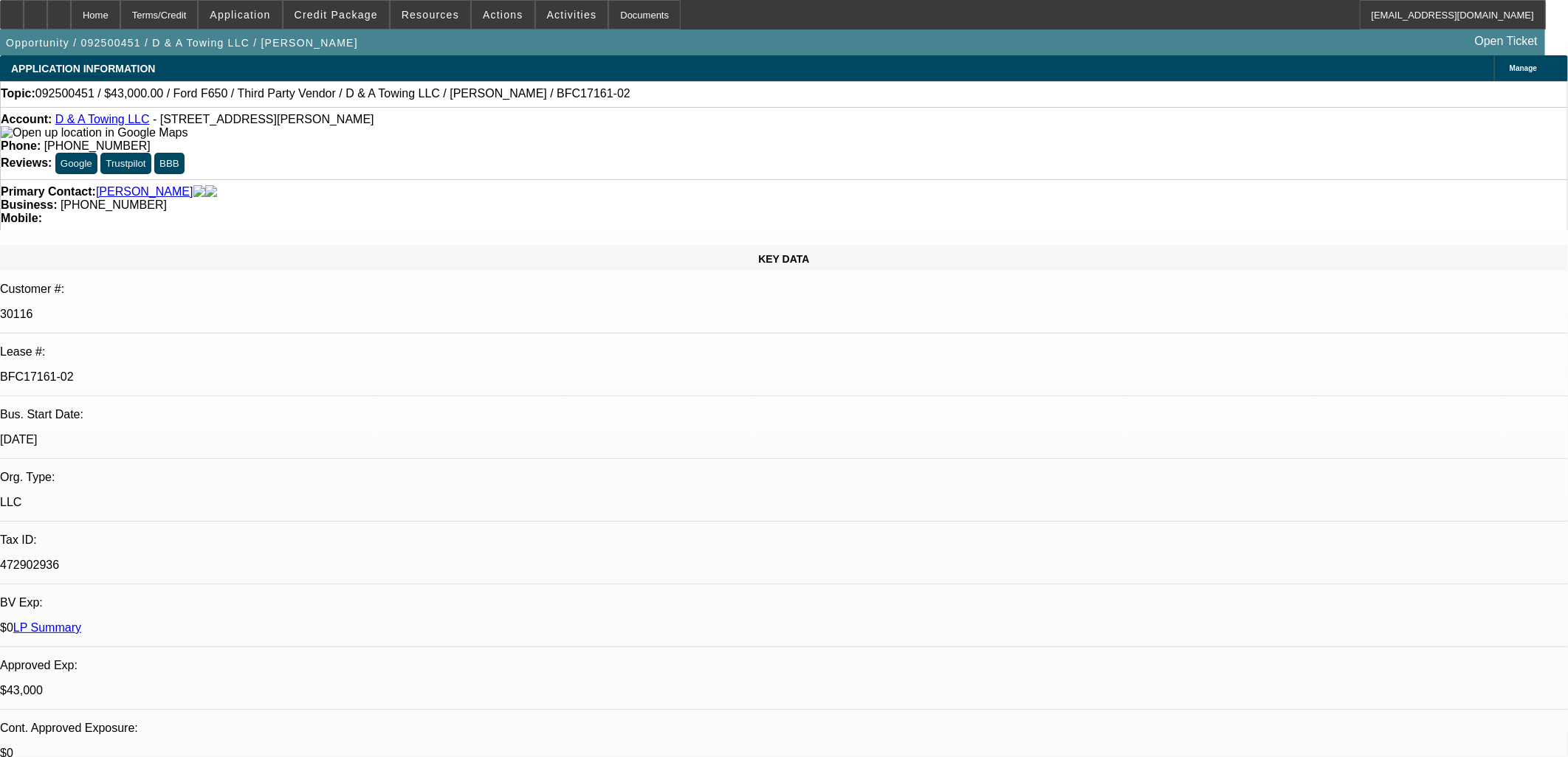
select select "0"
select select "3"
select select "0.2"
select select "17"
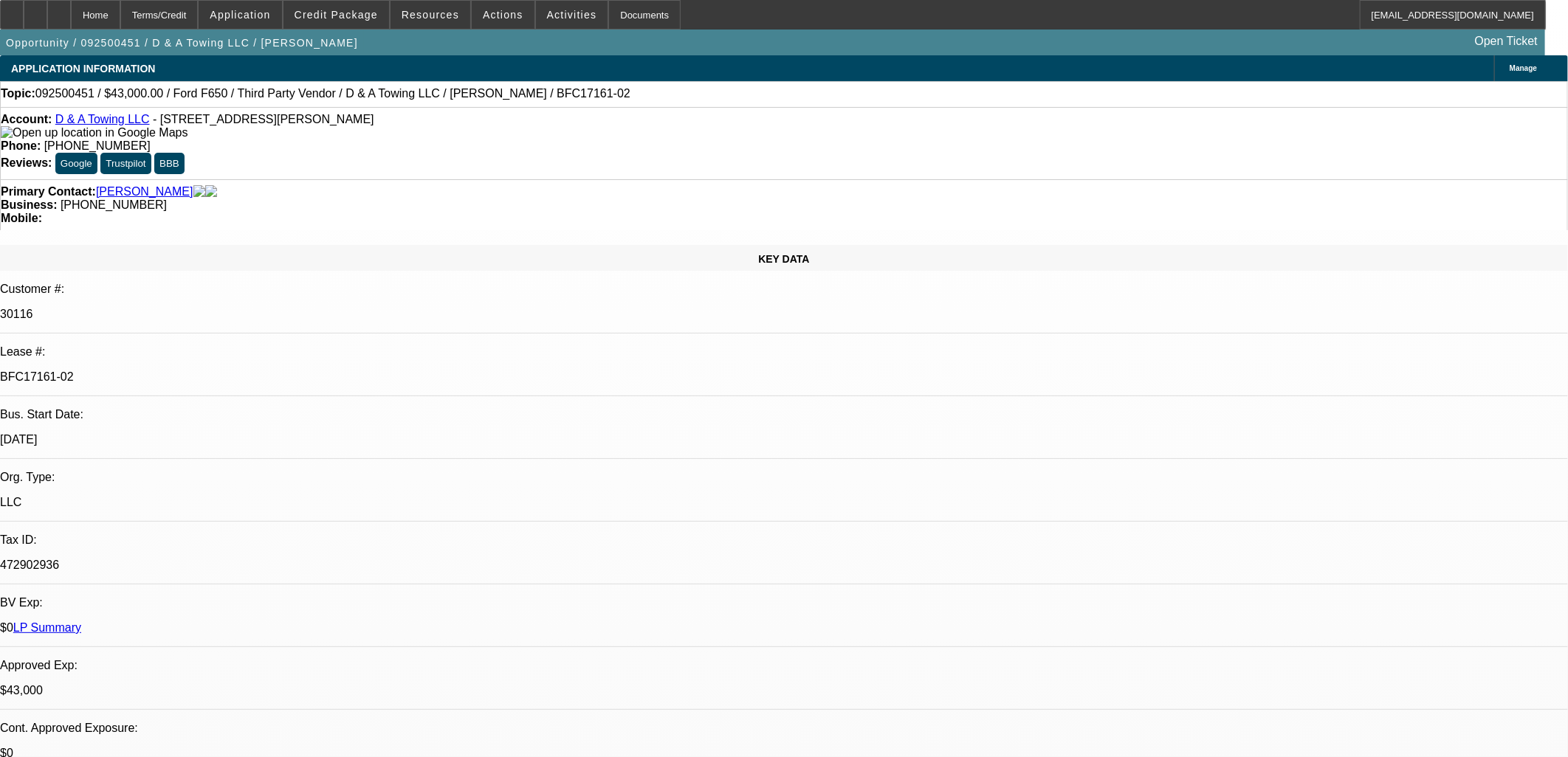
select select "0"
select select "3"
select select "0.15"
select select "16"
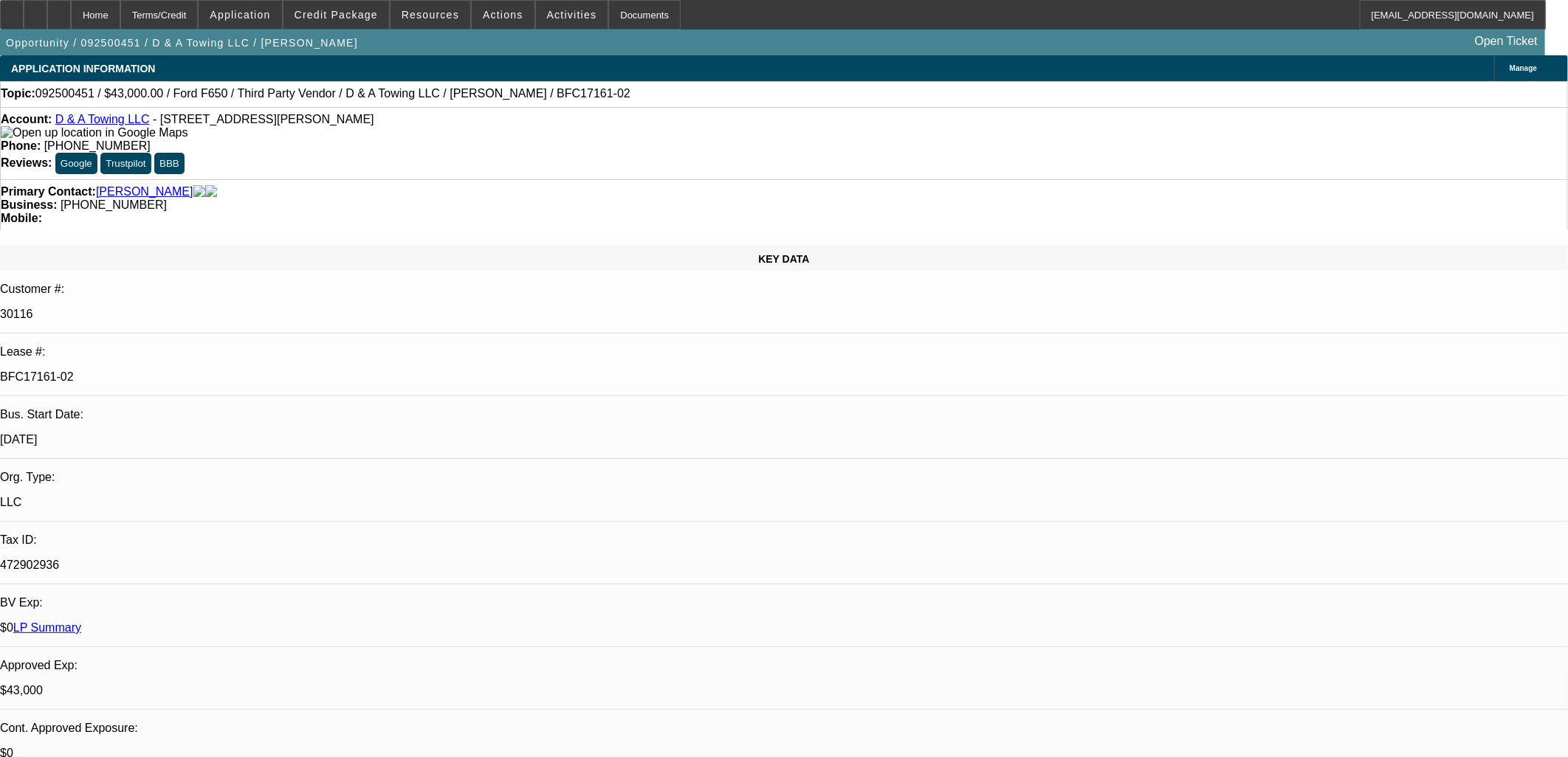
select select "0"
select select "3"
select select "0.1"
select select "4"
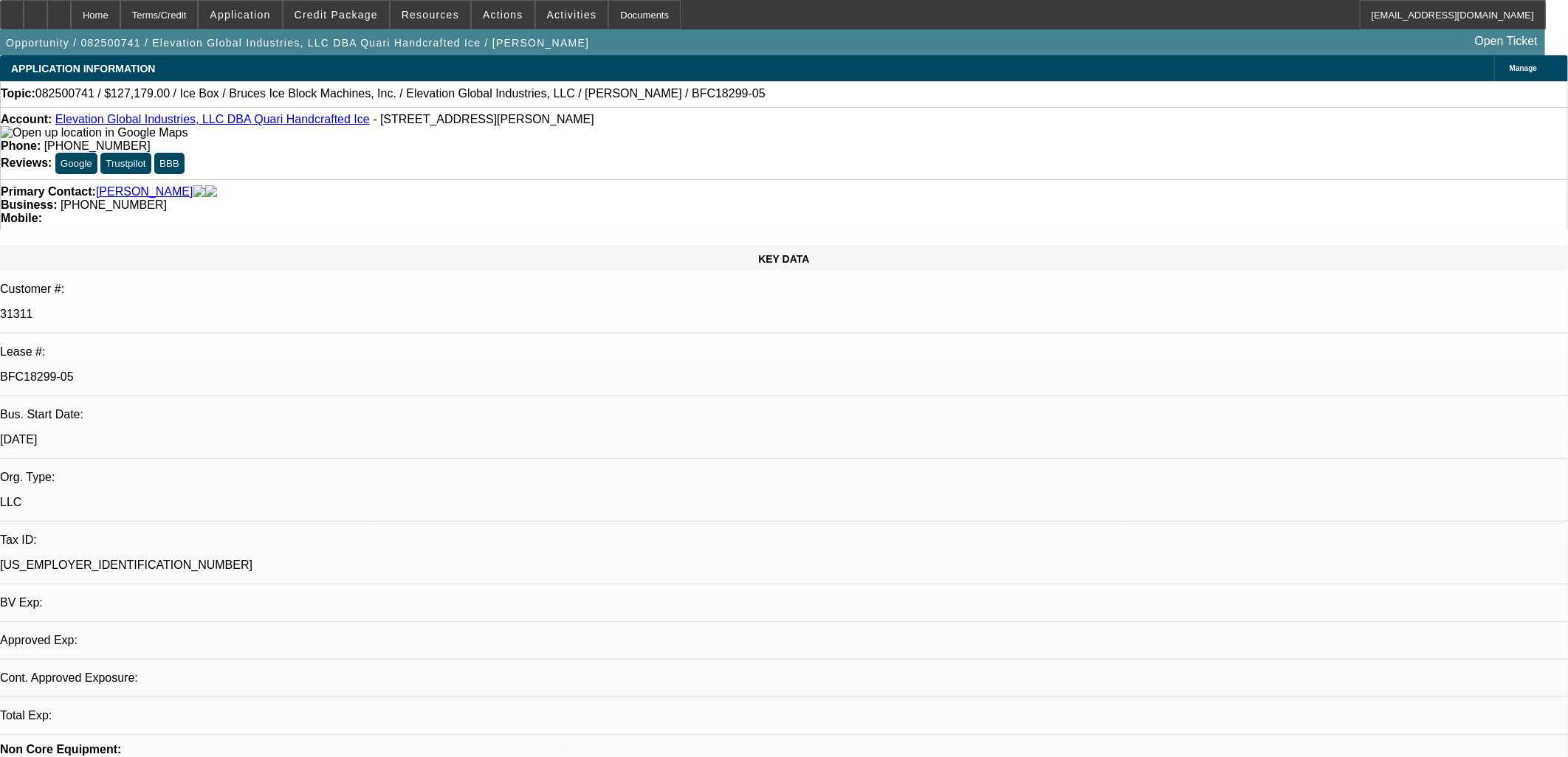
select select "0"
select select "6"
select select "0"
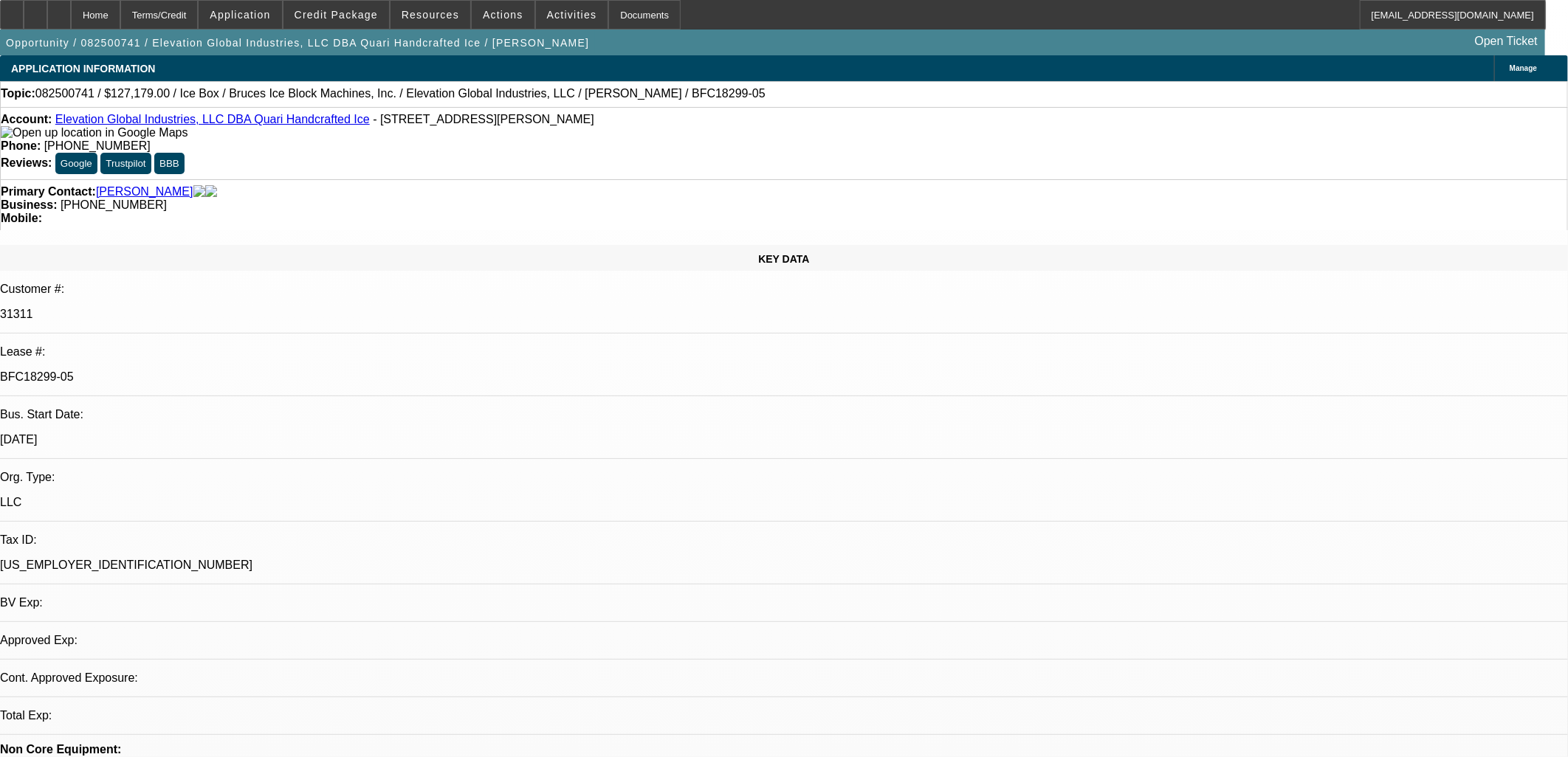
select select "0"
select select "6"
select select "0"
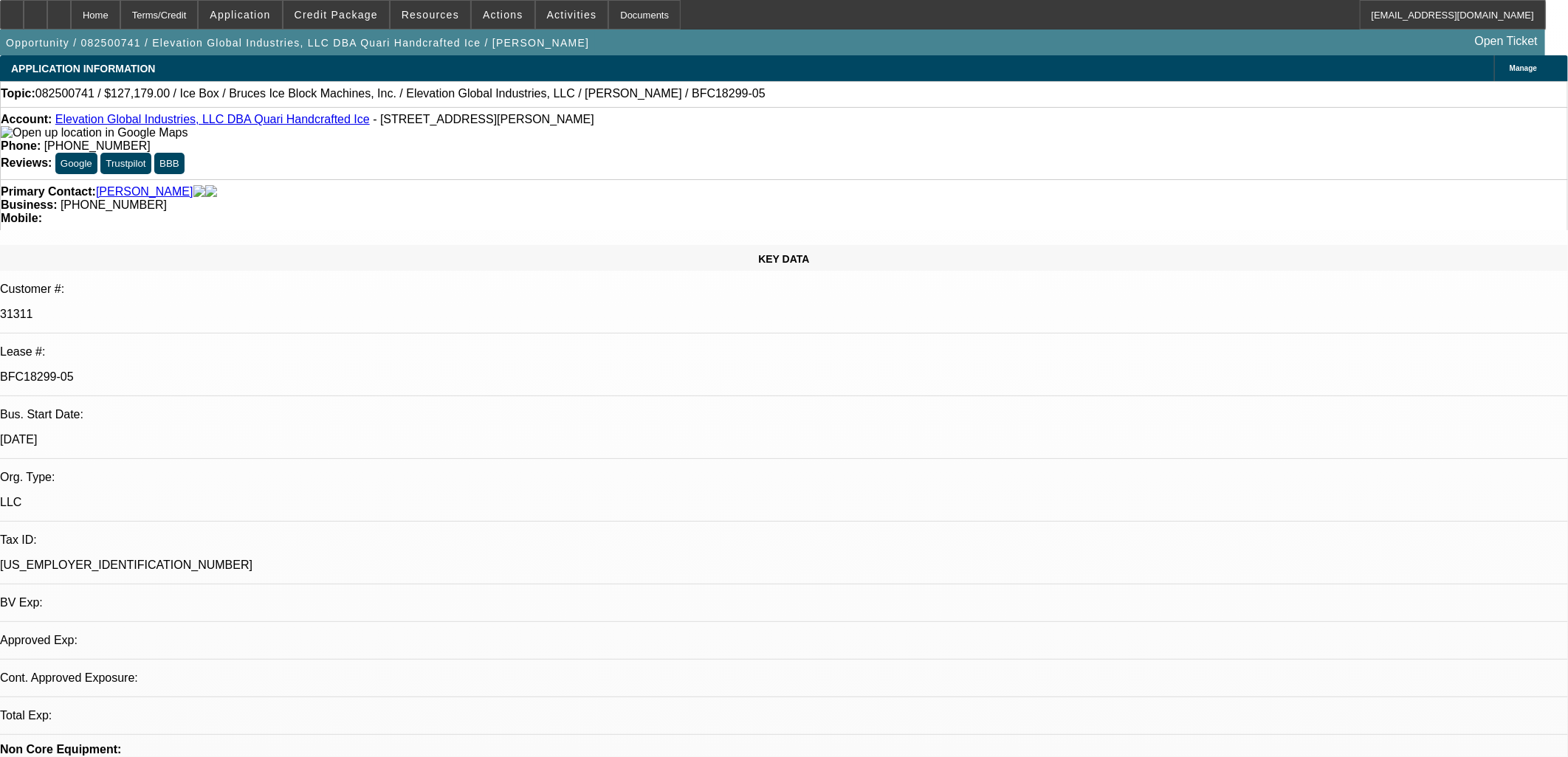
select select "0"
select select "6"
select select "0"
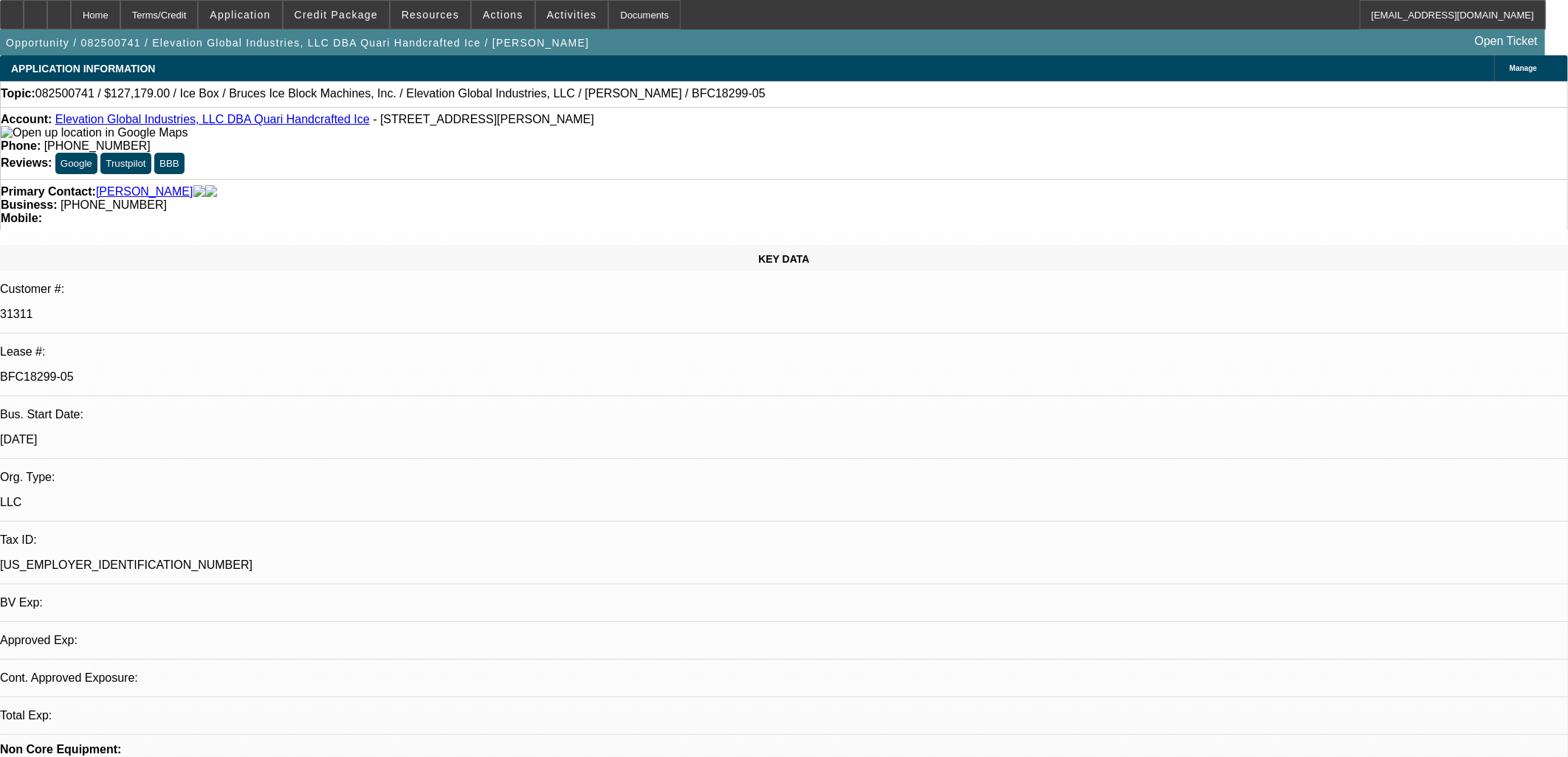
select select "6"
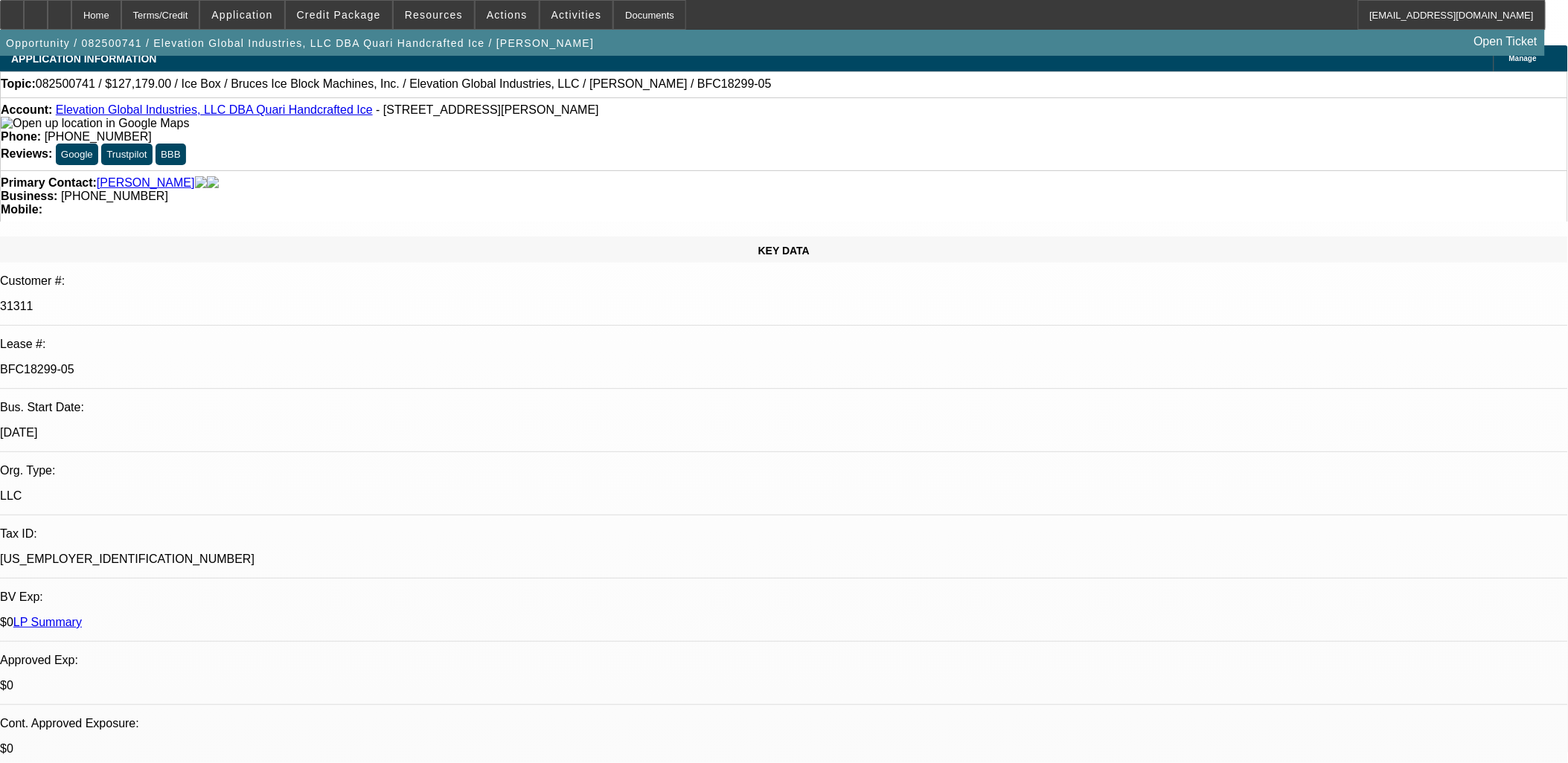
scroll to position [83, 0]
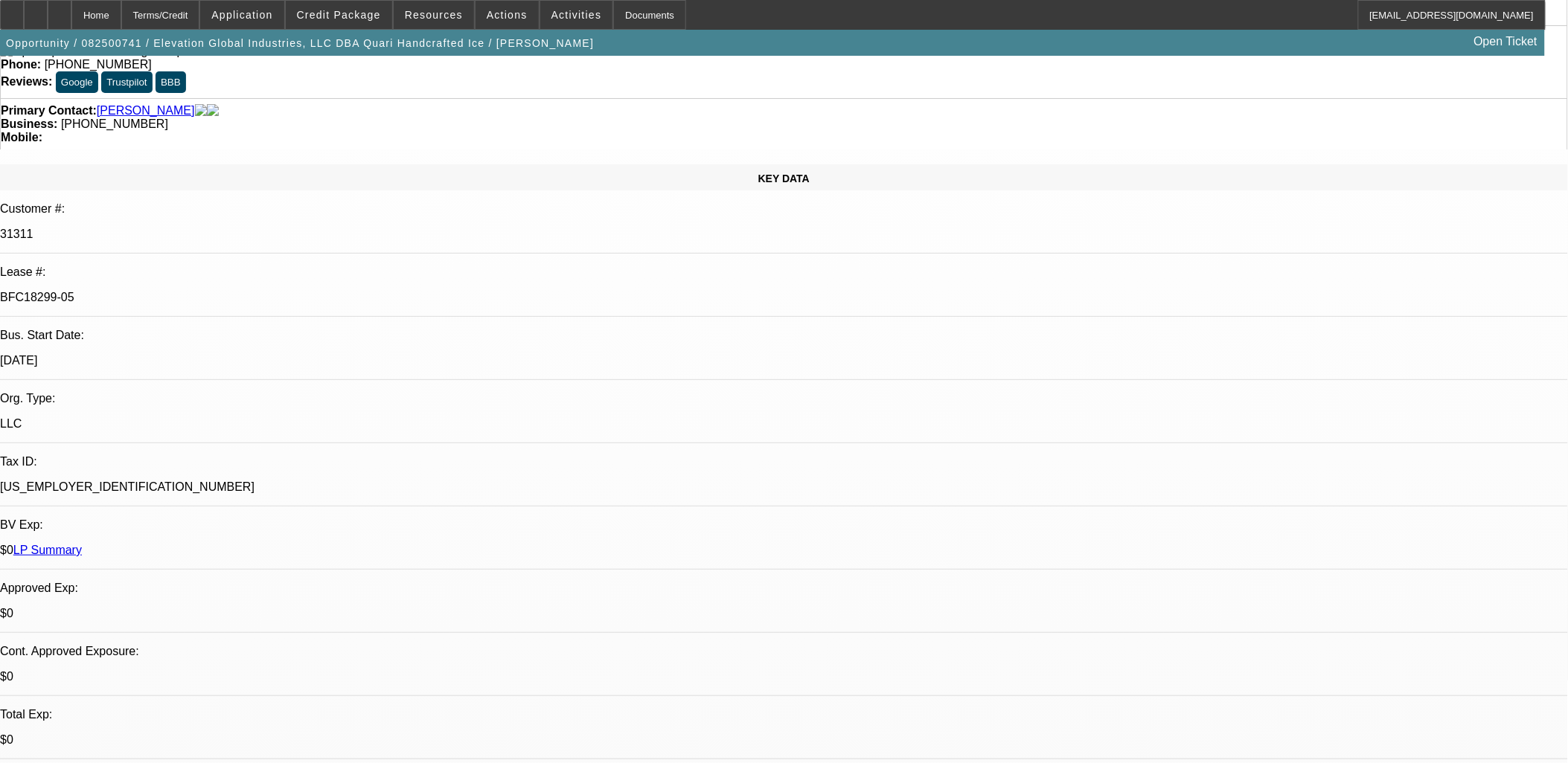
drag, startPoint x: 1204, startPoint y: 284, endPoint x: 1188, endPoint y: 141, distance: 143.9
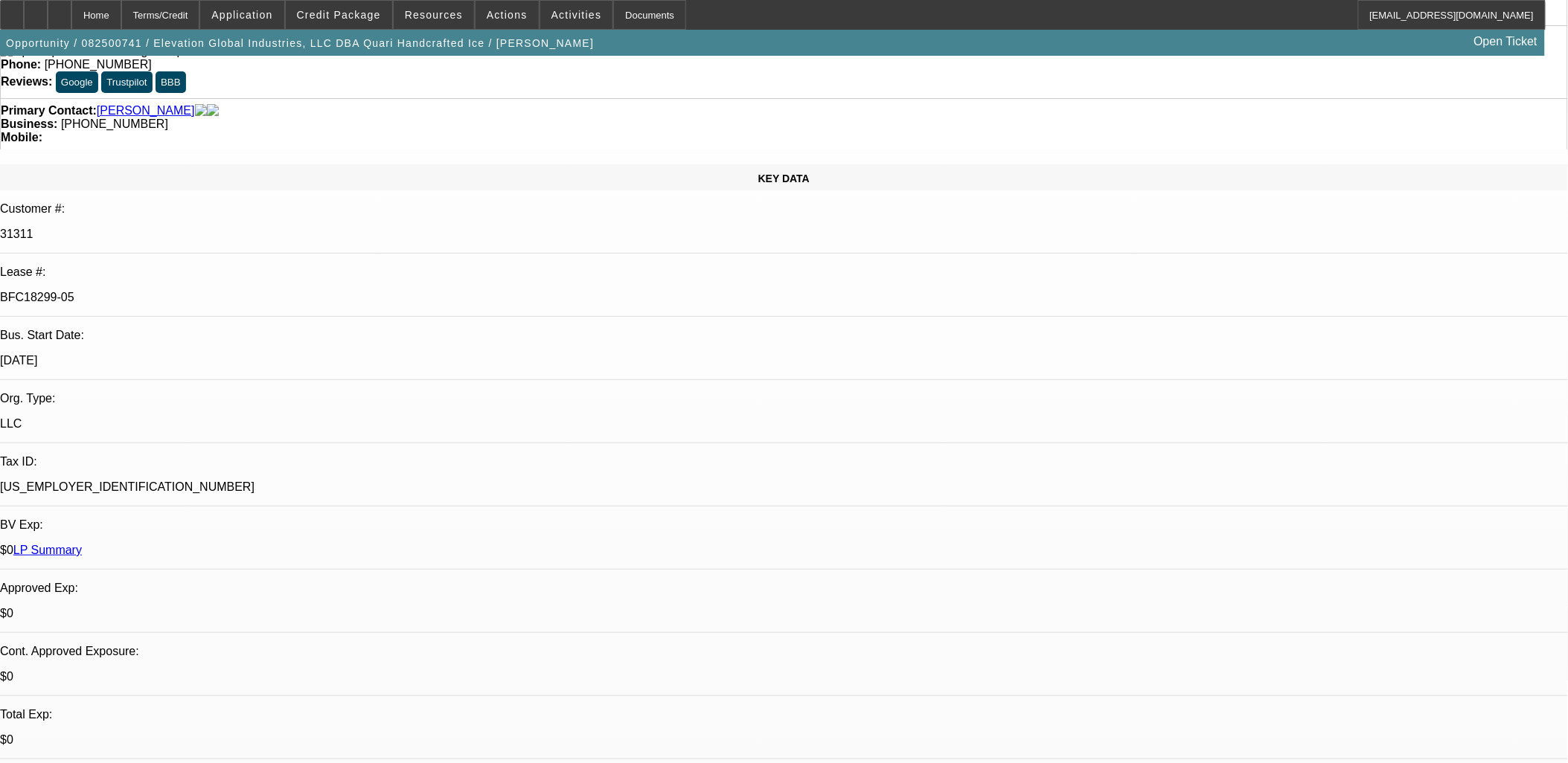
scroll to position [94, 0]
drag, startPoint x: 1388, startPoint y: 690, endPoint x: 1061, endPoint y: 687, distance: 327.0
drag, startPoint x: 1061, startPoint y: 688, endPoint x: 1378, endPoint y: 690, distance: 317.0
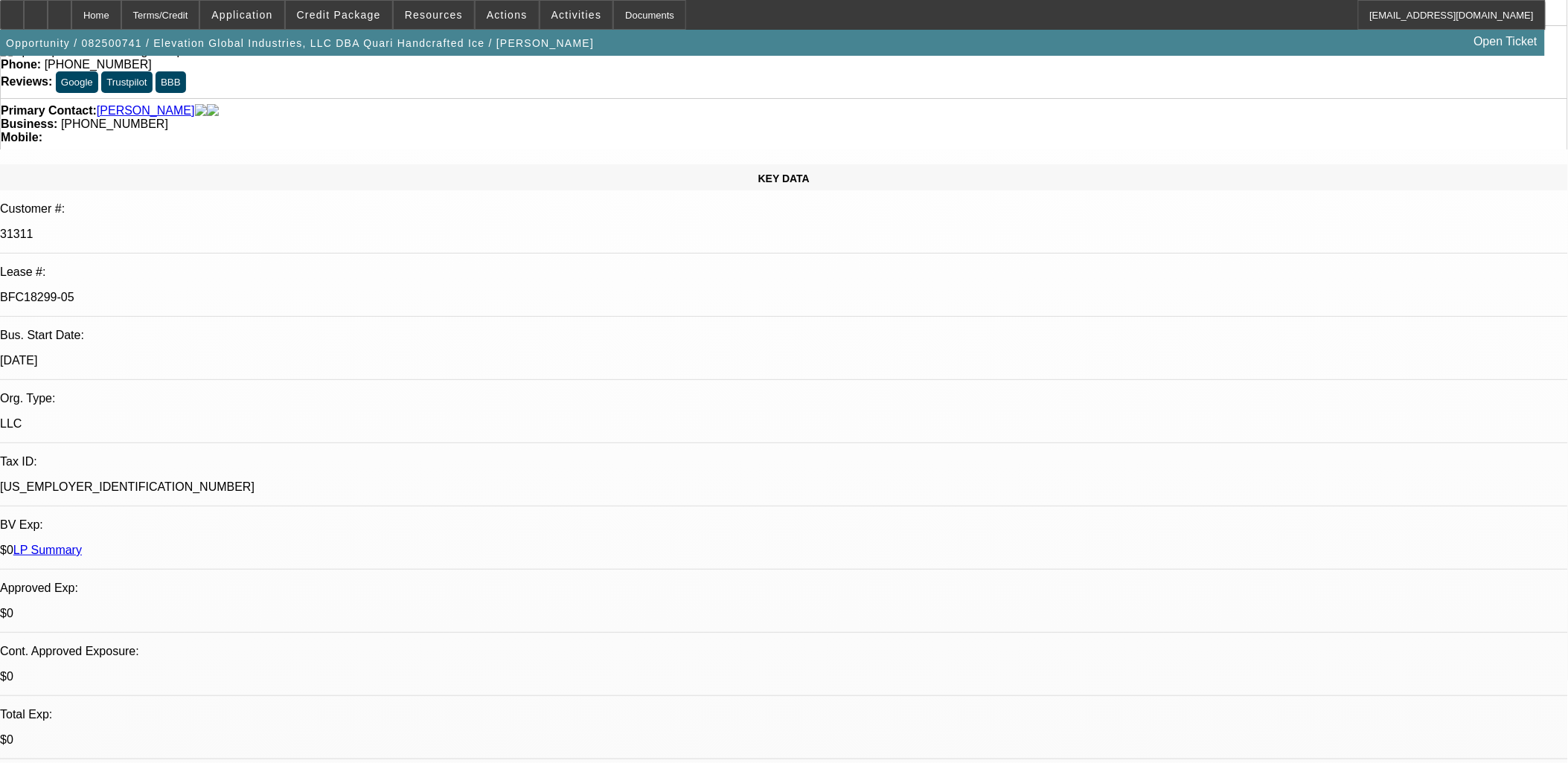
drag, startPoint x: 787, startPoint y: 295, endPoint x: 860, endPoint y: 310, distance: 74.5
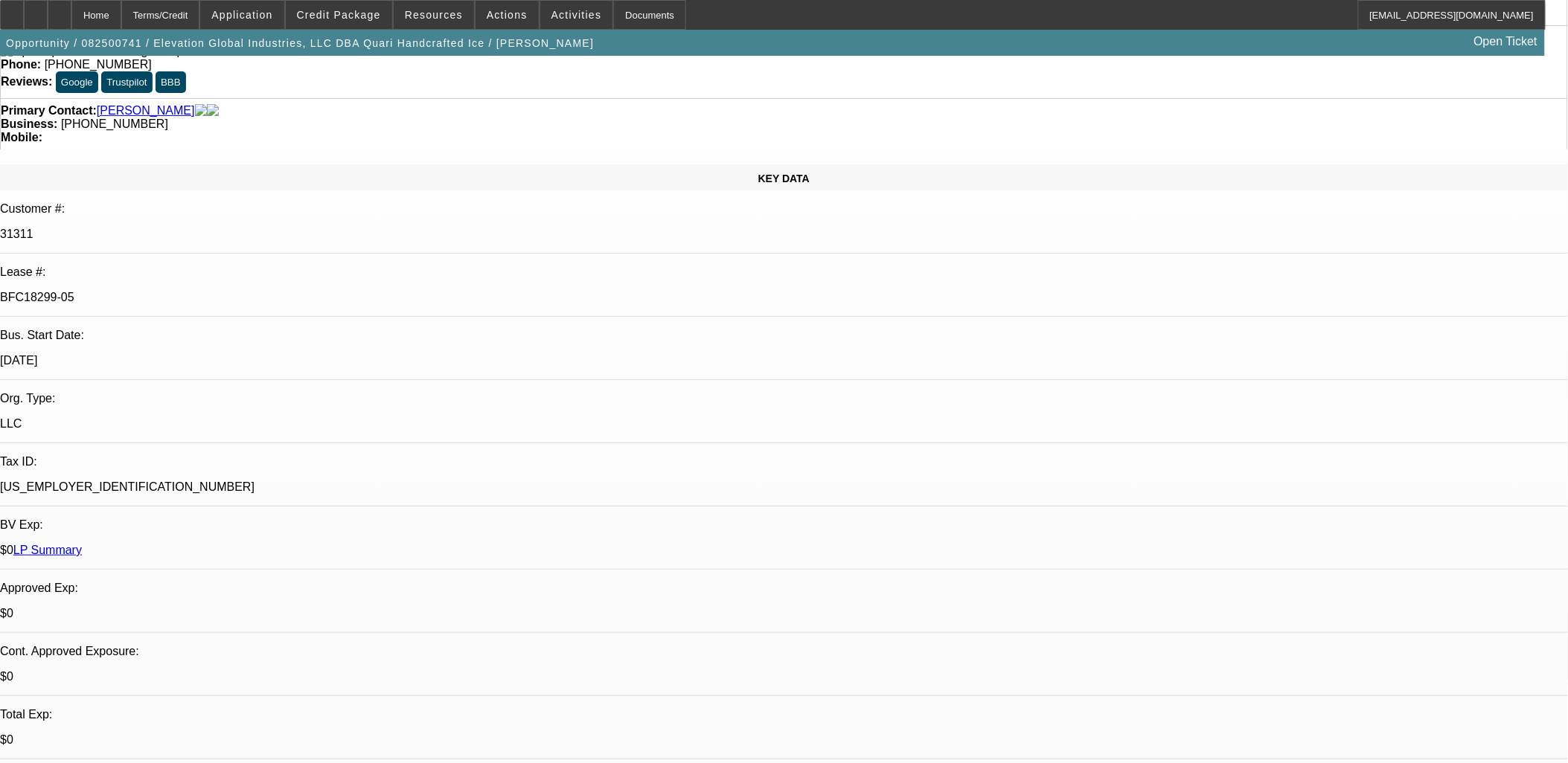
scroll to position [0, 0]
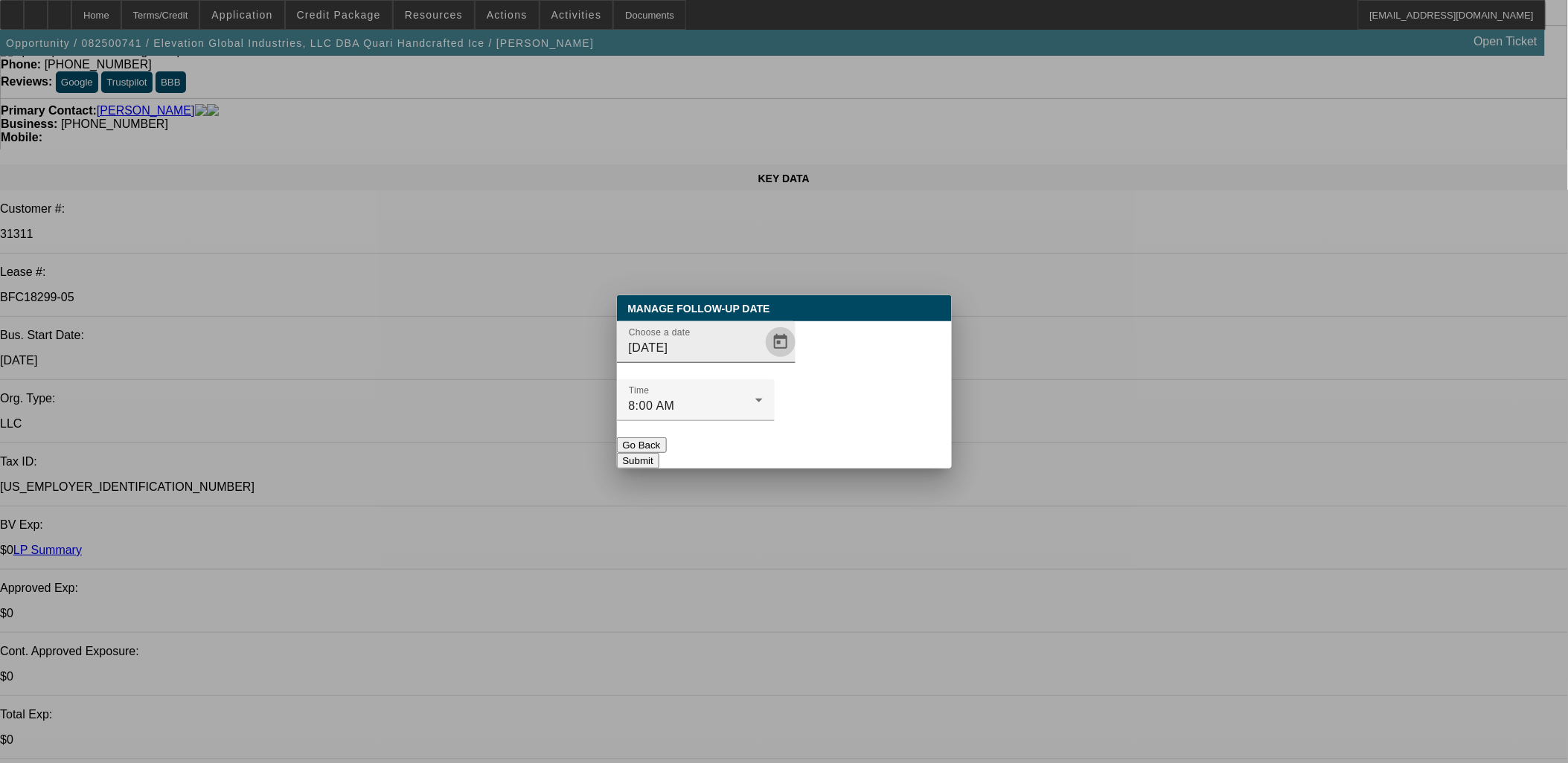
click at [764, 360] on span "Open calendar" at bounding box center [780, 342] width 36 height 36
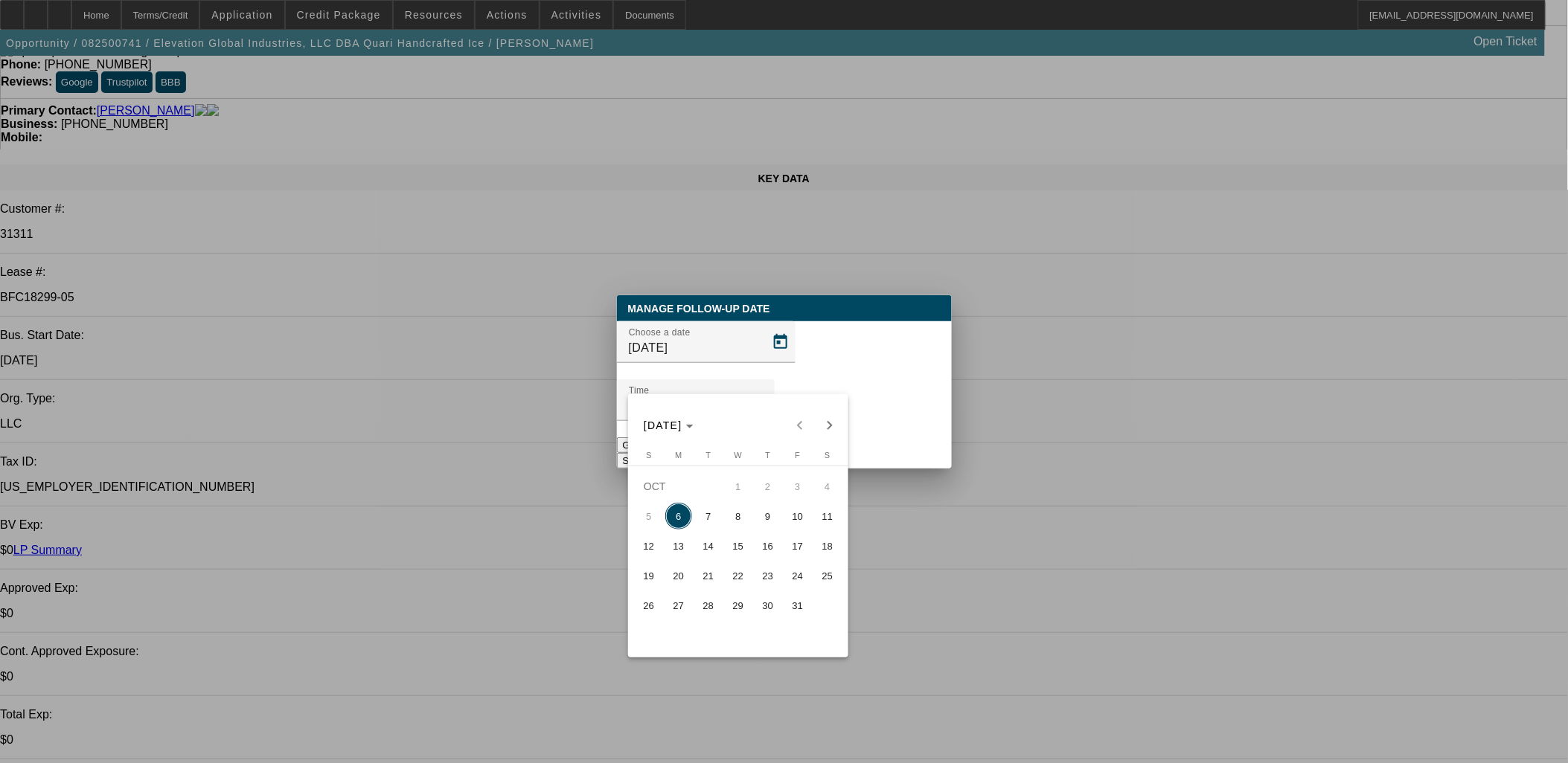
drag, startPoint x: 740, startPoint y: 383, endPoint x: 772, endPoint y: 382, distance: 32.0
click at [743, 383] on div at bounding box center [784, 382] width 1568 height 763
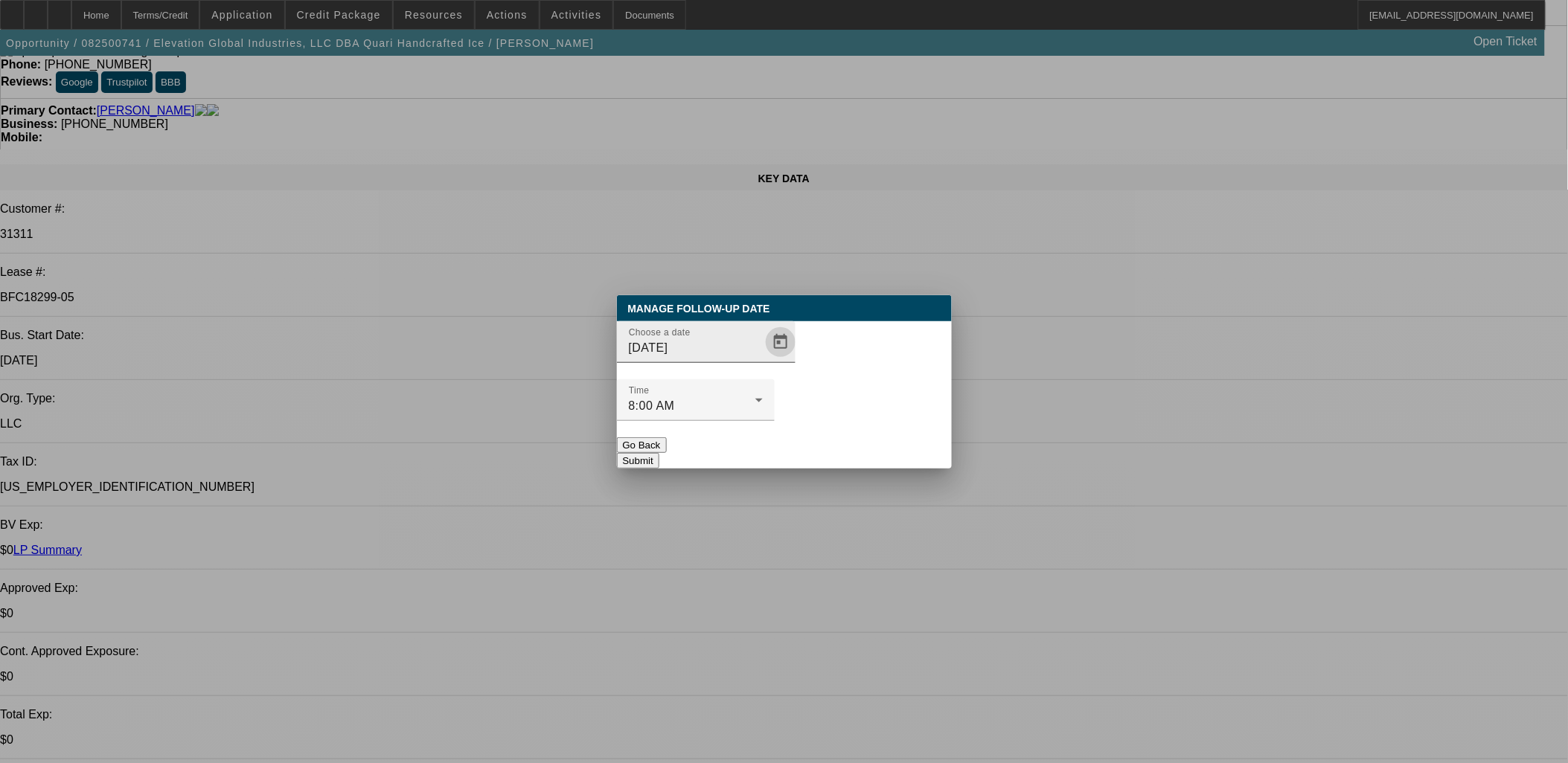
drag, startPoint x: 731, startPoint y: 385, endPoint x: 745, endPoint y: 381, distance: 14.6
click at [731, 357] on input "10/6/2025" at bounding box center [696, 348] width 134 height 18
click at [763, 360] on span "Open calendar" at bounding box center [780, 342] width 36 height 36
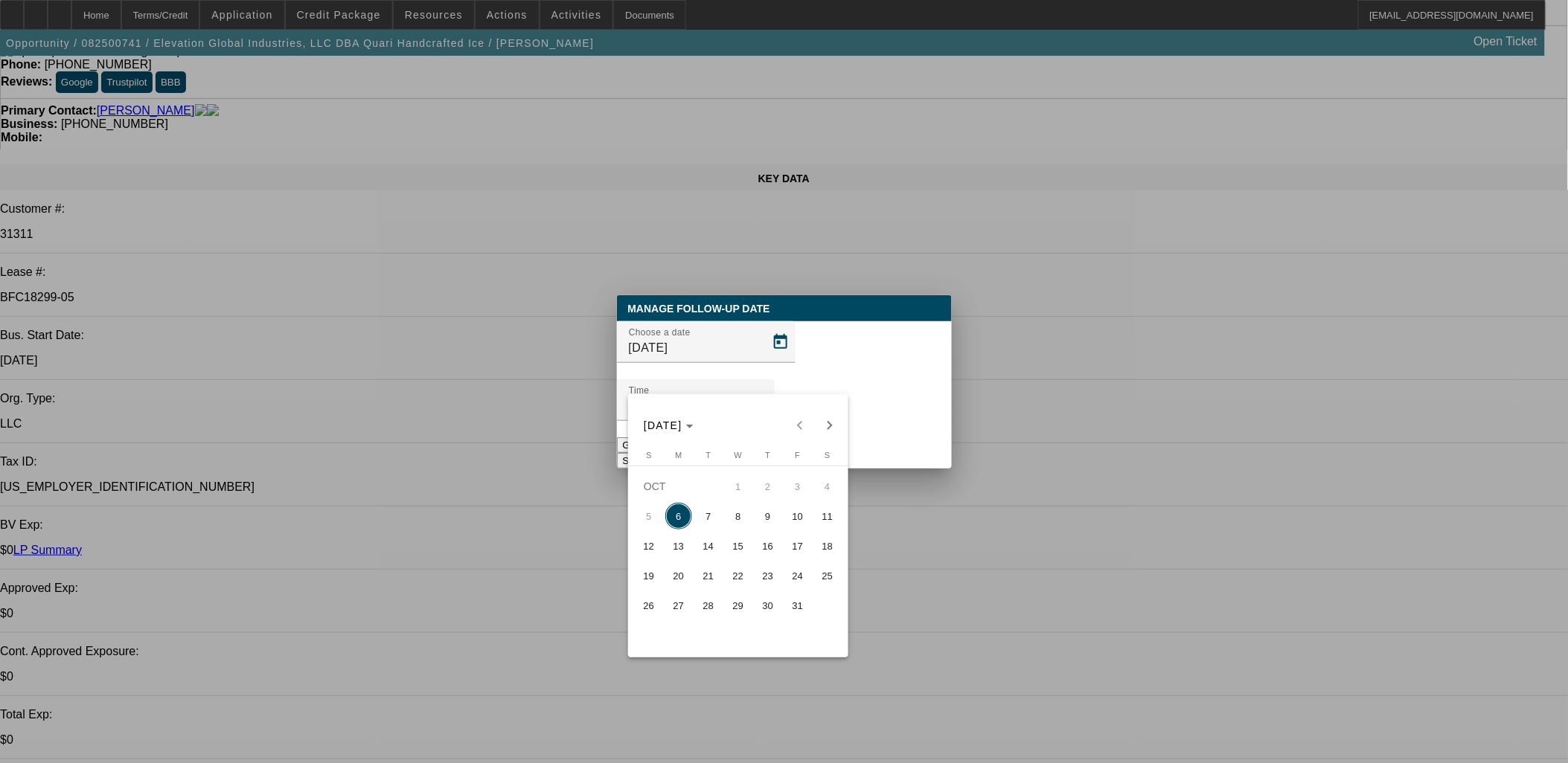
click at [713, 507] on button "7" at bounding box center [709, 516] width 30 height 30
type input "10/7/2025"
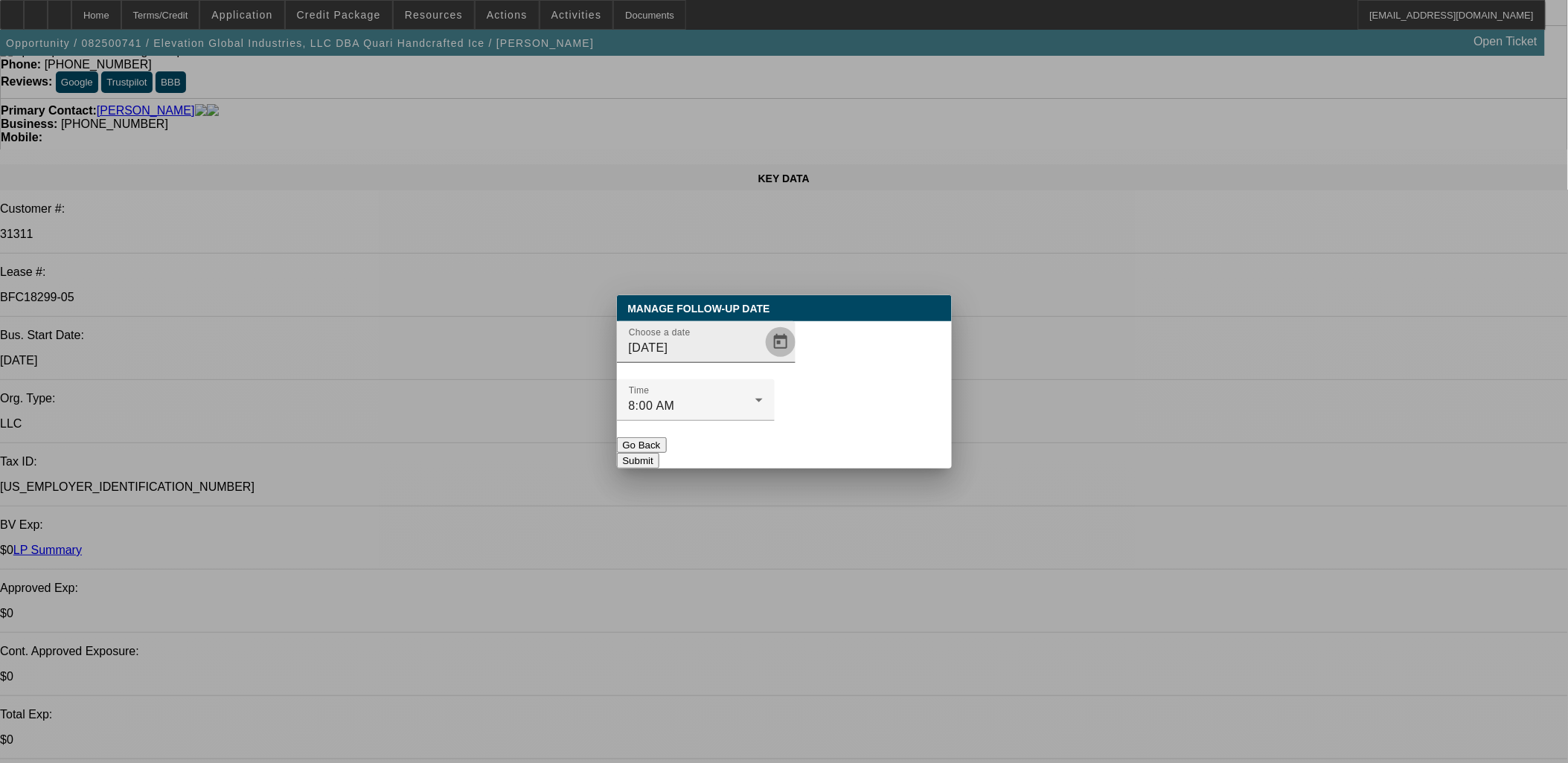
click at [763, 360] on span "Open calendar" at bounding box center [780, 342] width 36 height 36
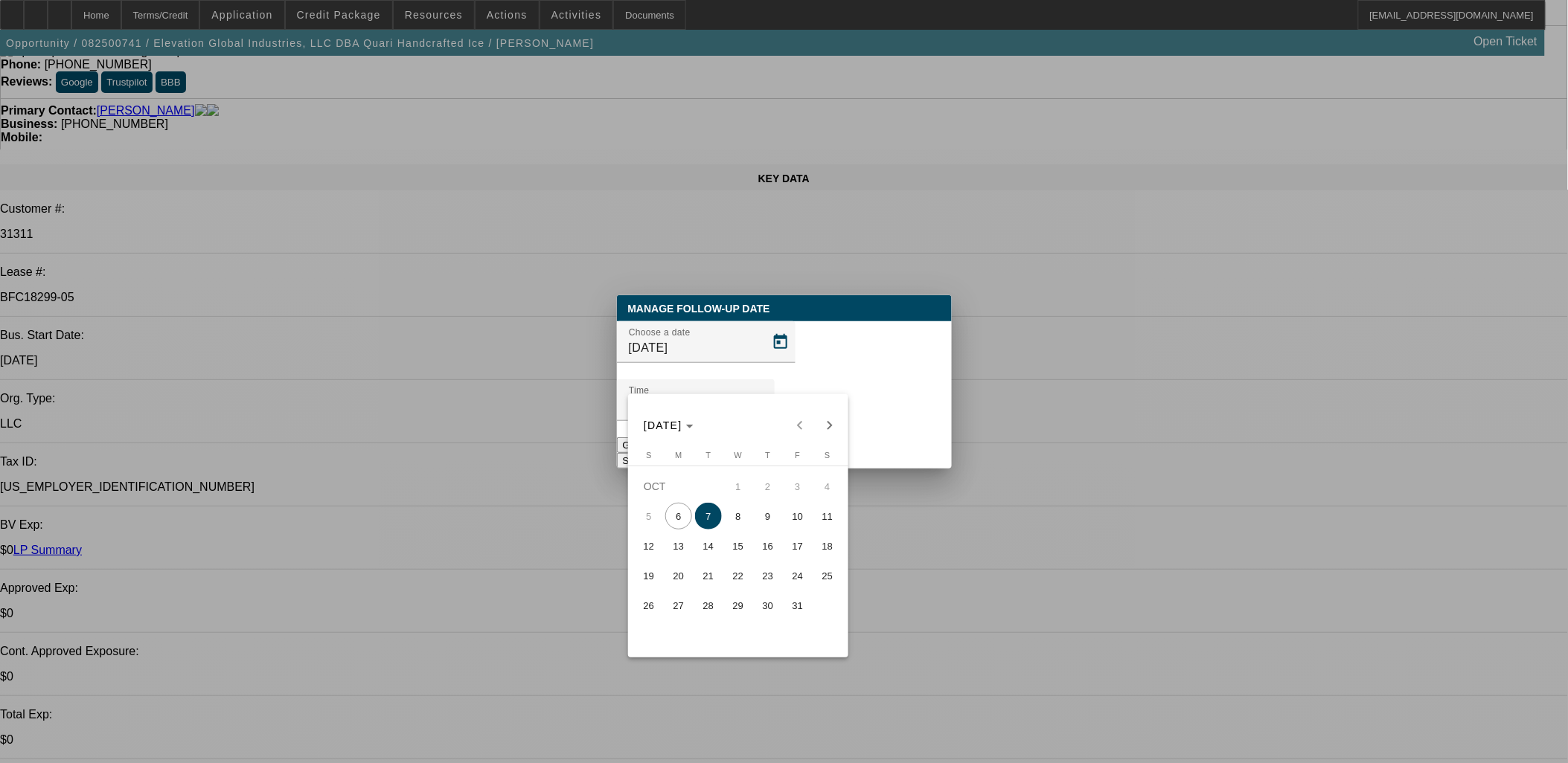
click at [714, 520] on span "7" at bounding box center [709, 516] width 27 height 27
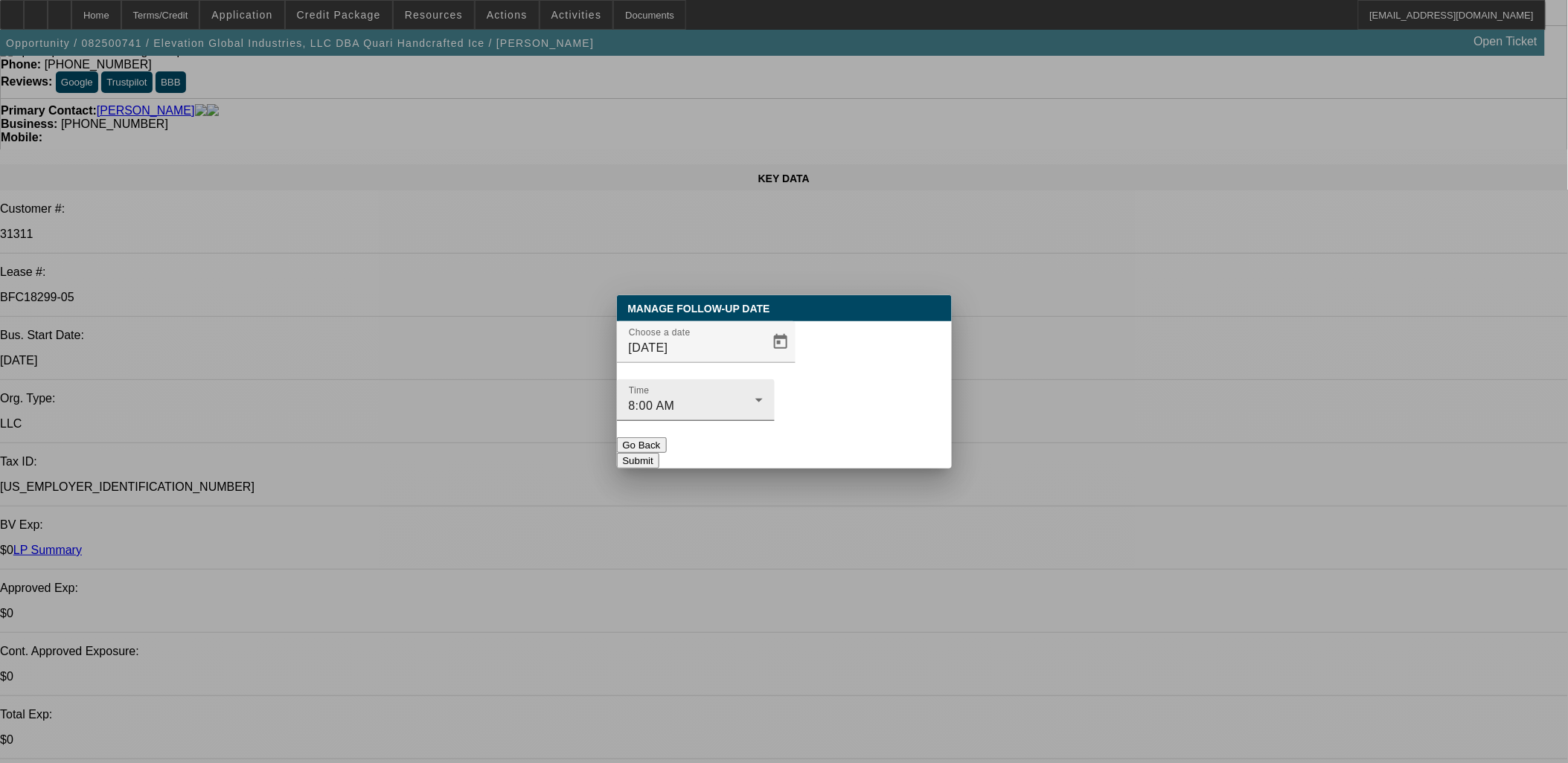
click at [763, 389] on div "Time 8:00 AM" at bounding box center [696, 399] width 134 height 41
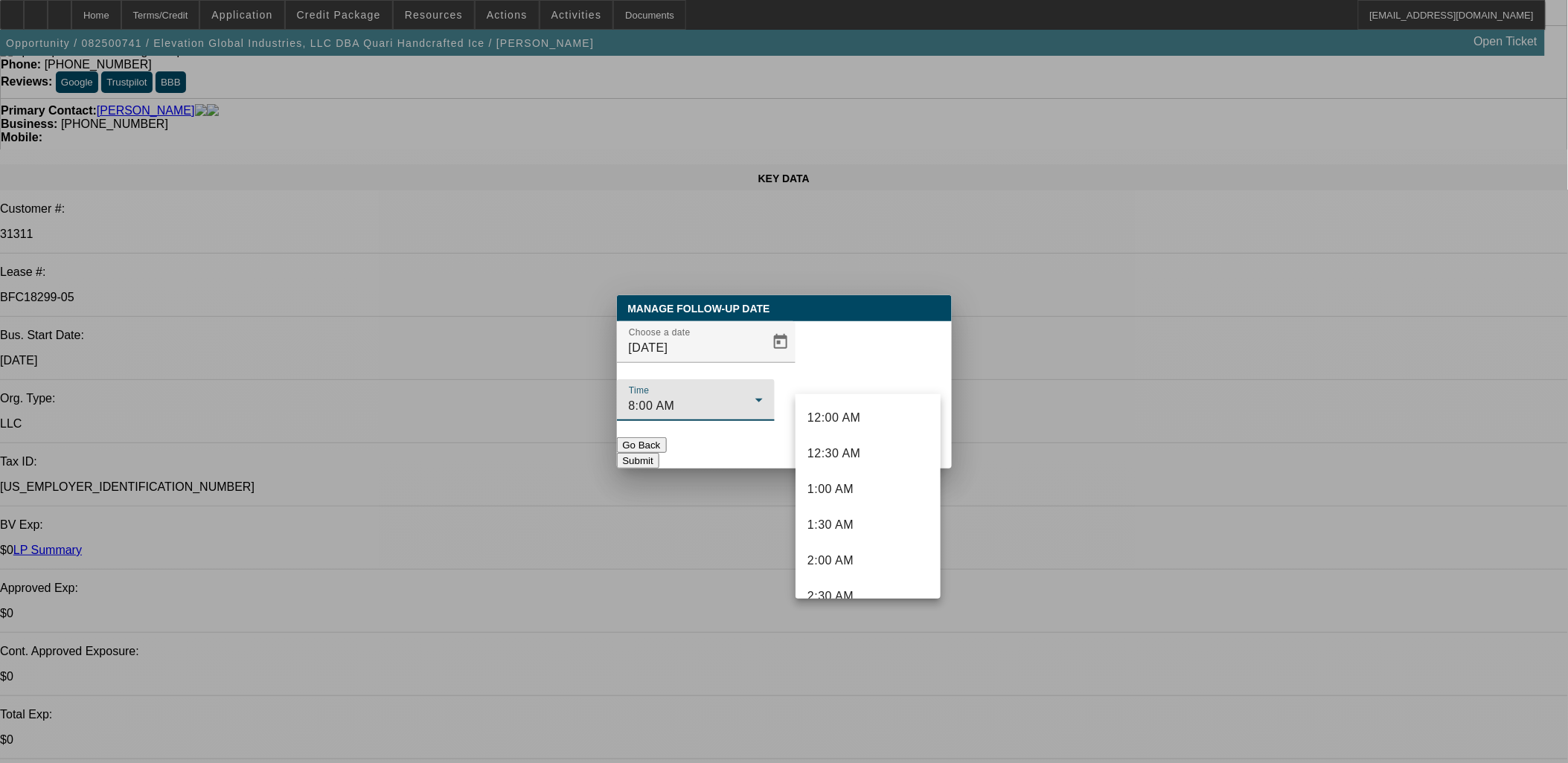
scroll to position [408, 0]
click at [807, 375] on div at bounding box center [784, 382] width 1568 height 763
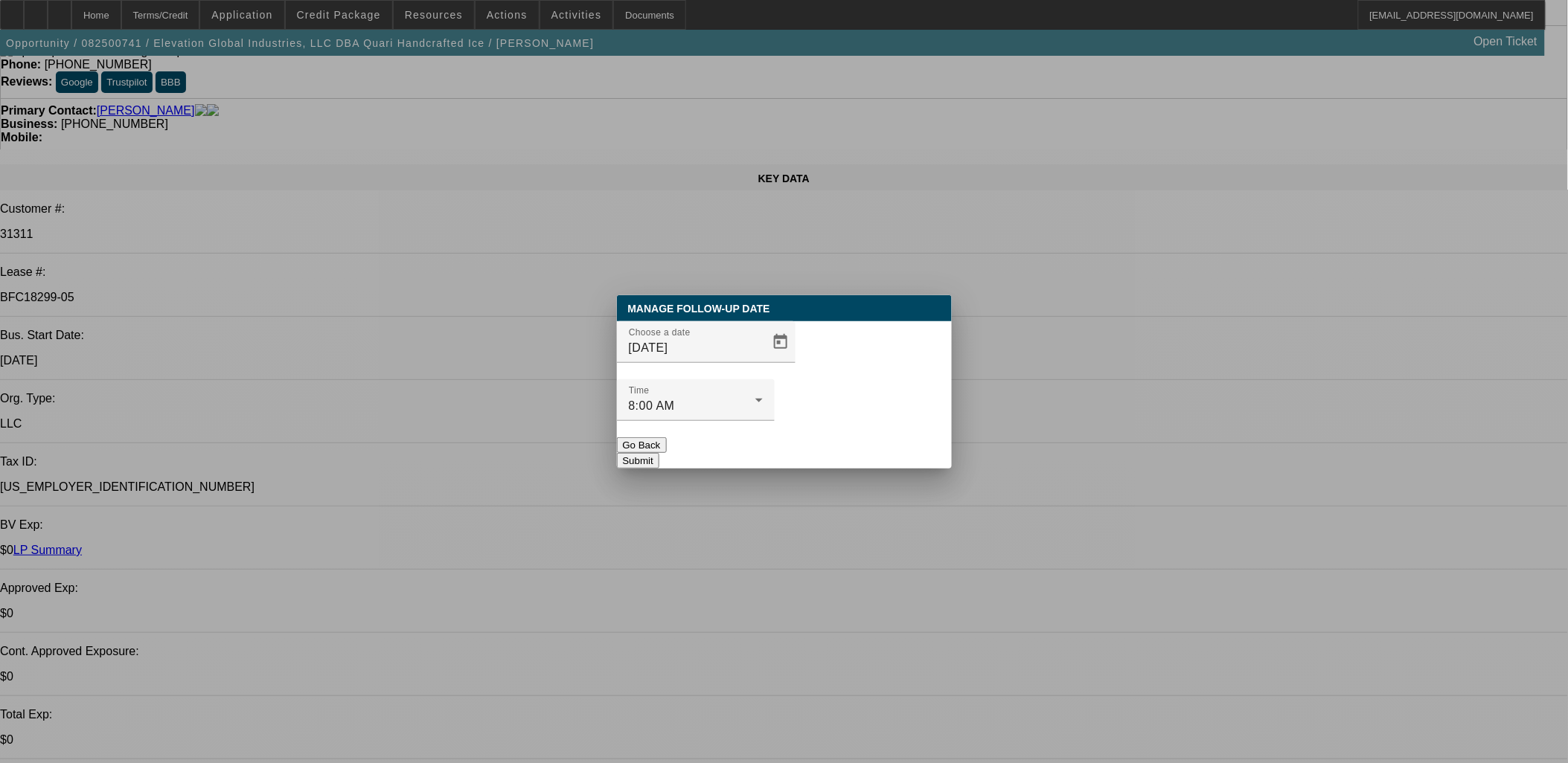
click at [660, 453] on button "Submit" at bounding box center [638, 461] width 42 height 16
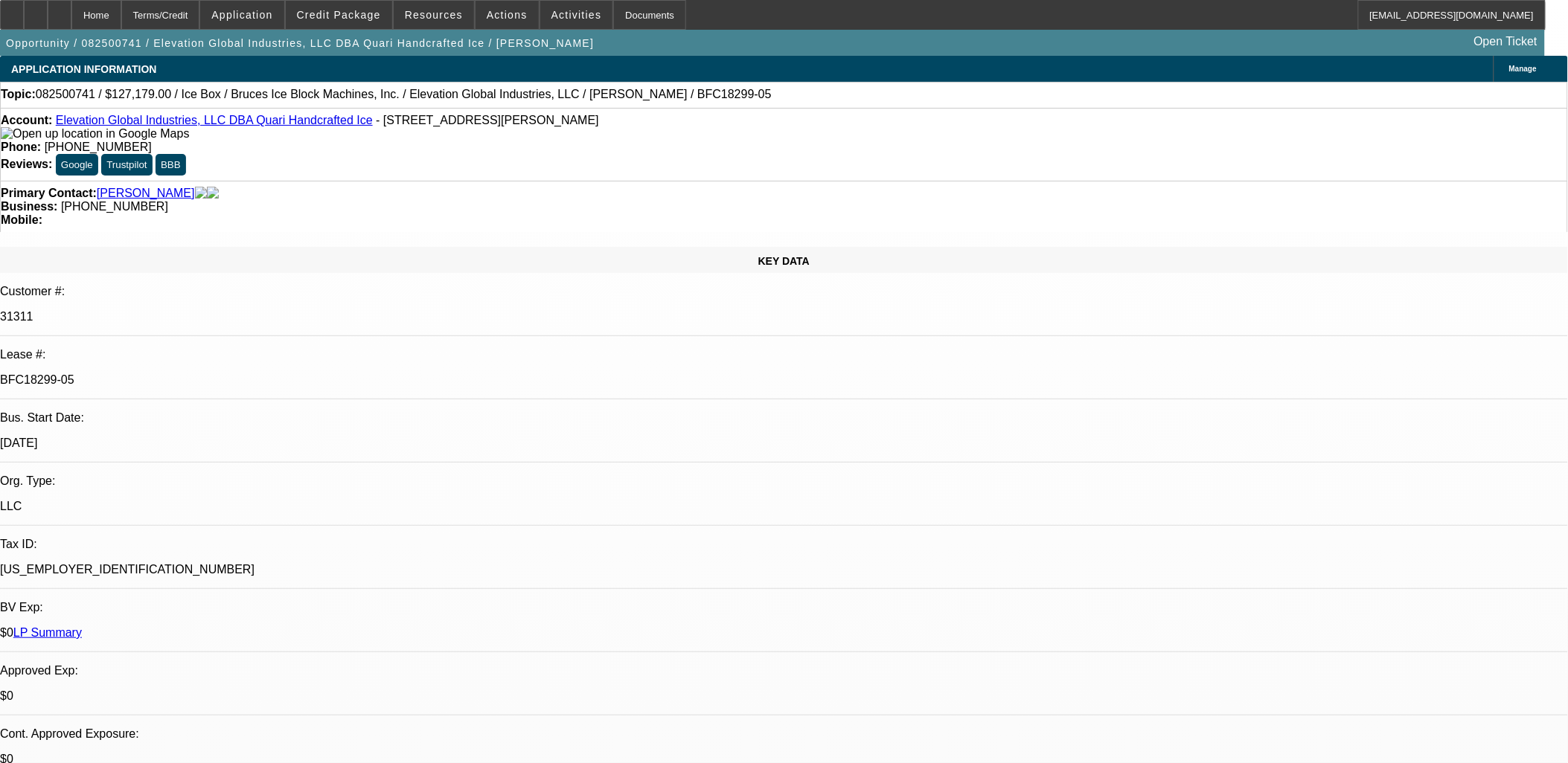
scroll to position [83, 0]
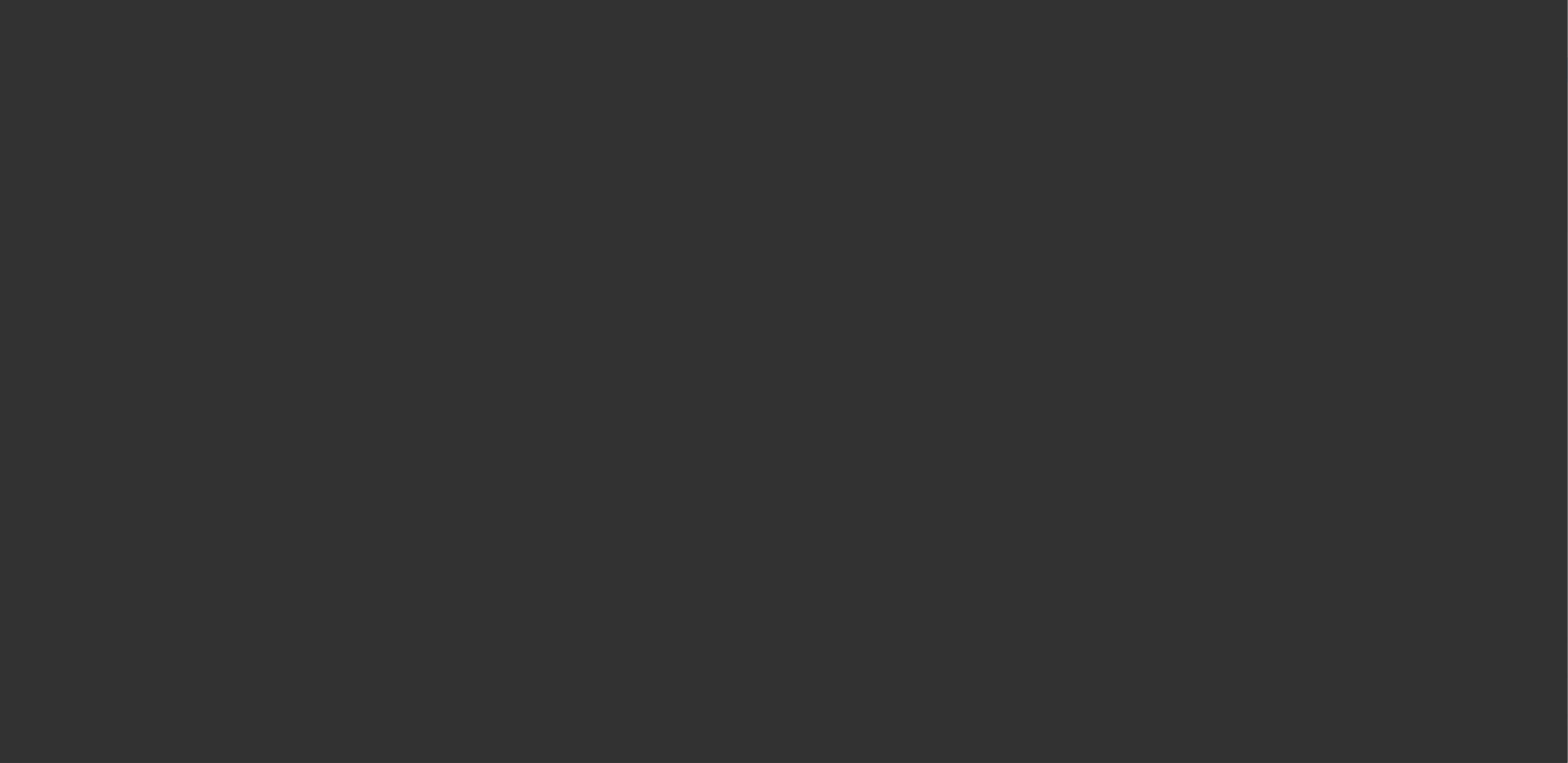
select select "0.1"
select select "0"
select select "0.1"
select select "0"
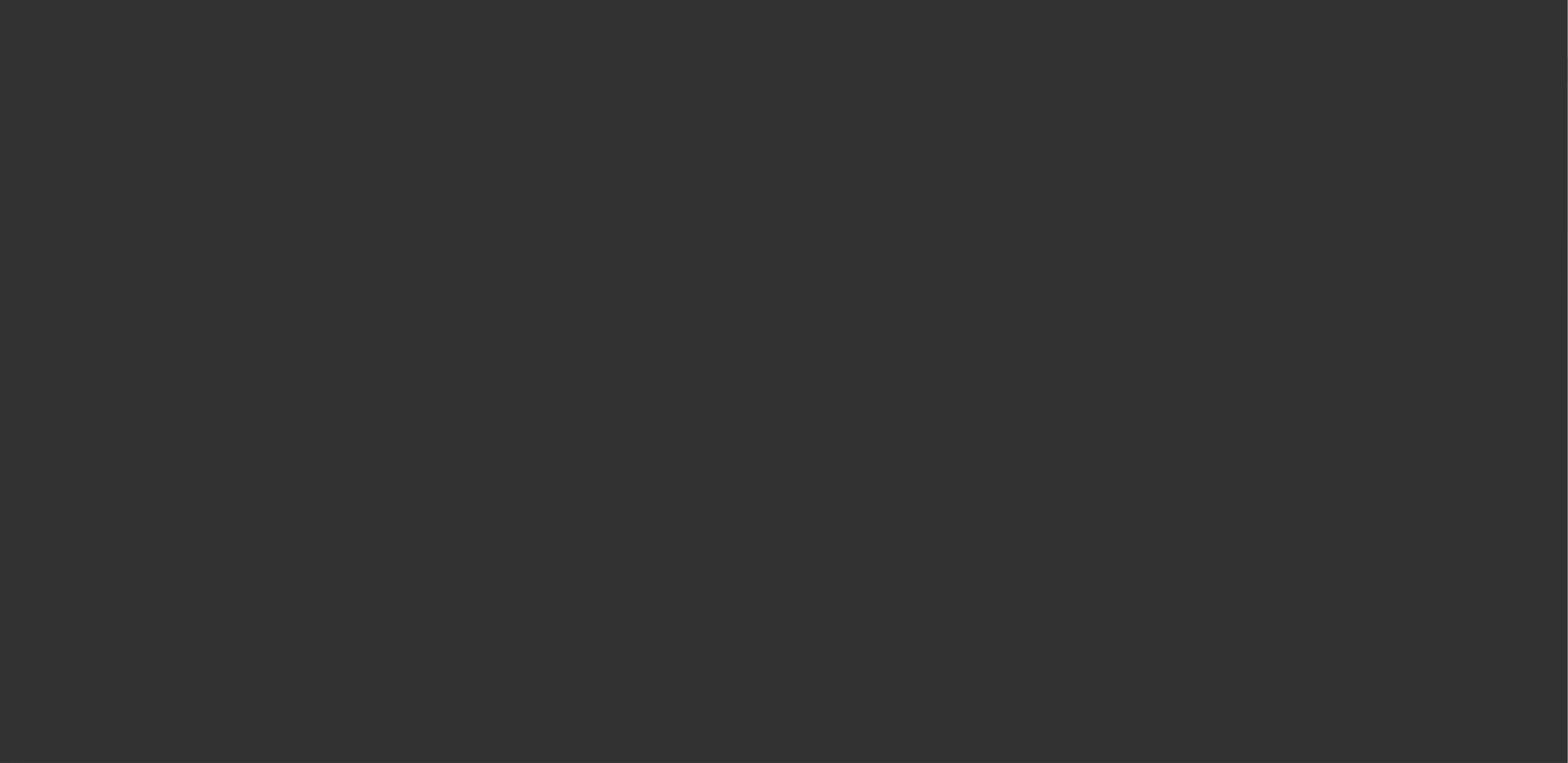
select select "0.1"
select select "0"
select select "0.1"
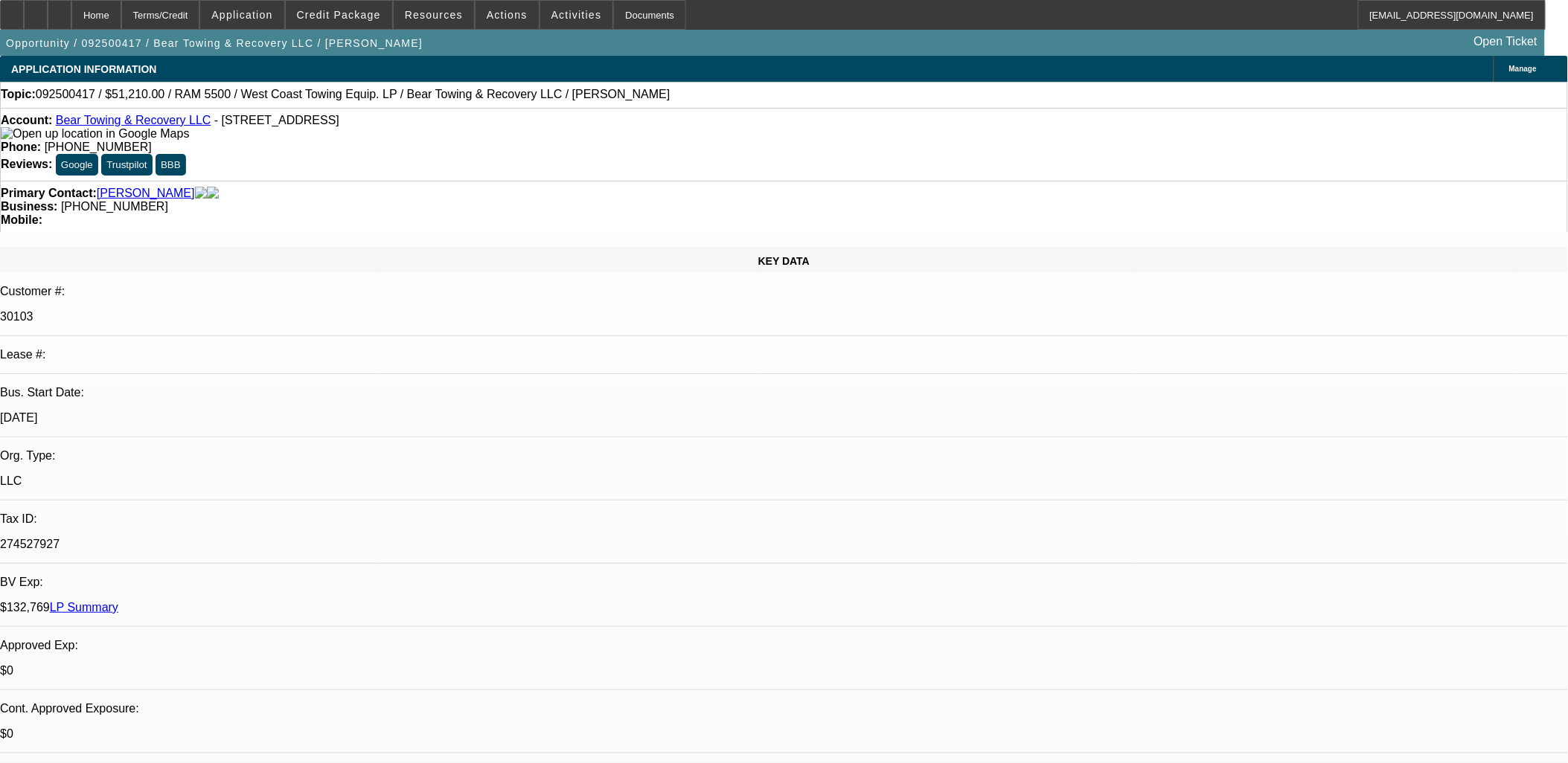
select select "1"
select select "3"
select select "4"
select select "1"
select select "3"
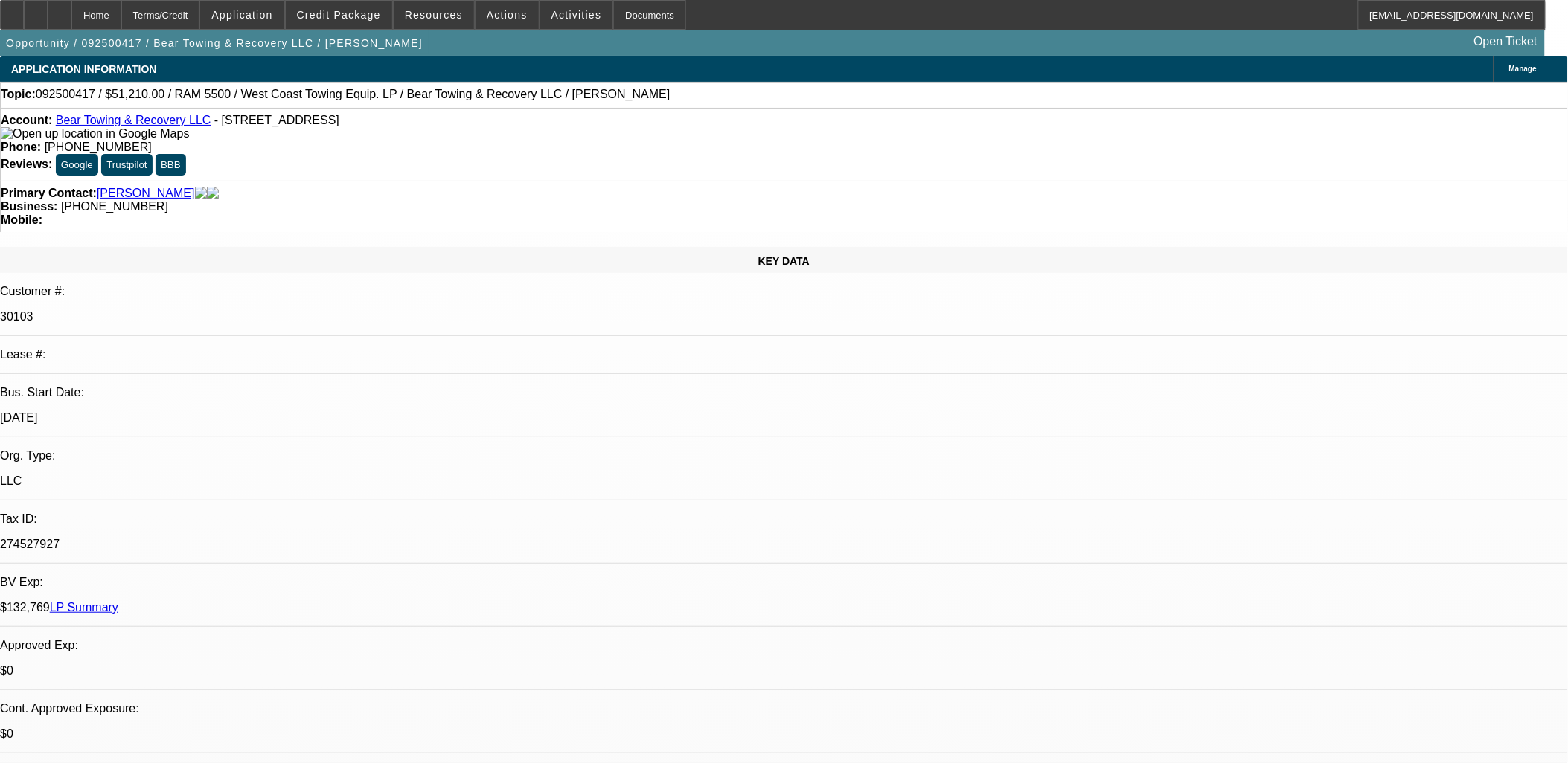
select select "4"
select select "1"
select select "3"
select select "4"
click at [48, 20] on div at bounding box center [36, 15] width 24 height 30
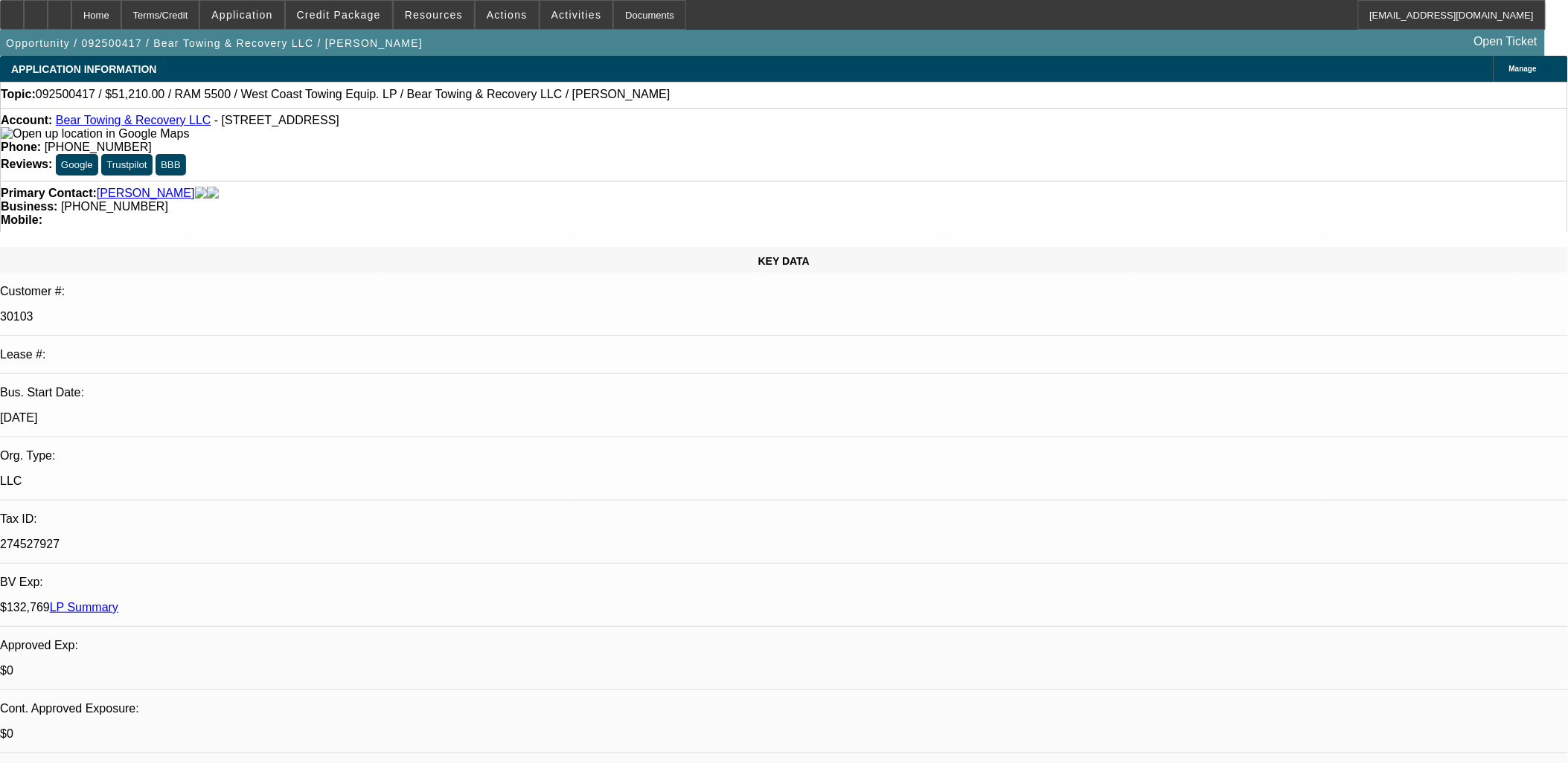
scroll to position [644, 0]
drag, startPoint x: 1195, startPoint y: 236, endPoint x: 1183, endPoint y: 243, distance: 13.9
drag, startPoint x: 1183, startPoint y: 243, endPoint x: 709, endPoint y: 348, distance: 485.5
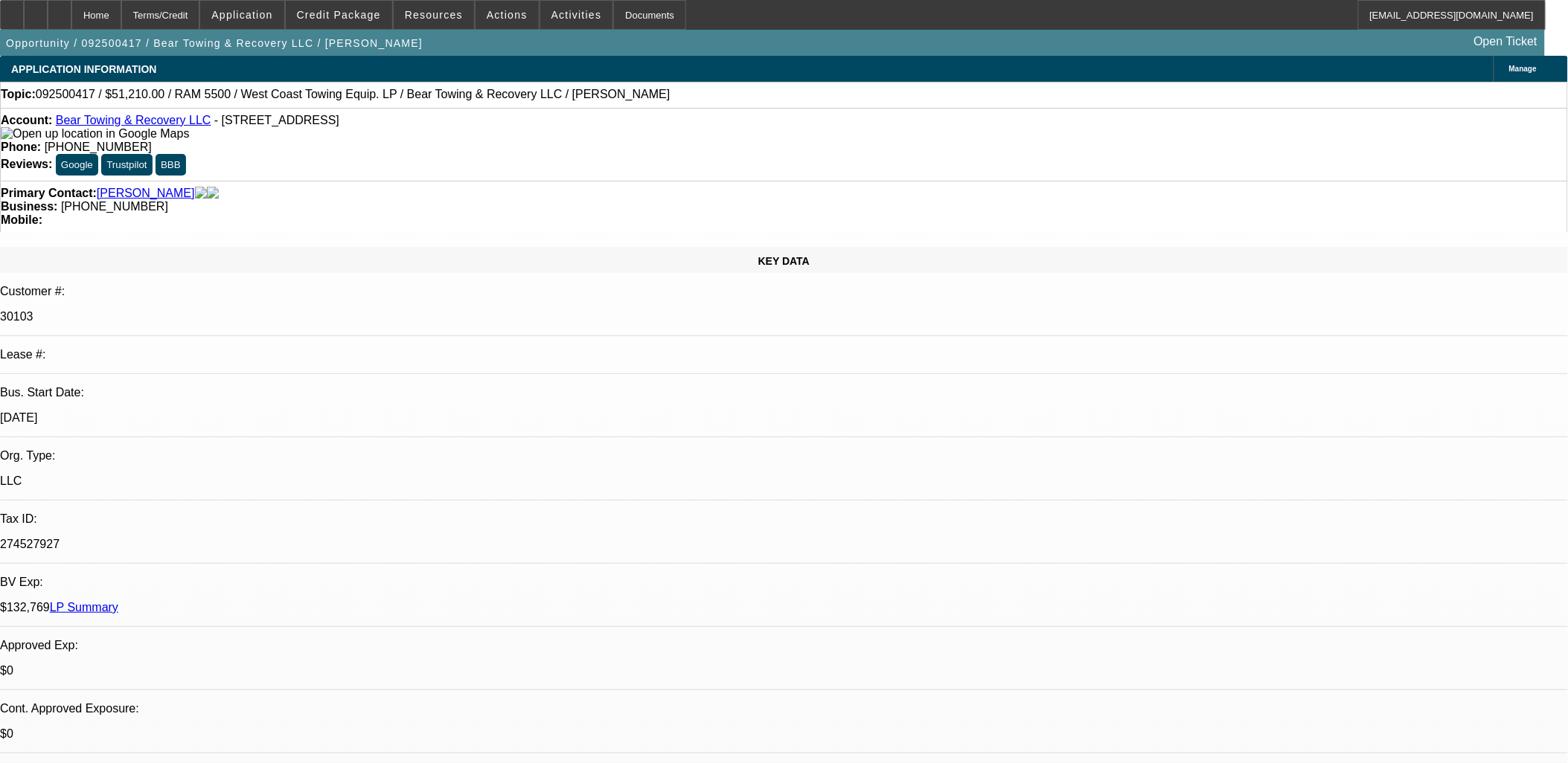
drag, startPoint x: 709, startPoint y: 348, endPoint x: 692, endPoint y: 364, distance: 23.3
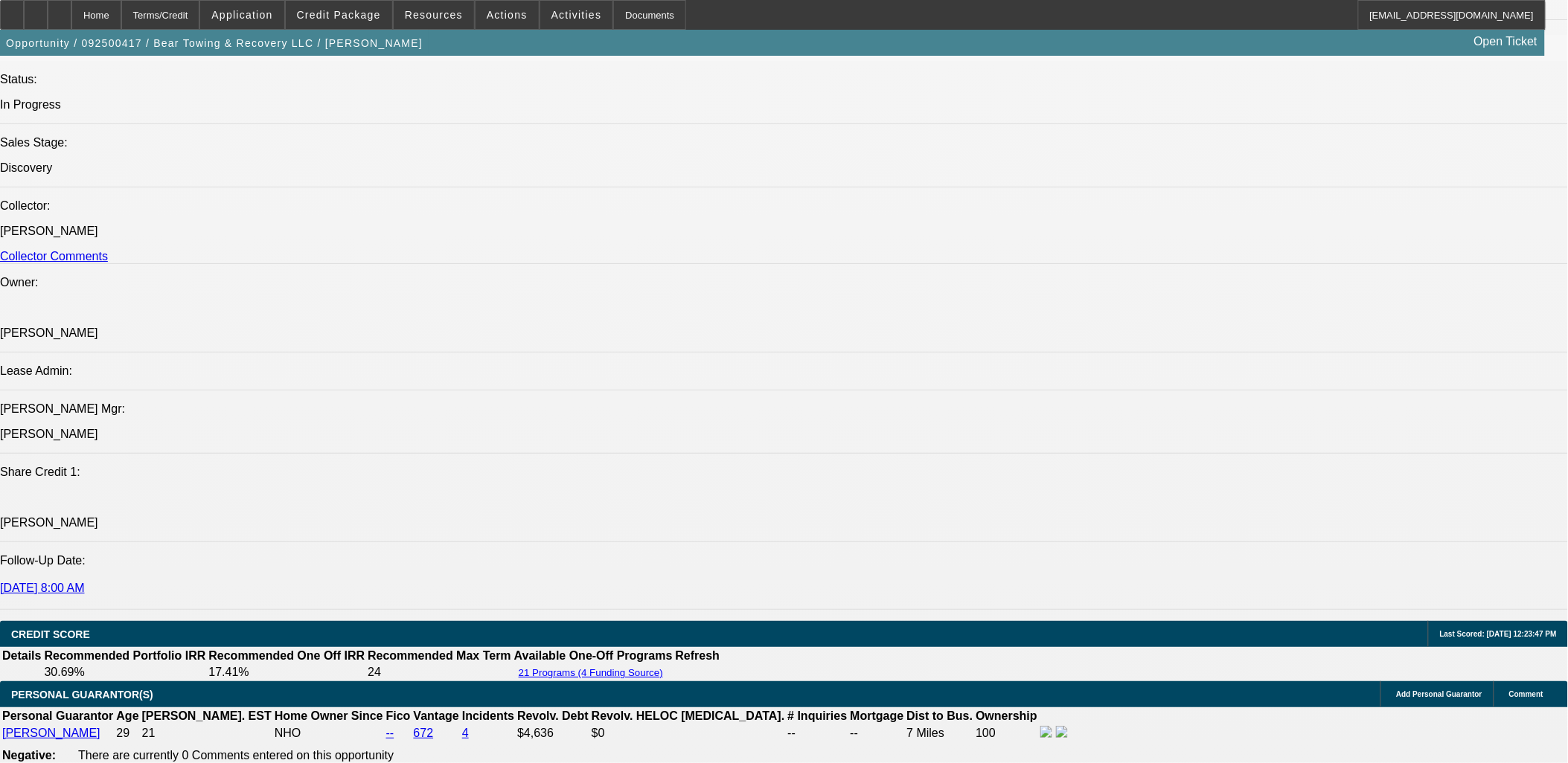
scroll to position [2315, 0]
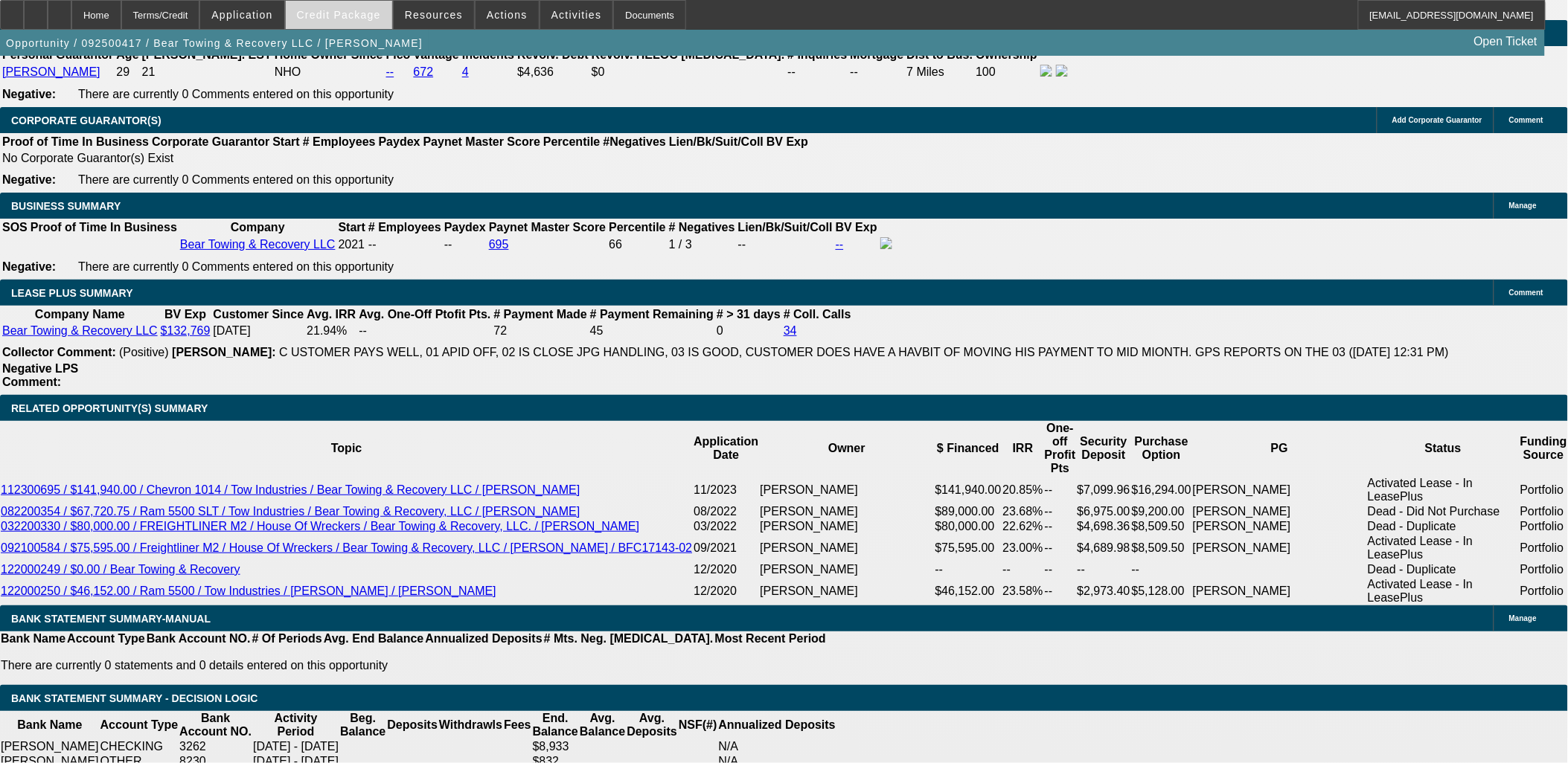
click at [365, 18] on span "Credit Package" at bounding box center [339, 14] width 84 height 12
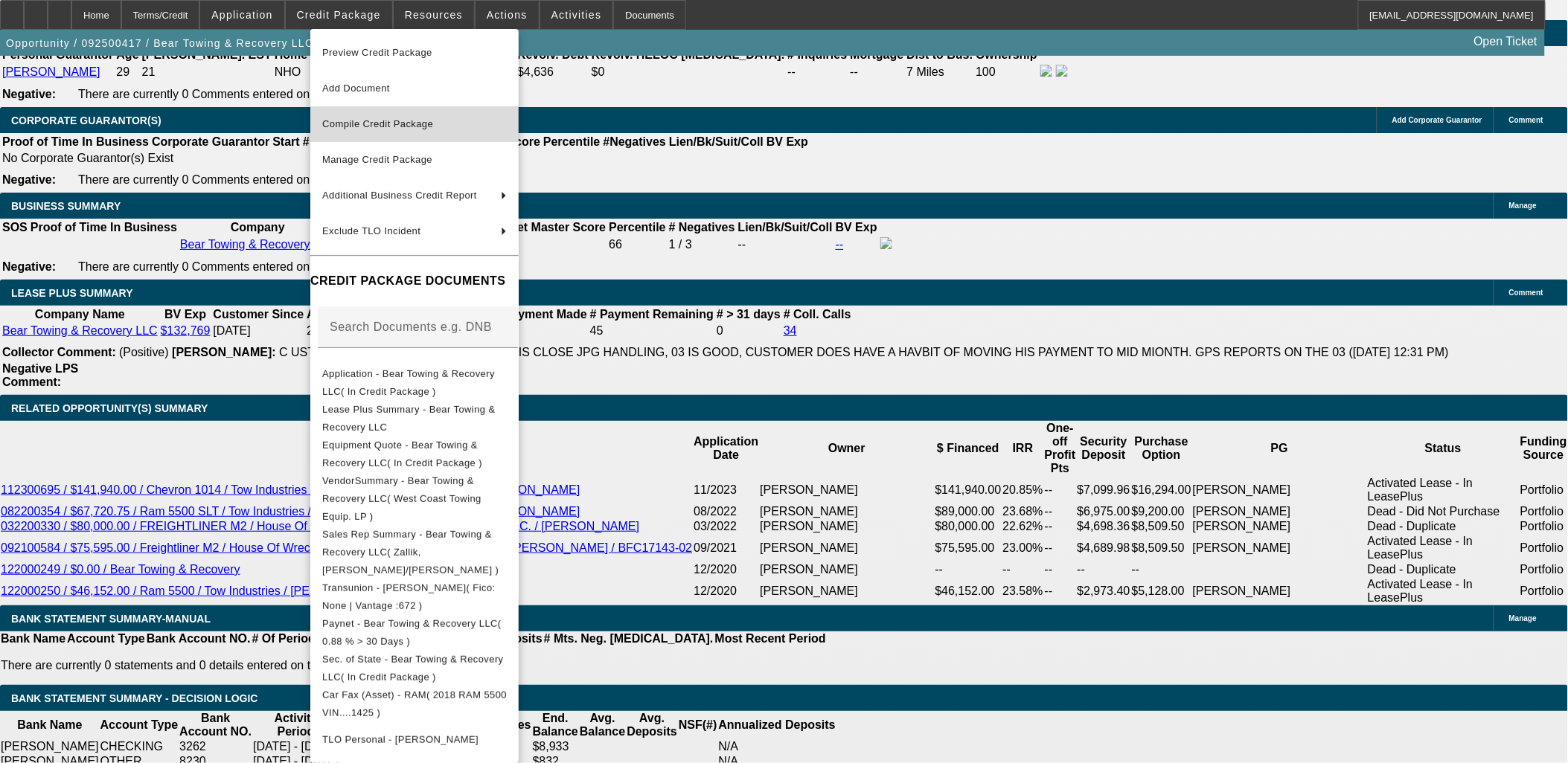
click at [395, 130] on span "Compile Credit Package" at bounding box center [414, 124] width 184 height 18
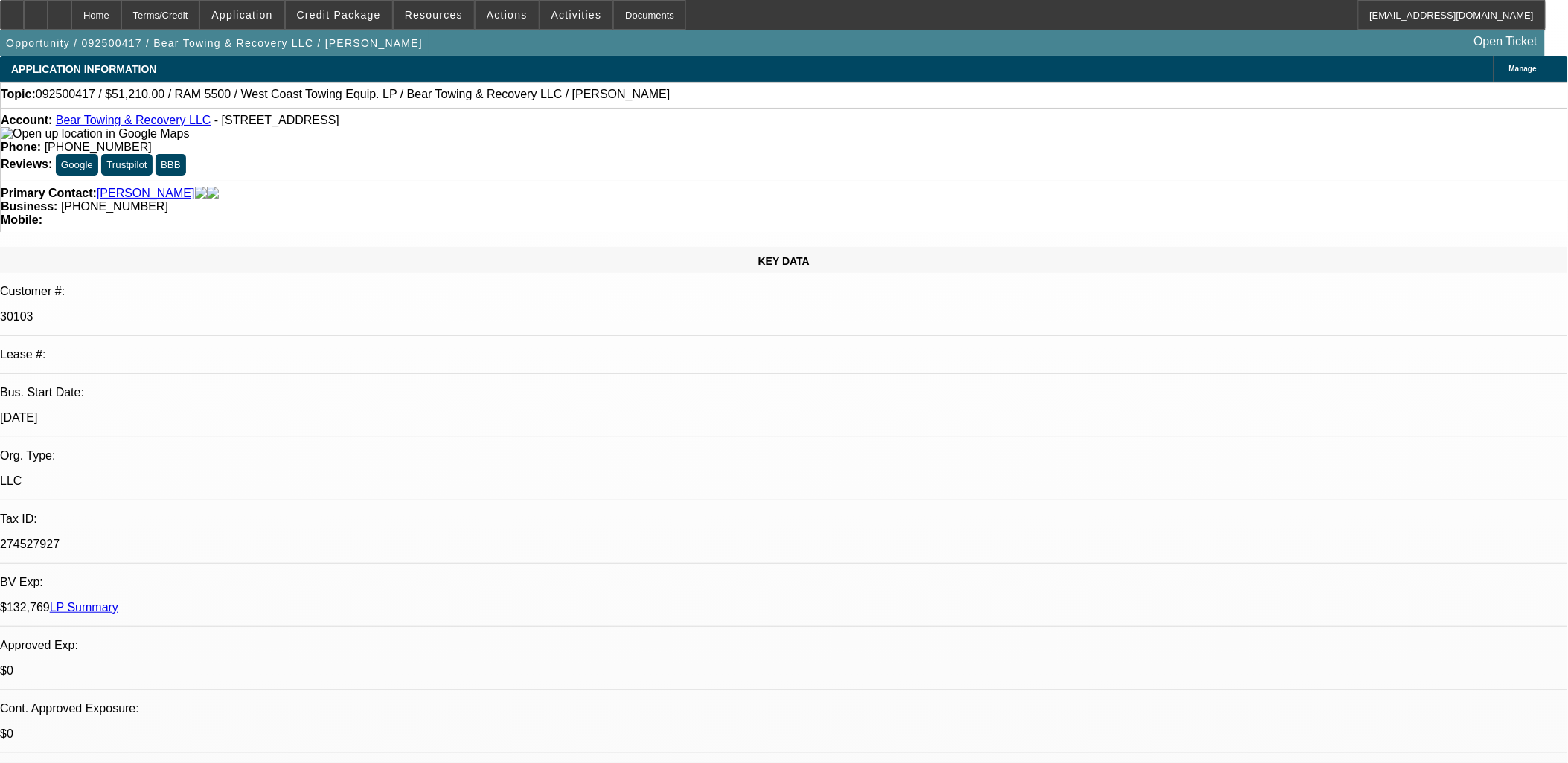
select select "0.1"
select select "0"
select select "3"
select select "0.1"
select select "4"
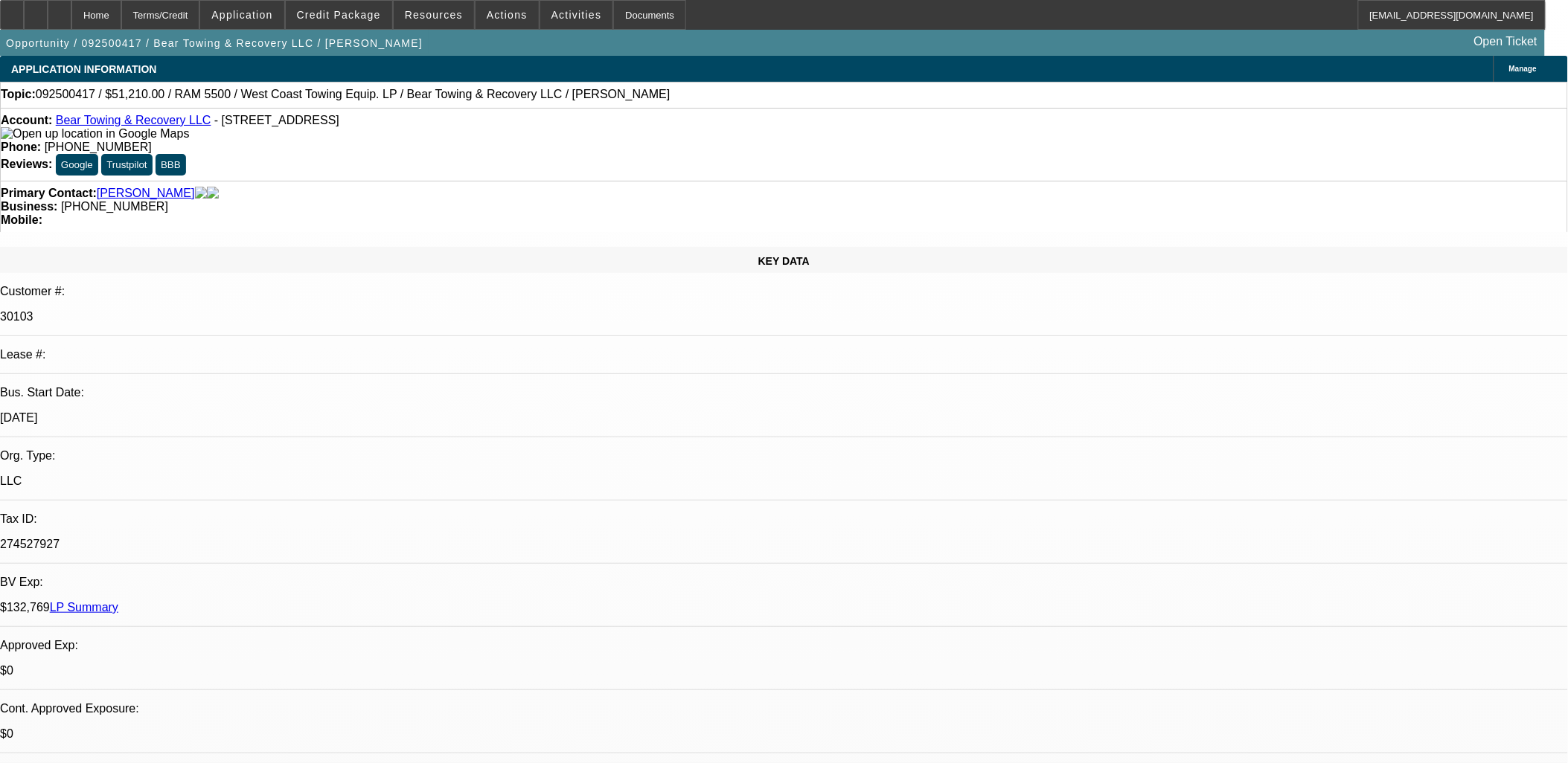
select select "0"
select select "3"
select select "0.1"
select select "4"
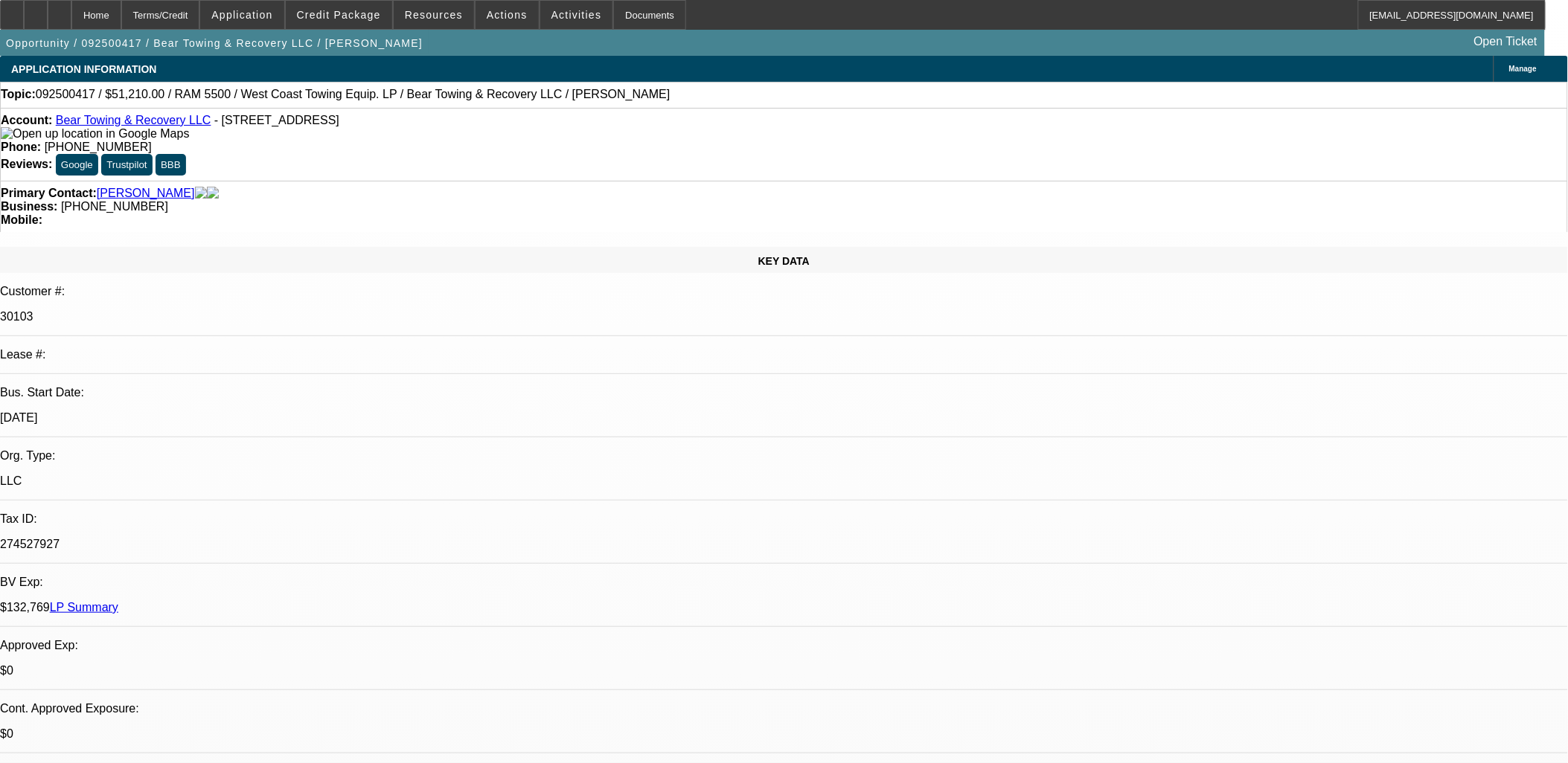
select select "0"
select select "3"
select select "0.1"
select select "4"
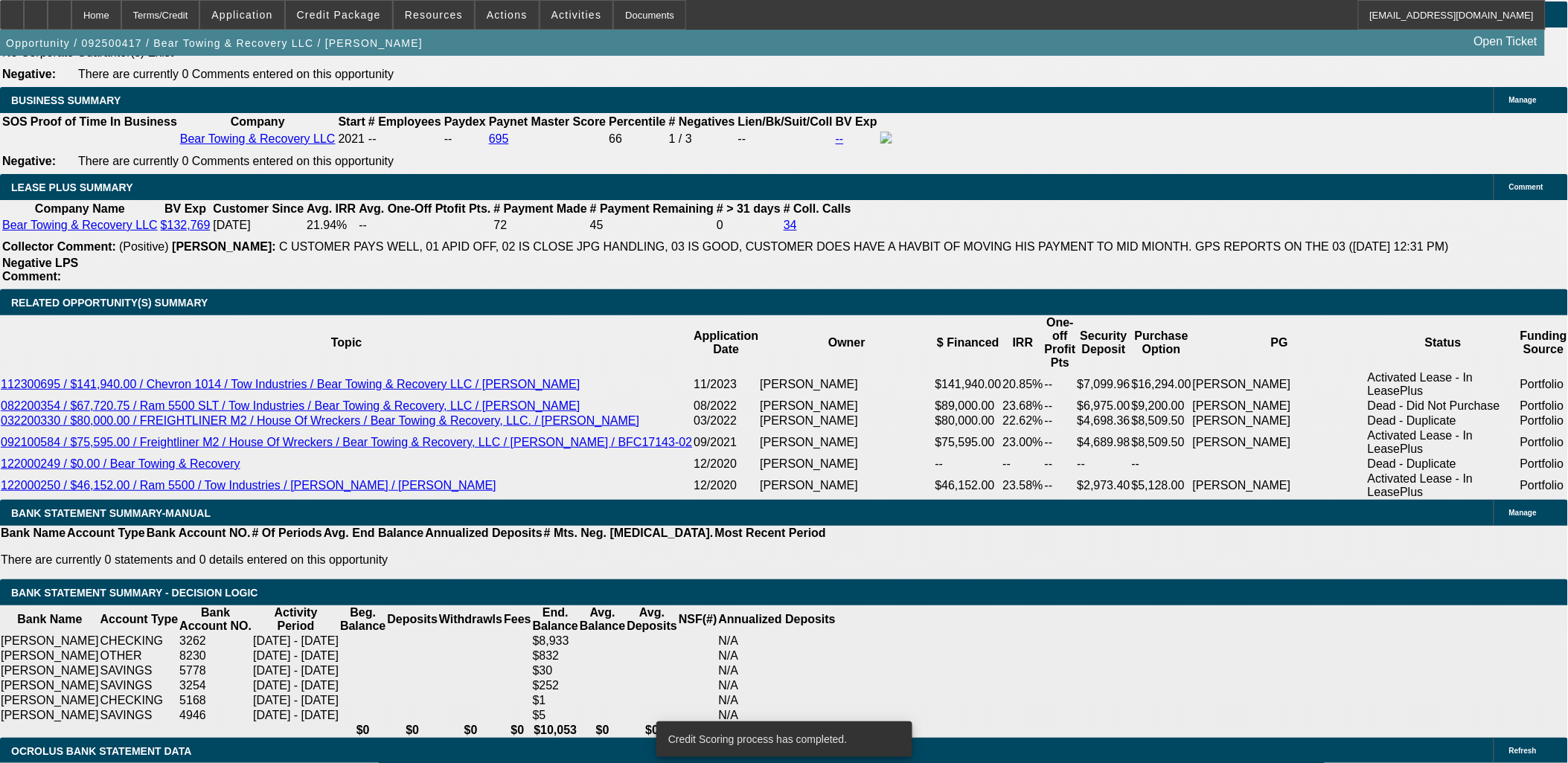
scroll to position [2506, 0]
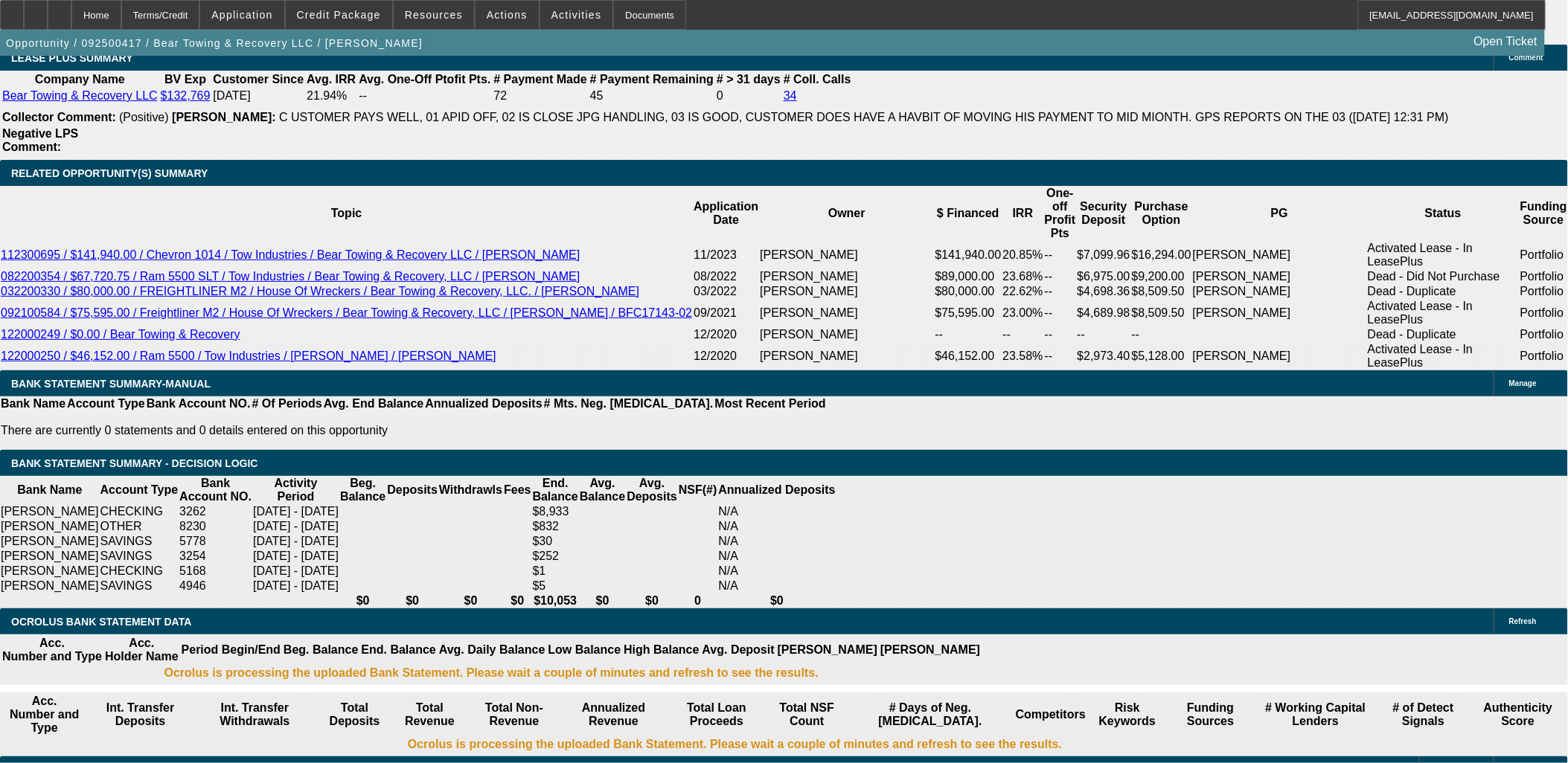
scroll to position [2589, 0]
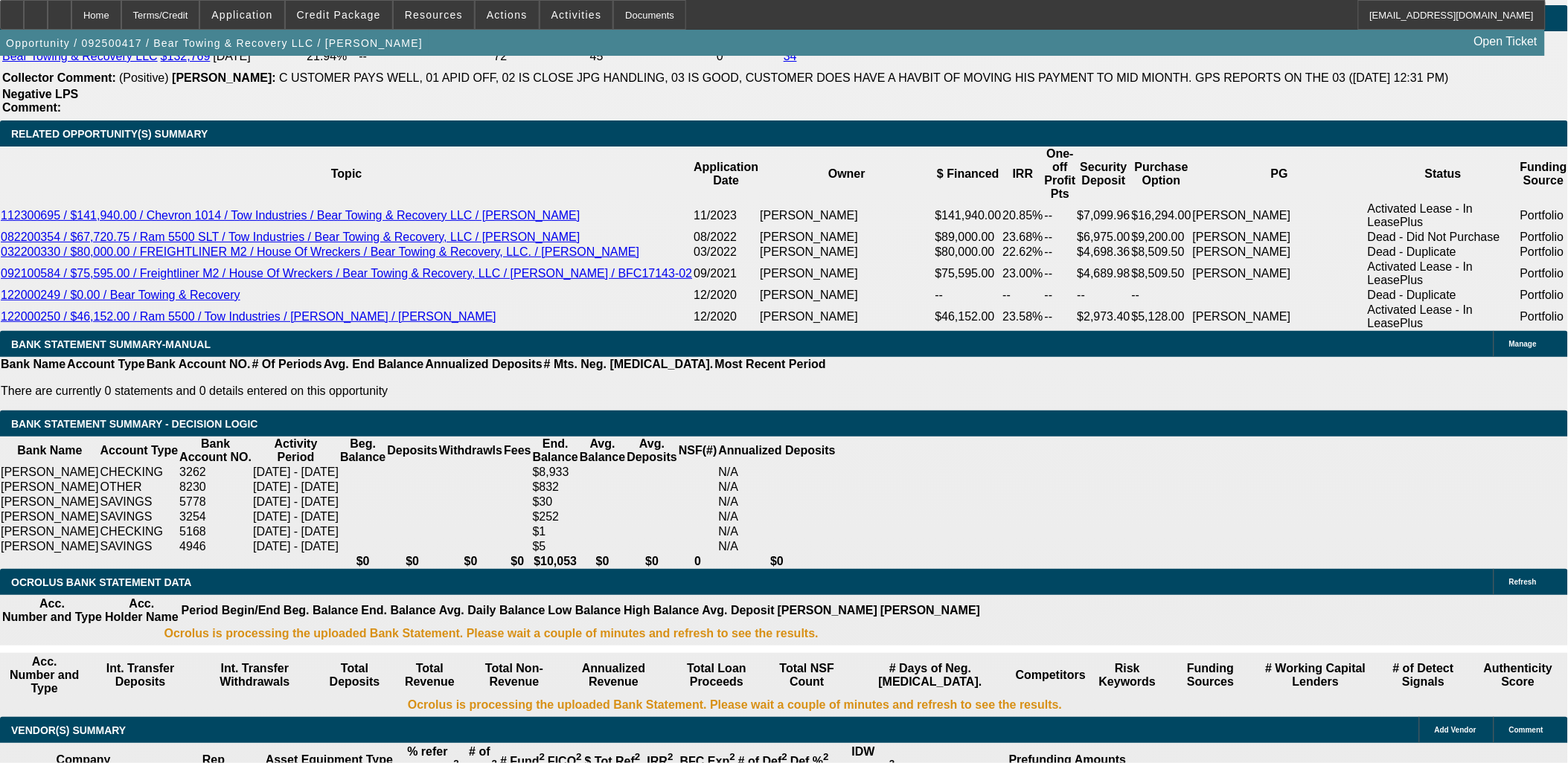
type input "$0.00"
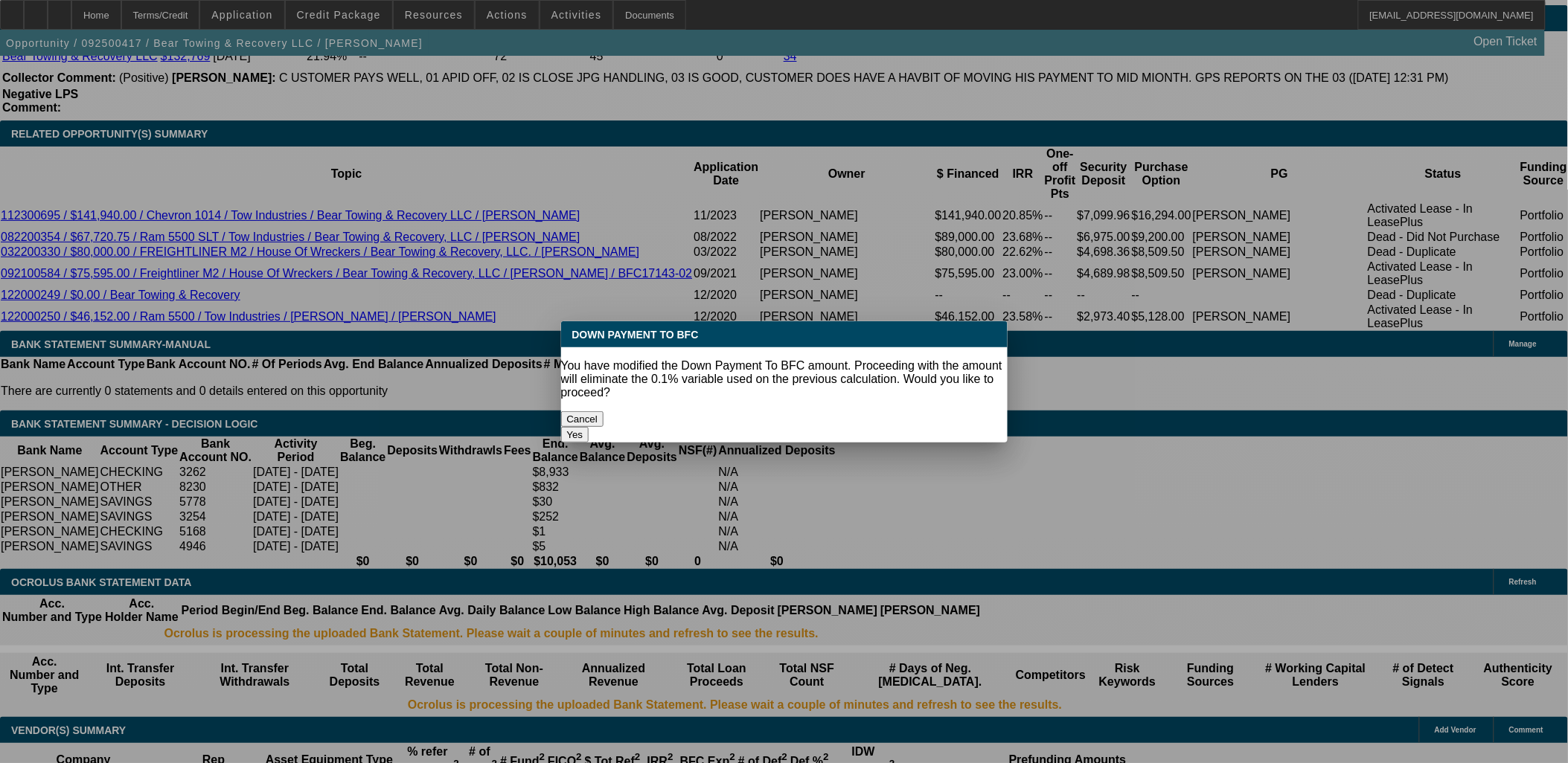
scroll to position [0, 0]
click at [286, 250] on body "Home Terms/Credit Application Credit Package Resources Actions Activities Docum…" at bounding box center [784, 445] width 1568 height 6069
drag, startPoint x: 913, startPoint y: 405, endPoint x: 821, endPoint y: 409, distance: 92.1
click at [589, 427] on button "Yes" at bounding box center [575, 435] width 28 height 16
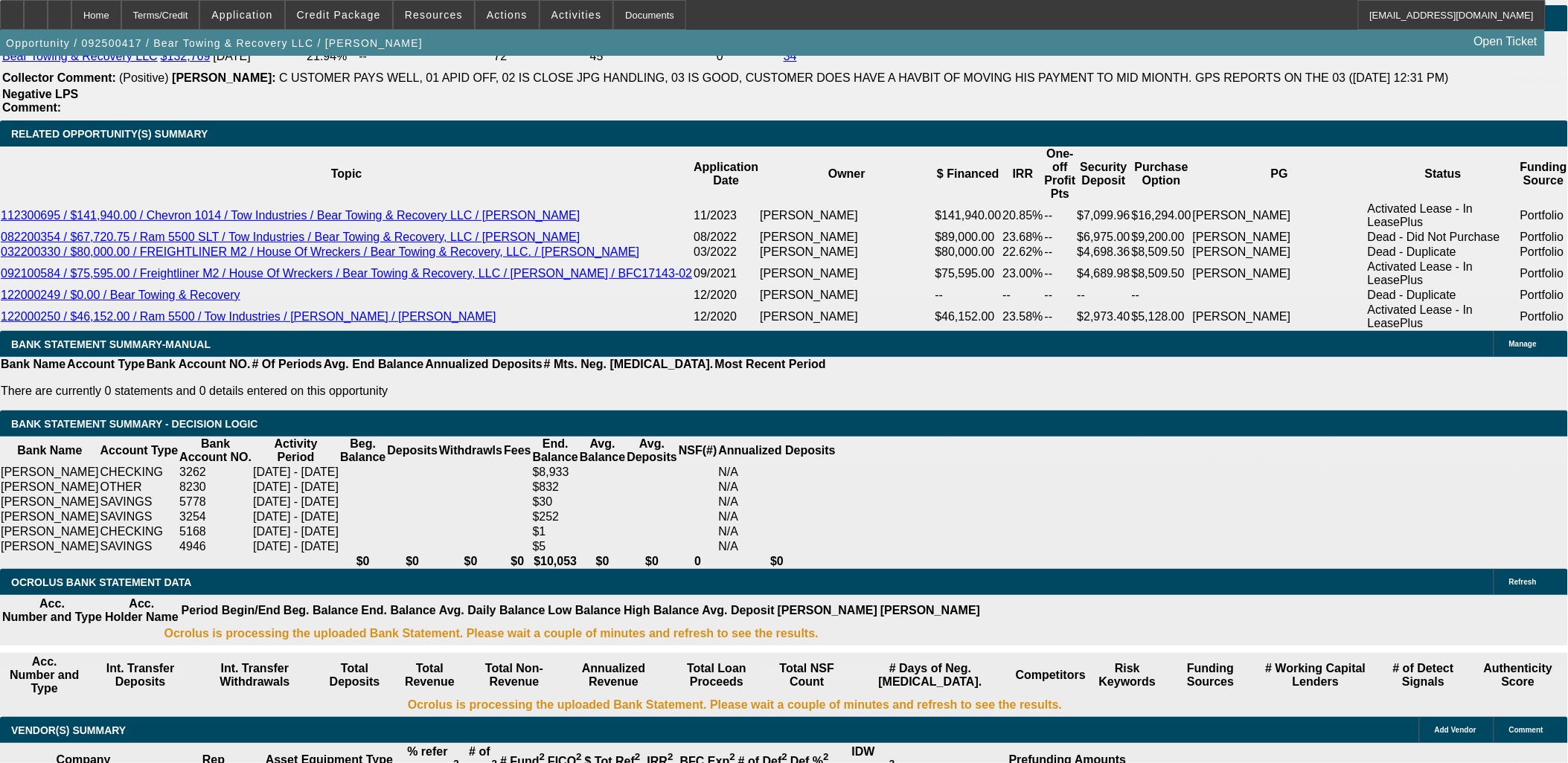
select select "0"
type input "UNKNOWN"
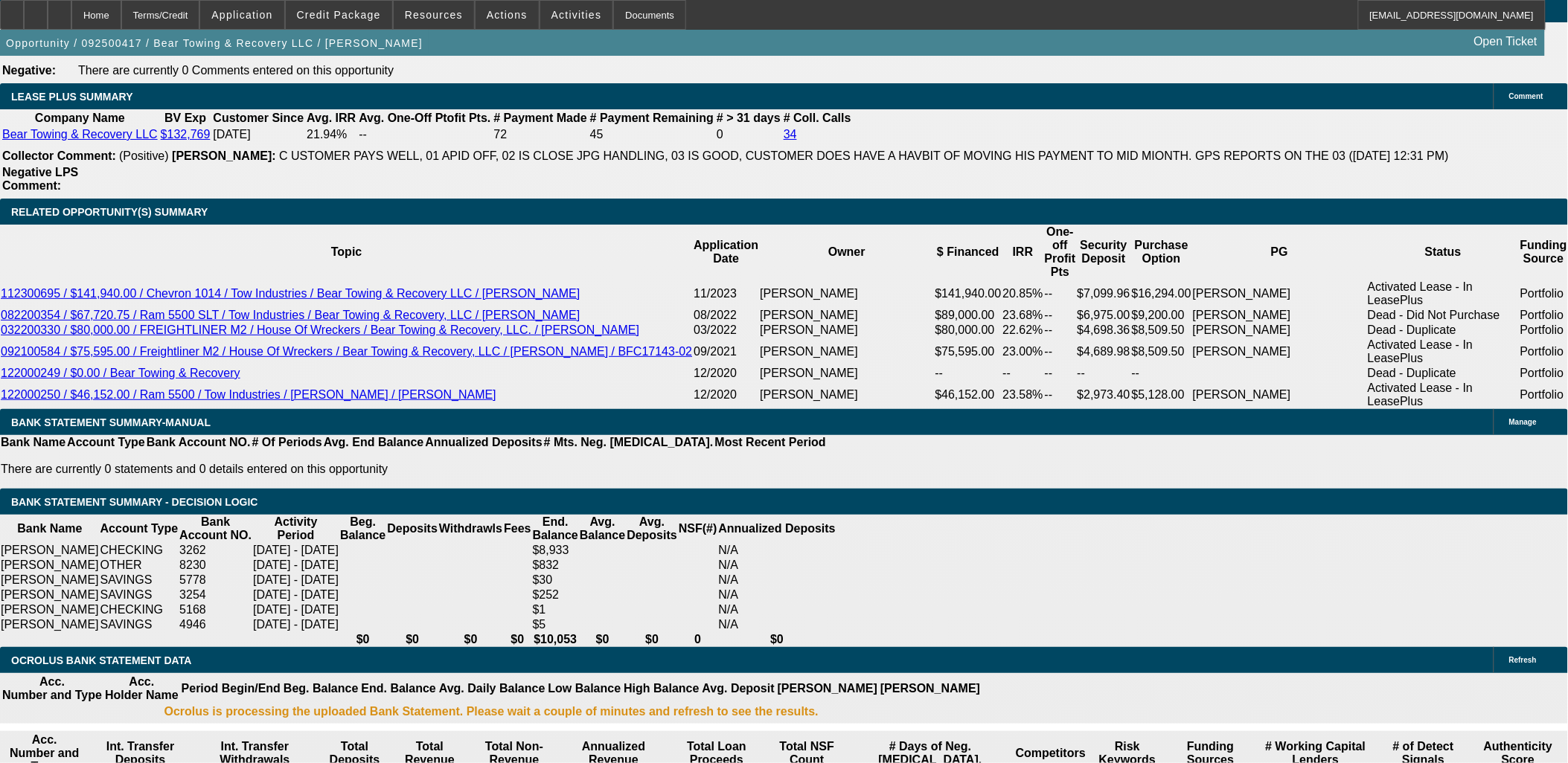
type input "$2,786.00"
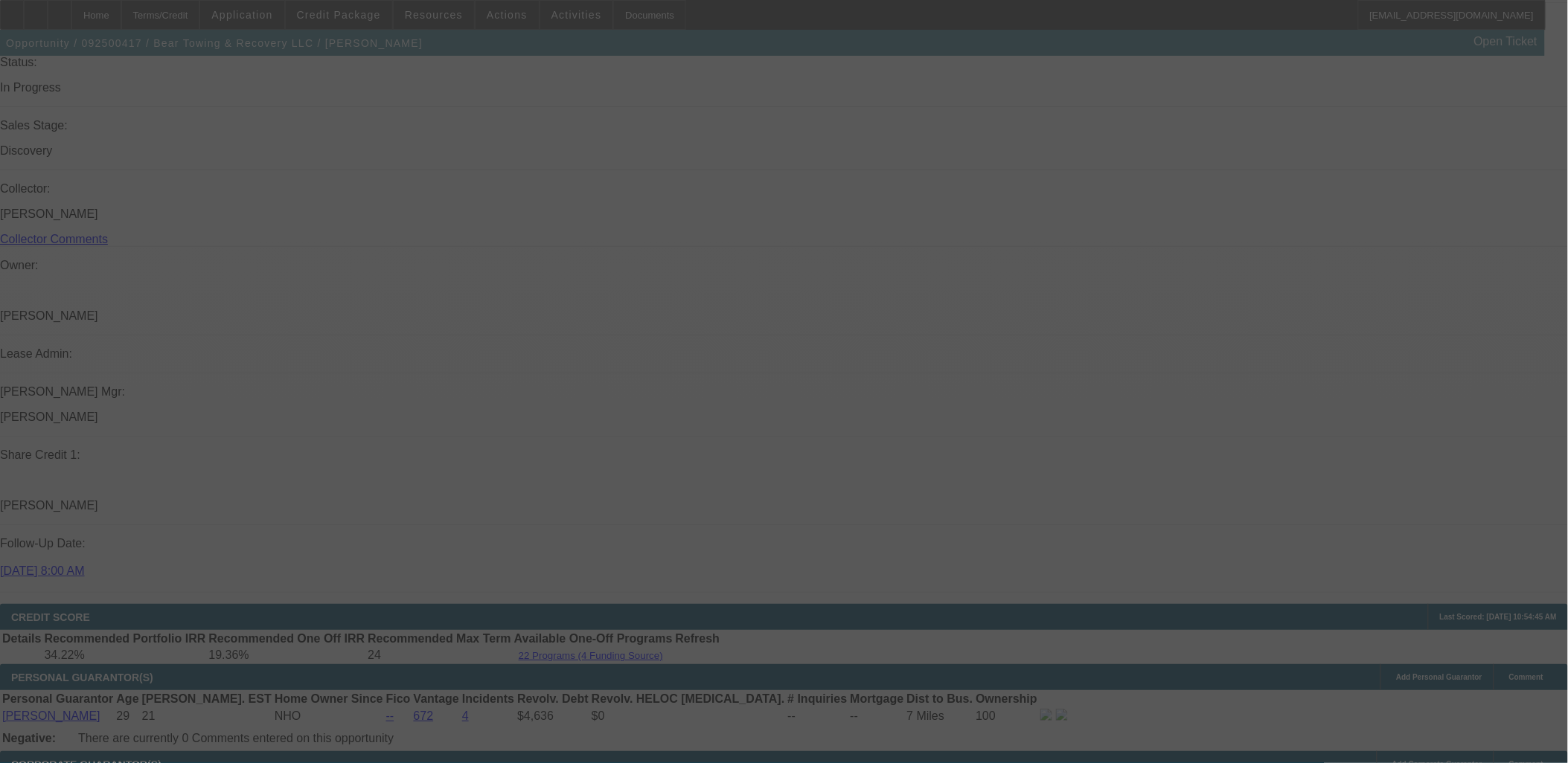
scroll to position [1514, 0]
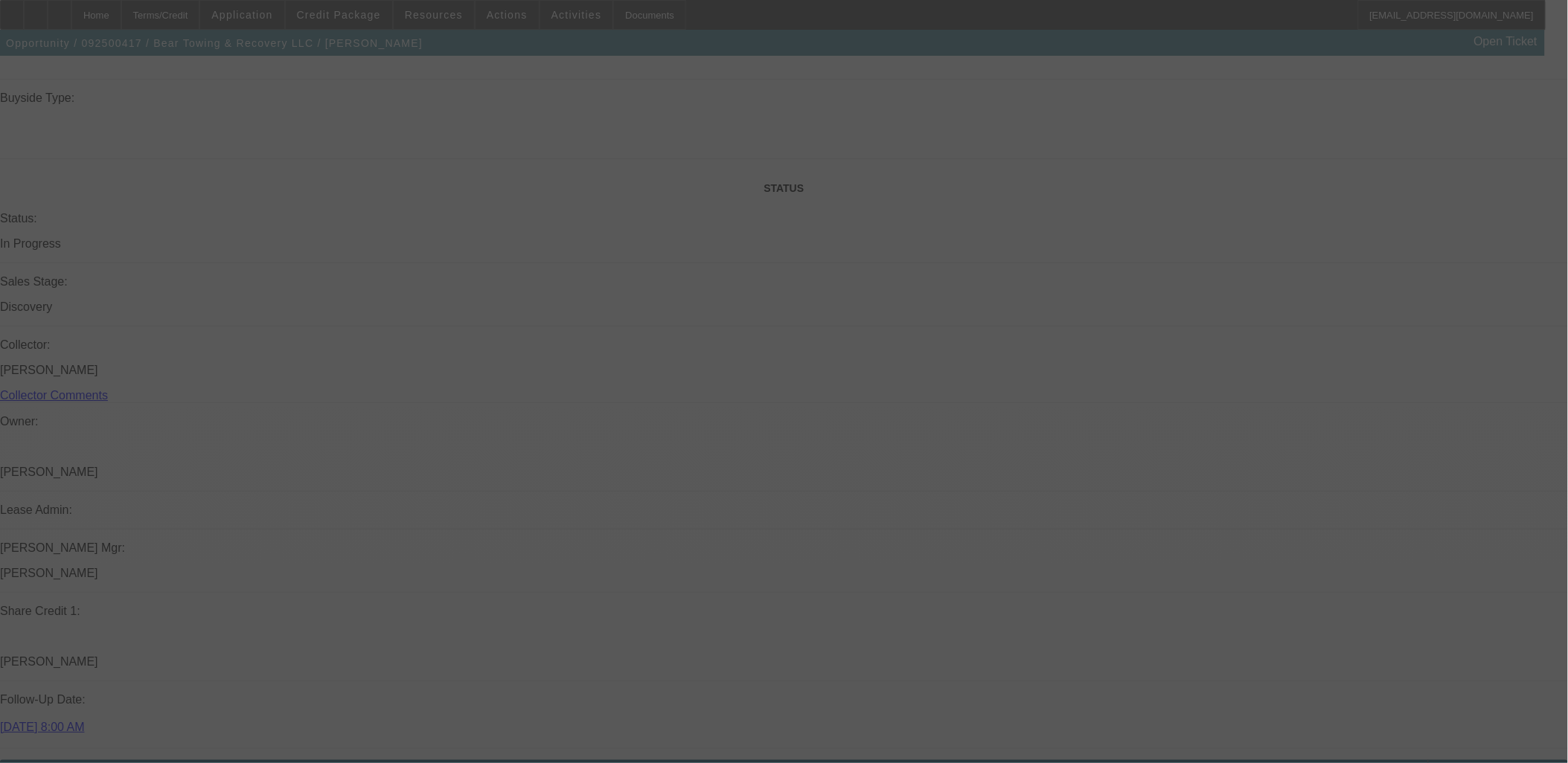
select select "0"
select select "3"
select select "0.1"
select select "4"
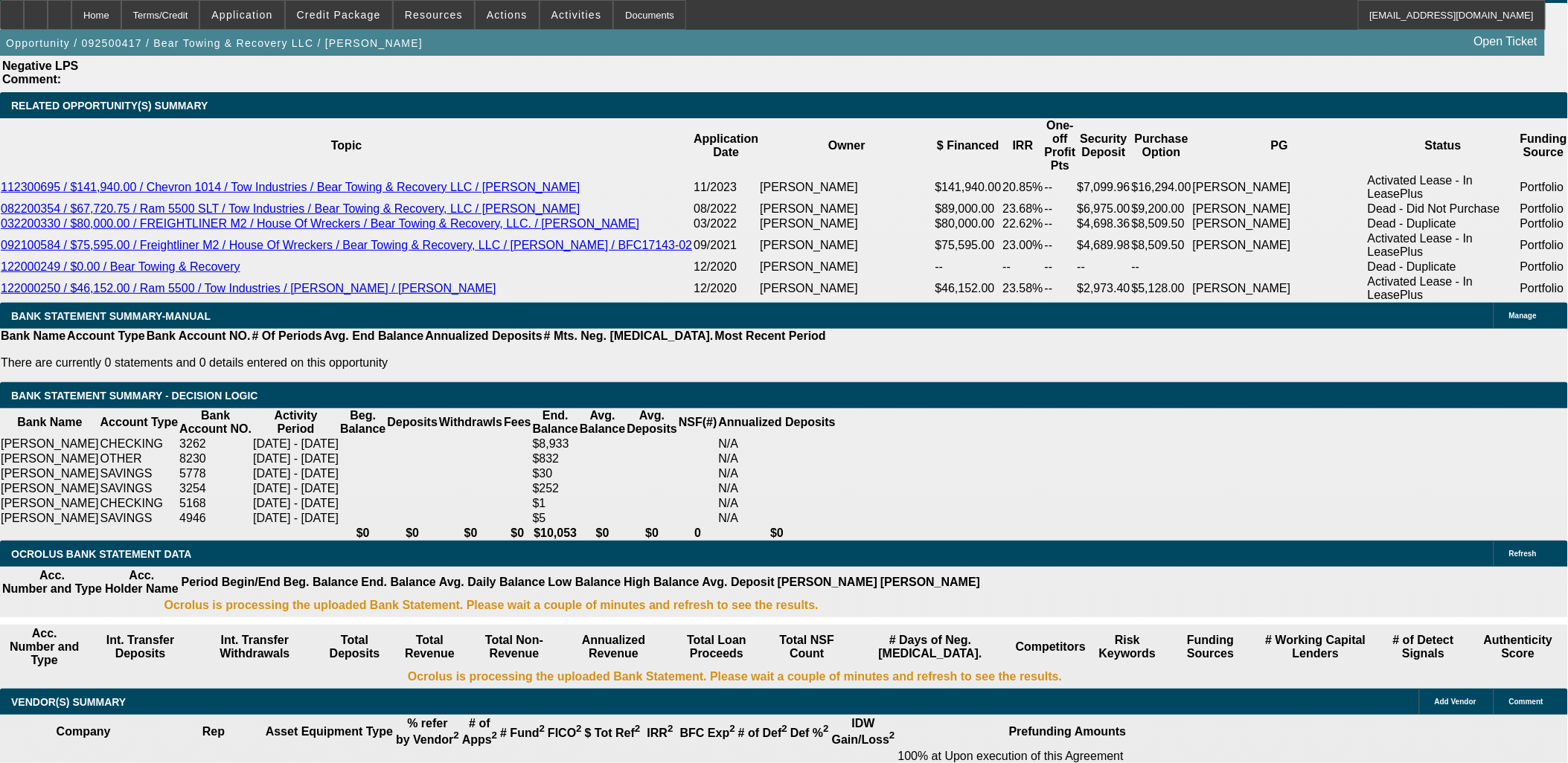
scroll to position [2589, 0]
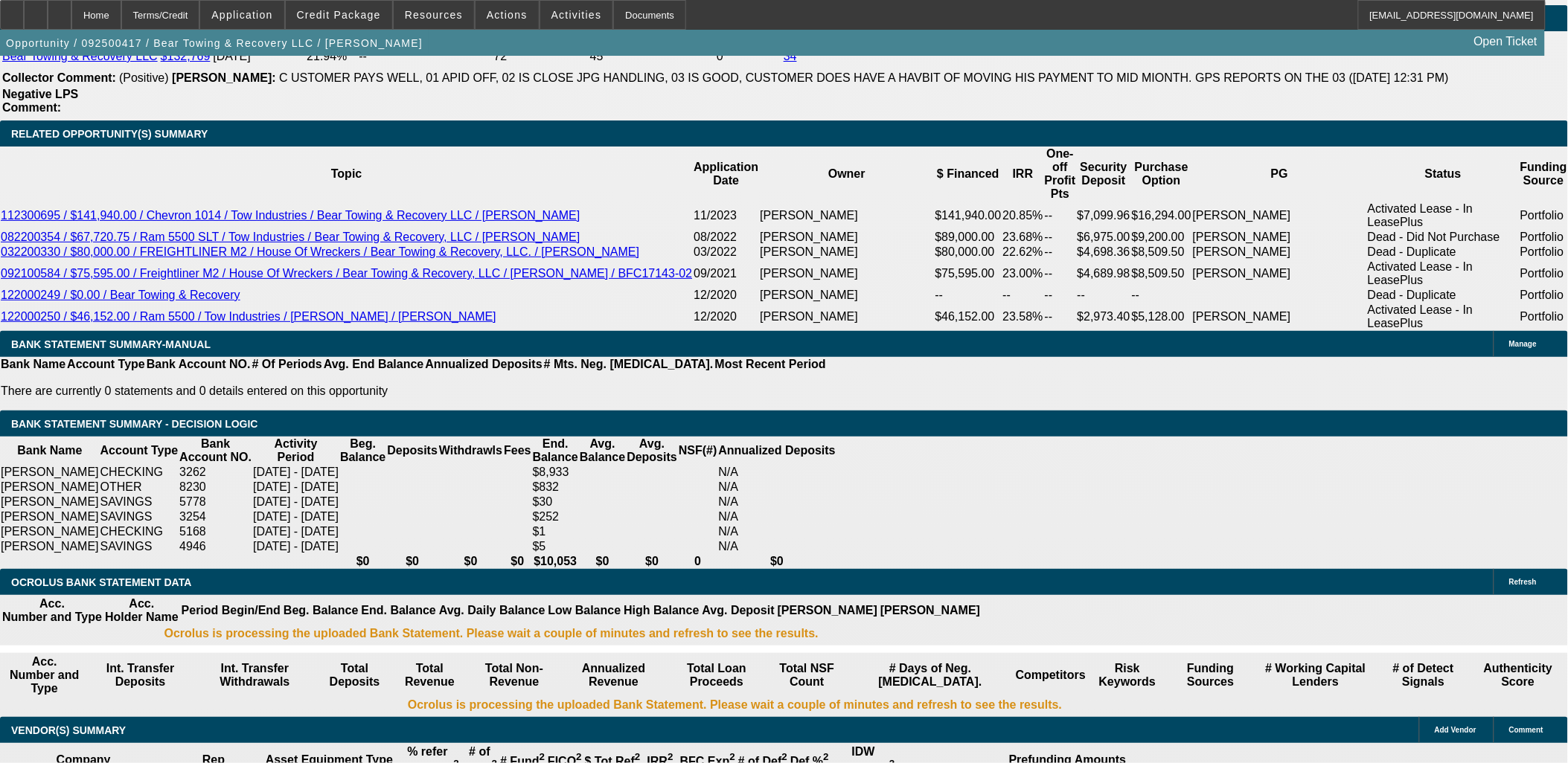
drag, startPoint x: 278, startPoint y: 435, endPoint x: 365, endPoint y: 423, distance: 87.8
type input "2750"
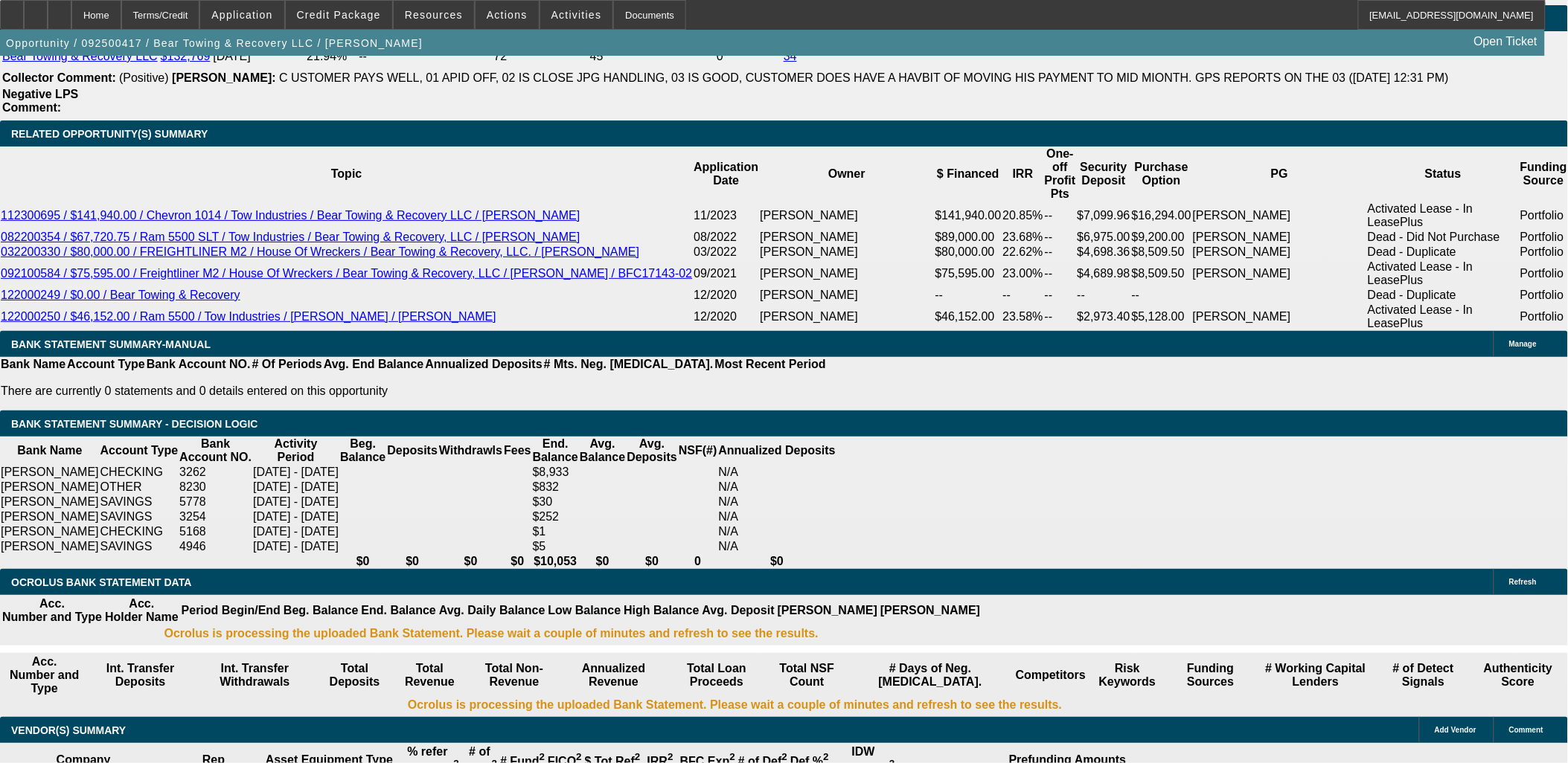
type input "UNKNOWN"
type input "14.7"
type input "$2,750.00"
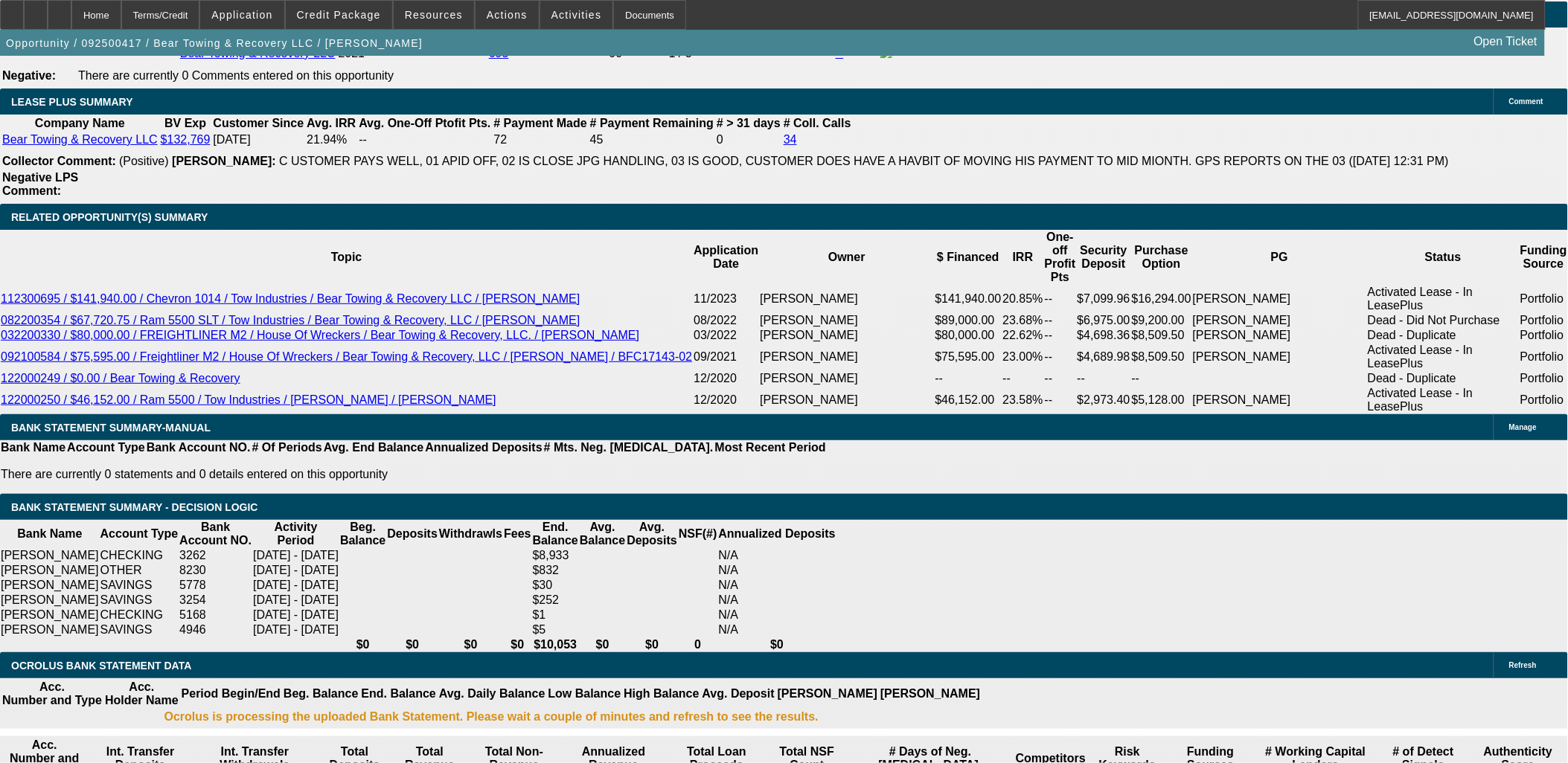
scroll to position [83, 0]
drag, startPoint x: 1259, startPoint y: 307, endPoint x: 1259, endPoint y: 297, distance: 10.0
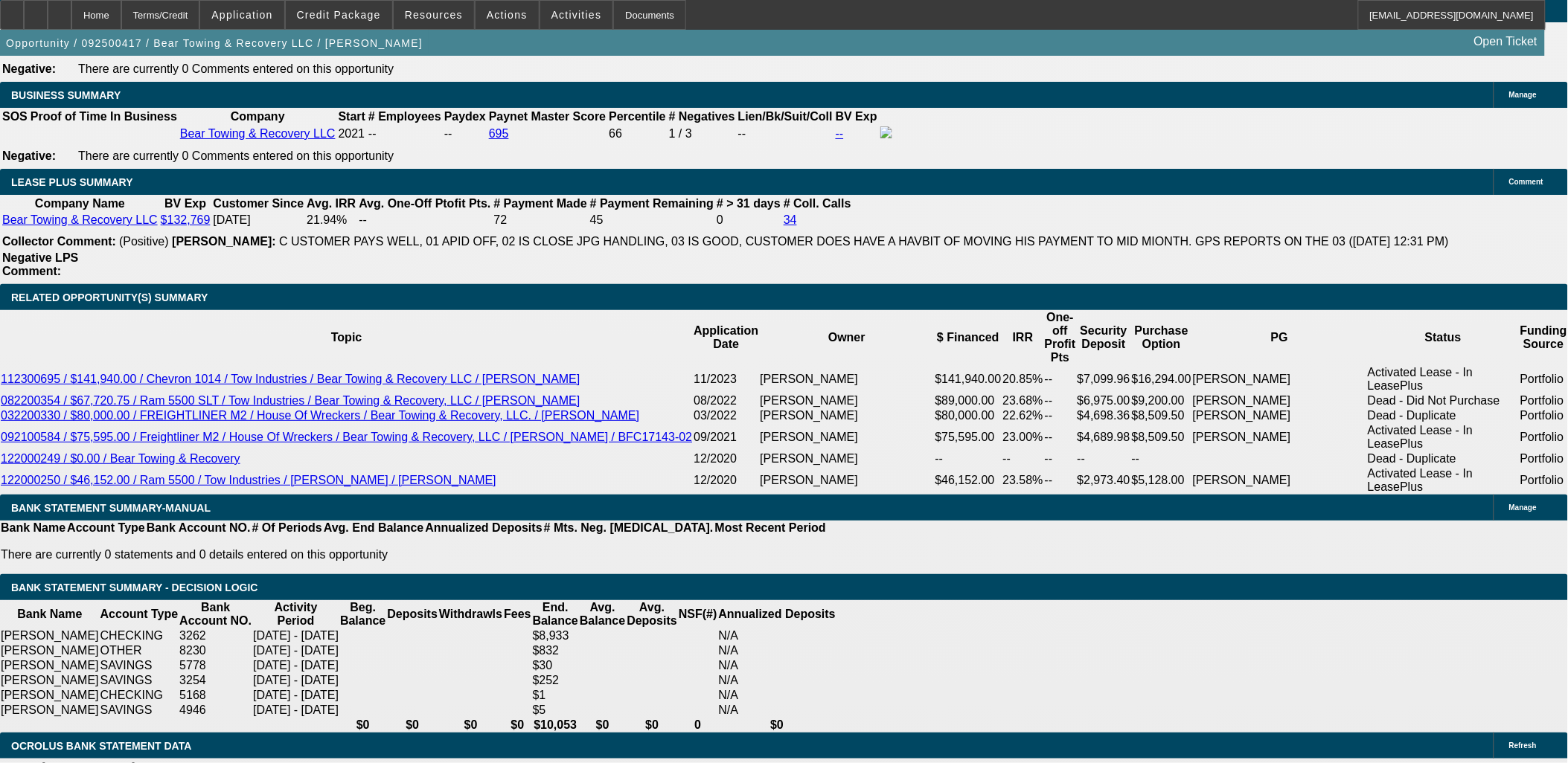
scroll to position [2423, 0]
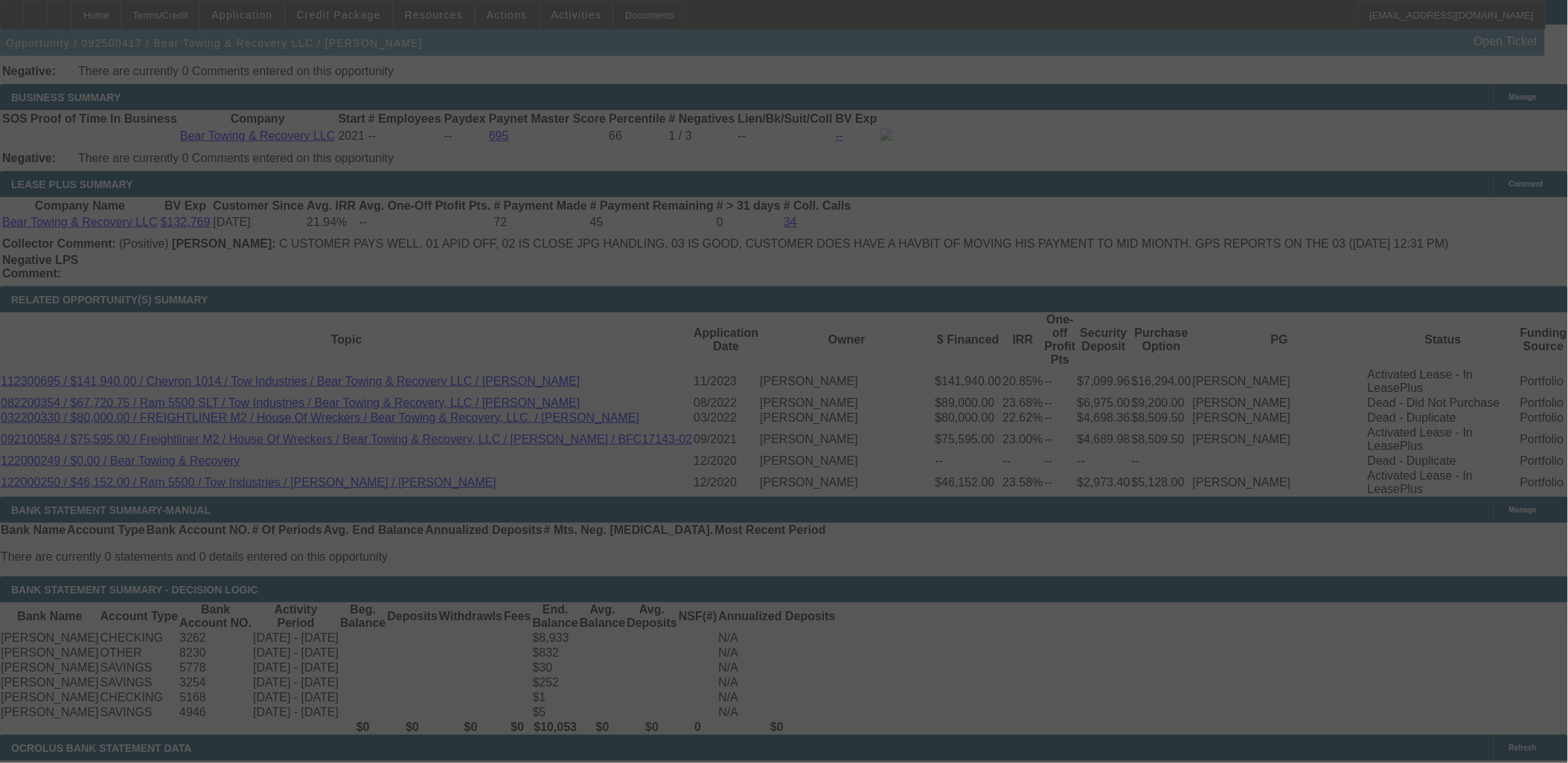
select select "0"
select select "3"
select select "0.1"
select select "4"
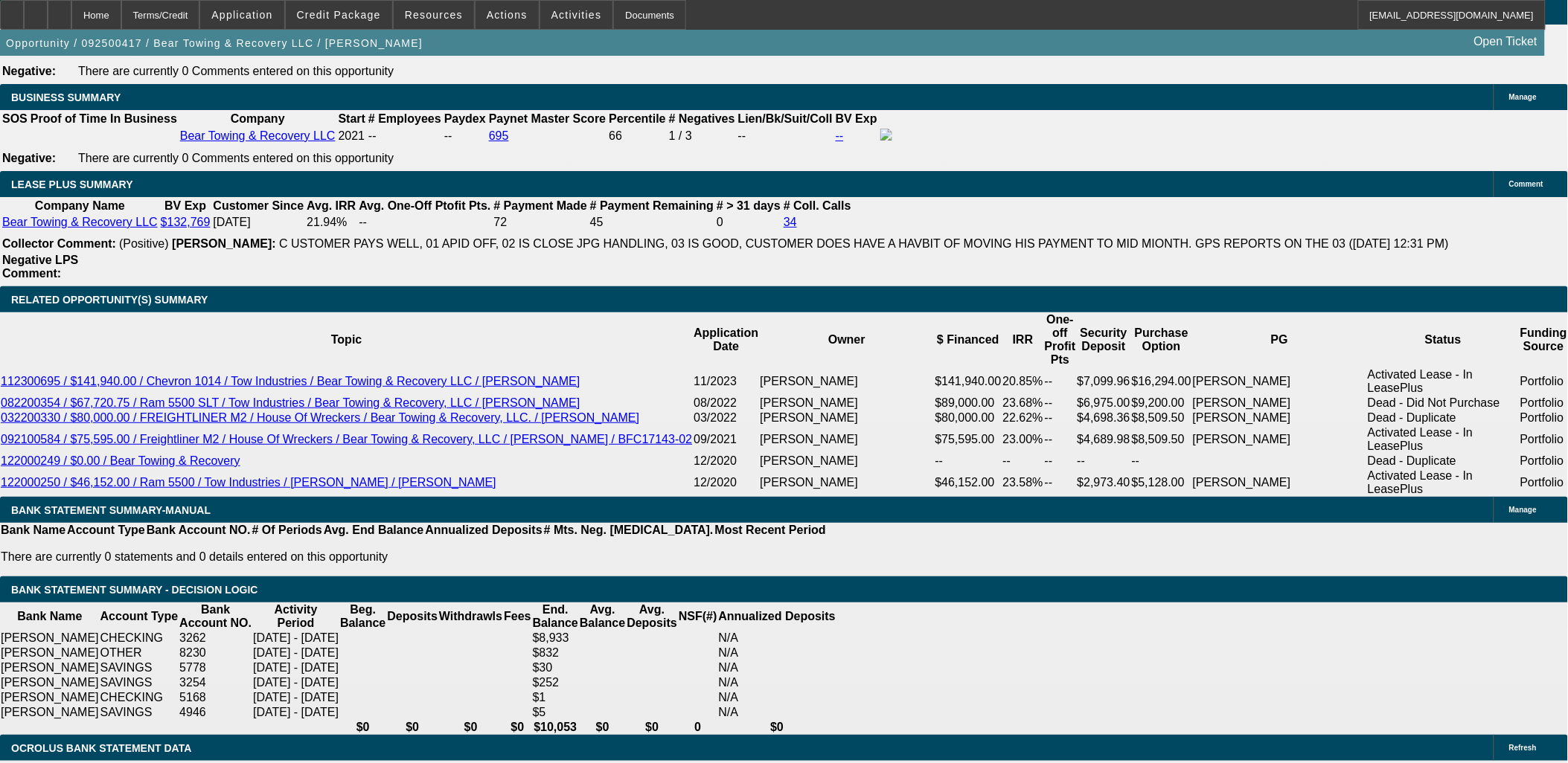
type input "$0.00"
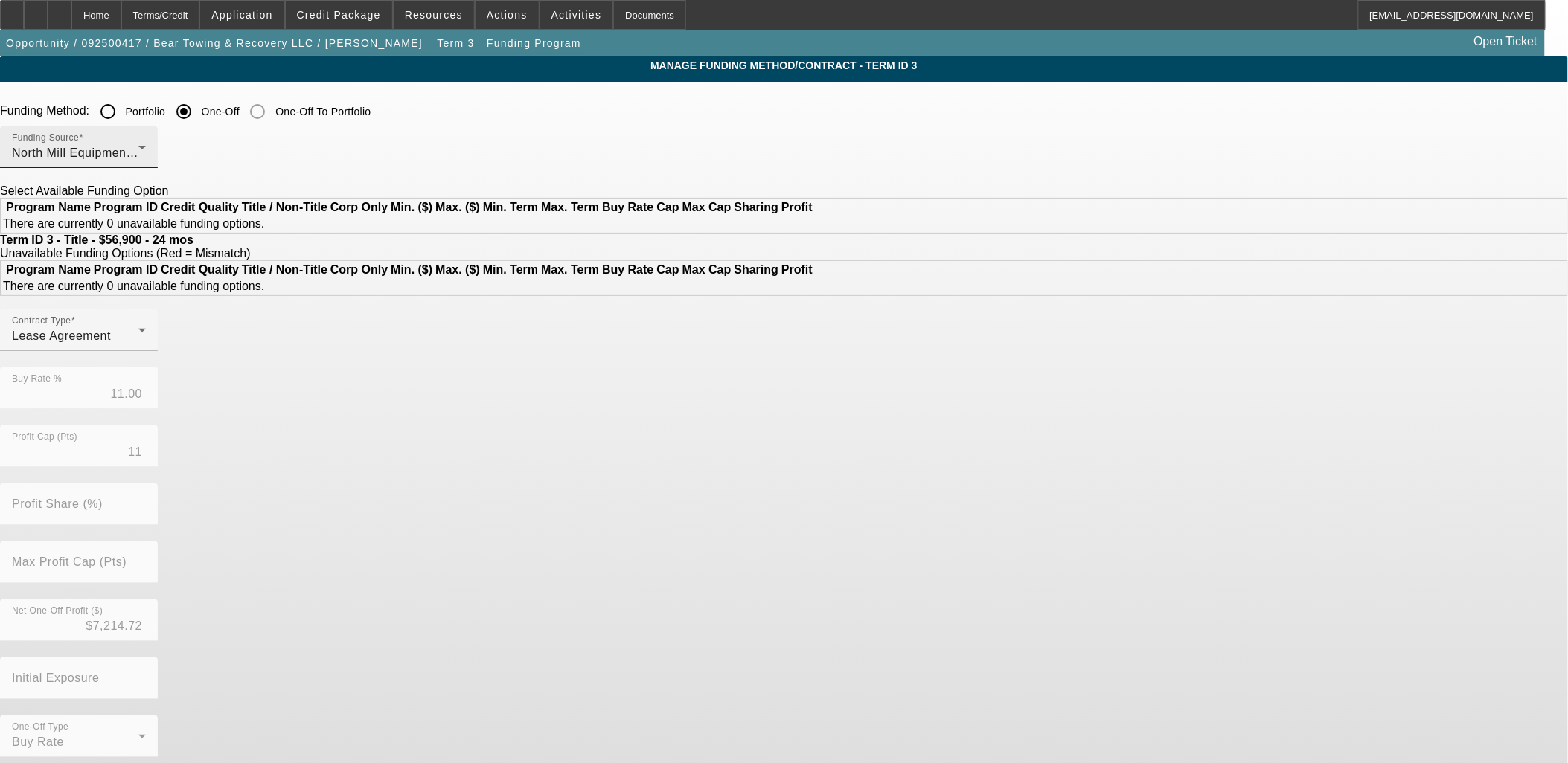
click at [138, 158] on div "North Mill Equipment Finance LLC" at bounding box center [75, 153] width 126 height 18
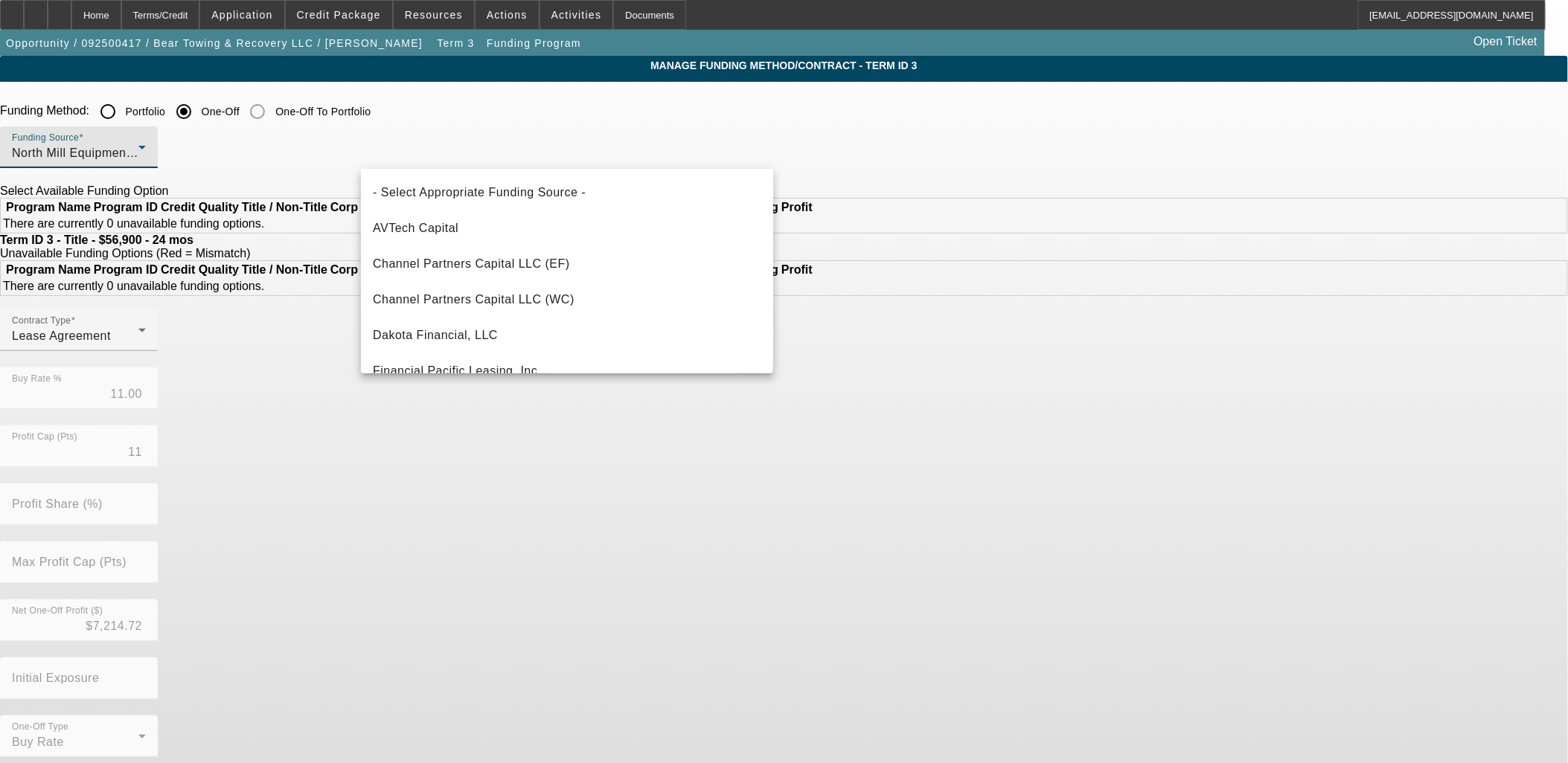
scroll to position [301, 0]
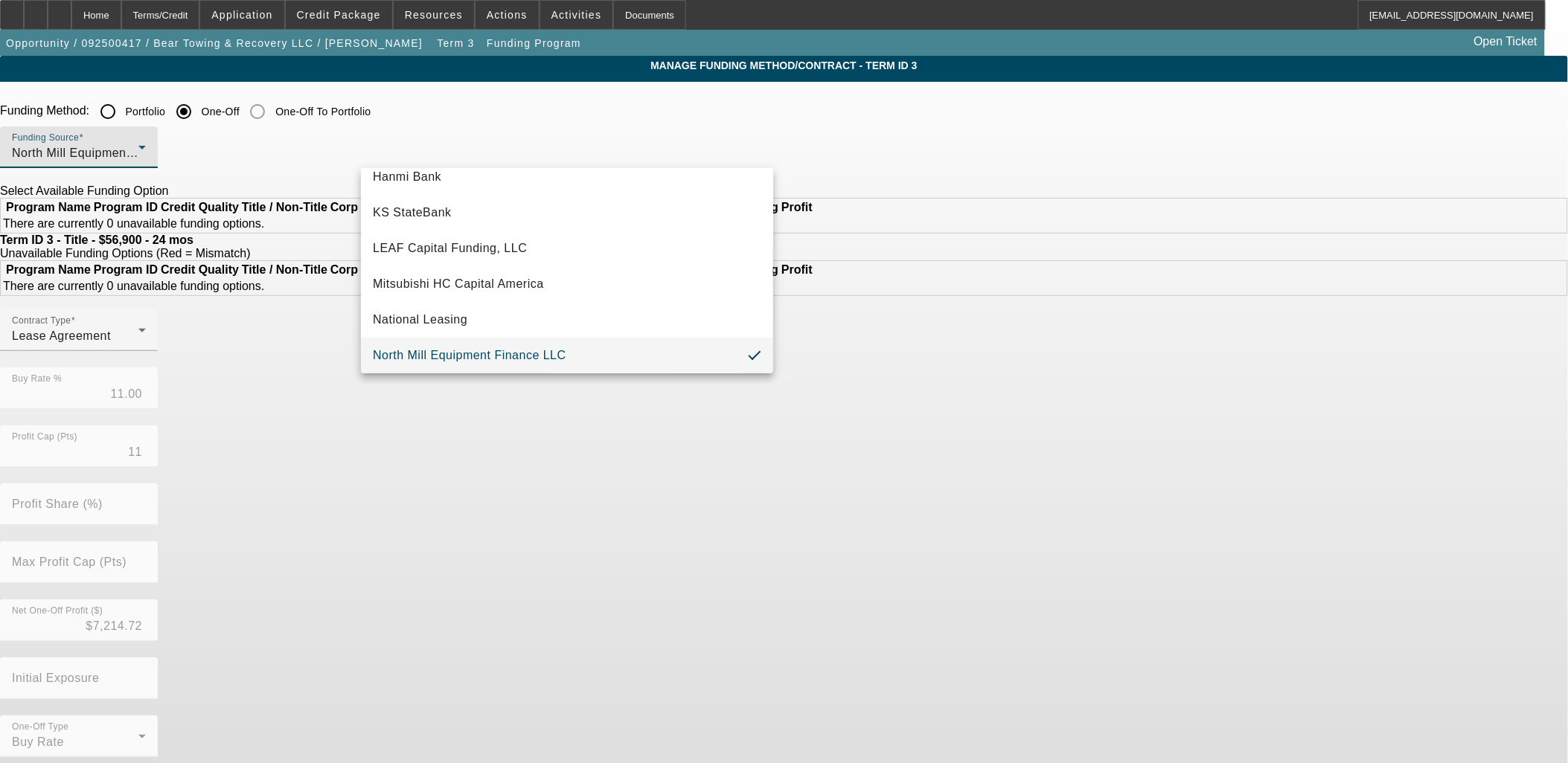
click at [514, 150] on div at bounding box center [784, 382] width 1568 height 763
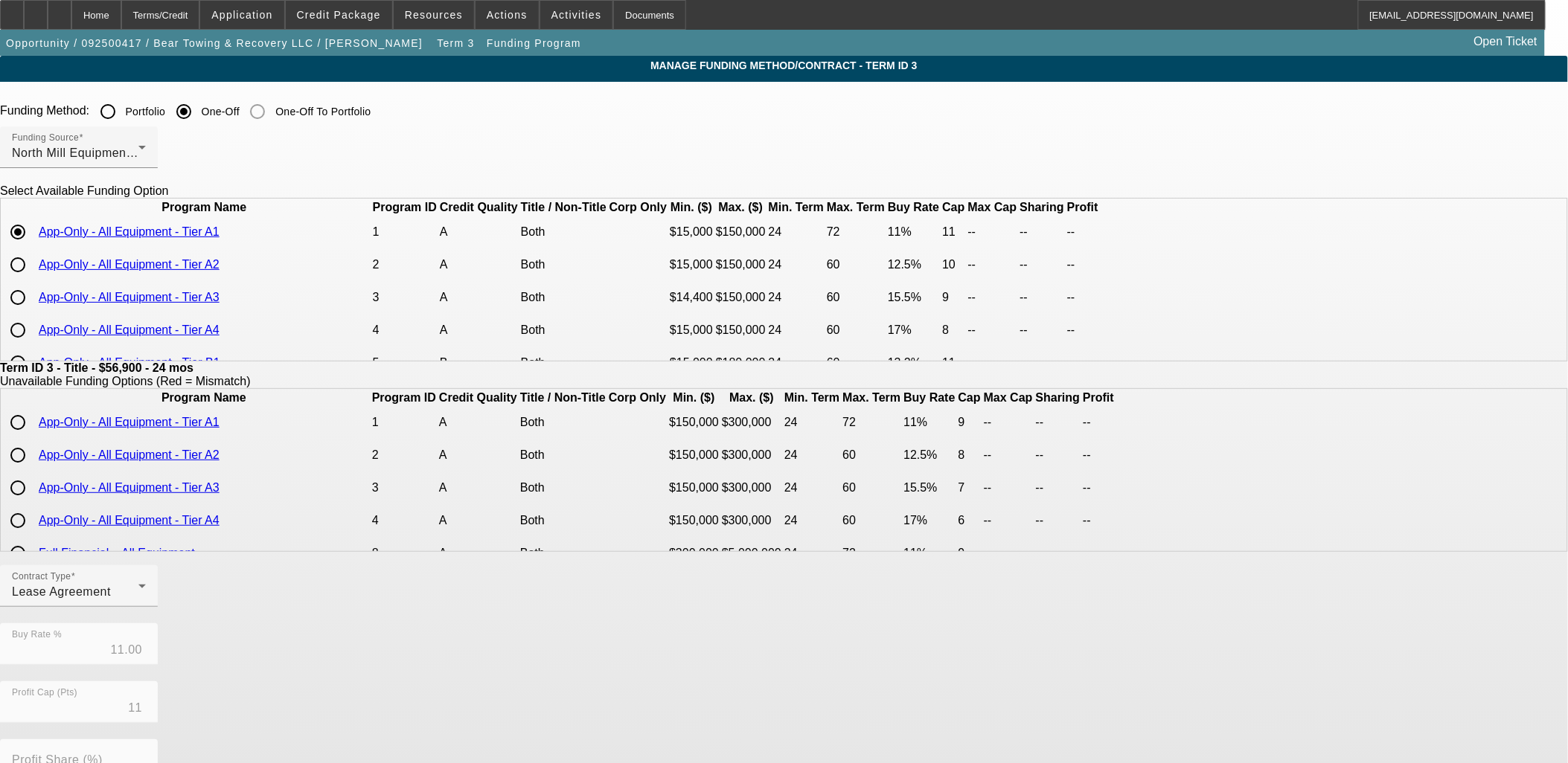
click at [166, 112] on label "Portfolio" at bounding box center [144, 112] width 43 height 15
click at [123, 112] on input "Portfolio" at bounding box center [108, 112] width 30 height 30
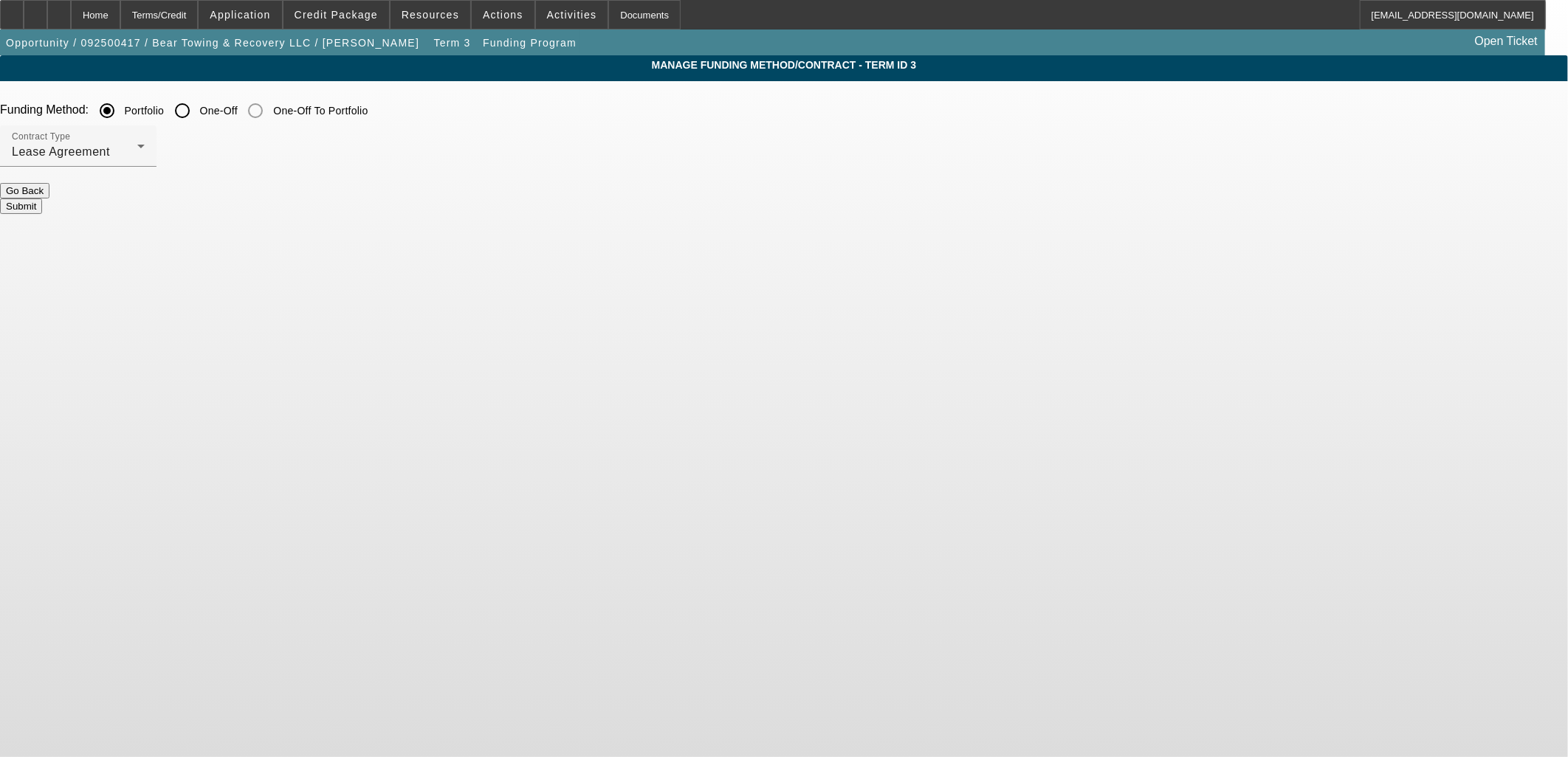
click at [42, 201] on button "Submit" at bounding box center [21, 207] width 42 height 15
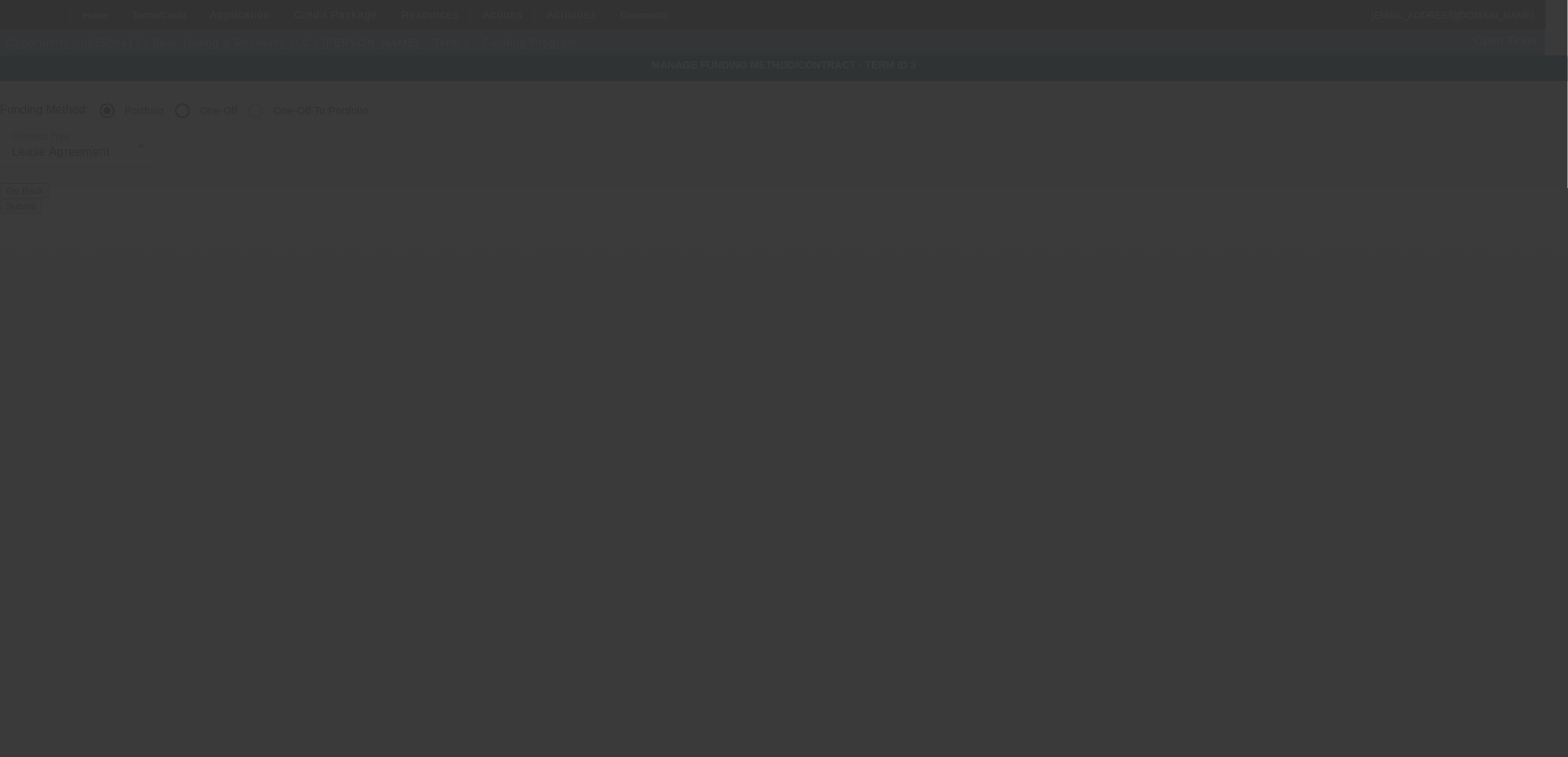
radio input "false"
radio input "true"
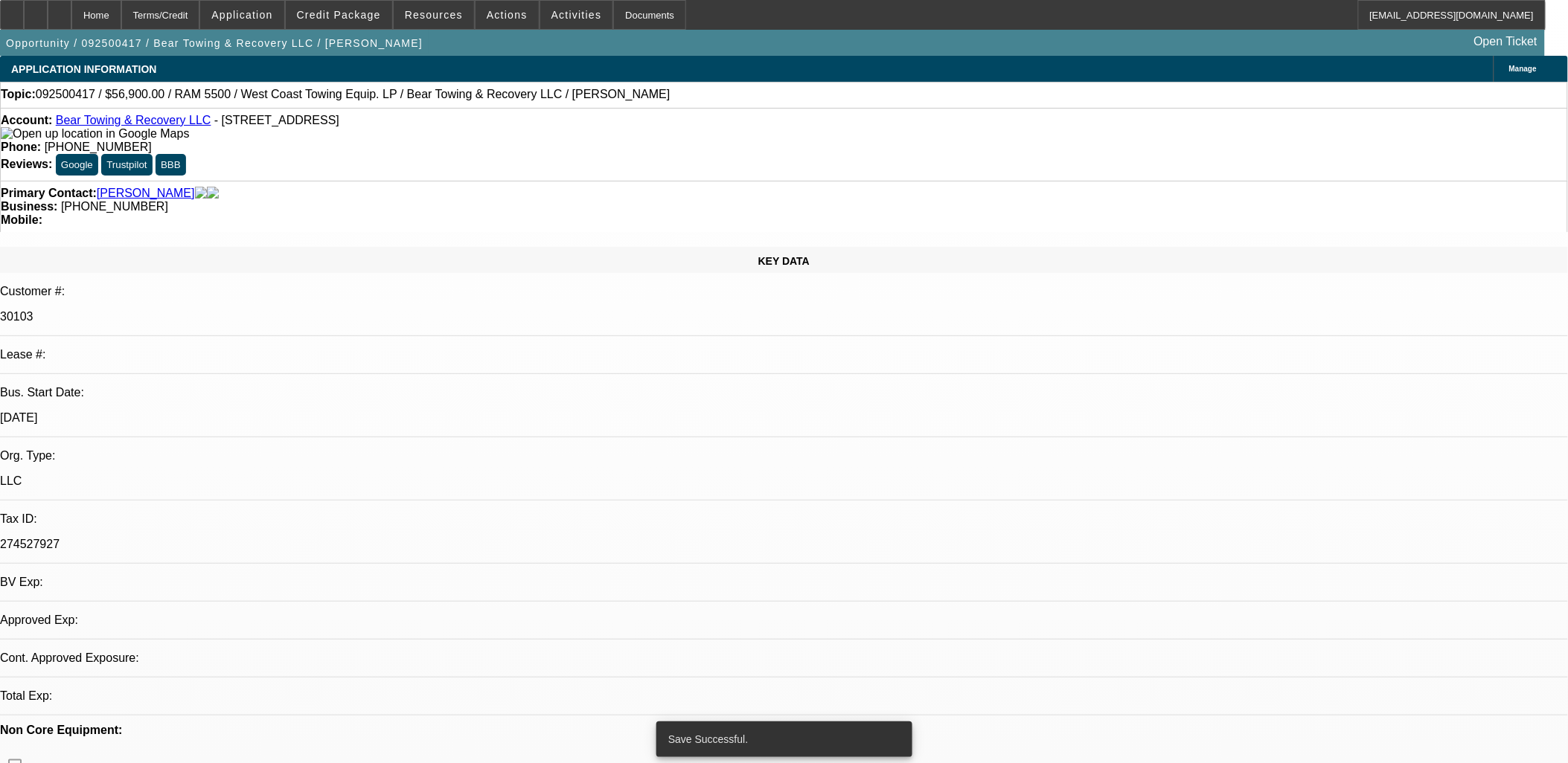
select select "0"
select select "3"
select select "0.1"
select select "4"
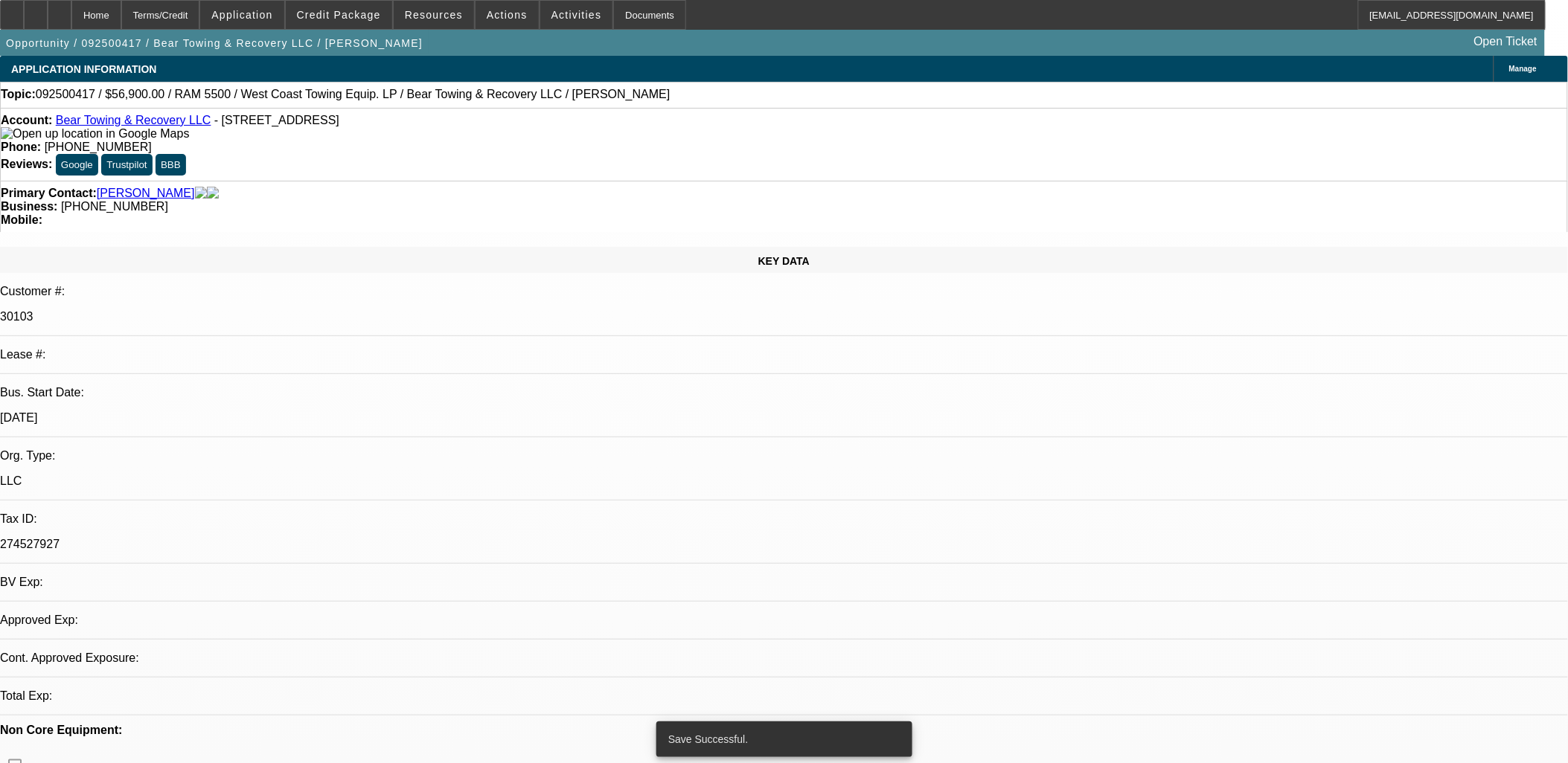
select select "0"
select select "3"
select select "0.1"
select select "4"
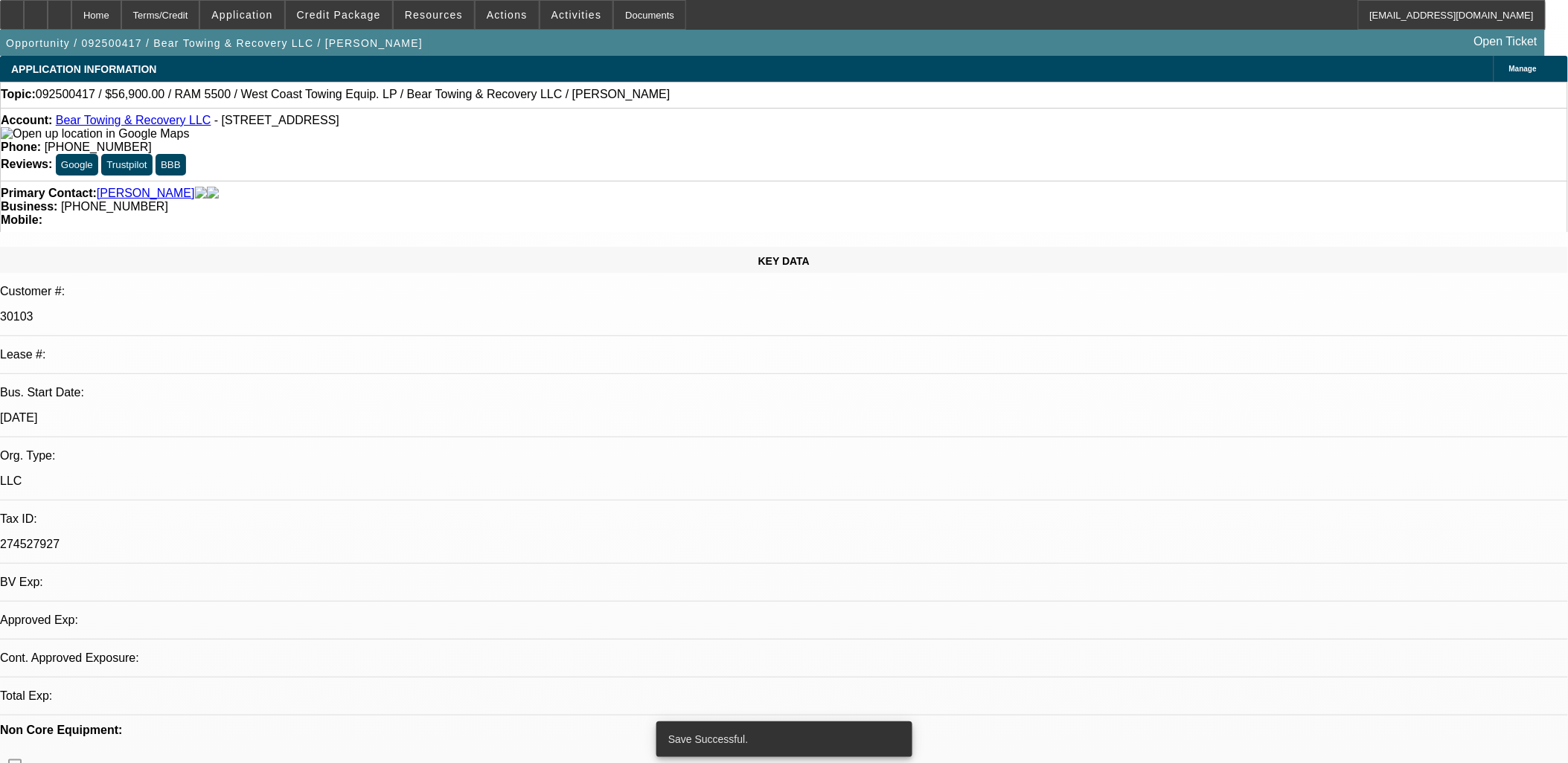
select select "0"
select select "3"
select select "0.1"
select select "4"
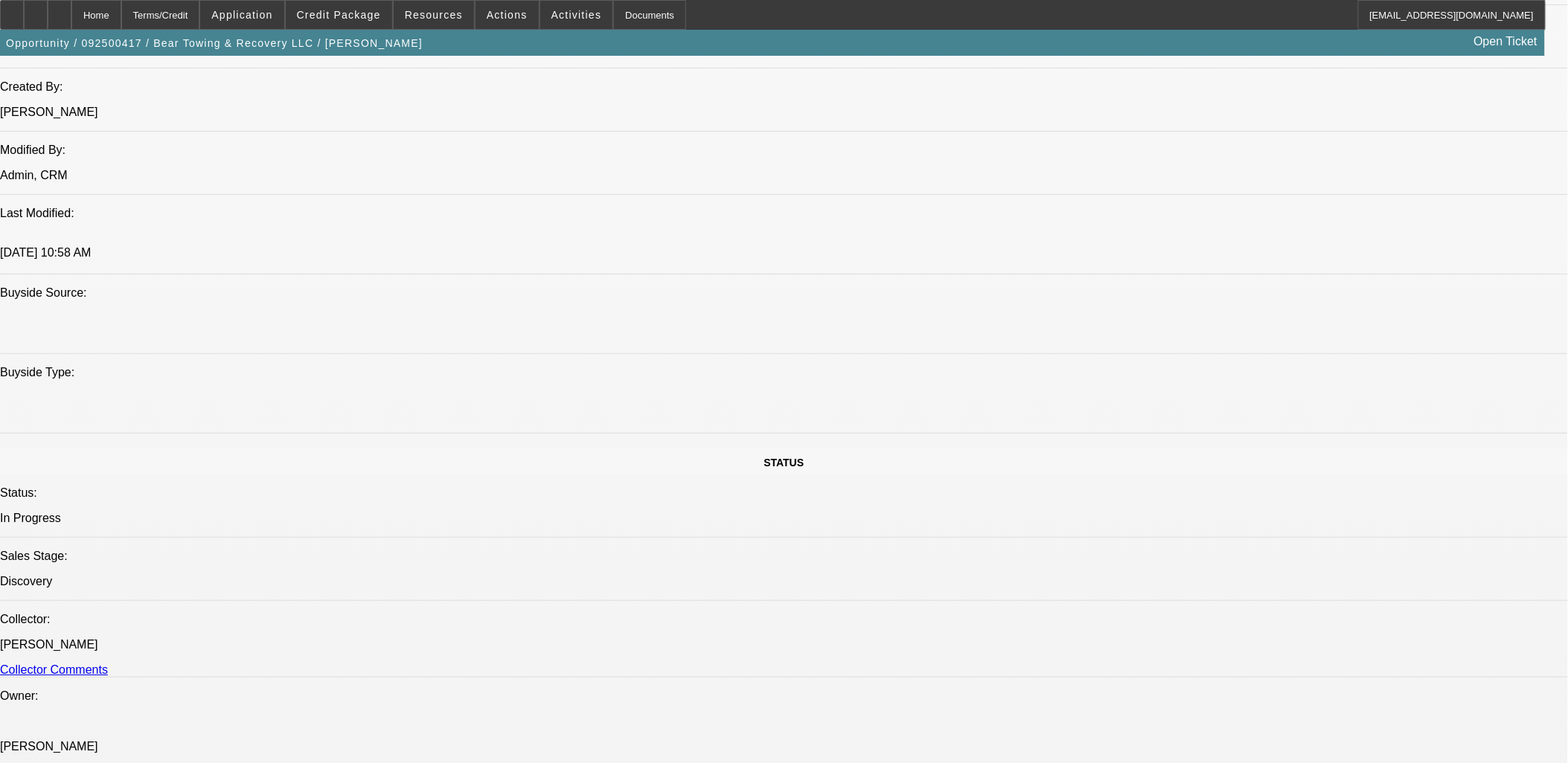
scroll to position [744, 0]
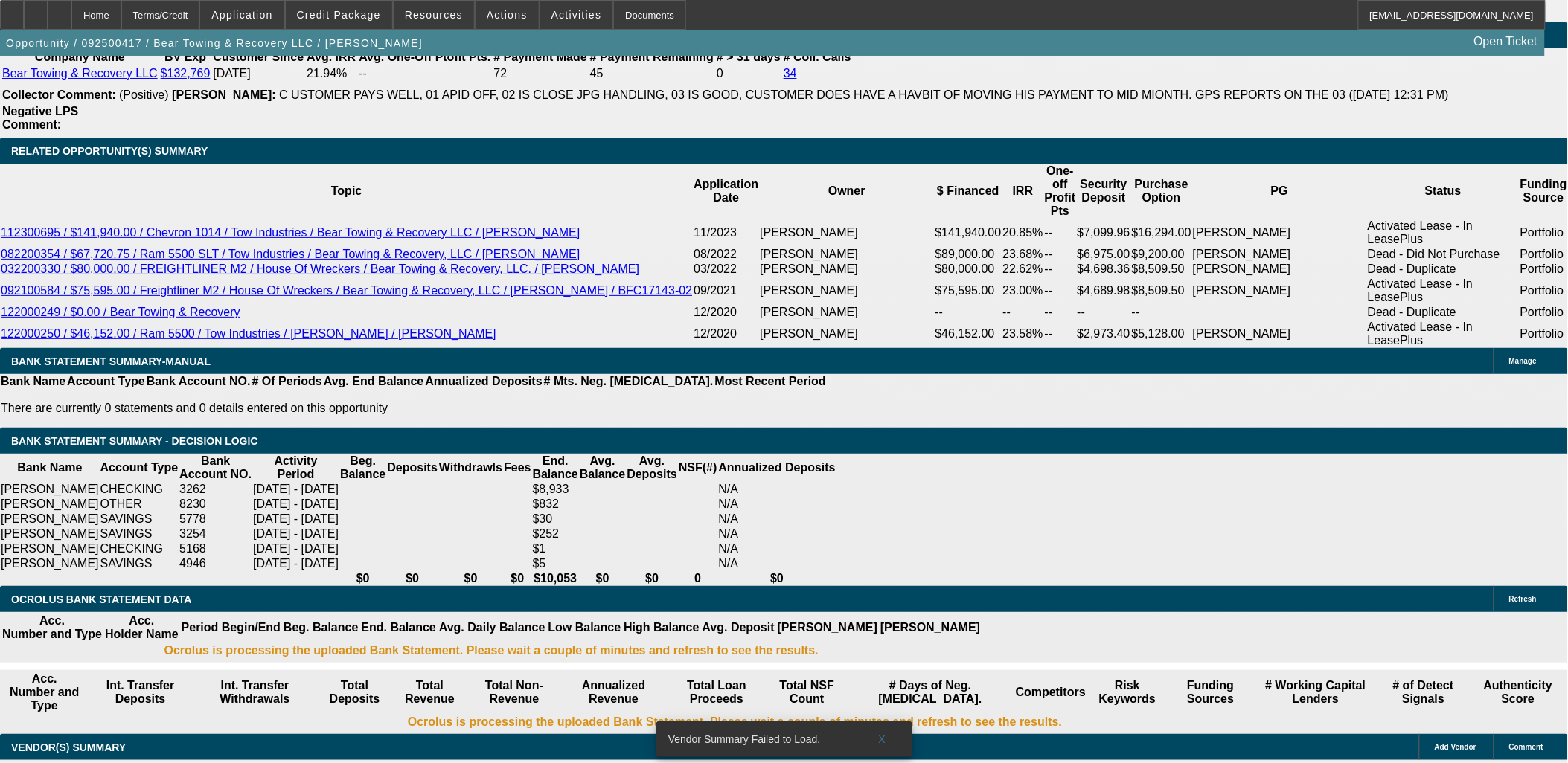
scroll to position [2562, 0]
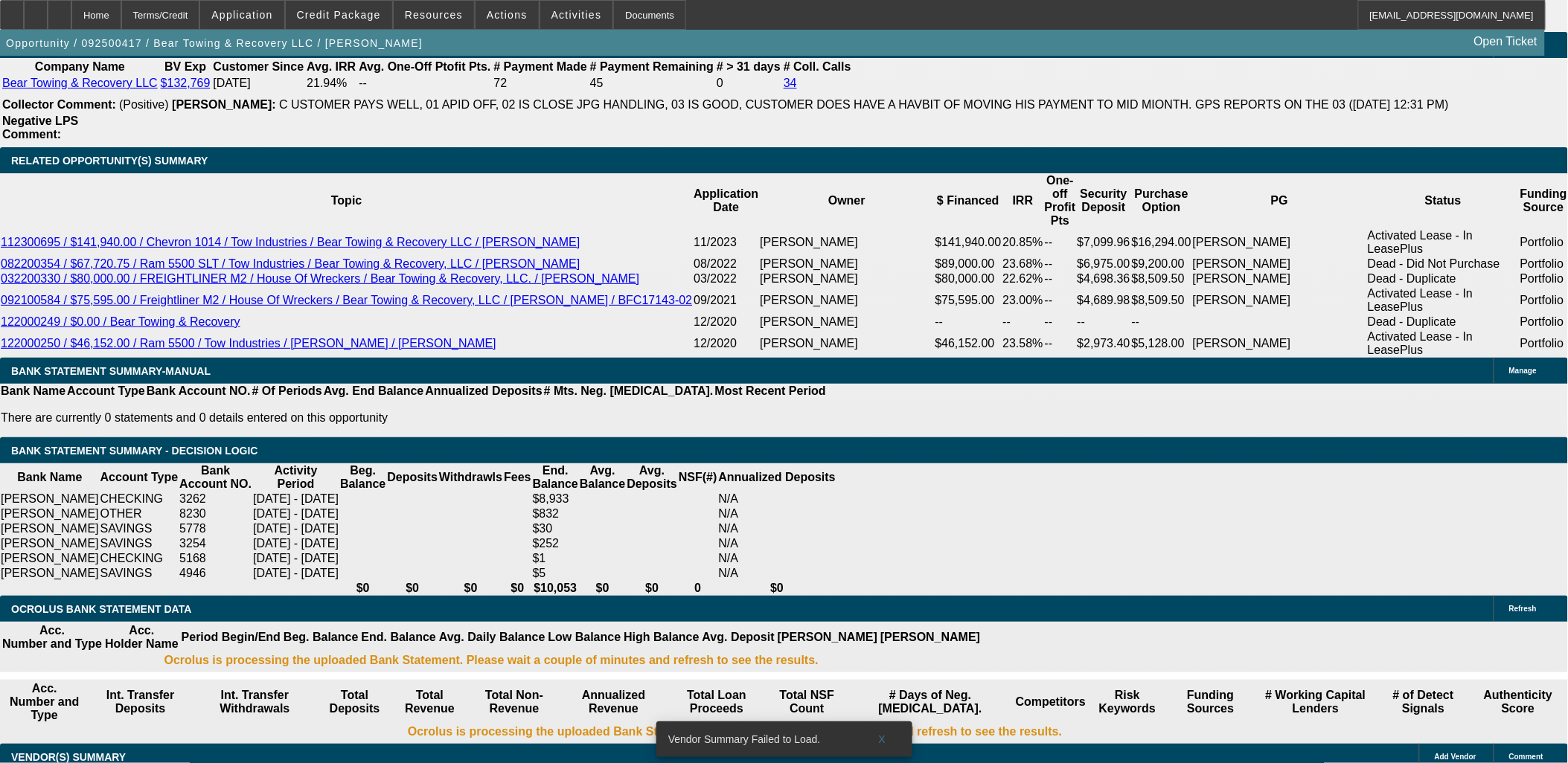
drag, startPoint x: 340, startPoint y: 443, endPoint x: 350, endPoint y: 445, distance: 10.2
select select "2"
type input "UNKNOWN"
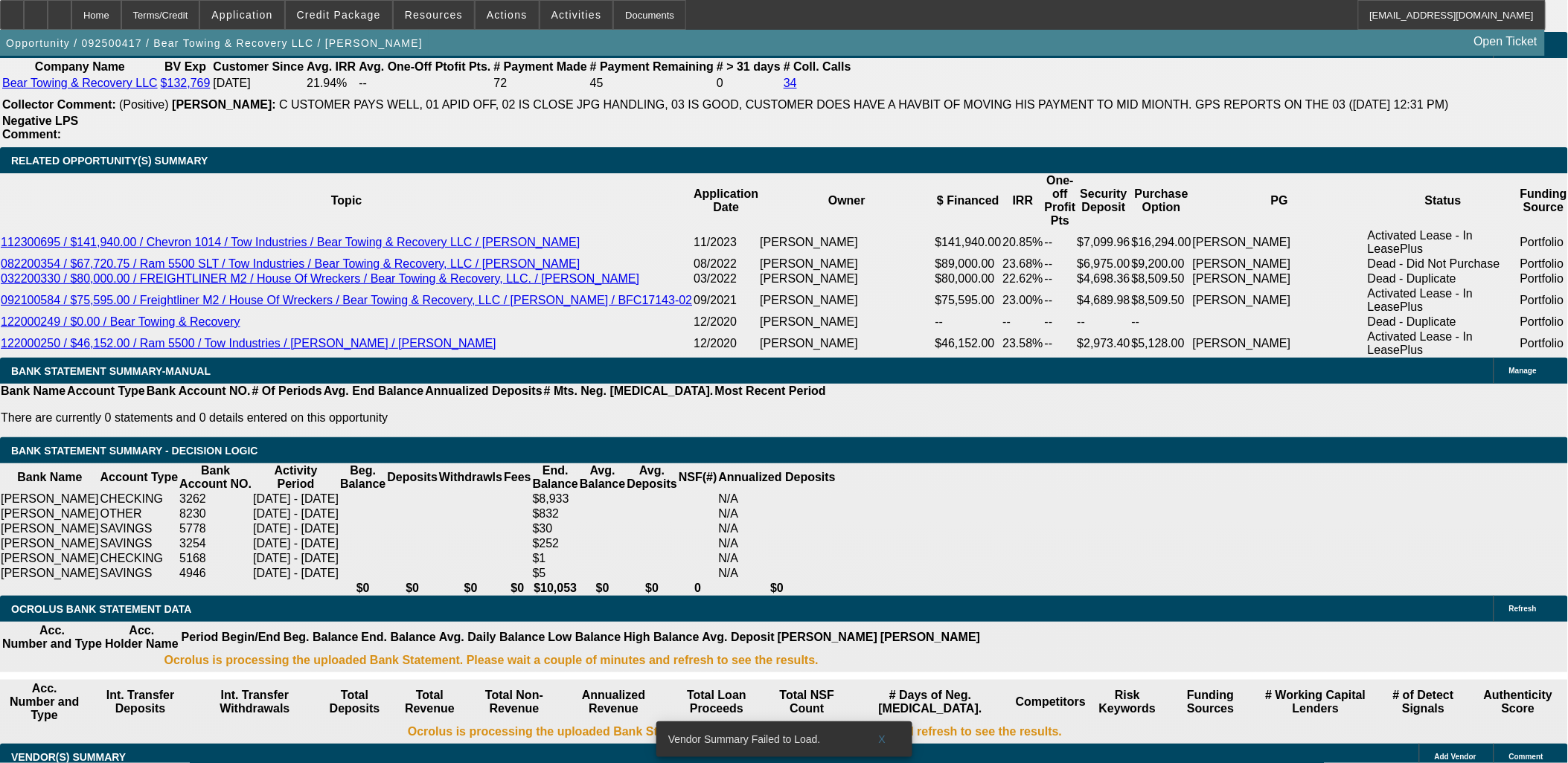
scroll to position [644, 0]
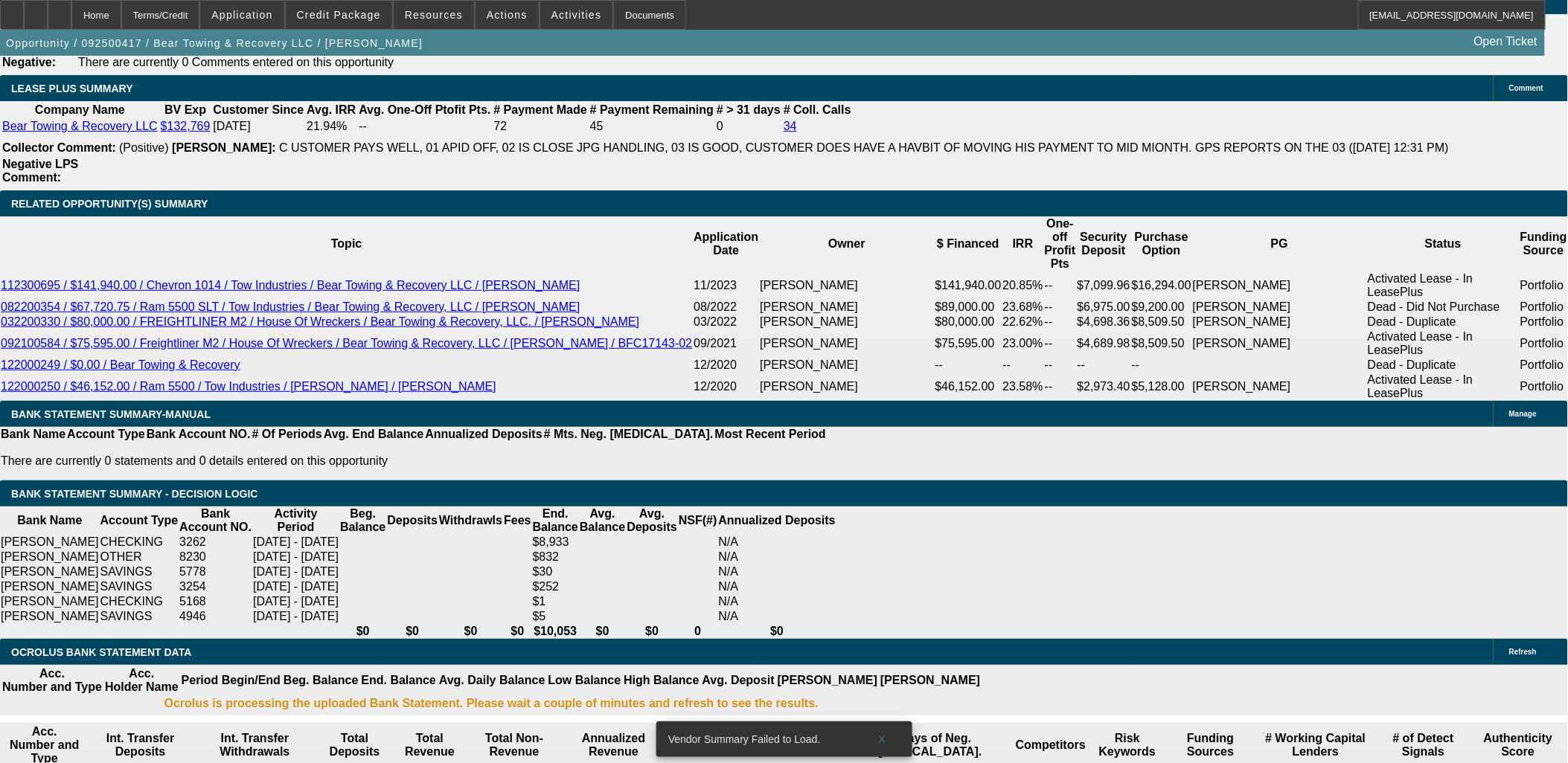
scroll to position [2479, 0]
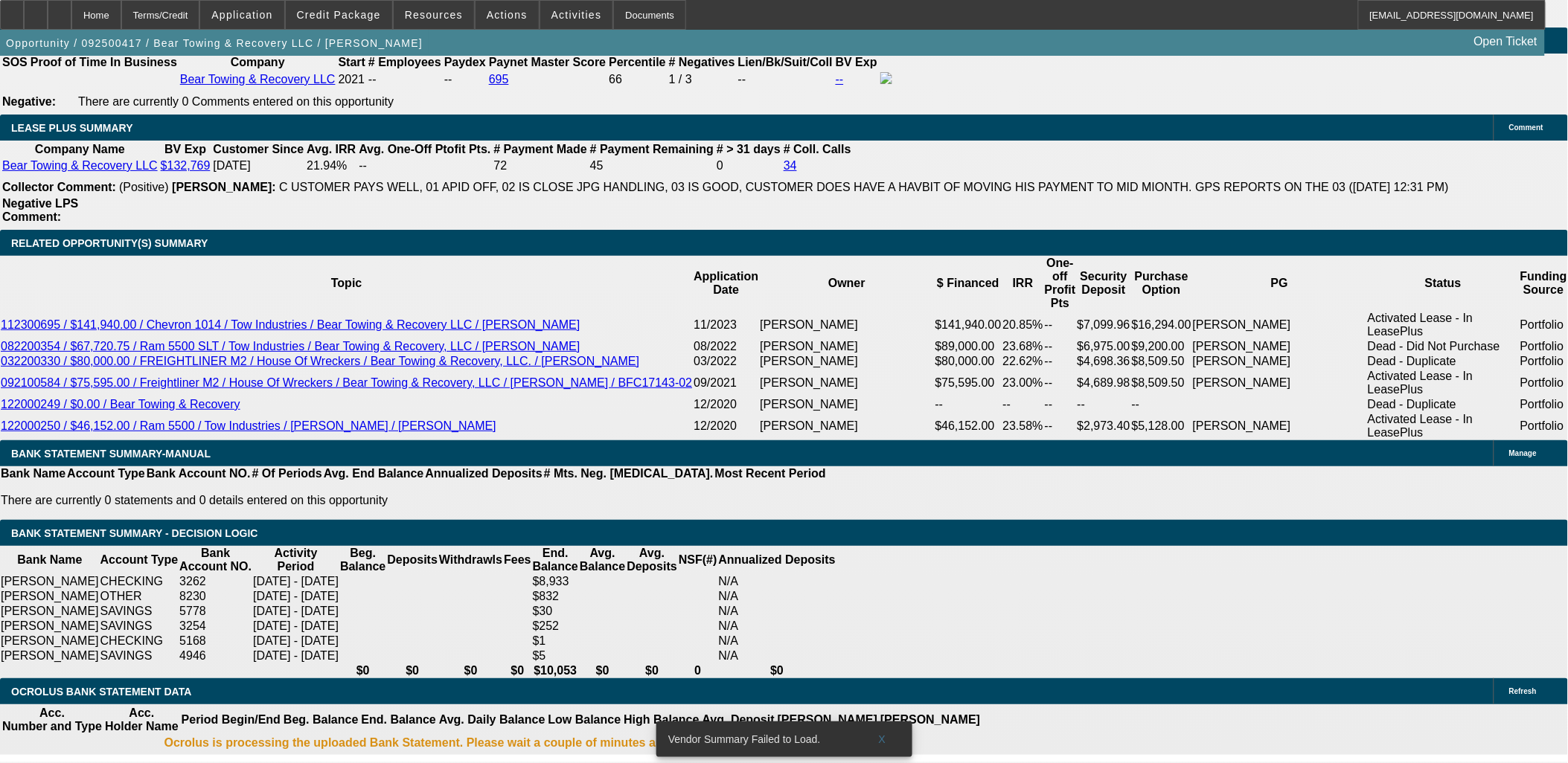
type input "2950"
type input "21.9"
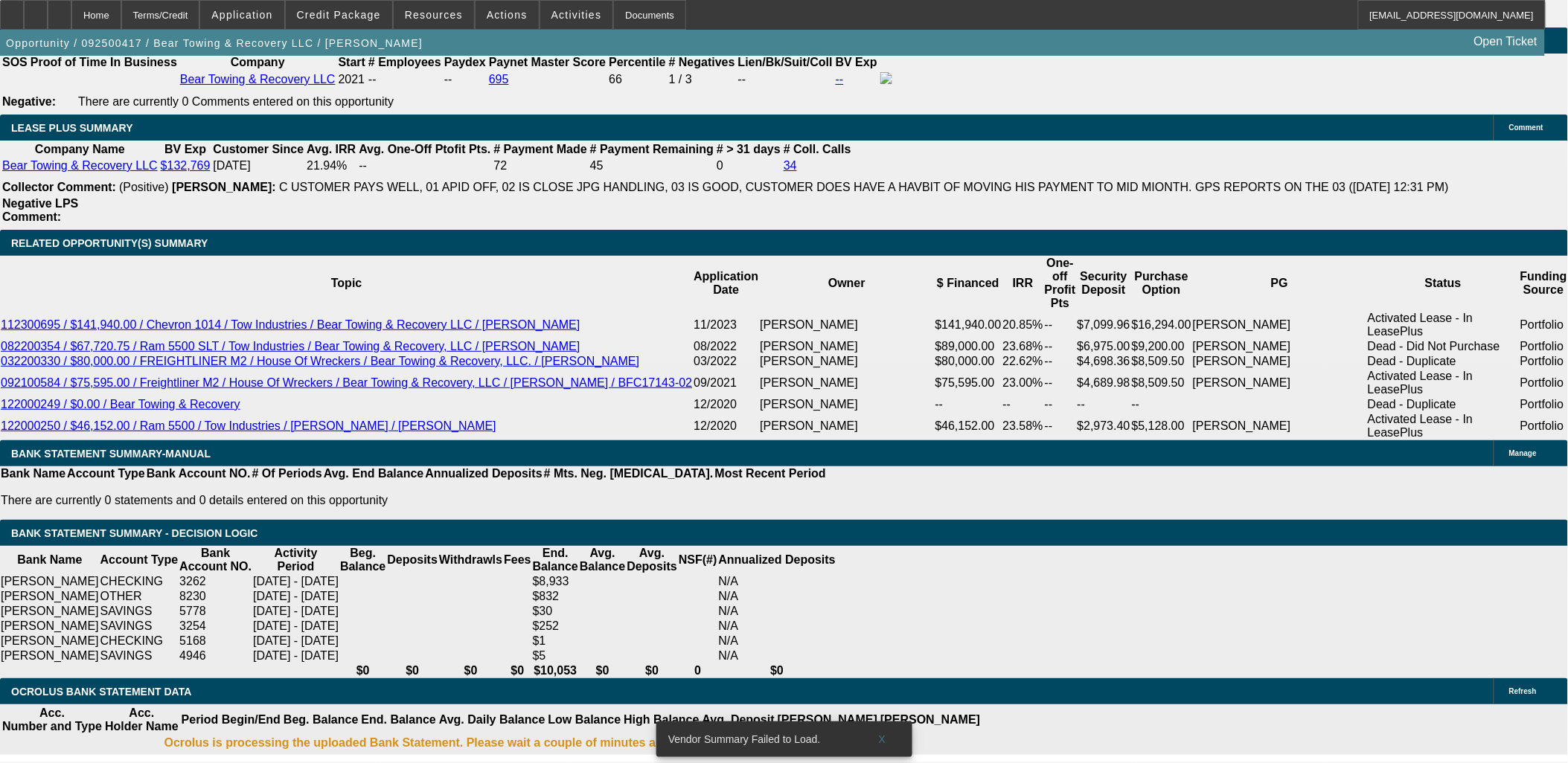
type input "250"
type input "2850"
type input "18.3"
type input "$2,850.00"
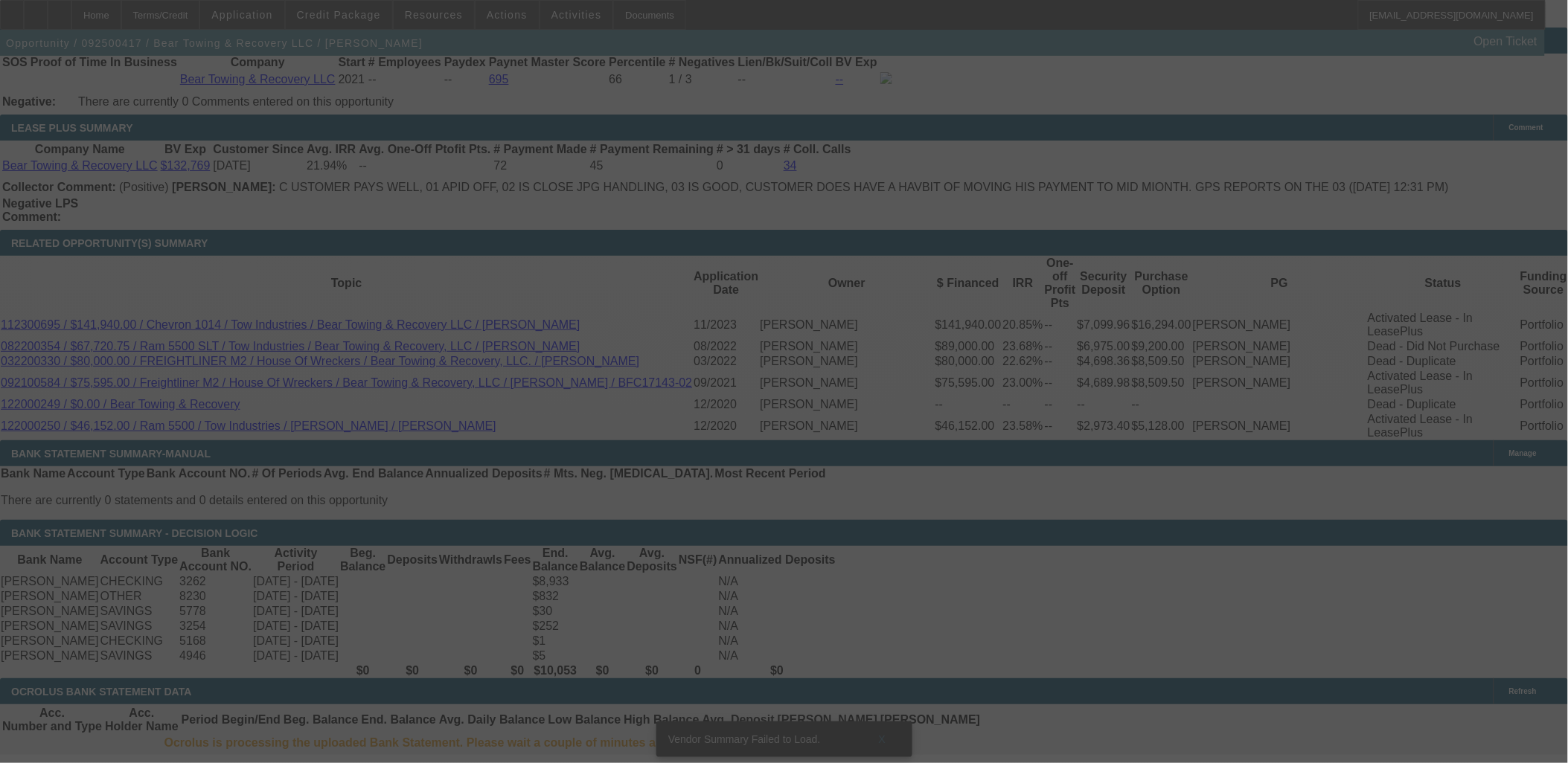
select select "0"
select select "2"
select select "0.1"
select select "4"
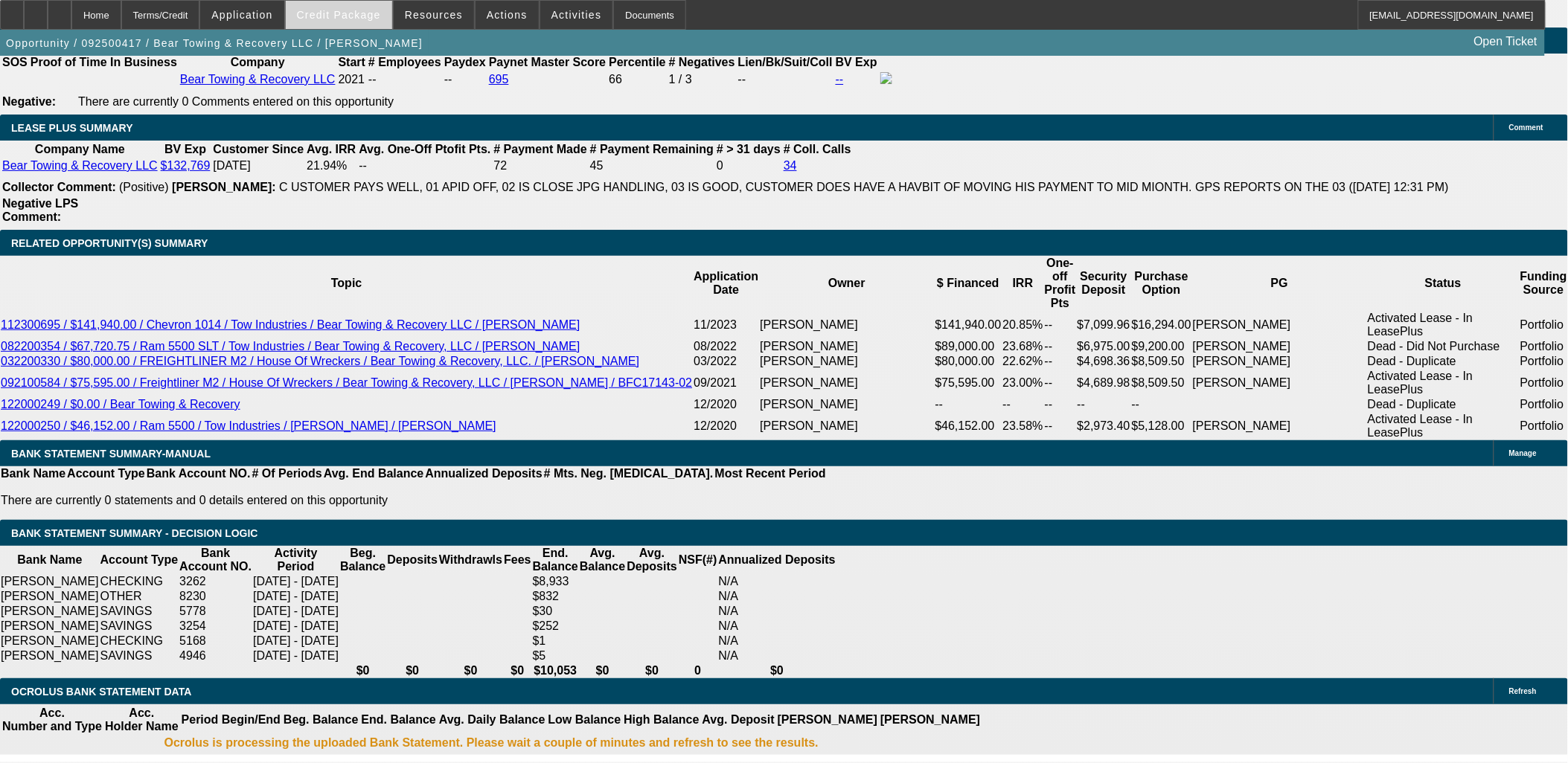
click at [393, 24] on span at bounding box center [339, 15] width 106 height 36
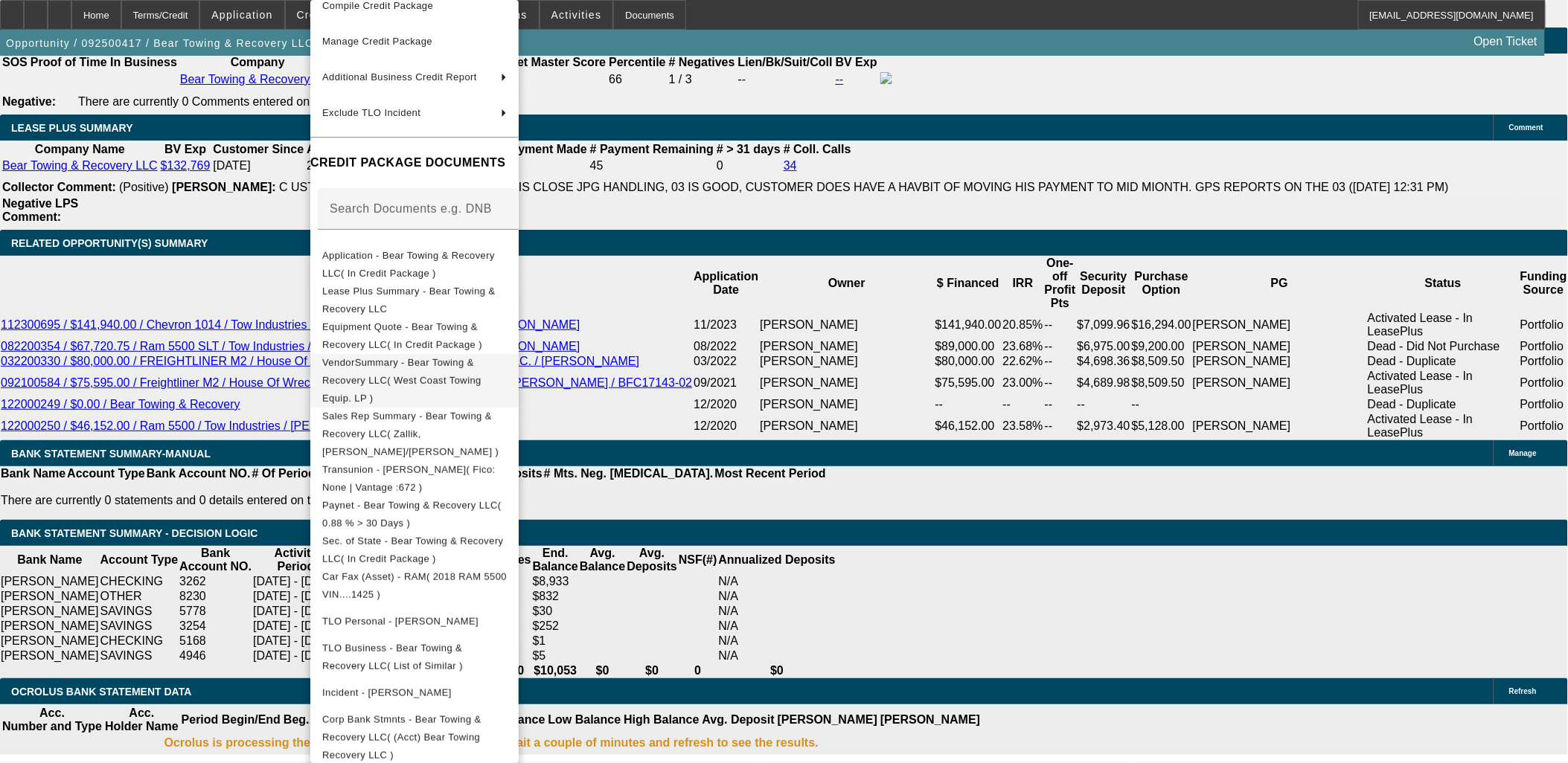
scroll to position [90, 0]
drag, startPoint x: 106, startPoint y: 495, endPoint x: 106, endPoint y: 507, distance: 12.0
click at [108, 495] on div at bounding box center [784, 382] width 1568 height 763
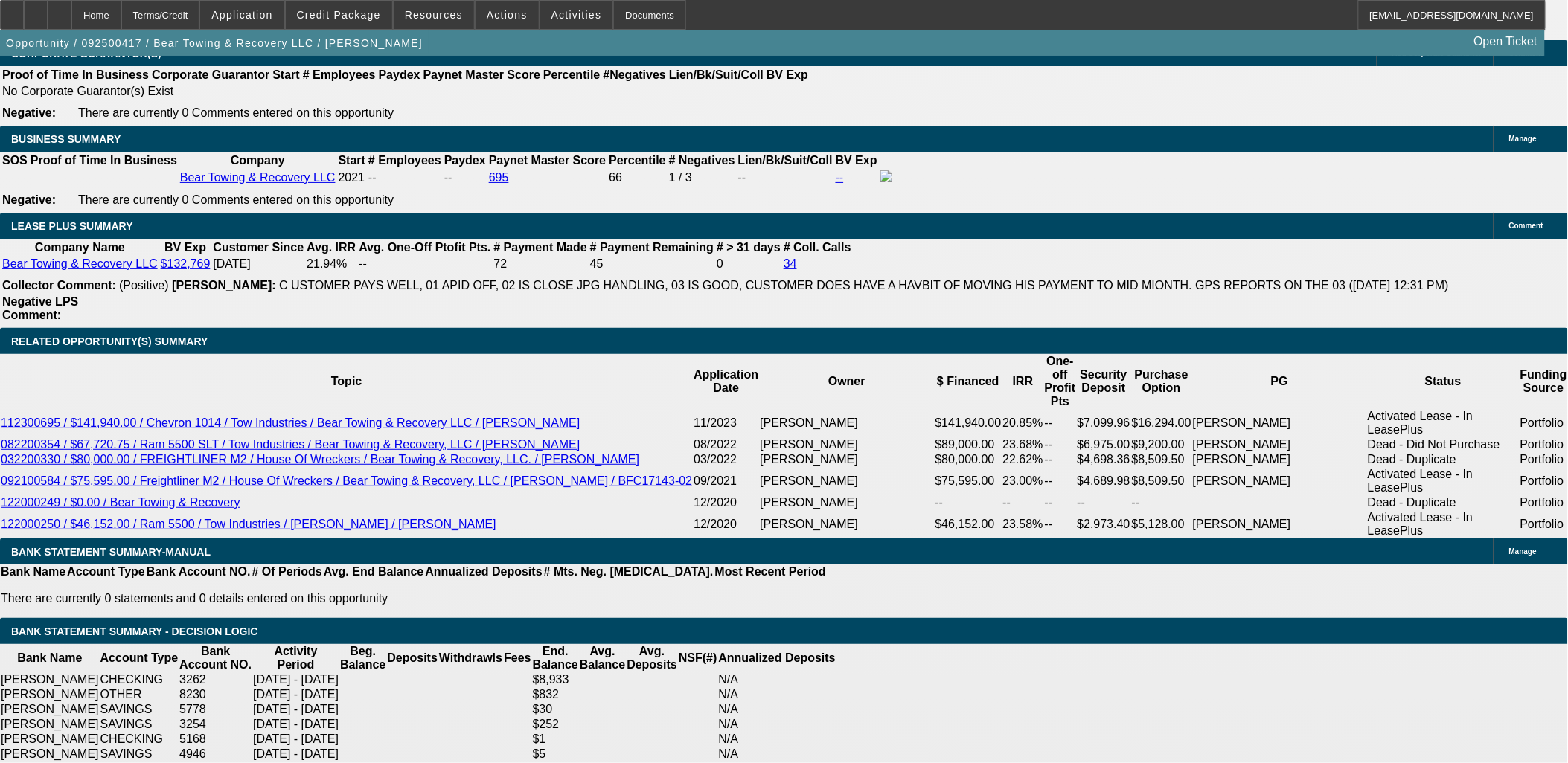
scroll to position [2562, 0]
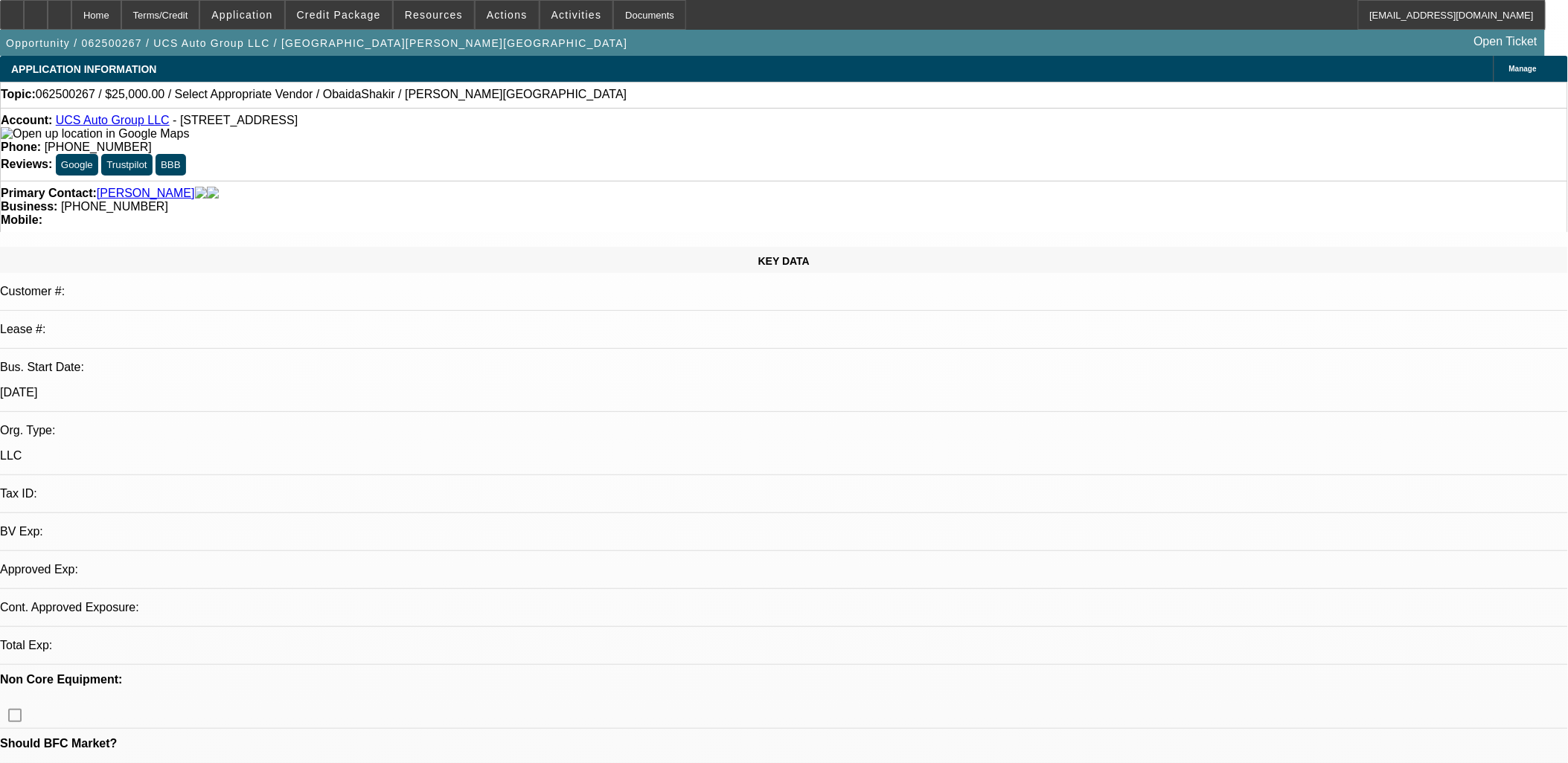
select select "0"
select select "2"
select select "0.1"
select select "1"
select select "2"
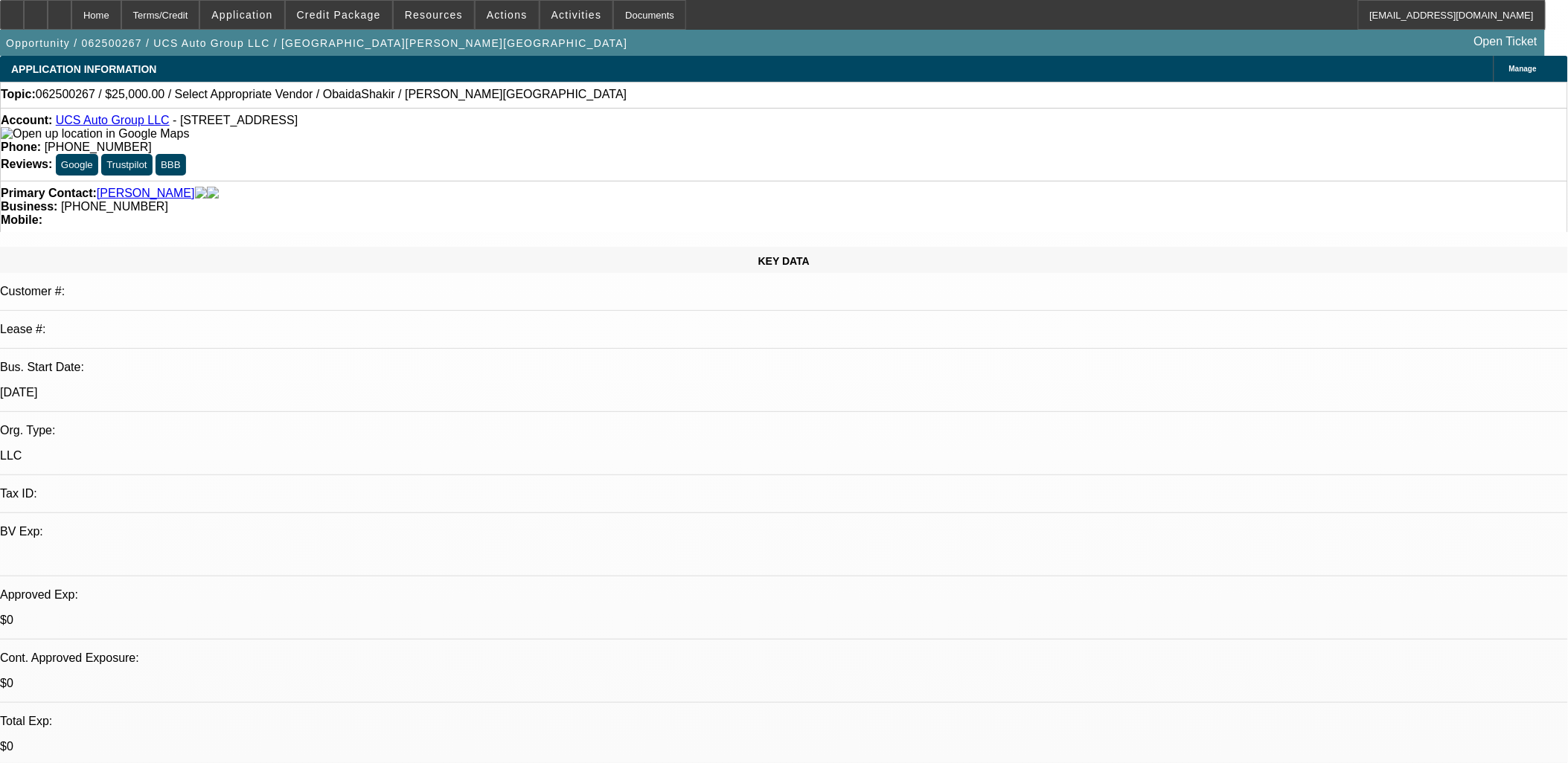
select select "4"
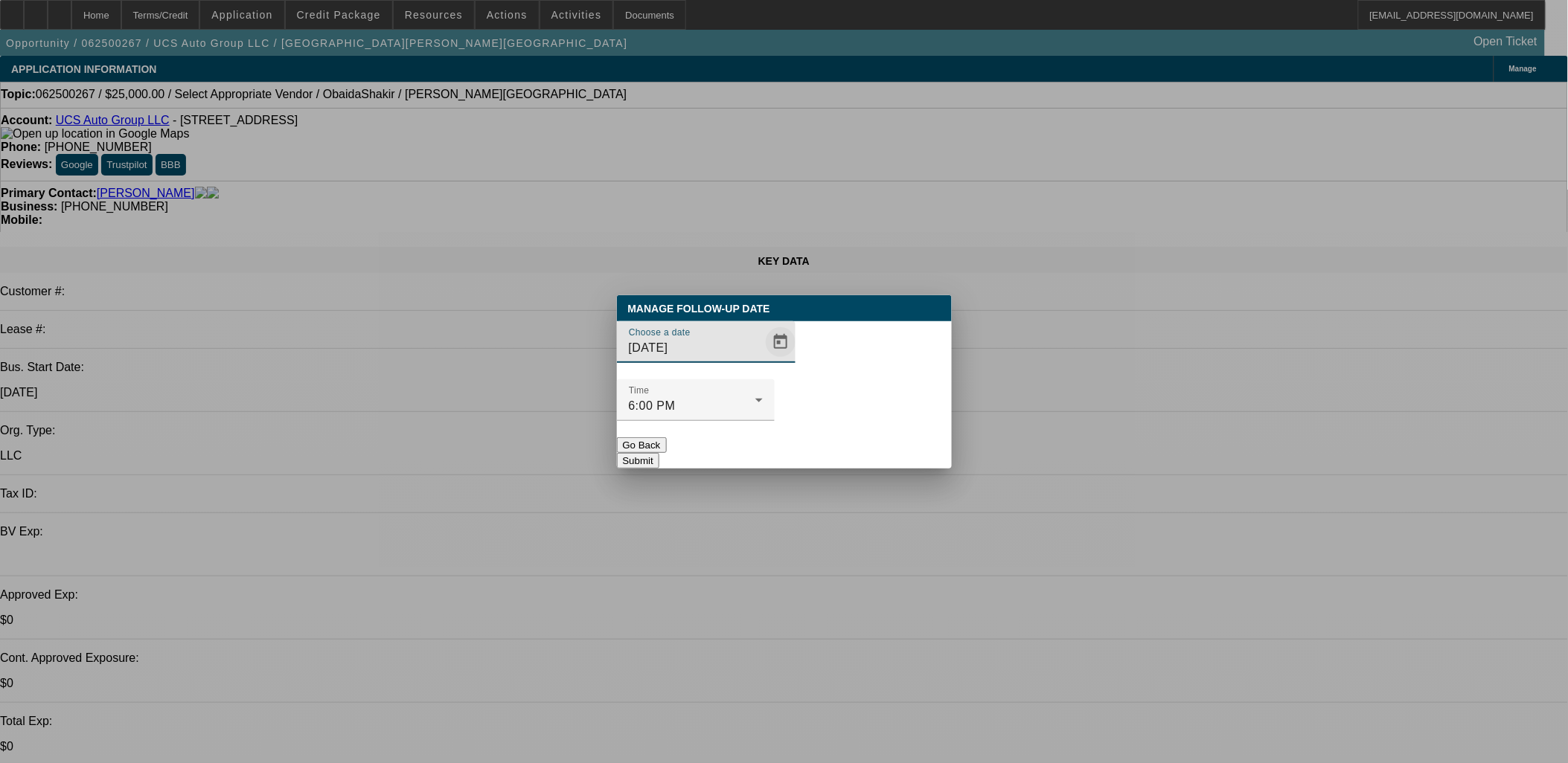
drag, startPoint x: 747, startPoint y: 354, endPoint x: 765, endPoint y: 367, distance: 22.2
click at [748, 356] on div "Choose a date [DATE]" at bounding box center [713, 342] width 167 height 41
click at [765, 360] on span "Open calendar" at bounding box center [780, 342] width 36 height 36
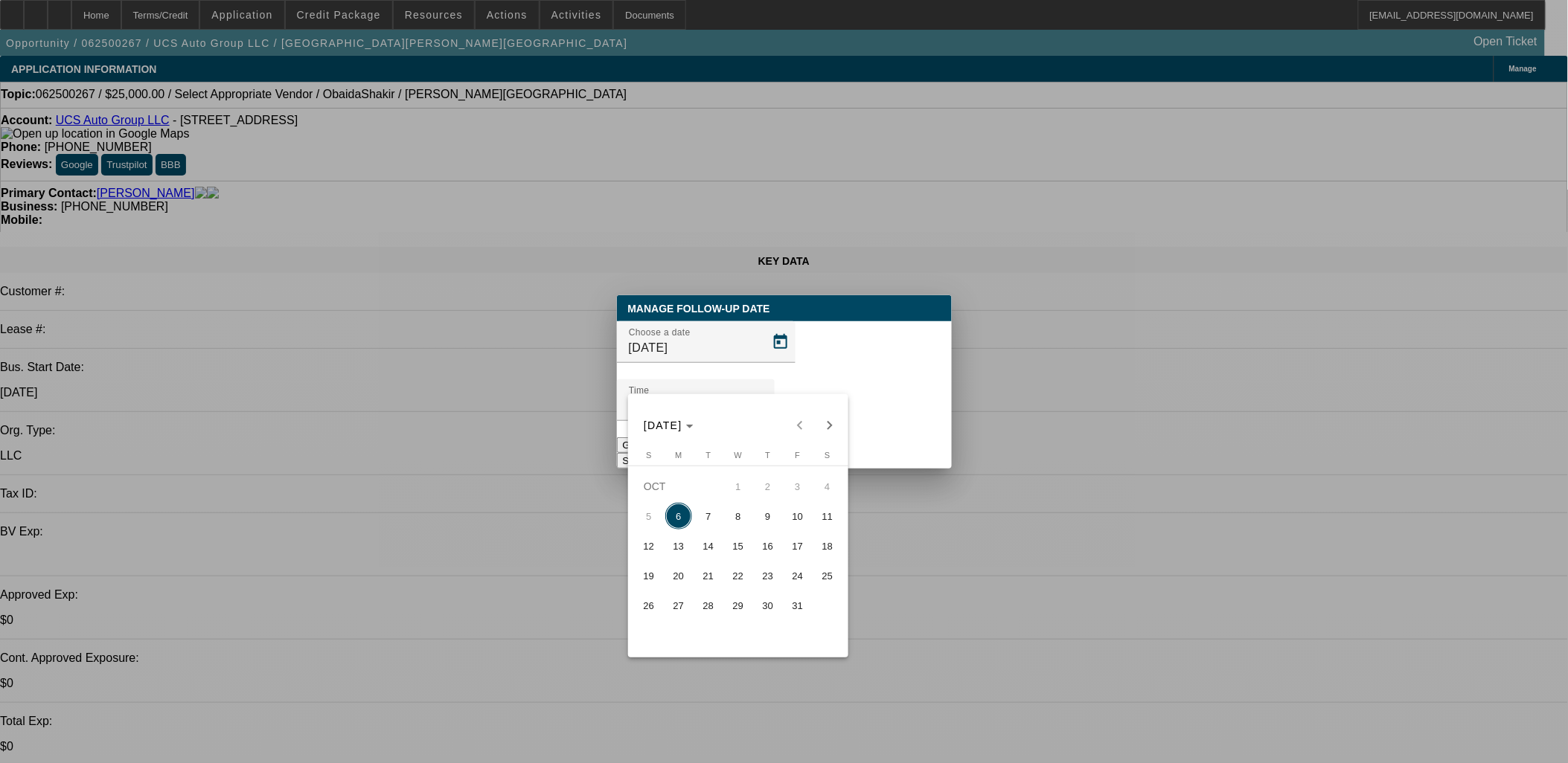
drag, startPoint x: 688, startPoint y: 583, endPoint x: 711, endPoint y: 540, distance: 48.8
click at [688, 583] on span "20" at bounding box center [679, 576] width 27 height 27
type input "[DATE]"
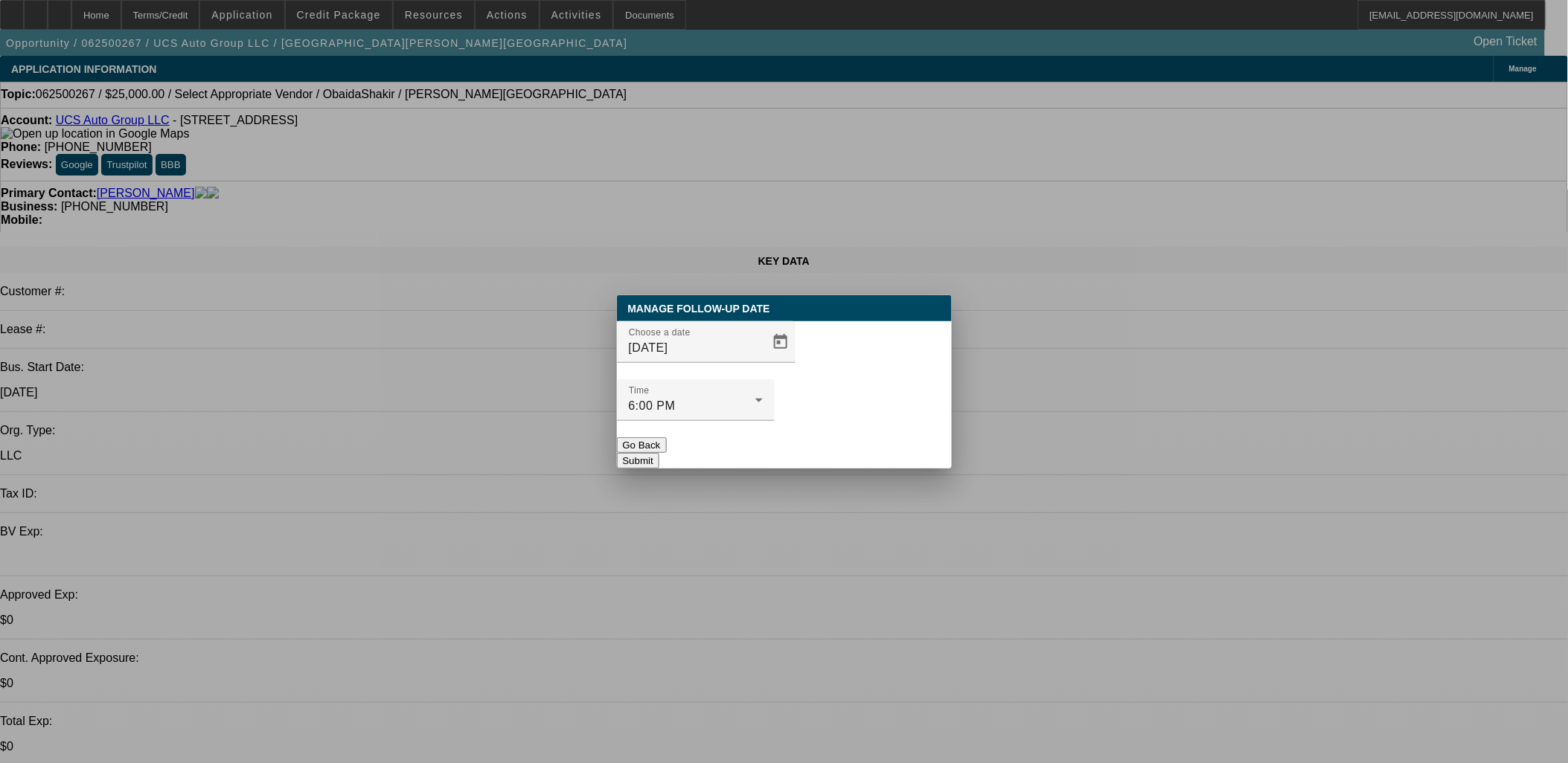
click at [844, 435] on div "Manage Follow-Up Date Choose a date [DATE] Time 6:00 PM Go Back Submit" at bounding box center [784, 382] width 335 height 173
drag, startPoint x: 844, startPoint y: 435, endPoint x: 839, endPoint y: 429, distance: 7.8
click at [660, 453] on button "Submit" at bounding box center [638, 461] width 42 height 16
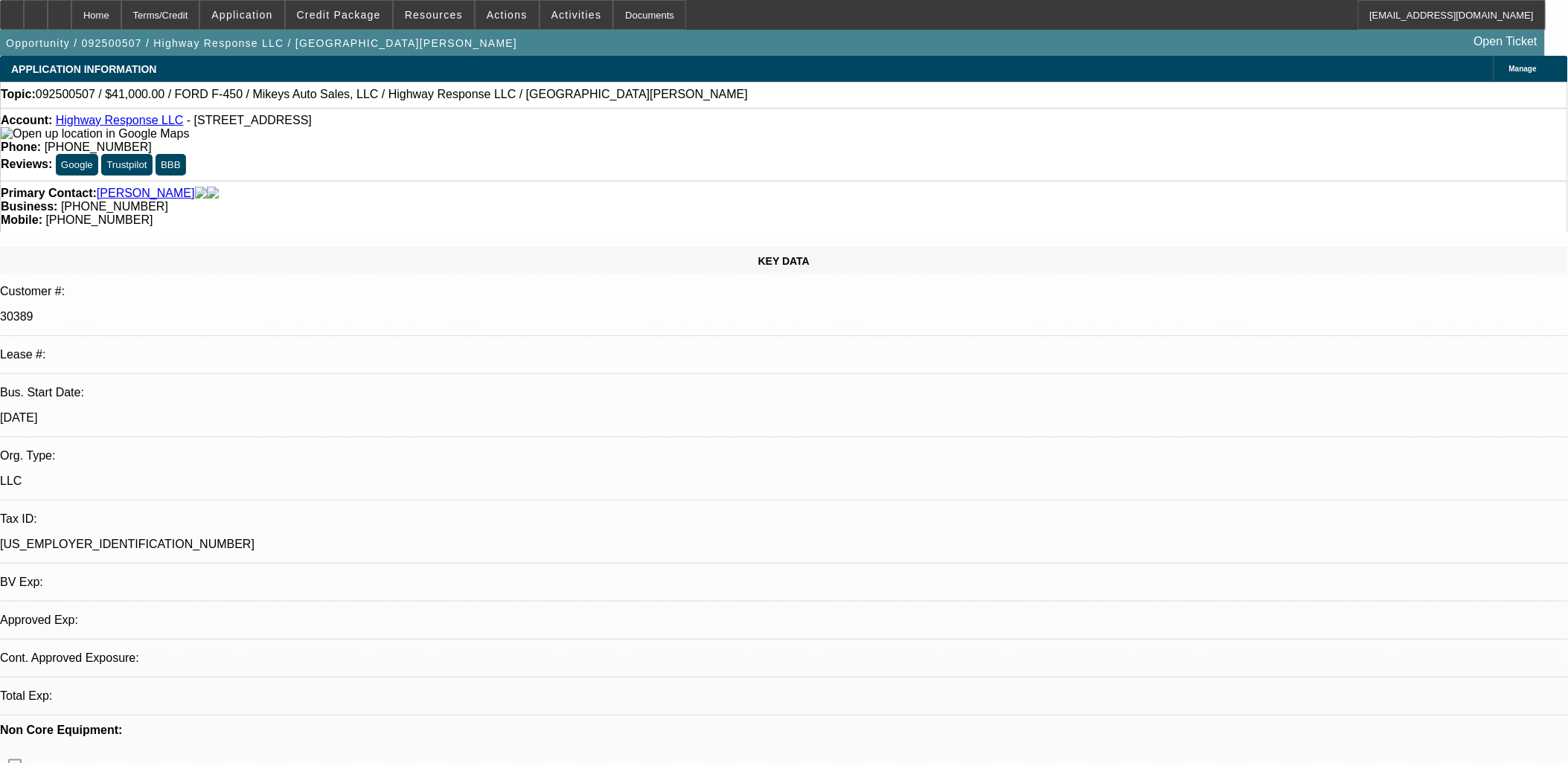
select select "0"
select select "2"
select select "0"
select select "2"
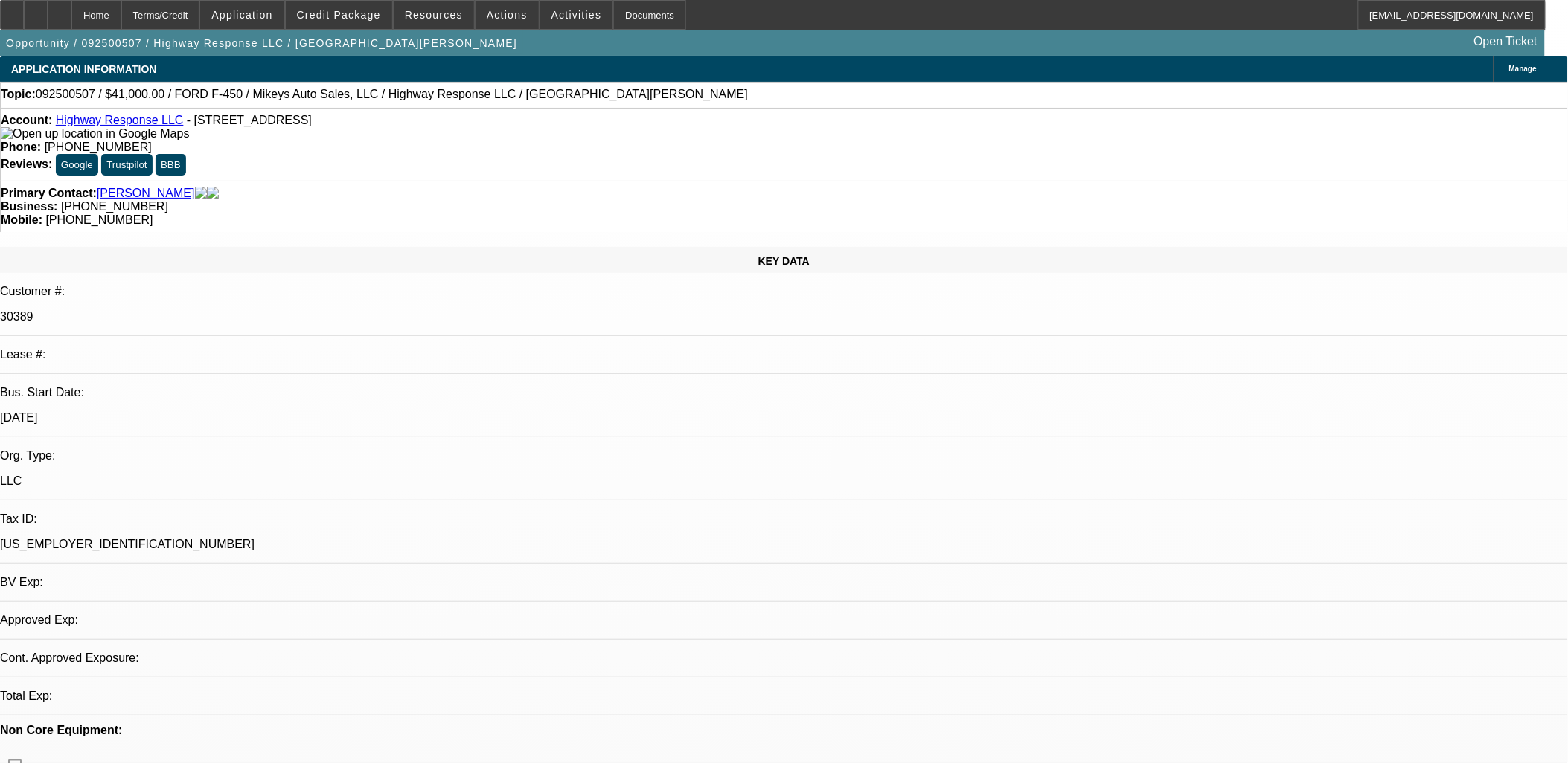
select select "0"
select select "2"
select select "0"
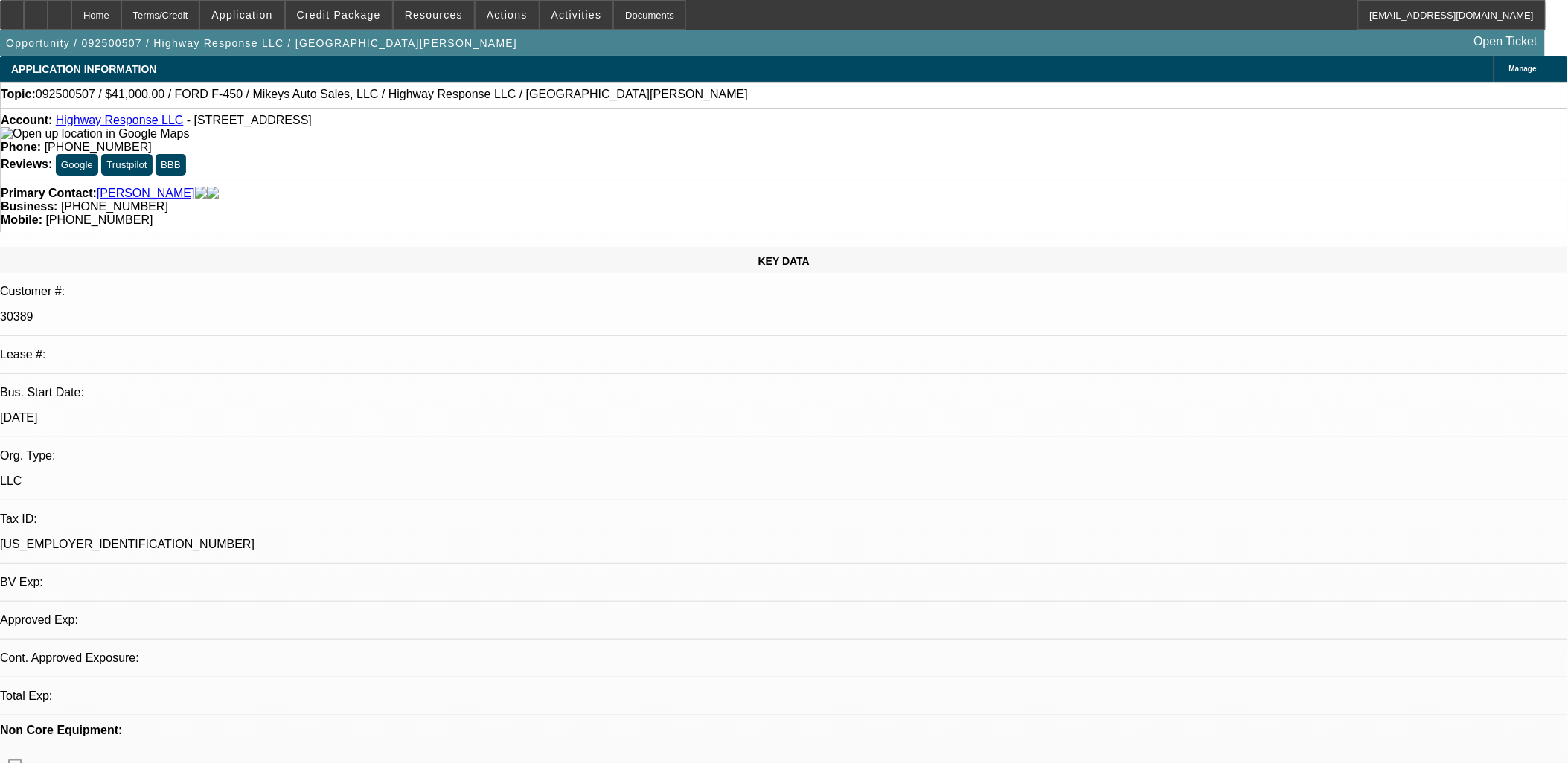
select select "2"
select select "0"
select select "1"
select select "2"
select select "6"
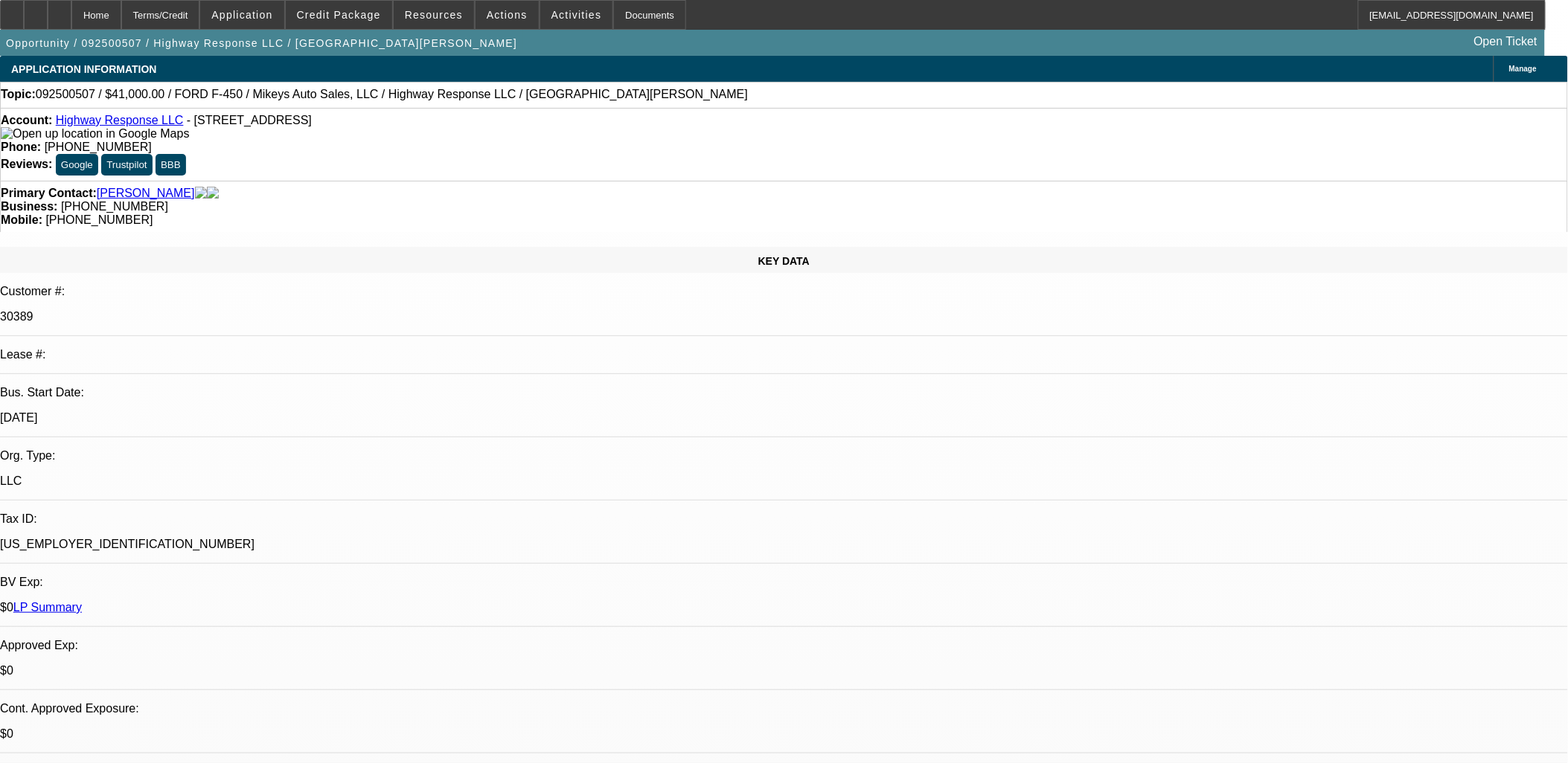
select select "1"
select select "2"
select select "6"
select select "1"
select select "2"
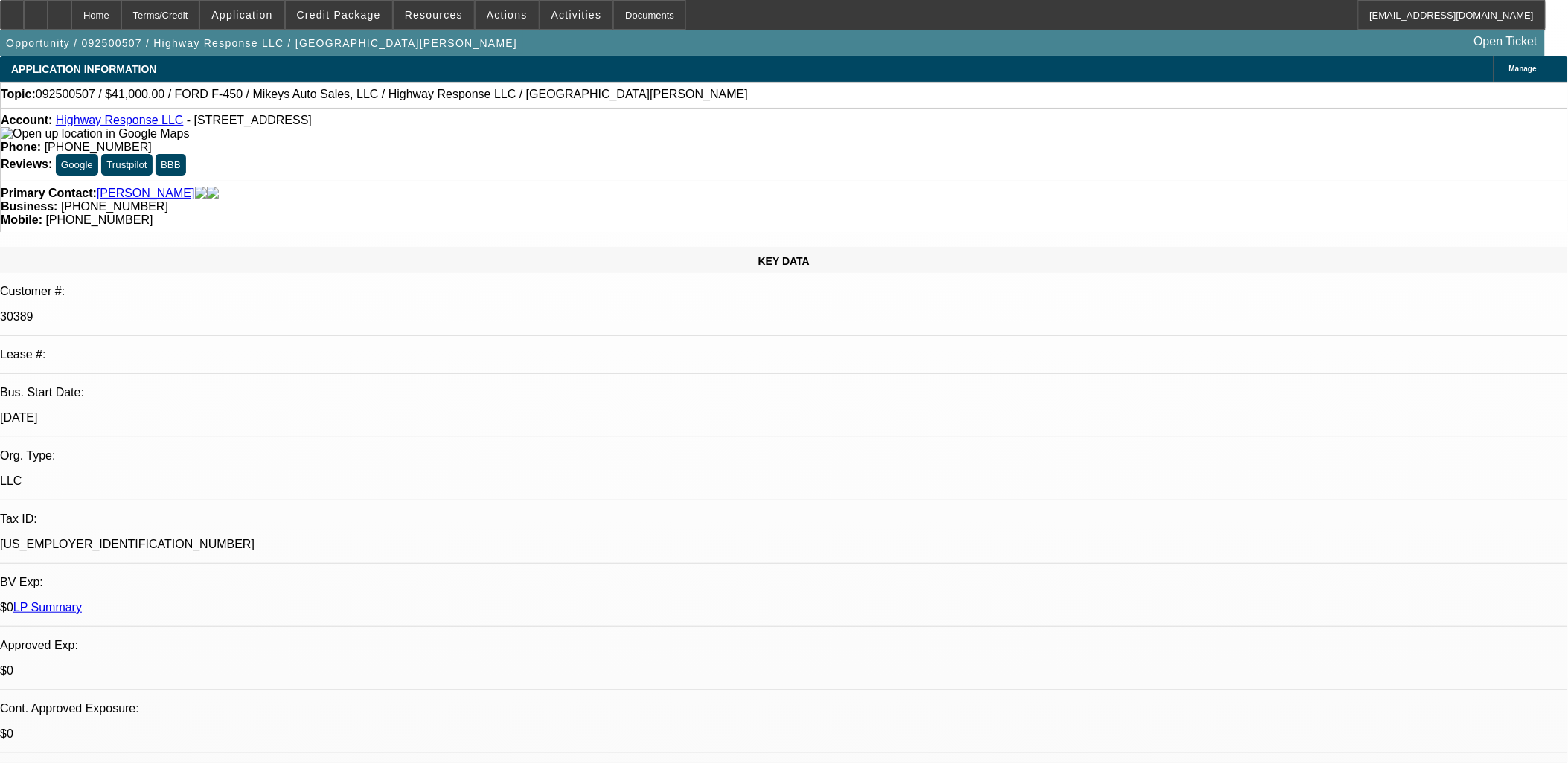
select select "6"
select select "1"
select select "2"
select select "6"
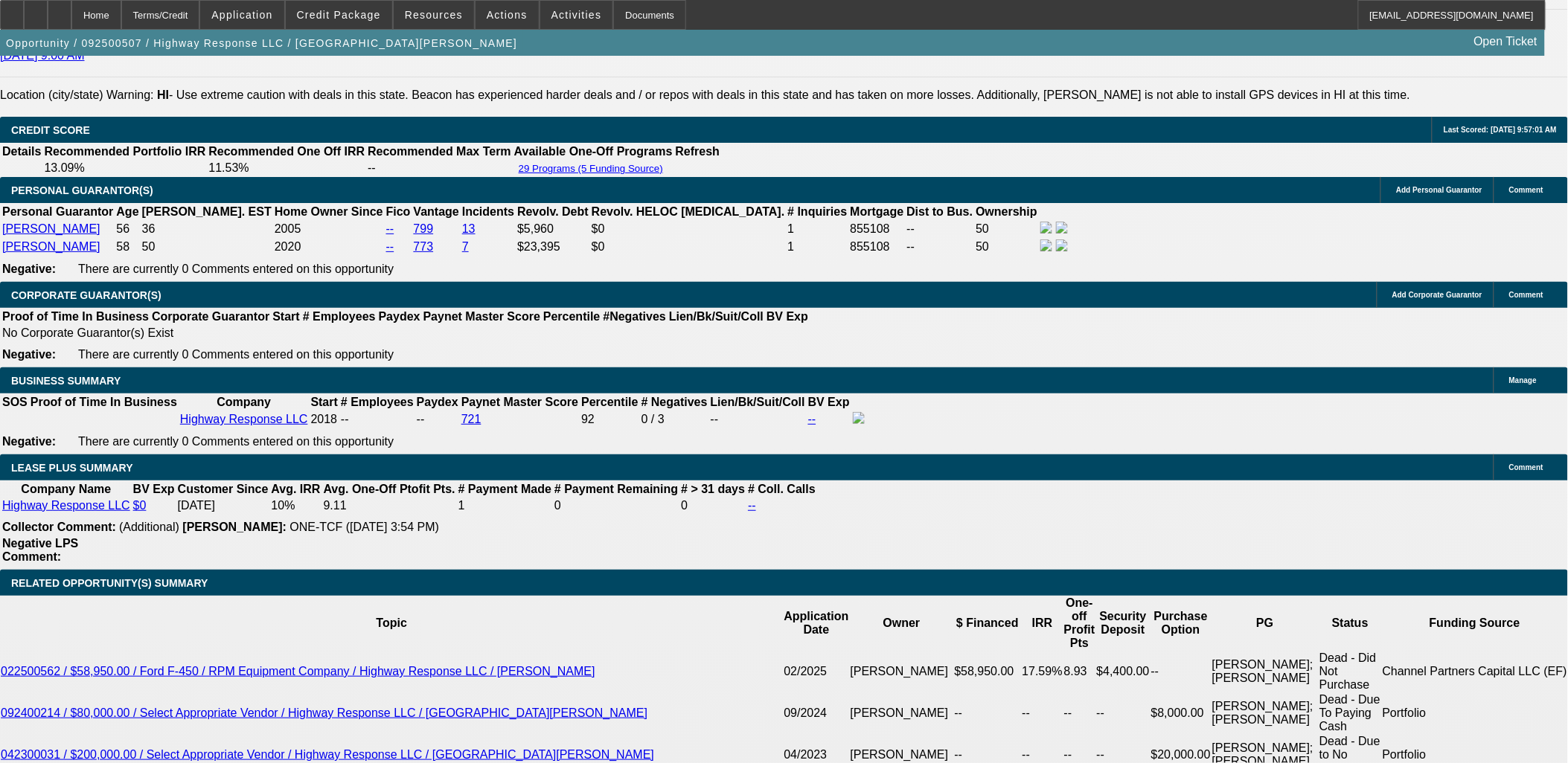
scroll to position [165, 0]
drag, startPoint x: 1216, startPoint y: 545, endPoint x: 1357, endPoint y: 570, distance: 143.2
click at [371, 23] on span at bounding box center [339, 15] width 106 height 36
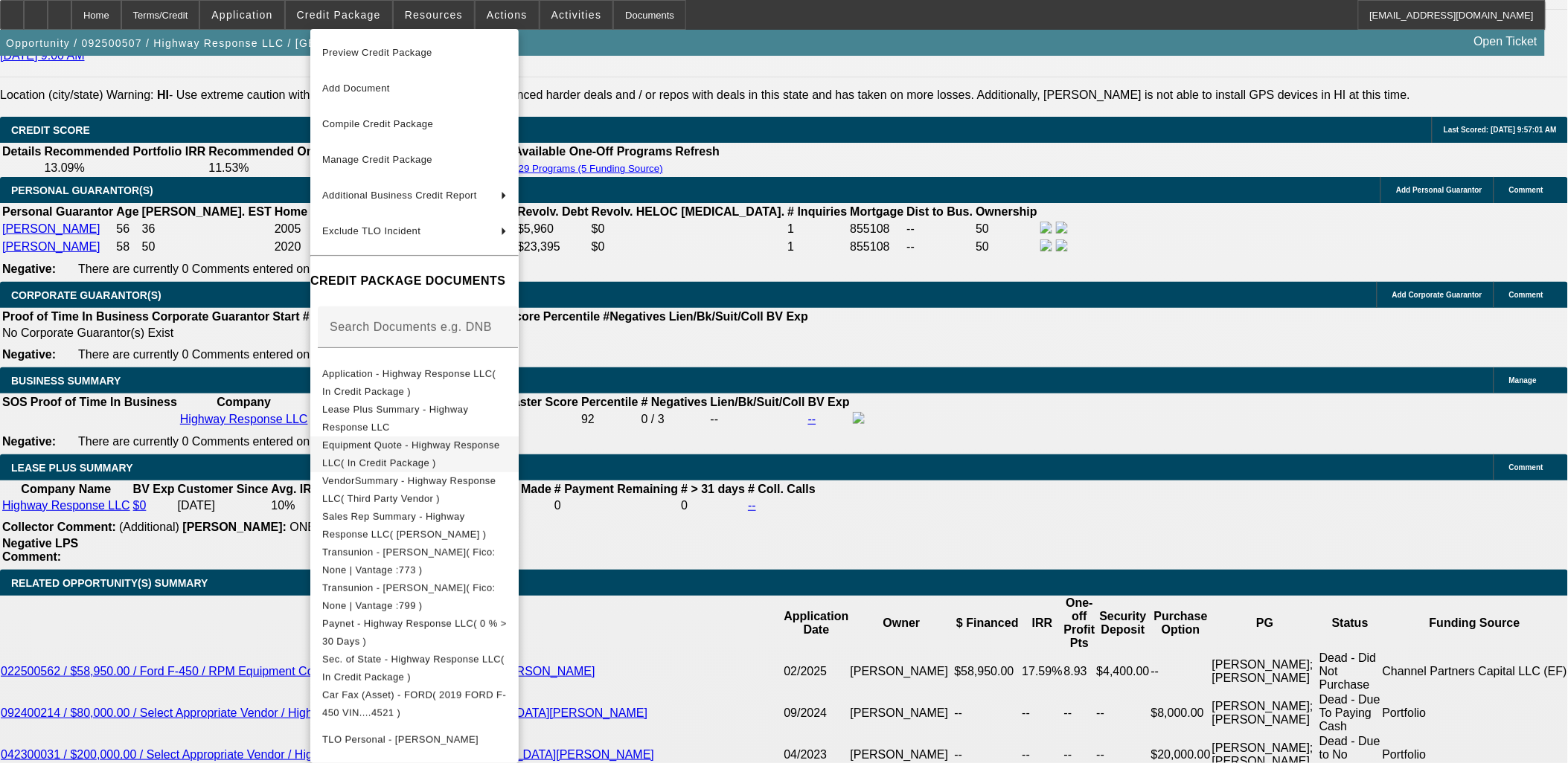
click at [421, 439] on button "Equipment Quote - Highway Response LLC( In Credit Package )" at bounding box center [414, 454] width 208 height 36
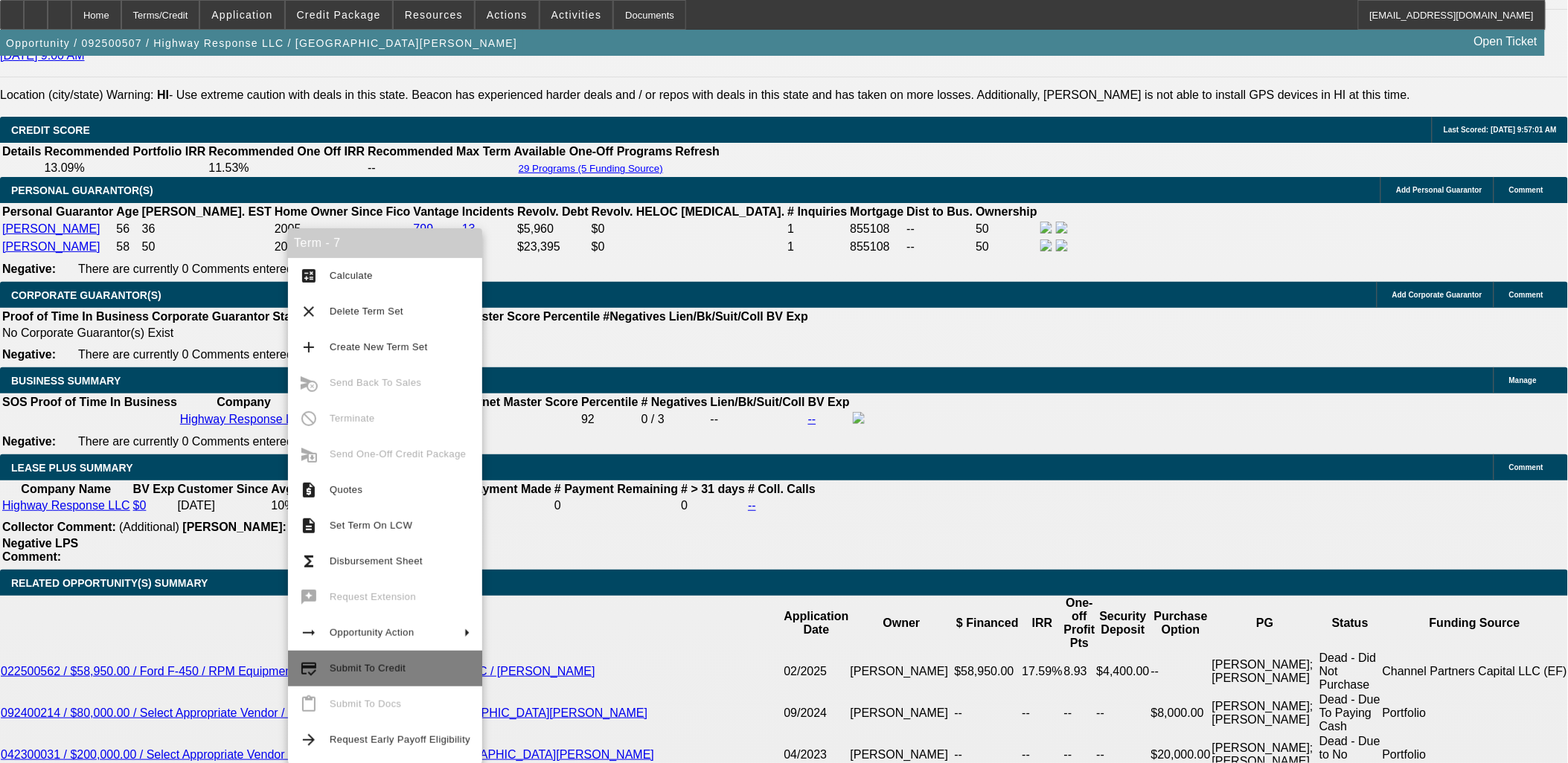
click at [375, 667] on span "Submit To Credit" at bounding box center [367, 669] width 76 height 11
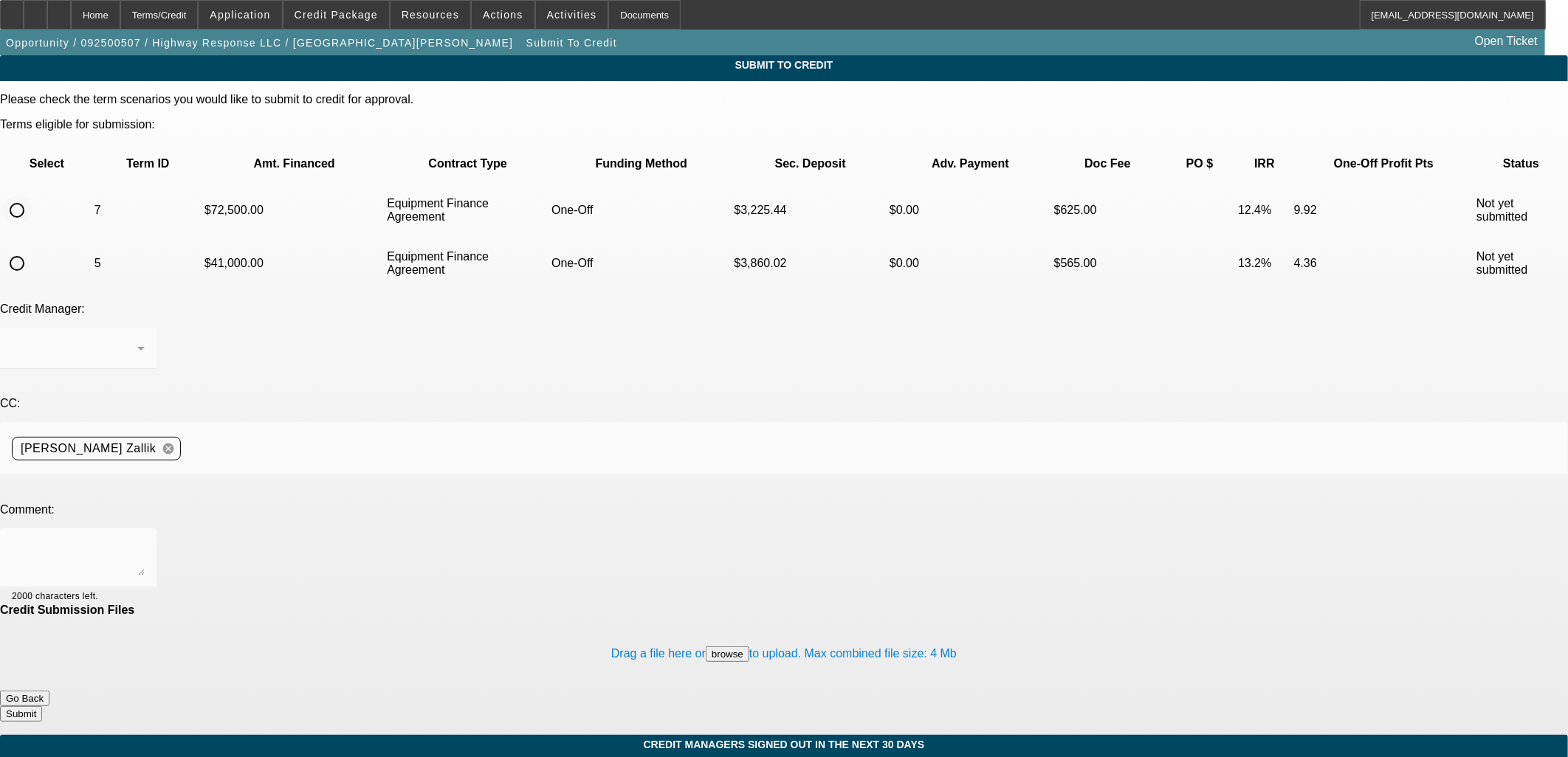
click at [32, 196] on input "radio" at bounding box center [17, 211] width 29 height 29
radio input "true"
click at [145, 529] on div at bounding box center [78, 558] width 133 height 59
drag, startPoint x: 417, startPoint y: 395, endPoint x: -41, endPoint y: 416, distance: 458.5
click at [0, 416] on html "Home Terms/Credit Application Credit Package Resources Actions Activities Docum…" at bounding box center [784, 378] width 1568 height 757
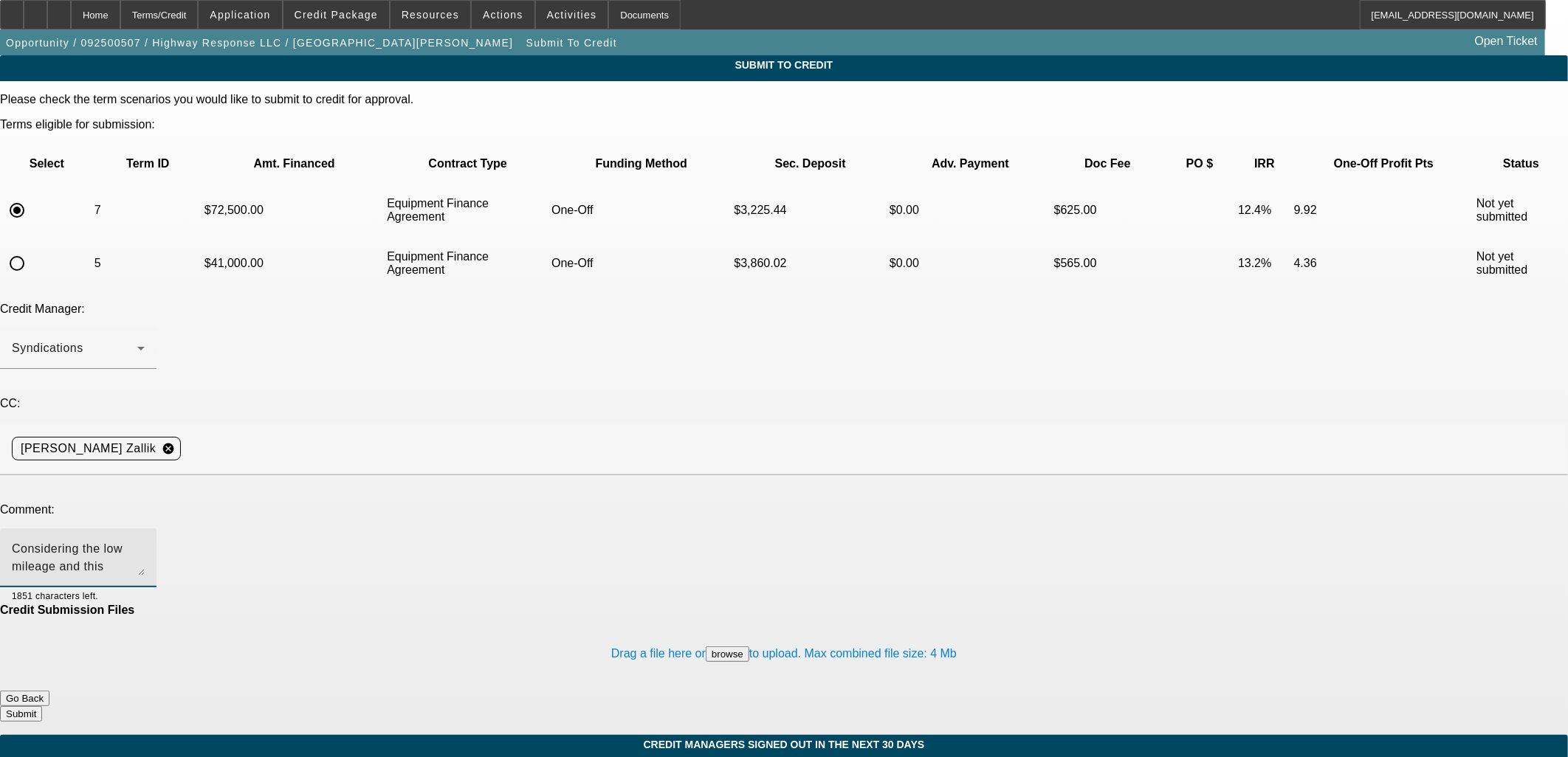
click at [145, 540] on textarea "Considering the low mileage and this equipment is basically new. The truck was …" at bounding box center [78, 558] width 133 height 36
click at [145, 540] on textarea "New Chevy 5500 Flatbeds are going for $80k+. Considering the low mileage and th…" at bounding box center [78, 558] width 133 height 36
drag, startPoint x: 948, startPoint y: 385, endPoint x: 992, endPoint y: 377, distance: 44.7
click at [145, 540] on textarea "New Chevy 5500 Flatbeds are going for $80k+. Considering the low mileage and pr…" at bounding box center [78, 558] width 133 height 36
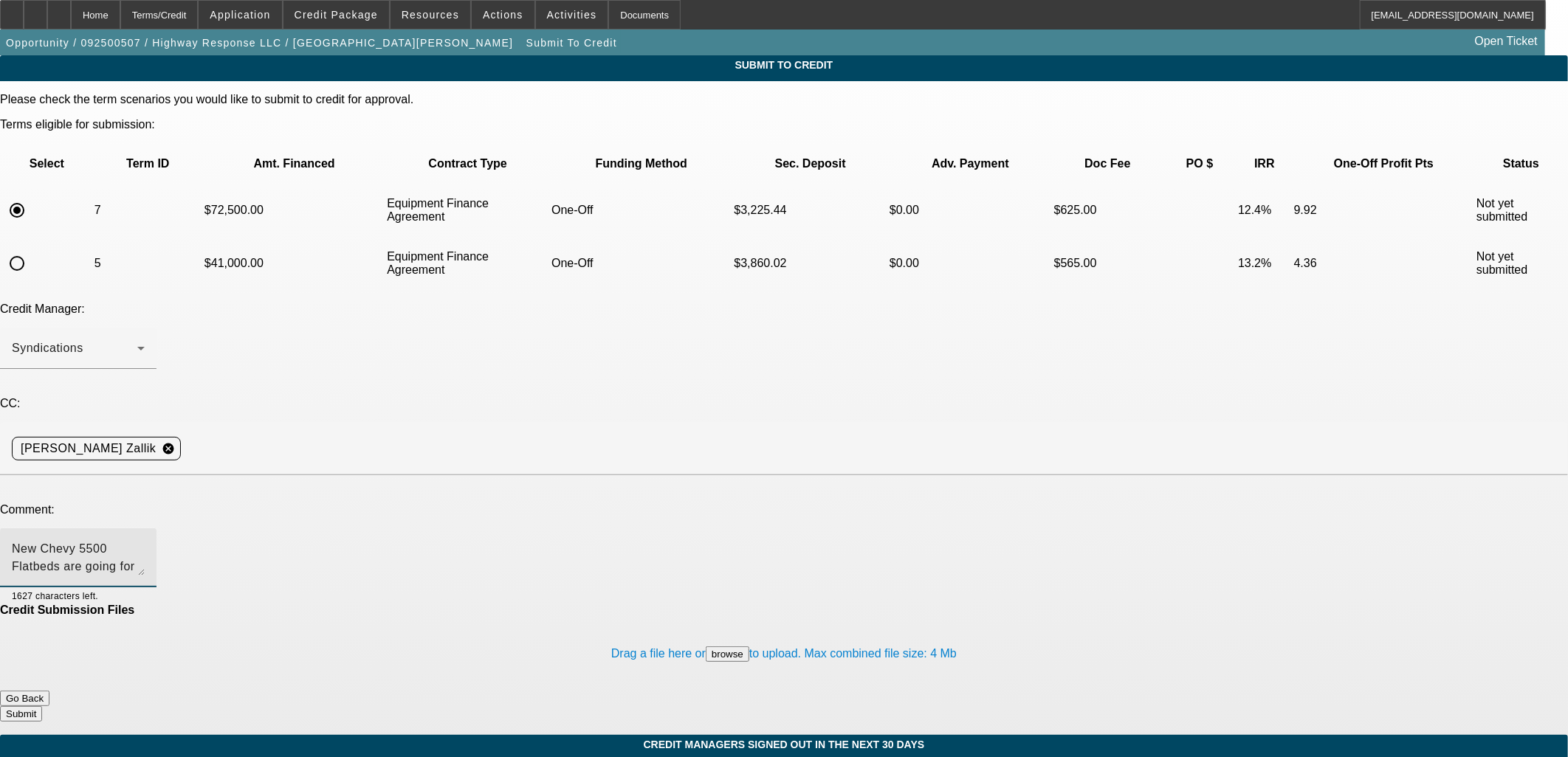
scroll to position [13, 0]
click at [156, 529] on div "New Chevy 5500 Flatbeds are going for $80k+. Considering the low mileage and pr…" at bounding box center [78, 558] width 156 height 59
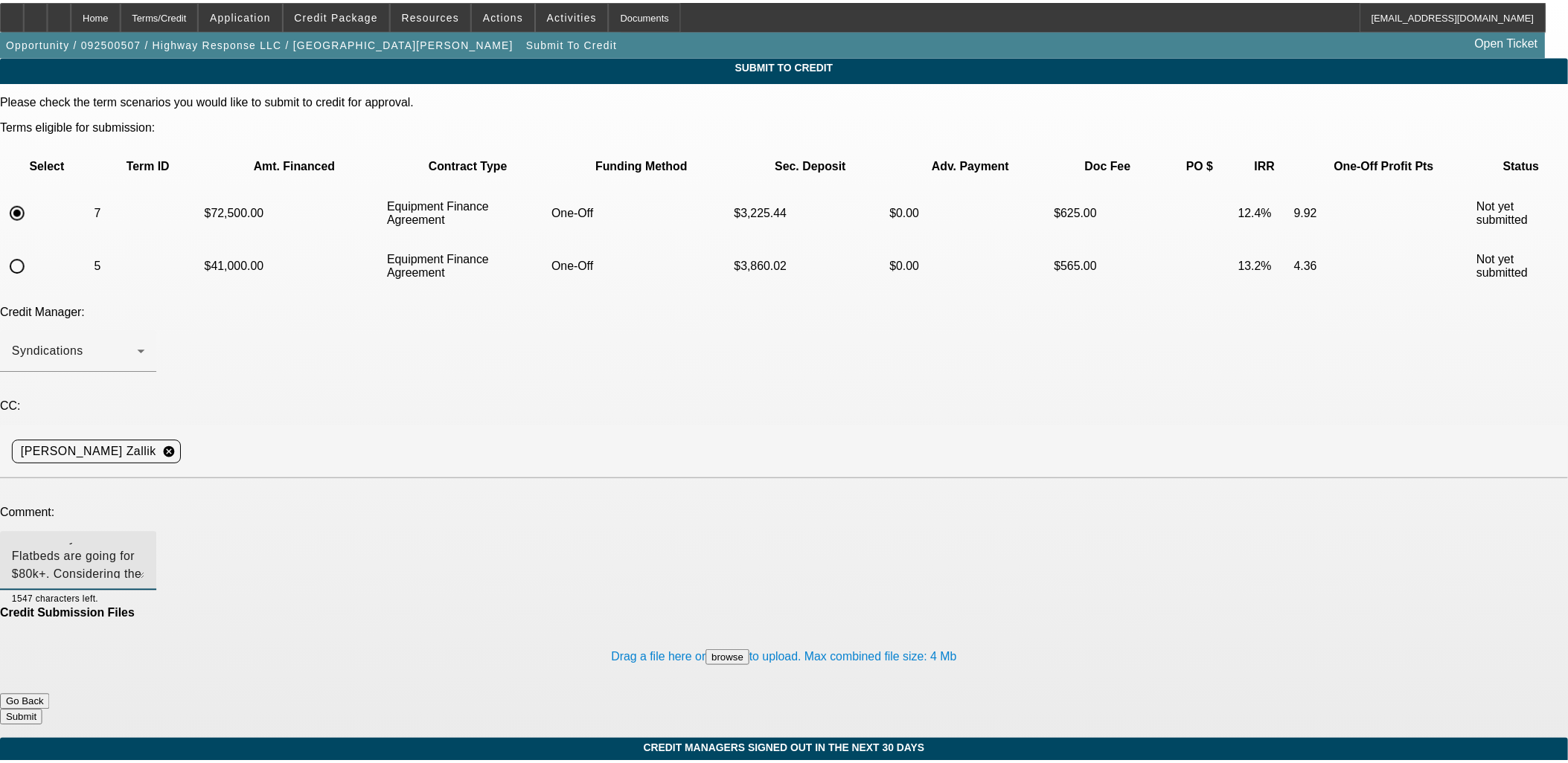
scroll to position [0, 0]
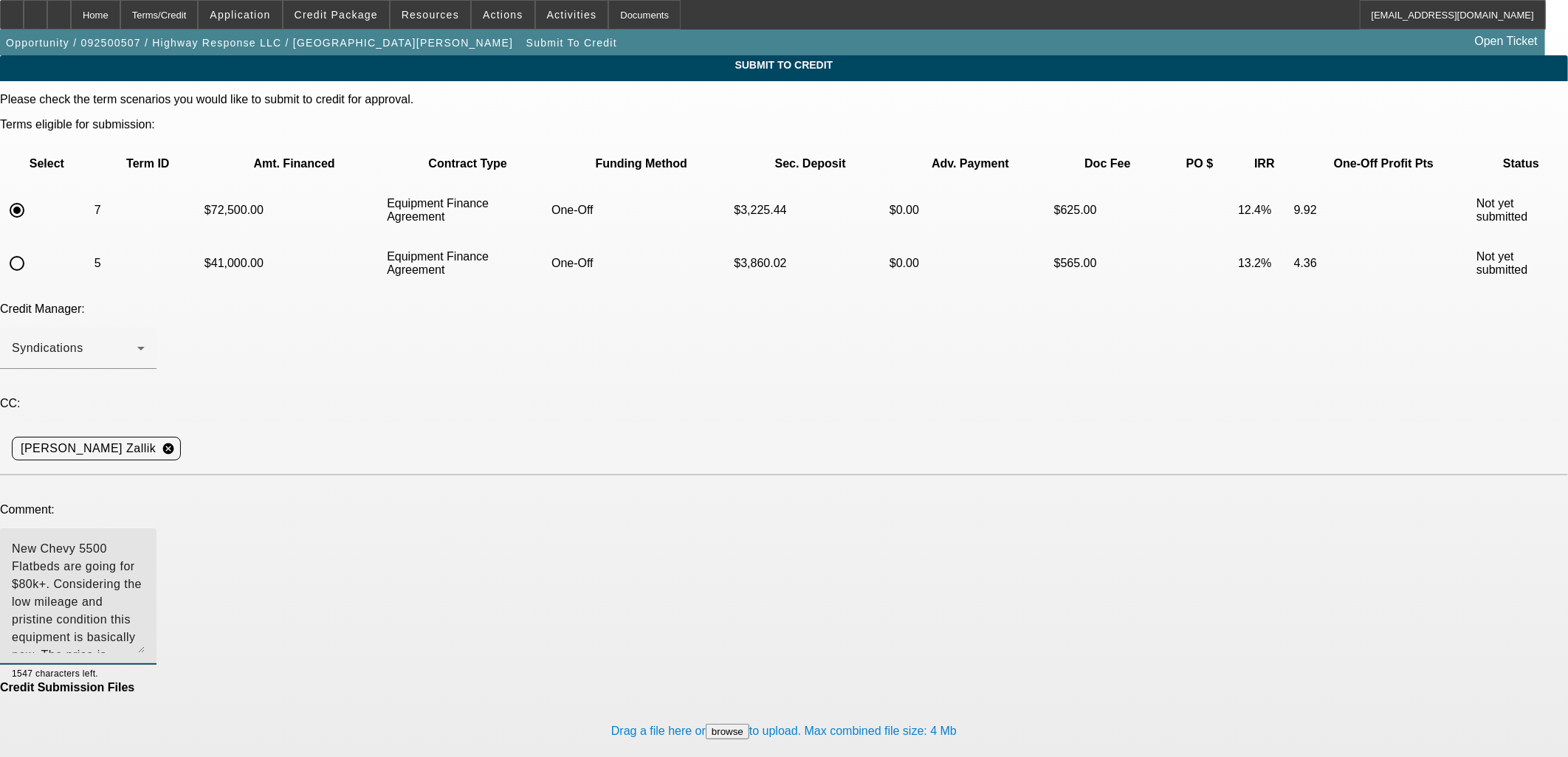
drag, startPoint x: 997, startPoint y: 410, endPoint x: 905, endPoint y: 472, distance: 110.9
click at [1014, 529] on div "New Chevy 5500 Flatbeds are going for $80k+. Considering the low mileage and pr…" at bounding box center [784, 605] width 1568 height 152
drag, startPoint x: 890, startPoint y: 462, endPoint x: 897, endPoint y: 469, distance: 9.9
click at [145, 540] on textarea "New Chevy 5500 Flatbeds are going for $80k+. Considering the low mileage and pr…" at bounding box center [78, 601] width 133 height 122
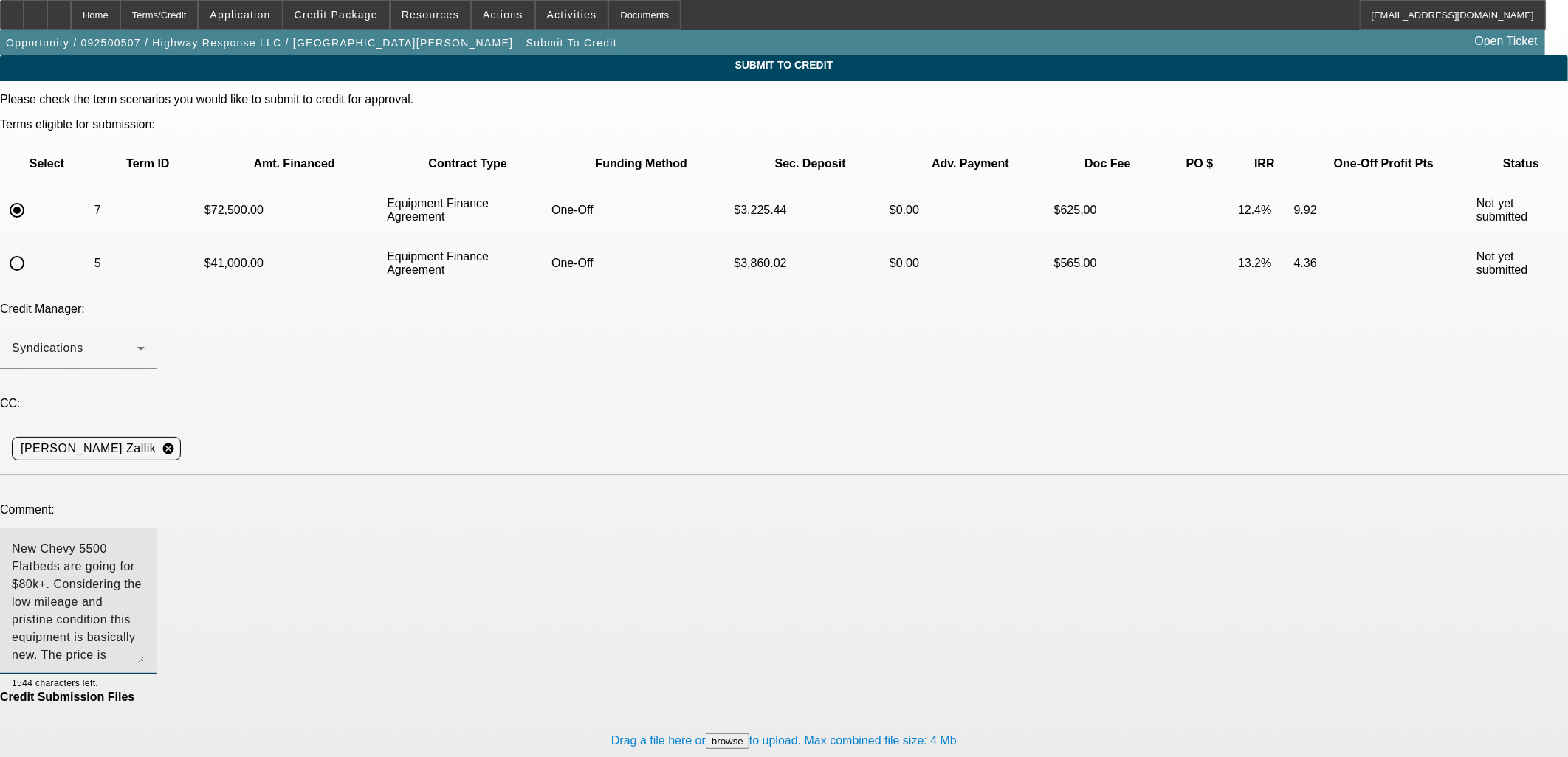
click at [145, 540] on textarea "New Chevy 5500 Flatbeds are going for $80k+. Considering the low mileage and pr…" at bounding box center [78, 601] width 133 height 122
drag, startPoint x: 337, startPoint y: 402, endPoint x: 355, endPoint y: 404, distance: 18.1
click at [145, 540] on textarea "New Chevy 5500 Flatbeds are going for $80k+. Considering the low mileage and pr…" at bounding box center [78, 601] width 133 height 122
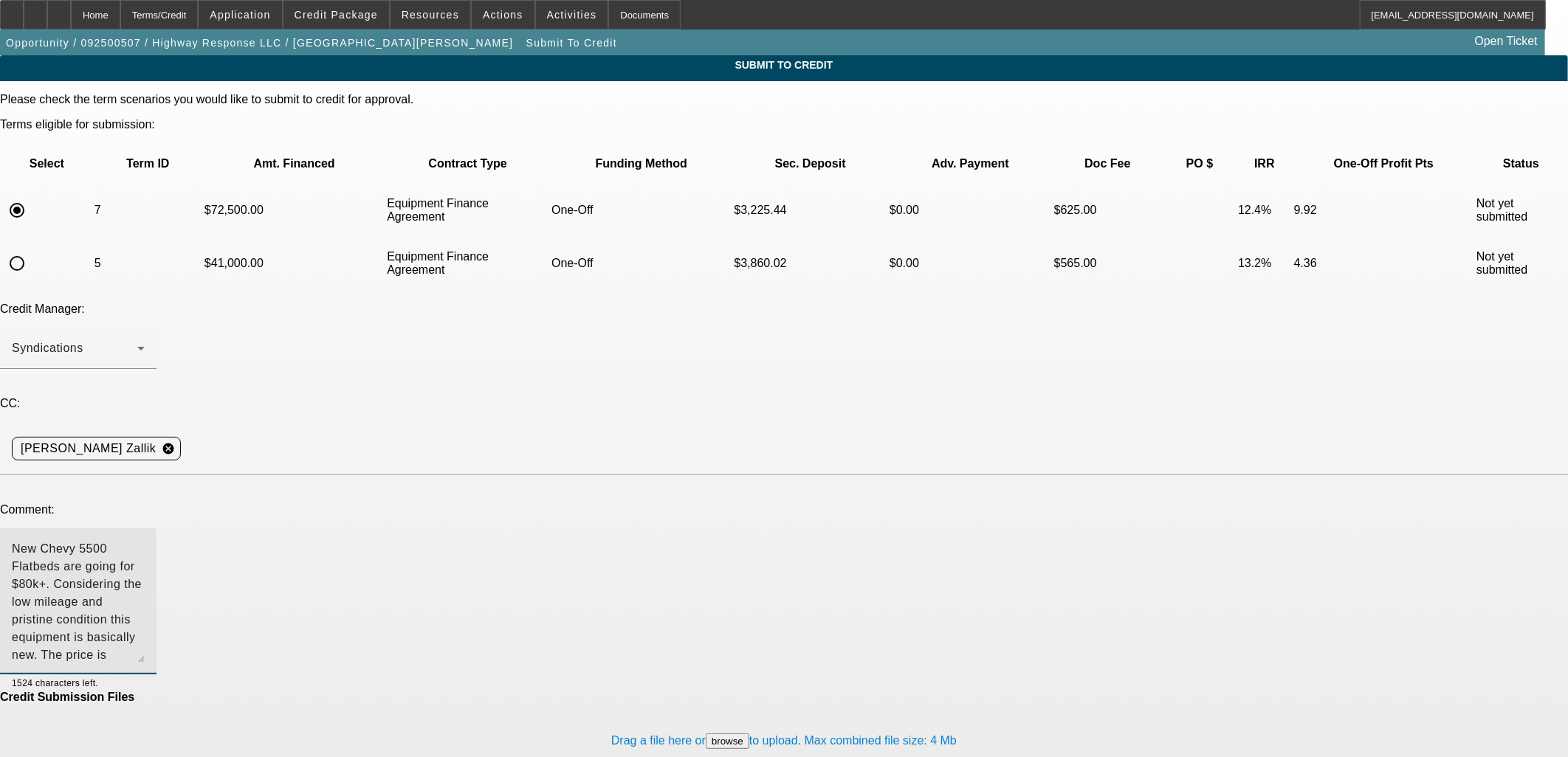
click at [145, 540] on textarea "New Chevy 5500 Flatbeds are going for $80k+. Considering the low mileage and pr…" at bounding box center [78, 601] width 133 height 122
drag, startPoint x: 702, startPoint y: 401, endPoint x: 608, endPoint y: 402, distance: 94.0
click at [145, 540] on textarea "New Chevy 5500 Flatbeds are going for $80k+. Considering the low mileage and pr…" at bounding box center [78, 601] width 133 height 122
type textarea "New Chevy 5500 Flatbeds are going for $80k+. Considering the low mileage and pr…"
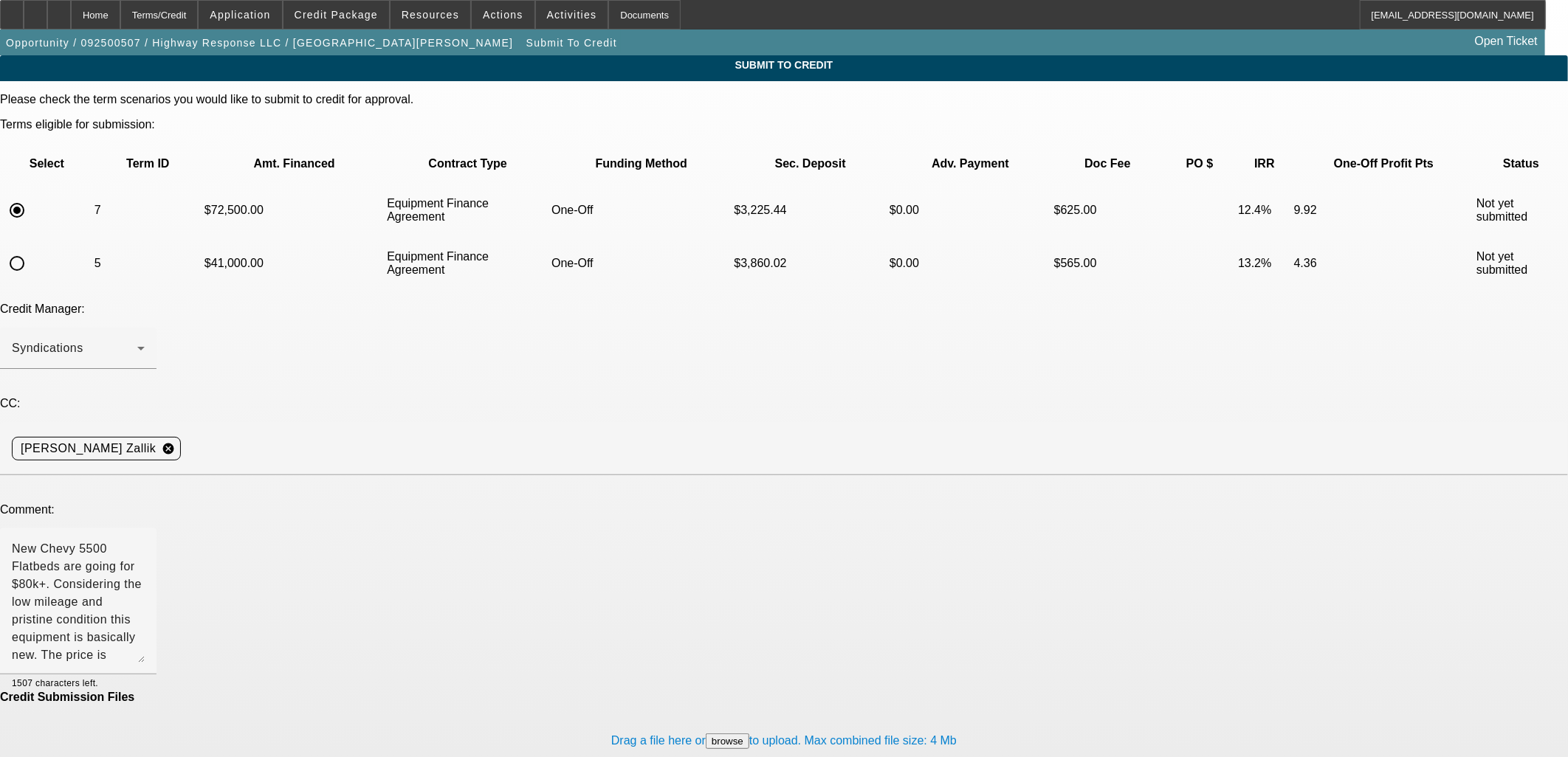
click at [1029, 424] on div "Submit To Credit Please check the term scenarios you would like to submit to cr…" at bounding box center [784, 439] width 1568 height 767
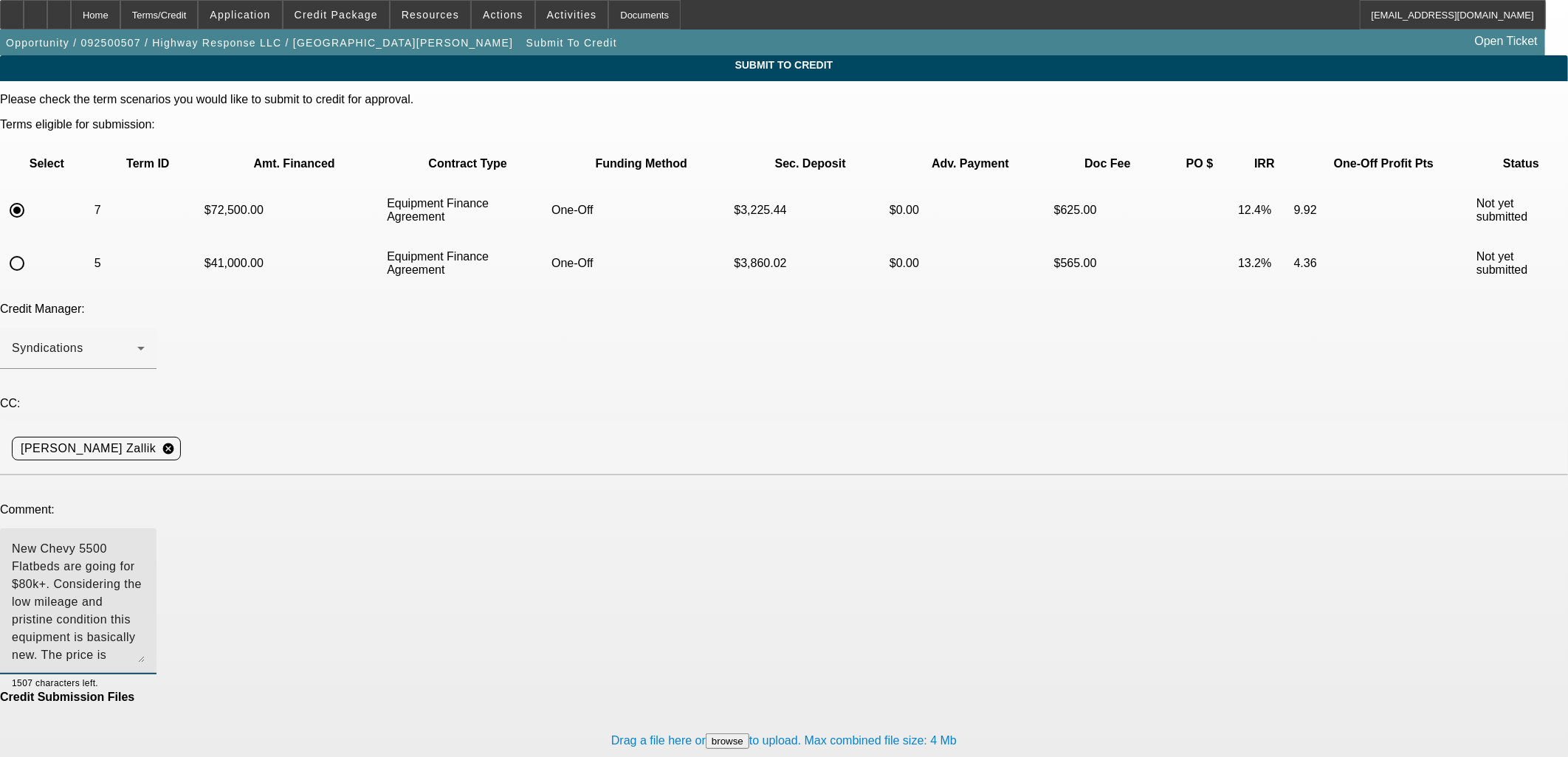
click at [145, 540] on textarea "New Chevy 5500 Flatbeds are going for $80k+. Considering the low mileage and pr…" at bounding box center [78, 601] width 133 height 122
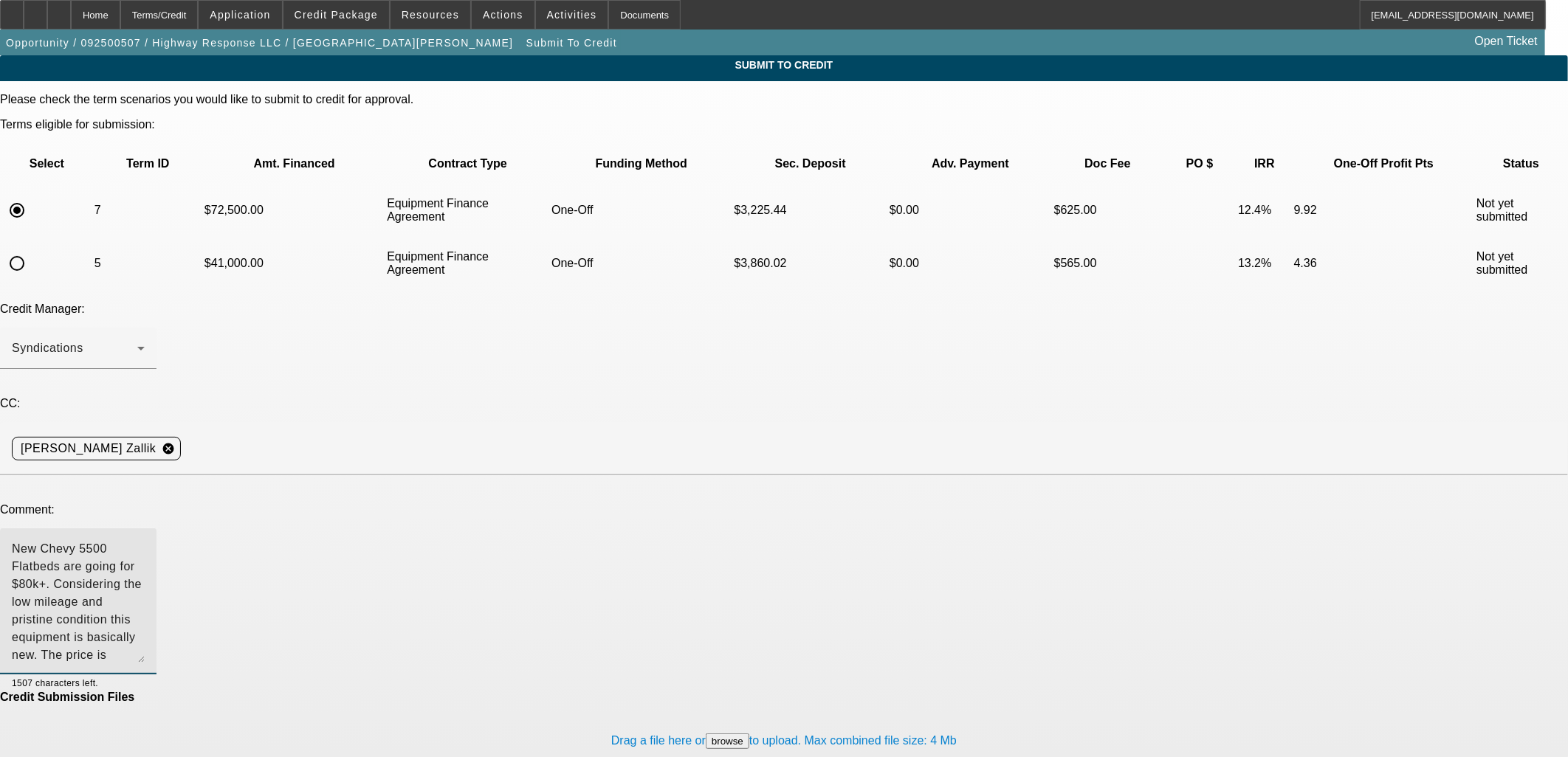
click at [145, 540] on textarea "New Chevy 5500 Flatbeds are going for $80k+. Considering the low mileage and pr…" at bounding box center [78, 601] width 133 height 122
drag, startPoint x: 257, startPoint y: 422, endPoint x: 681, endPoint y: 452, distance: 425.1
click at [145, 540] on textarea "New Chevy 5500 Flatbeds are going for $80k+. Considering the low mileage and pr…" at bounding box center [78, 601] width 133 height 122
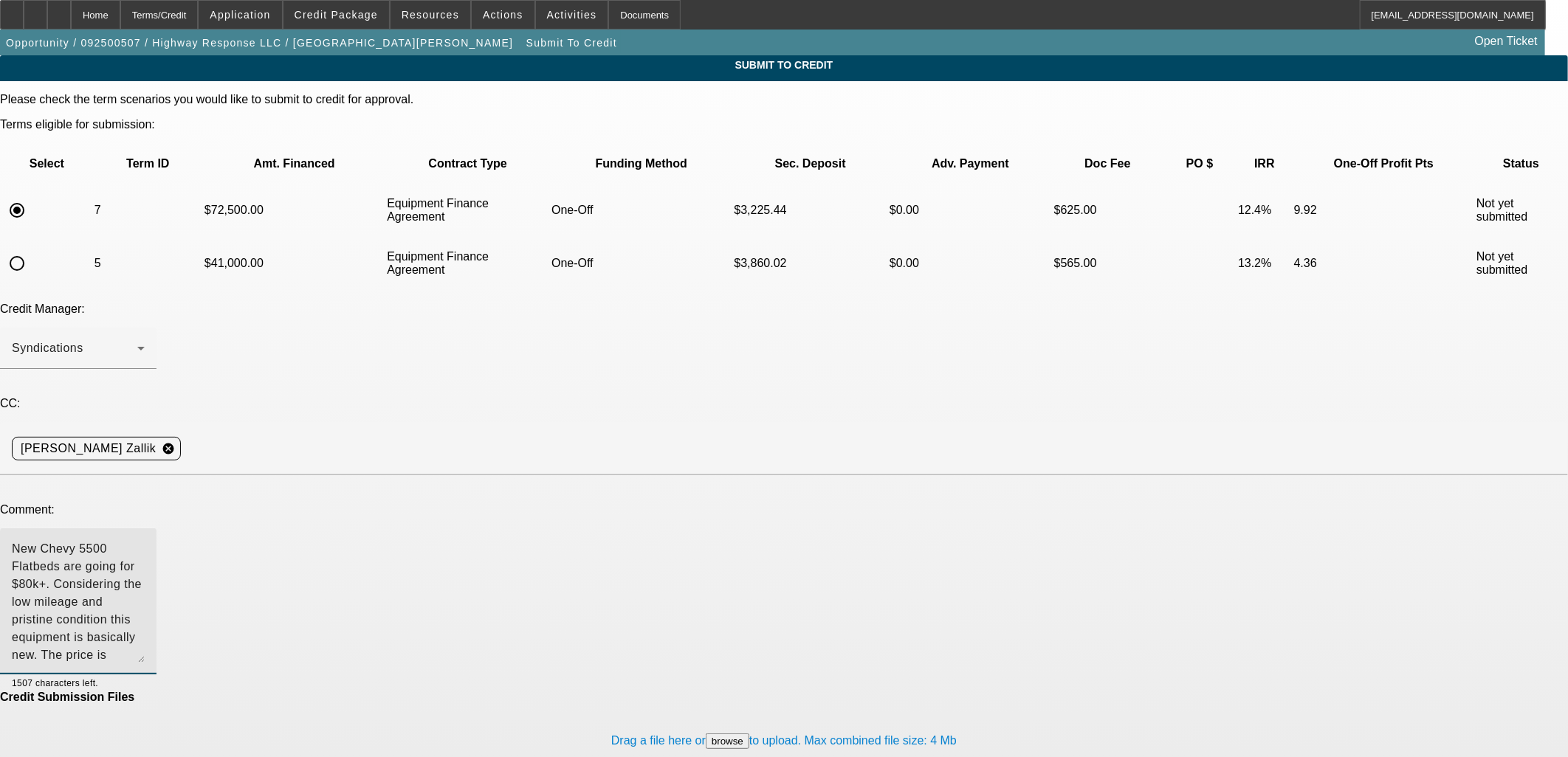
click at [145, 540] on textarea "New Chevy 5500 Flatbeds are going for $80k+. Considering the low mileage and pr…" at bounding box center [78, 601] width 133 height 122
click at [929, 674] on div "Please check the term scenarios you would like to submit to credit for approval…" at bounding box center [784, 450] width 1568 height 716
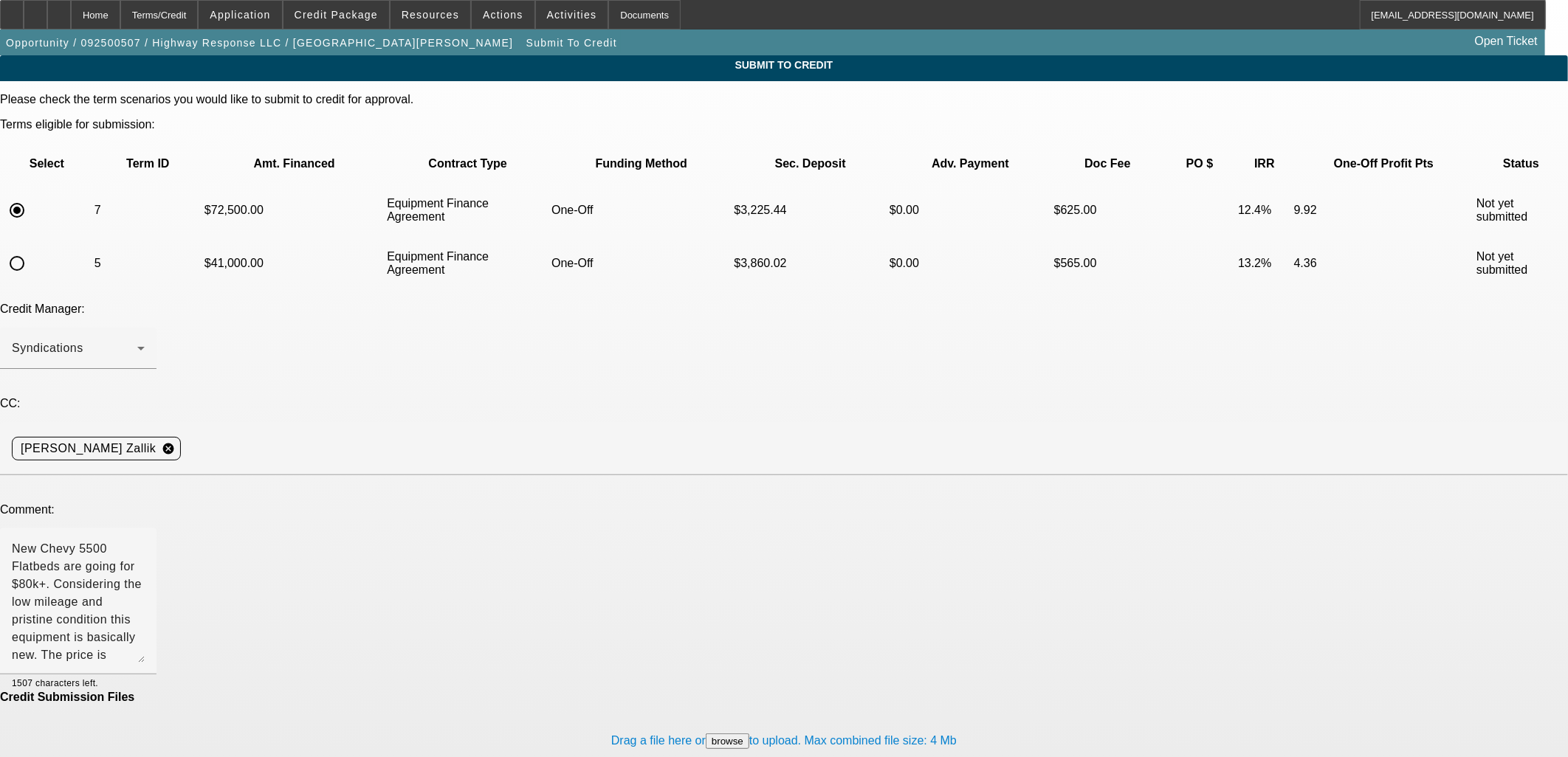
drag, startPoint x: 929, startPoint y: 674, endPoint x: 928, endPoint y: 687, distance: 13.0
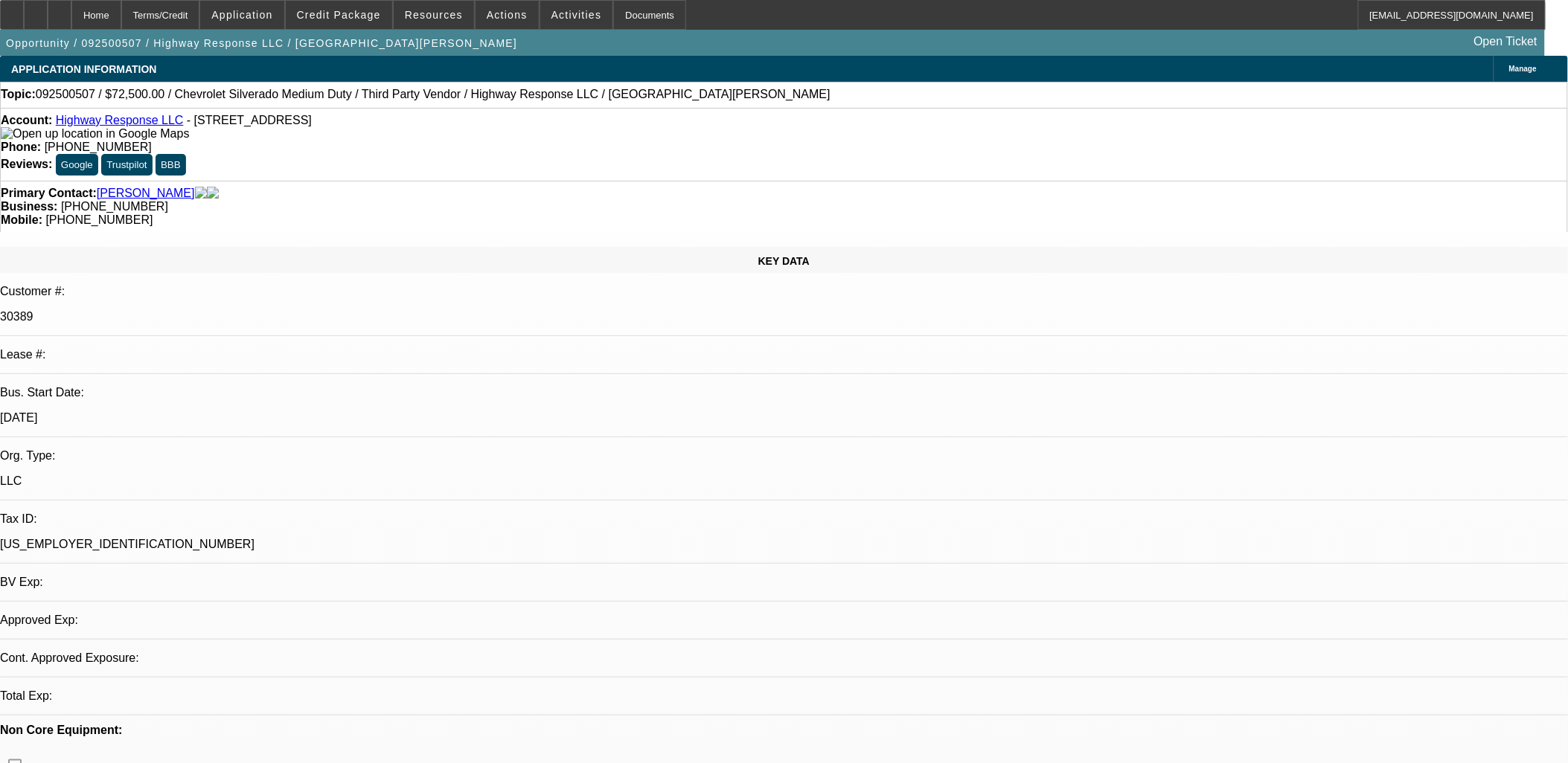
select select "0"
select select "2"
select select "0"
select select "6"
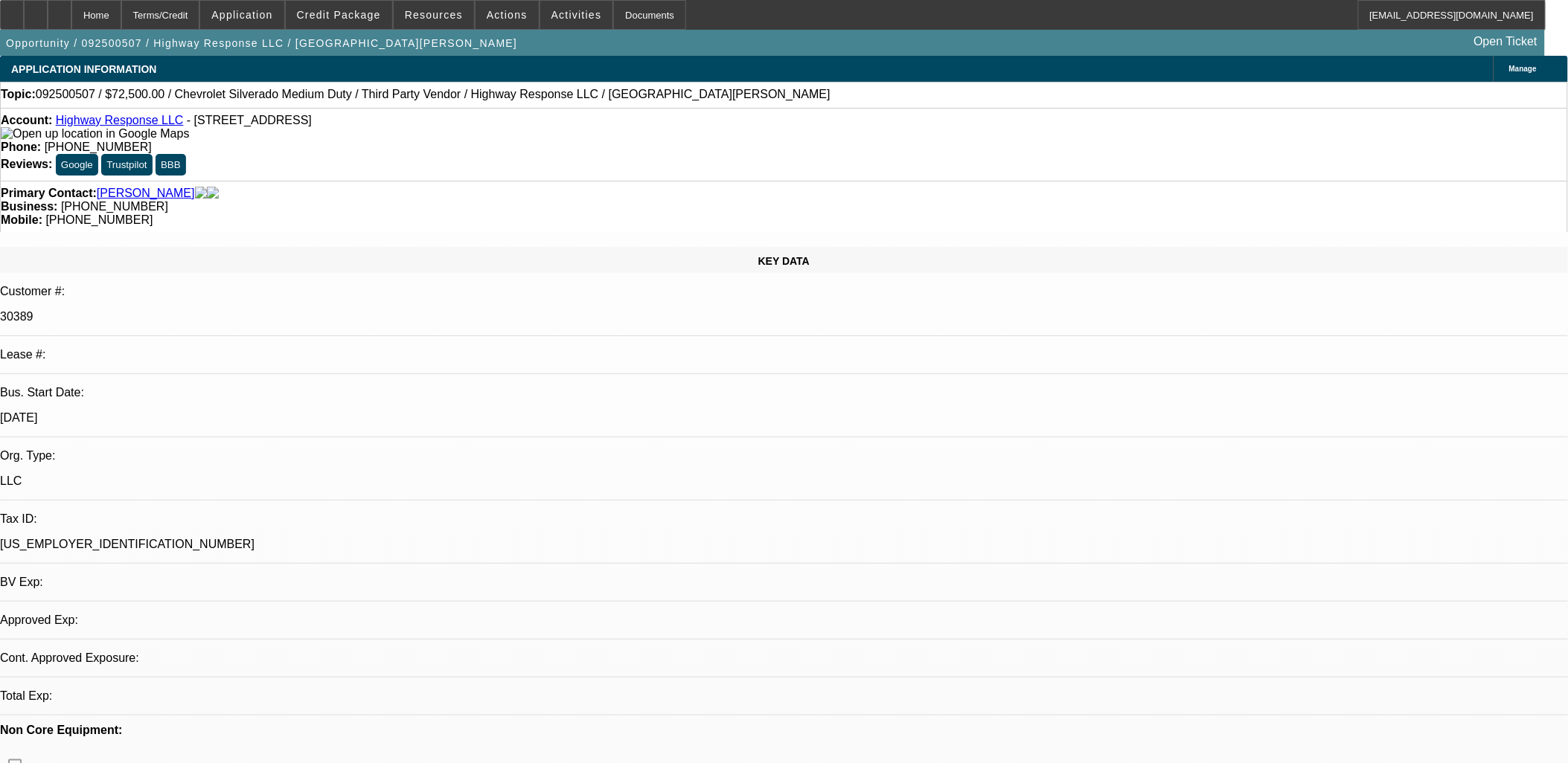
select select "0"
select select "2"
select select "0"
select select "6"
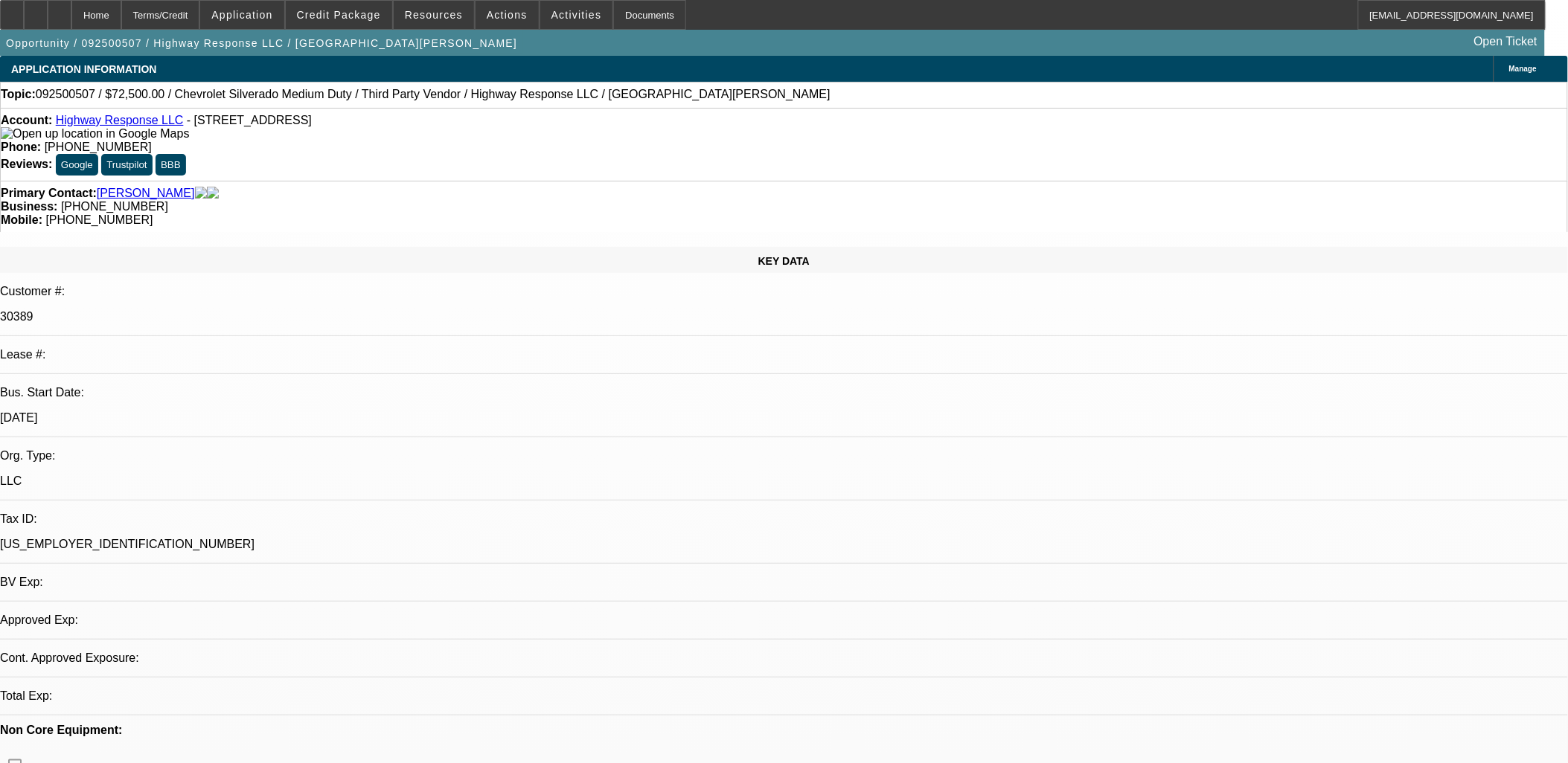
select select "0"
select select "2"
select select "0"
select select "6"
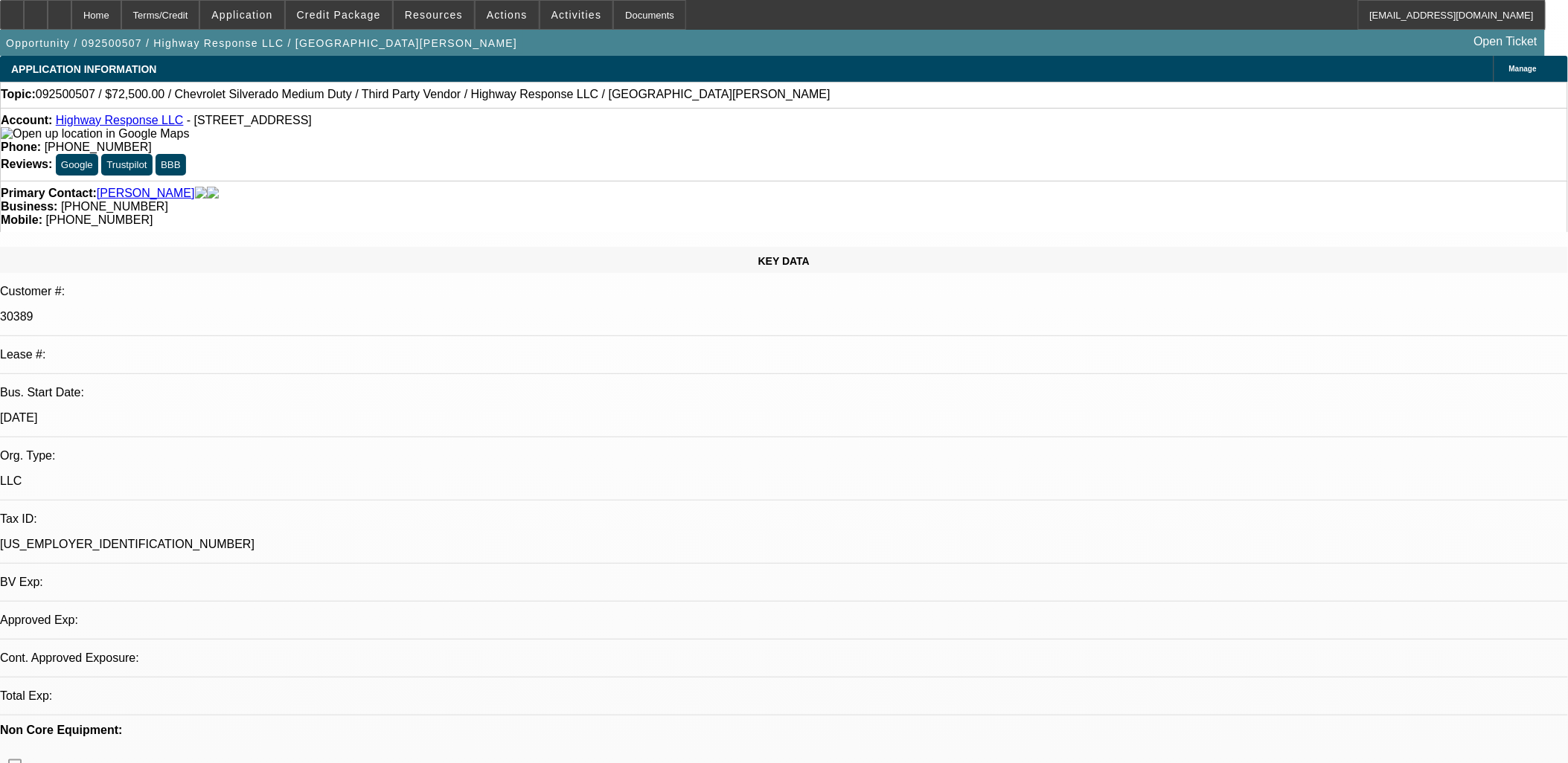
select select "0"
select select "2"
select select "0"
select select "6"
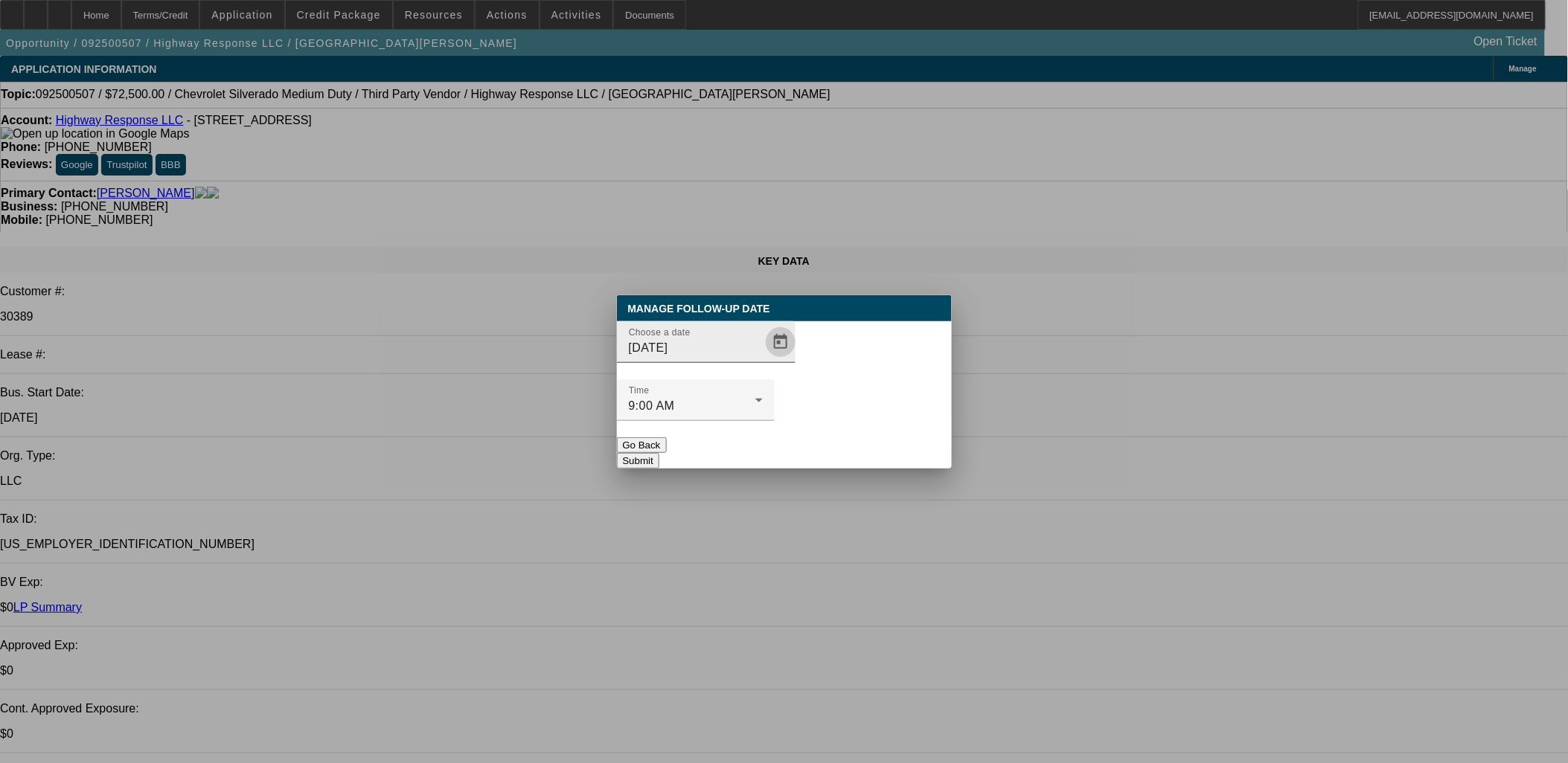
click at [763, 360] on span "Open calendar" at bounding box center [780, 342] width 36 height 36
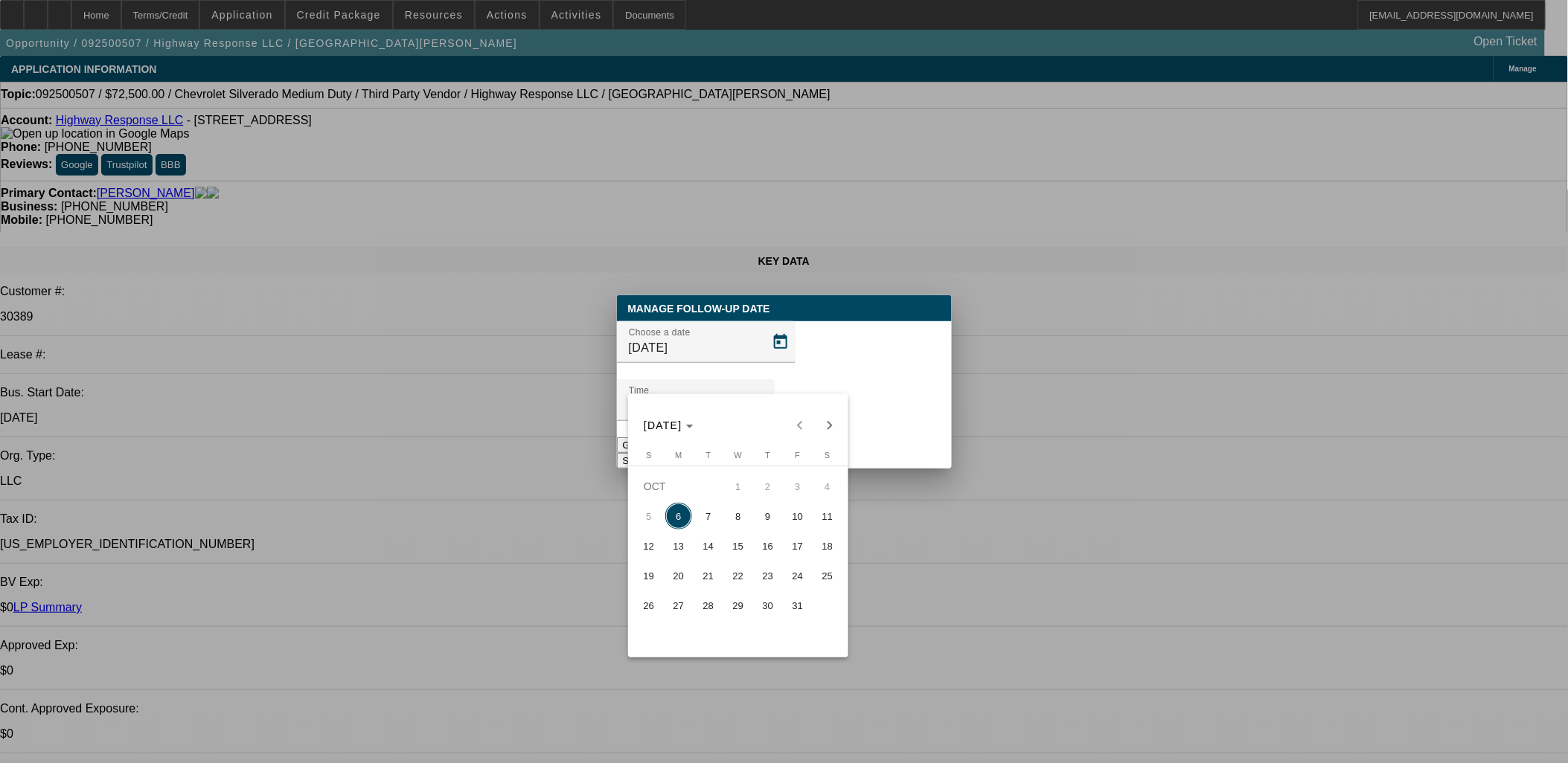
click at [709, 516] on span "7" at bounding box center [709, 516] width 27 height 27
type input "[DATE]"
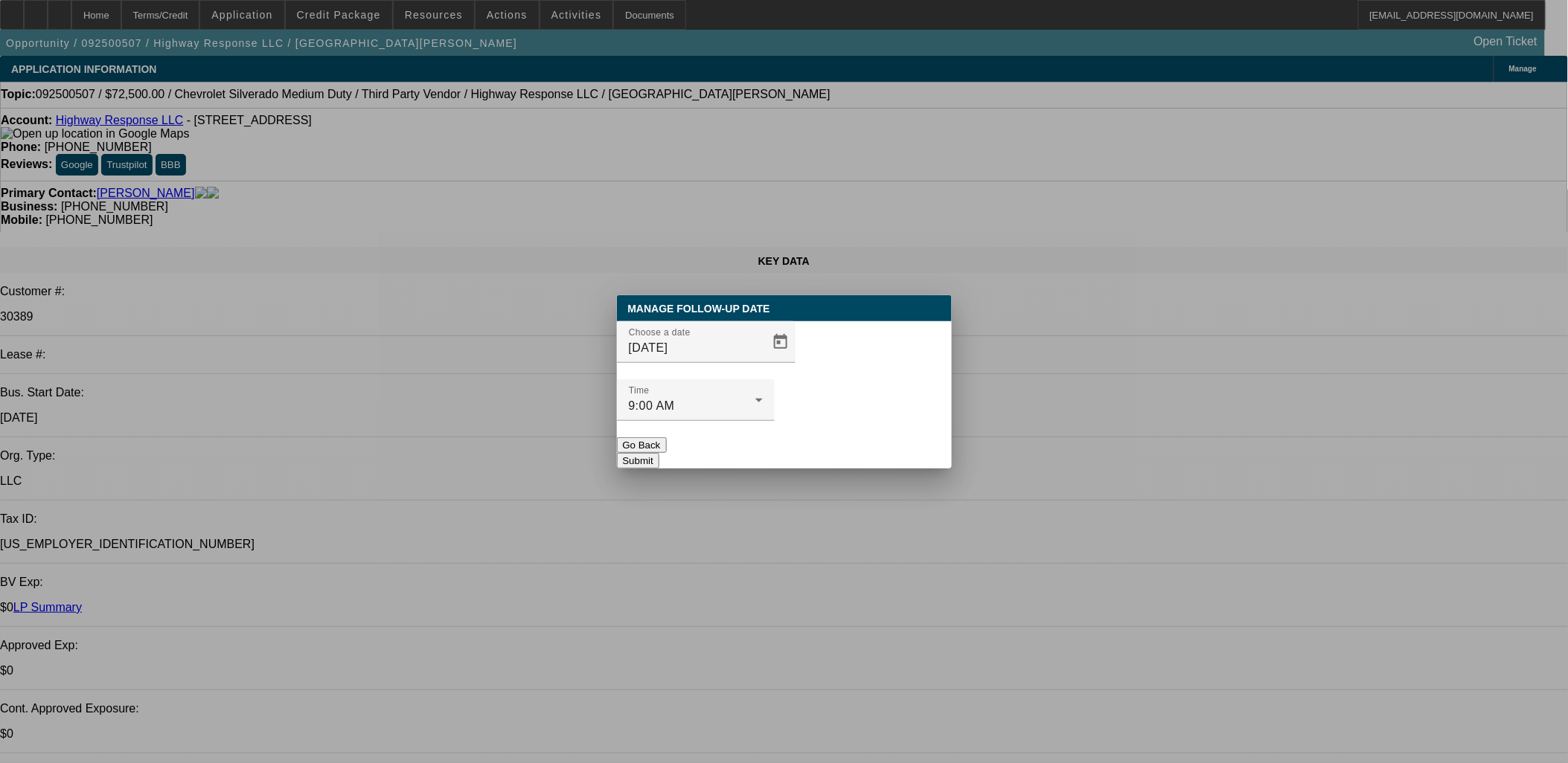
click at [660, 453] on button "Submit" at bounding box center [638, 461] width 42 height 16
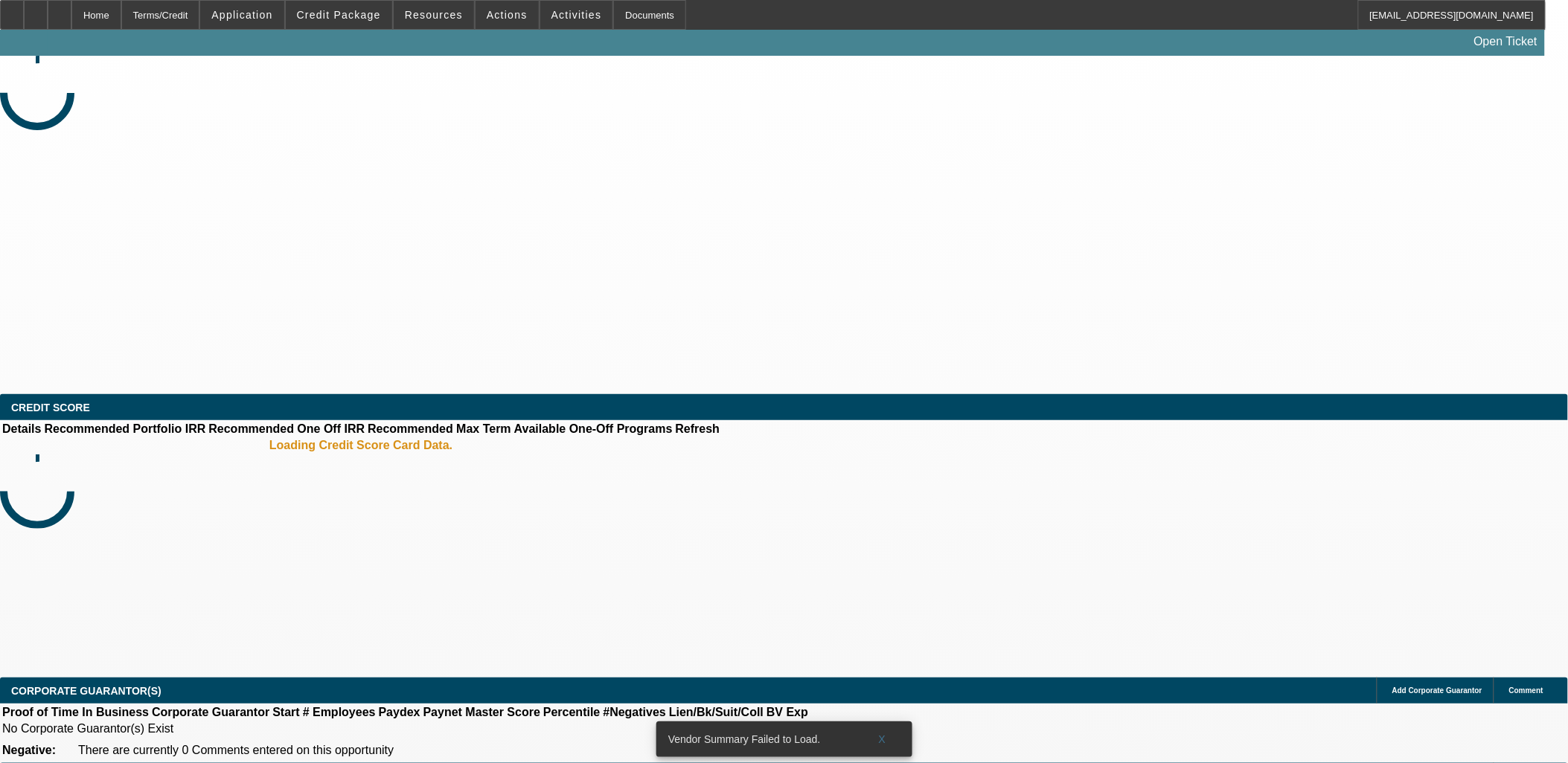
select select "0"
select select "2"
select select "0.1"
select select "4"
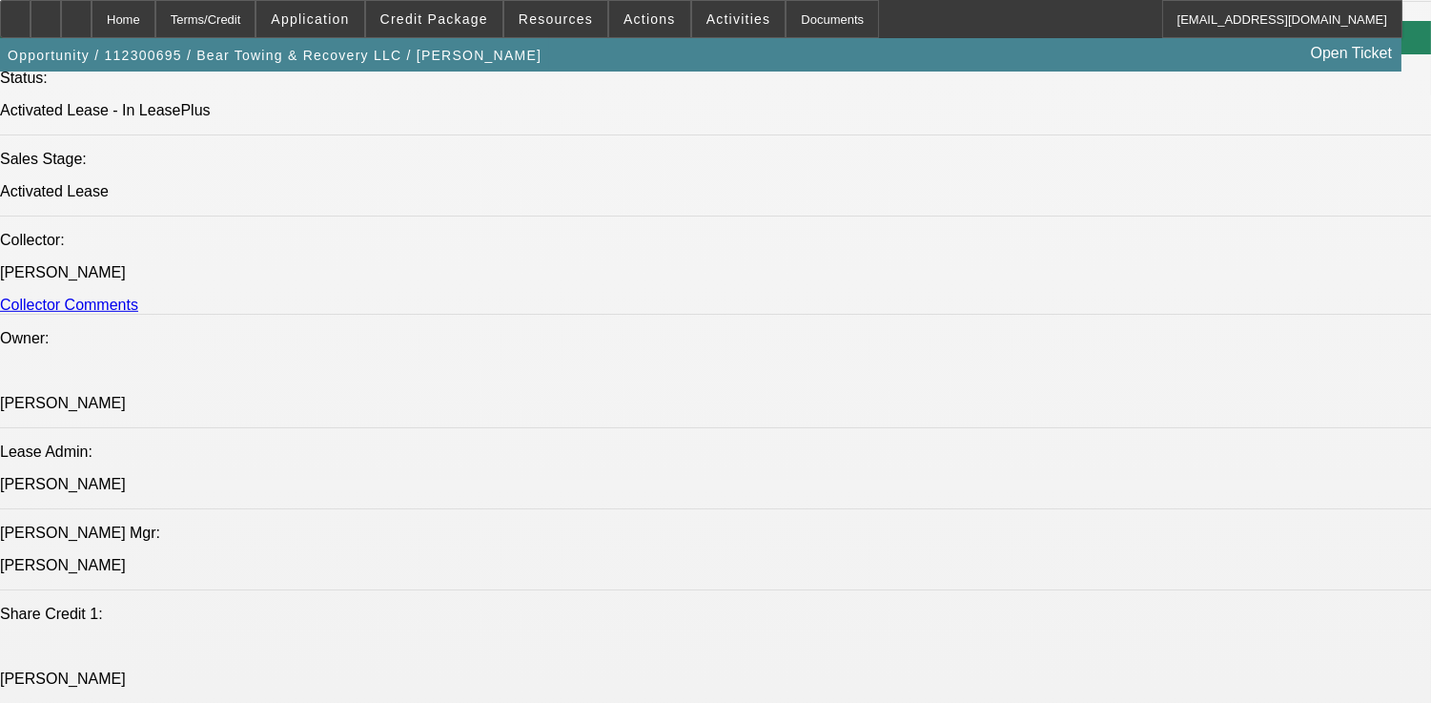
select select "0"
select select "2"
select select "0.1"
select select "0"
select select "2"
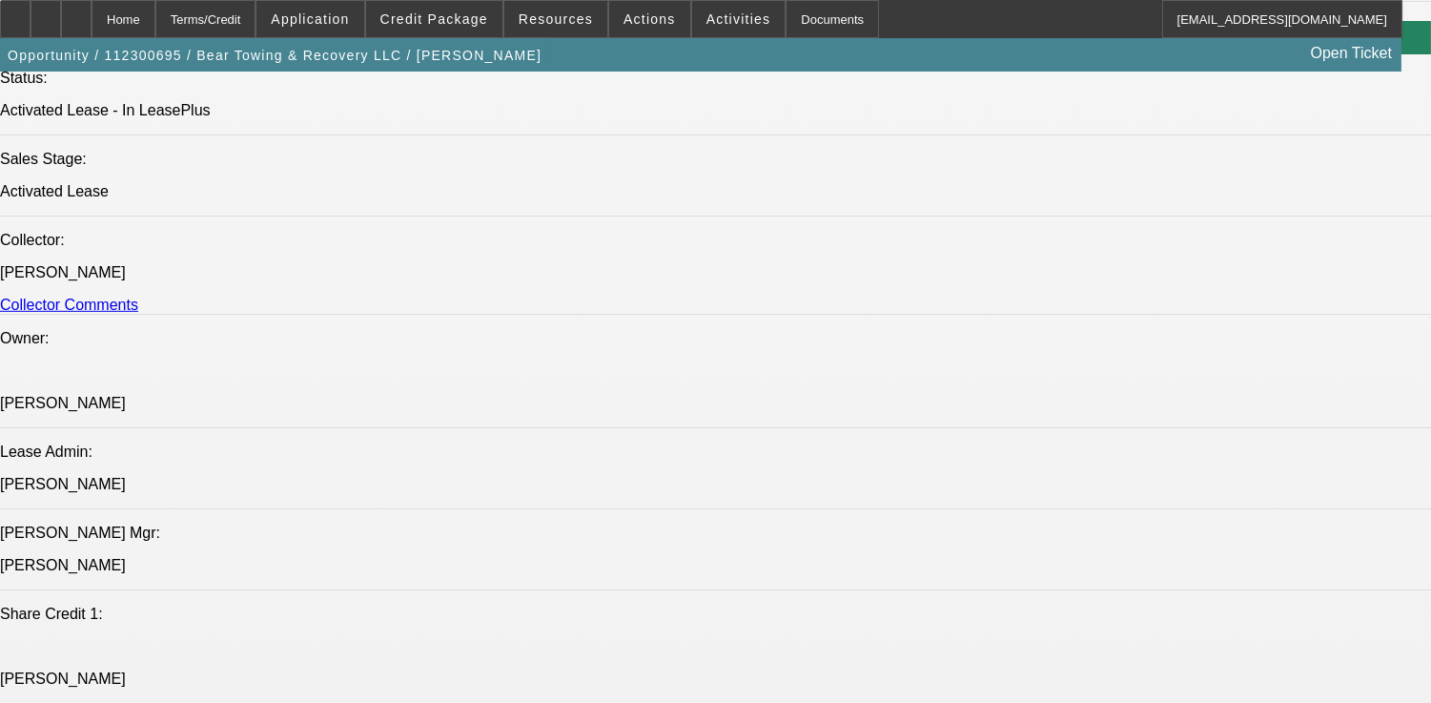
select select "0.1"
select select "0"
select select "2"
select select "0.1"
select select "0"
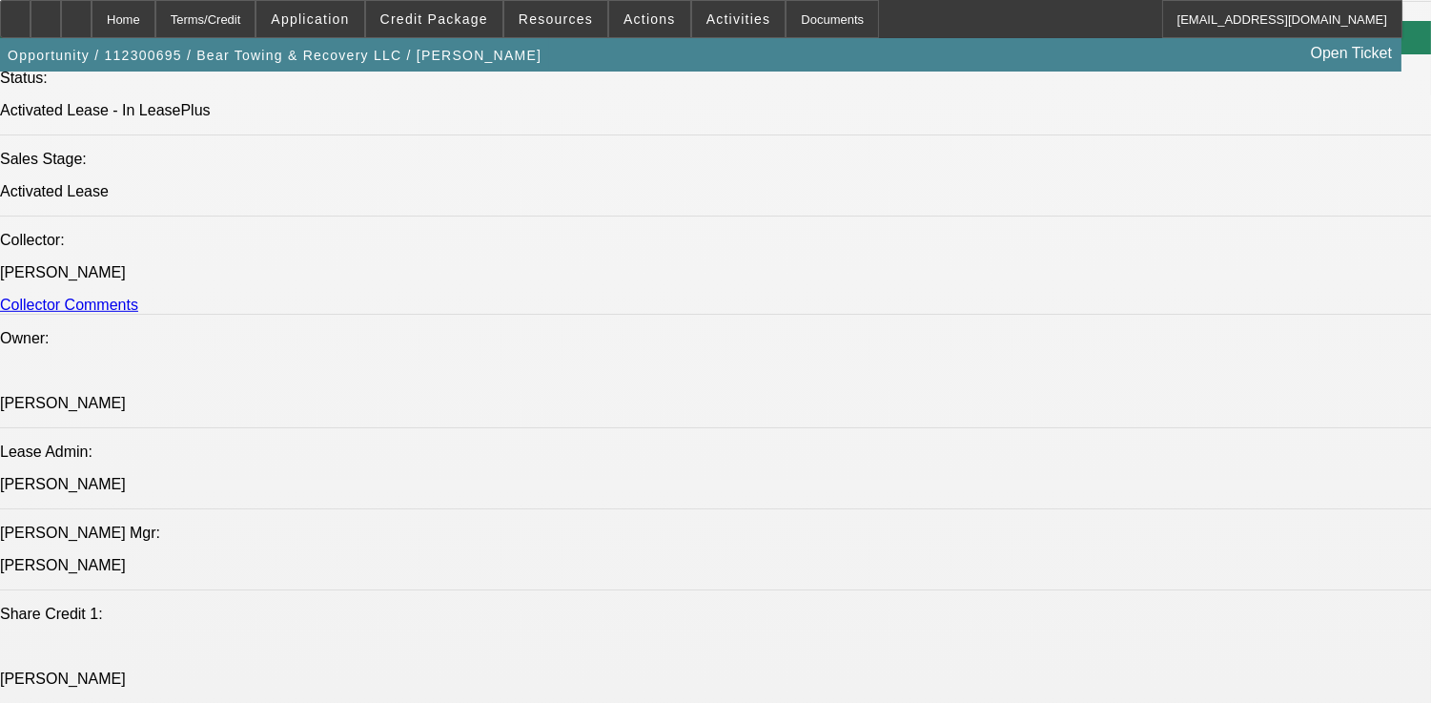
select select "2"
select select "0.1"
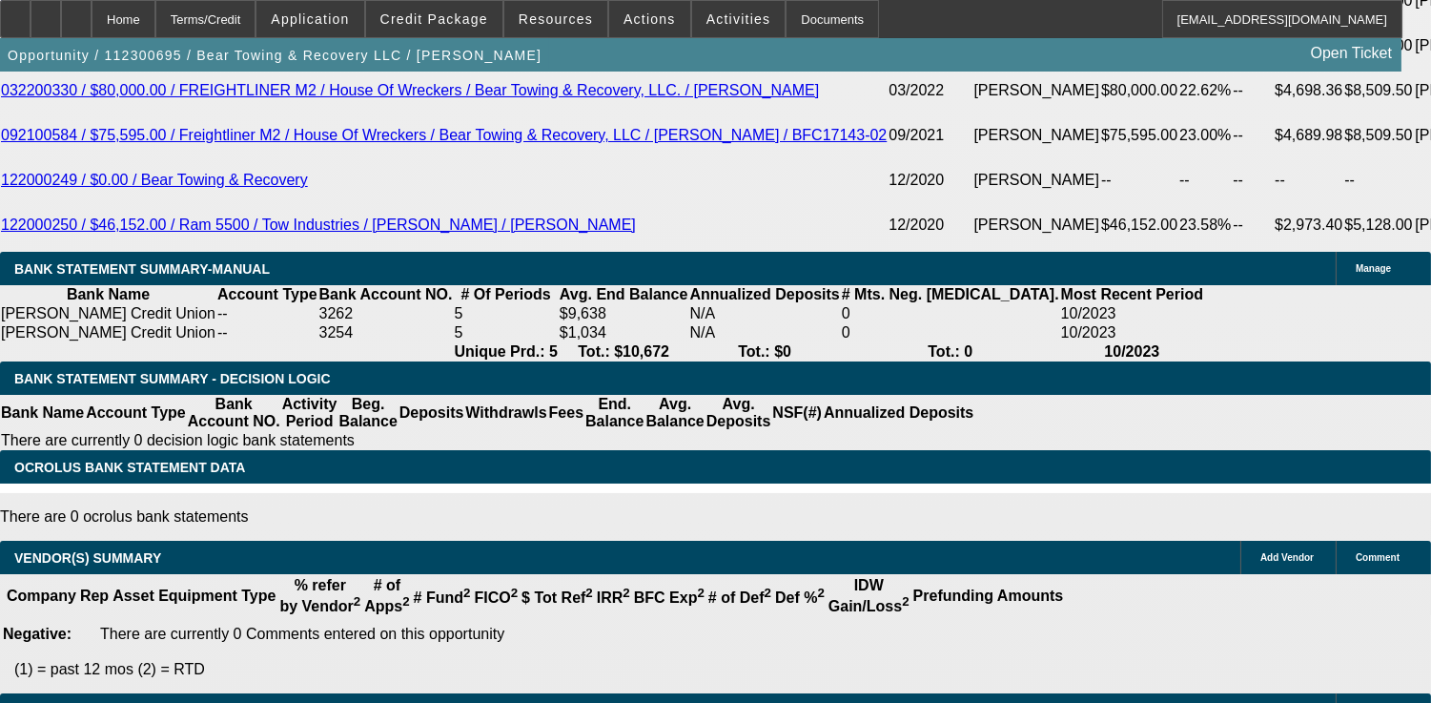
select select "1"
select select "2"
select select "4"
select select "1"
select select "2"
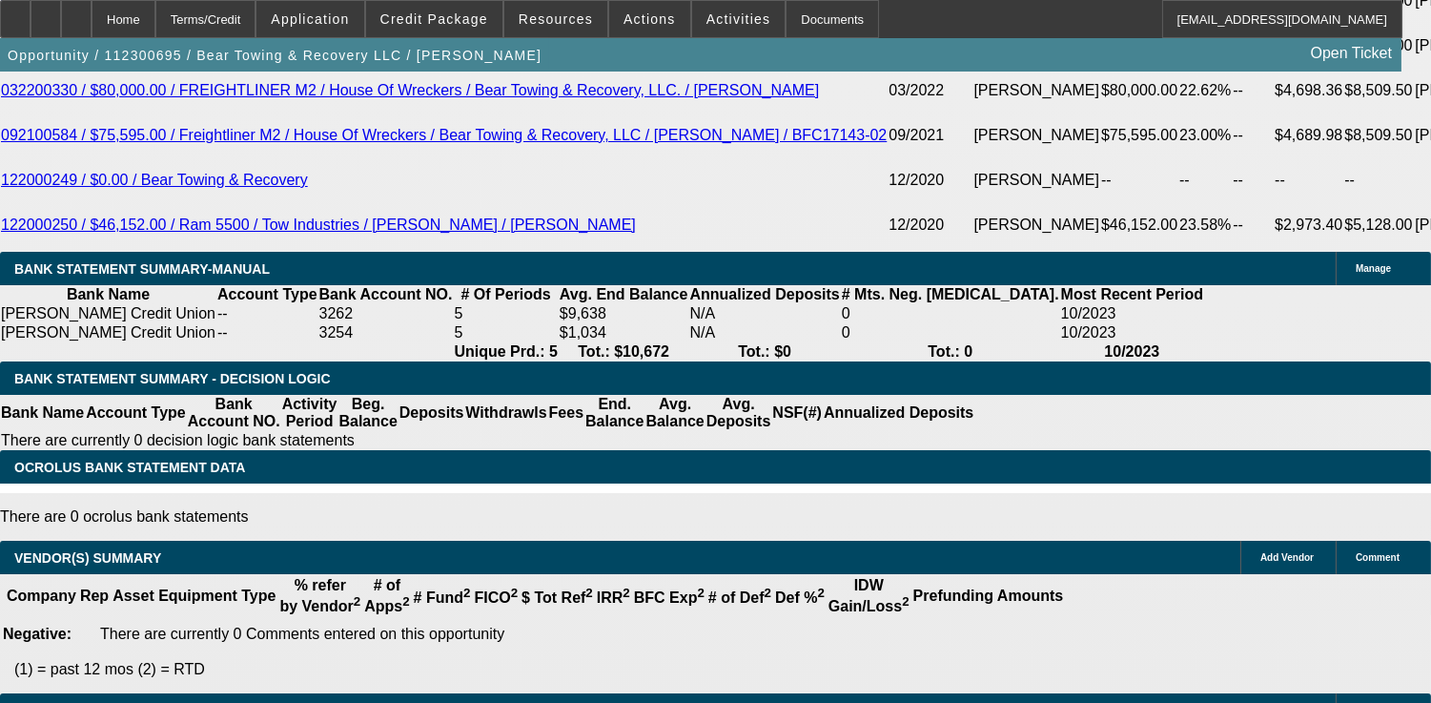
select select "4"
select select "1"
select select "2"
select select "4"
select select "1"
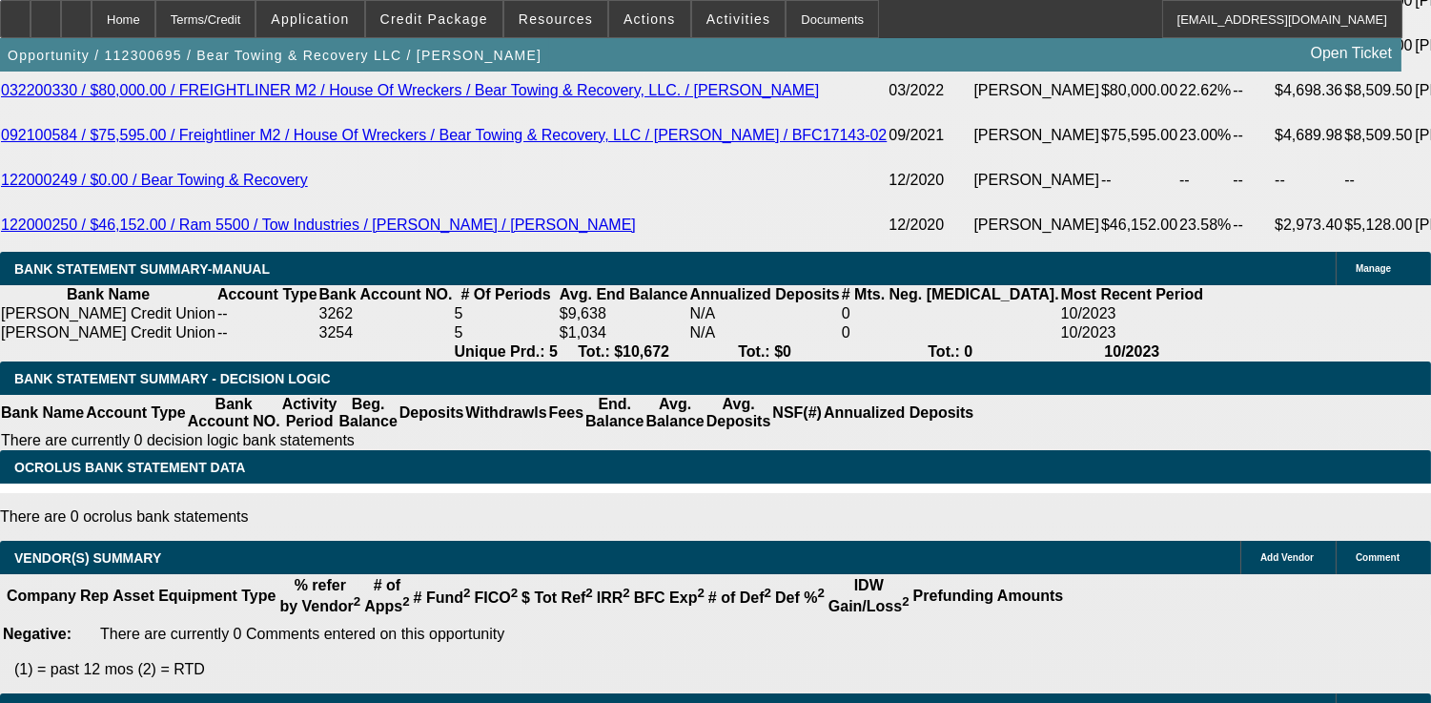
select select "2"
select select "4"
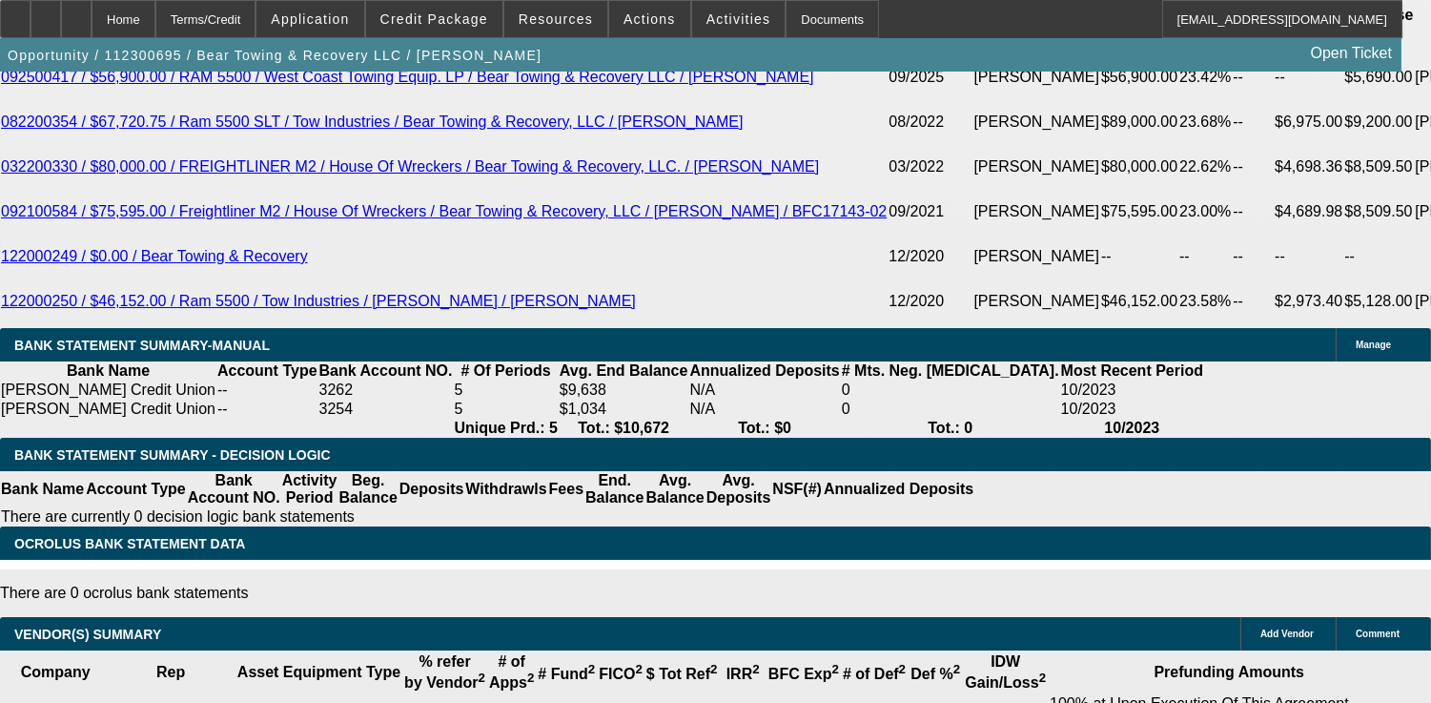
scroll to position [3602, 0]
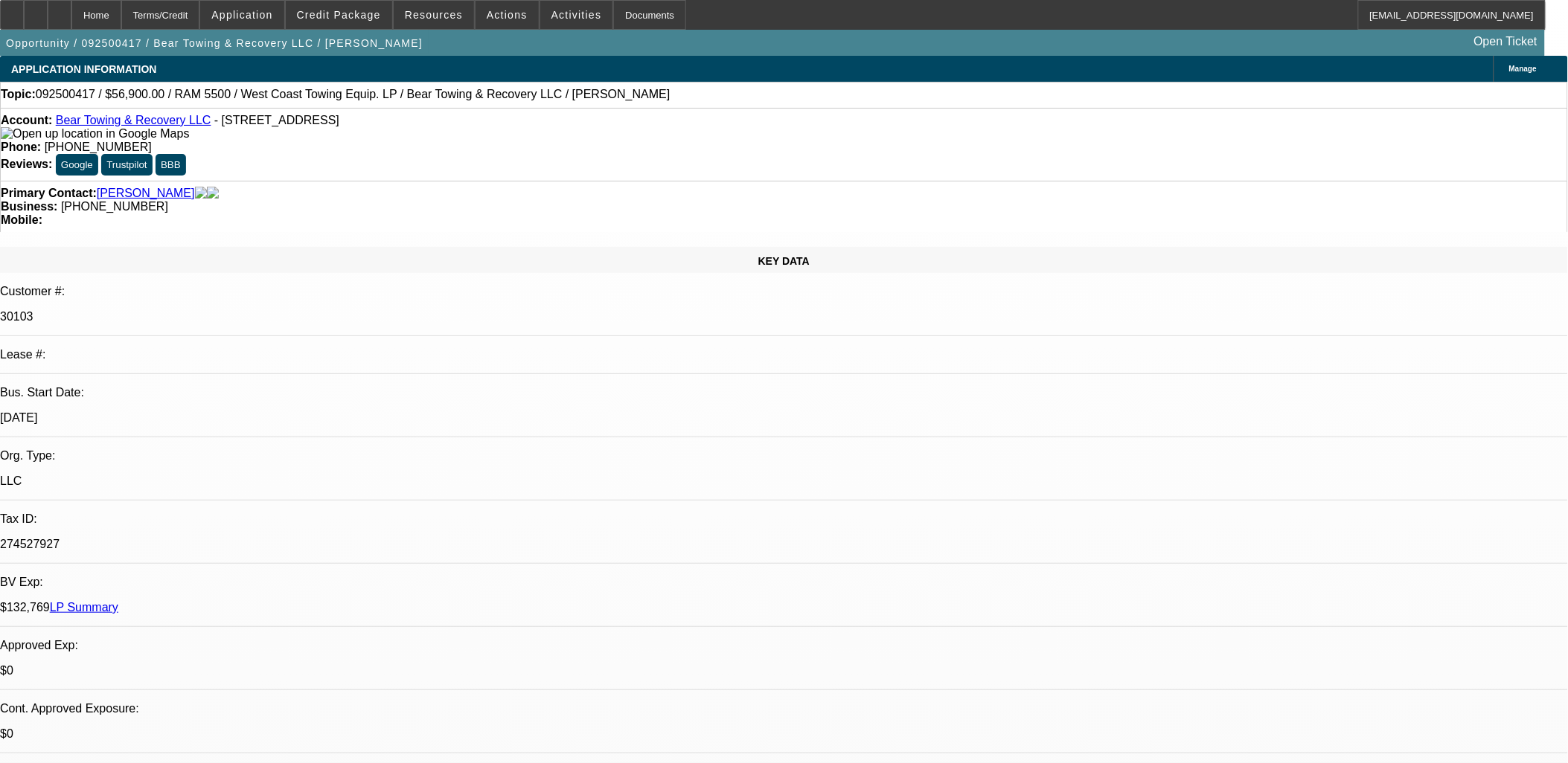
select select "0"
select select "0.1"
select select "0"
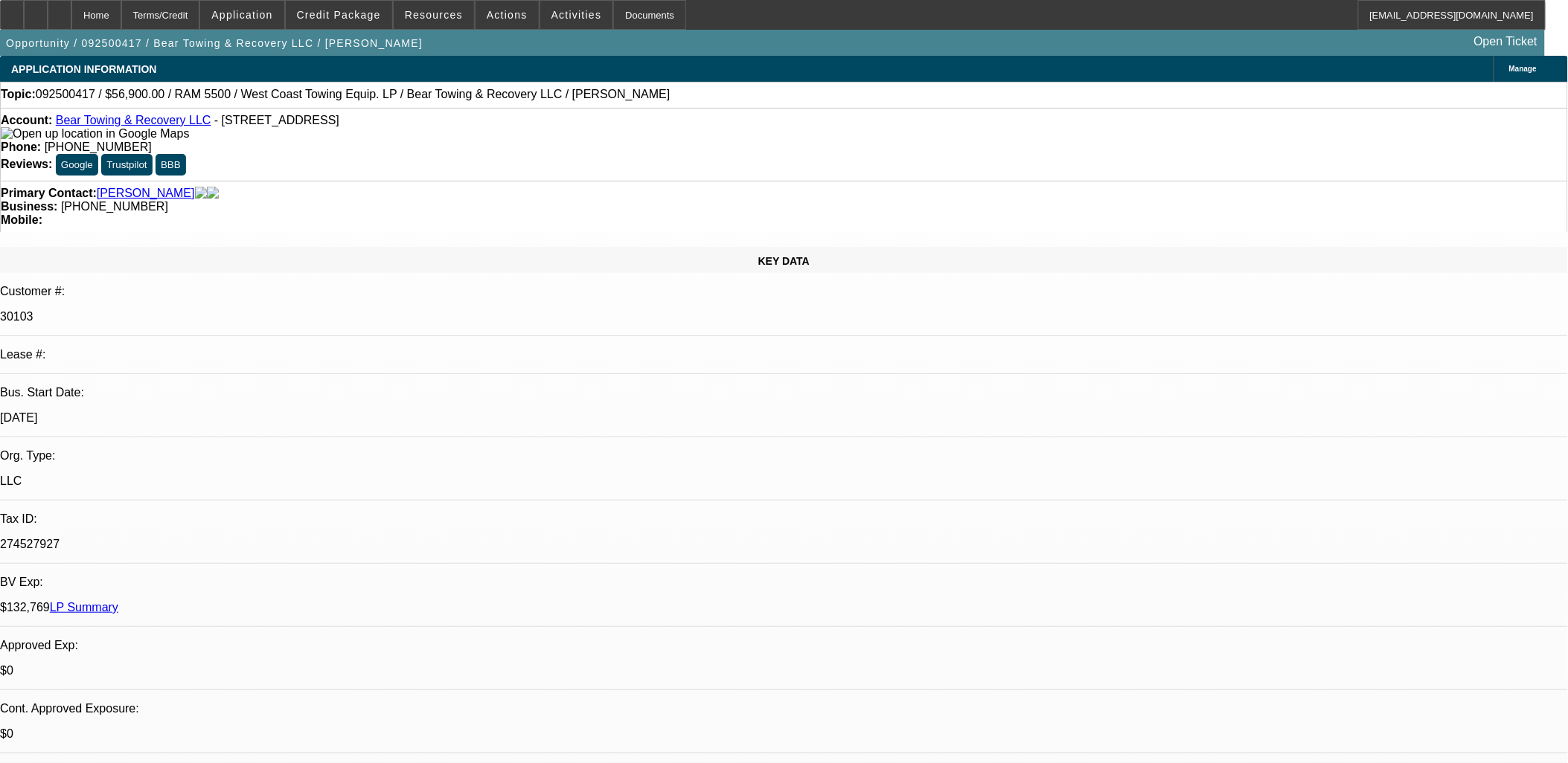
select select "0.1"
select select "0"
select select "0.1"
select select "1"
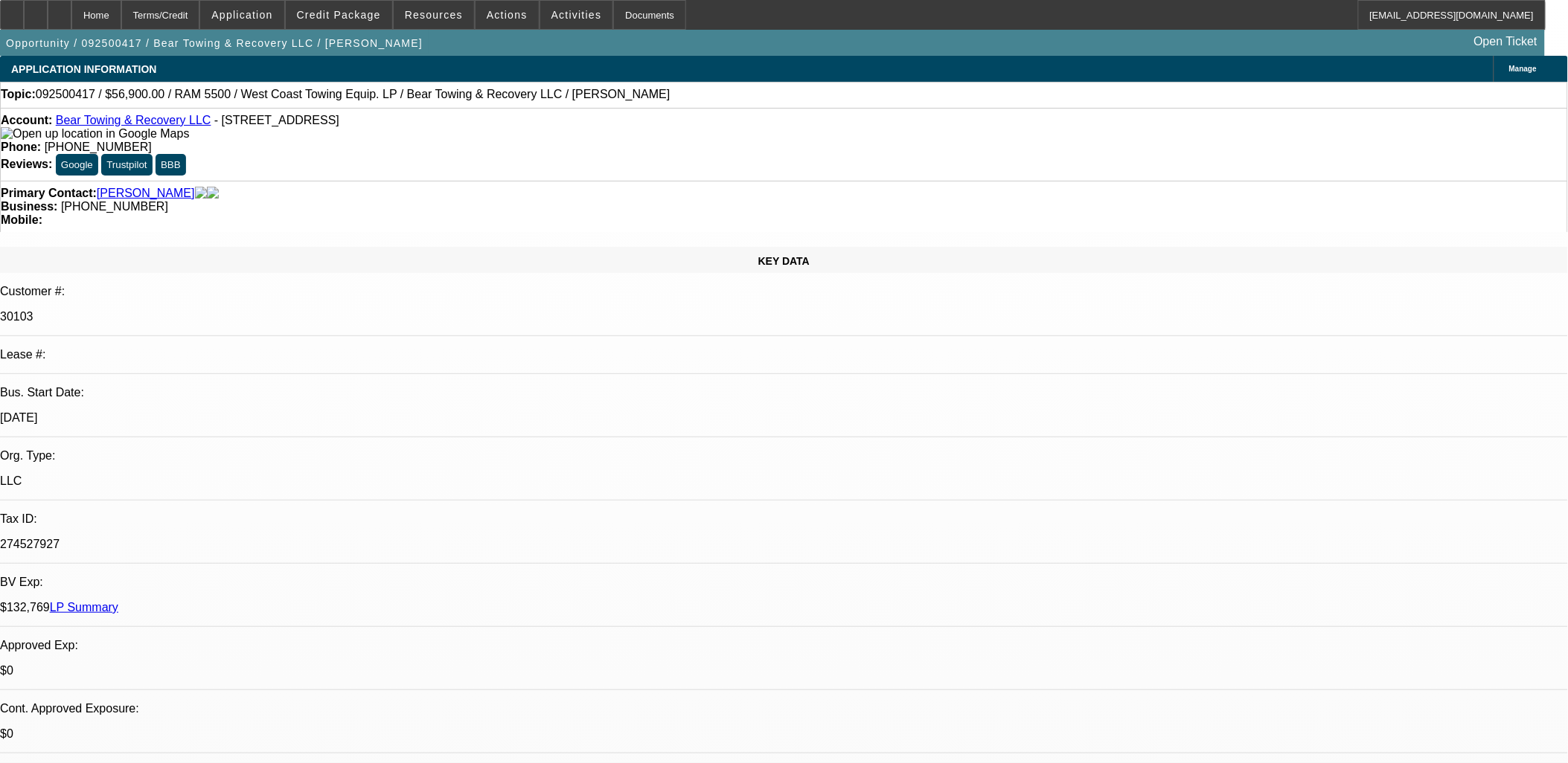
select select "2"
select select "4"
select select "1"
select select "3"
select select "4"
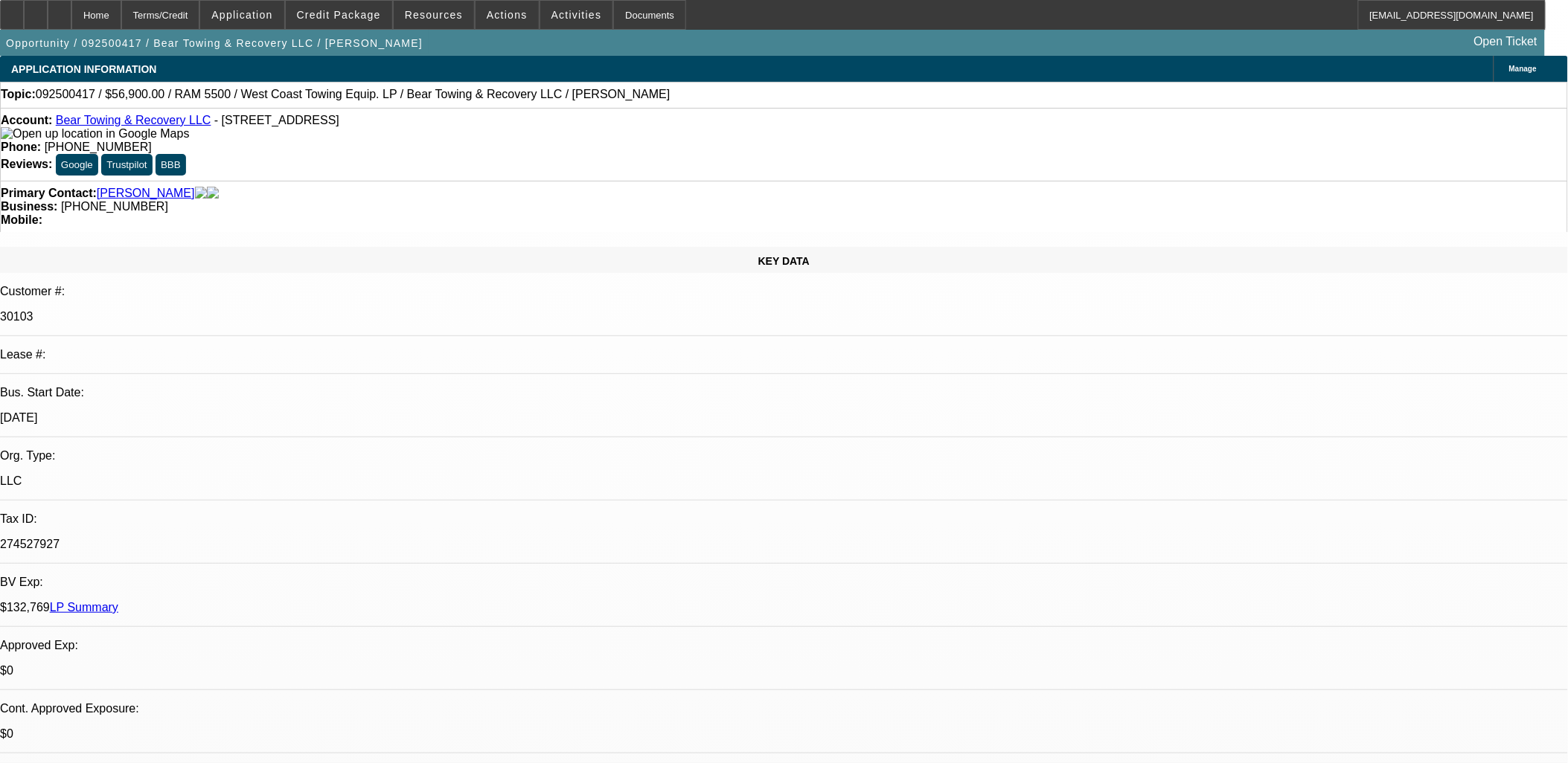
select select "1"
select select "3"
select select "4"
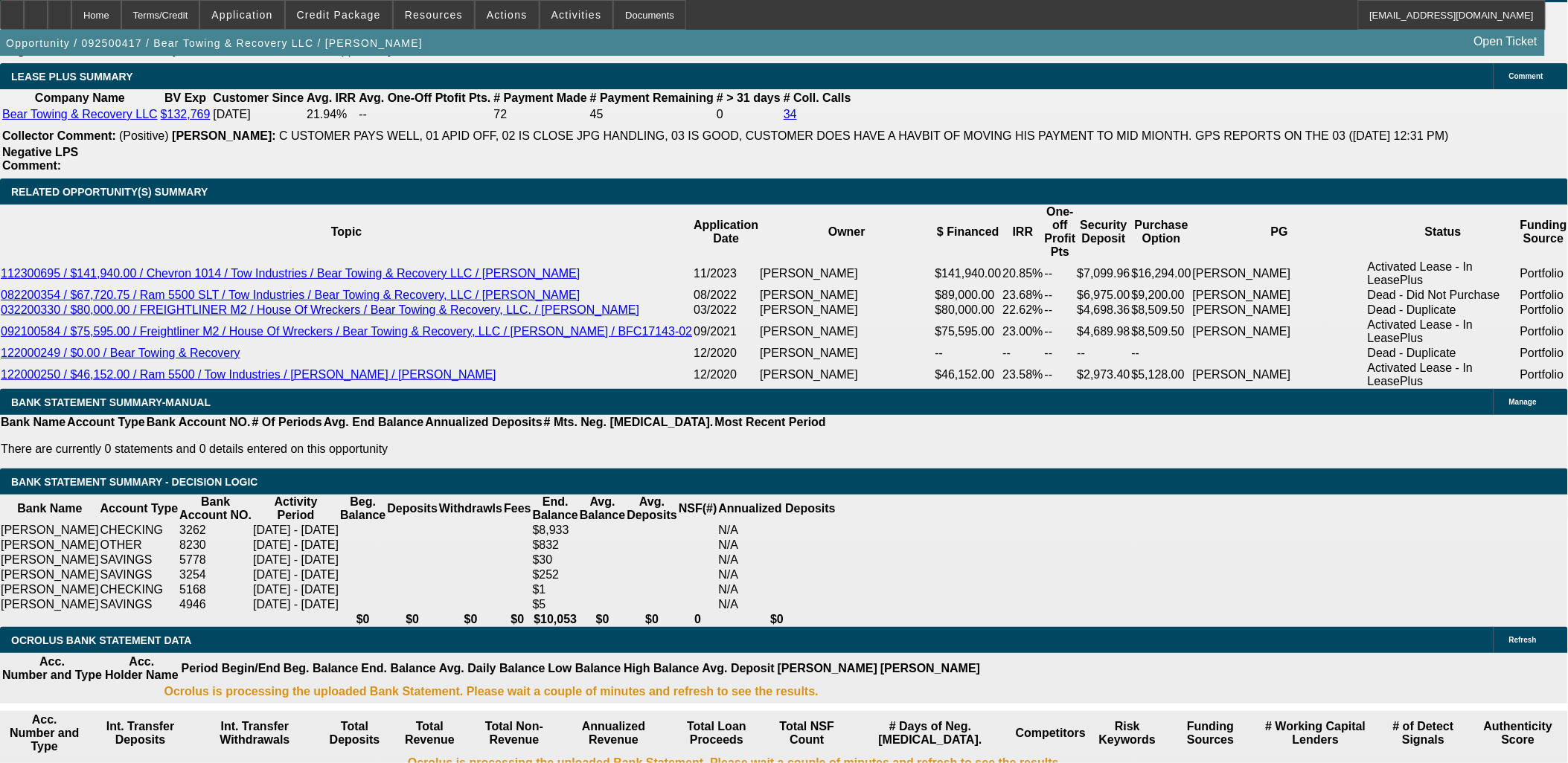
scroll to position [2565, 0]
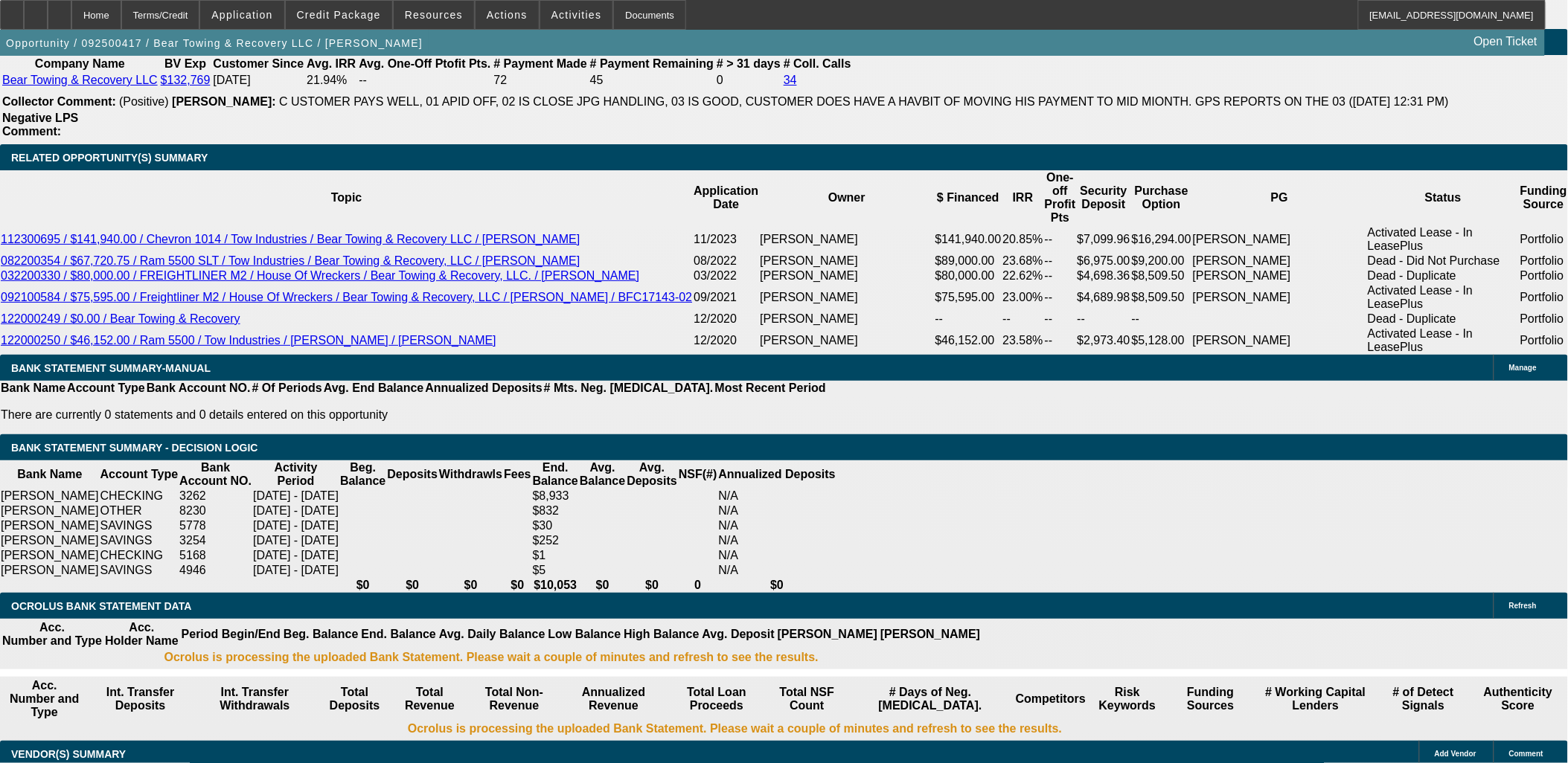
drag, startPoint x: 361, startPoint y: 345, endPoint x: 366, endPoint y: 353, distance: 9.4
select select "0.05"
type input "$2,845.00"
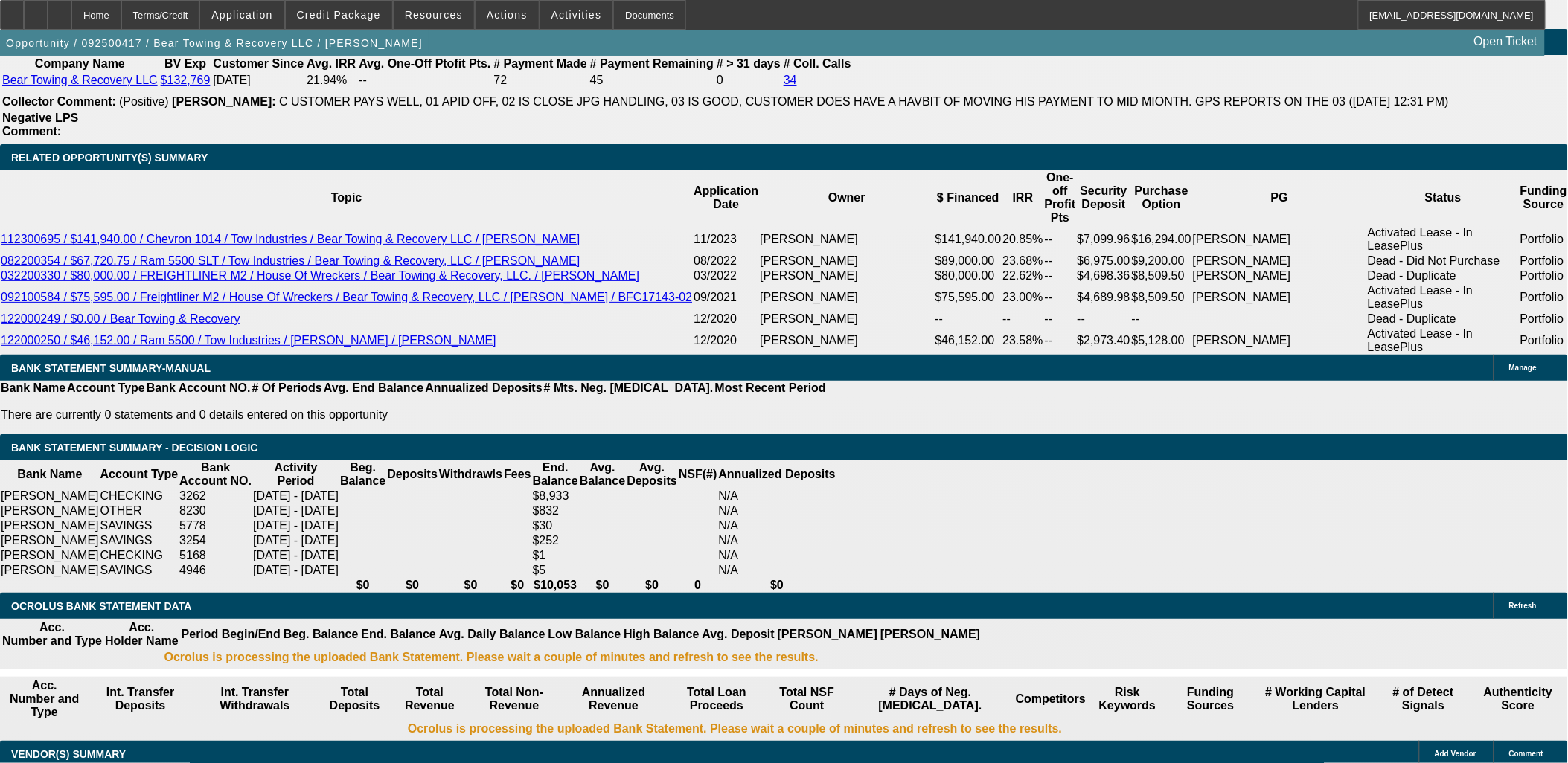
type input "UNKNOWN"
type input "$2,707.51"
select select "1"
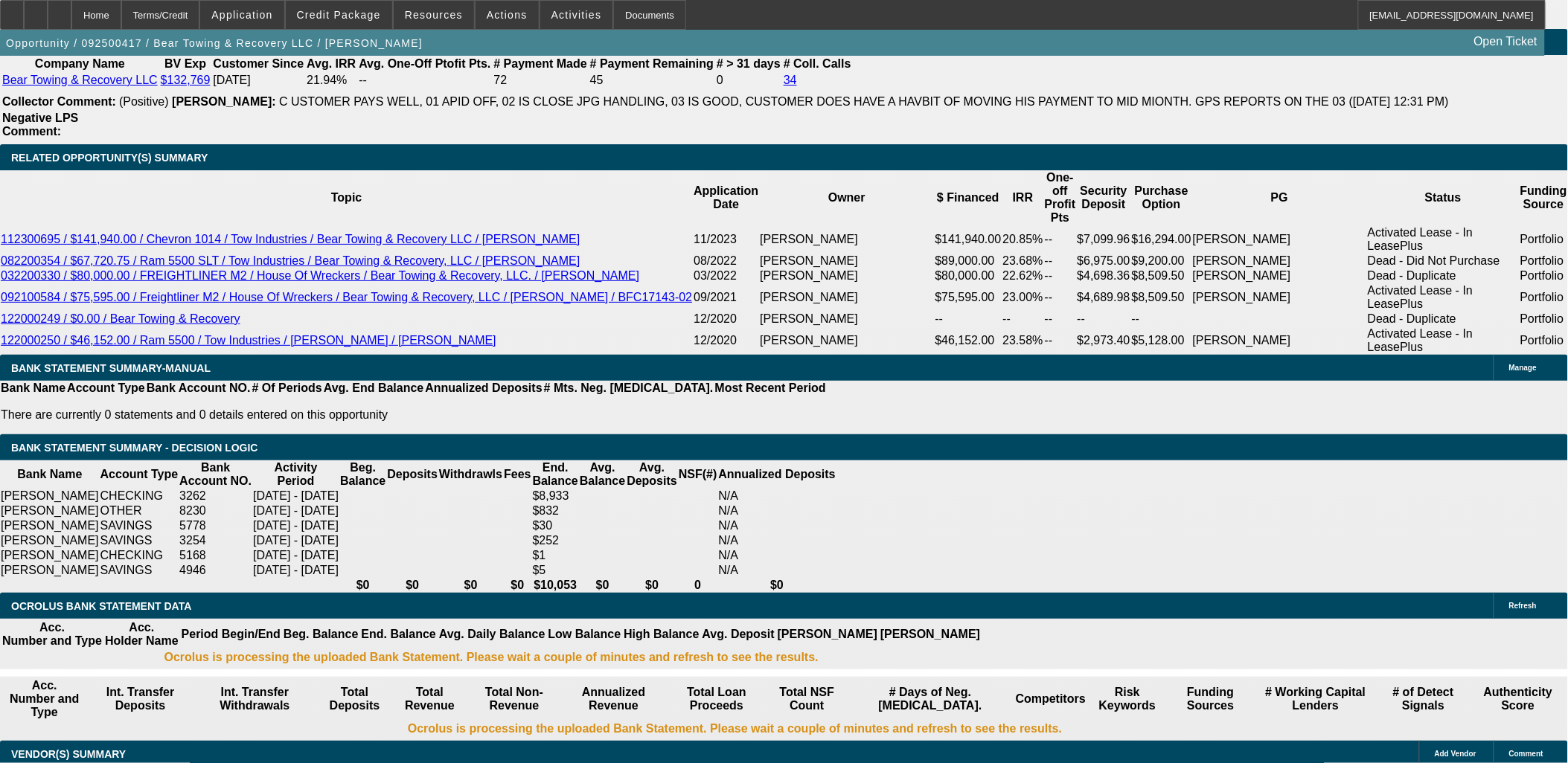
type input "$2,707.51"
drag, startPoint x: 268, startPoint y: 463, endPoint x: 307, endPoint y: 459, distance: 39.2
type input "272"
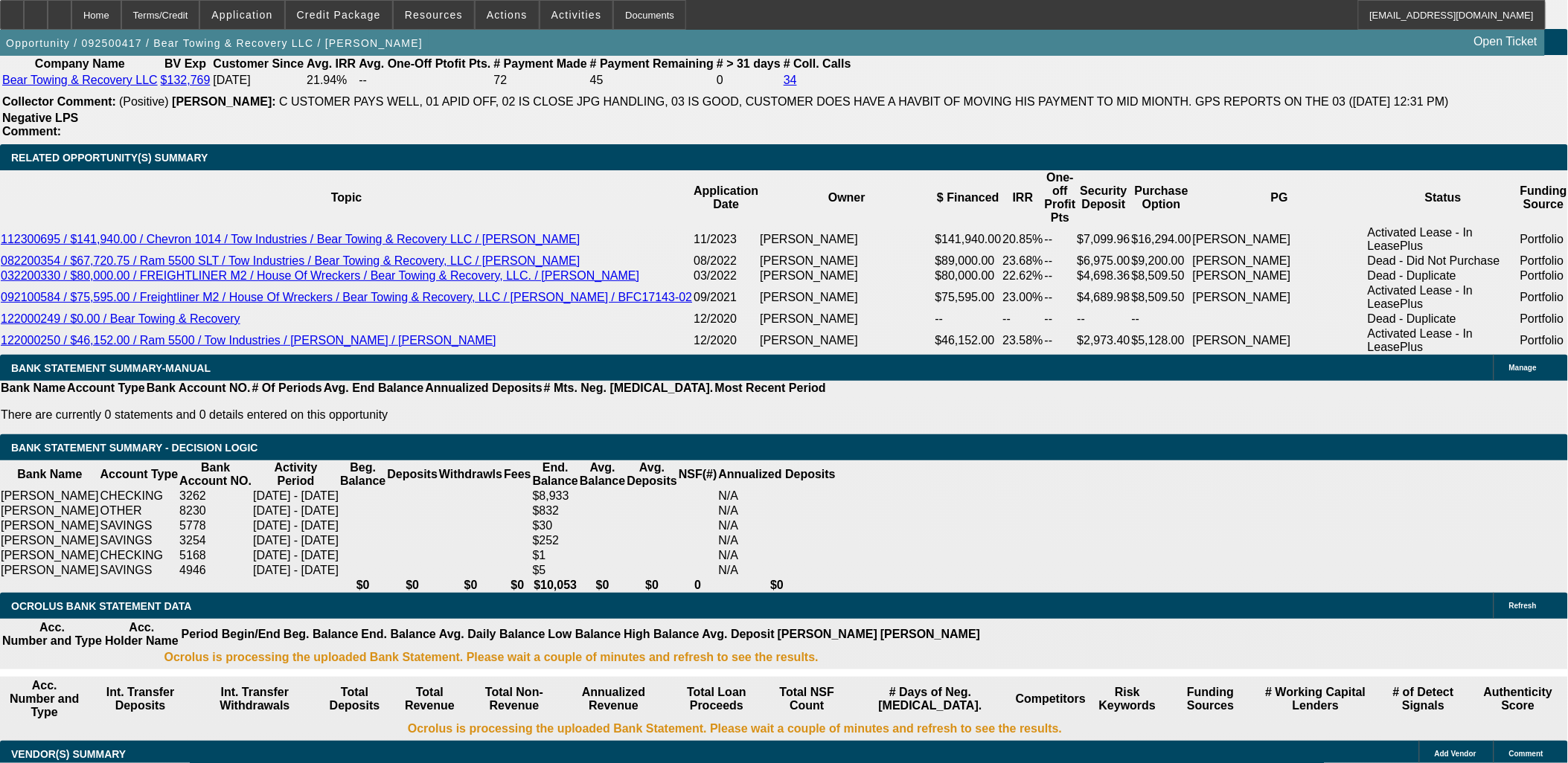
type input "$272.00"
type input "2724"
type input "$2,724.00"
type input "19"
type input "2724.99"
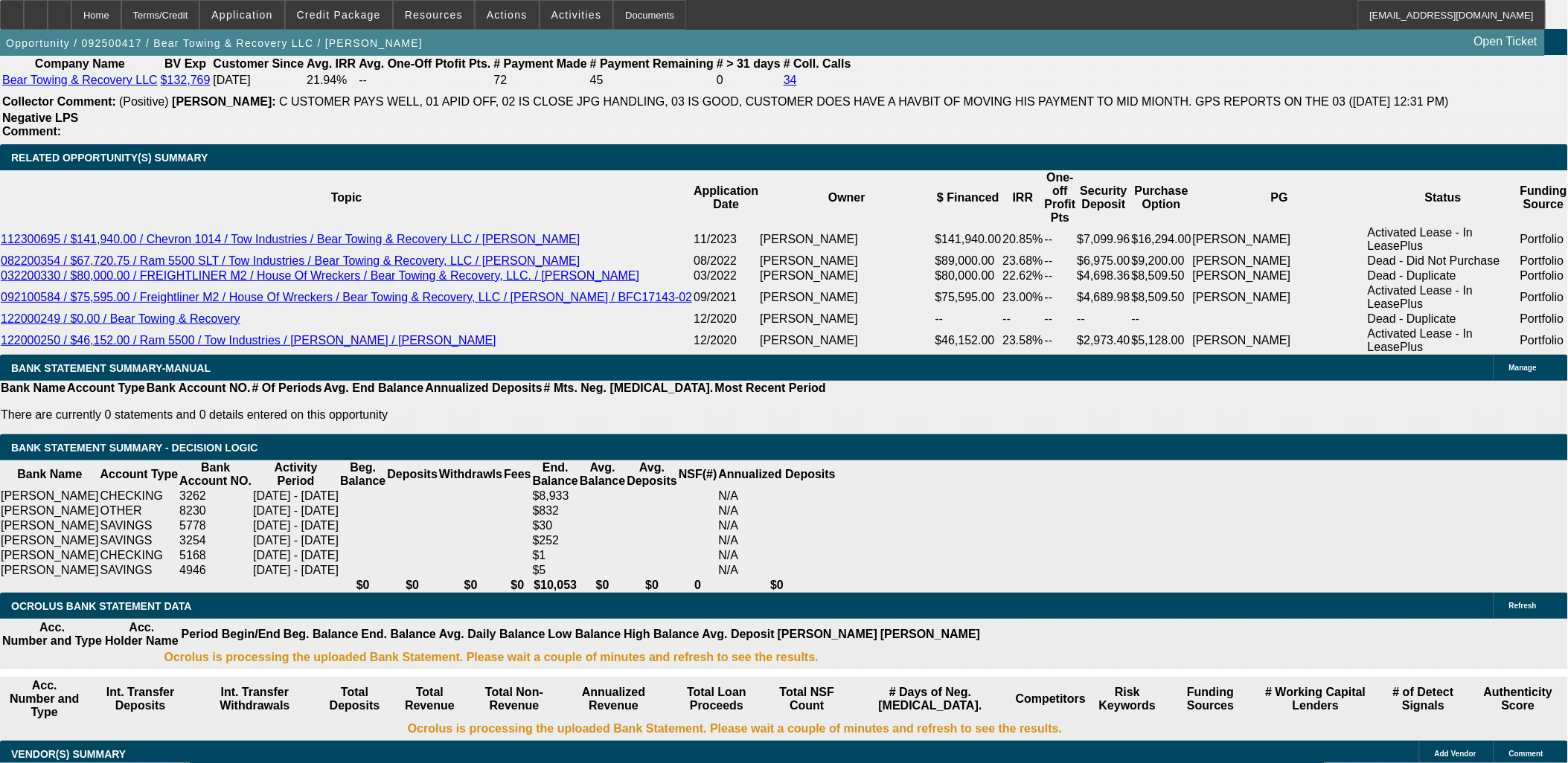
type input "$2,724.99"
type input "2704.99"
type input "$2,704.99"
type input "18.2"
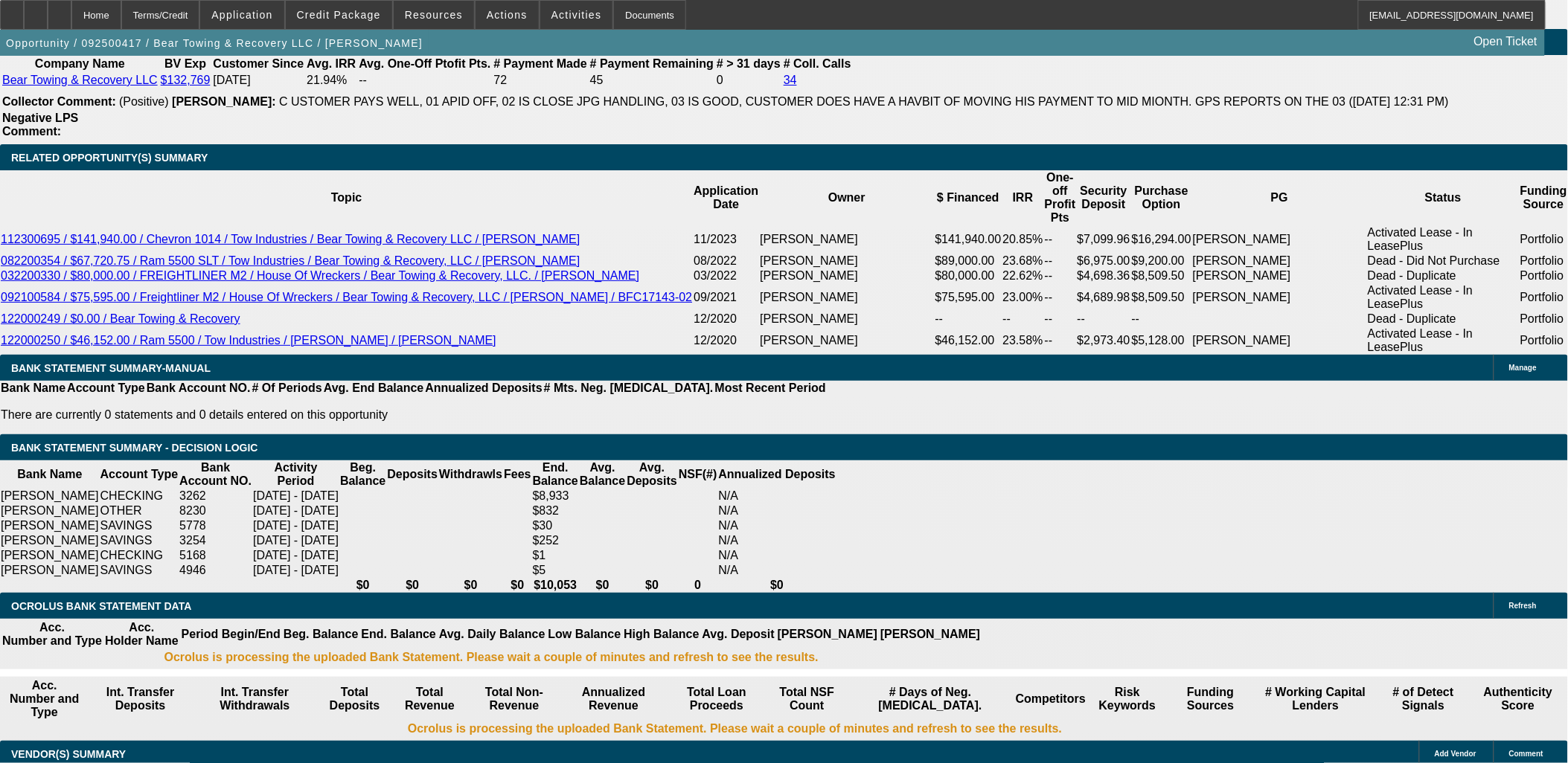
type input "$2,704.99"
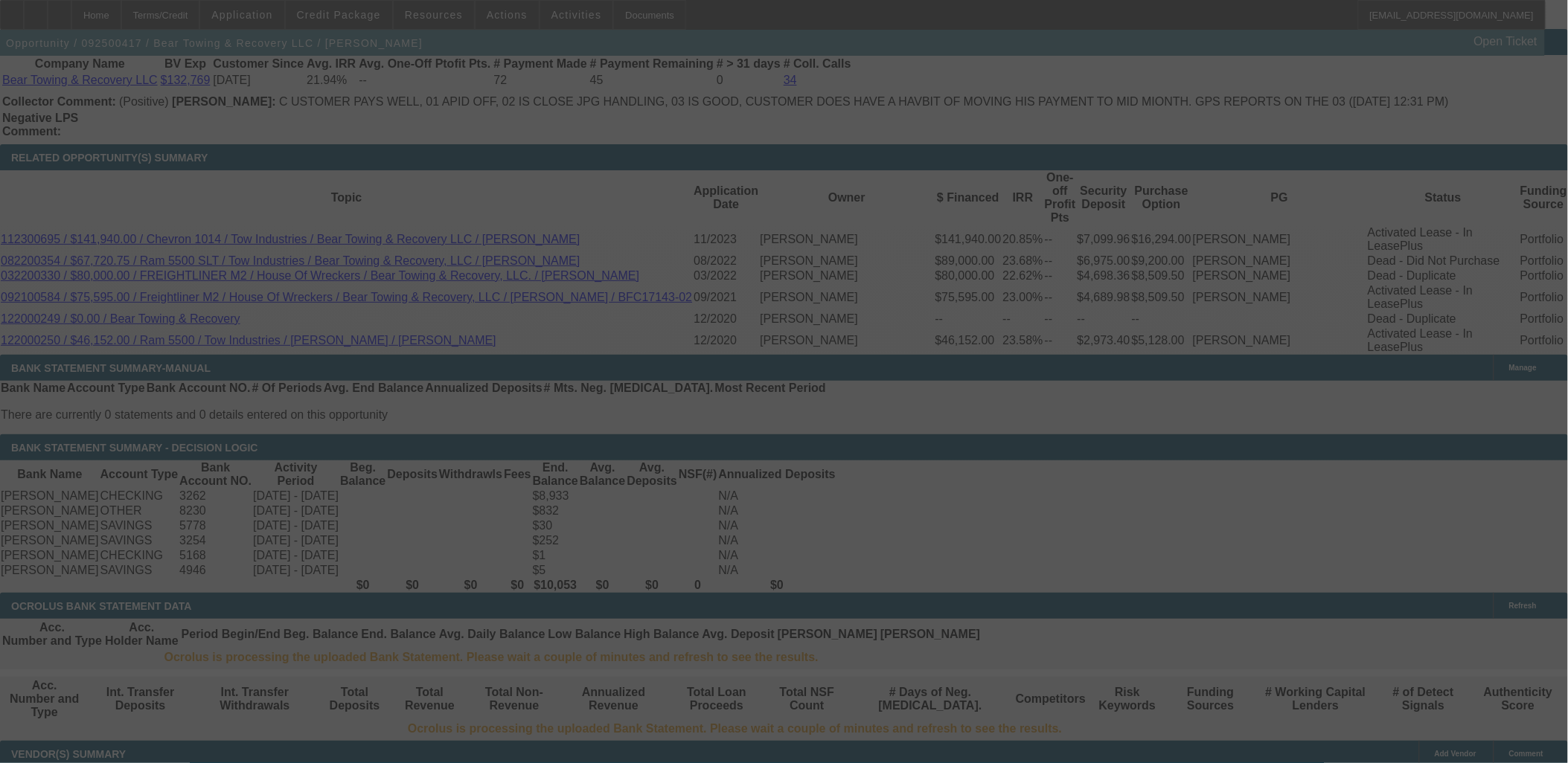
select select "2"
select select "0.1"
select select "4"
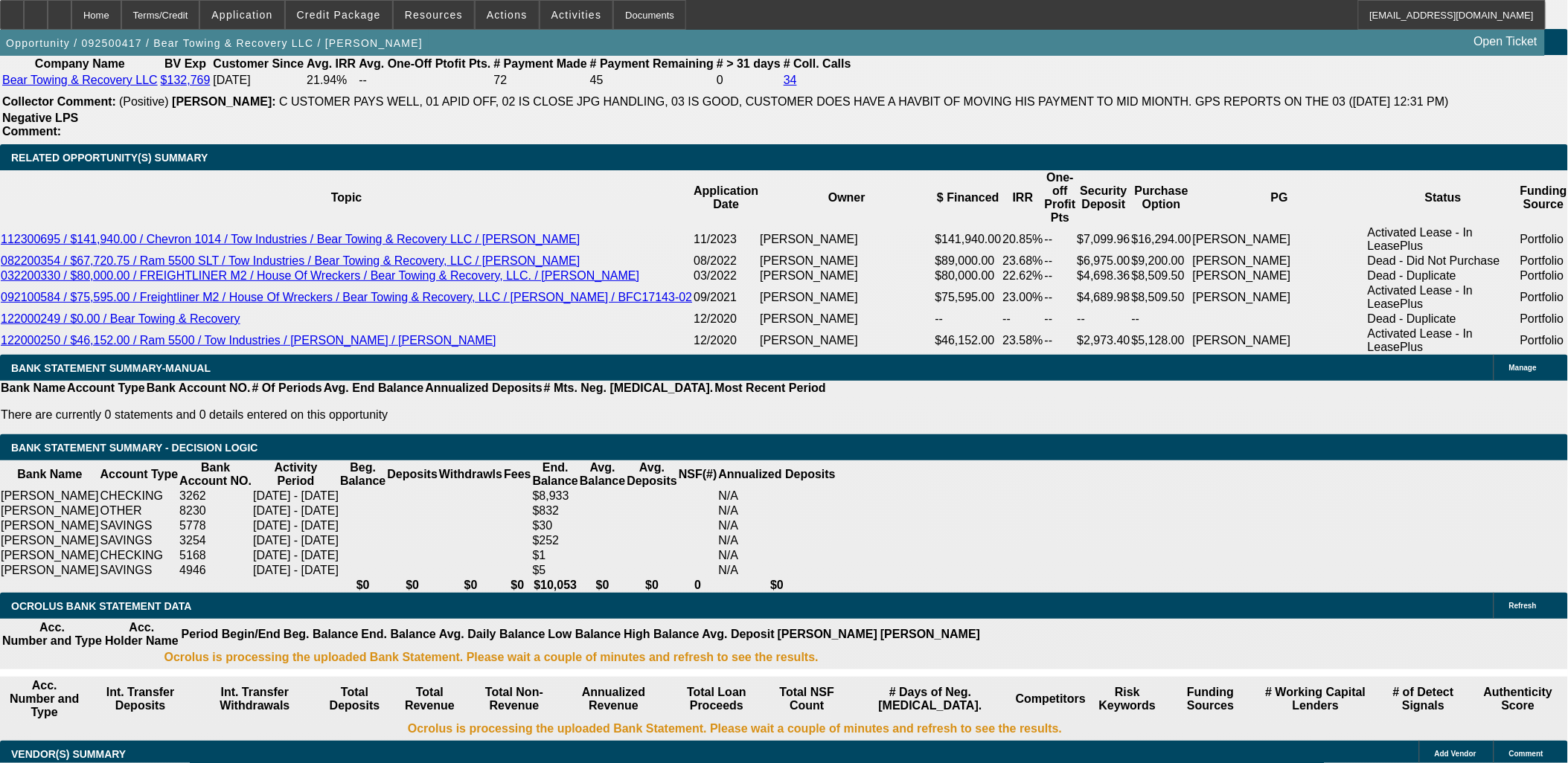
select select "0"
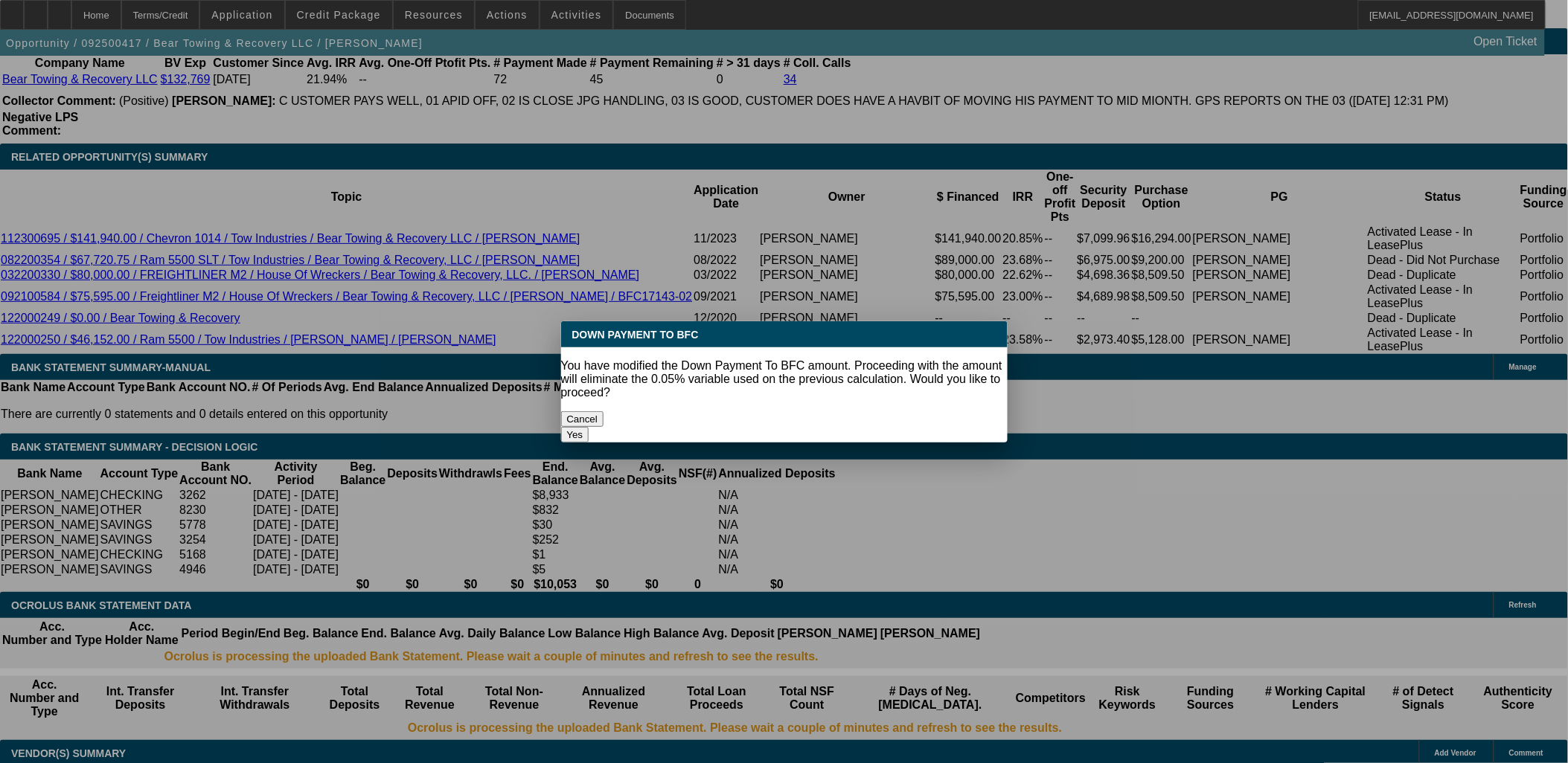
scroll to position [0, 0]
click at [589, 427] on button "Yes" at bounding box center [575, 435] width 28 height 16
type input "$0.00"
type input "UNKNOWN"
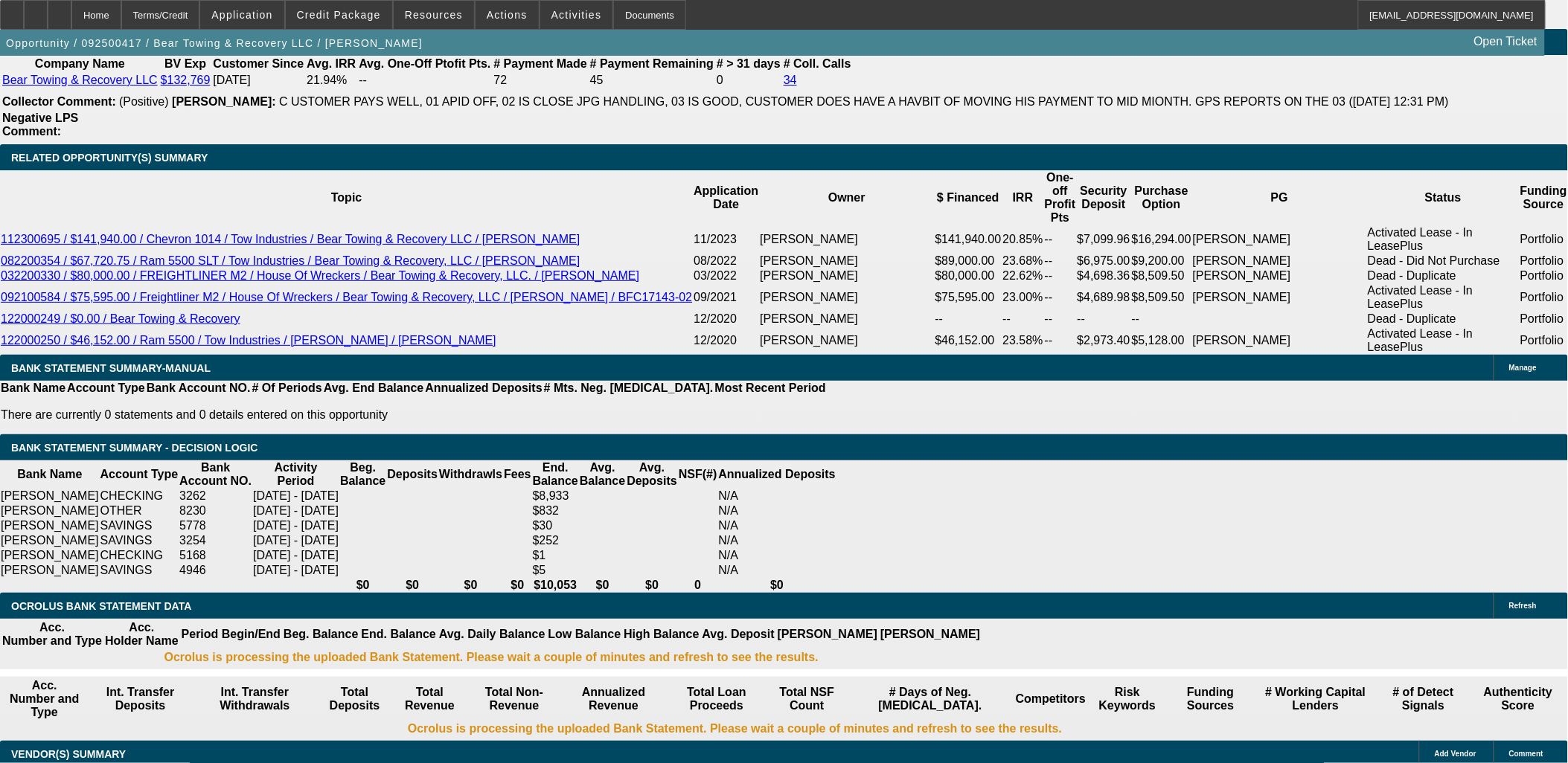
type input "$2,847.37"
drag, startPoint x: 268, startPoint y: 460, endPoint x: 332, endPoint y: 458, distance: 64.0
type input "284"
type input "$284.00"
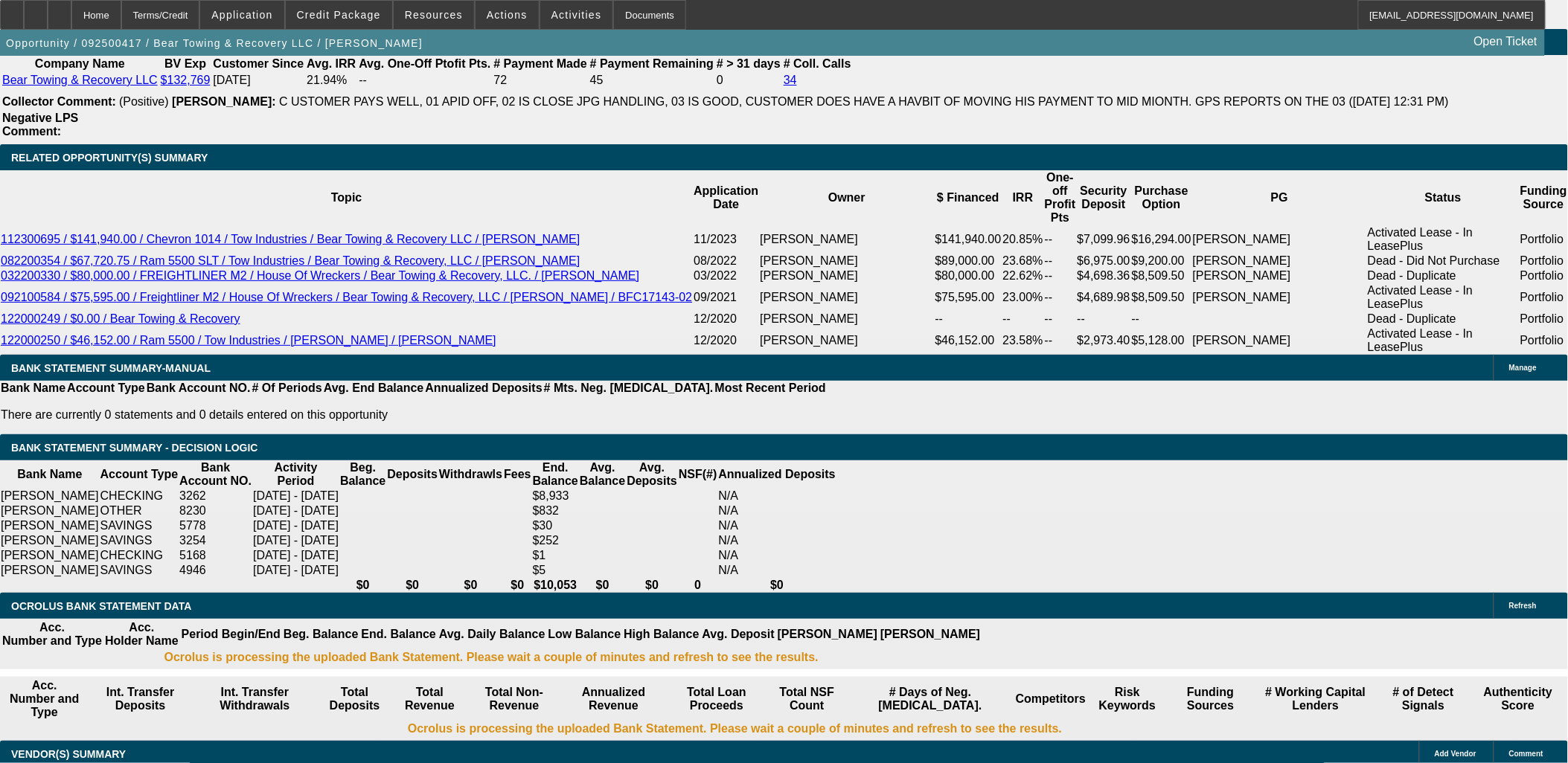
type input "2849."
type input "$2,849.00"
type input "2849.9"
type input "18.3"
type input "$2,849.90"
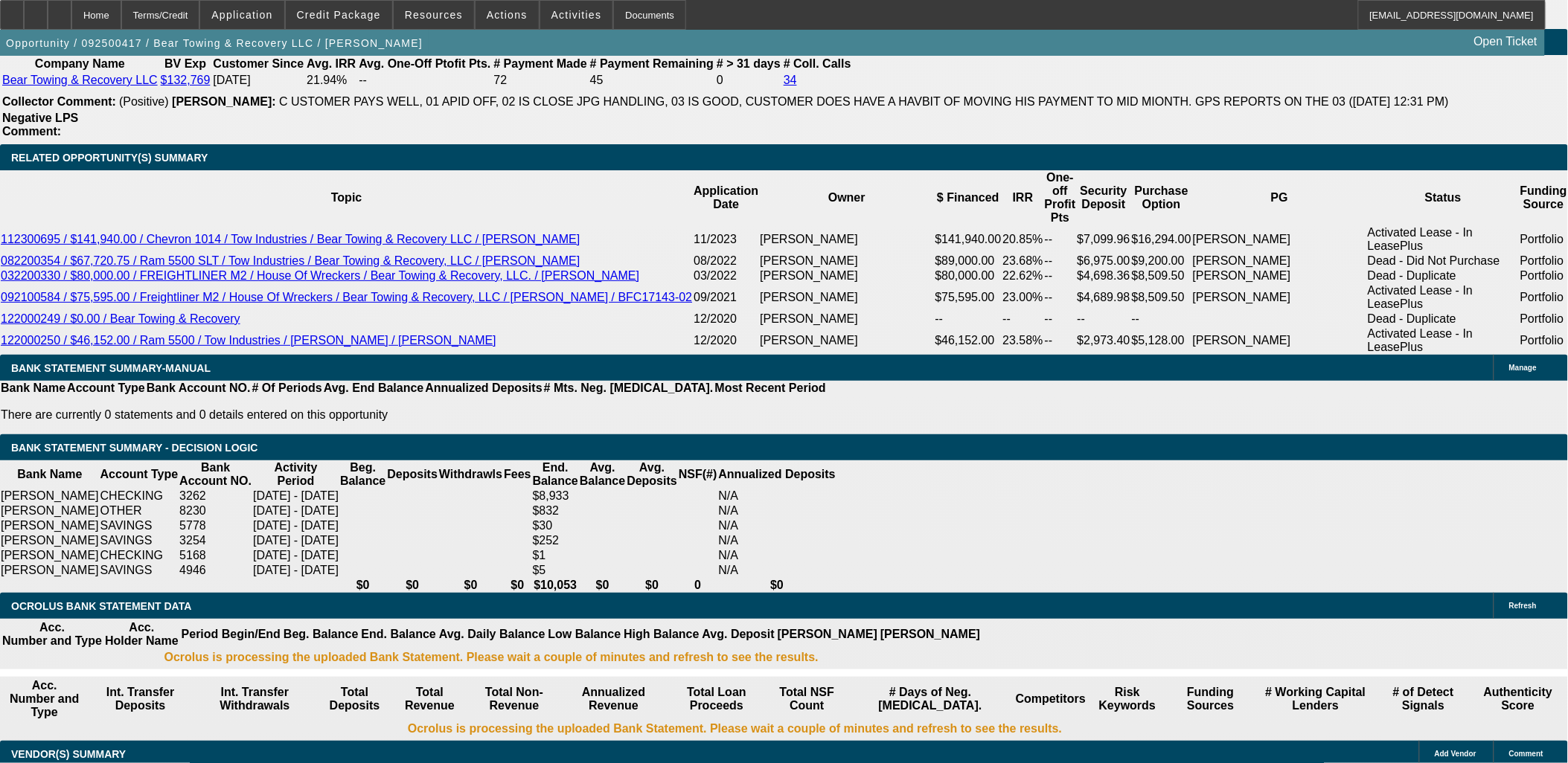
type input "2849.99"
type input "$2,849.99"
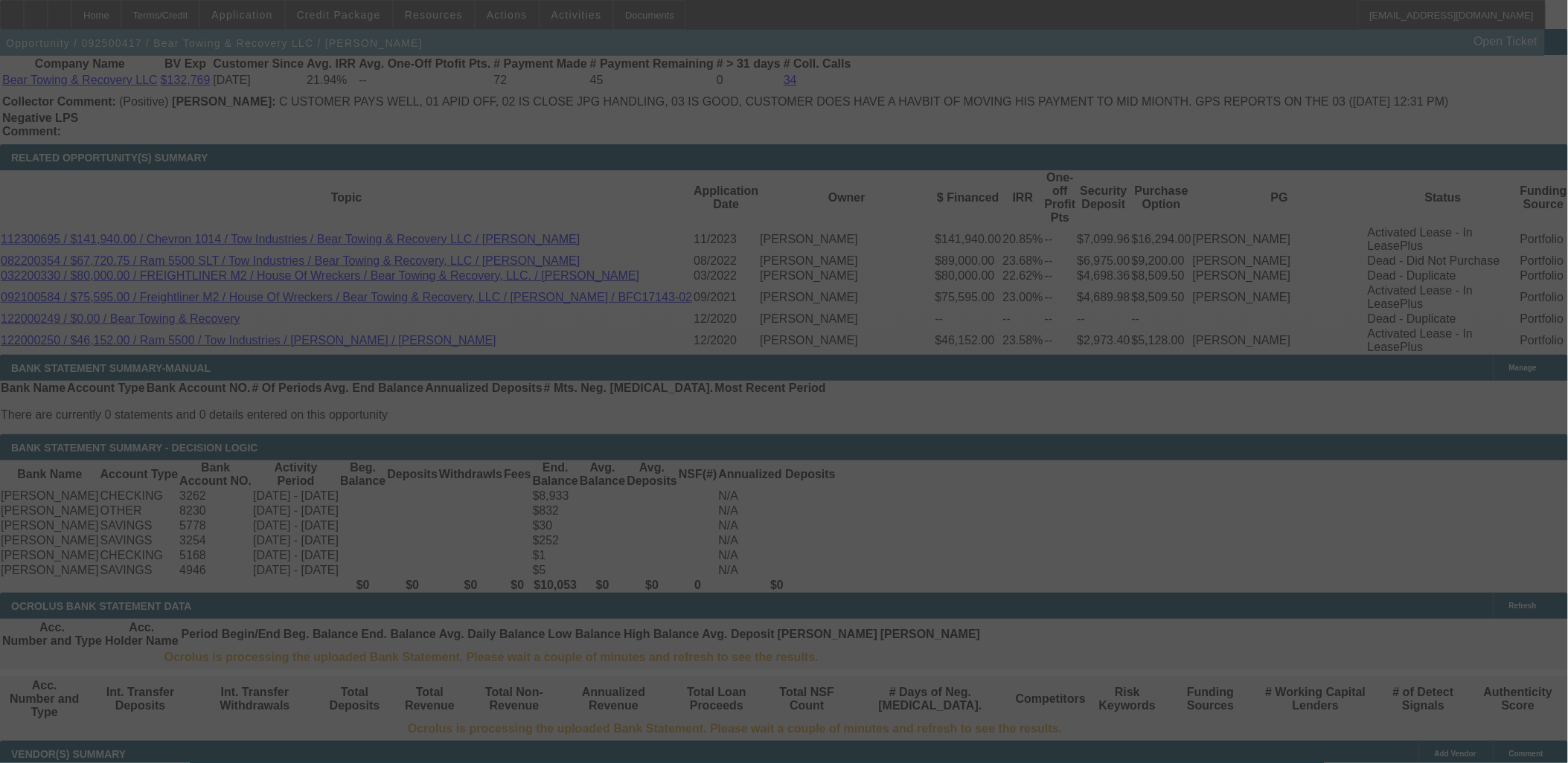
select select "0"
select select "2"
select select "0.1"
select select "4"
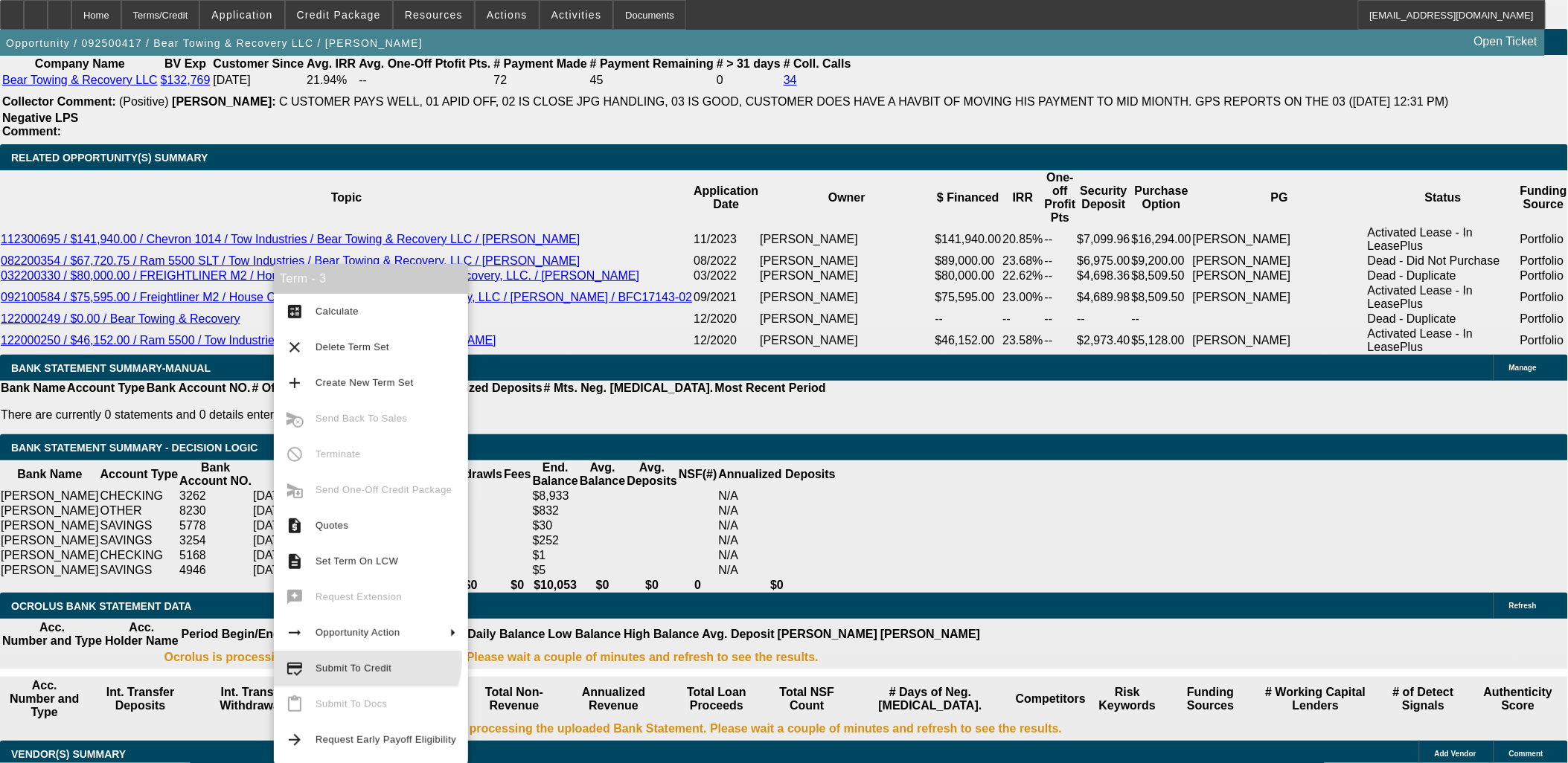
drag, startPoint x: 363, startPoint y: 660, endPoint x: 357, endPoint y: 669, distance: 10.8
click at [362, 662] on span "Submit To Credit" at bounding box center [386, 669] width 140 height 18
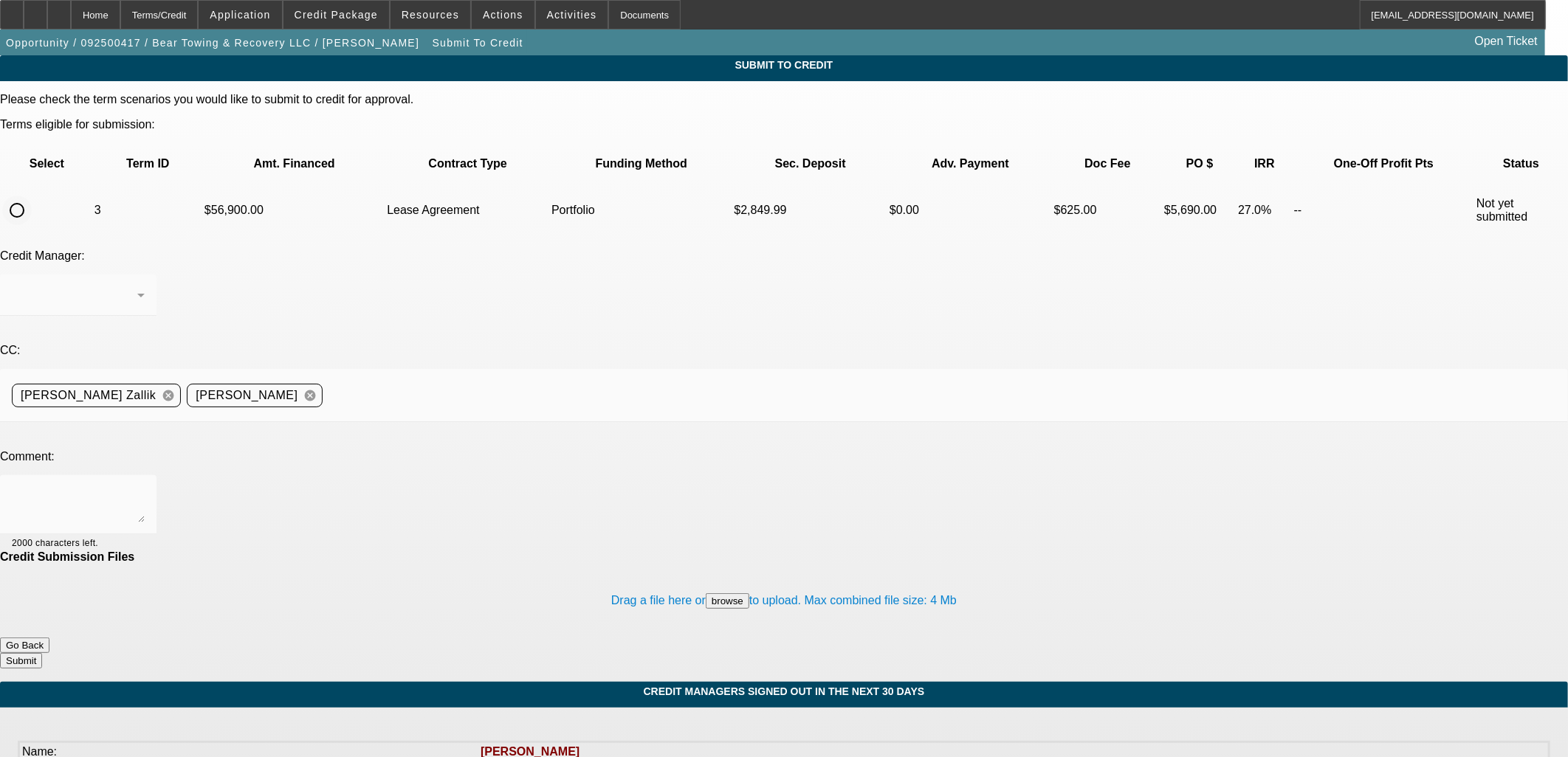
drag, startPoint x: 53, startPoint y: 146, endPoint x: 59, endPoint y: 159, distance: 14.3
click at [32, 196] on div at bounding box center [17, 211] width 29 height 29
click at [32, 196] on input "radio" at bounding box center [17, 211] width 29 height 29
radio input "true"
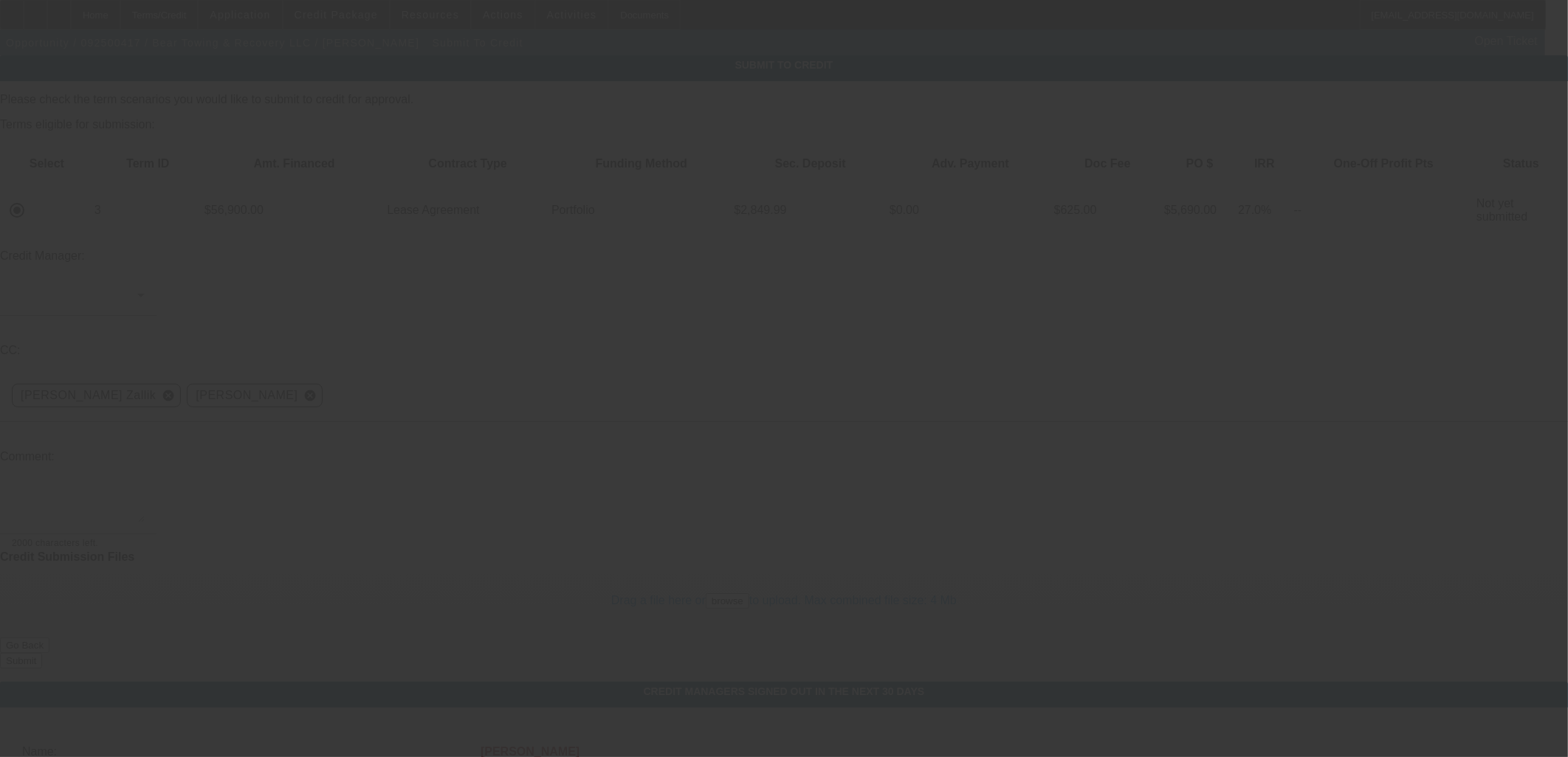
click at [372, 372] on div at bounding box center [784, 378] width 1568 height 757
click at [371, 371] on div at bounding box center [784, 378] width 1568 height 757
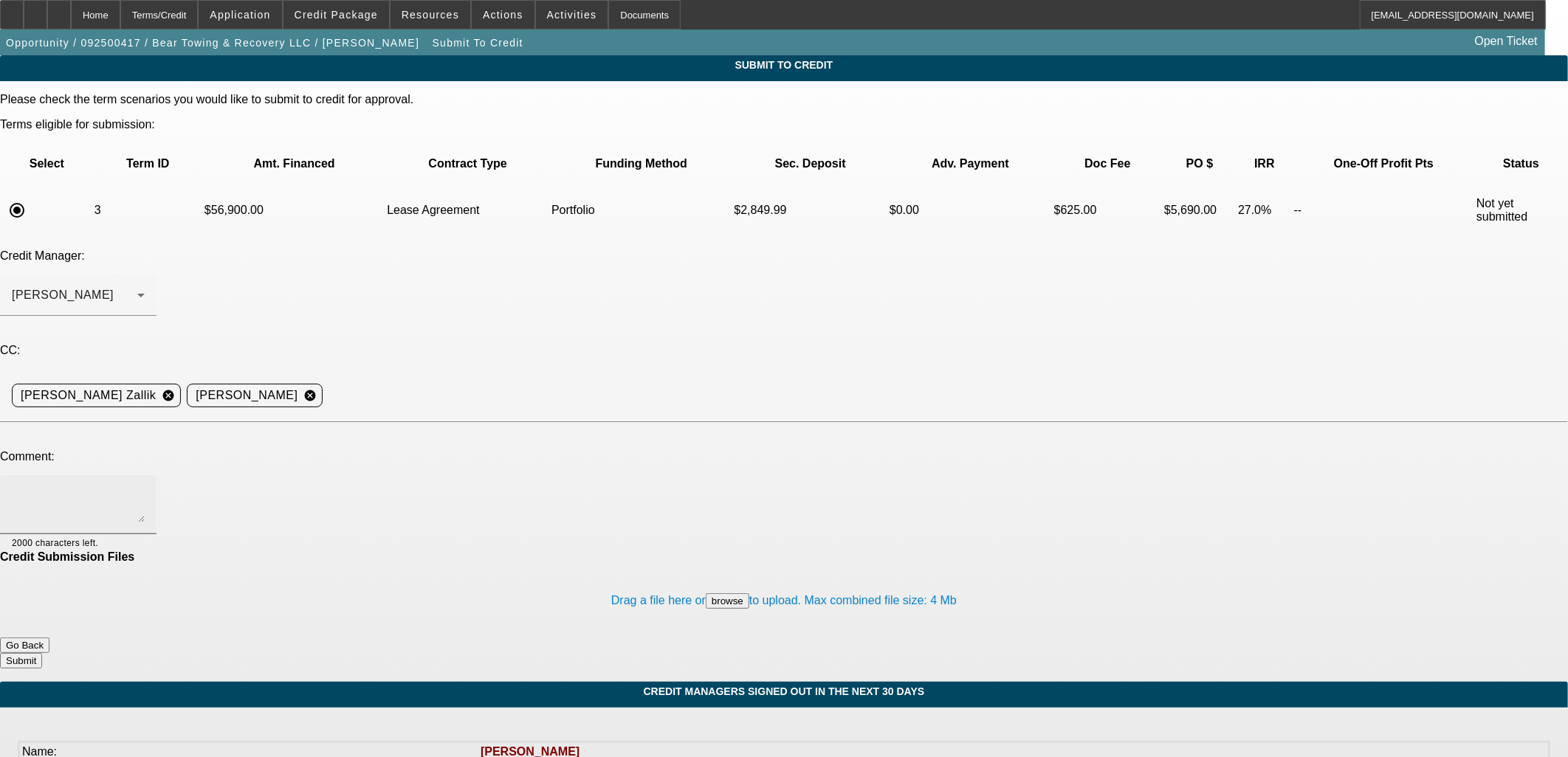
drag, startPoint x: 370, startPoint y: 367, endPoint x: 363, endPoint y: 345, distance: 23.1
click at [369, 366] on div at bounding box center [784, 378] width 1568 height 757
click at [145, 487] on textarea at bounding box center [78, 505] width 133 height 36
drag, startPoint x: 476, startPoint y: 347, endPoint x: 960, endPoint y: 386, distance: 485.6
click at [156, 475] on mat-form-field "Michael, can you consider a formal approval in the Port here? Customer is hopin…" at bounding box center [78, 512] width 156 height 75
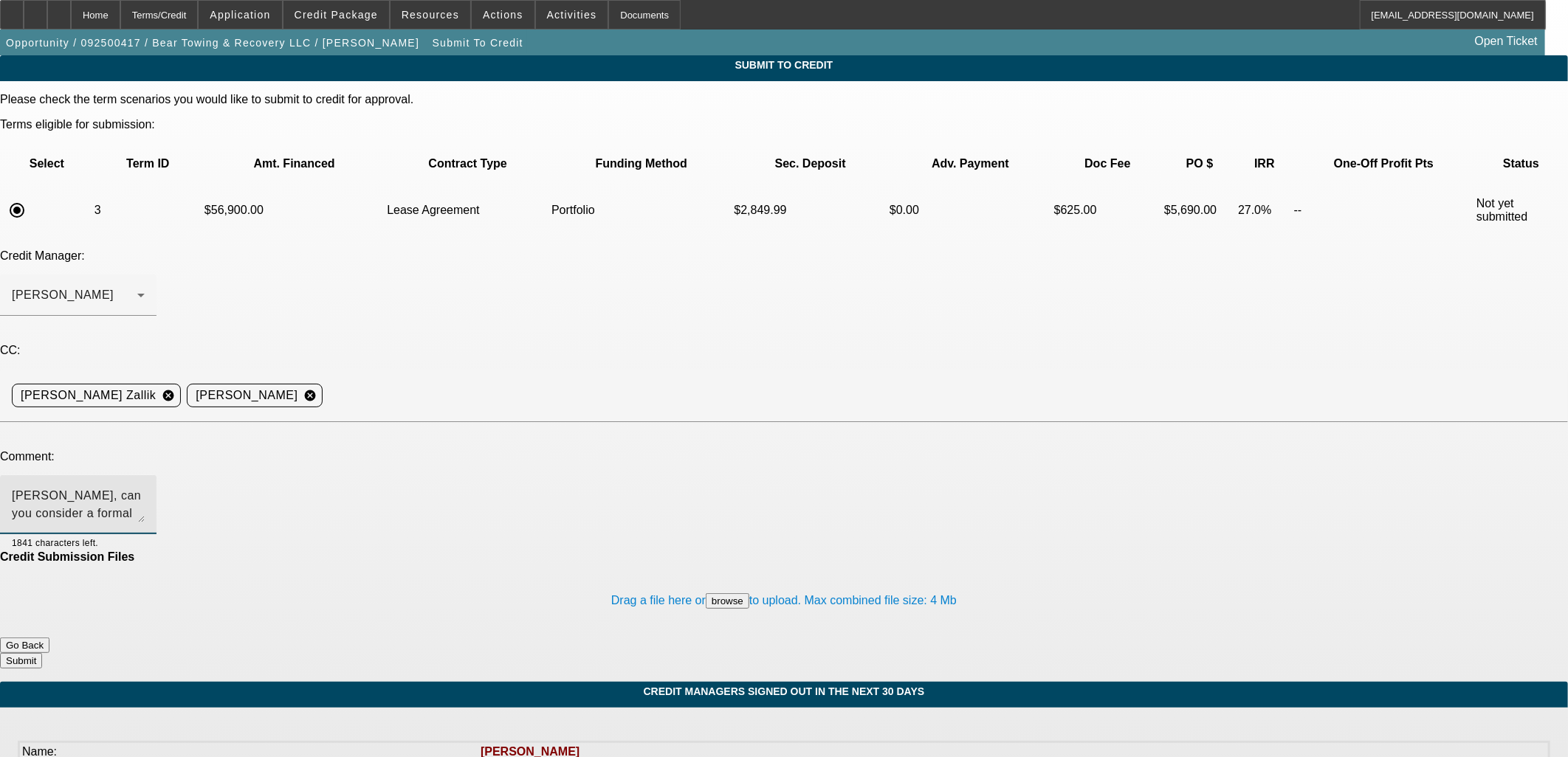
type textarea "Michael, can you consider a formal approval in the Port here? Please let me kno…"
click at [42, 653] on button "Submit" at bounding box center [21, 661] width 42 height 15
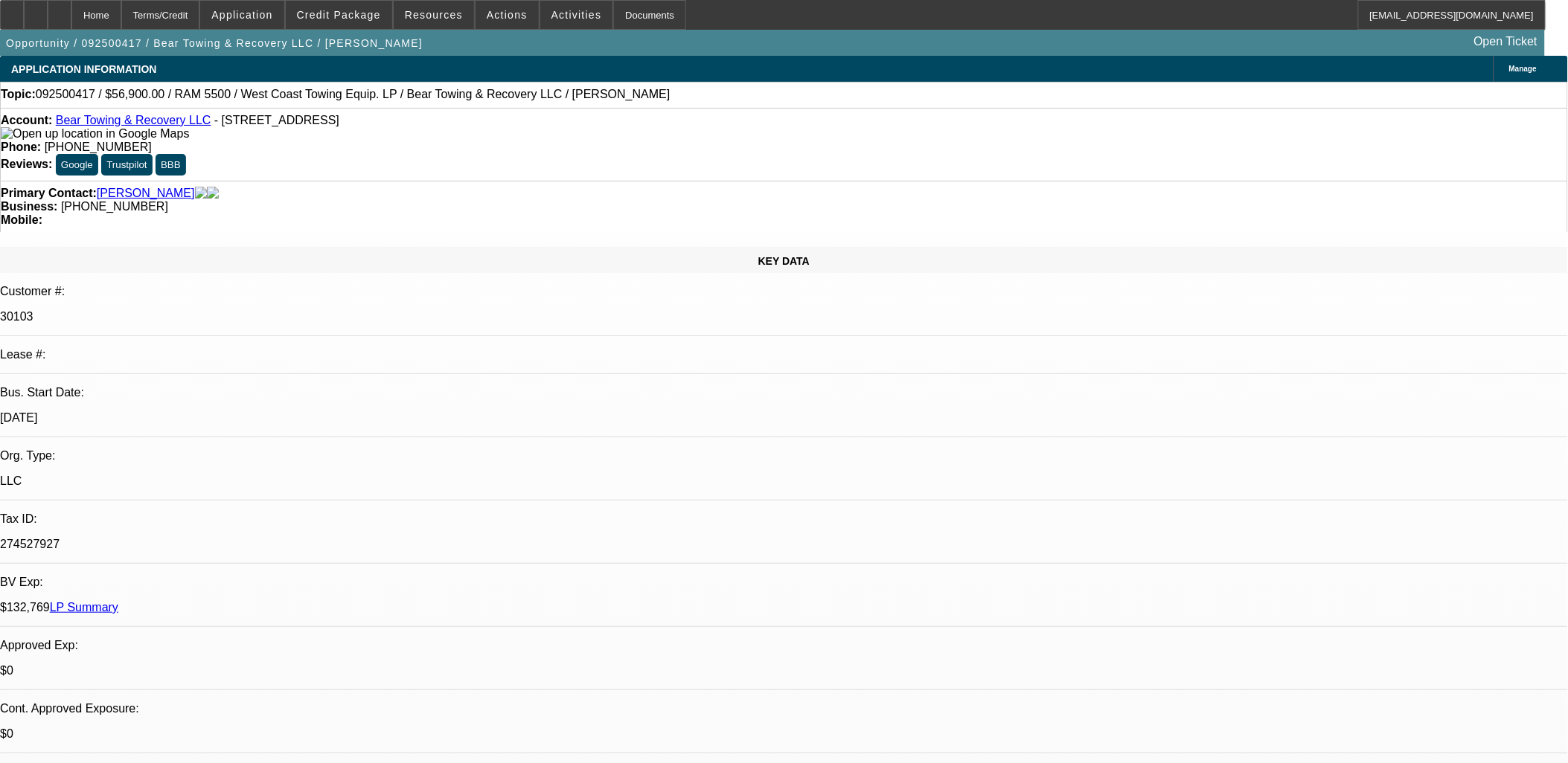
select select "0"
select select "2"
select select "0.1"
select select "4"
select select "0"
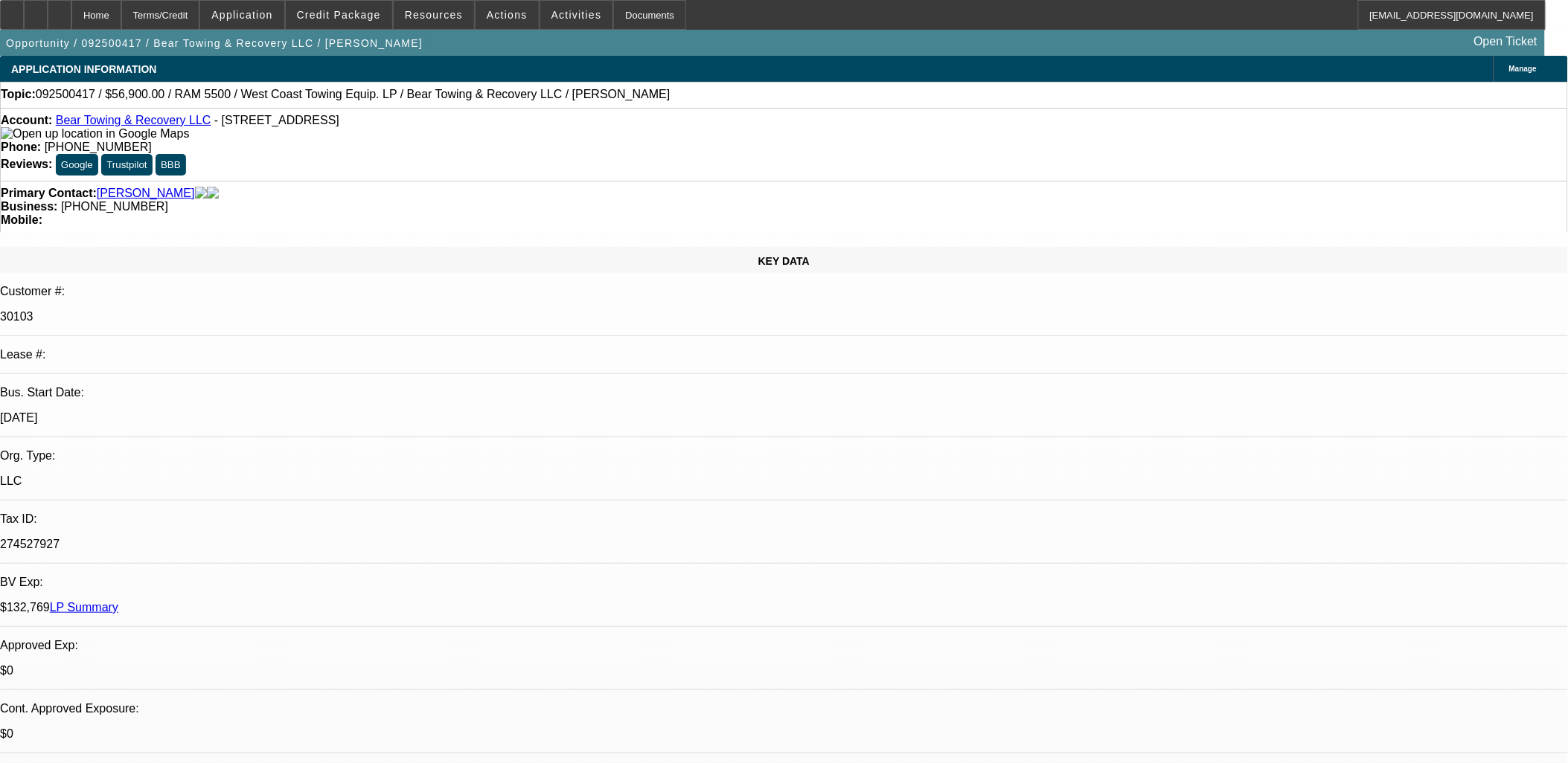
select select "0"
select select "3"
select select "0.1"
select select "4"
select select "0"
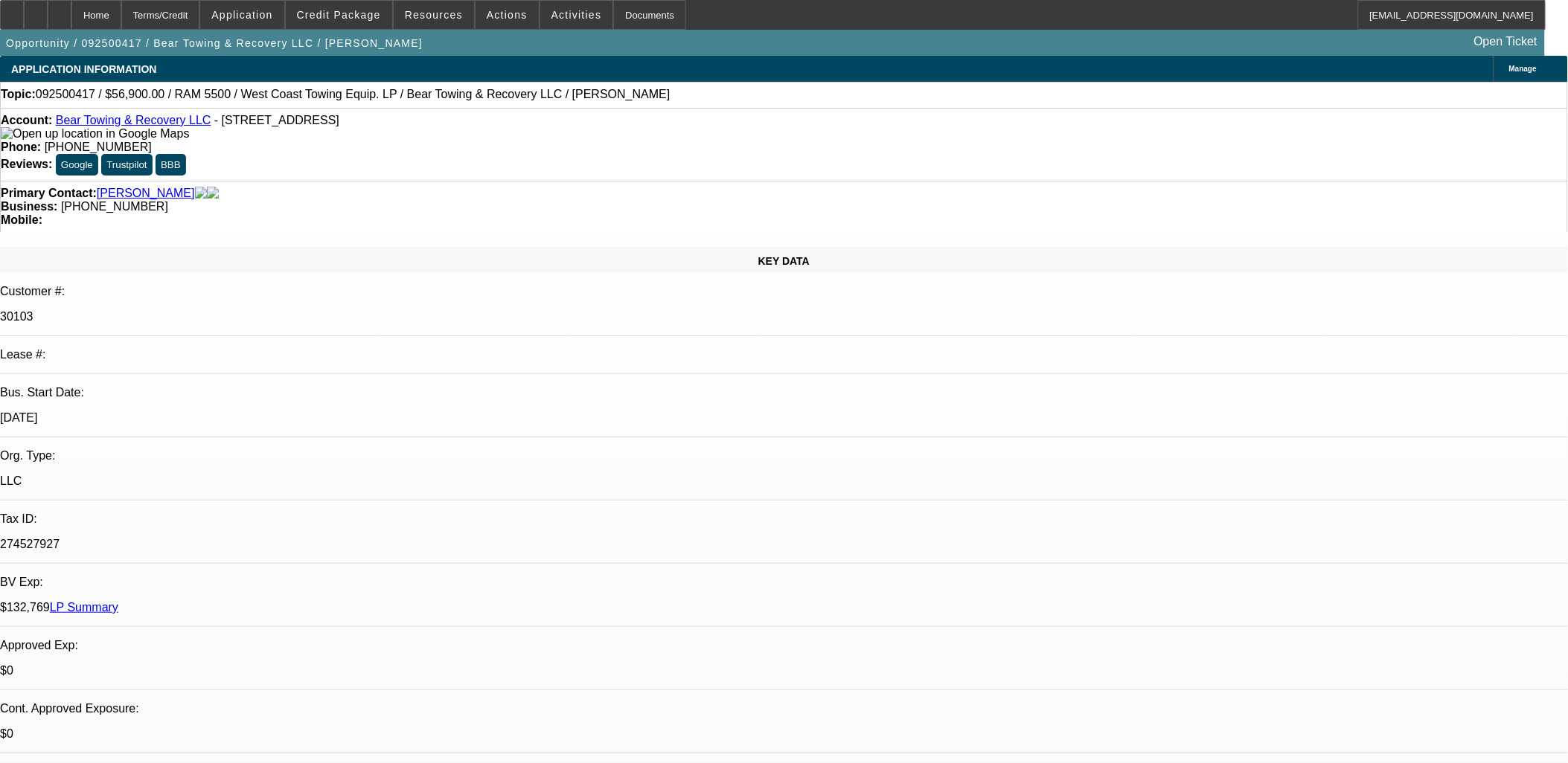
select select "0"
select select "3"
select select "0.1"
select select "4"
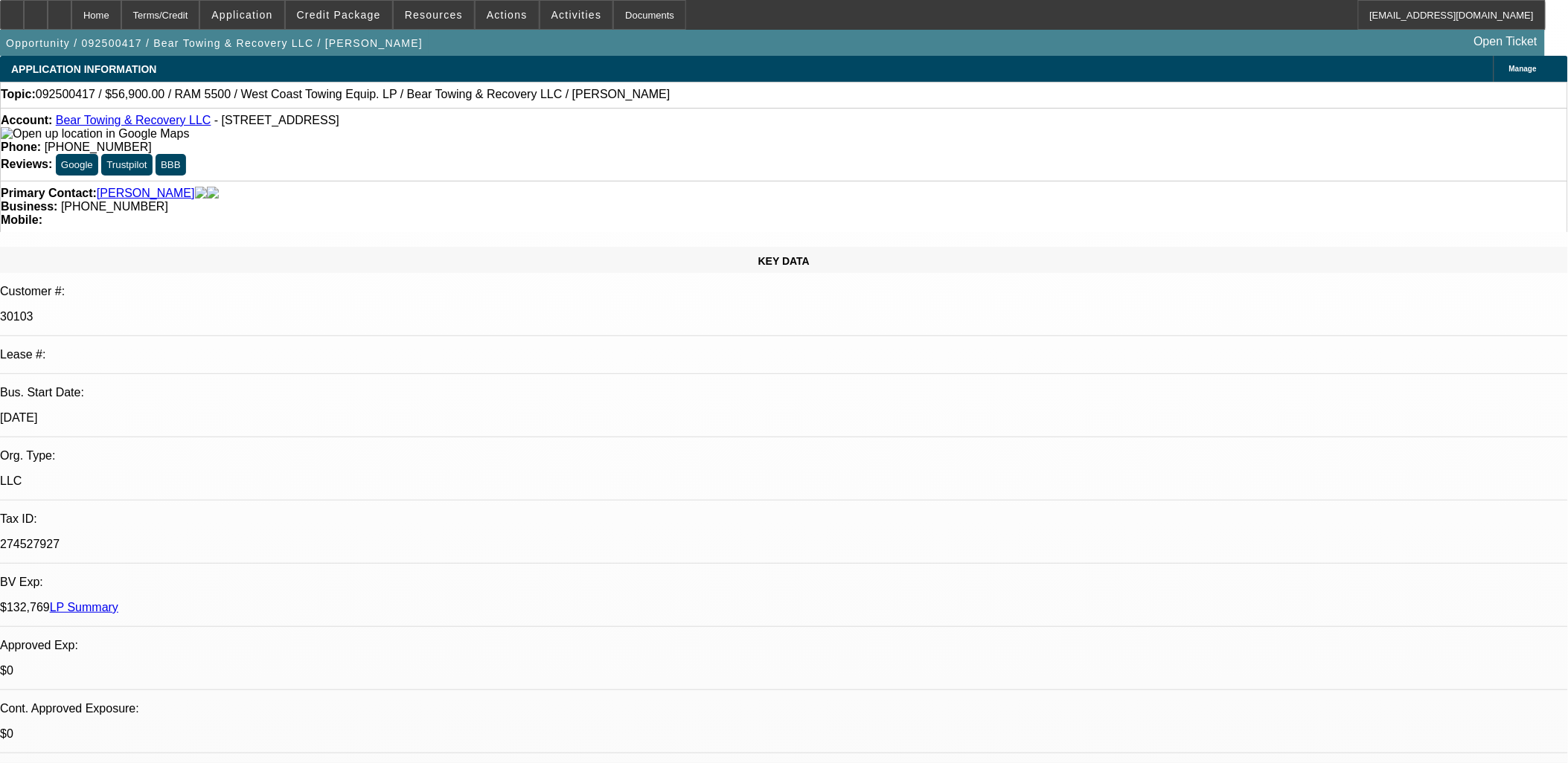
drag, startPoint x: 617, startPoint y: 362, endPoint x: 366, endPoint y: 325, distance: 253.7
drag, startPoint x: 366, startPoint y: 326, endPoint x: 354, endPoint y: 330, distance: 12.6
drag, startPoint x: 514, startPoint y: 360, endPoint x: 611, endPoint y: 367, distance: 97.3
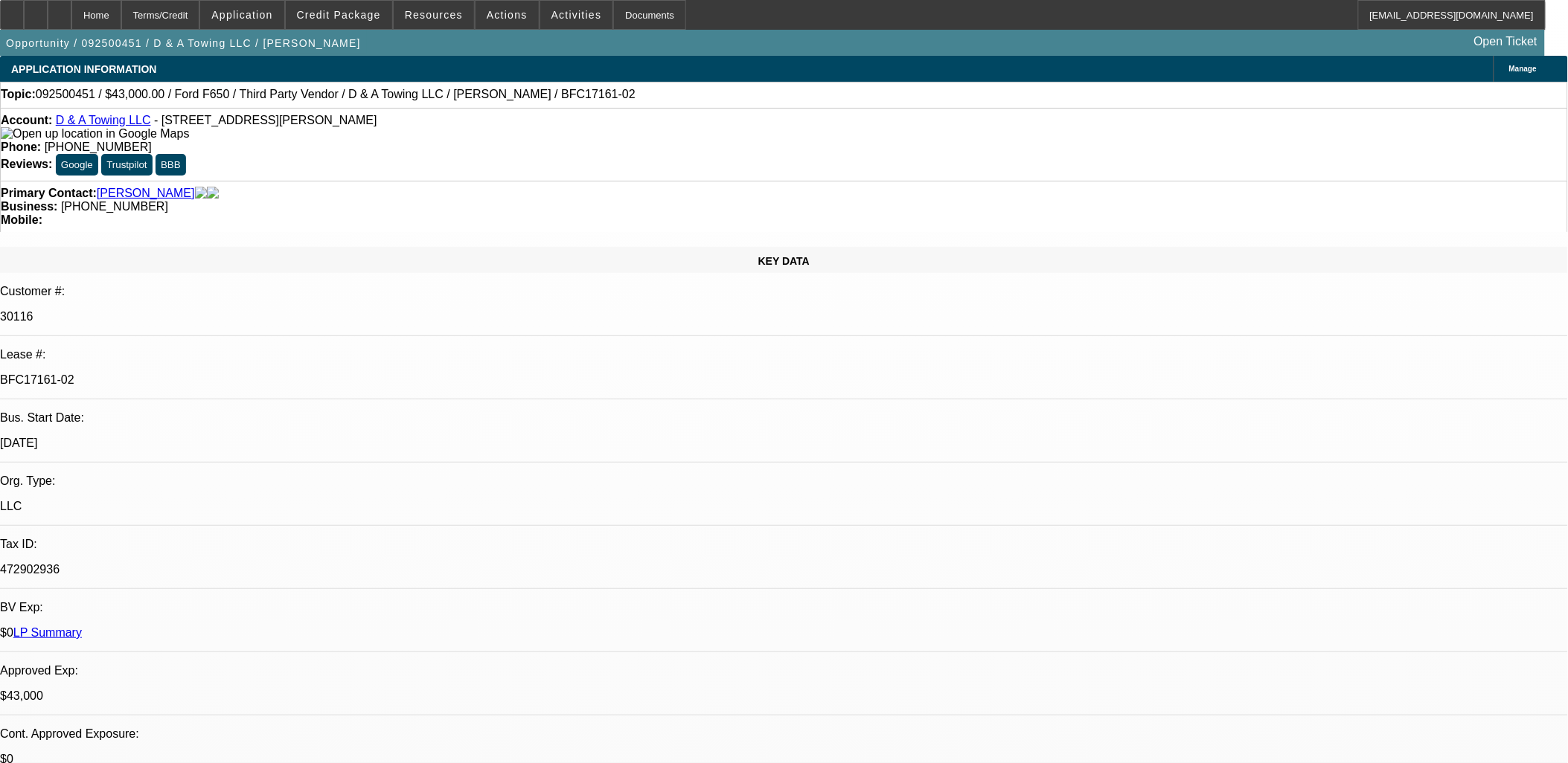
select select "0"
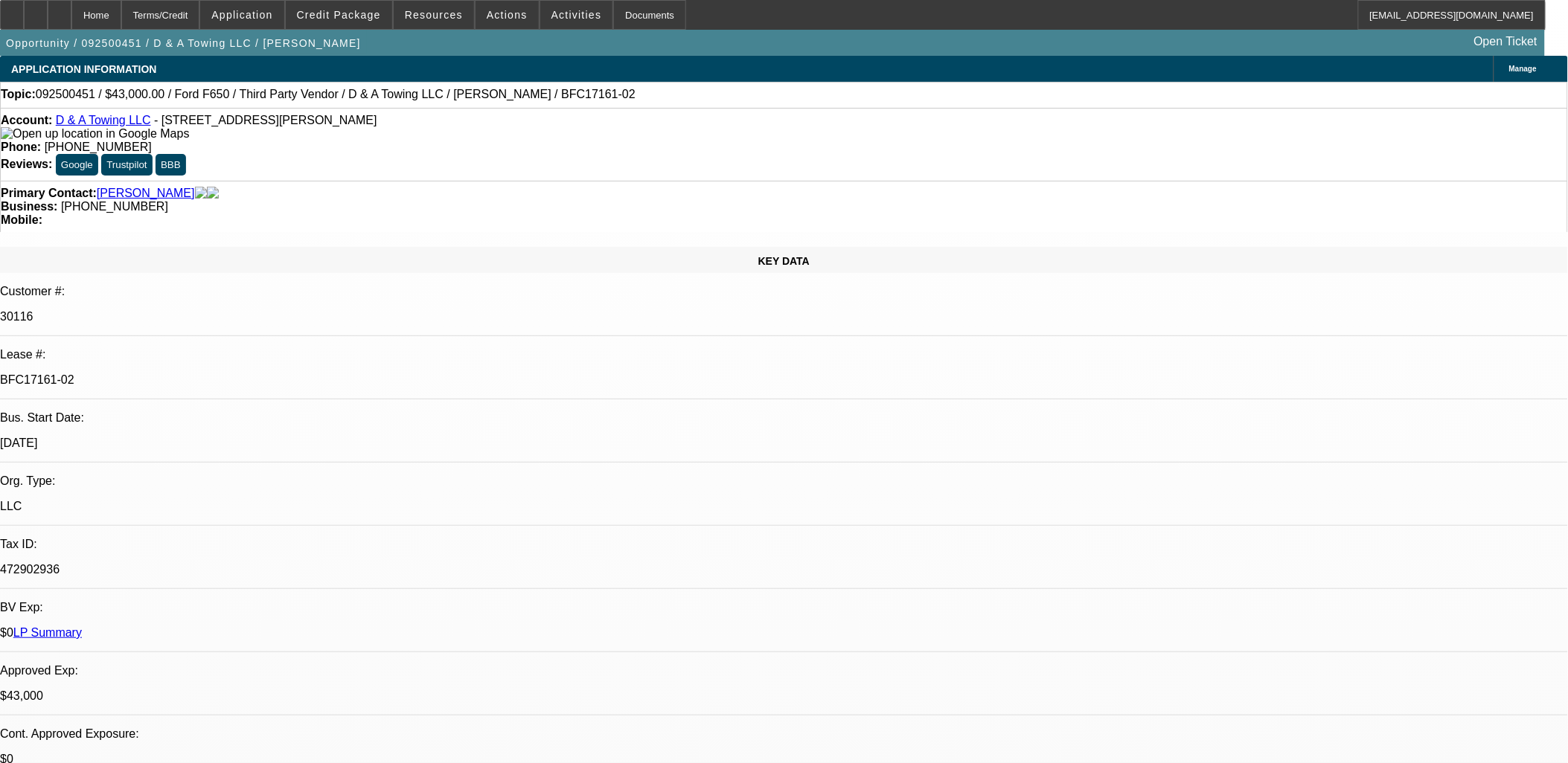
select select "0.2"
select select "0"
select select "0.15"
select select "0"
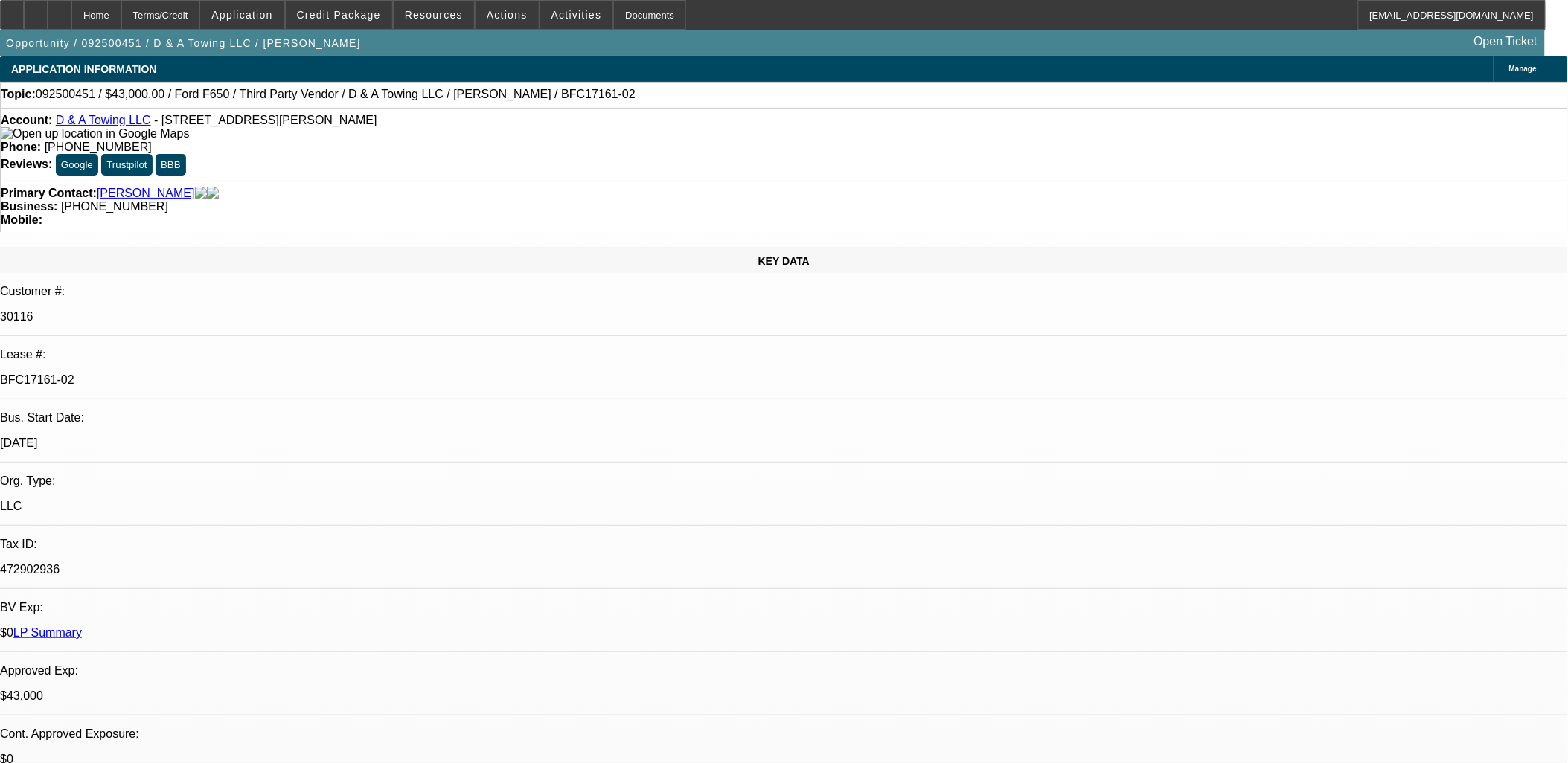
select select "0"
select select "0.1"
select select "1"
select select "3"
select select "6"
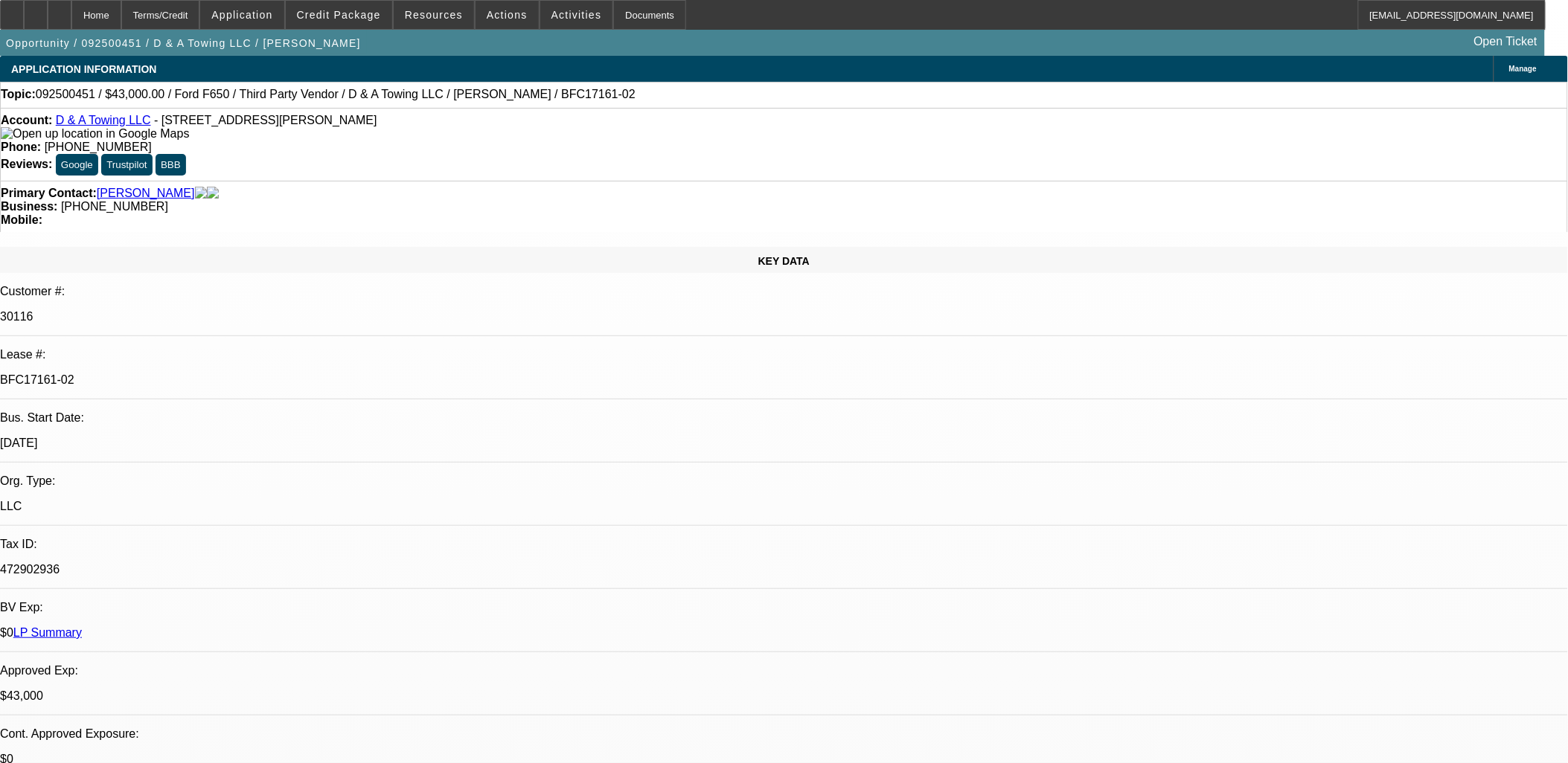
select select "1"
select select "3"
select select "17"
select select "1"
select select "3"
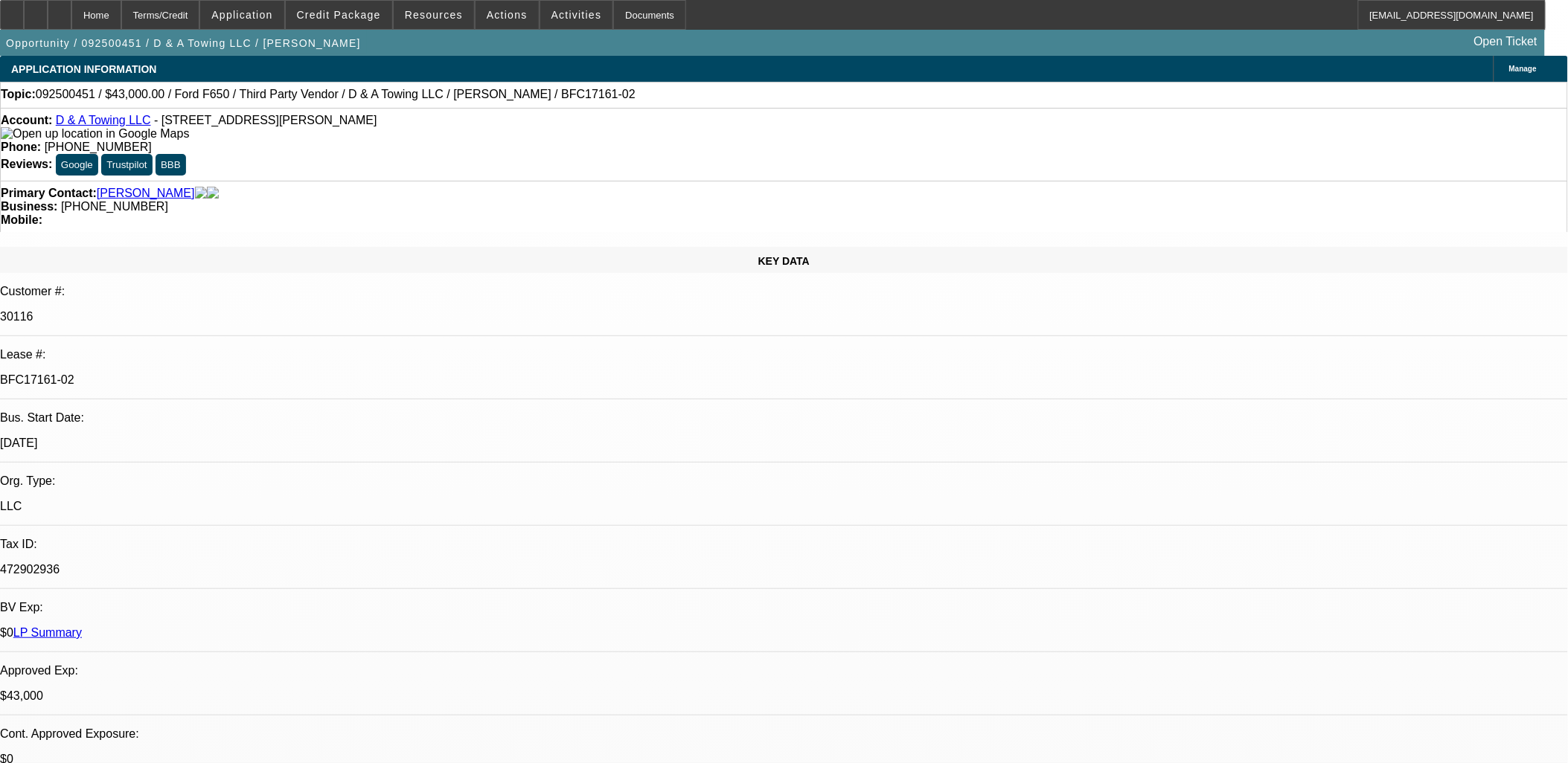
select select "16"
select select "1"
select select "3"
select select "4"
drag, startPoint x: 1179, startPoint y: 187, endPoint x: 1179, endPoint y: 201, distance: 14.0
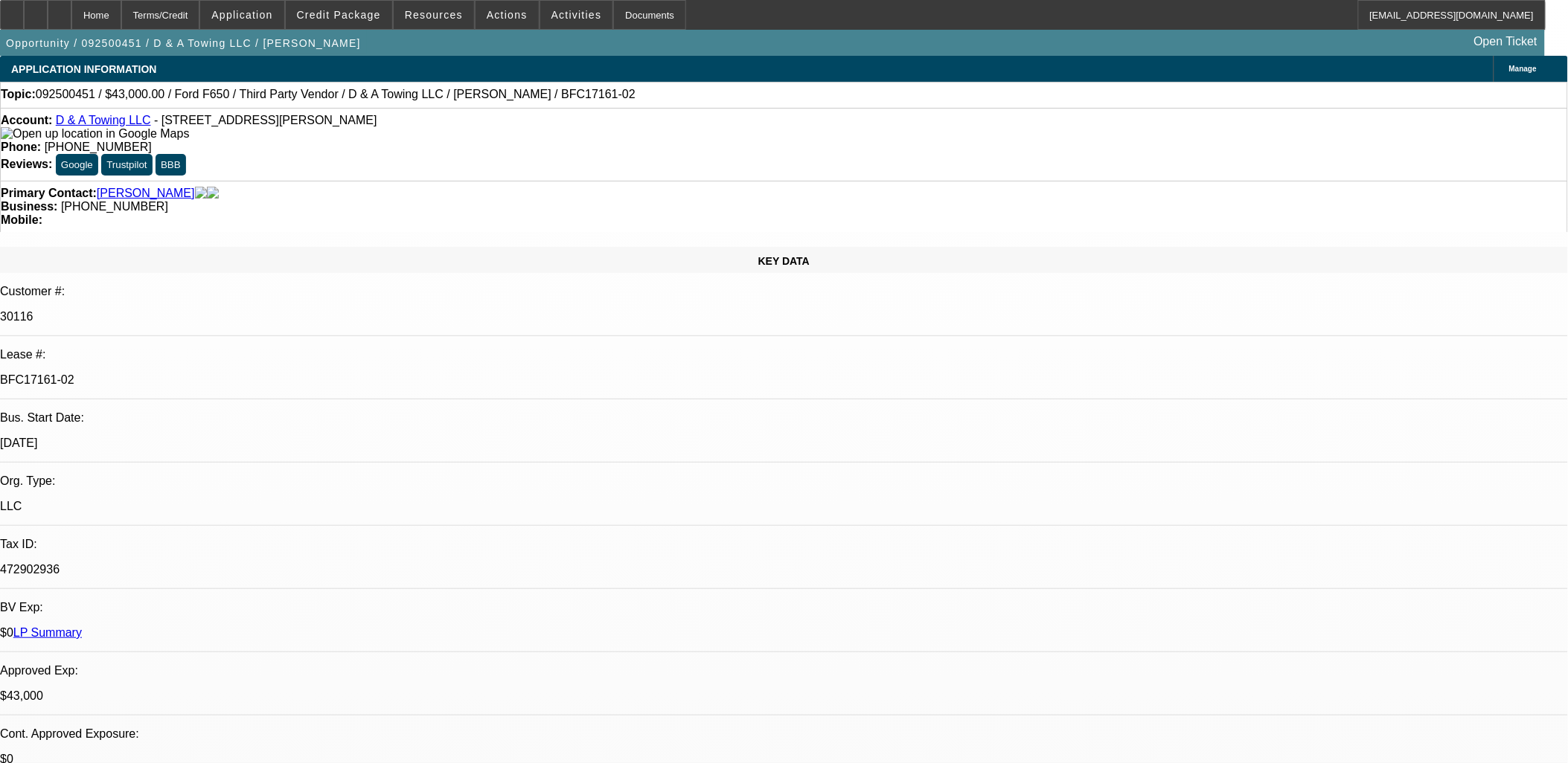
drag, startPoint x: 1179, startPoint y: 201, endPoint x: 1179, endPoint y: 216, distance: 15.0
click at [1222, 271] on span "Reply All" at bounding box center [1225, 279] width 40 height 18
drag, startPoint x: 505, startPoint y: 336, endPoint x: 448, endPoint y: 296, distance: 69.6
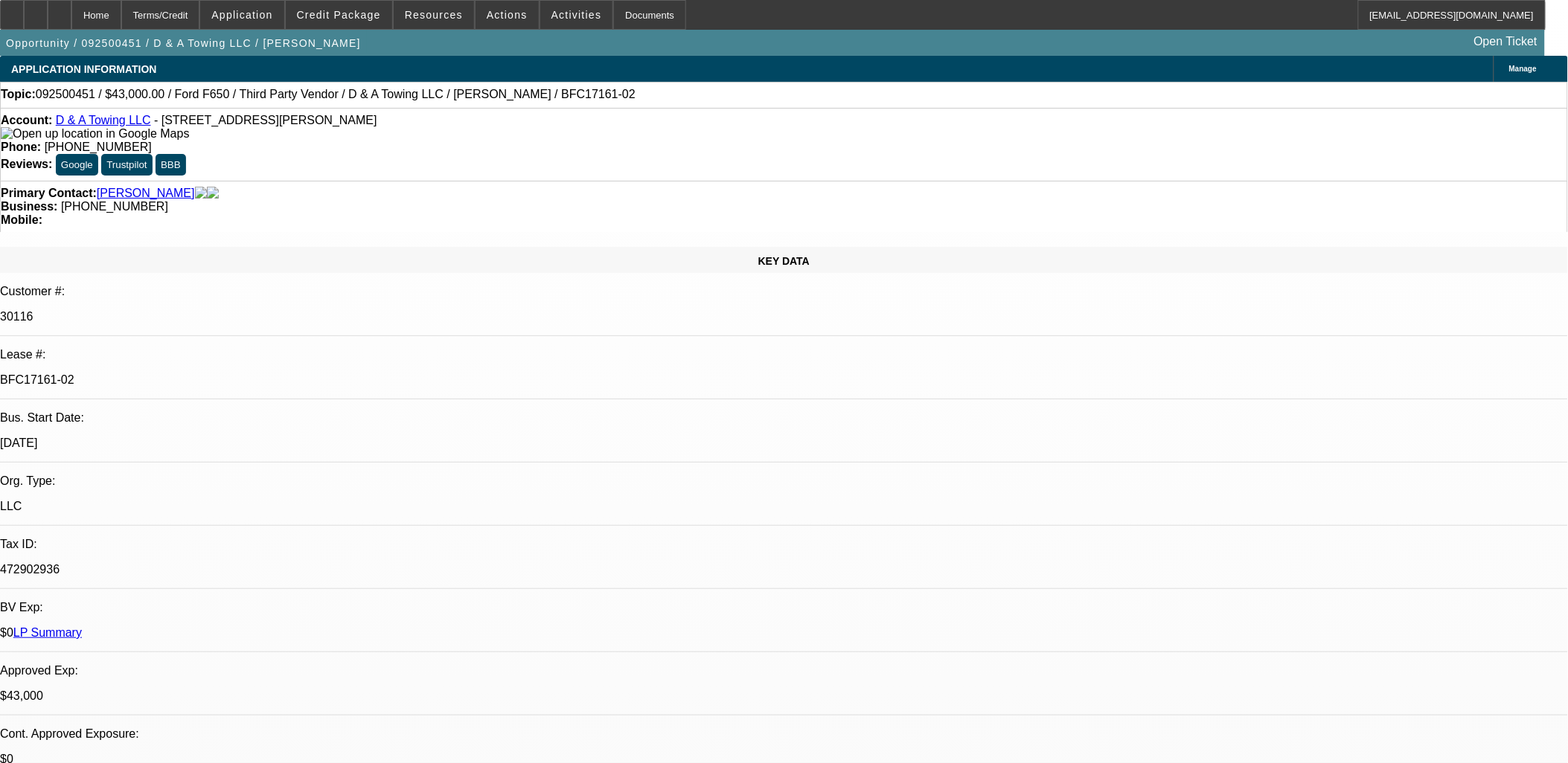
click at [48, 3] on div at bounding box center [36, 15] width 24 height 30
click at [367, 23] on span at bounding box center [339, 15] width 106 height 36
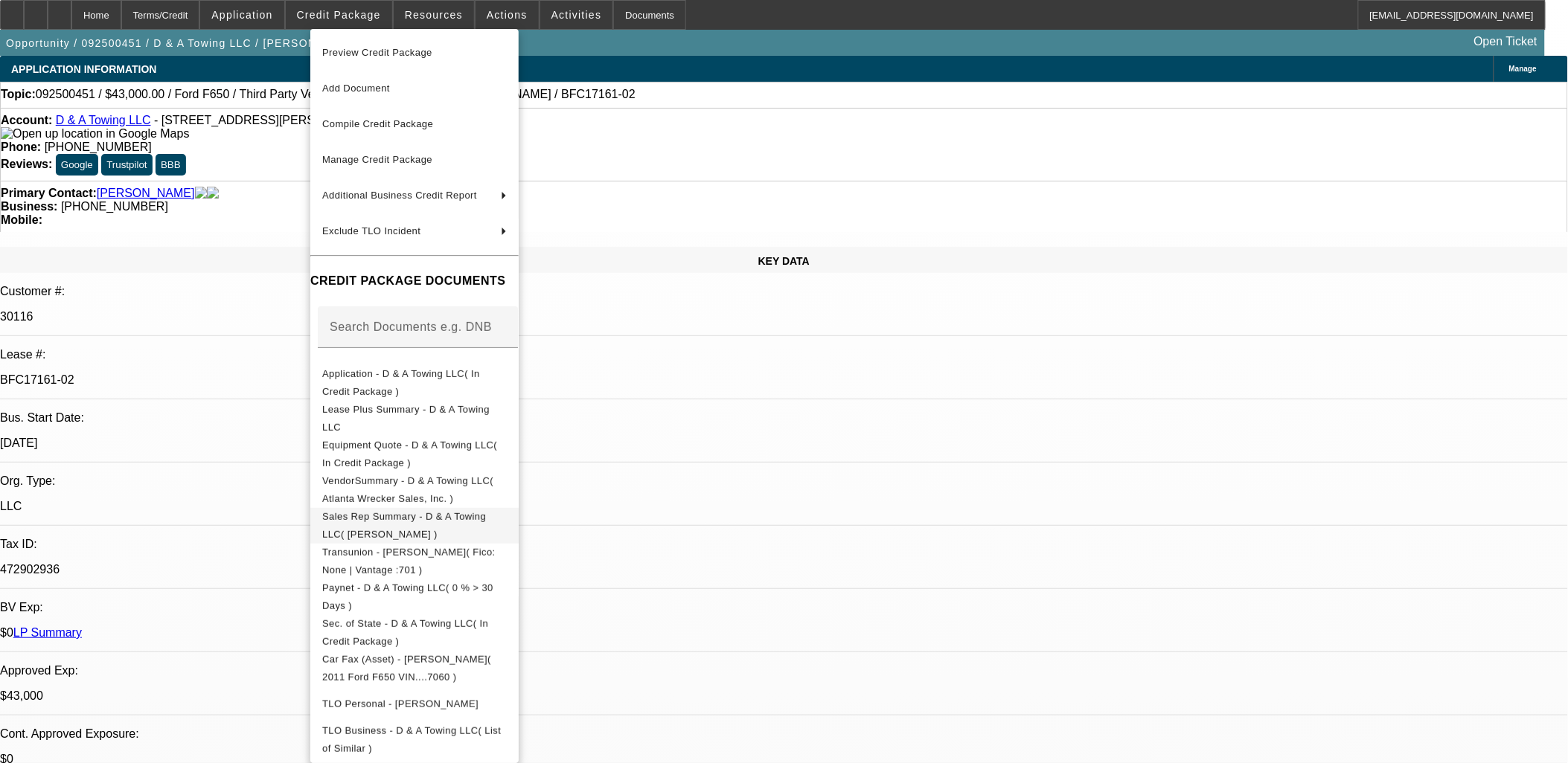
scroll to position [186, 0]
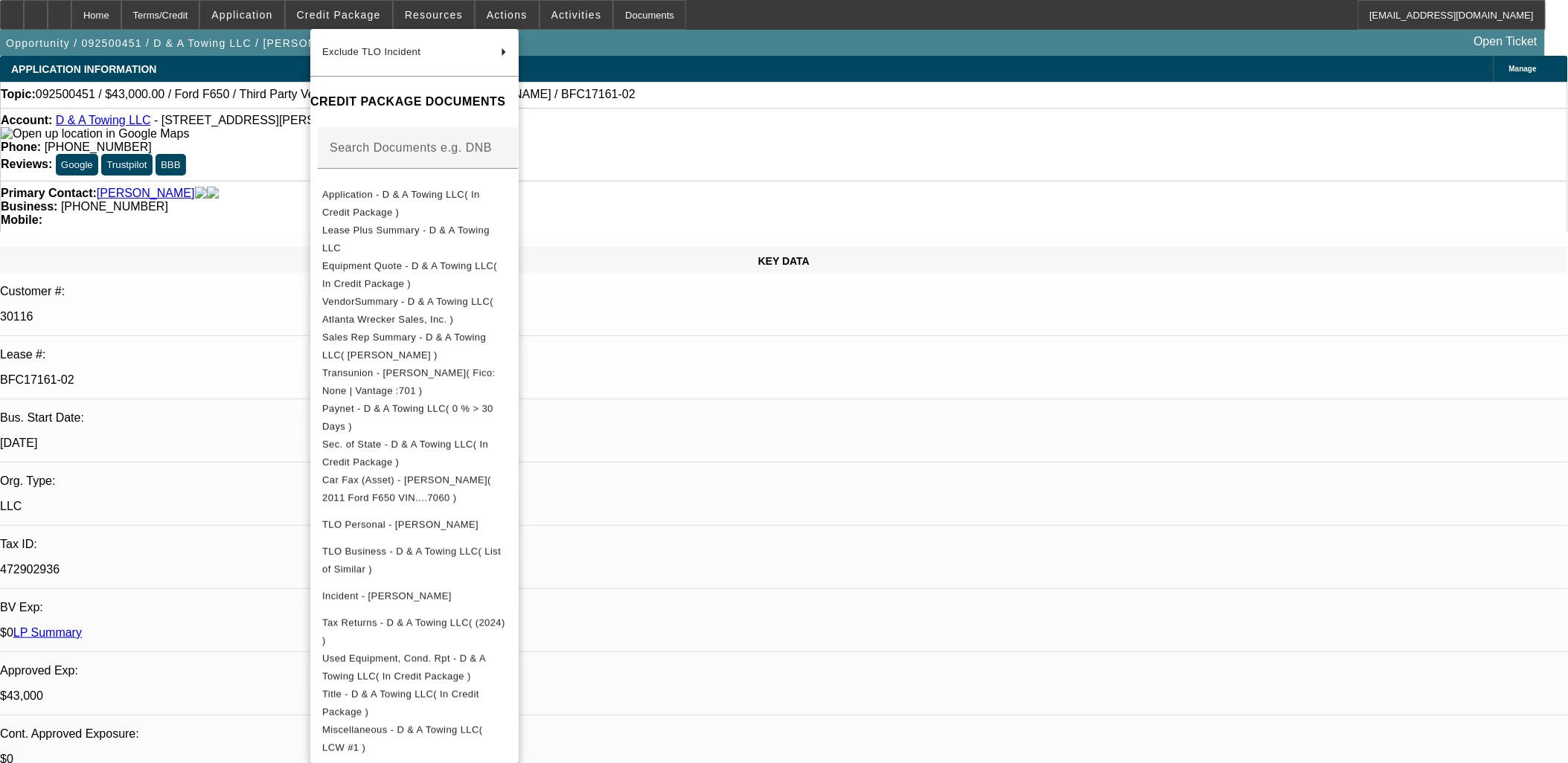
click at [834, 424] on div at bounding box center [784, 382] width 1568 height 763
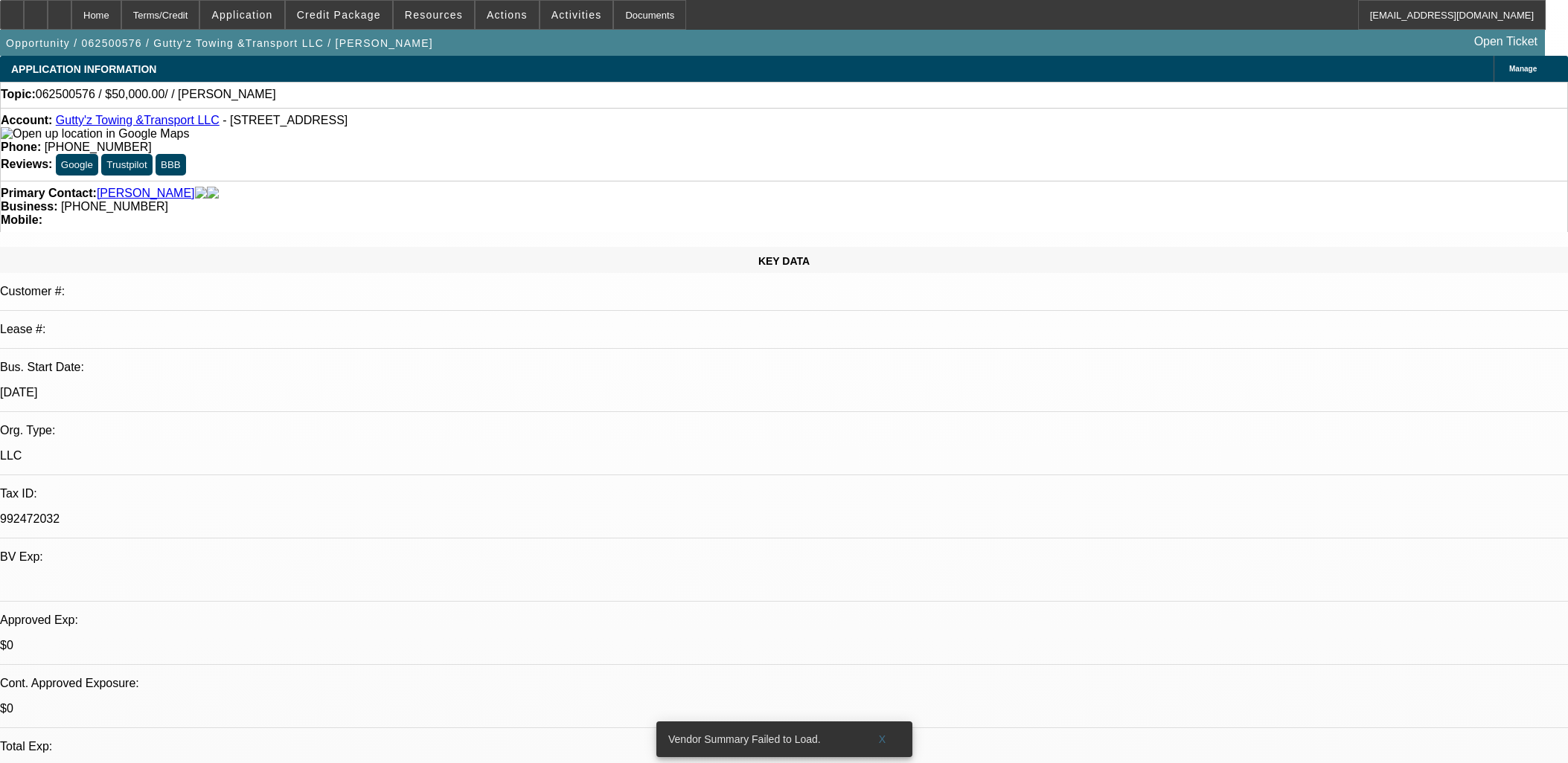
select select "0"
select select "2"
select select "0.1"
select select "4"
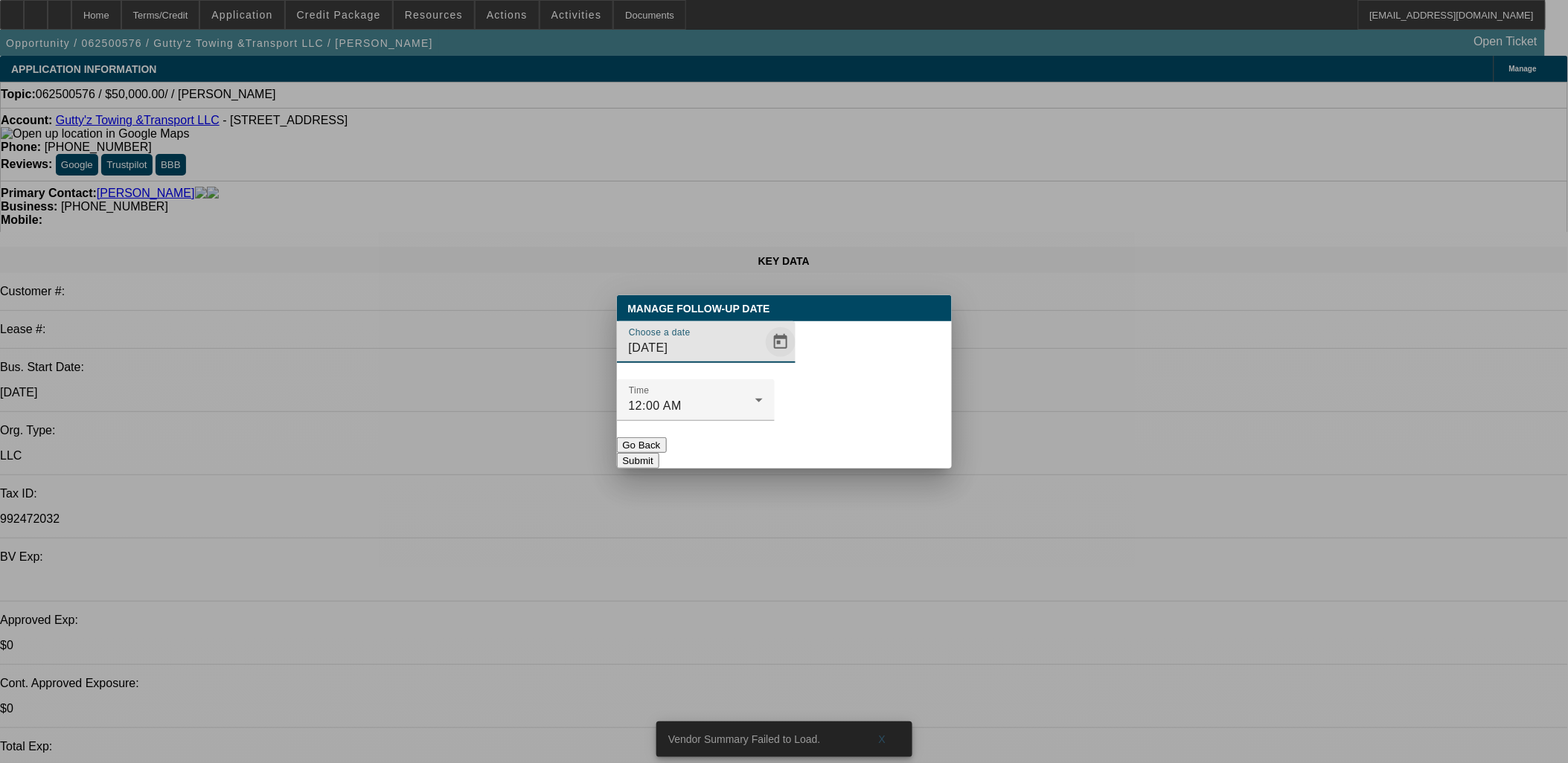
click at [763, 360] on span "Open calendar" at bounding box center [780, 342] width 36 height 36
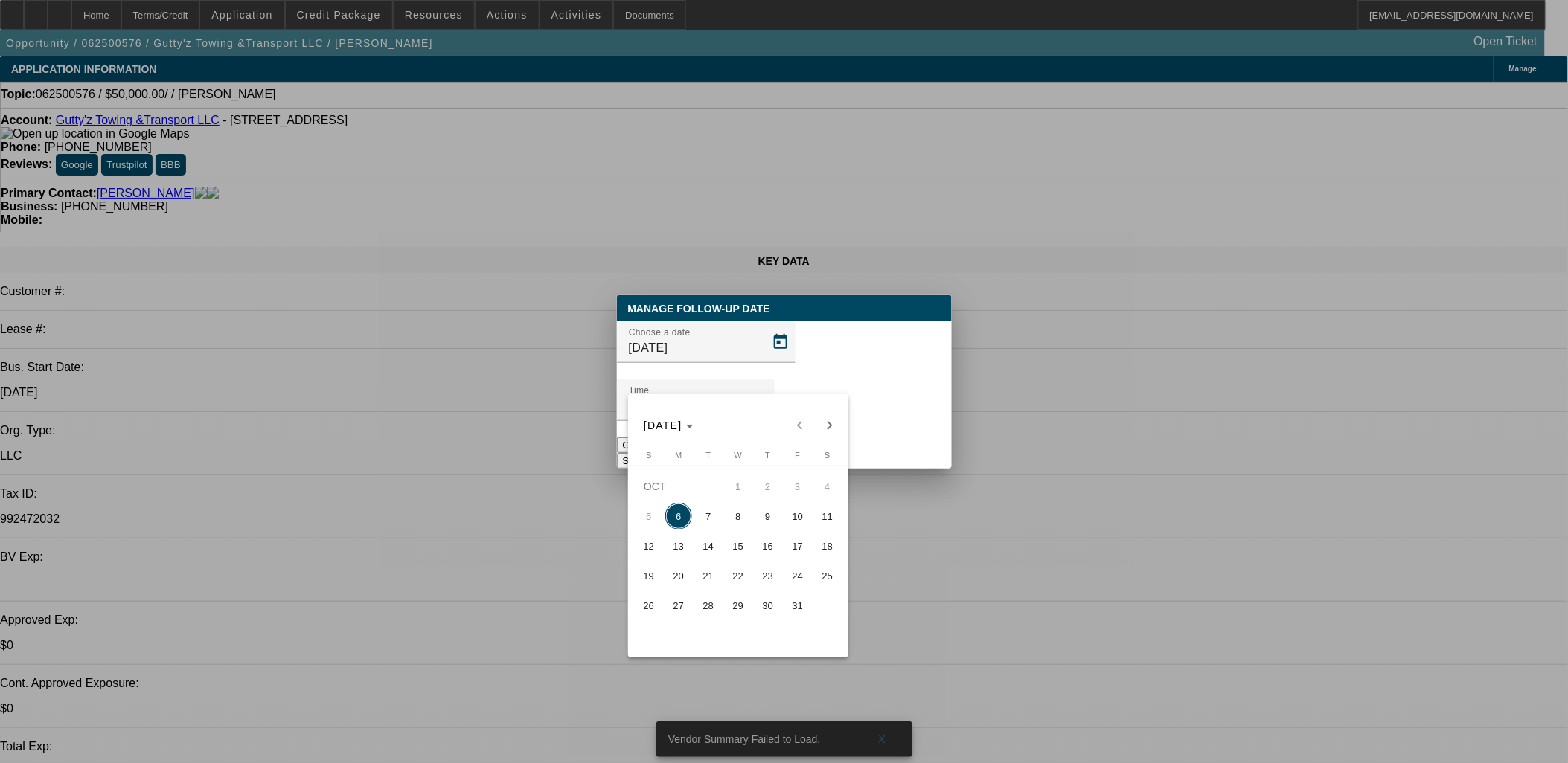
click at [696, 547] on span "14" at bounding box center [709, 546] width 27 height 27
type input "[DATE]"
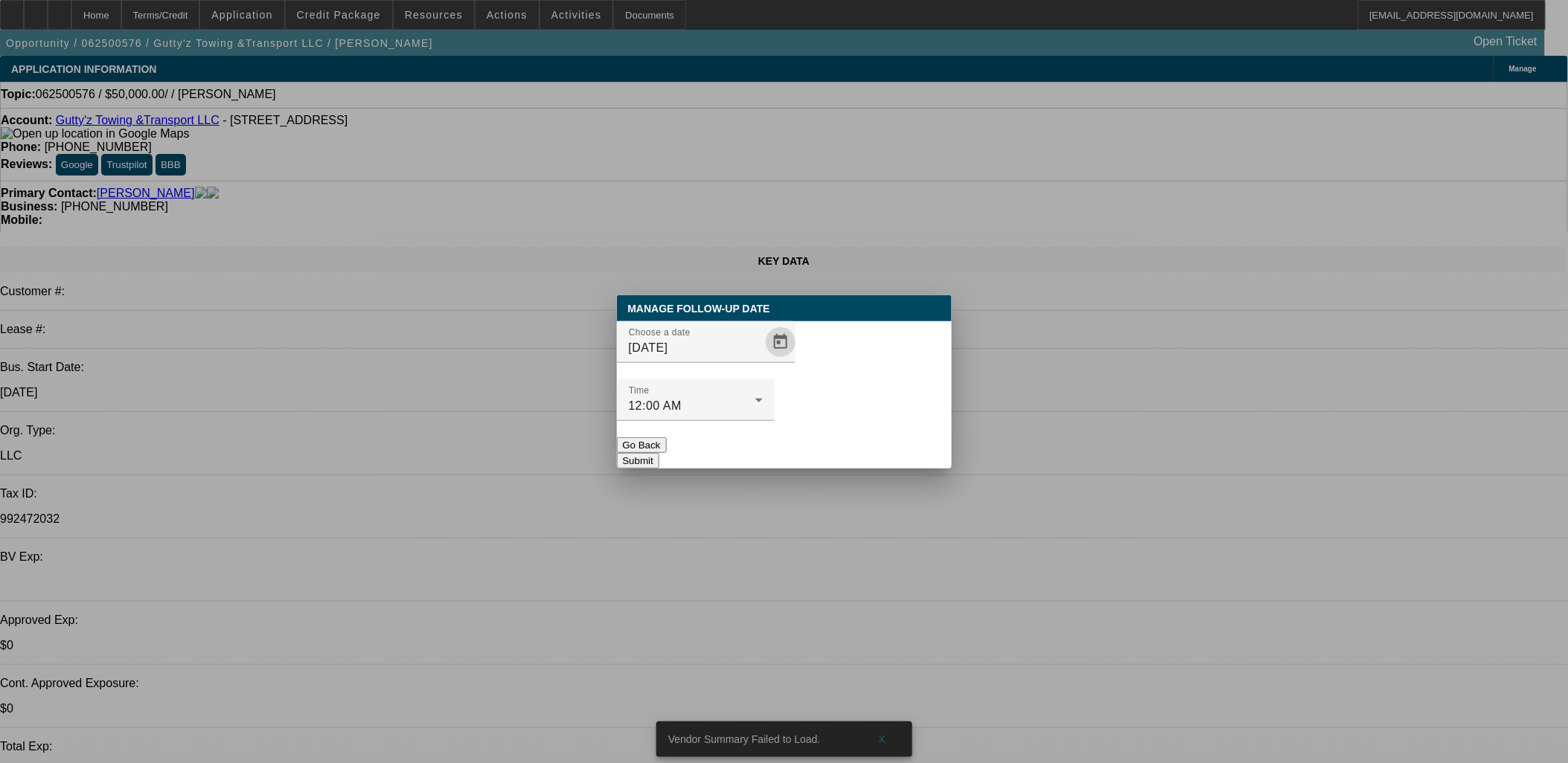
click at [660, 453] on button "Submit" at bounding box center [638, 461] width 42 height 16
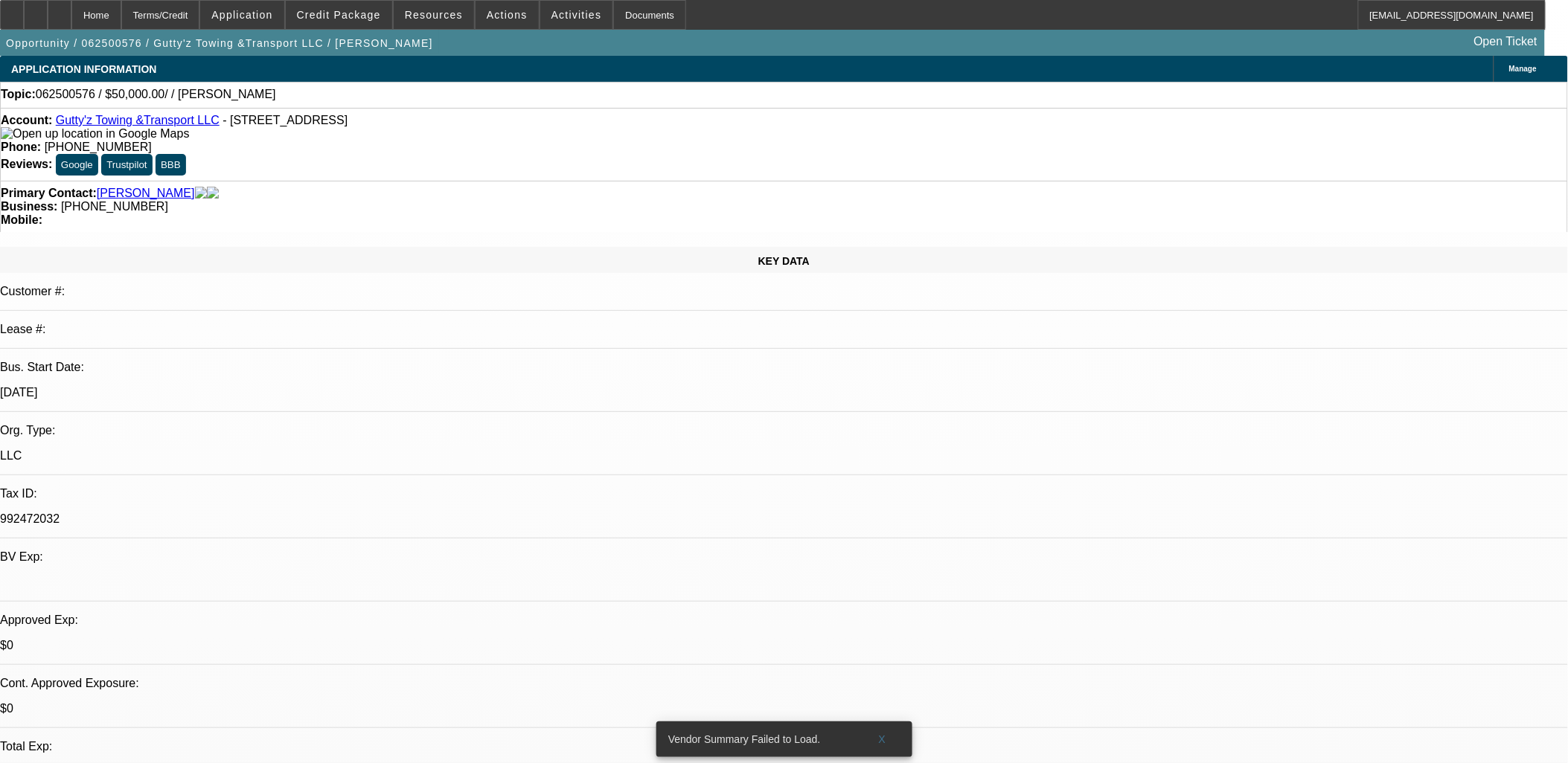
drag, startPoint x: 890, startPoint y: 426, endPoint x: 820, endPoint y: 441, distance: 71.6
